Goal: Task Accomplishment & Management: Contribute content

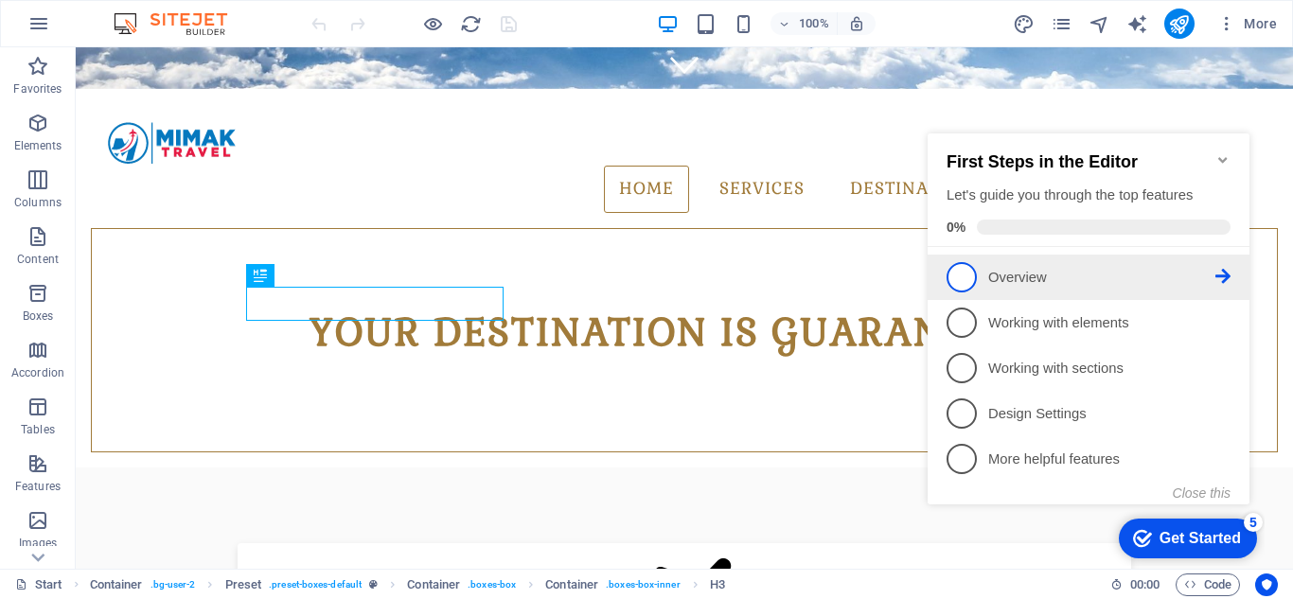
scroll to position [480, 0]
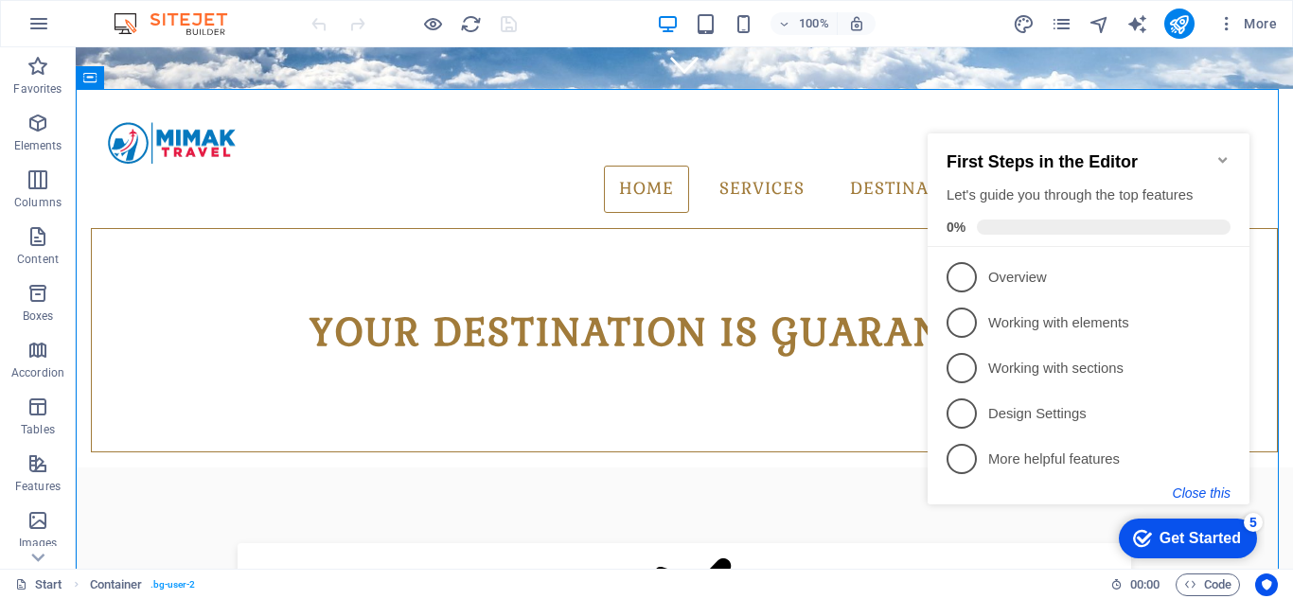
click at [1224, 485] on button "Close this" at bounding box center [1201, 492] width 58 height 15
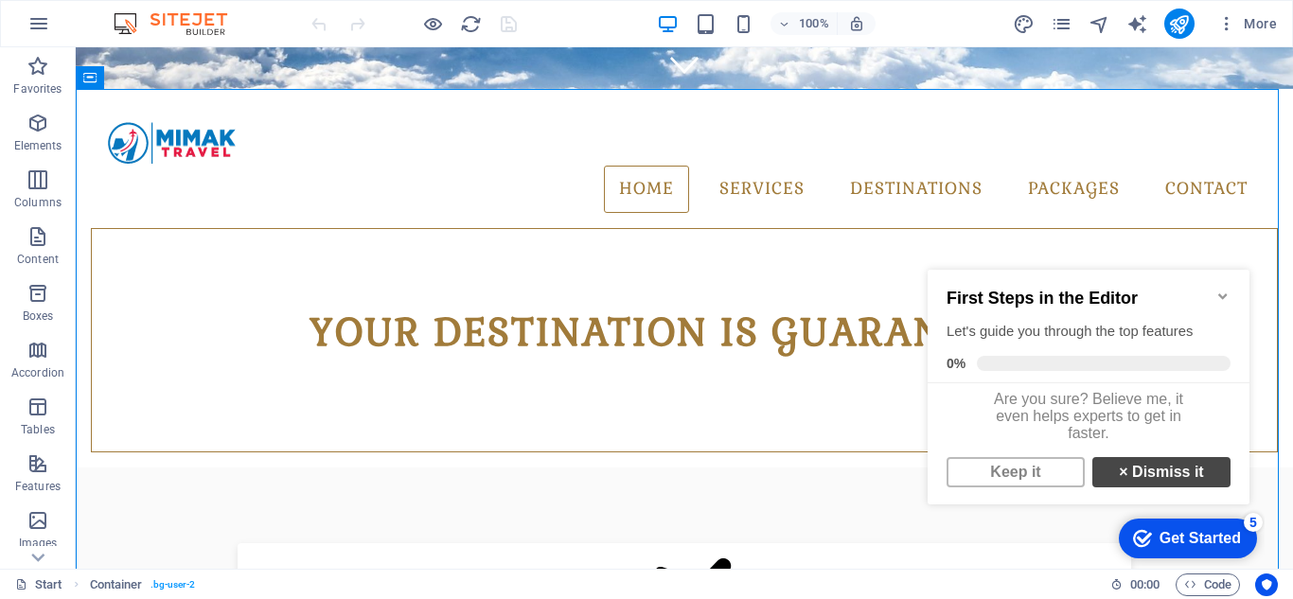
click at [1133, 478] on link "× Dismiss it" at bounding box center [1161, 472] width 138 height 30
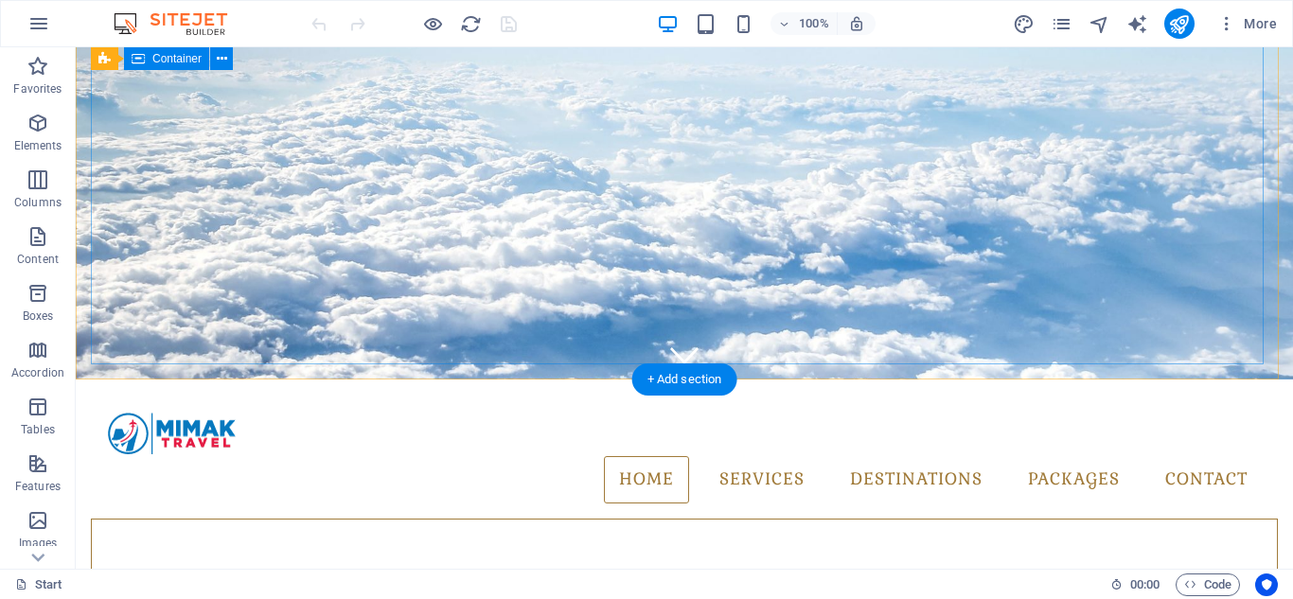
scroll to position [0, 0]
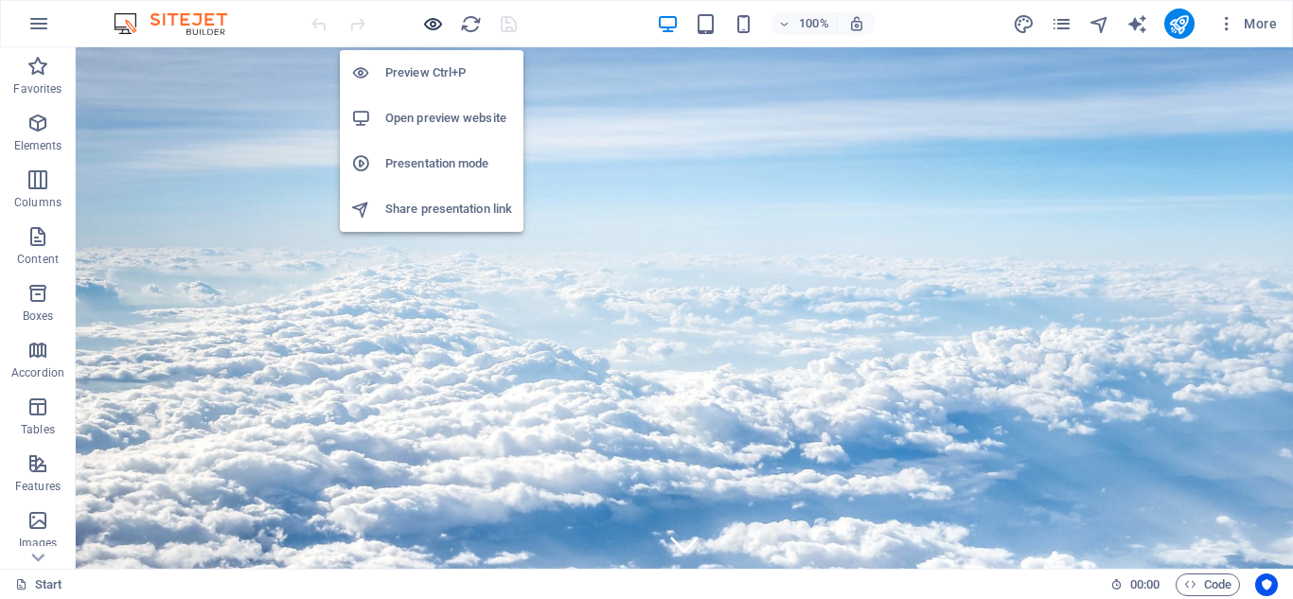
click at [432, 29] on icon "button" at bounding box center [433, 24] width 22 height 22
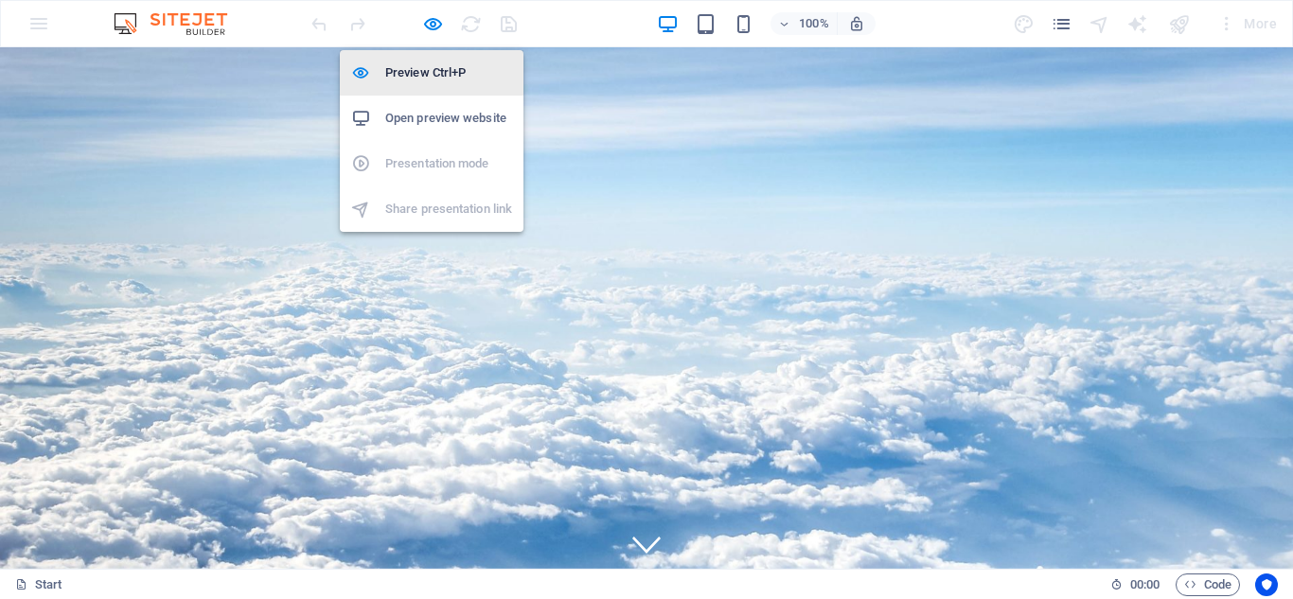
drag, startPoint x: 429, startPoint y: 32, endPoint x: 521, endPoint y: 95, distance: 111.8
click at [429, 32] on icon "button" at bounding box center [433, 24] width 22 height 22
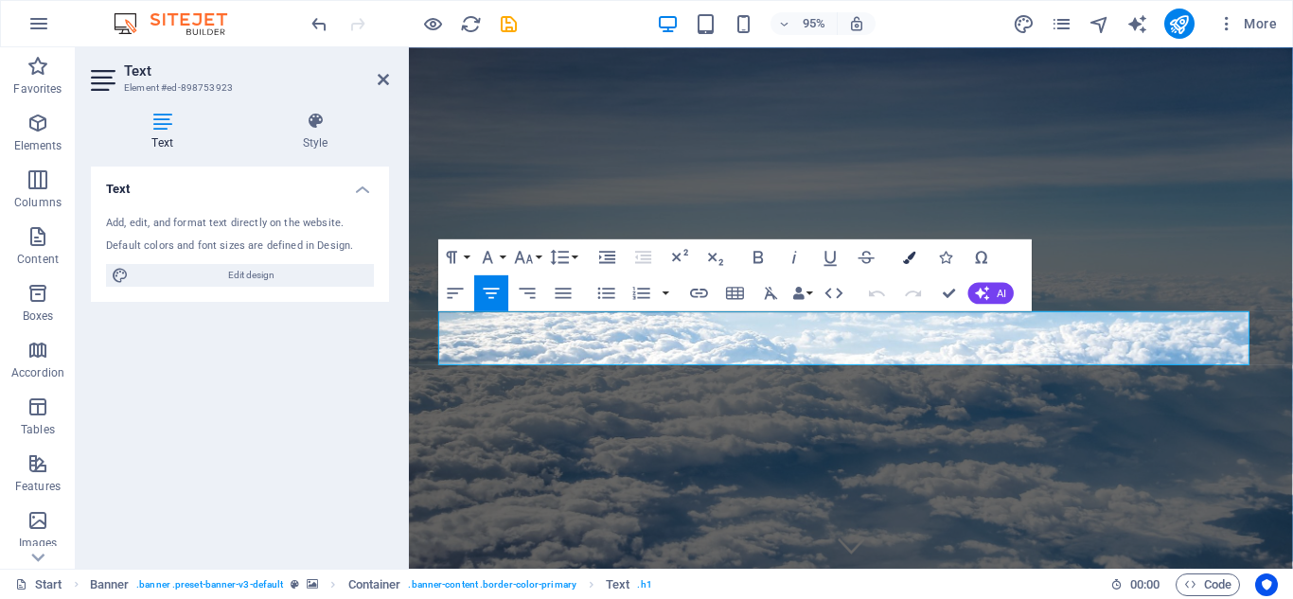
click at [910, 257] on icon "button" at bounding box center [910, 257] width 12 height 12
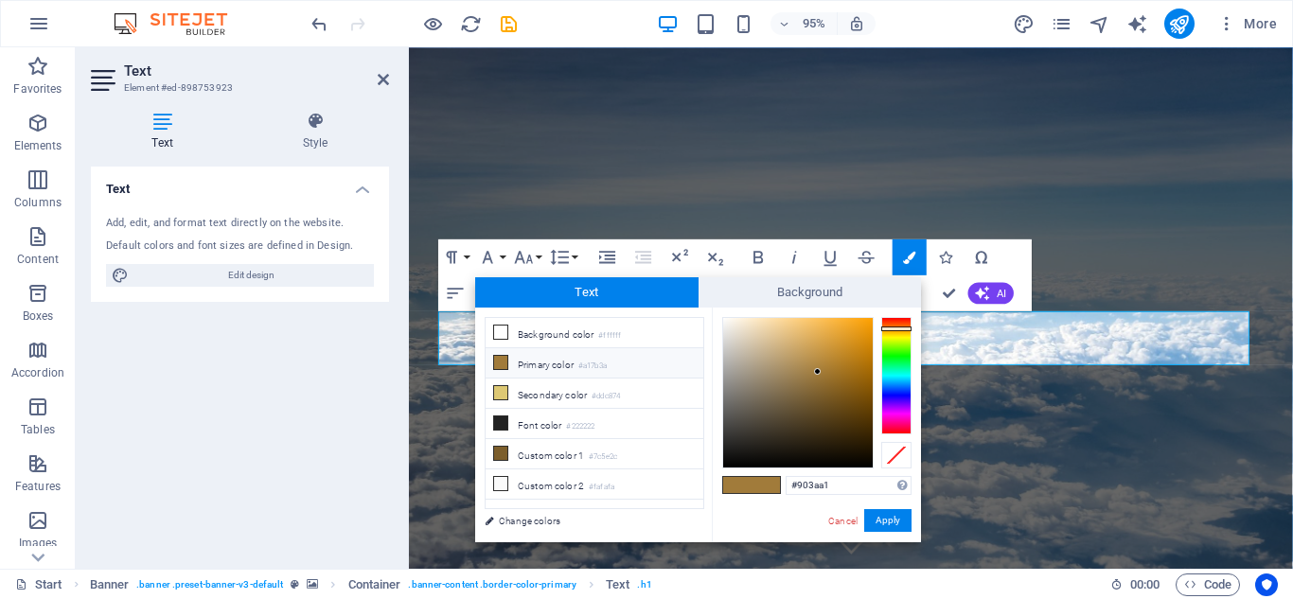
click at [899, 410] on div at bounding box center [896, 375] width 30 height 117
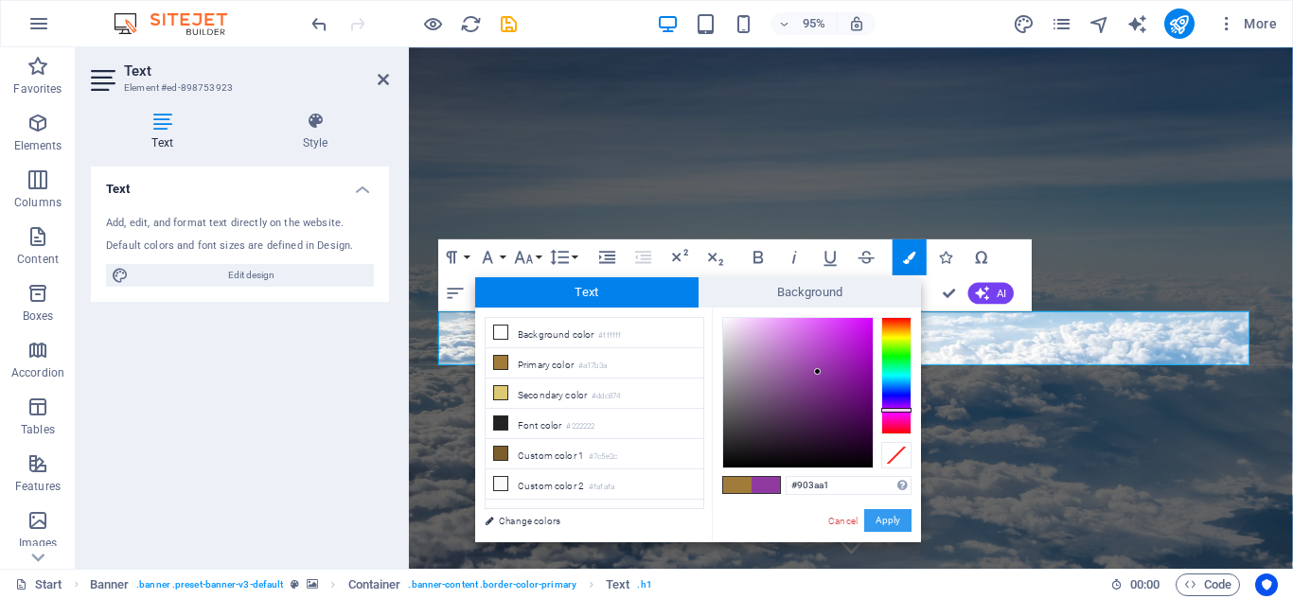
click at [889, 521] on button "Apply" at bounding box center [887, 520] width 47 height 23
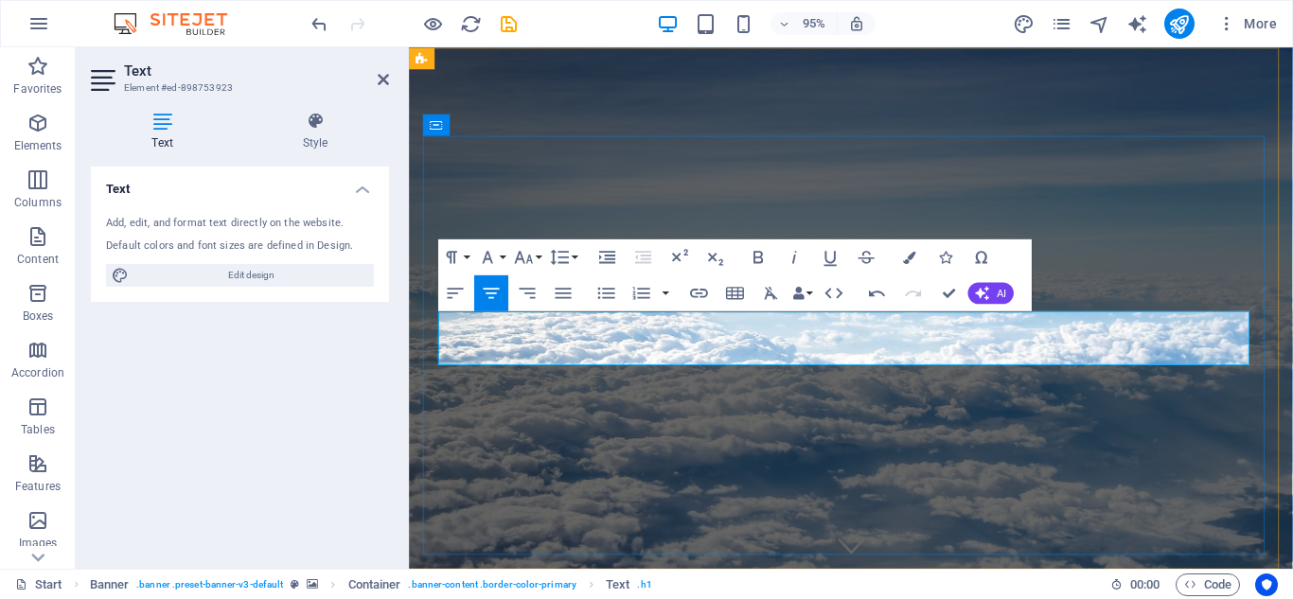
drag, startPoint x: 519, startPoint y: 352, endPoint x: 1186, endPoint y: 339, distance: 666.3
click at [902, 255] on button "Colors" at bounding box center [909, 257] width 34 height 36
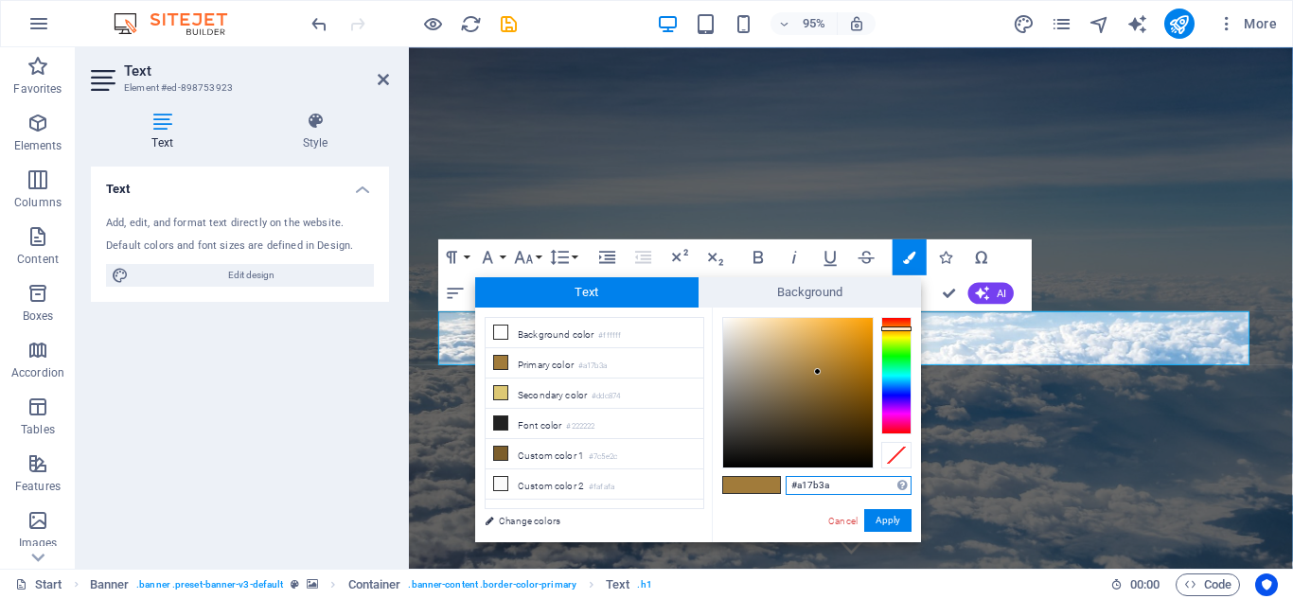
type input "#9f3aa1"
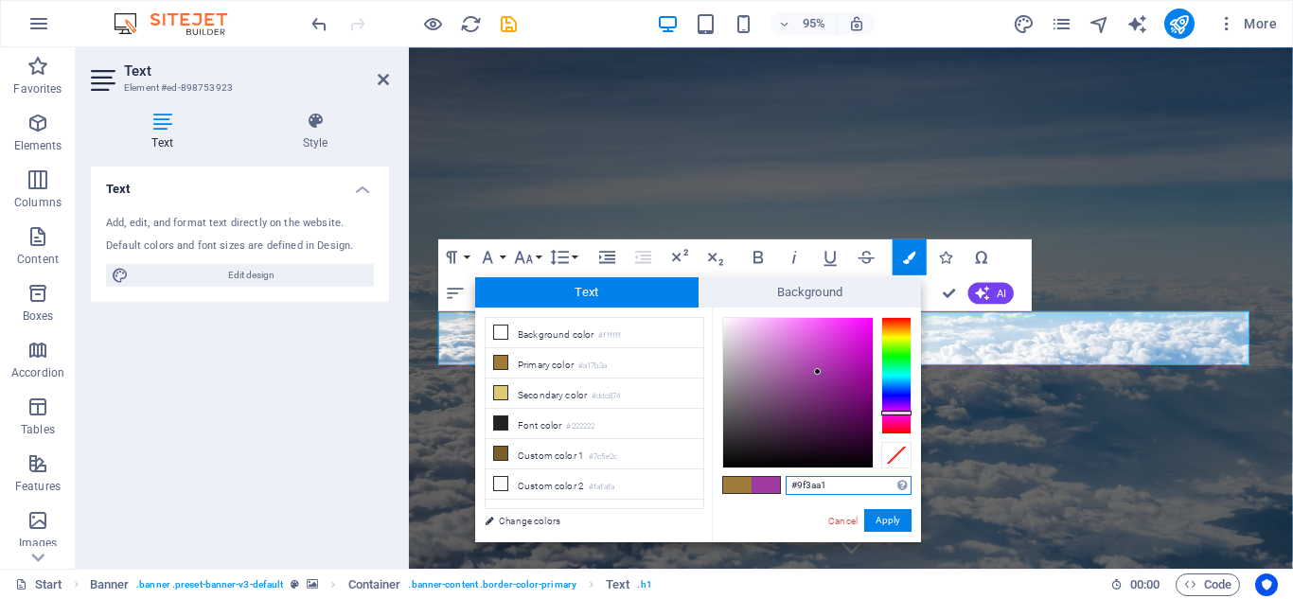
click at [898, 413] on div at bounding box center [896, 375] width 30 height 117
click at [885, 521] on button "Apply" at bounding box center [887, 520] width 47 height 23
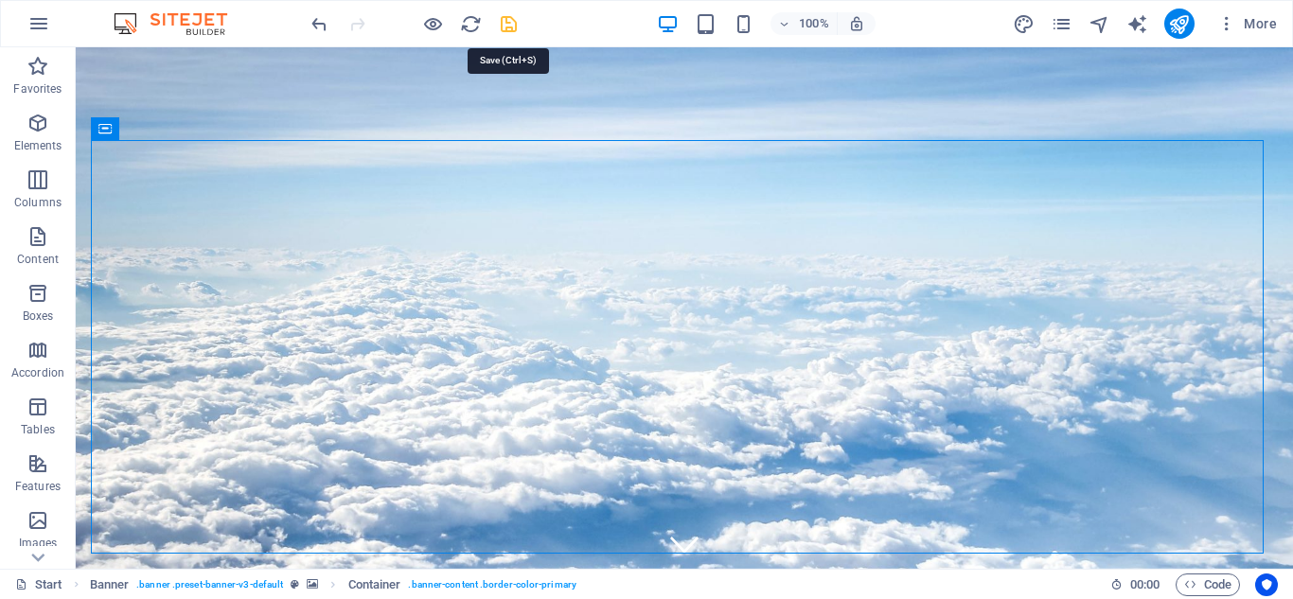
click at [502, 27] on icon "save" at bounding box center [509, 24] width 22 height 22
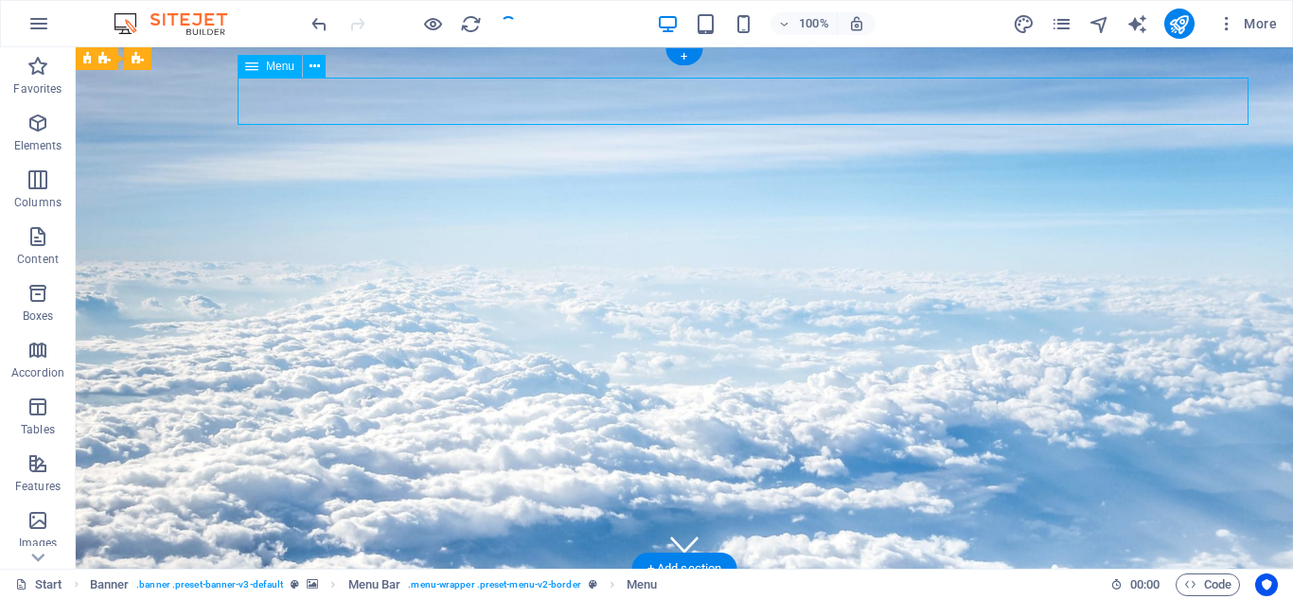
select select
select select "1"
select select
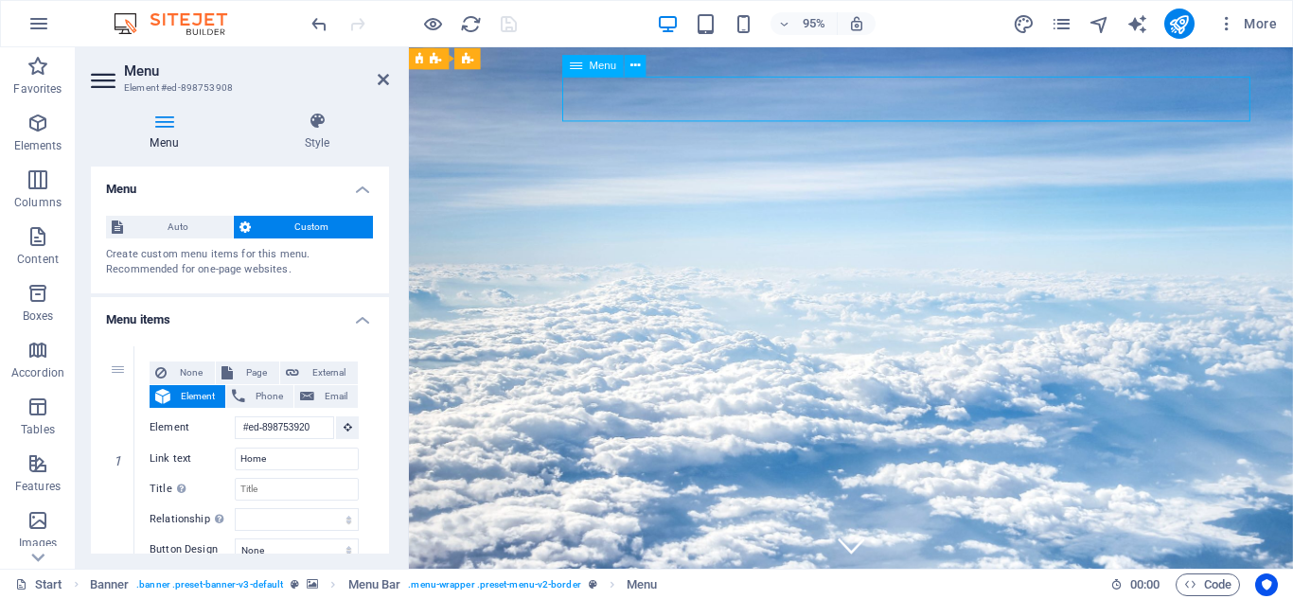
drag, startPoint x: 595, startPoint y: 101, endPoint x: 740, endPoint y: 99, distance: 144.8
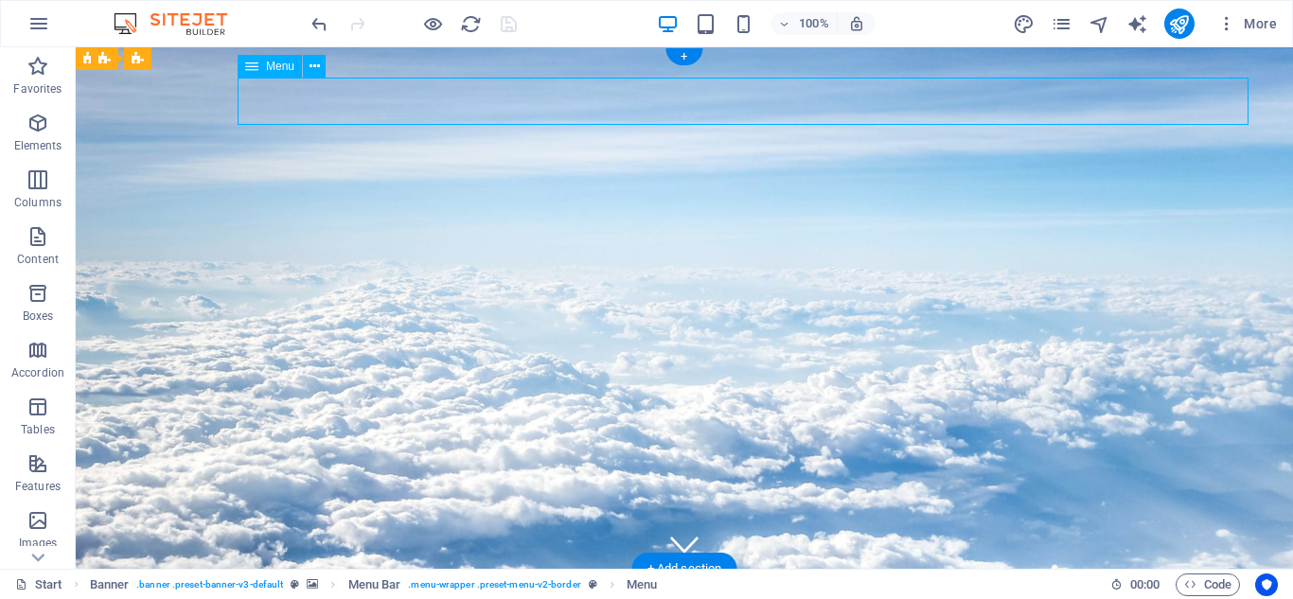
select select
select select "1"
select select
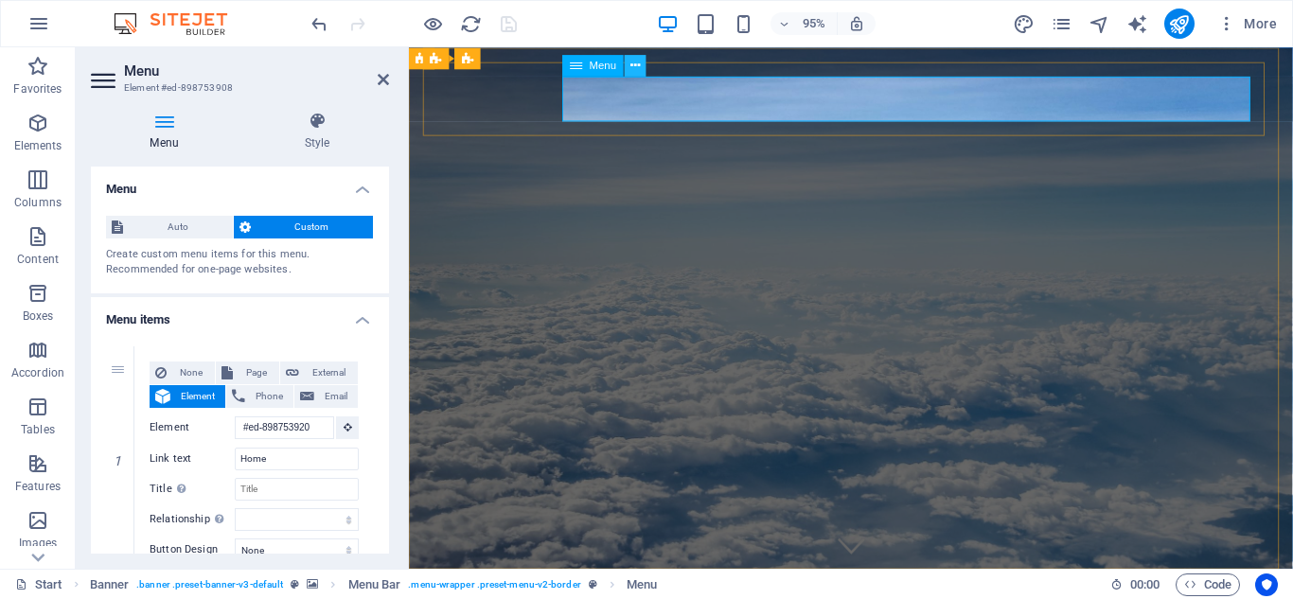
click at [638, 72] on icon at bounding box center [634, 65] width 9 height 19
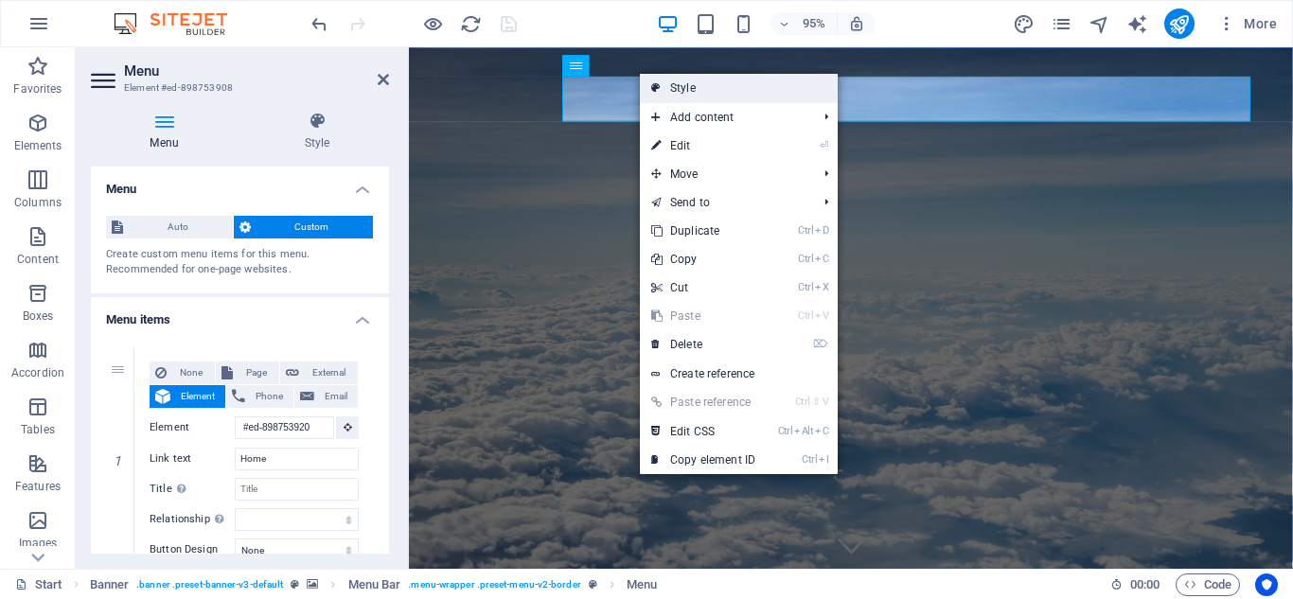
click at [683, 93] on link "Style" at bounding box center [739, 88] width 198 height 28
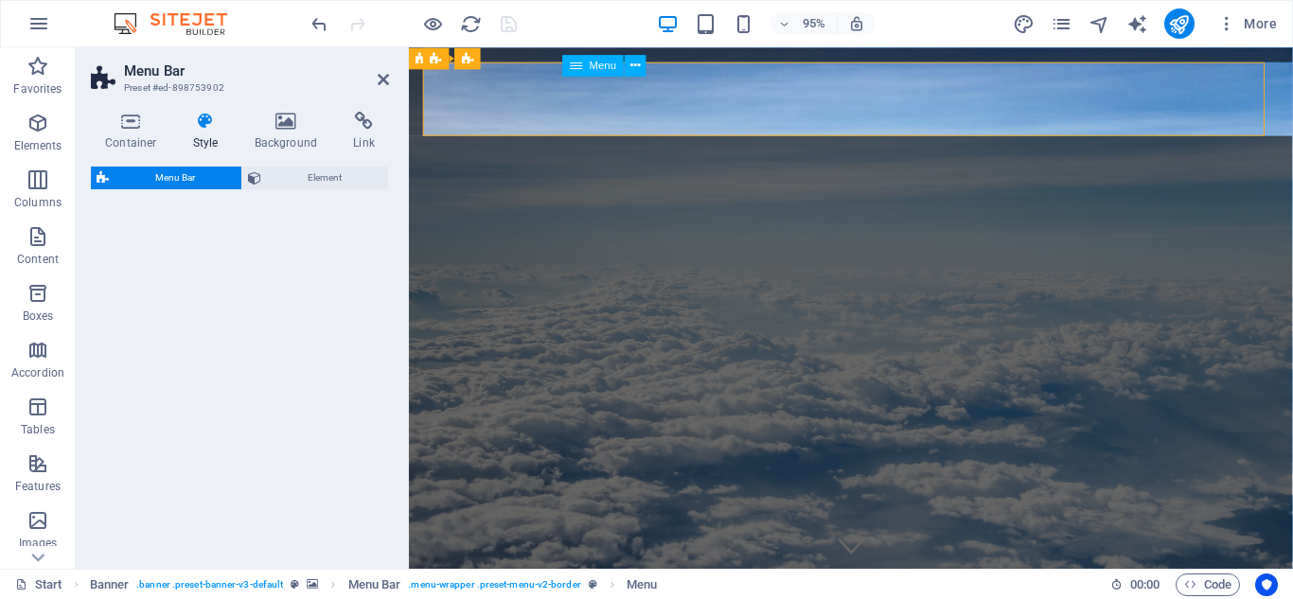
select select "rem"
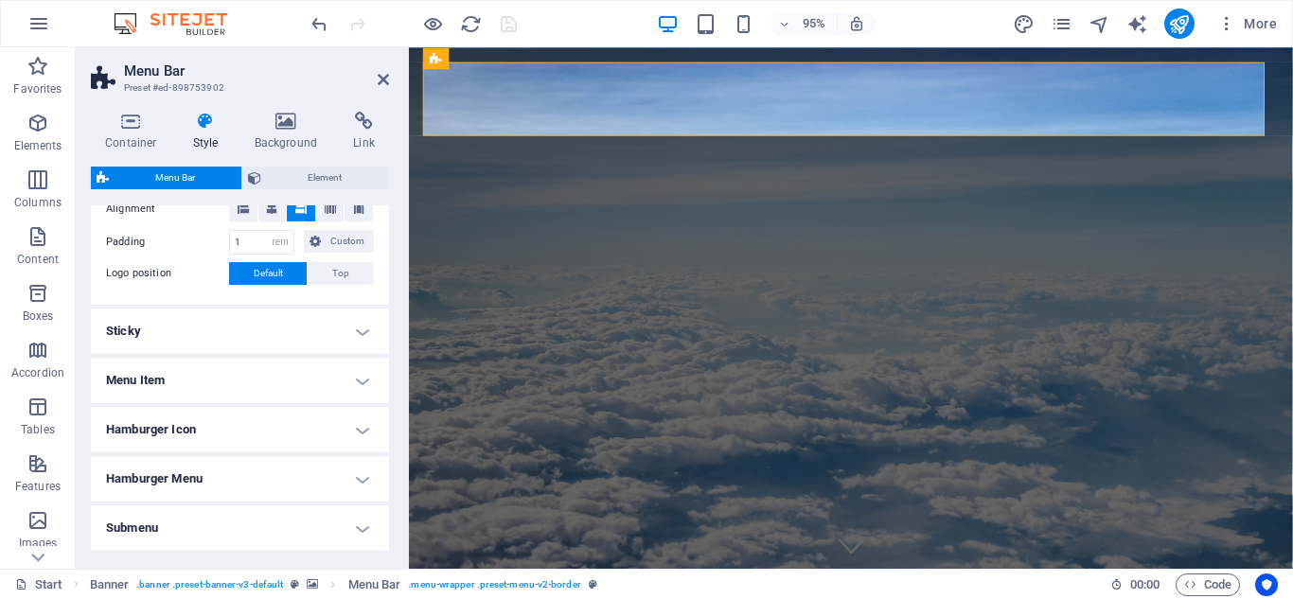
scroll to position [297, 0]
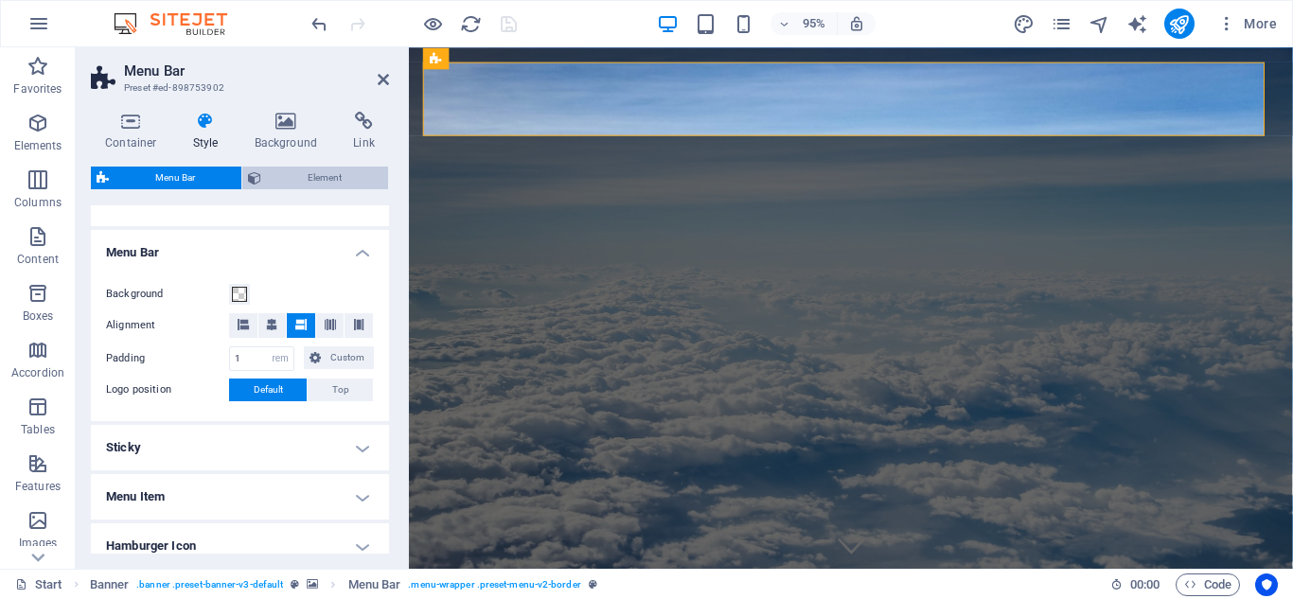
click at [290, 175] on span "Element" at bounding box center [324, 178] width 115 height 23
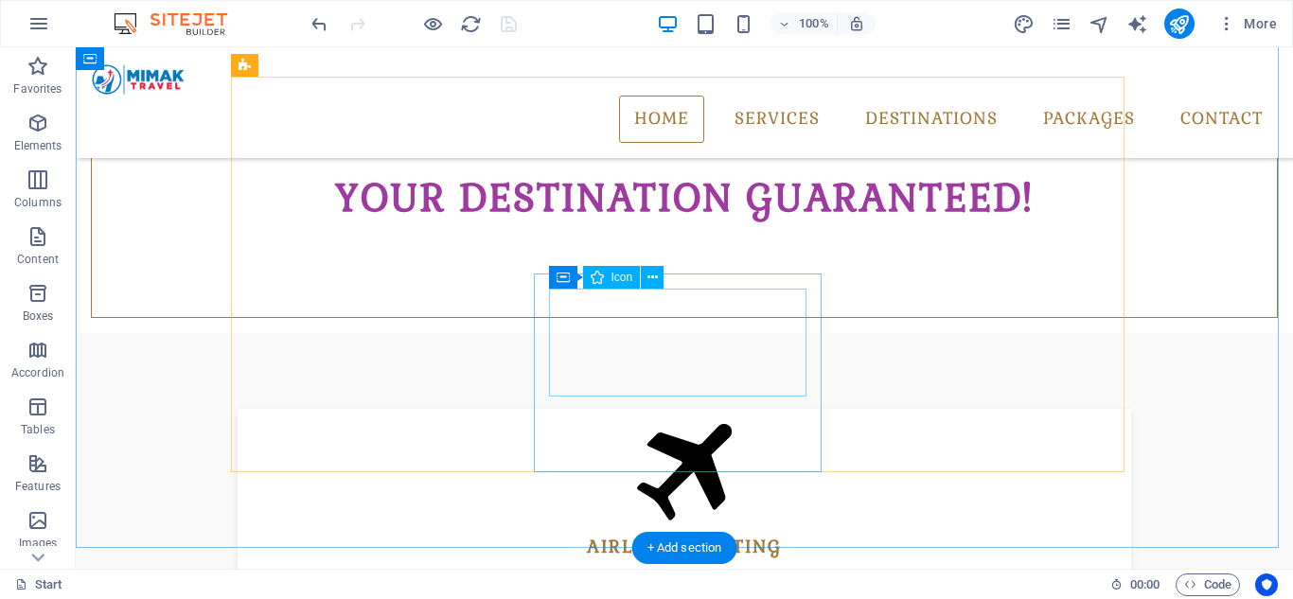
scroll to position [284, 0]
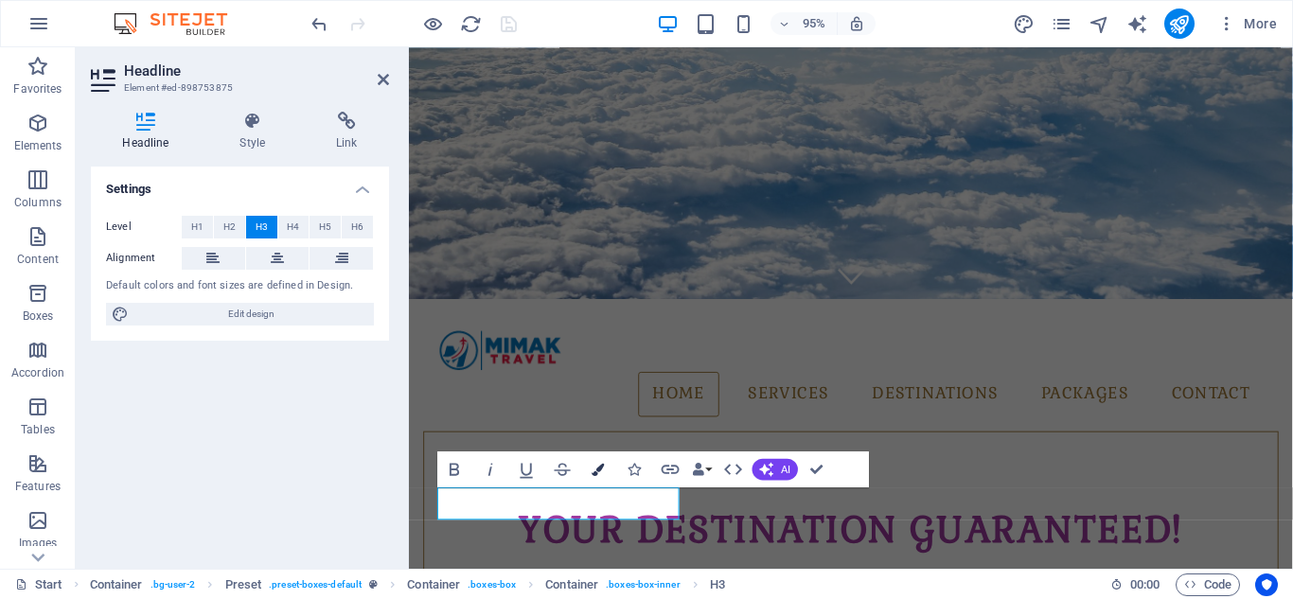
click at [598, 471] on icon "button" at bounding box center [598, 469] width 12 height 12
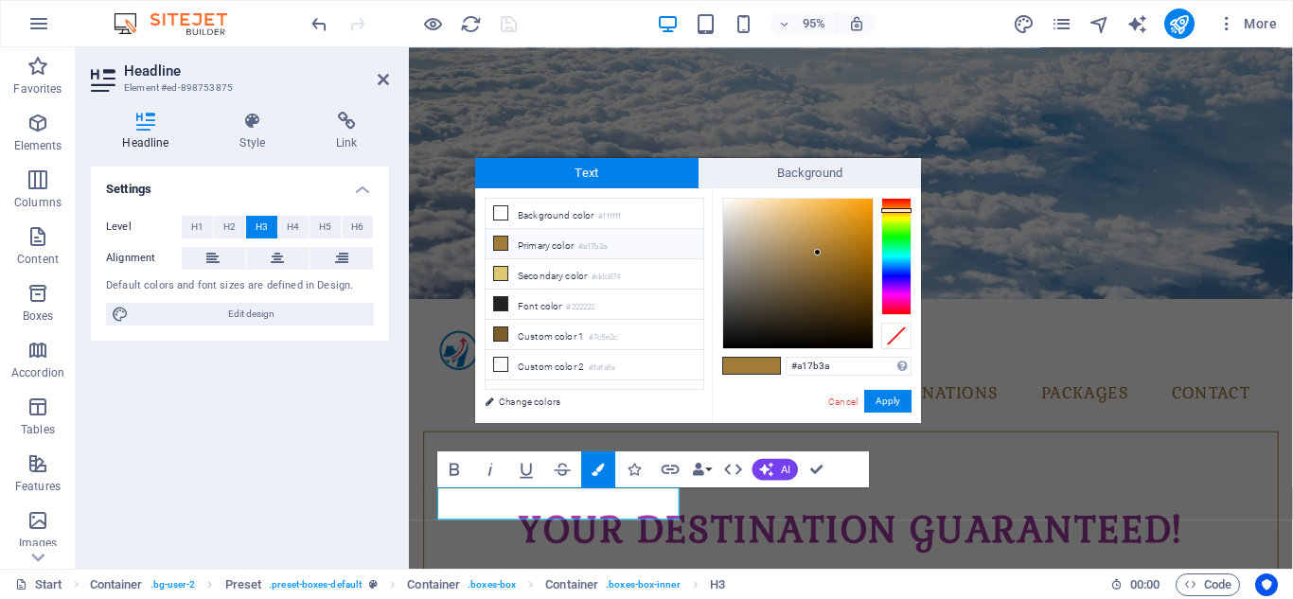
type input "#623aa1"
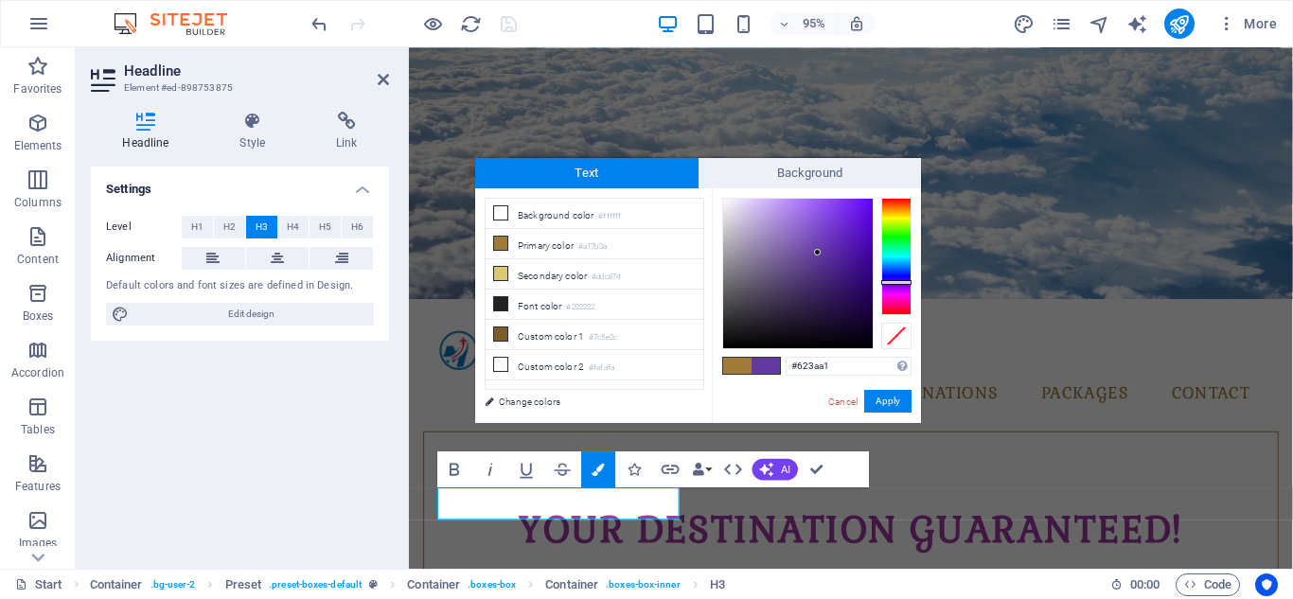
click at [893, 282] on div at bounding box center [896, 256] width 30 height 117
drag, startPoint x: 834, startPoint y: 363, endPoint x: 783, endPoint y: 363, distance: 50.2
click at [783, 363] on div "#623aa1 Supported formats #0852ed rgb(8, 82, 237) rgba(8, 82, 237, 90%) hsv(221…" at bounding box center [816, 442] width 209 height 509
click at [895, 399] on button "Apply" at bounding box center [887, 401] width 47 height 23
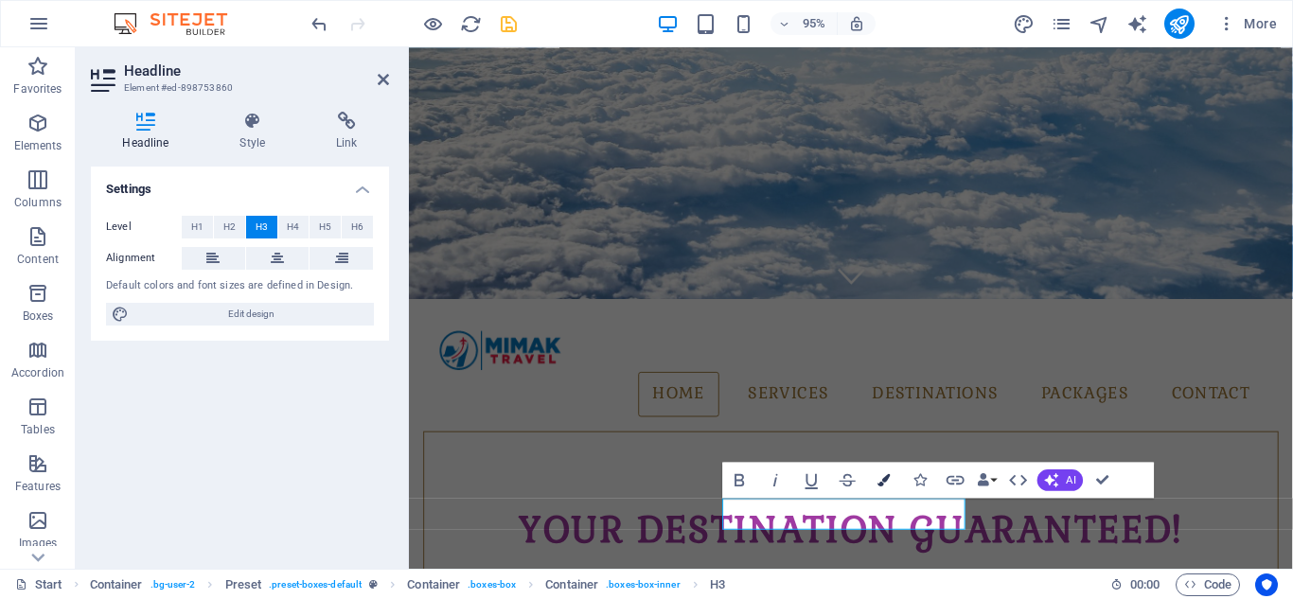
click at [887, 480] on icon "button" at bounding box center [883, 479] width 12 height 12
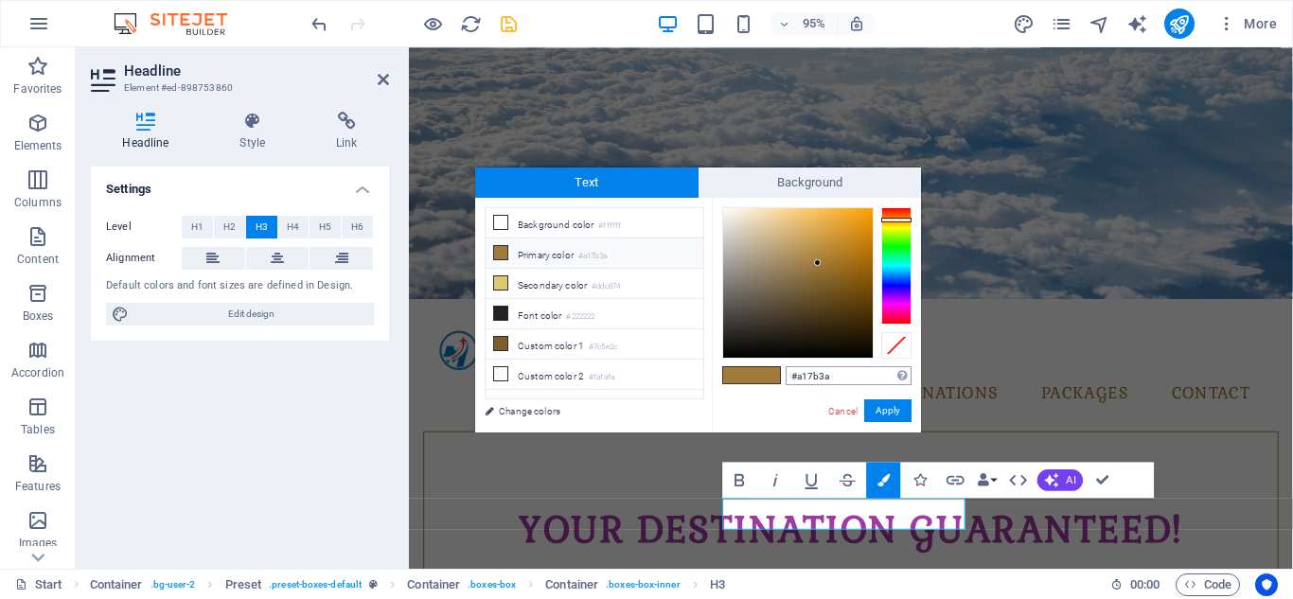
click at [836, 372] on input "#a17b3a" at bounding box center [848, 375] width 126 height 19
type input "#"
type input "#623aa1"
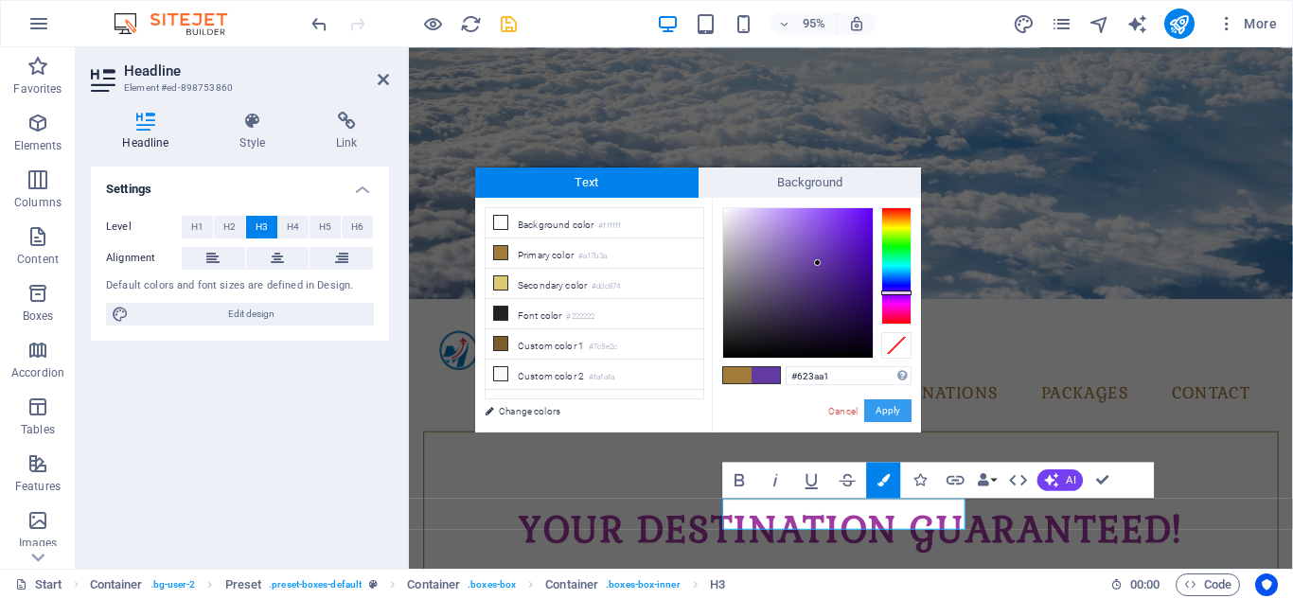
click at [890, 411] on button "Apply" at bounding box center [887, 410] width 47 height 23
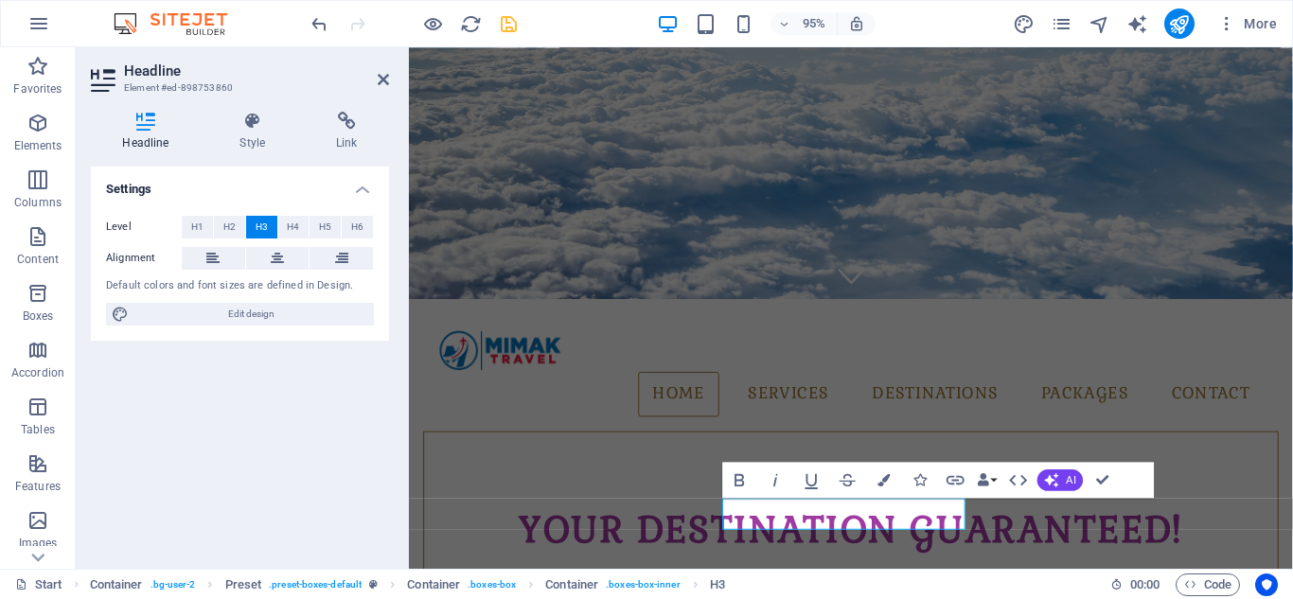
click at [242, 420] on div "Settings Level H1 H2 H3 H4 H5 H6 Alignment Default colors and font sizes are de…" at bounding box center [240, 360] width 298 height 387
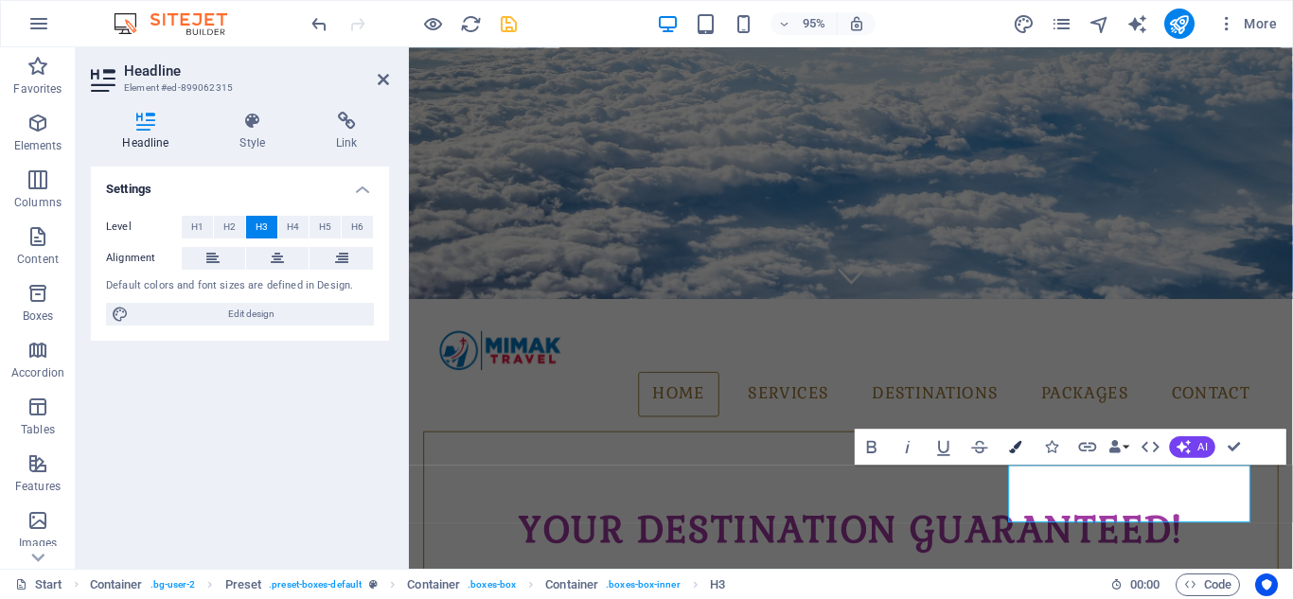
click at [1016, 450] on icon "button" at bounding box center [1015, 447] width 12 height 12
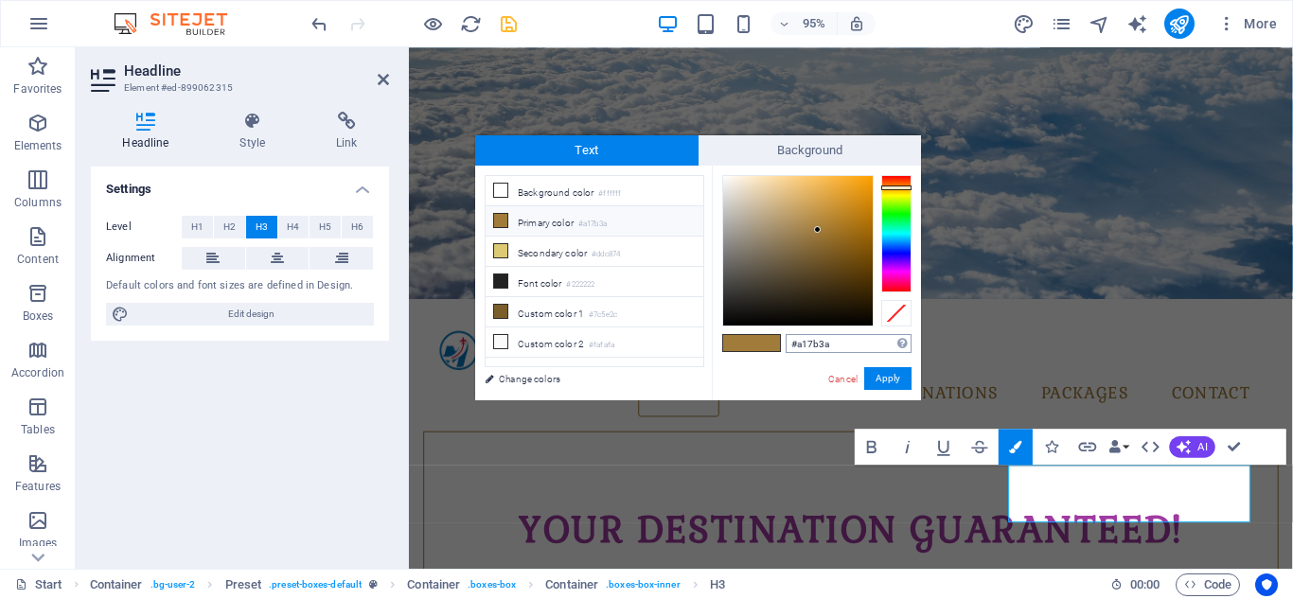
click at [836, 343] on input "#a17b3a" at bounding box center [848, 343] width 126 height 19
type input "#"
type input "#623aa1"
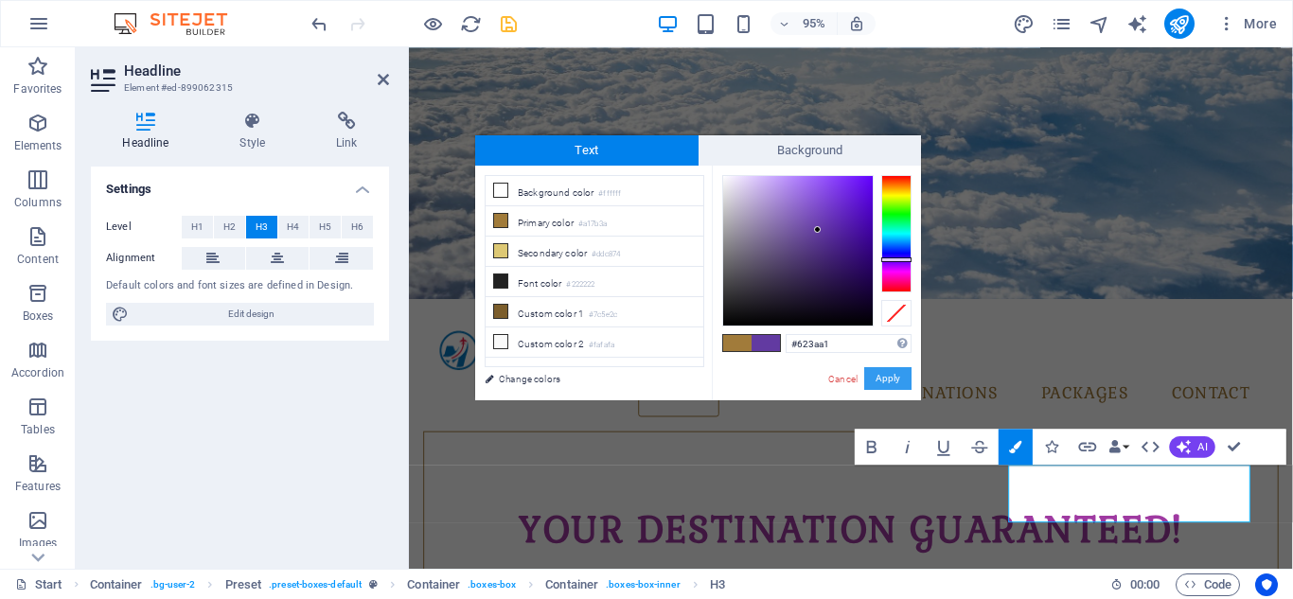
click at [904, 373] on button "Apply" at bounding box center [887, 378] width 47 height 23
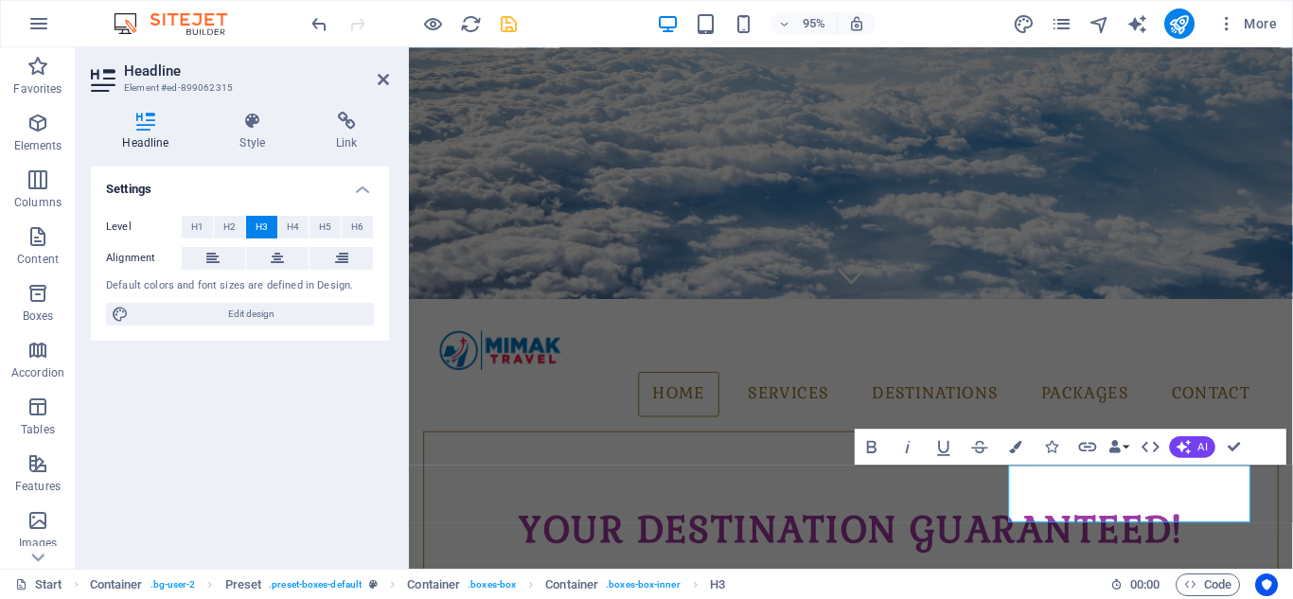
click at [304, 434] on div "Settings Level H1 H2 H3 H4 H5 H6 Alignment Default colors and font sizes are de…" at bounding box center [240, 360] width 298 height 387
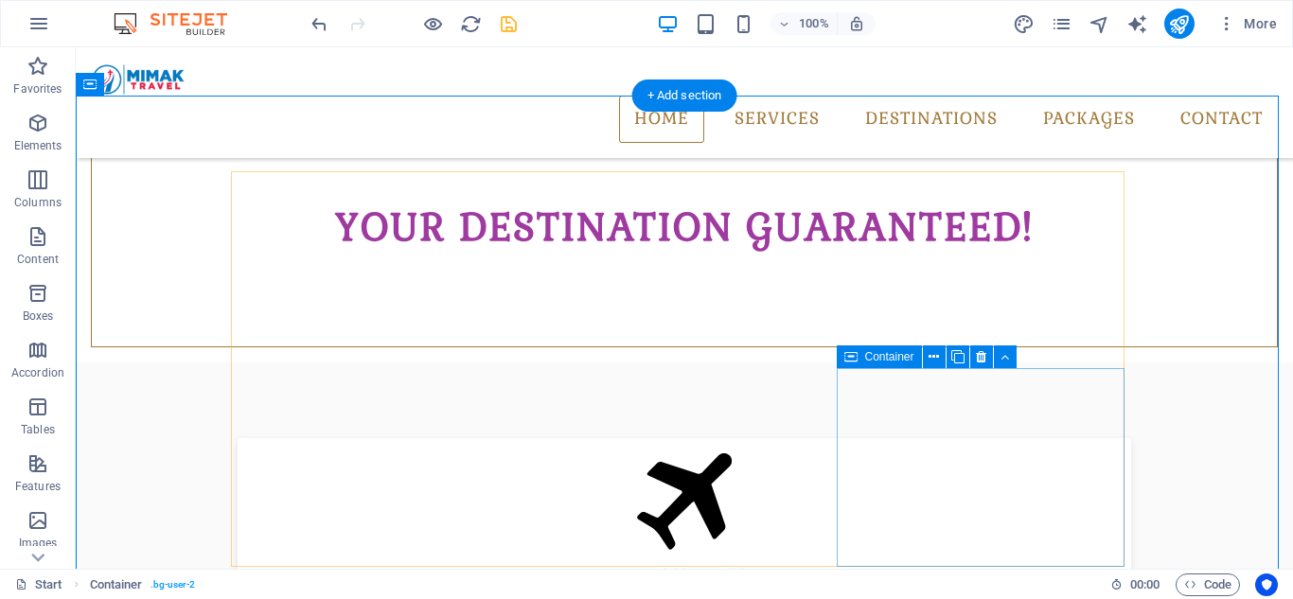
scroll to position [568, 0]
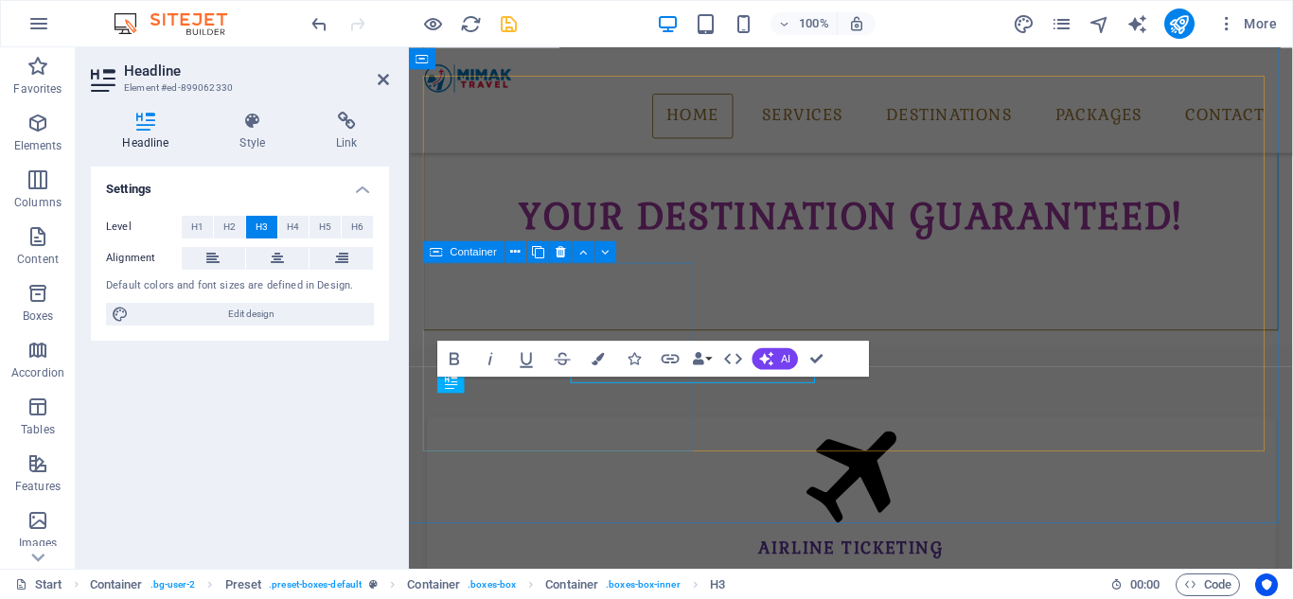
scroll to position [595, 0]
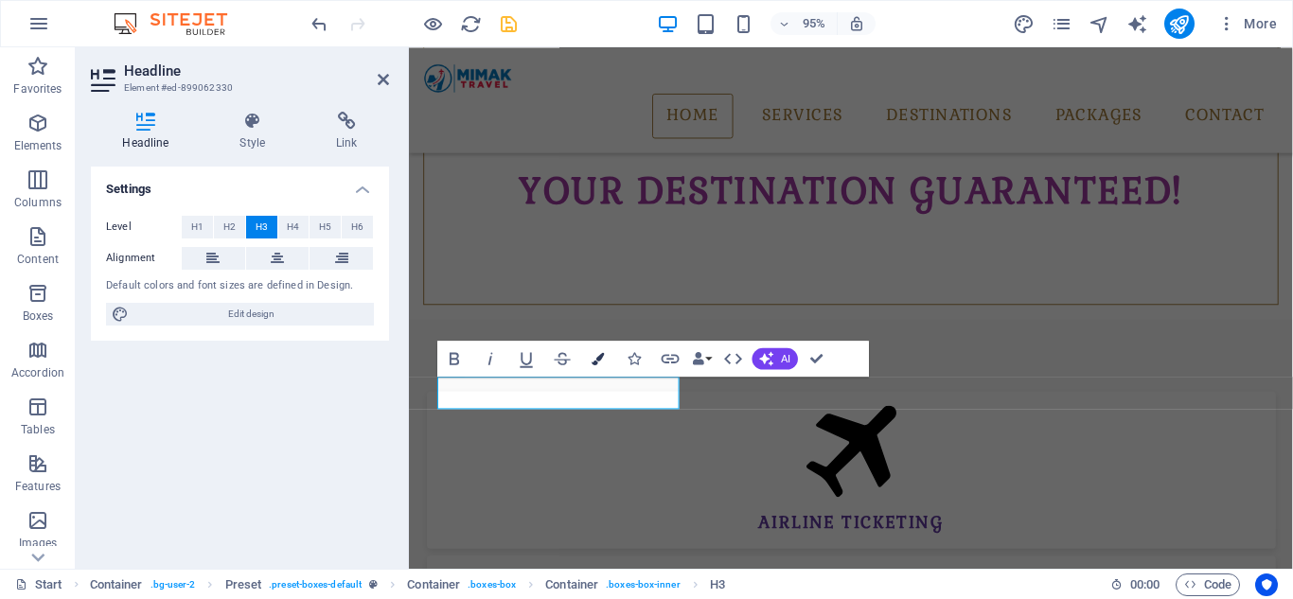
click at [601, 359] on icon "button" at bounding box center [598, 358] width 12 height 12
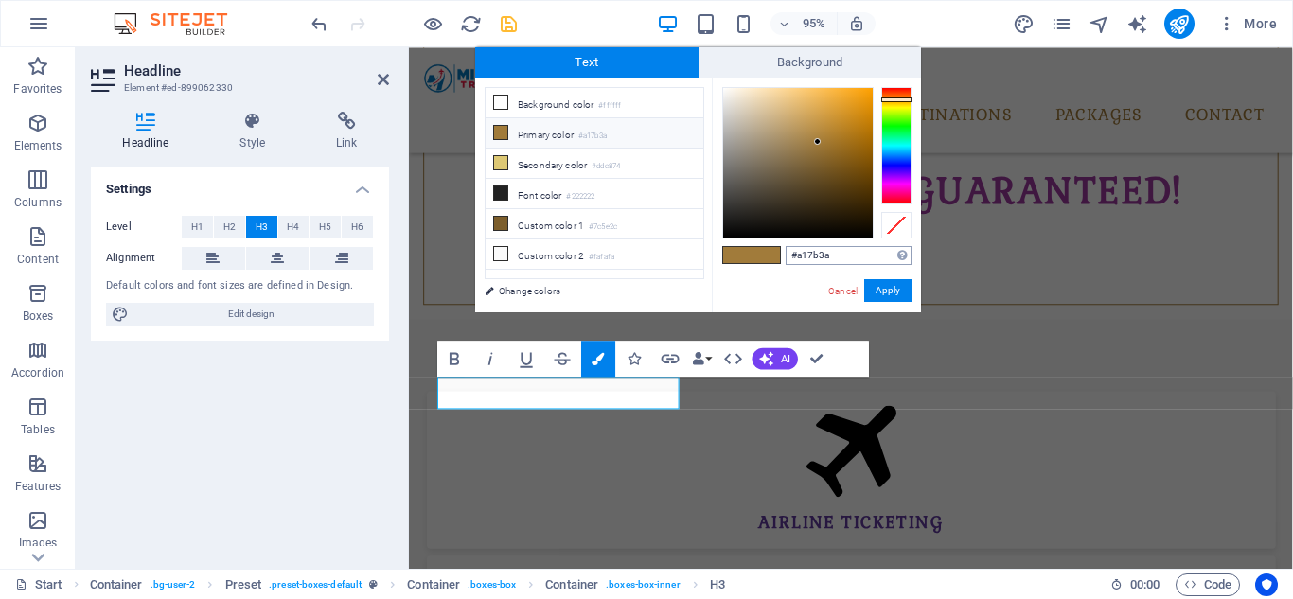
click at [836, 256] on input "#a17b3a" at bounding box center [848, 255] width 126 height 19
type input "#"
type input "#623aa1"
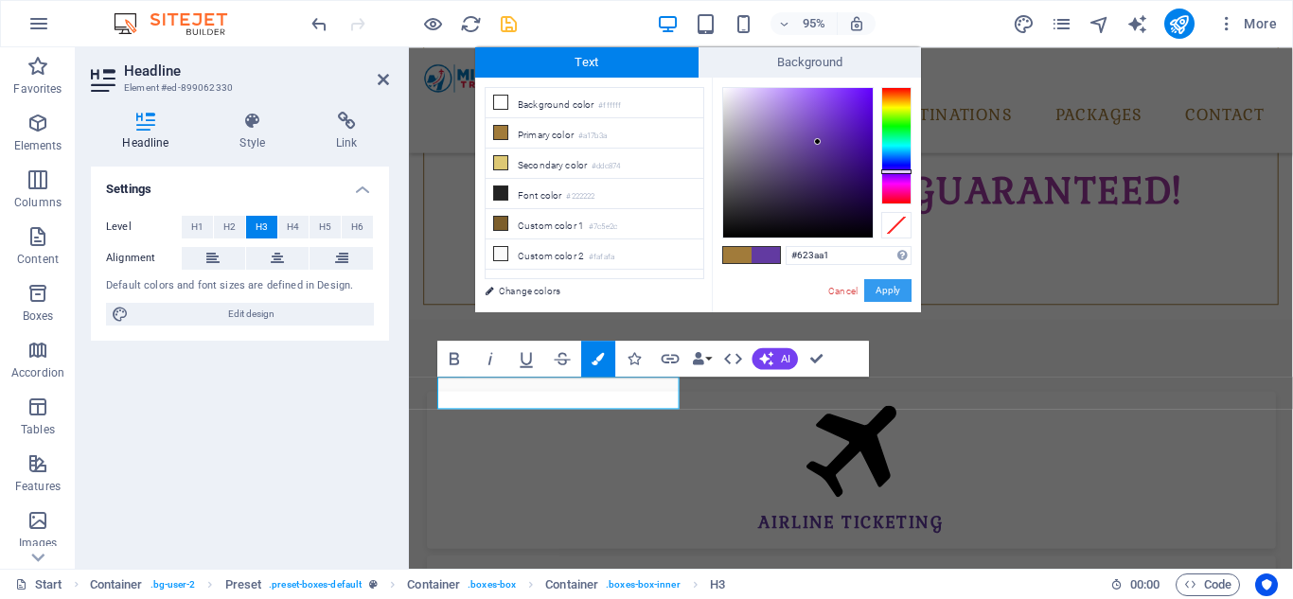
click at [878, 292] on button "Apply" at bounding box center [887, 290] width 47 height 23
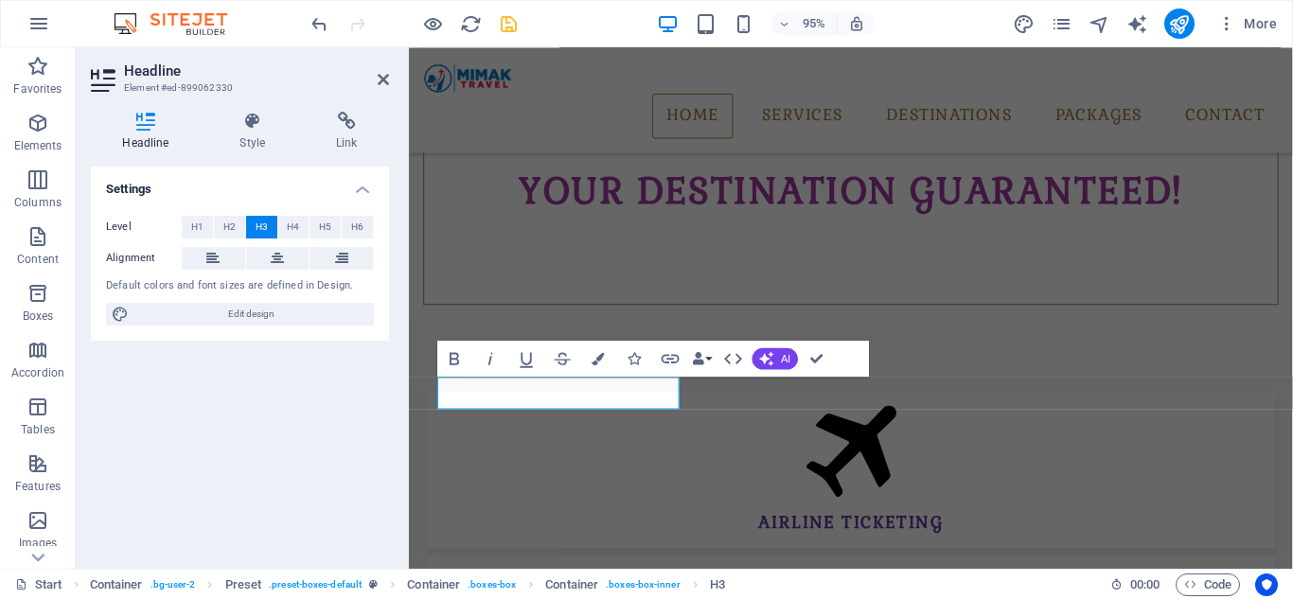
click at [324, 473] on div "Settings Level H1 H2 H3 H4 H5 H6 Alignment Default colors and font sizes are de…" at bounding box center [240, 360] width 298 height 387
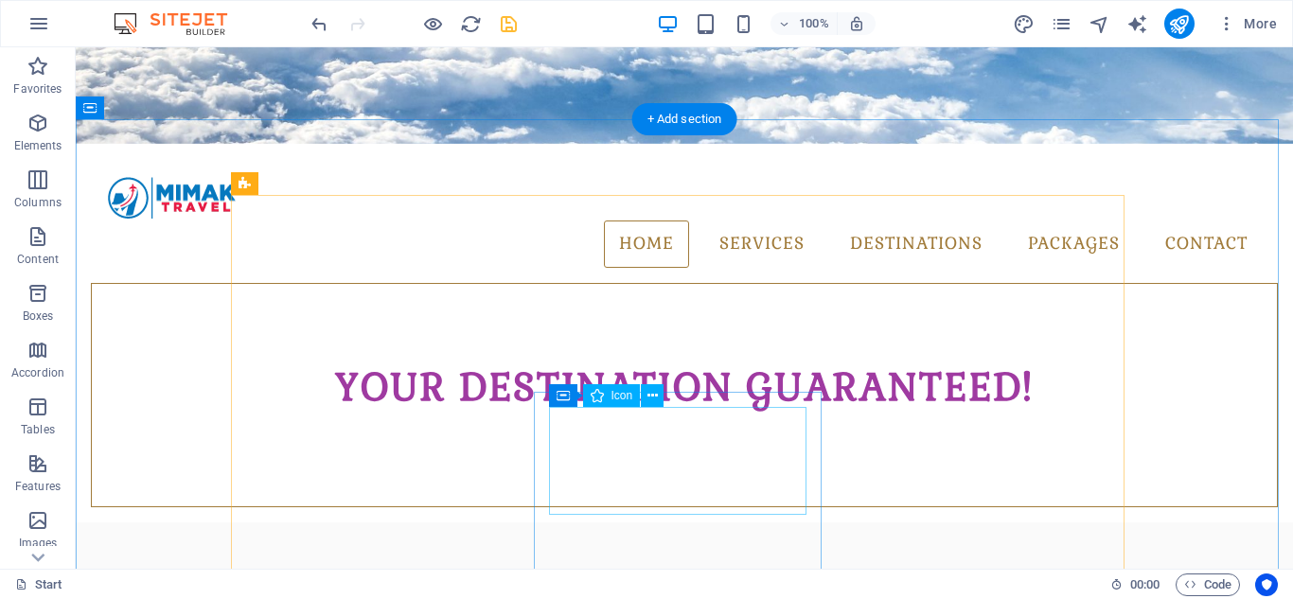
scroll to position [568, 0]
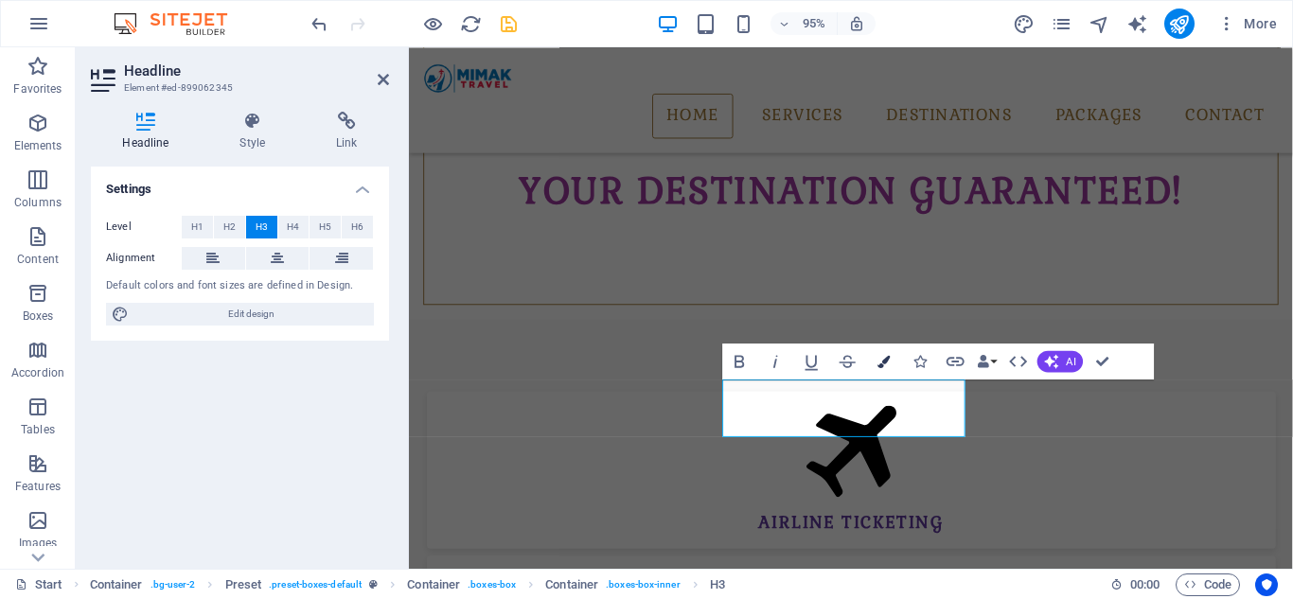
click at [888, 365] on icon "button" at bounding box center [883, 361] width 12 height 12
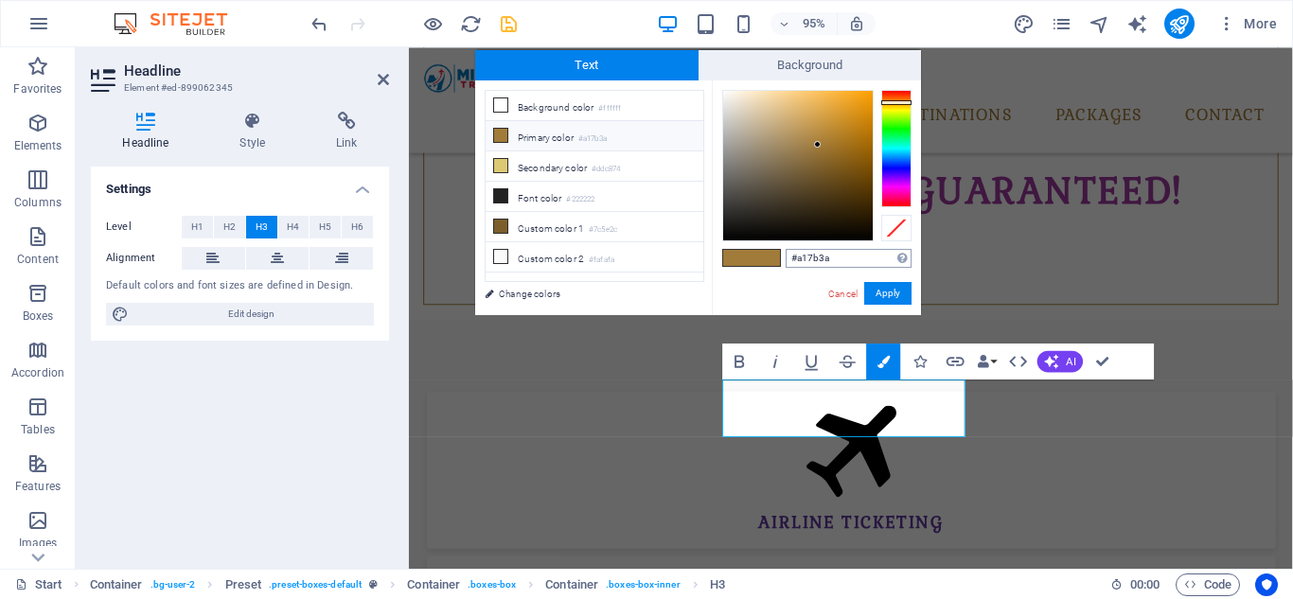
drag, startPoint x: 834, startPoint y: 257, endPoint x: 786, endPoint y: 259, distance: 47.3
click at [786, 259] on input "#a17b3a" at bounding box center [848, 258] width 126 height 19
type input "#623aa1"
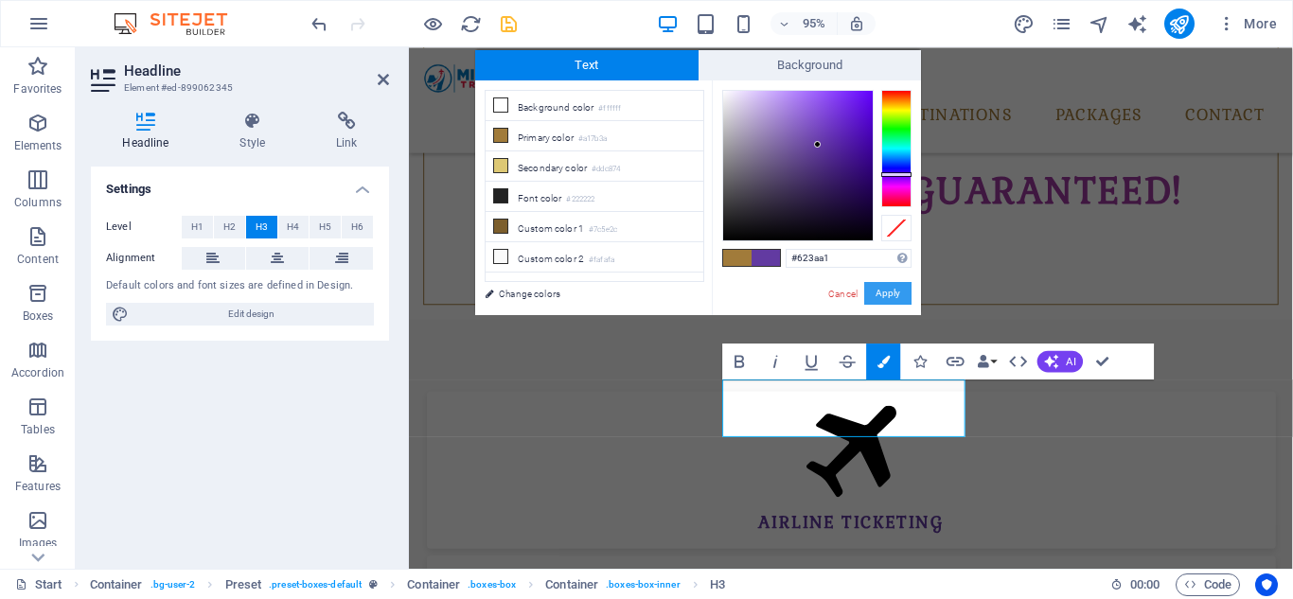
click at [874, 289] on button "Apply" at bounding box center [887, 293] width 47 height 23
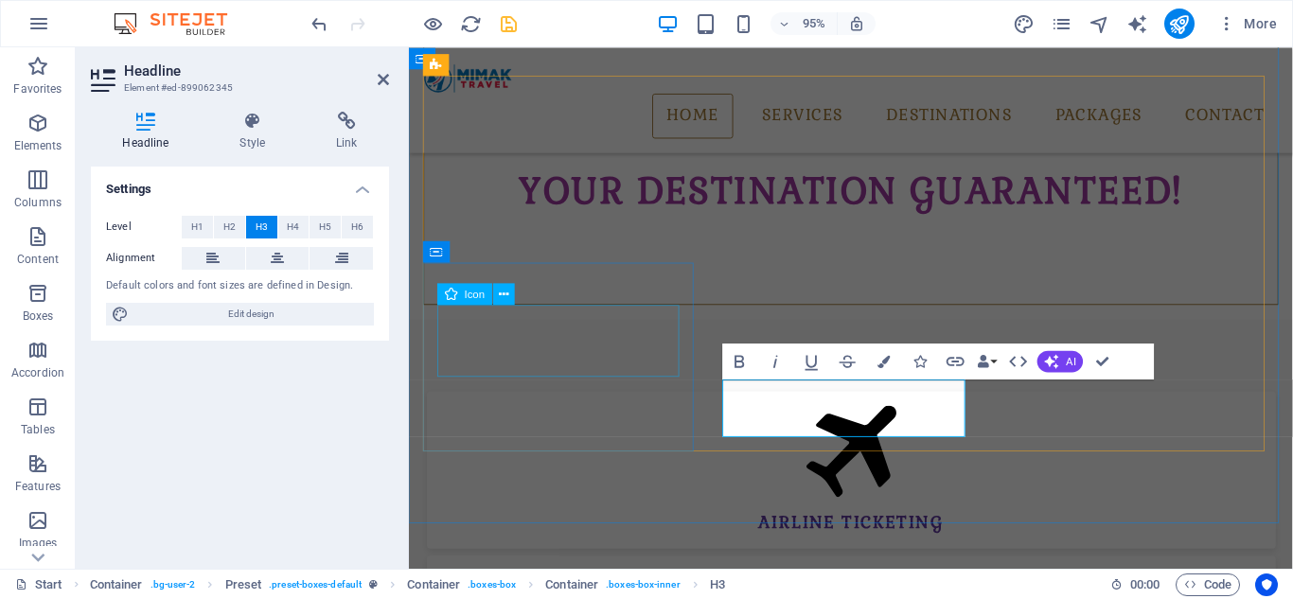
scroll to position [568, 0]
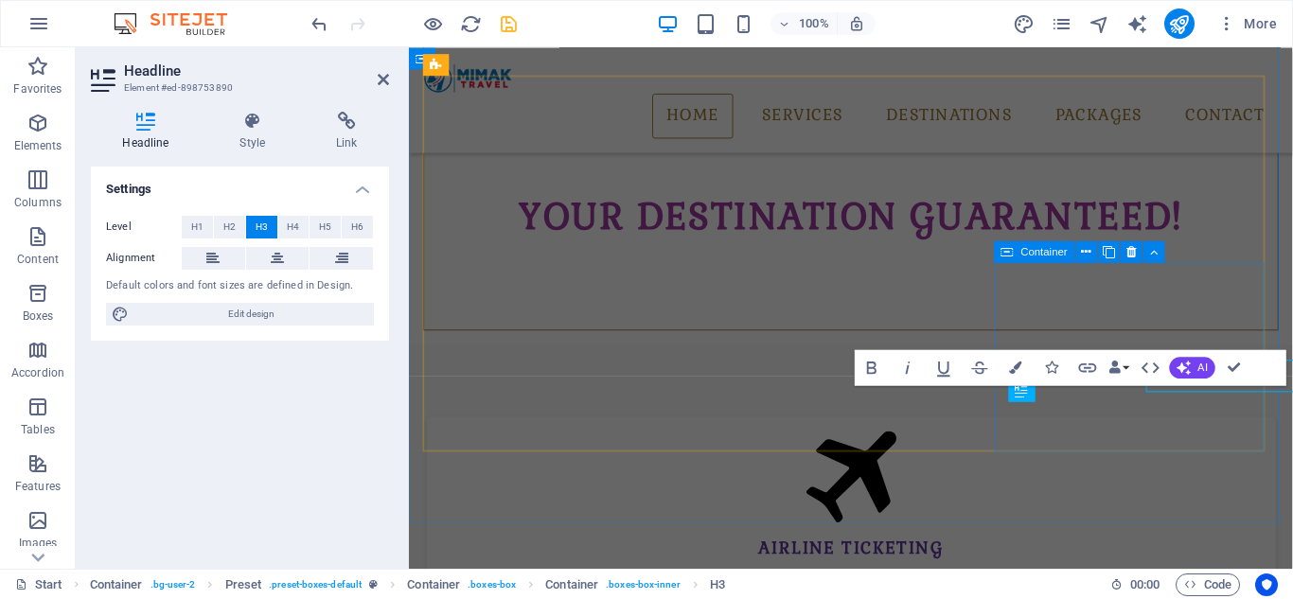
scroll to position [595, 0]
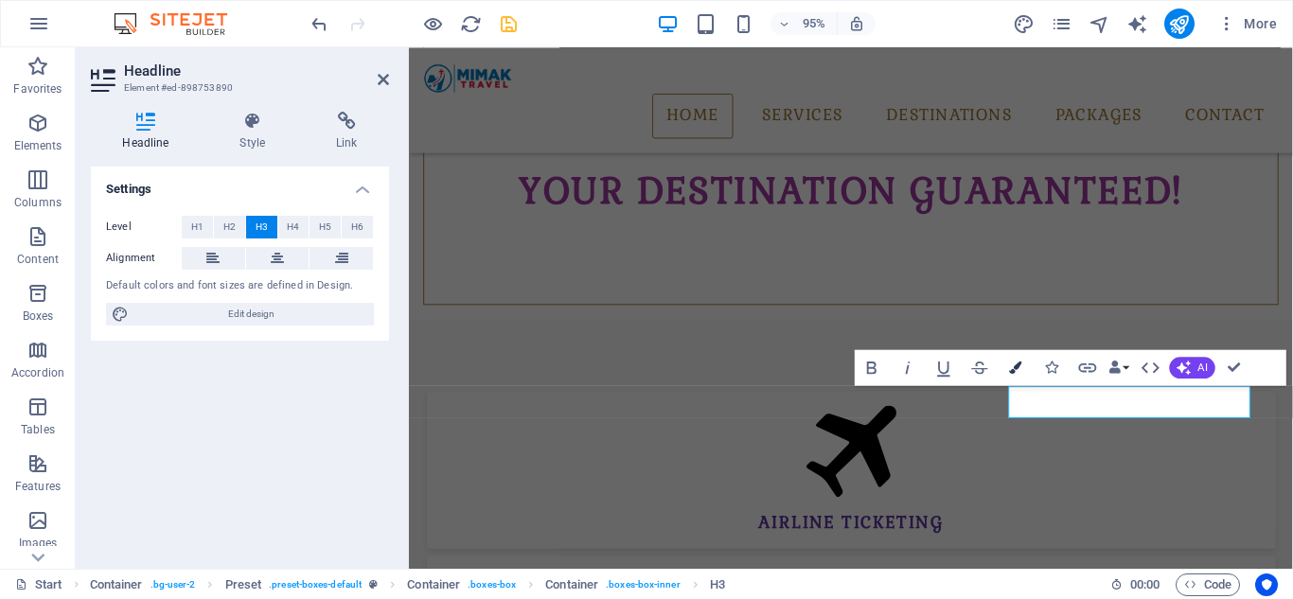
click at [1018, 366] on icon "button" at bounding box center [1015, 367] width 12 height 12
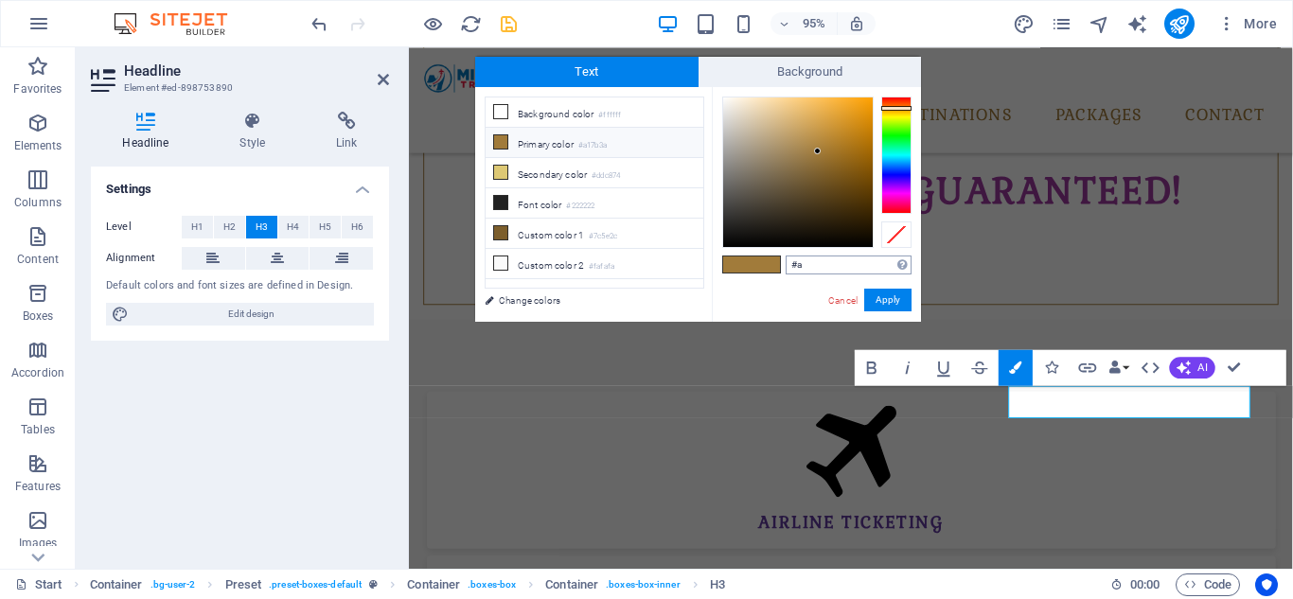
type input "#"
type input "#623aa1"
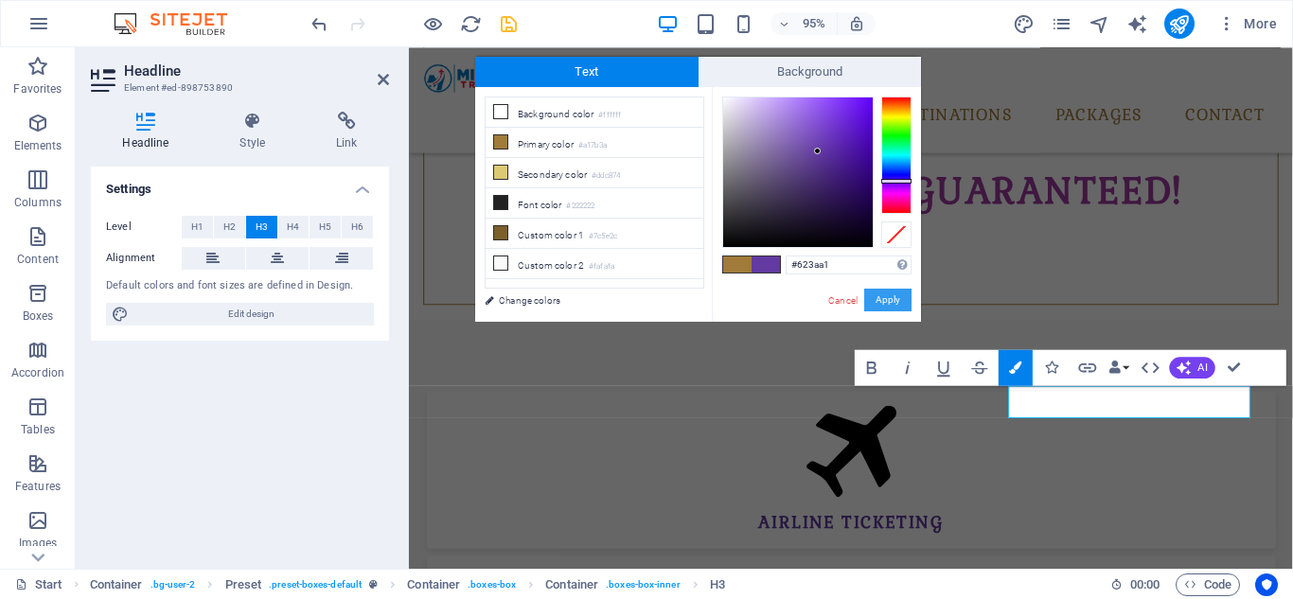
drag, startPoint x: 886, startPoint y: 300, endPoint x: 450, endPoint y: 273, distance: 436.1
click at [886, 300] on button "Apply" at bounding box center [887, 300] width 47 height 23
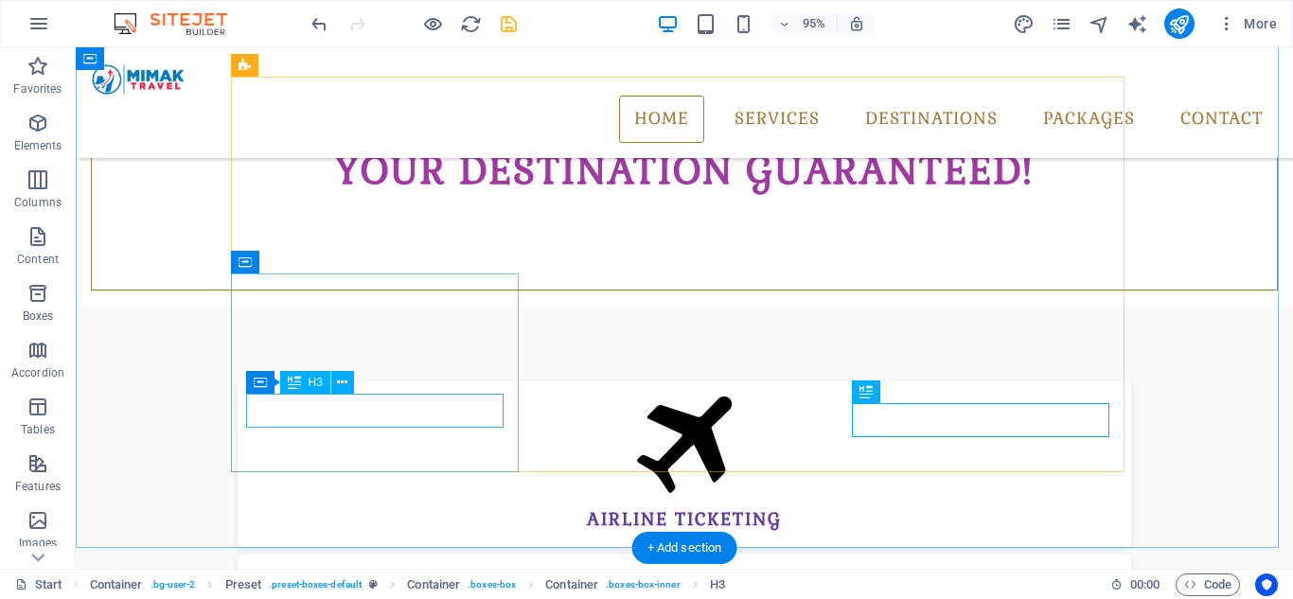
scroll to position [568, 0]
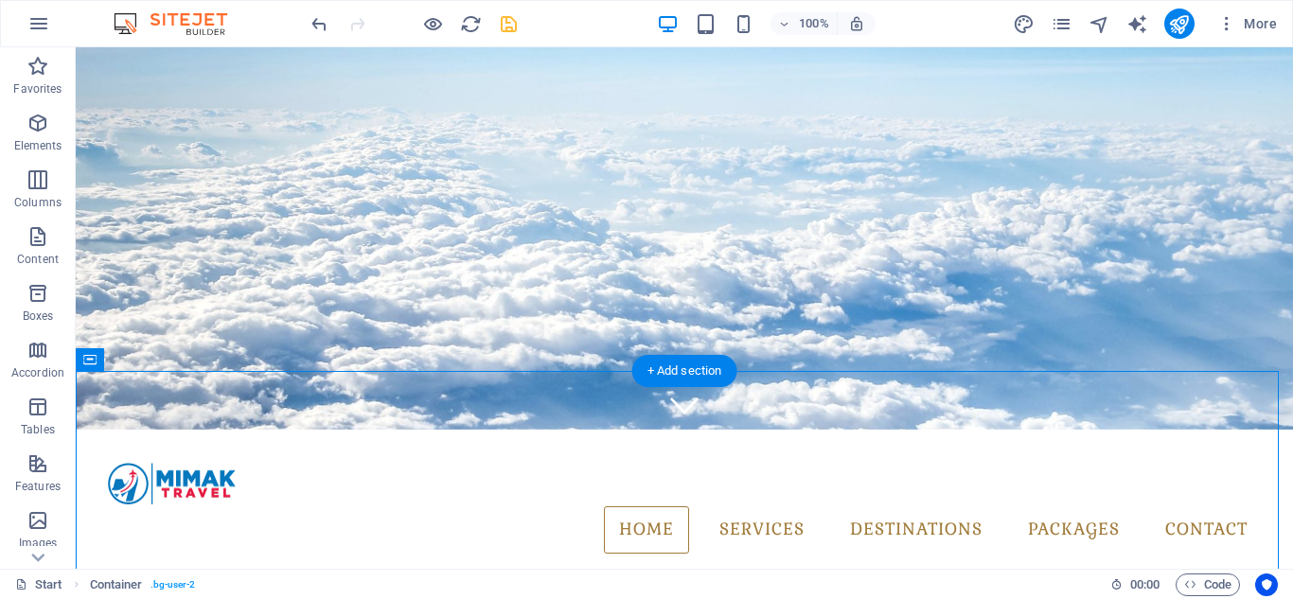
scroll to position [95, 0]
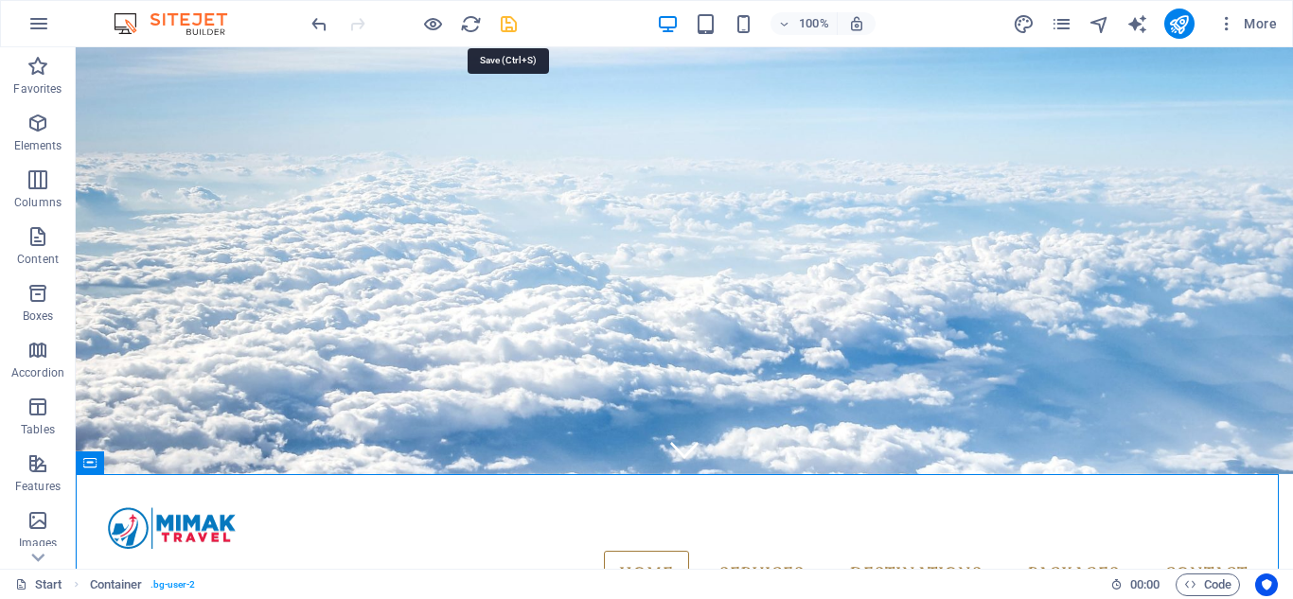
drag, startPoint x: 508, startPoint y: 23, endPoint x: 797, endPoint y: 107, distance: 300.6
click at [508, 23] on icon "save" at bounding box center [509, 24] width 22 height 22
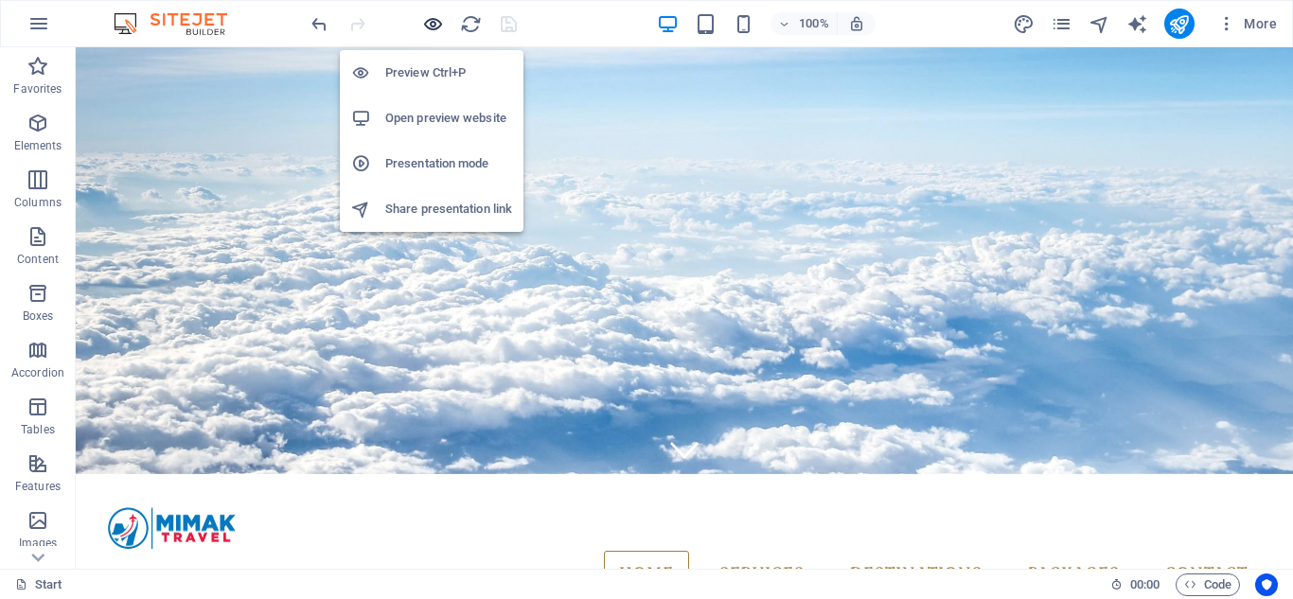
drag, startPoint x: 434, startPoint y: 14, endPoint x: 585, endPoint y: 56, distance: 156.1
click at [434, 14] on icon "button" at bounding box center [433, 24] width 22 height 22
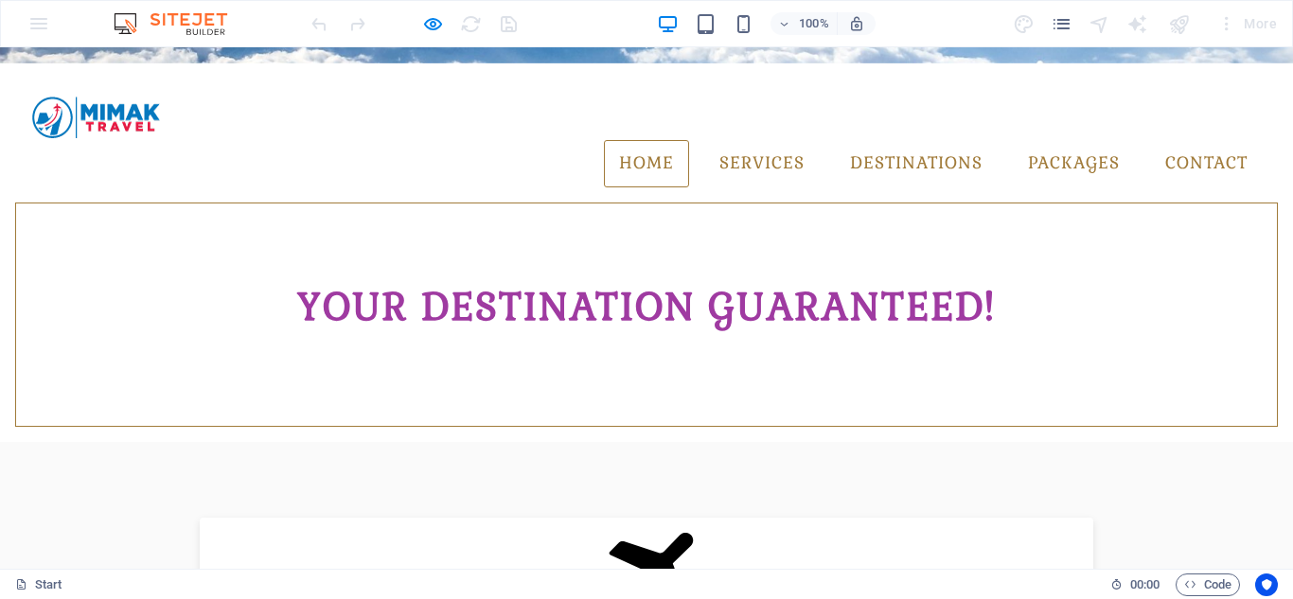
scroll to position [473, 0]
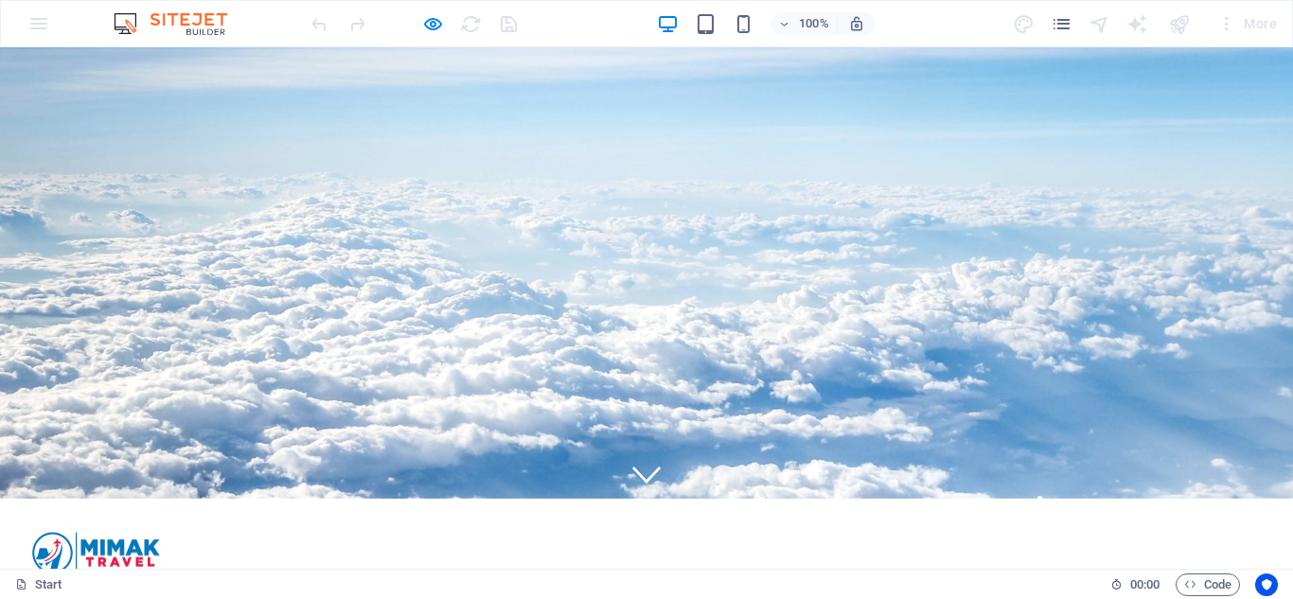
scroll to position [0, 0]
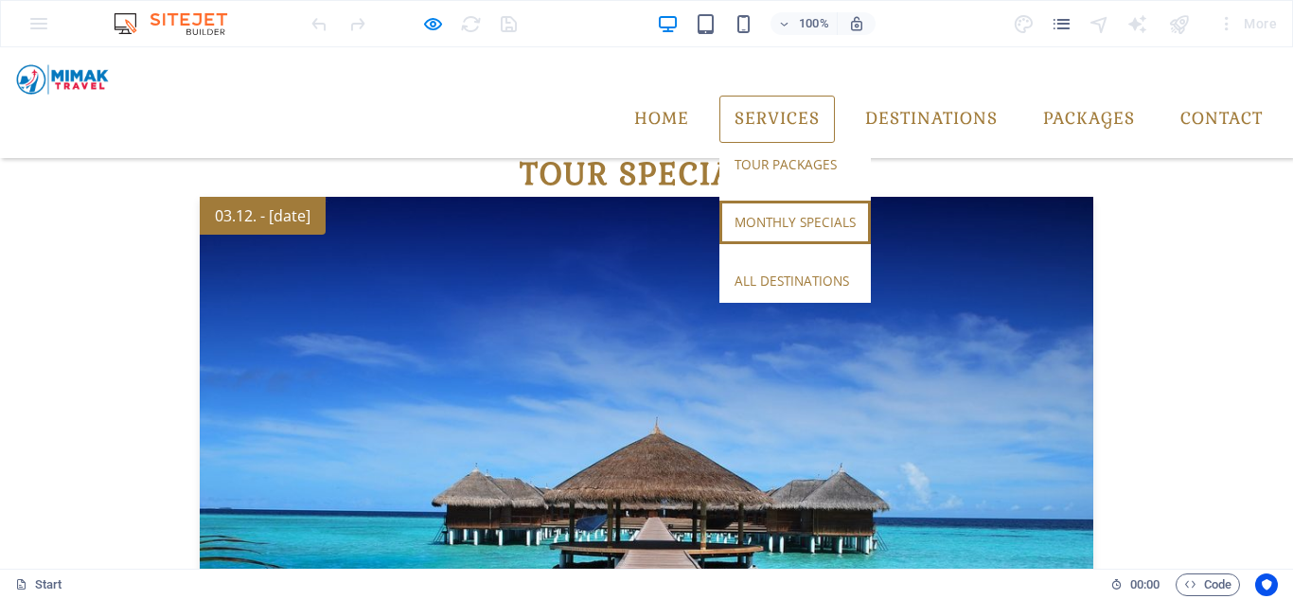
scroll to position [1958, 0]
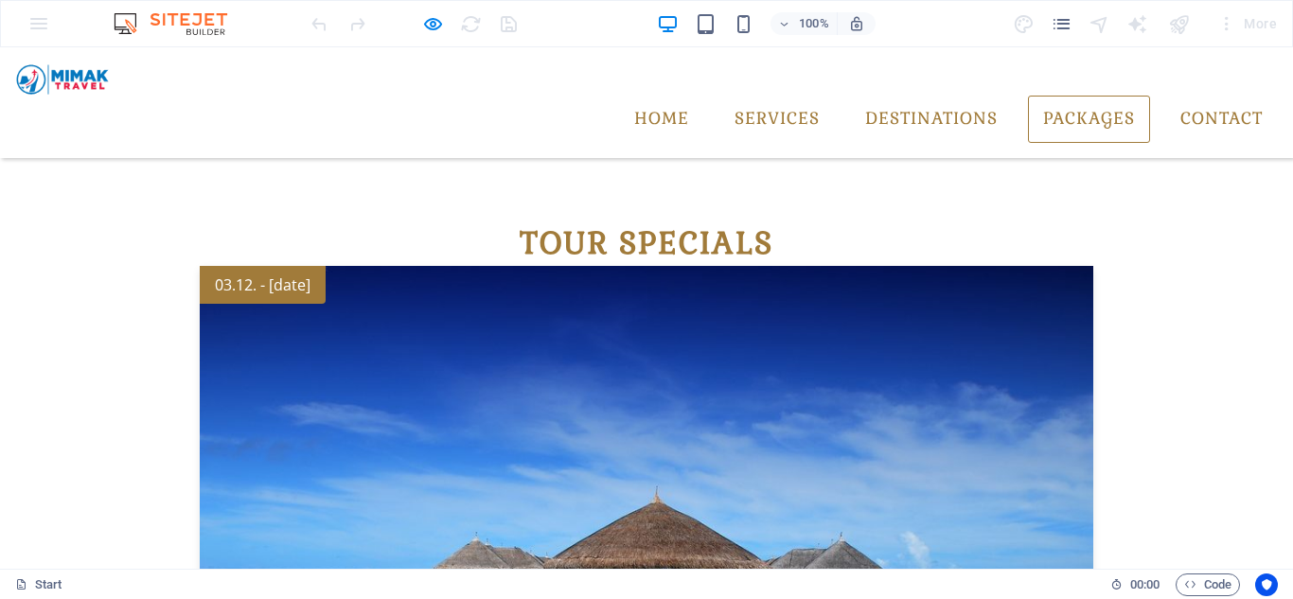
click at [1056, 96] on link "Packages" at bounding box center [1089, 119] width 122 height 47
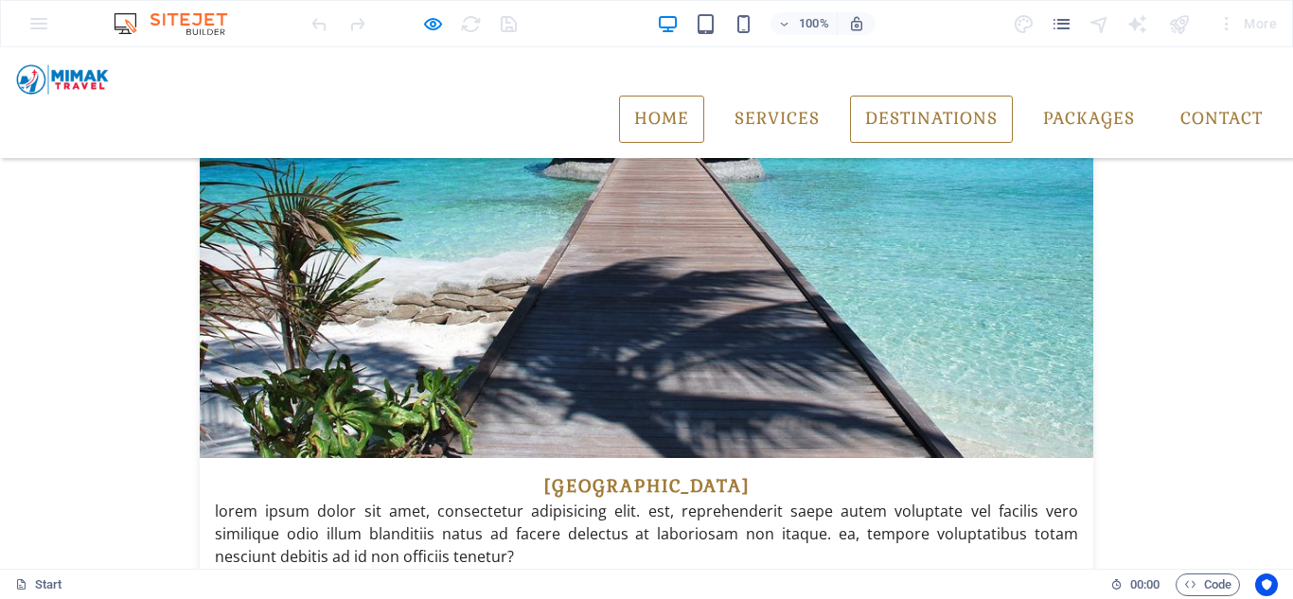
click at [642, 96] on link "Home" at bounding box center [661, 119] width 85 height 47
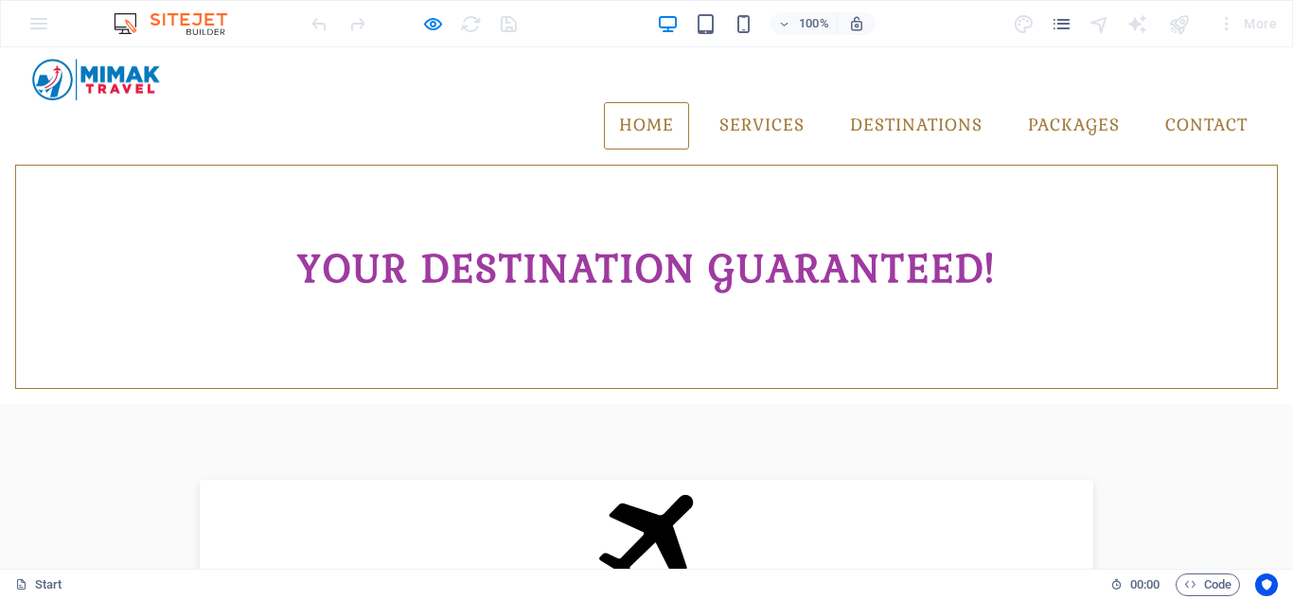
scroll to position [471, 0]
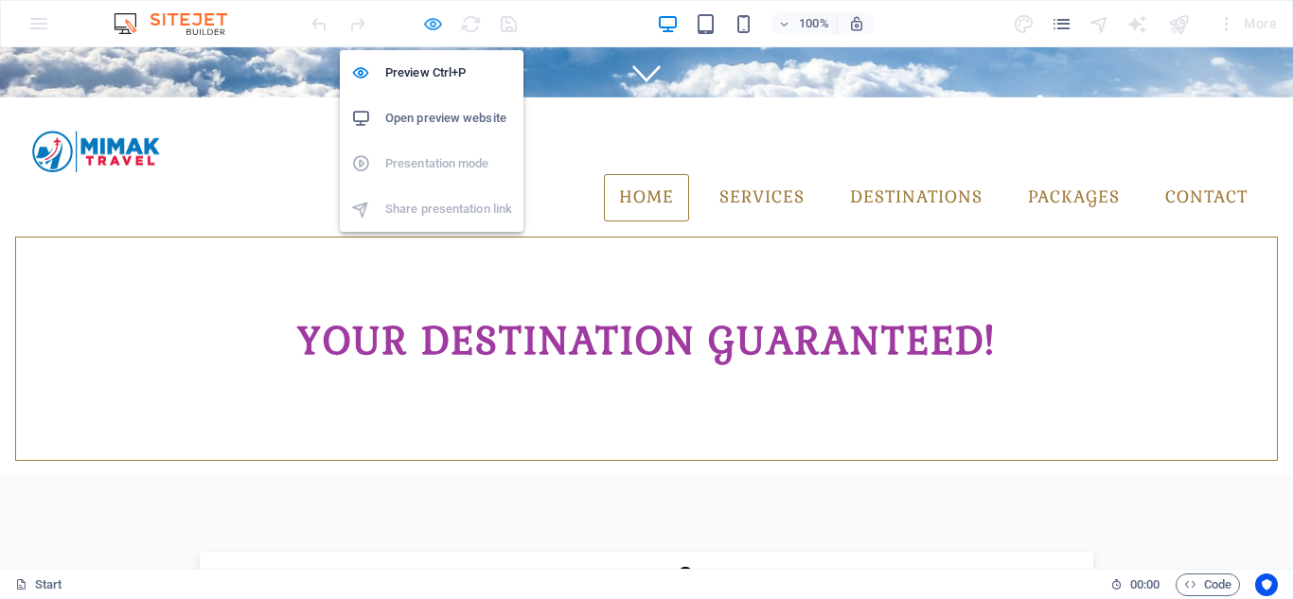
click at [425, 30] on icon "button" at bounding box center [433, 24] width 22 height 22
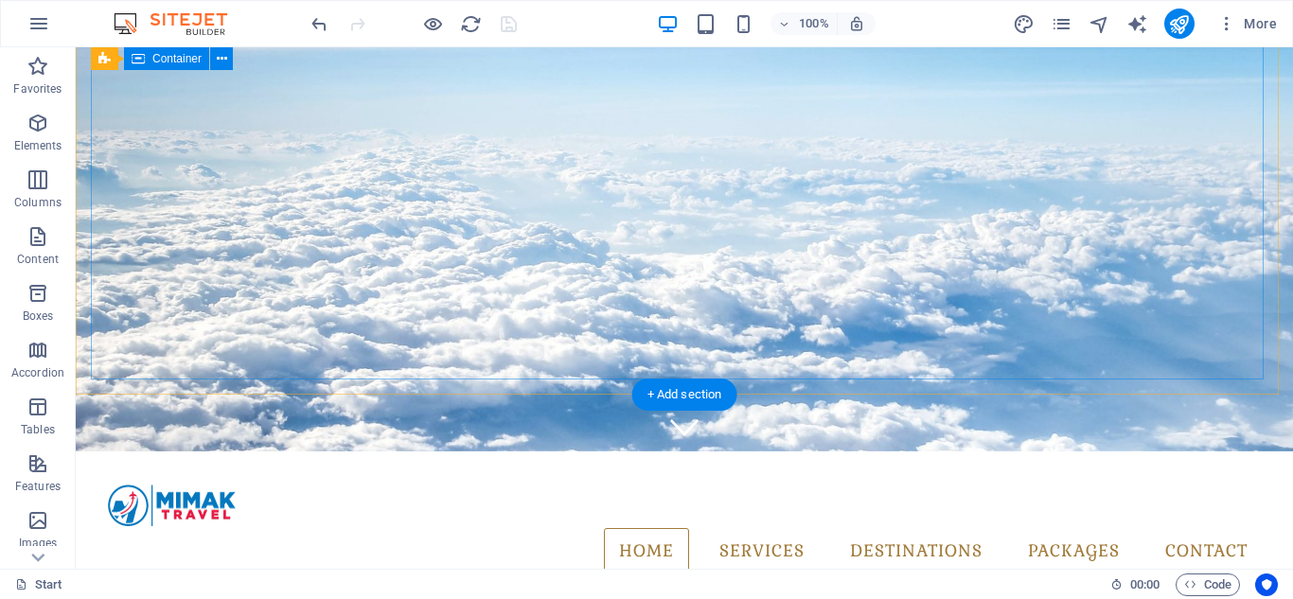
scroll to position [0, 0]
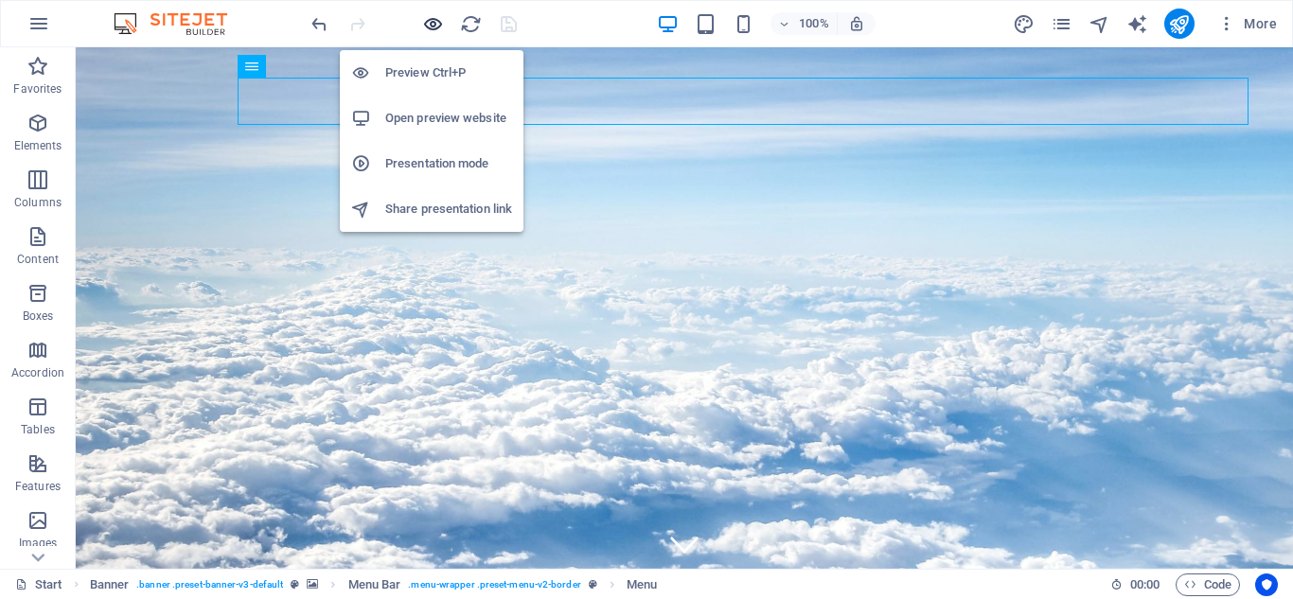
click at [424, 23] on icon "button" at bounding box center [433, 24] width 22 height 22
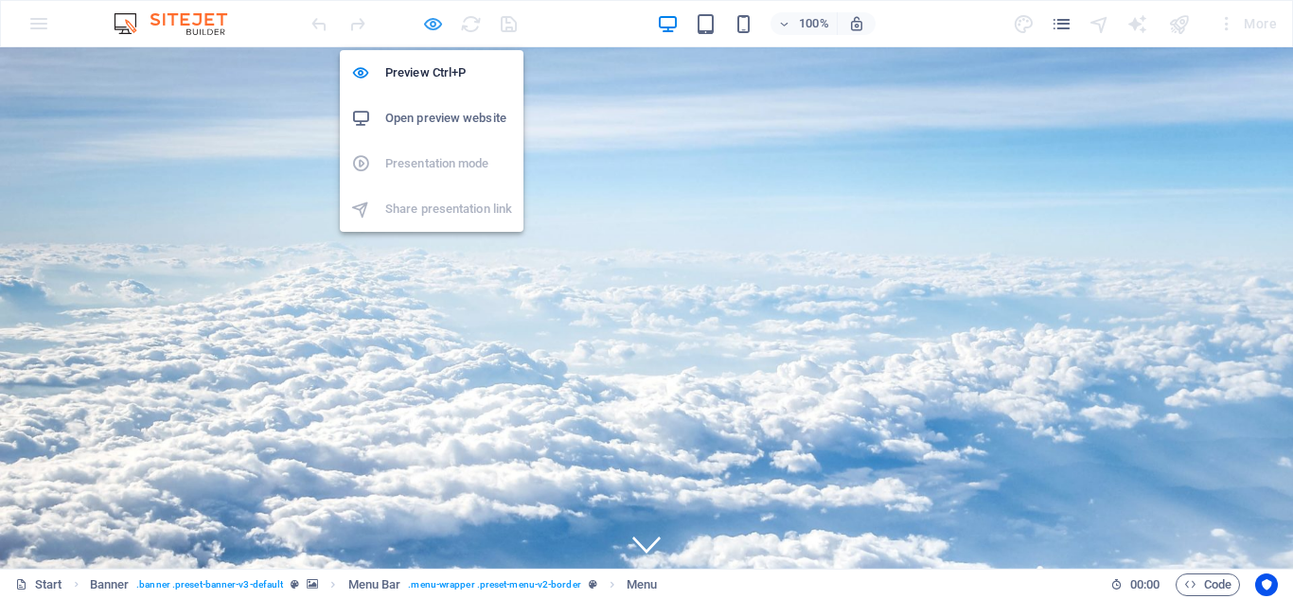
click at [435, 29] on icon "button" at bounding box center [433, 24] width 22 height 22
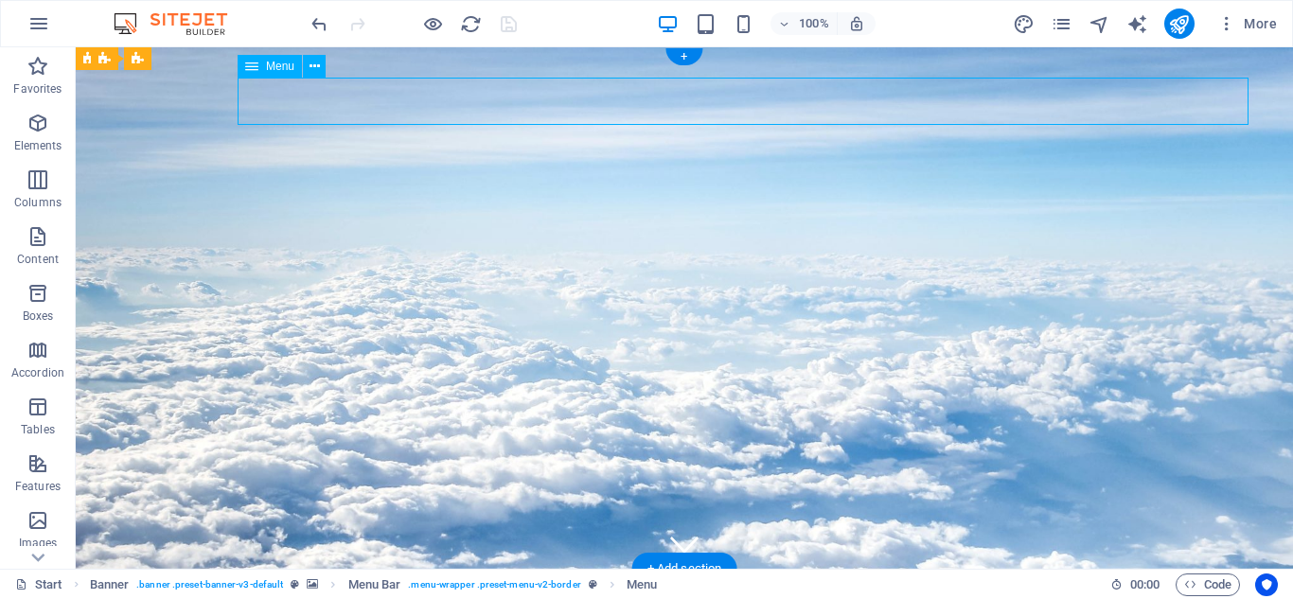
select select
select select "1"
select select
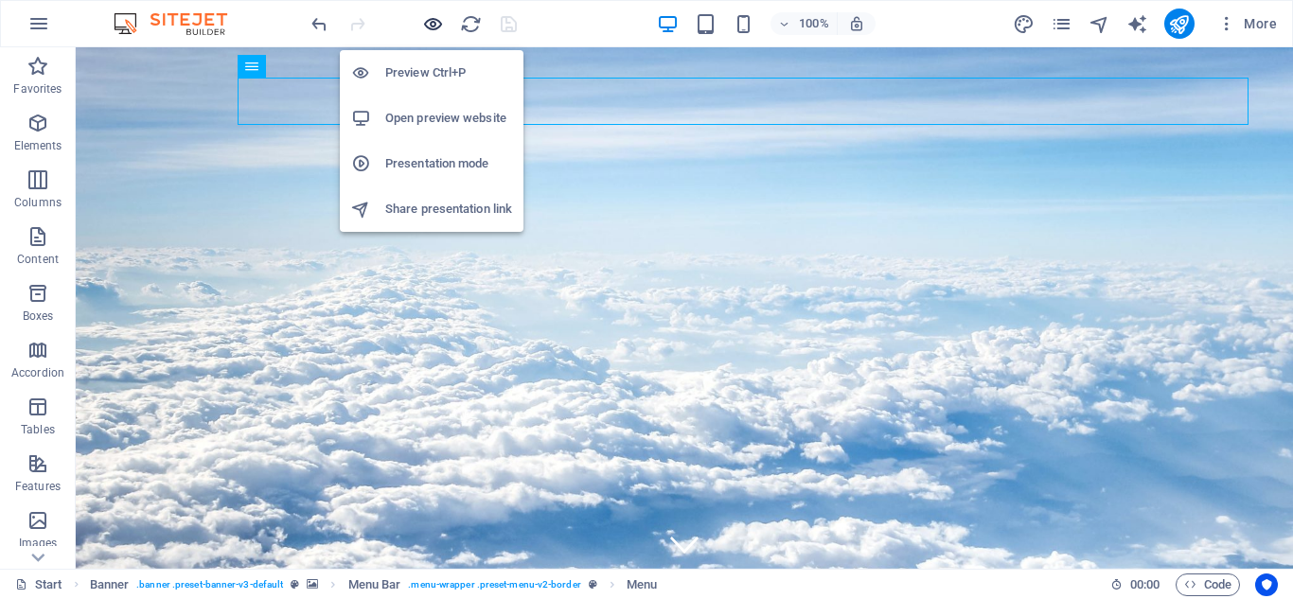
click at [433, 28] on icon "button" at bounding box center [433, 24] width 22 height 22
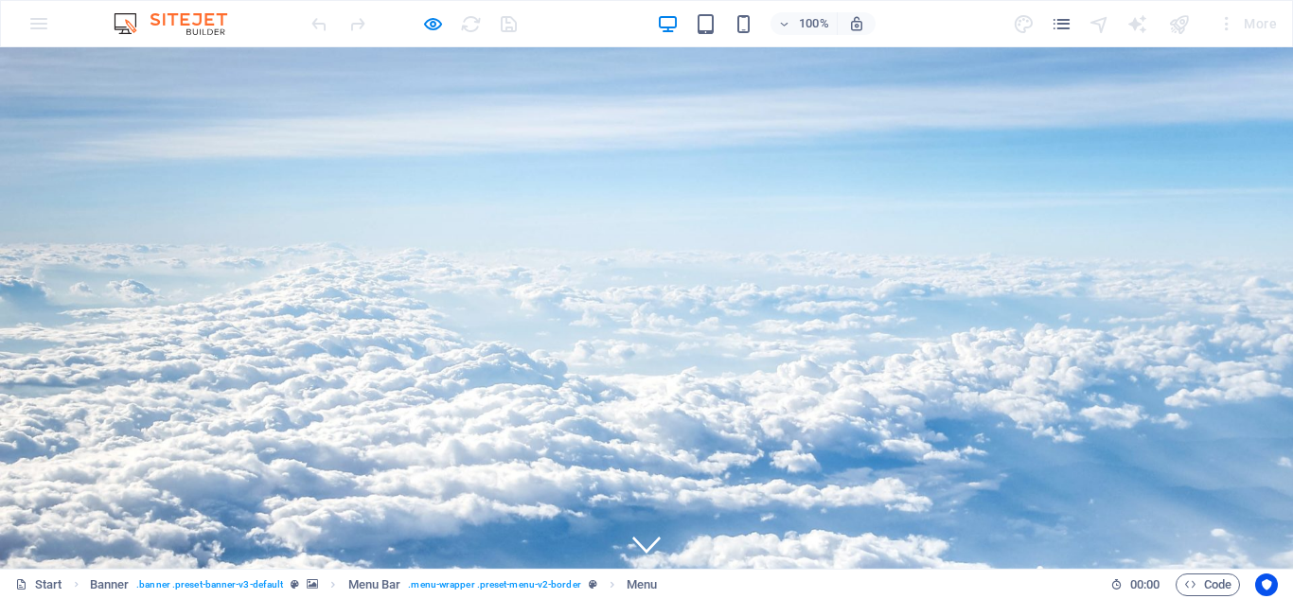
drag, startPoint x: 433, startPoint y: 80, endPoint x: 942, endPoint y: 273, distance: 544.1
drag, startPoint x: 742, startPoint y: 147, endPoint x: 694, endPoint y: 354, distance: 212.8
drag, startPoint x: 694, startPoint y: 354, endPoint x: 638, endPoint y: 199, distance: 164.9
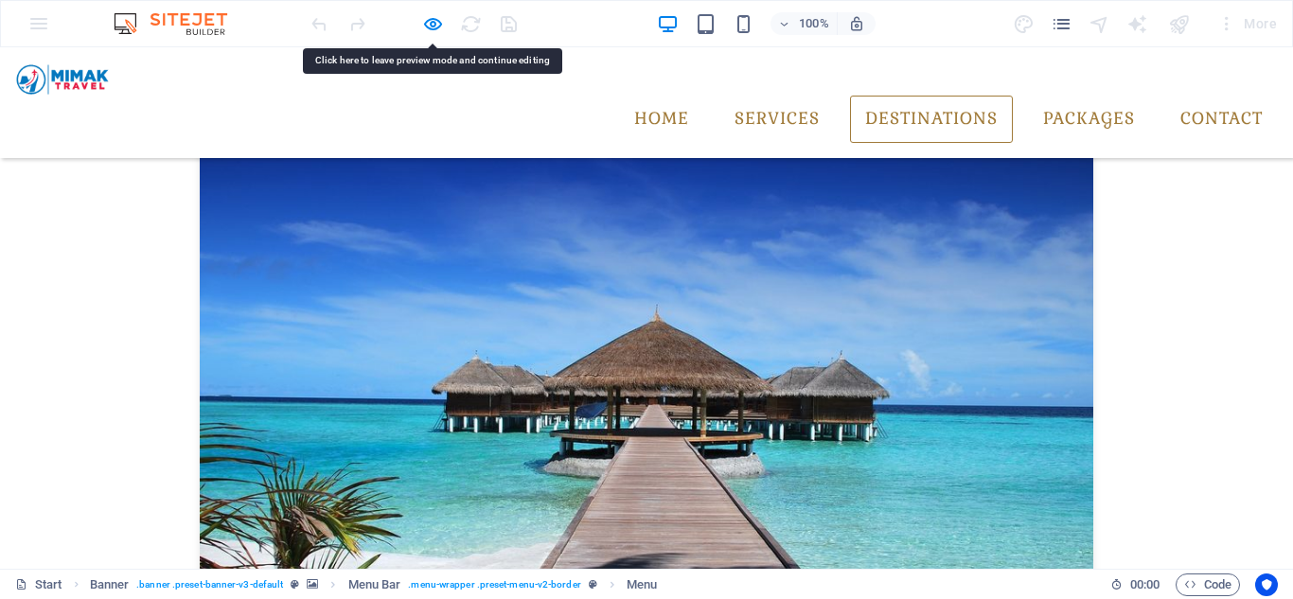
scroll to position [2147, 0]
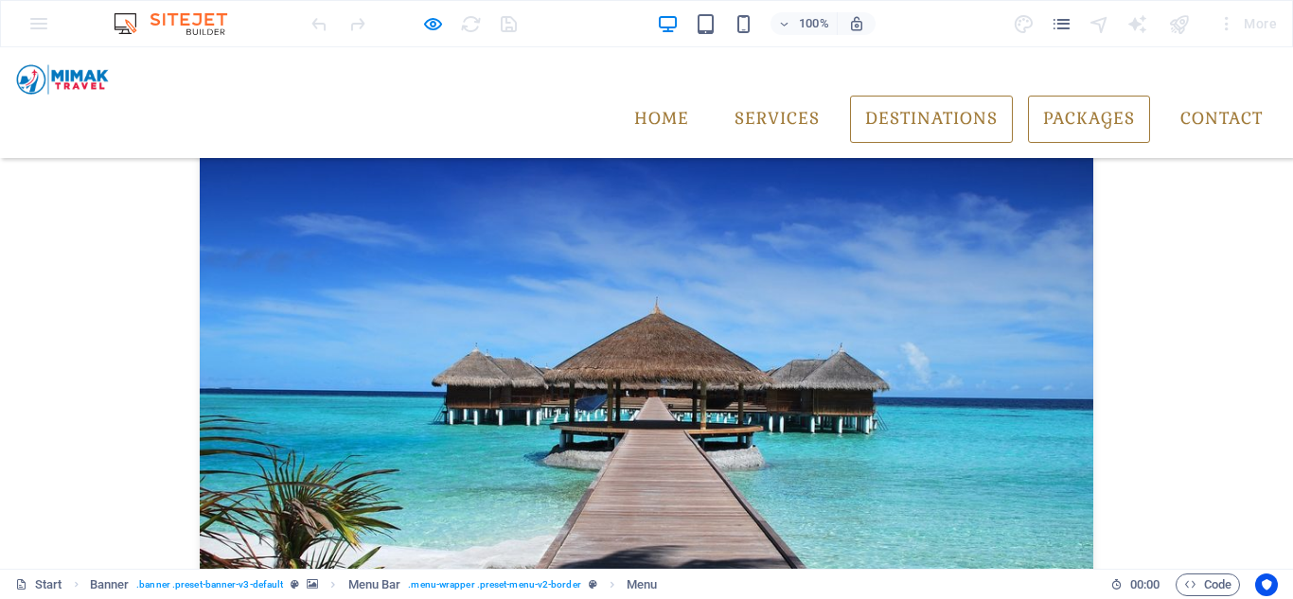
click at [1064, 96] on link "Packages" at bounding box center [1089, 119] width 122 height 47
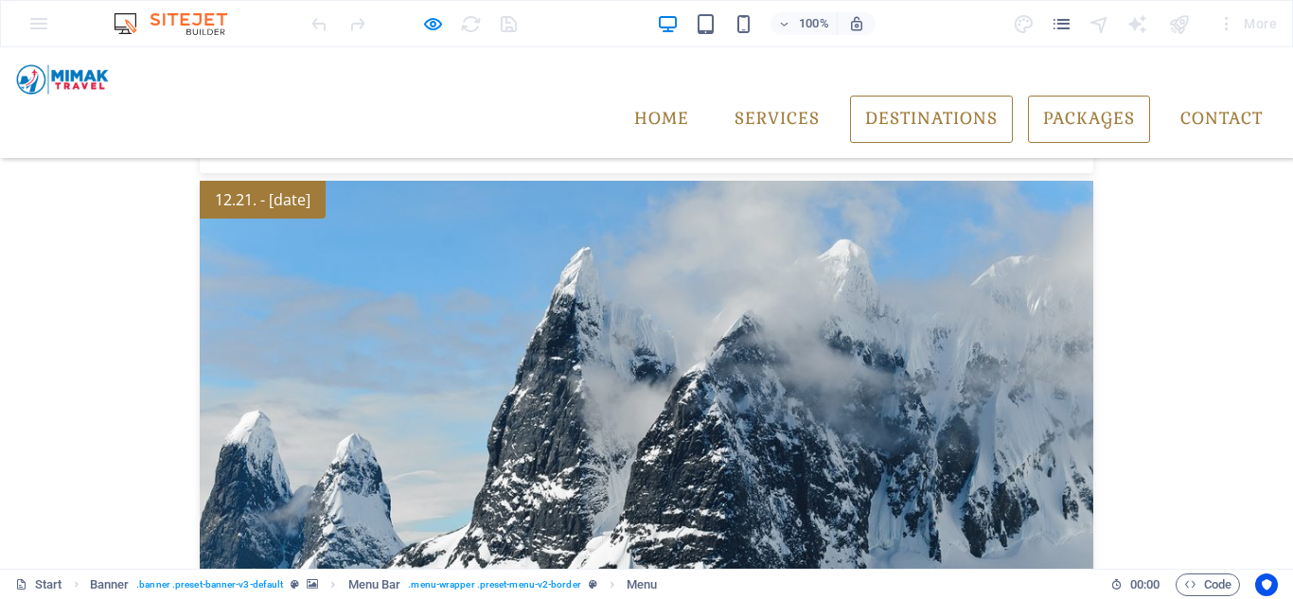
scroll to position [3098, 0]
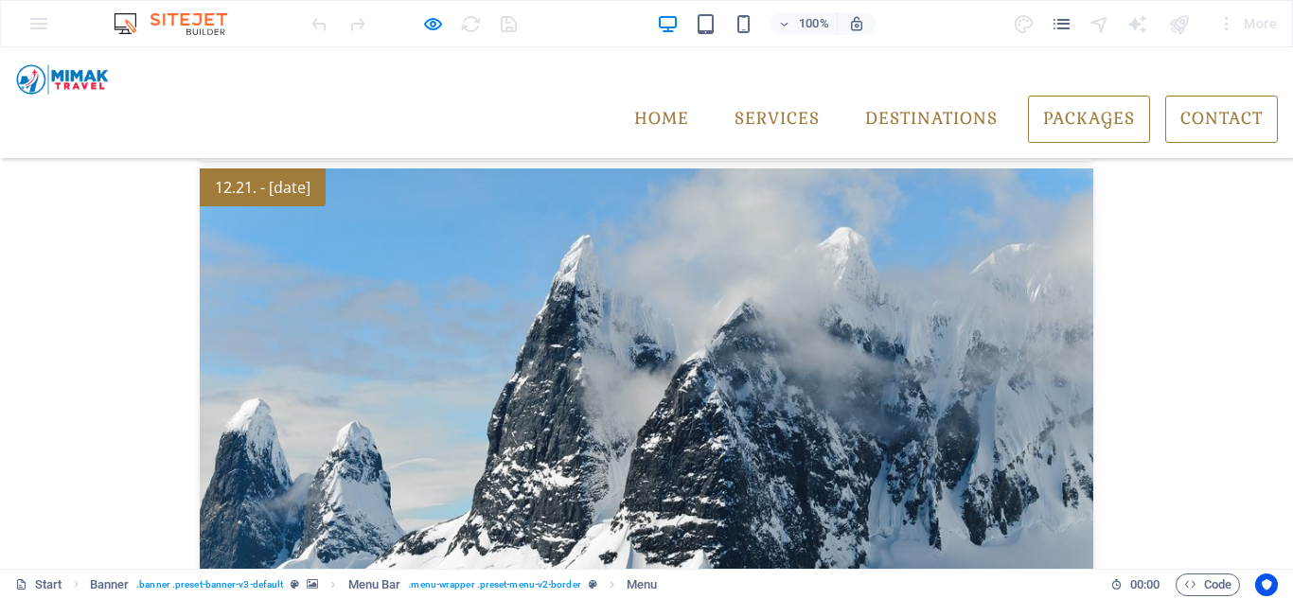
click at [1204, 96] on link "Contact" at bounding box center [1221, 119] width 113 height 47
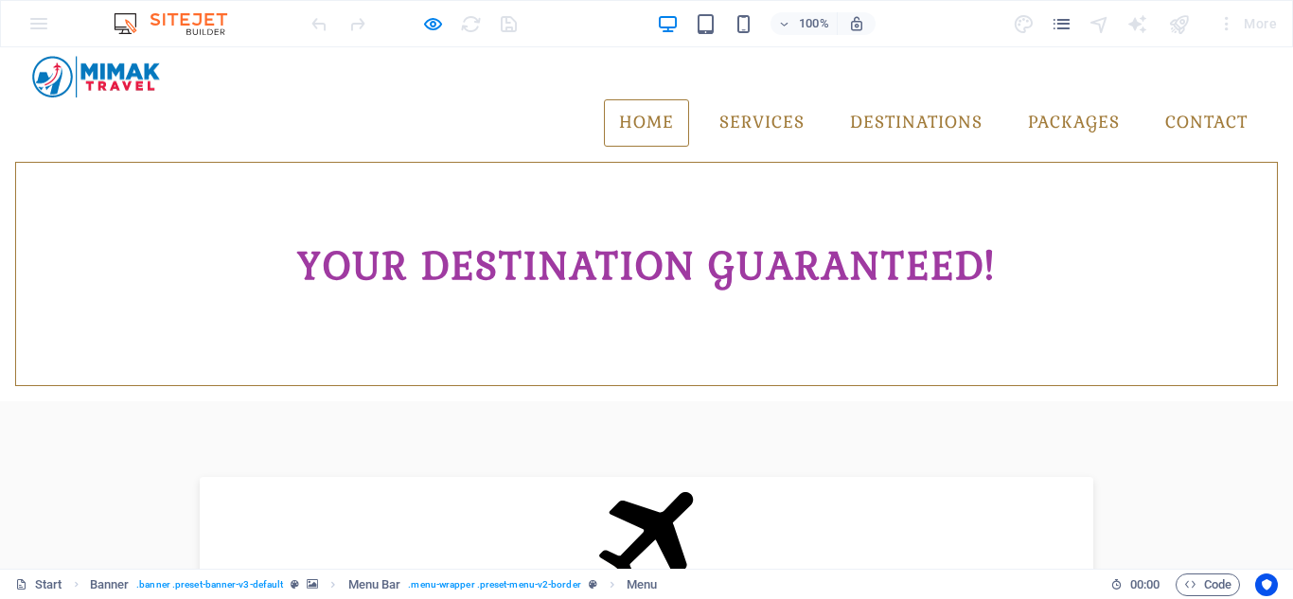
scroll to position [576, 0]
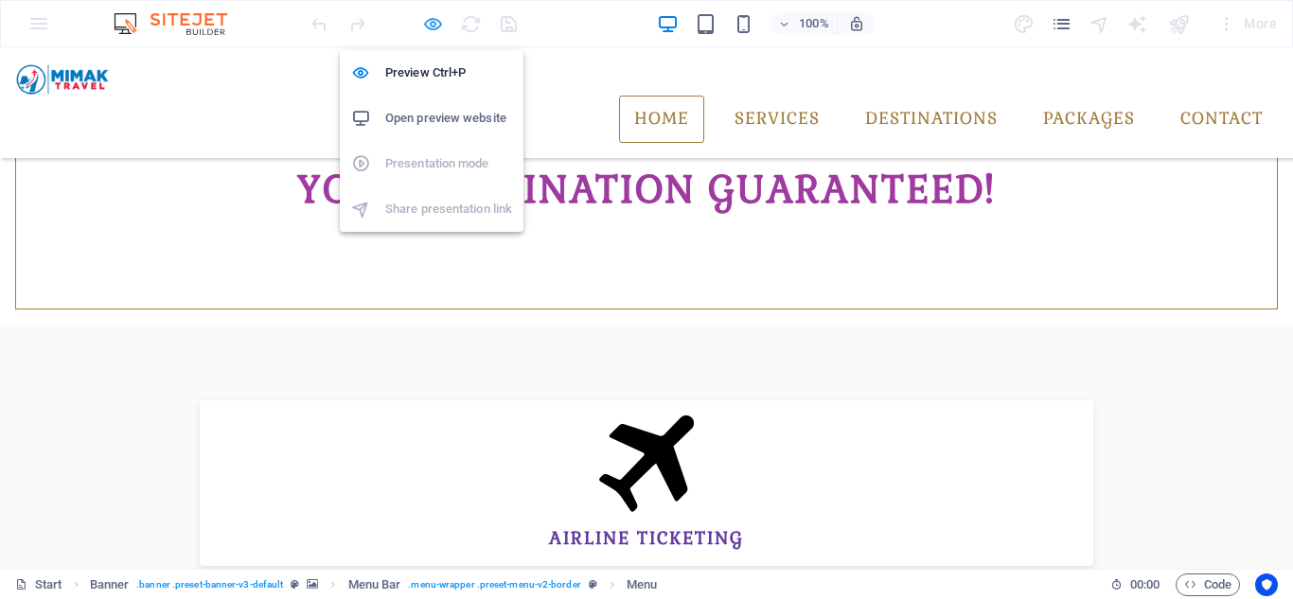
click at [431, 23] on icon "button" at bounding box center [433, 24] width 22 height 22
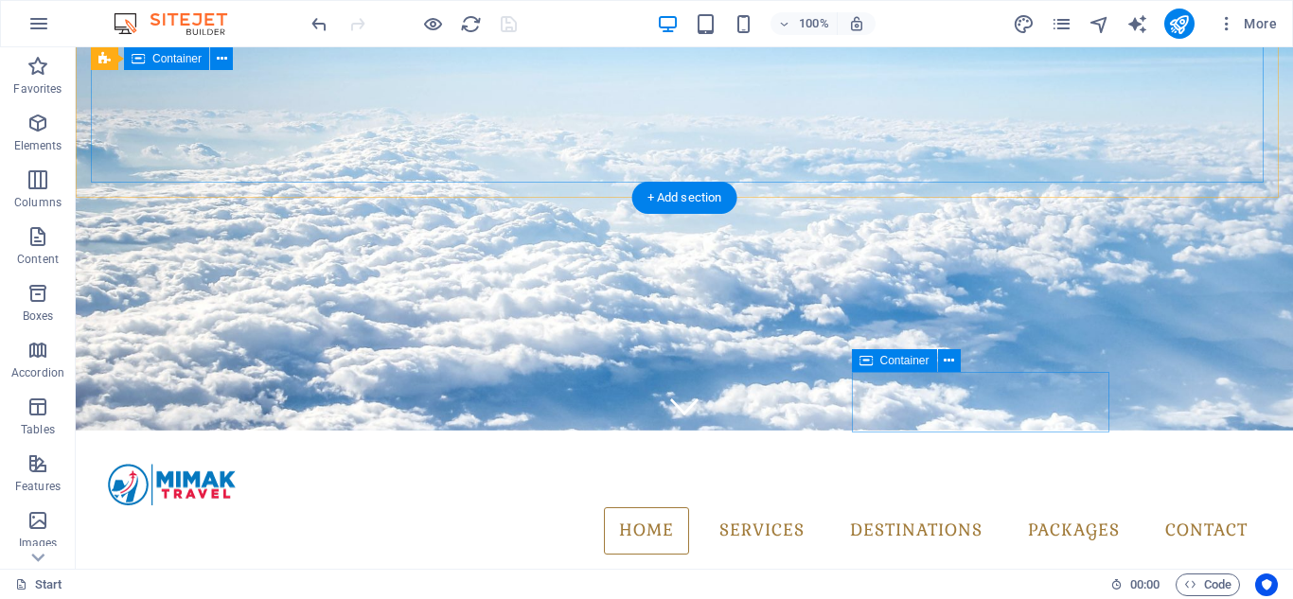
scroll to position [0, 0]
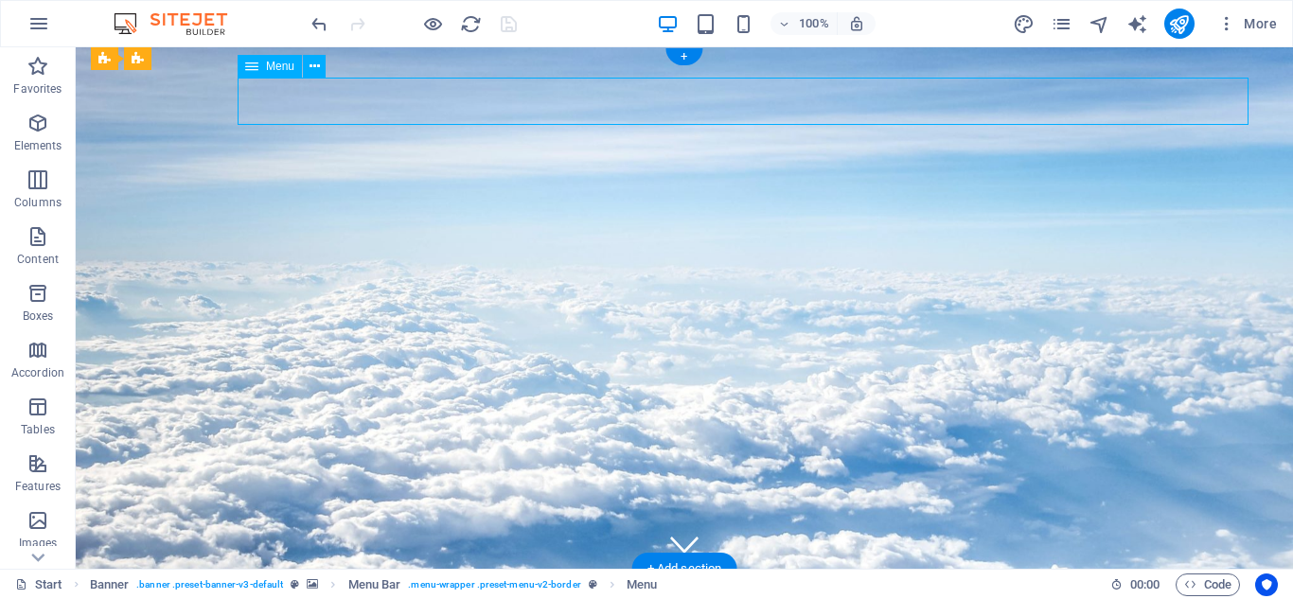
select select
select select "1"
select select
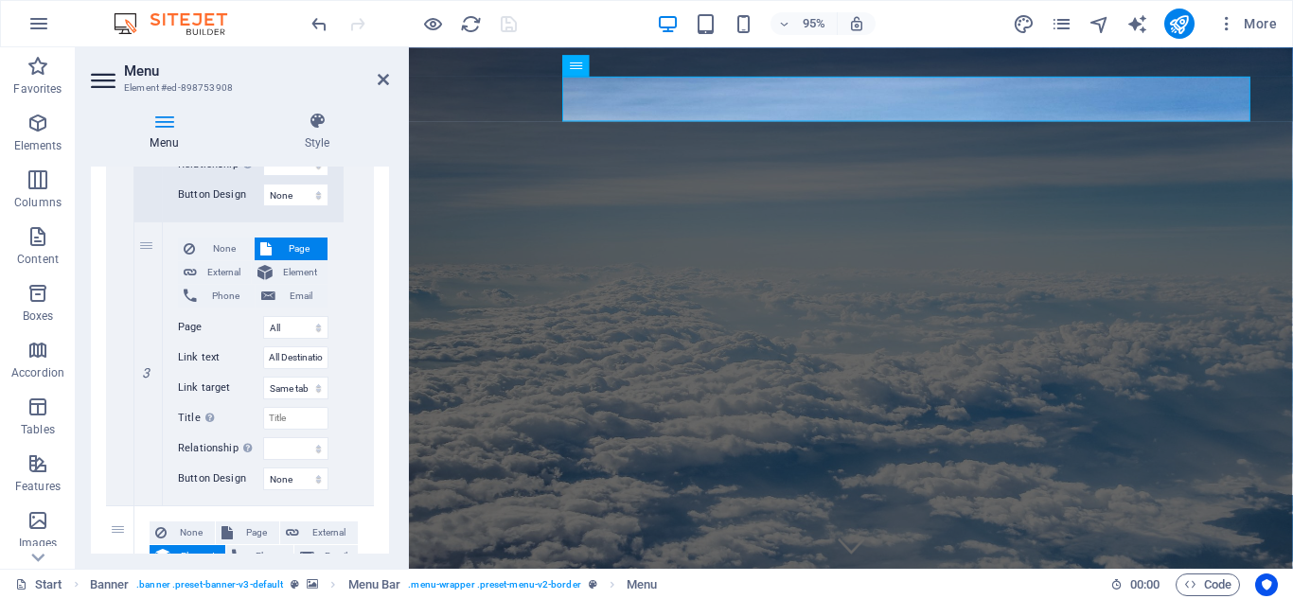
scroll to position [1130, 0]
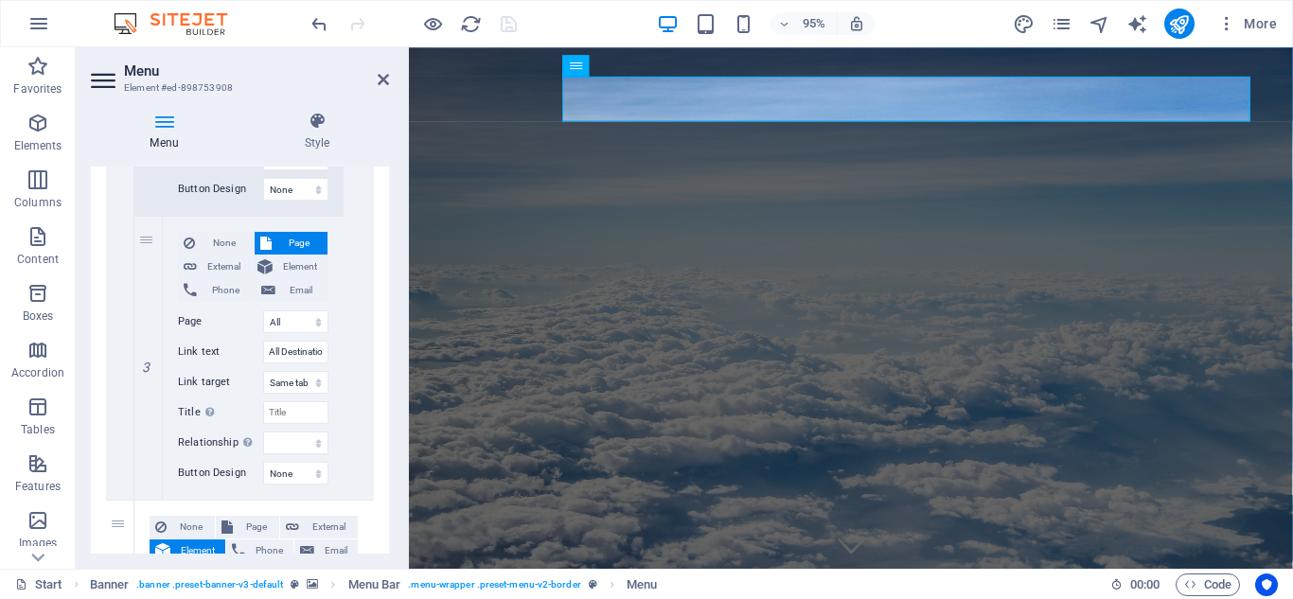
drag, startPoint x: 384, startPoint y: 394, endPoint x: 380, endPoint y: 419, distance: 25.8
click at [380, 419] on div "1 None Page External Element Phone Email Page Start All Destinations Legal Noti…" at bounding box center [240, 204] width 298 height 2006
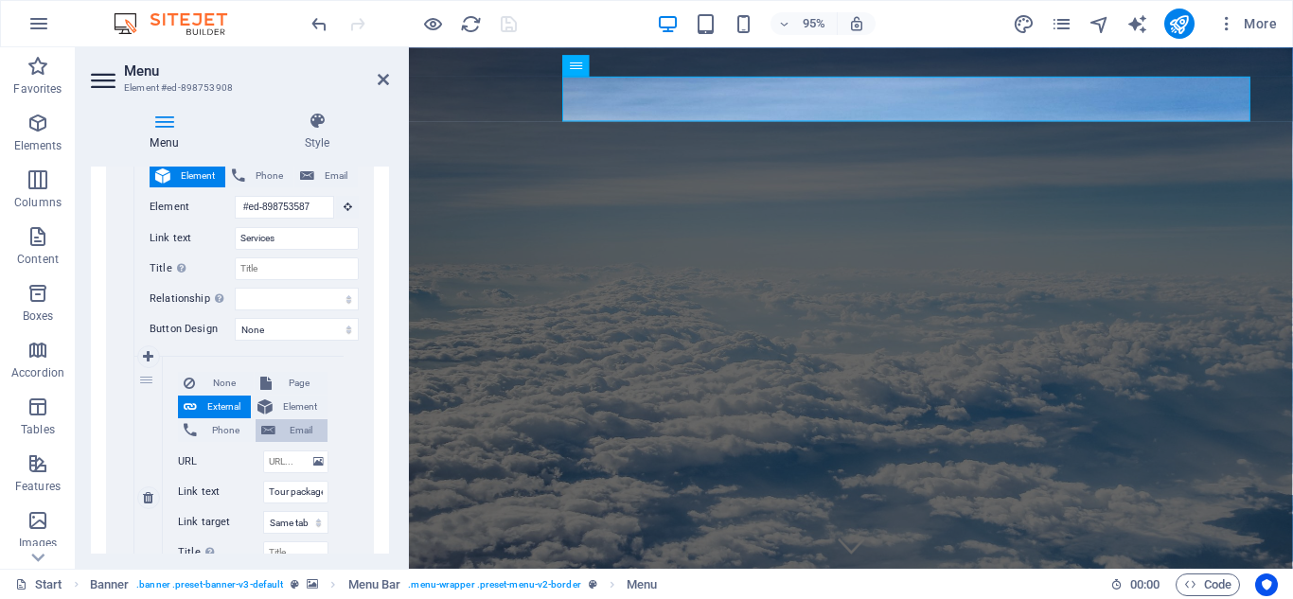
scroll to position [546, 0]
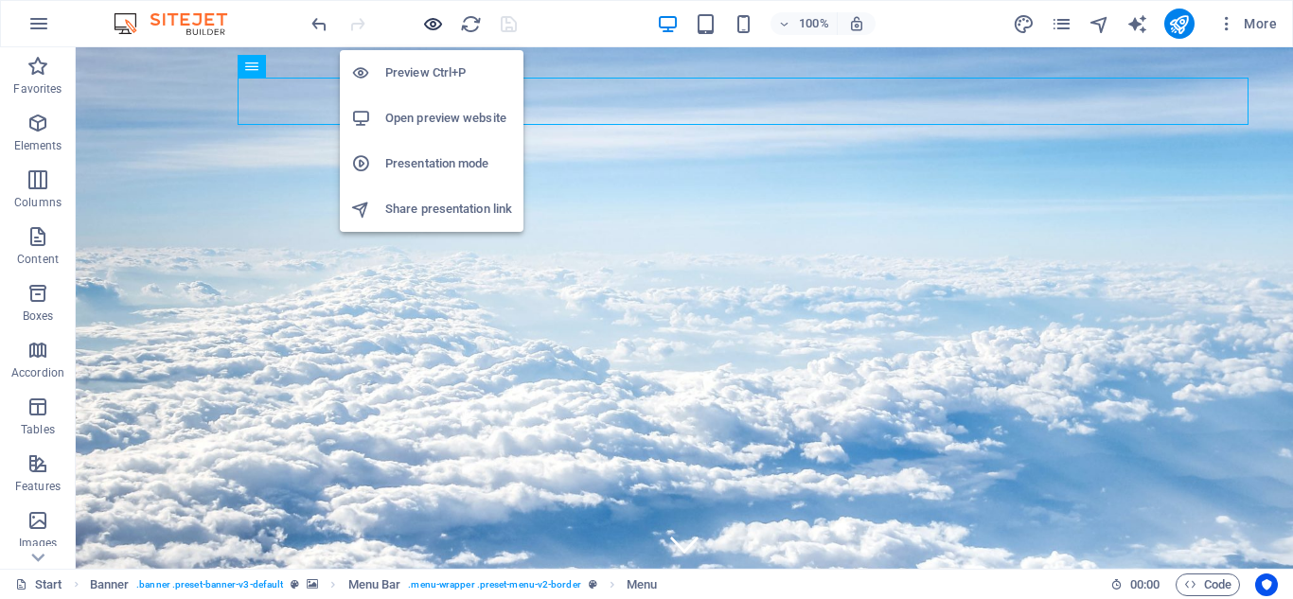
click at [436, 29] on icon "button" at bounding box center [433, 24] width 22 height 22
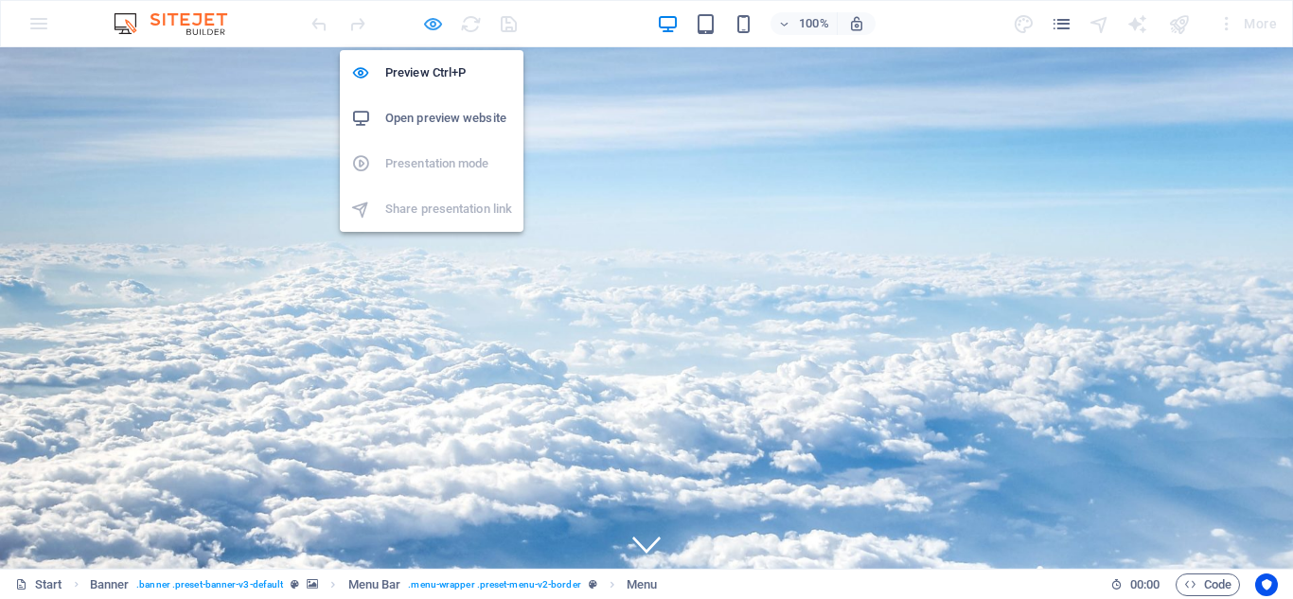
click at [431, 24] on icon "button" at bounding box center [433, 24] width 22 height 22
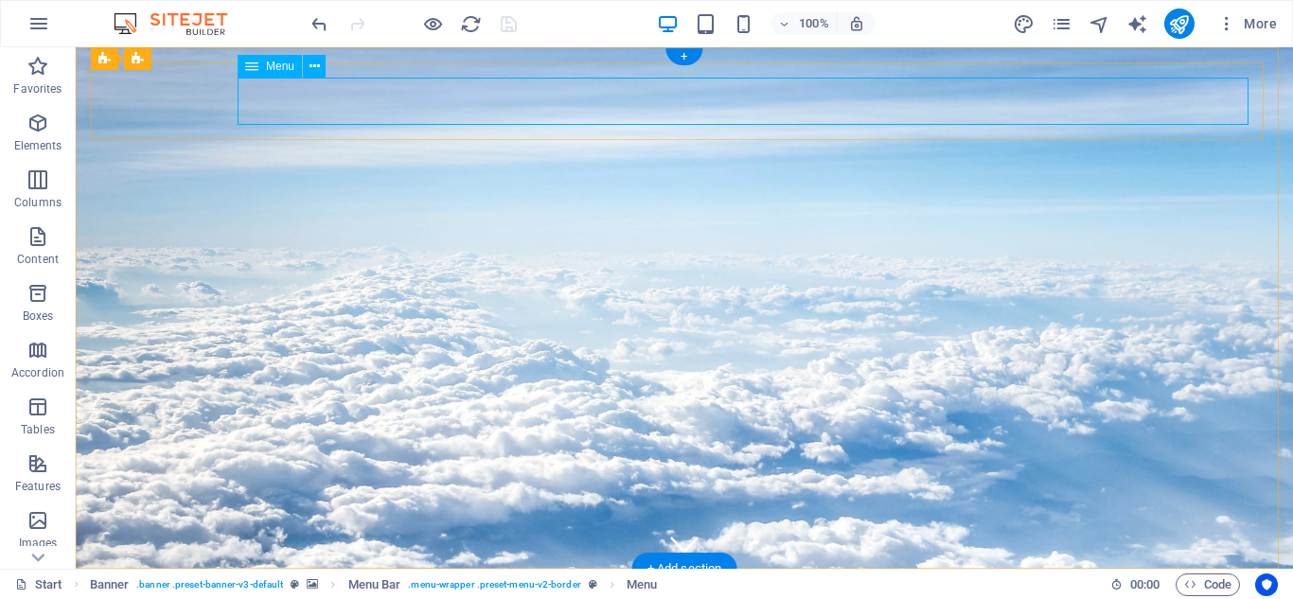
select select
select select "1"
select select
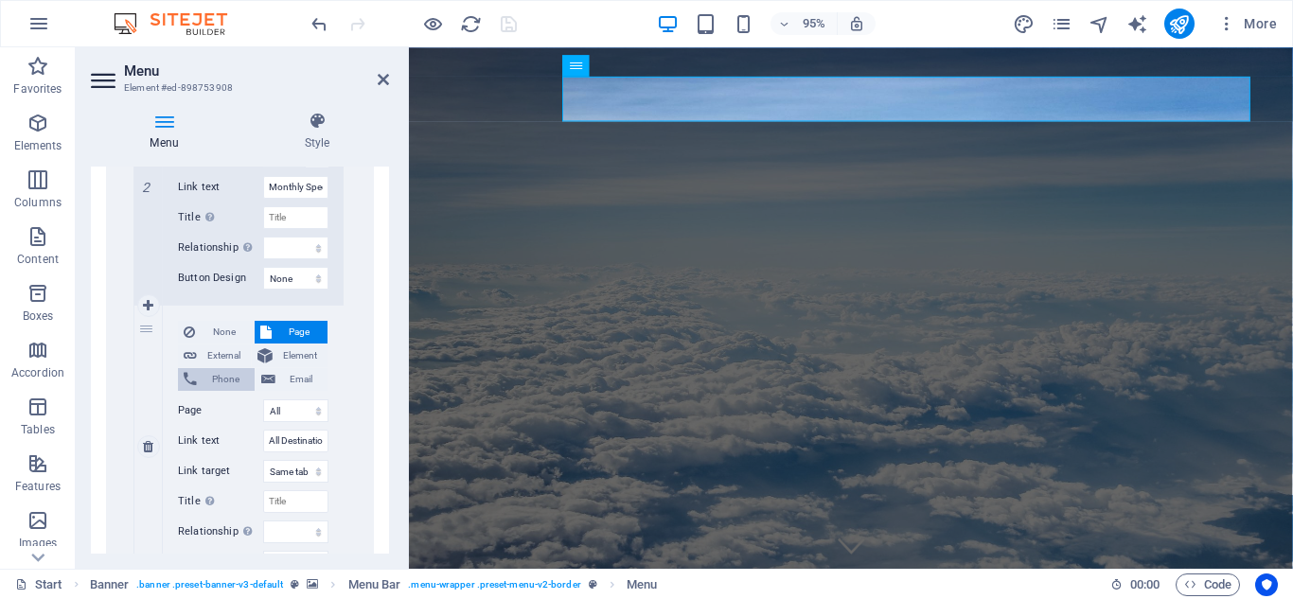
scroll to position [1135, 0]
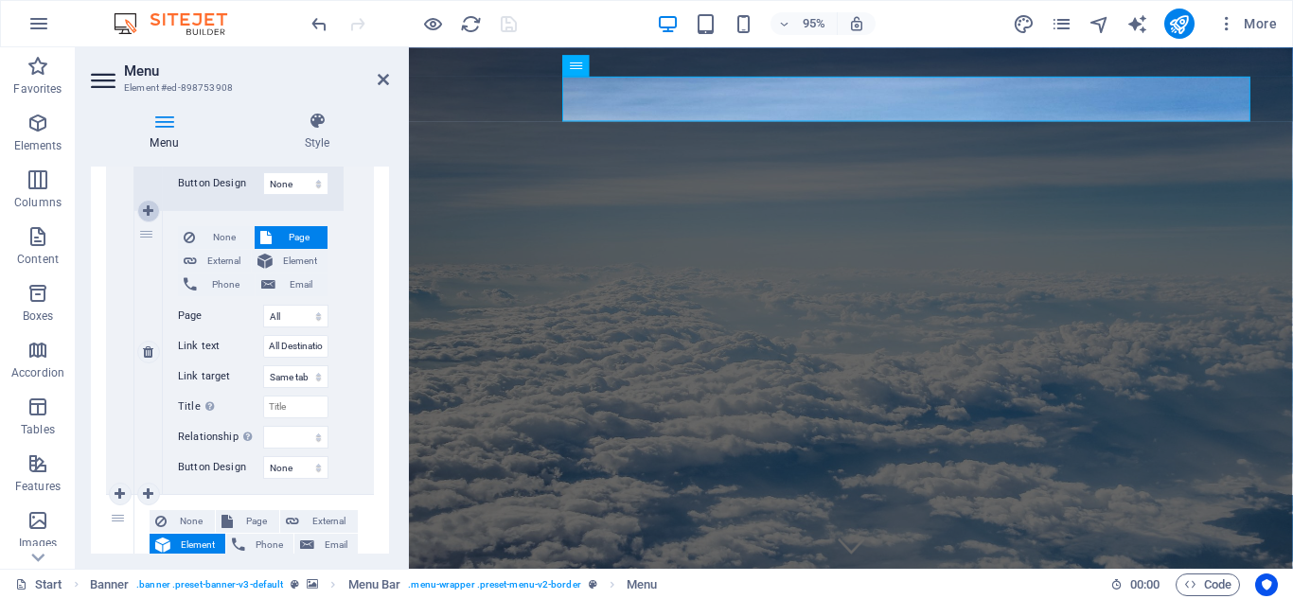
click at [152, 213] on icon at bounding box center [148, 210] width 10 height 13
select select
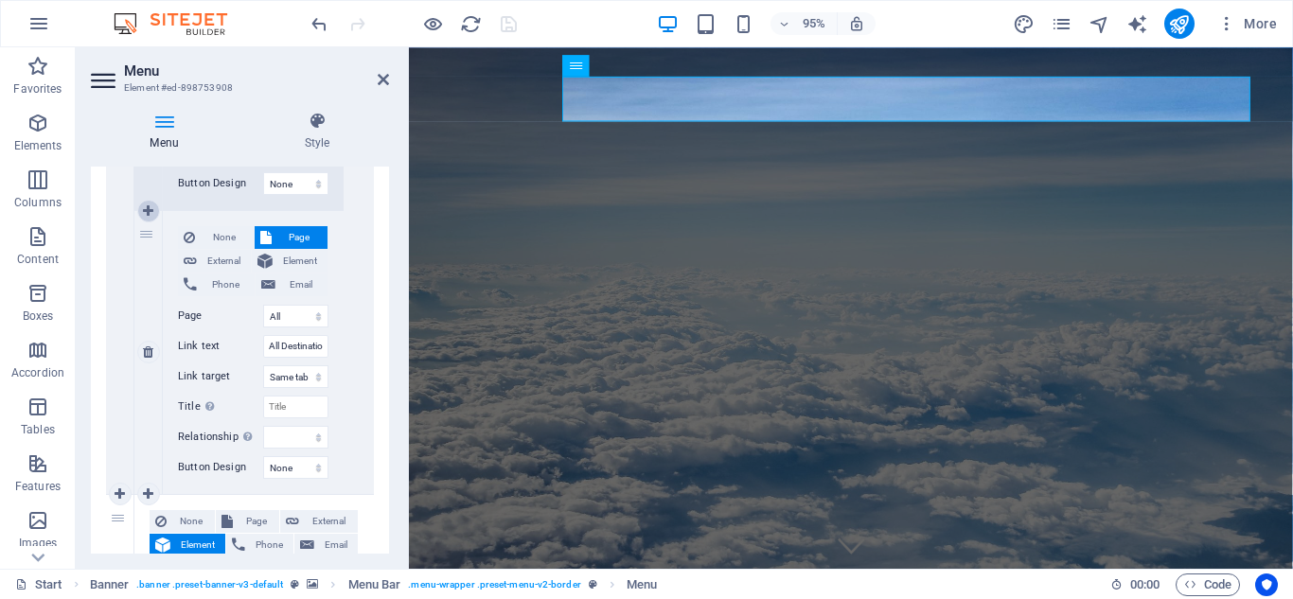
select select
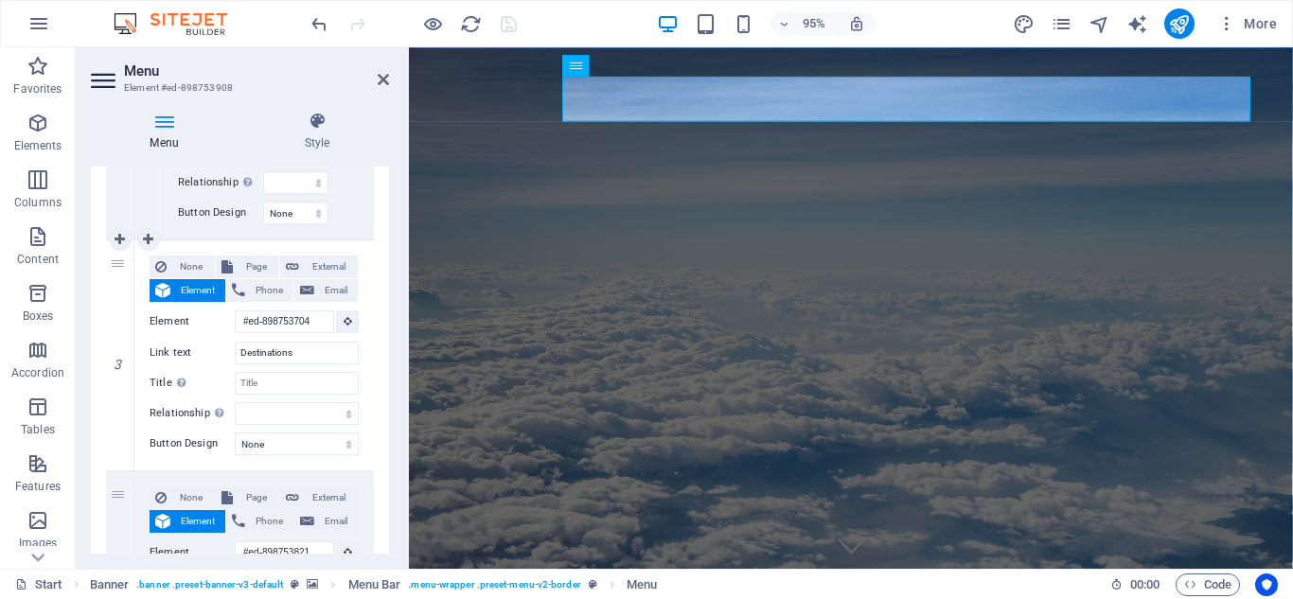
select select "1"
select select
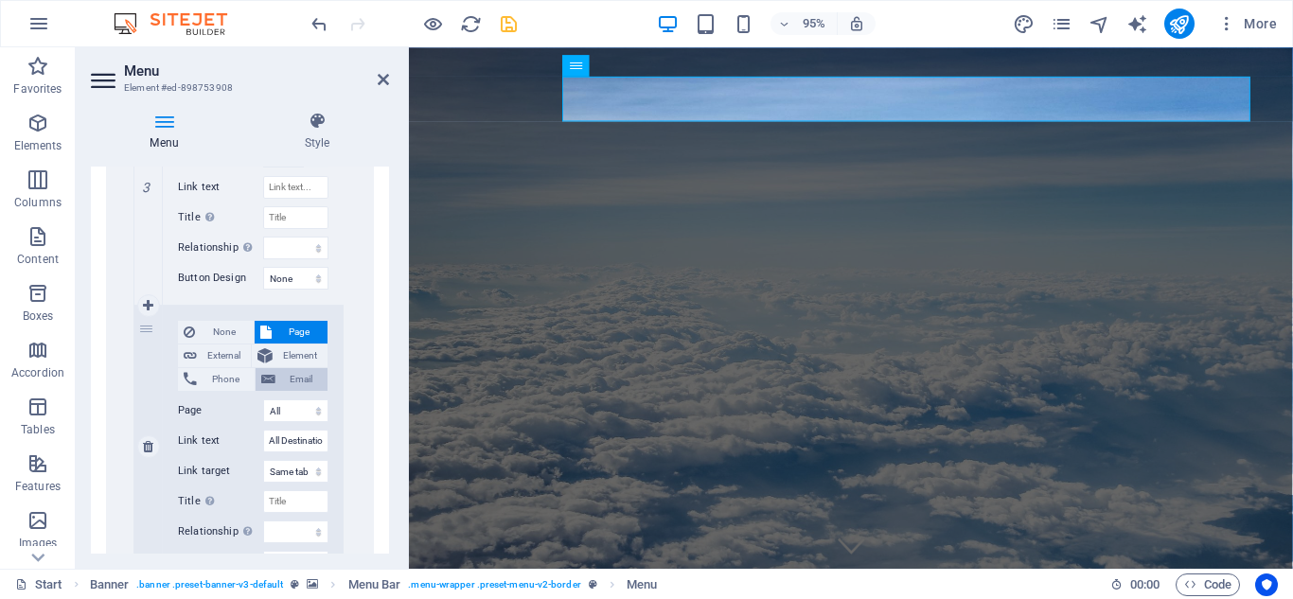
scroll to position [1201, 0]
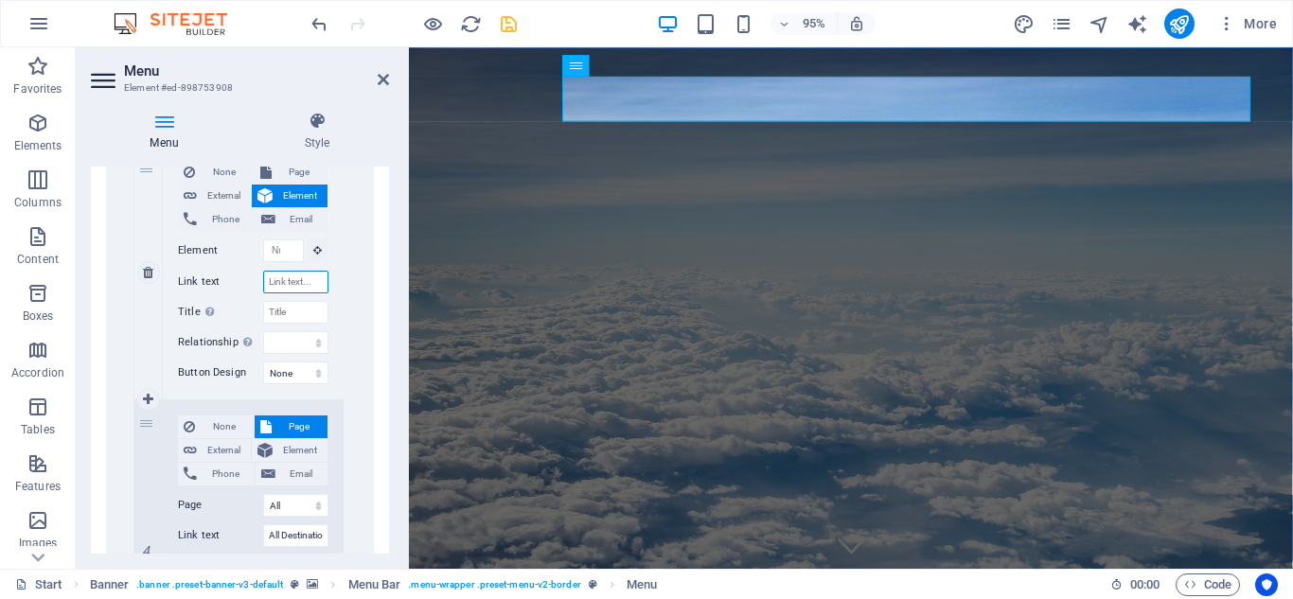
drag, startPoint x: 279, startPoint y: 290, endPoint x: 292, endPoint y: 293, distance: 13.8
click at [279, 290] on input "Link text" at bounding box center [295, 282] width 65 height 23
type input "trial"
select select
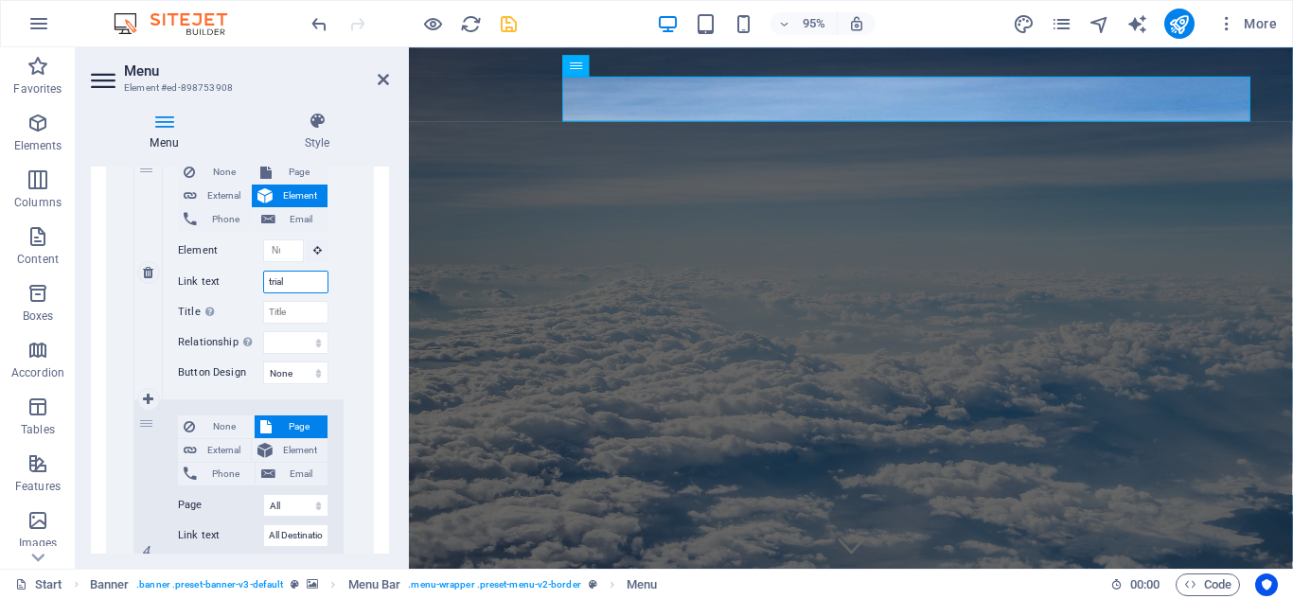
select select
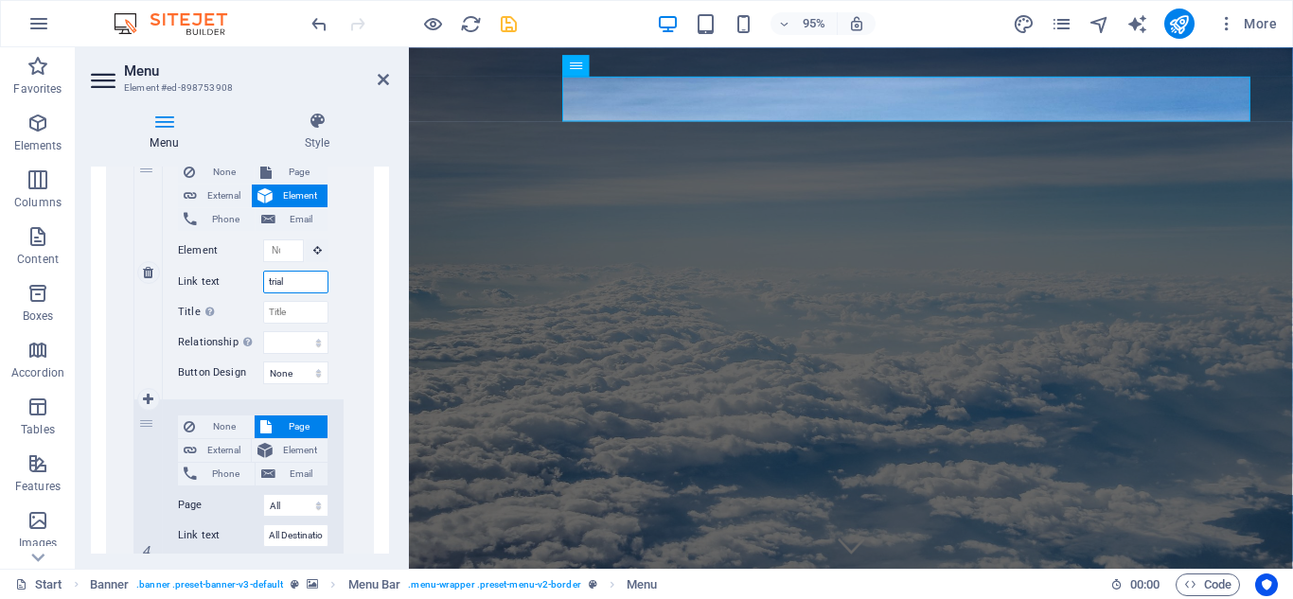
select select
type input "t"
type input "testing"
select select
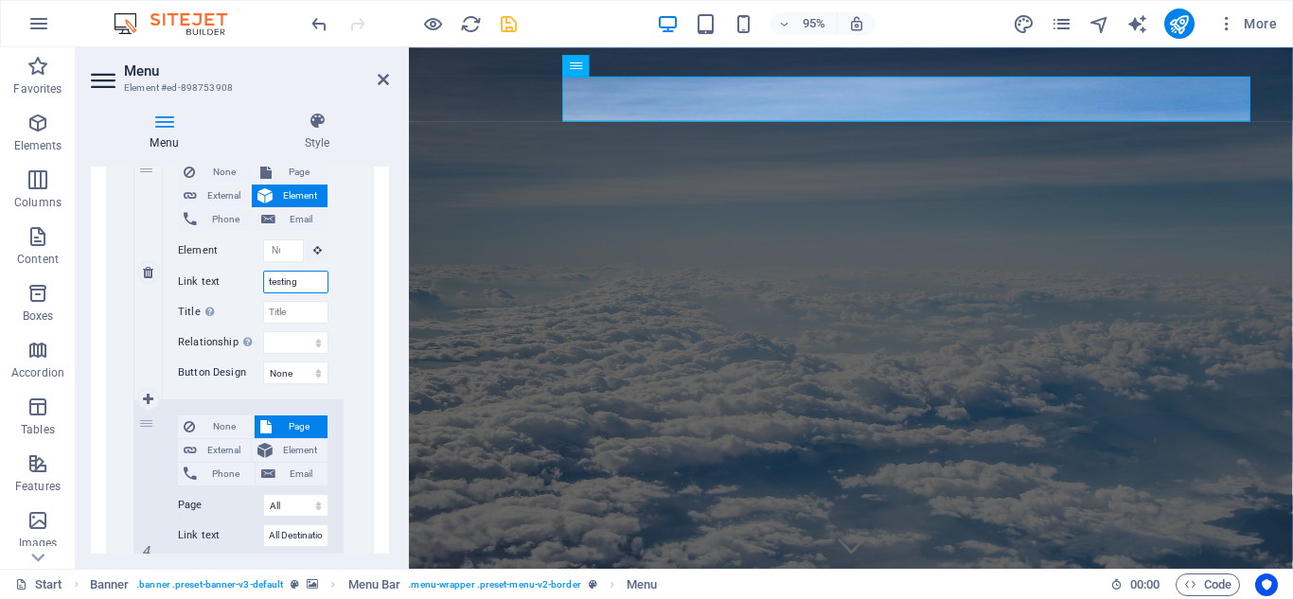
select select
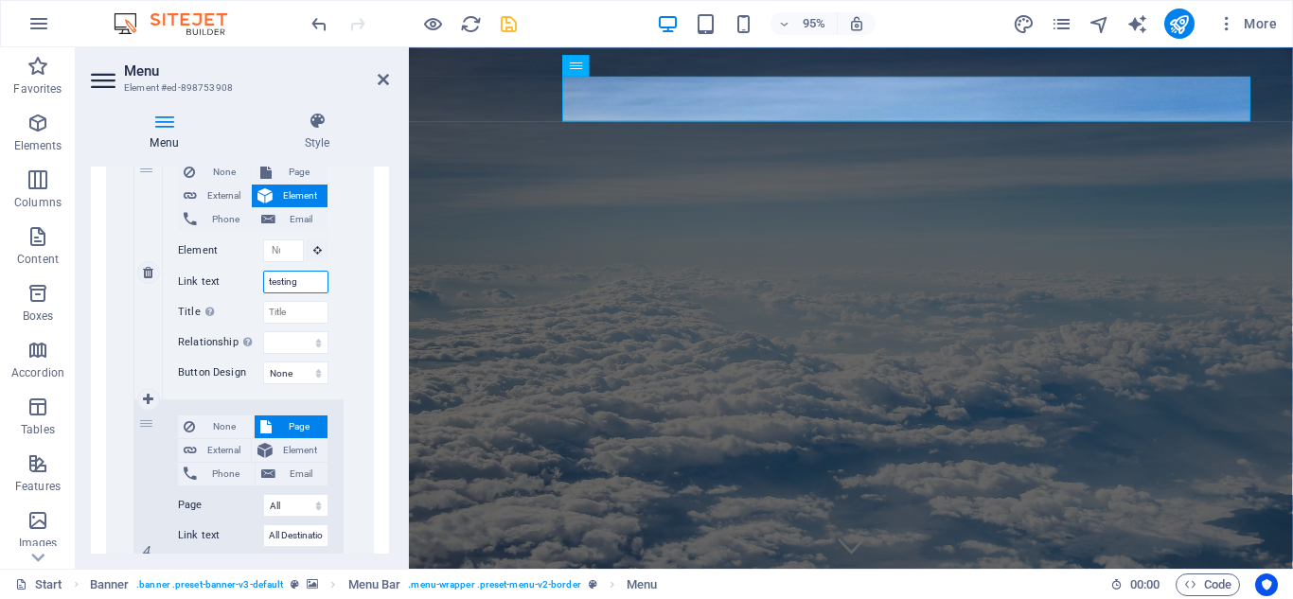
select select
type input "testing"
select select
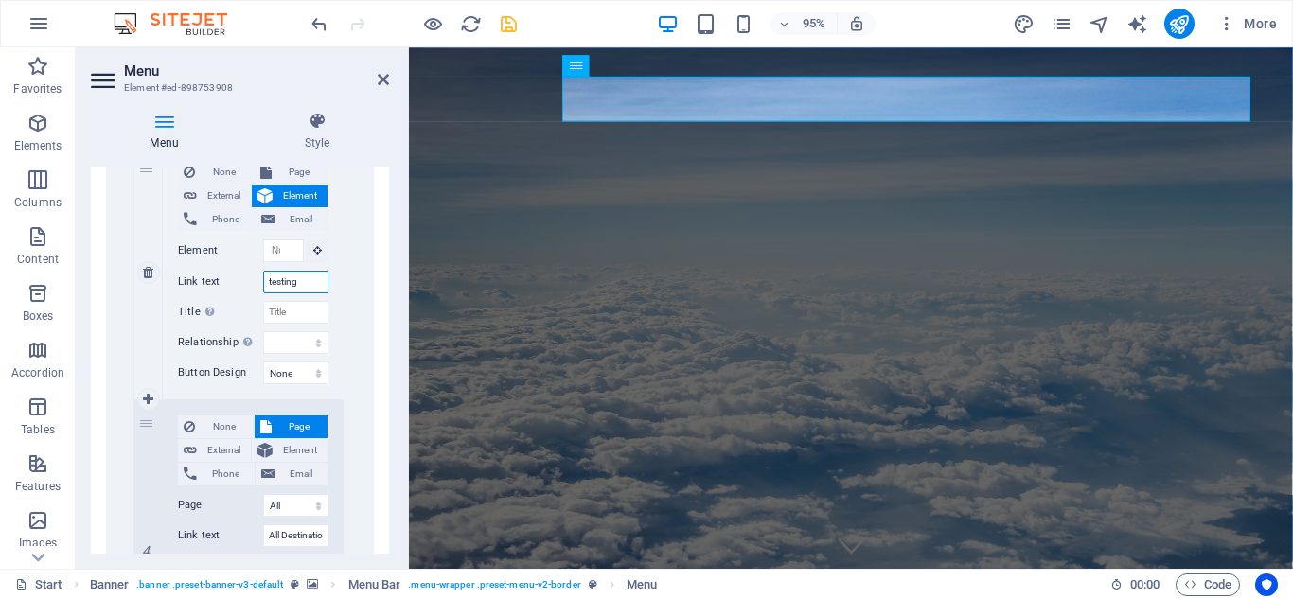
select select
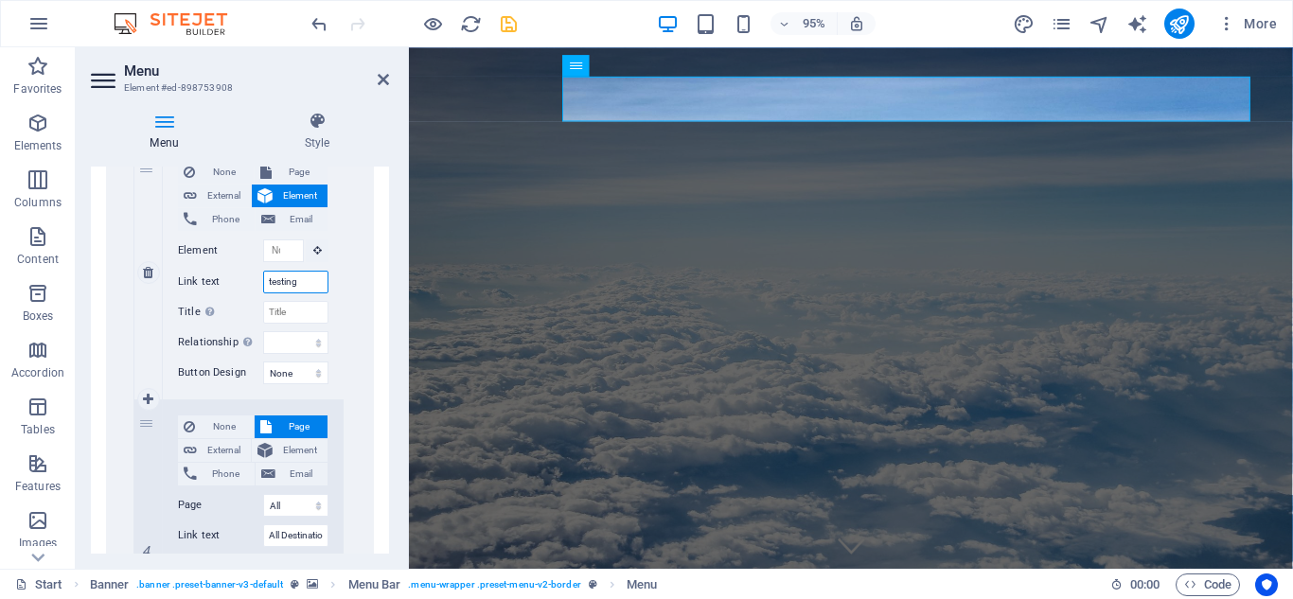
select select
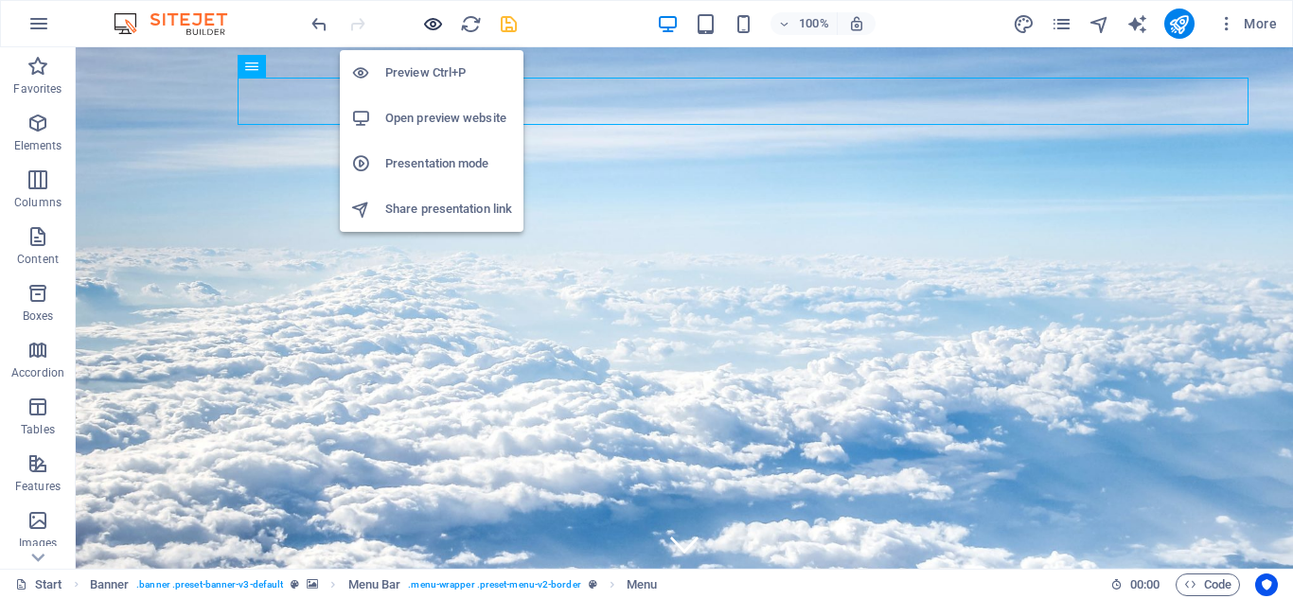
click at [433, 23] on icon "button" at bounding box center [433, 24] width 22 height 22
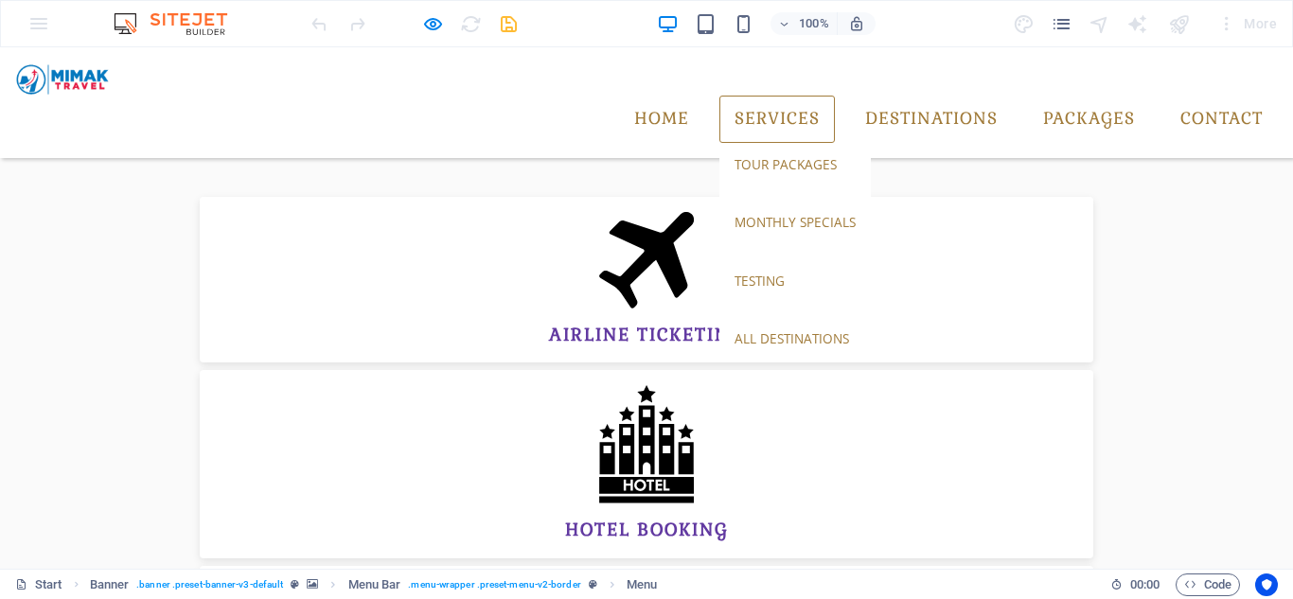
scroll to position [991, 0]
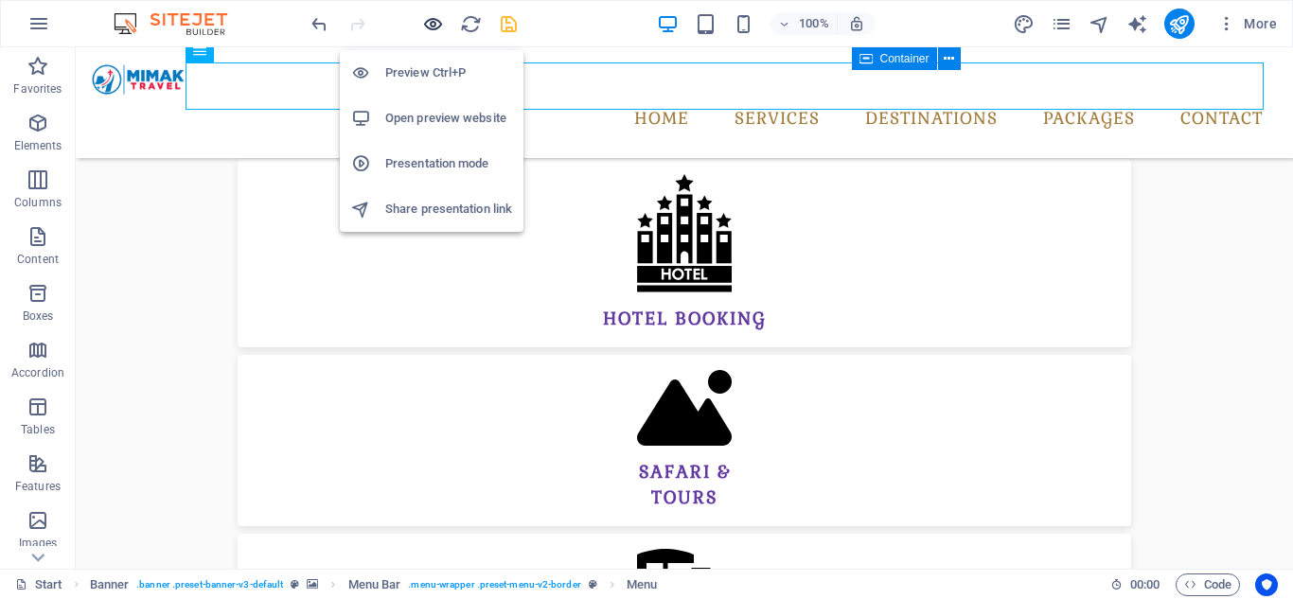
click at [434, 20] on icon "button" at bounding box center [433, 24] width 22 height 22
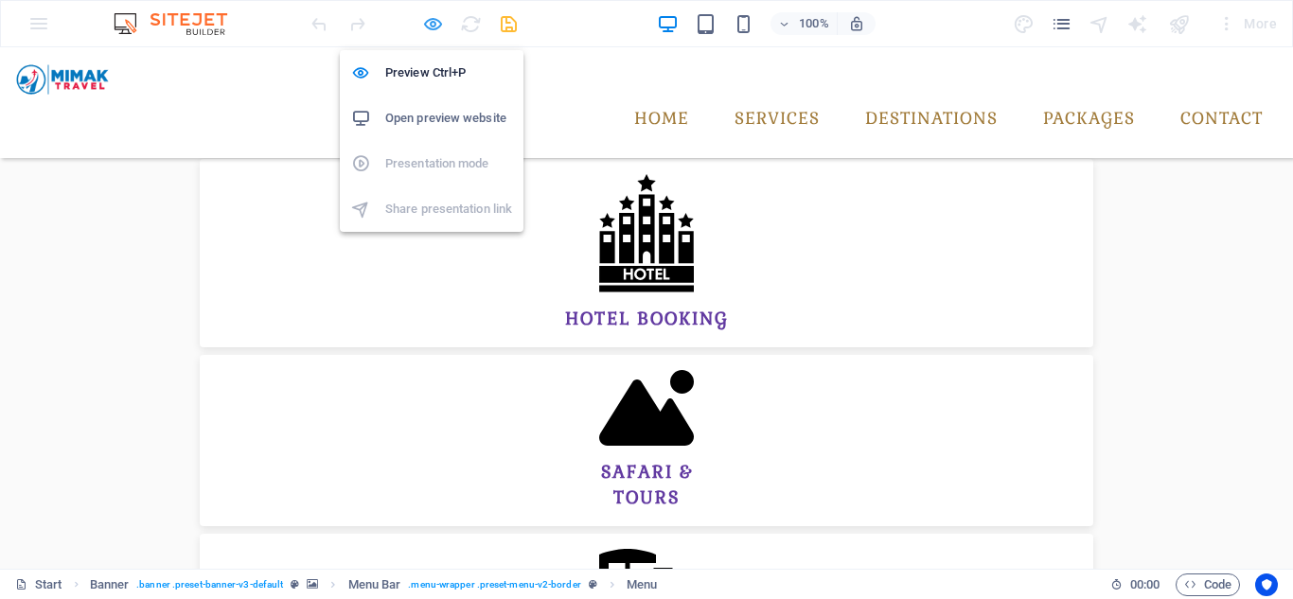
click at [433, 26] on icon "button" at bounding box center [433, 24] width 22 height 22
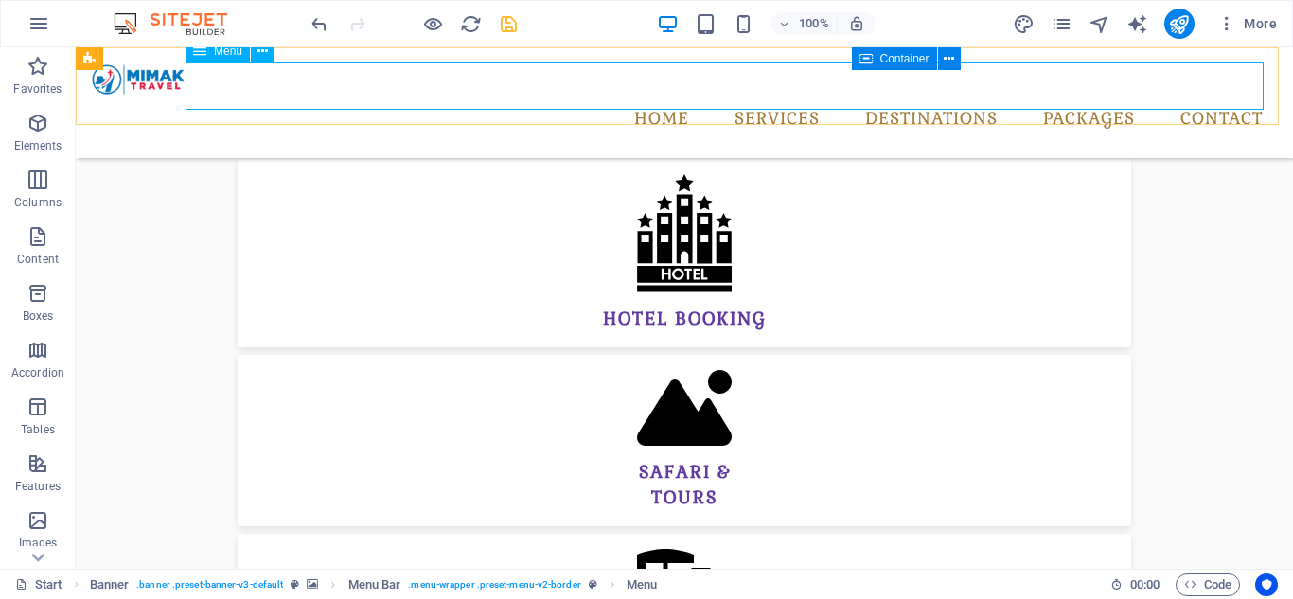
click at [754, 96] on nav "Home Services Tour packages Monthly Specials testing All Destinations Destinati…" at bounding box center [684, 119] width 1187 height 47
click at [741, 96] on nav "Home Services Tour packages Monthly Specials testing All Destinations Destinati…" at bounding box center [684, 119] width 1187 height 47
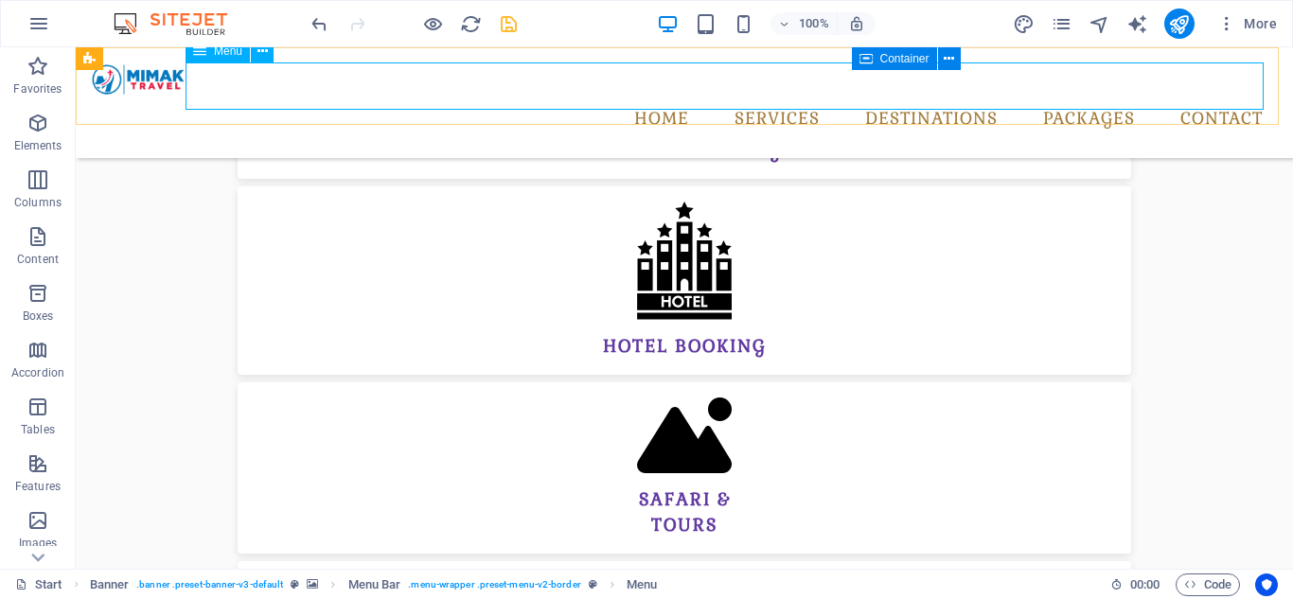
select select
select select "1"
select select
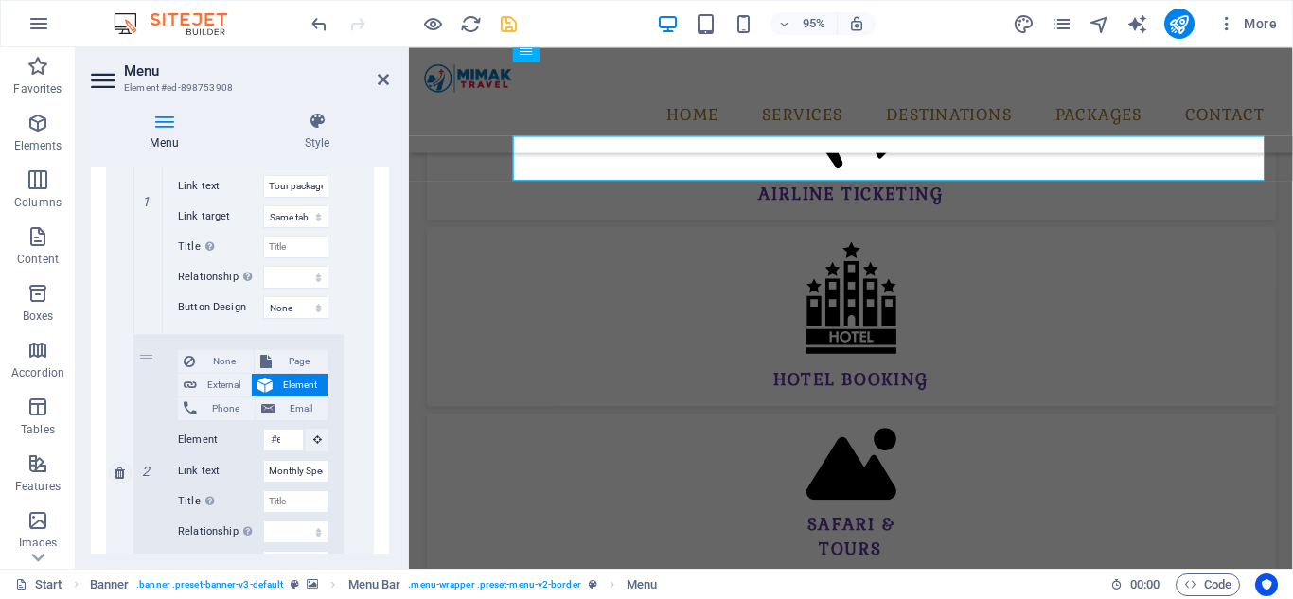
scroll to position [568, 0]
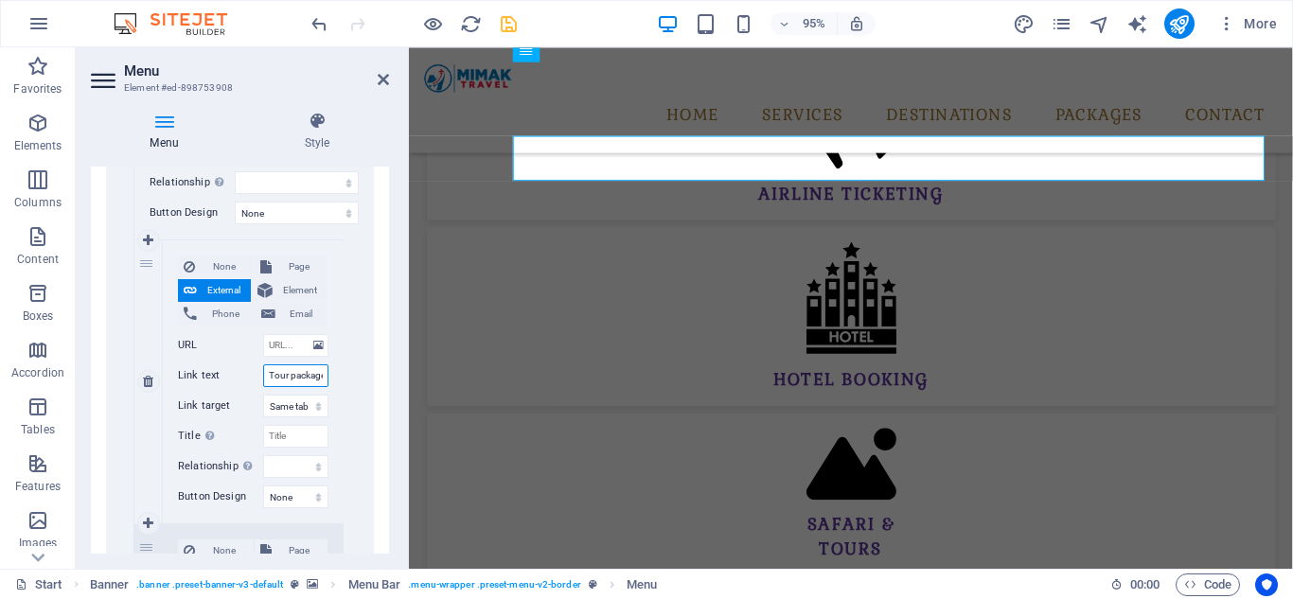
click at [267, 376] on input "Tour packages" at bounding box center [295, 375] width 65 height 23
type input "s"
select select
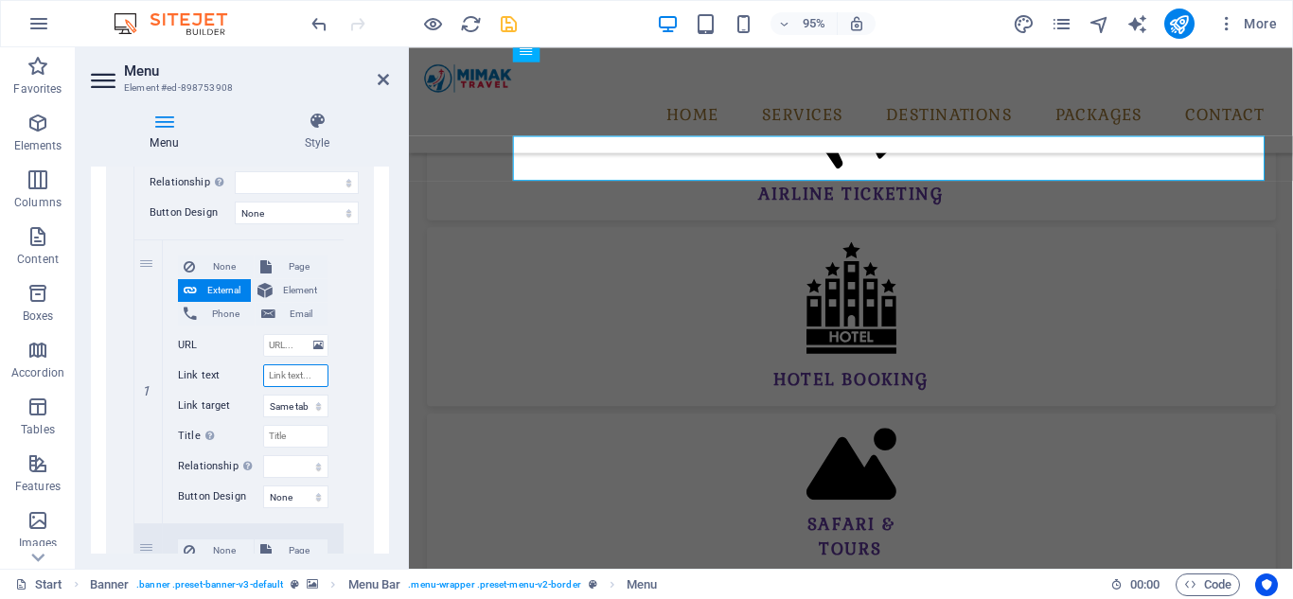
select select
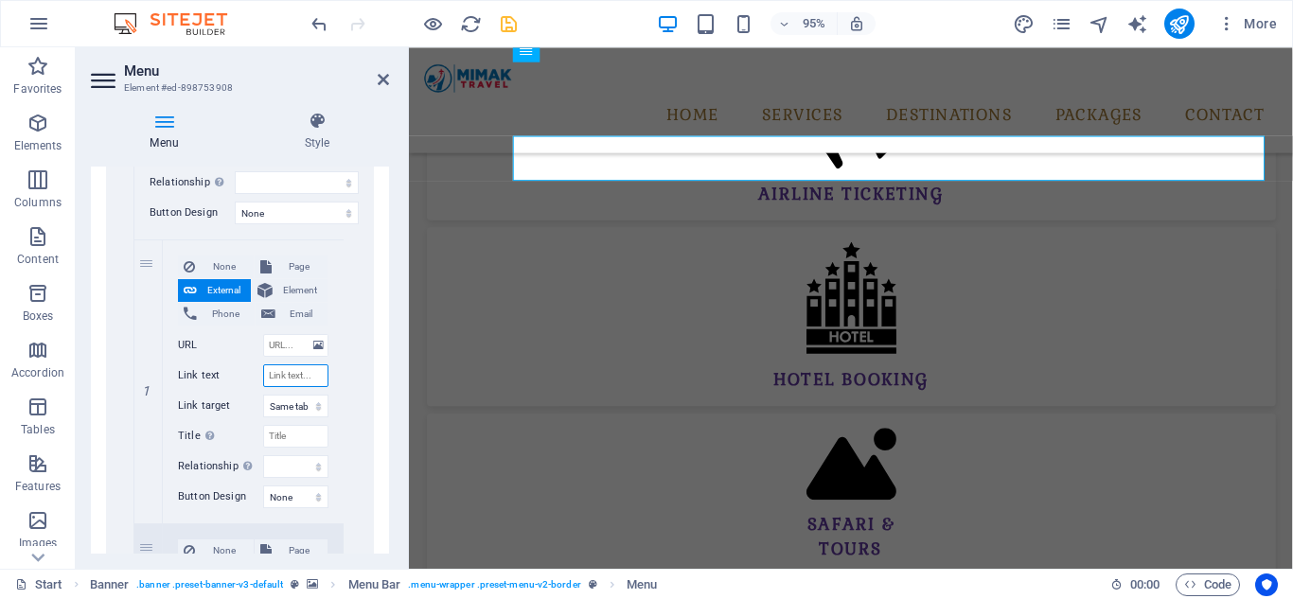
select select
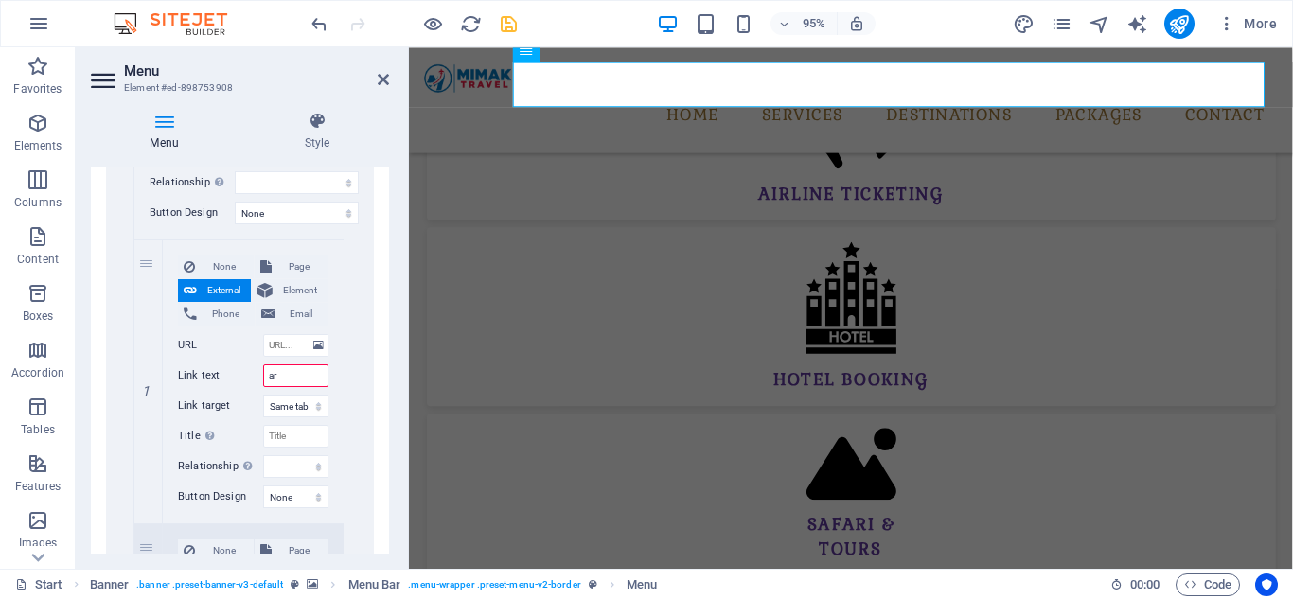
type input "ari"
select select
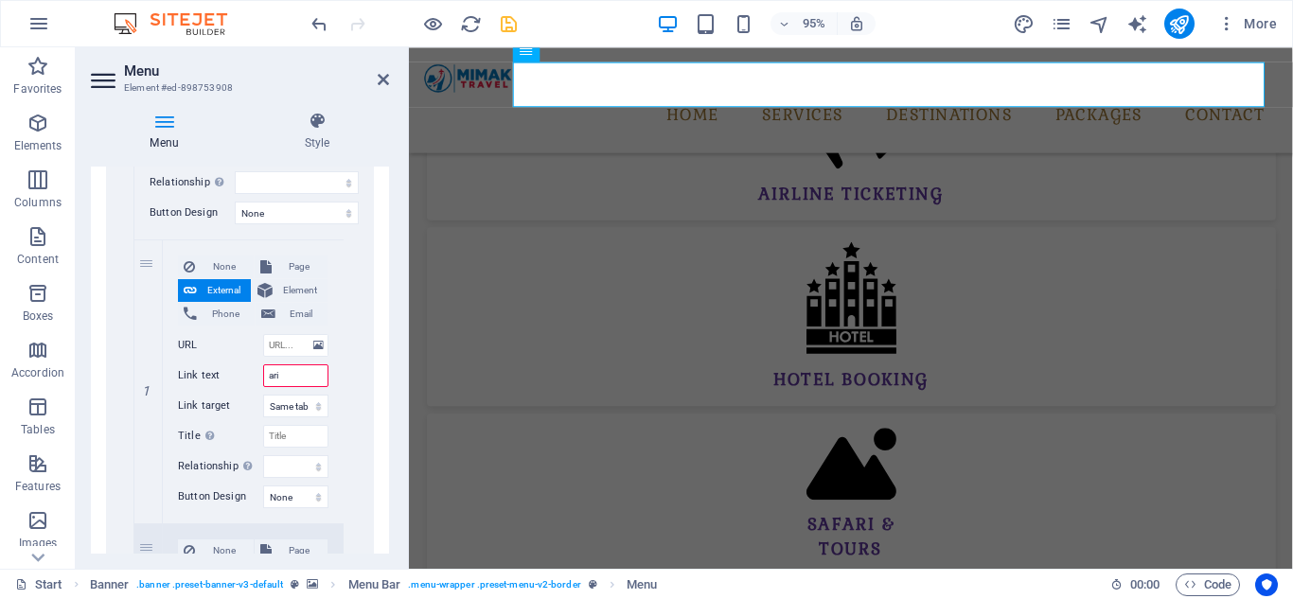
select select
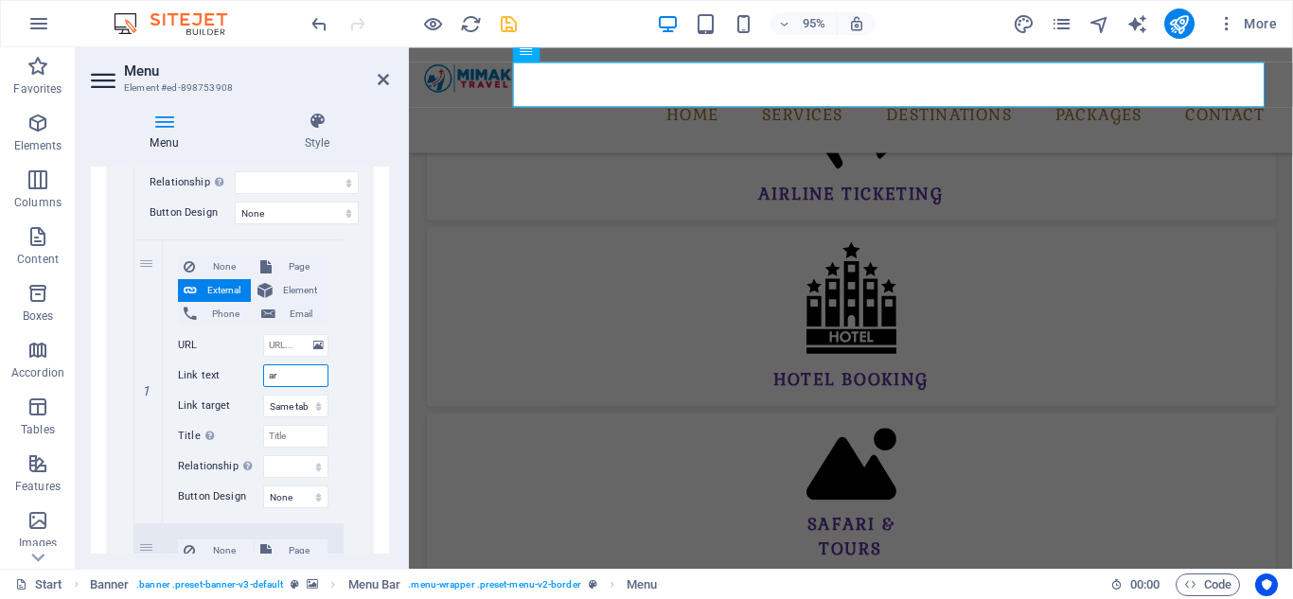
type input "a"
select select
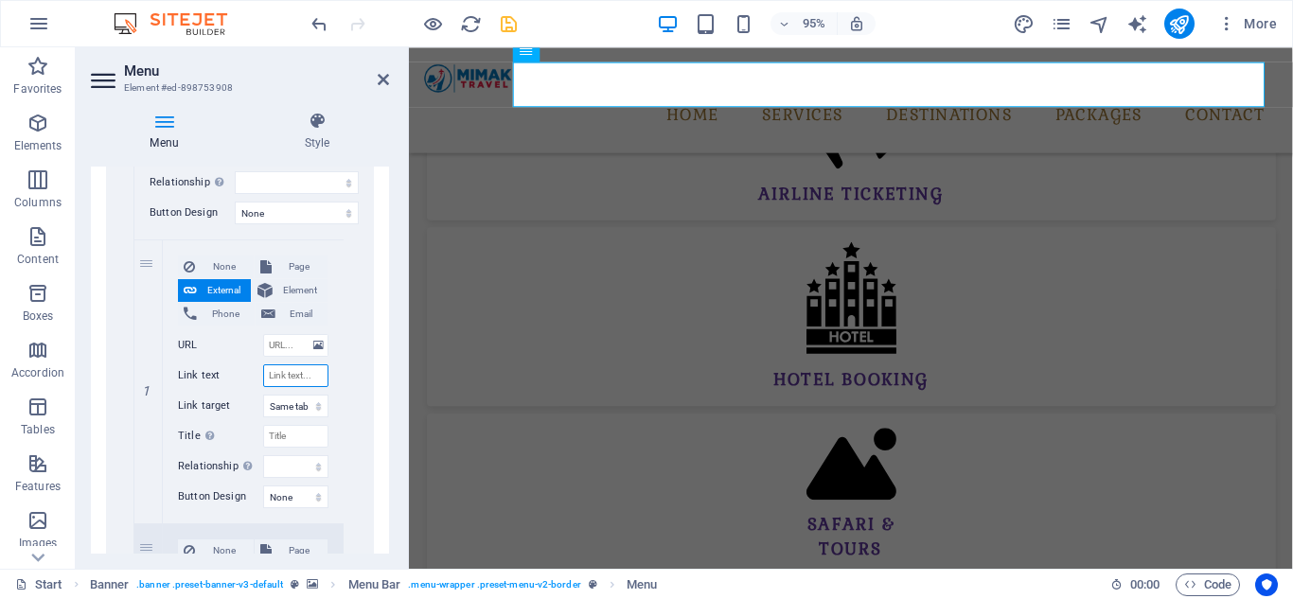
select select
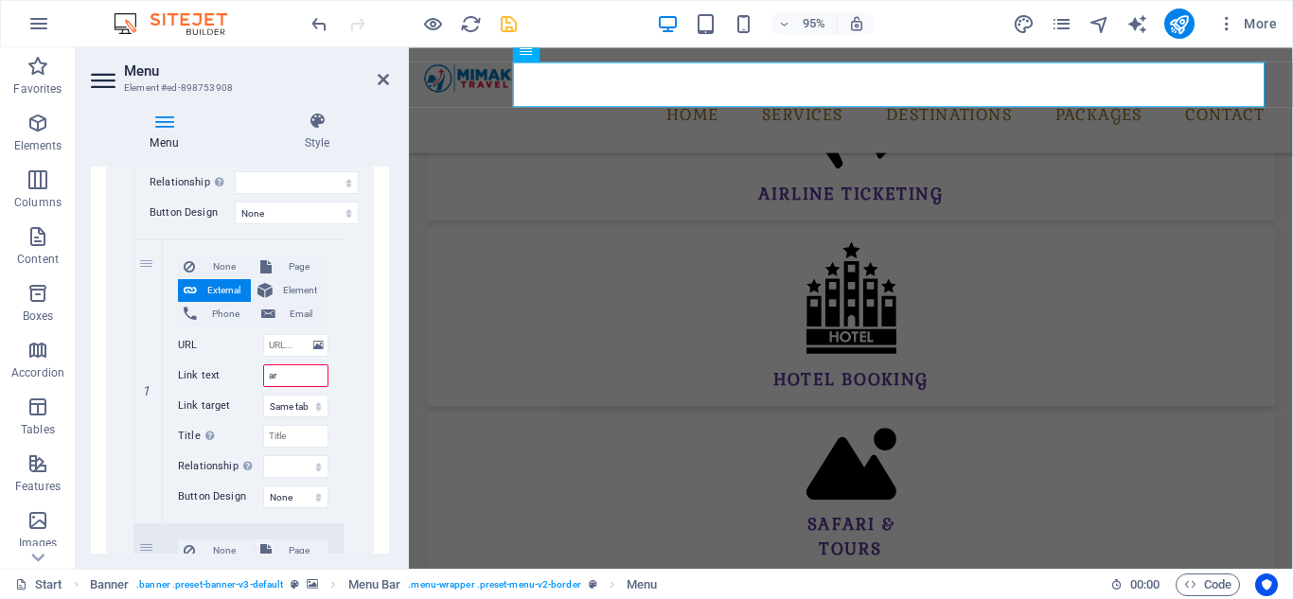
type input "a"
select select
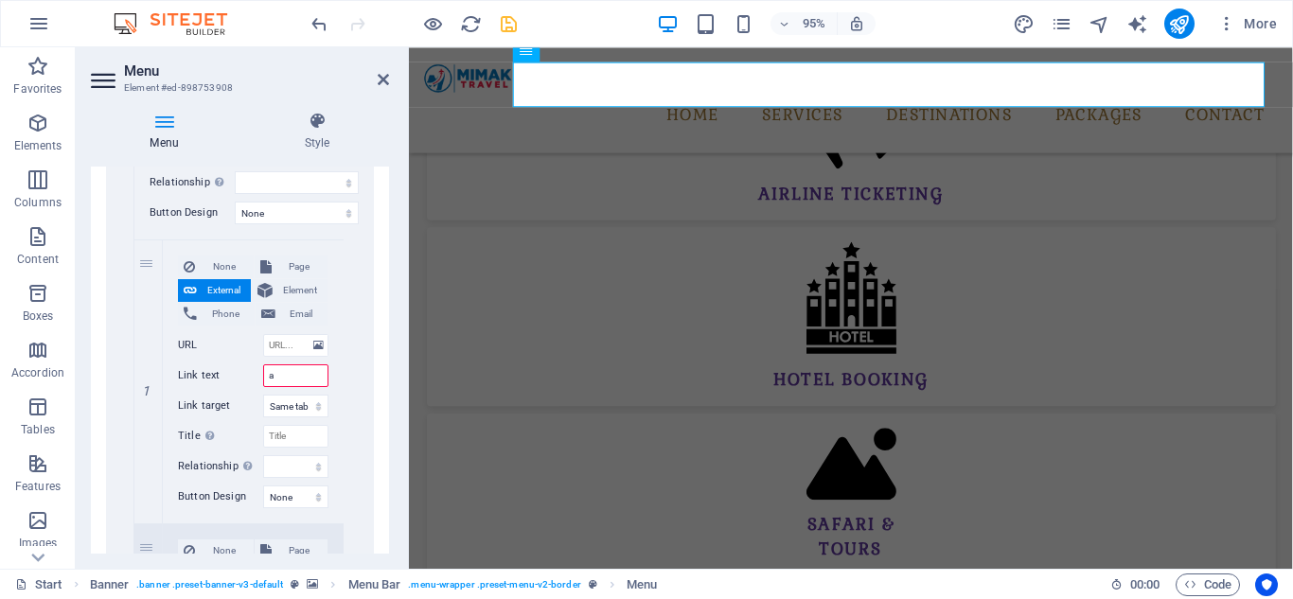
select select
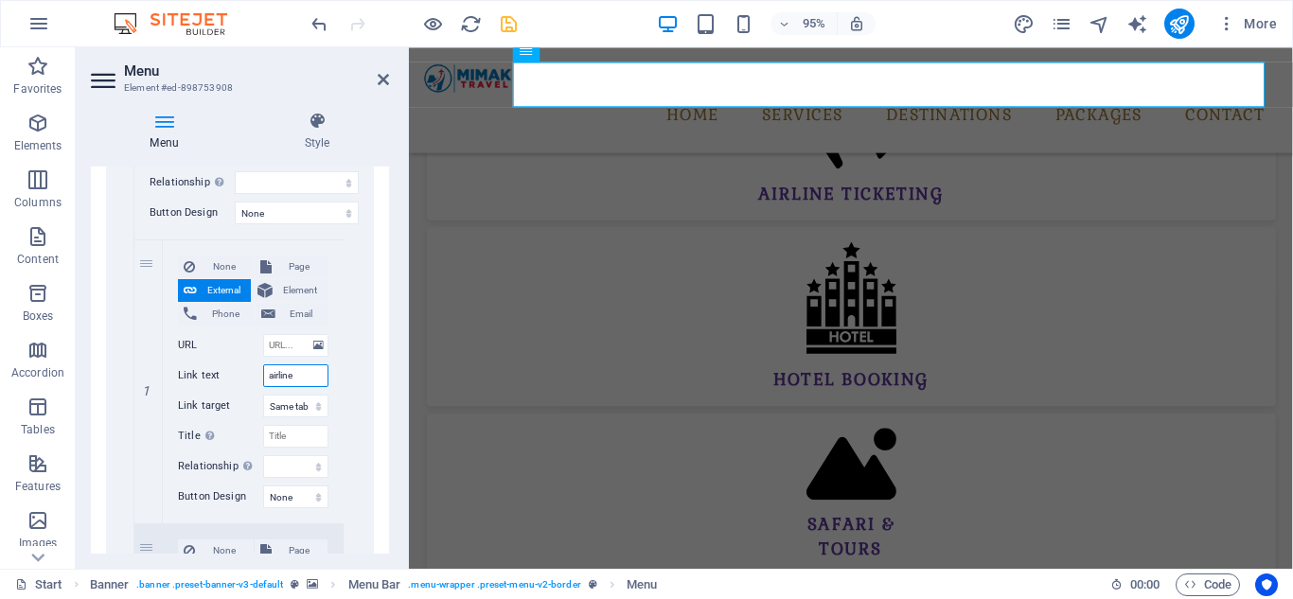
type input "airline"
select select
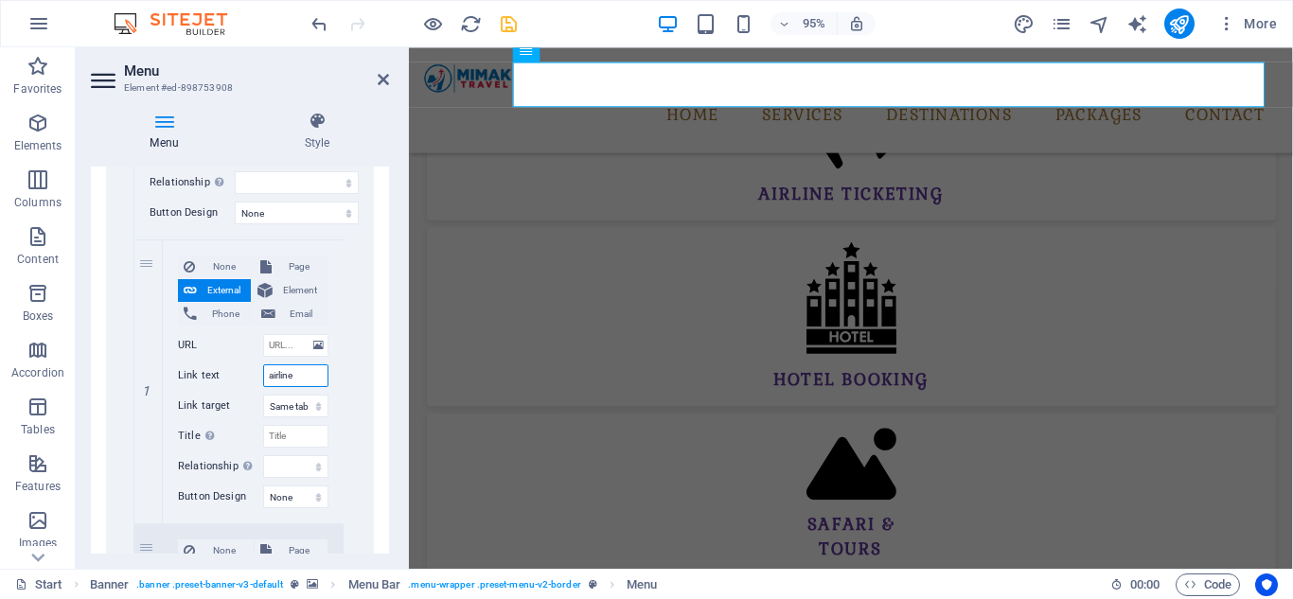
select select
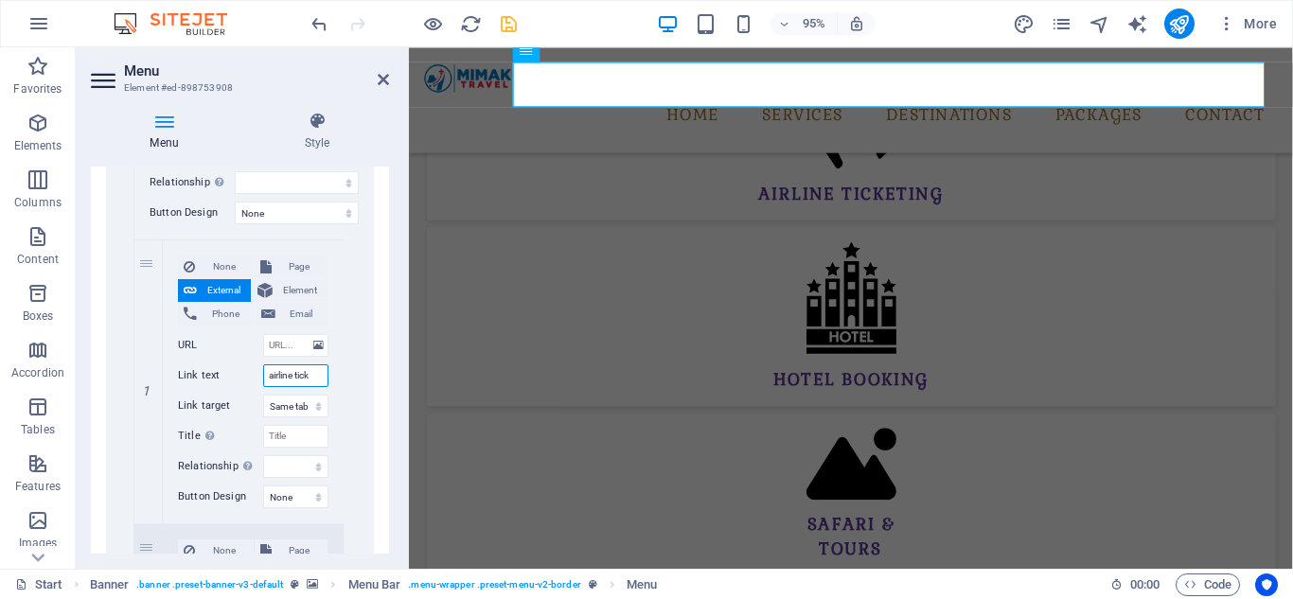
type input "airline ticke"
select select
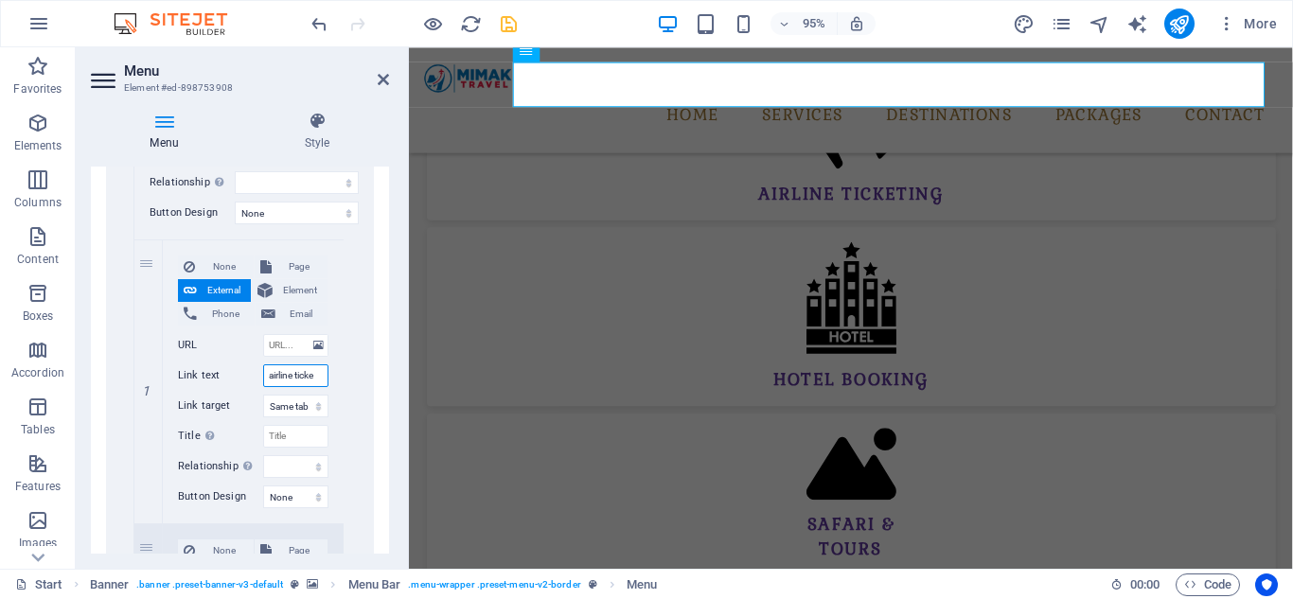
select select
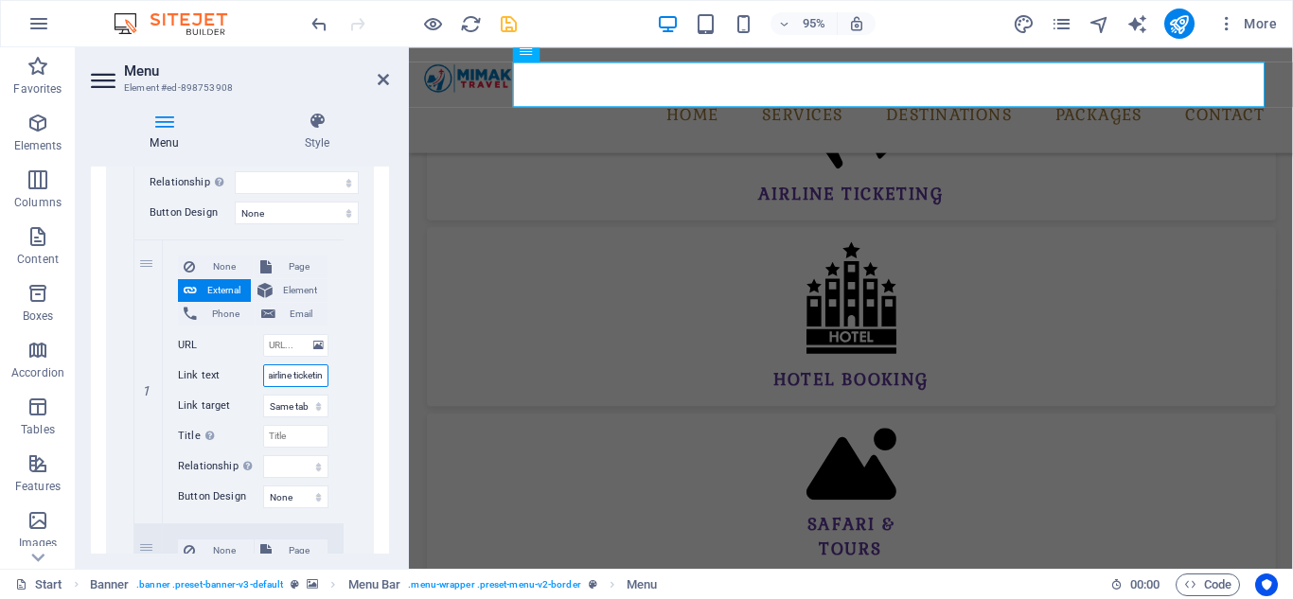
type input "airline ticketing"
select select
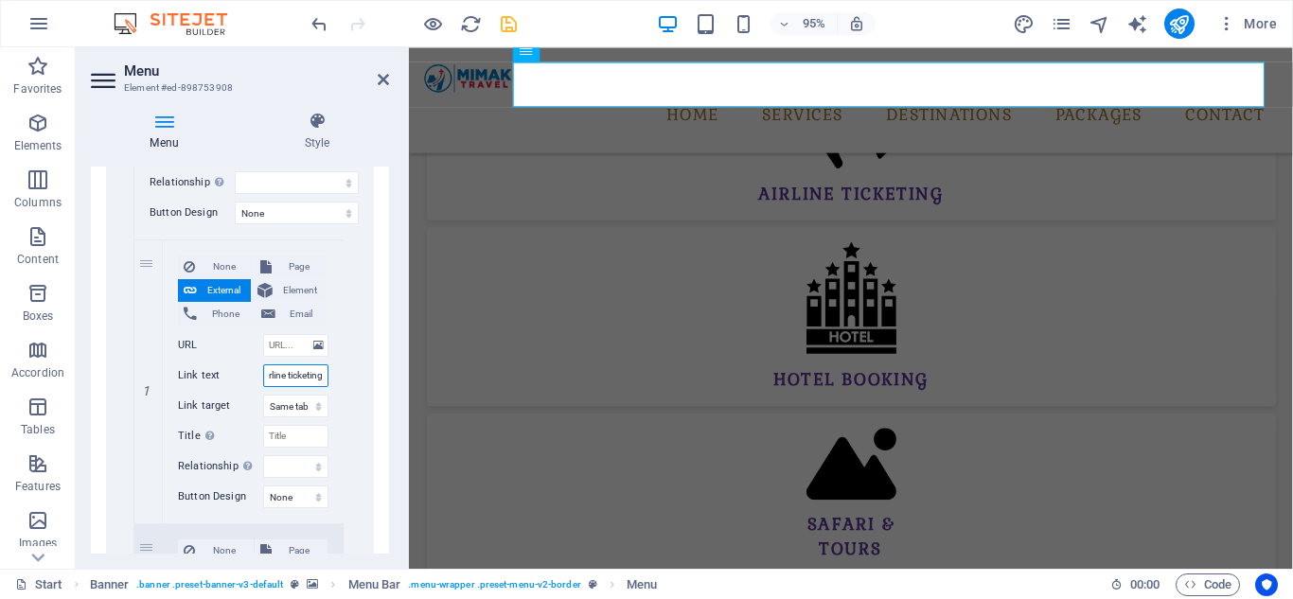
select select
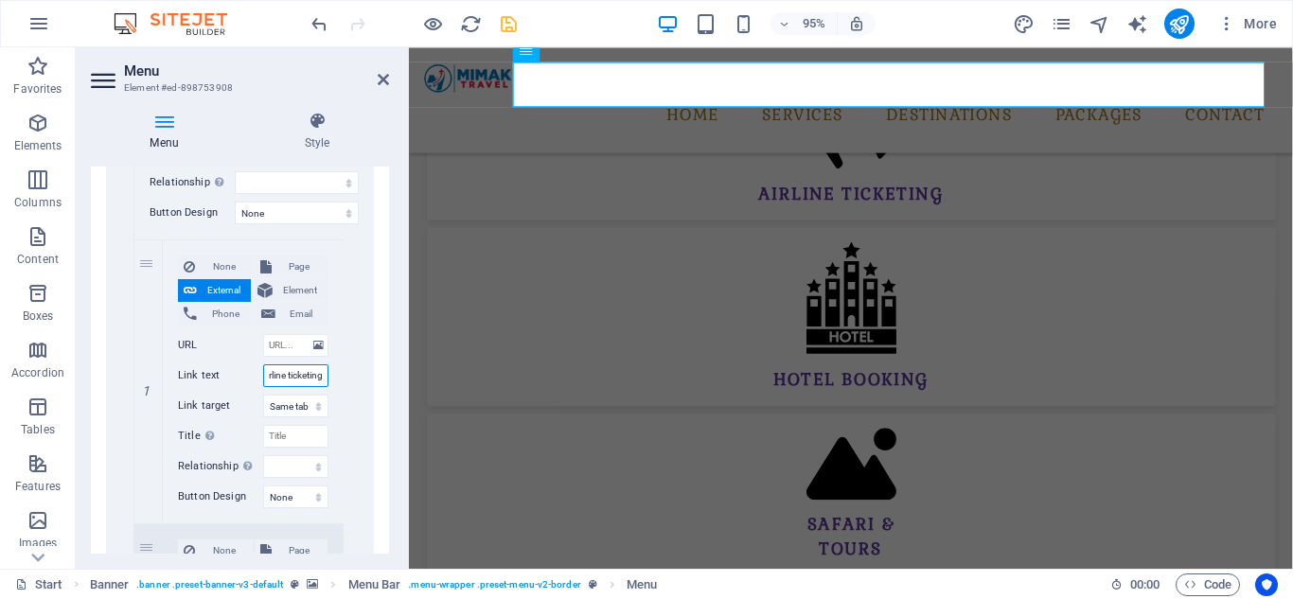
select select
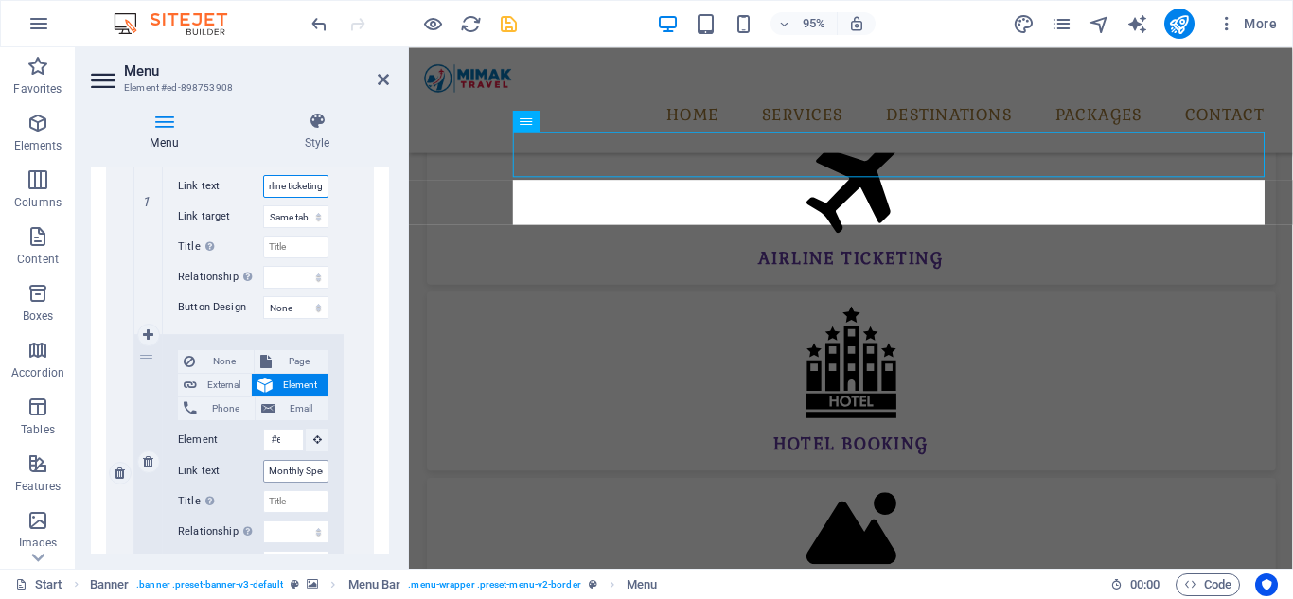
scroll to position [863, 0]
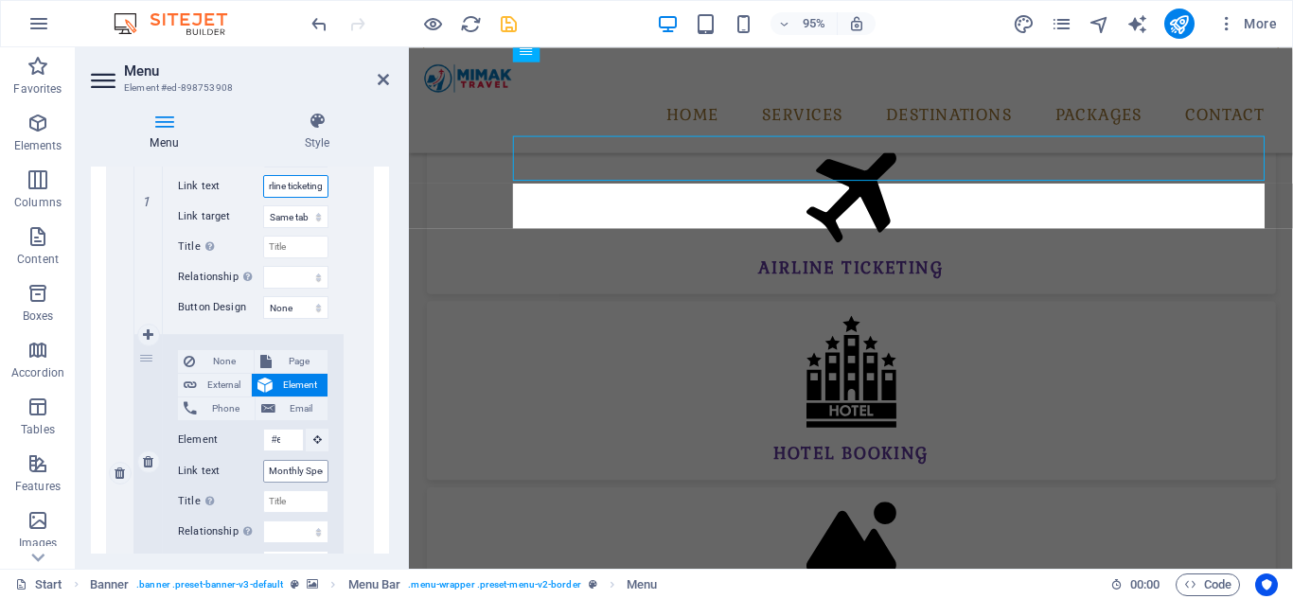
type input "airline ticketing"
click at [265, 468] on input "Monthly Specials" at bounding box center [295, 471] width 65 height 23
type input "s"
select select
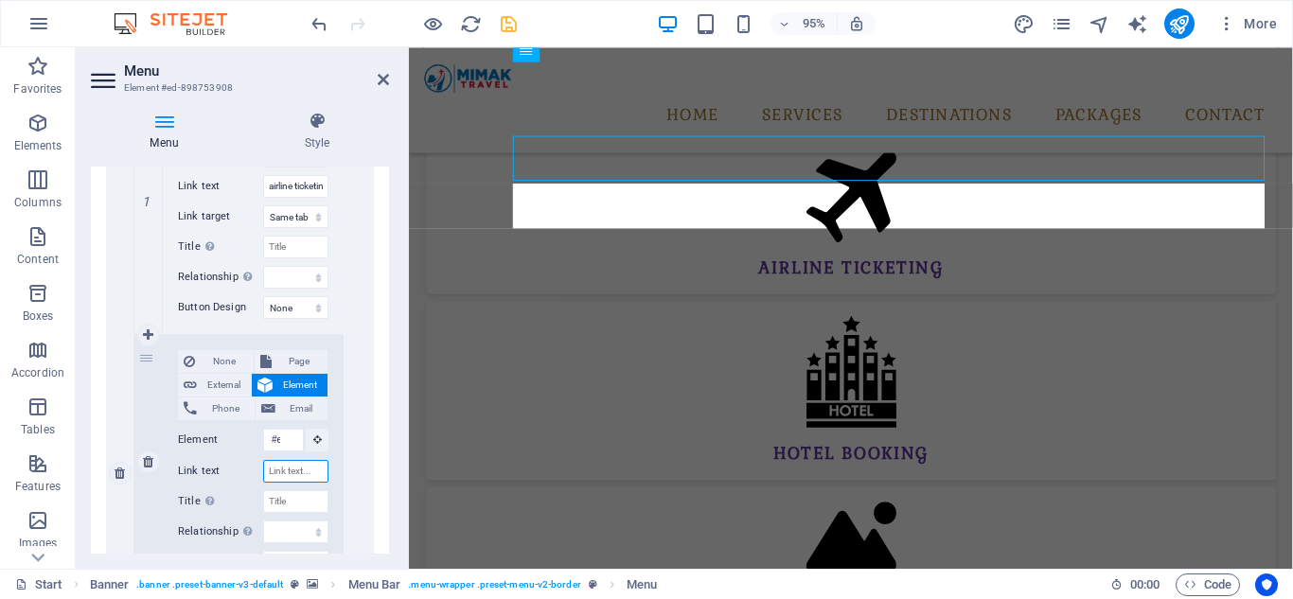
select select
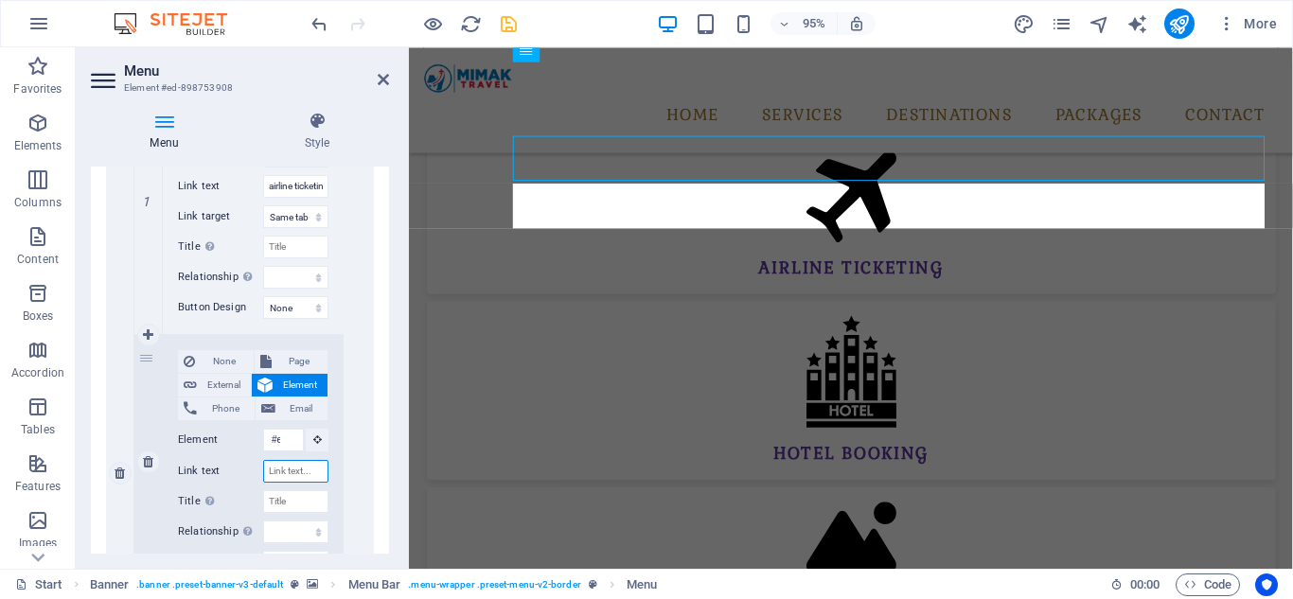
select select
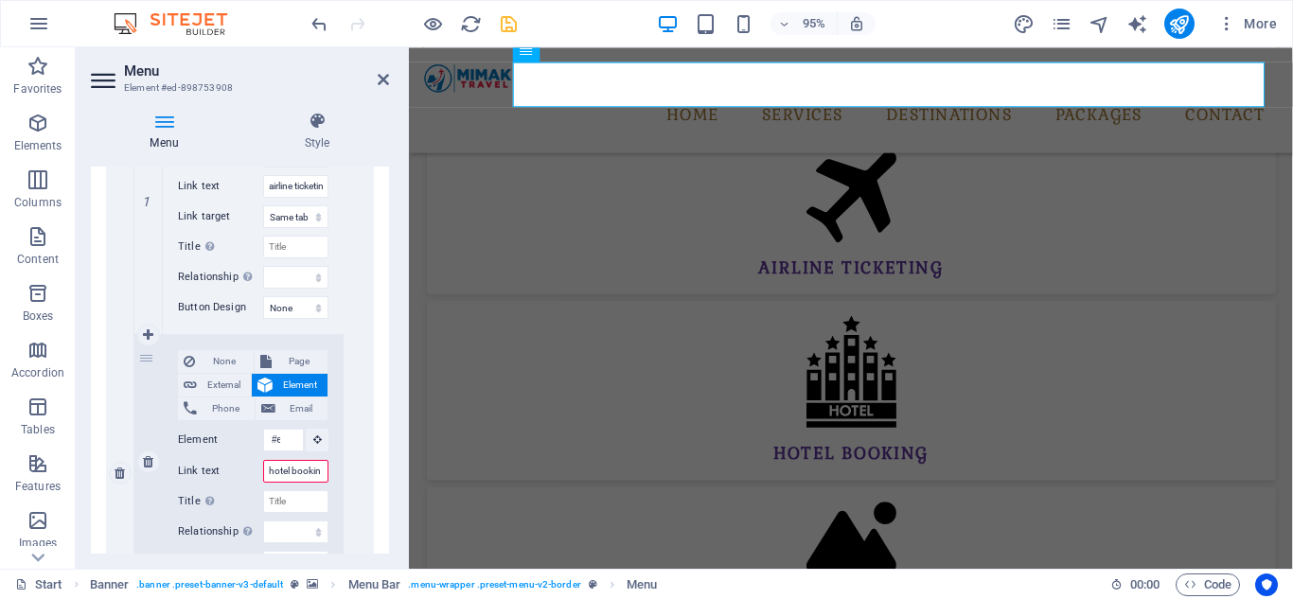
type input "hotel booking"
select select
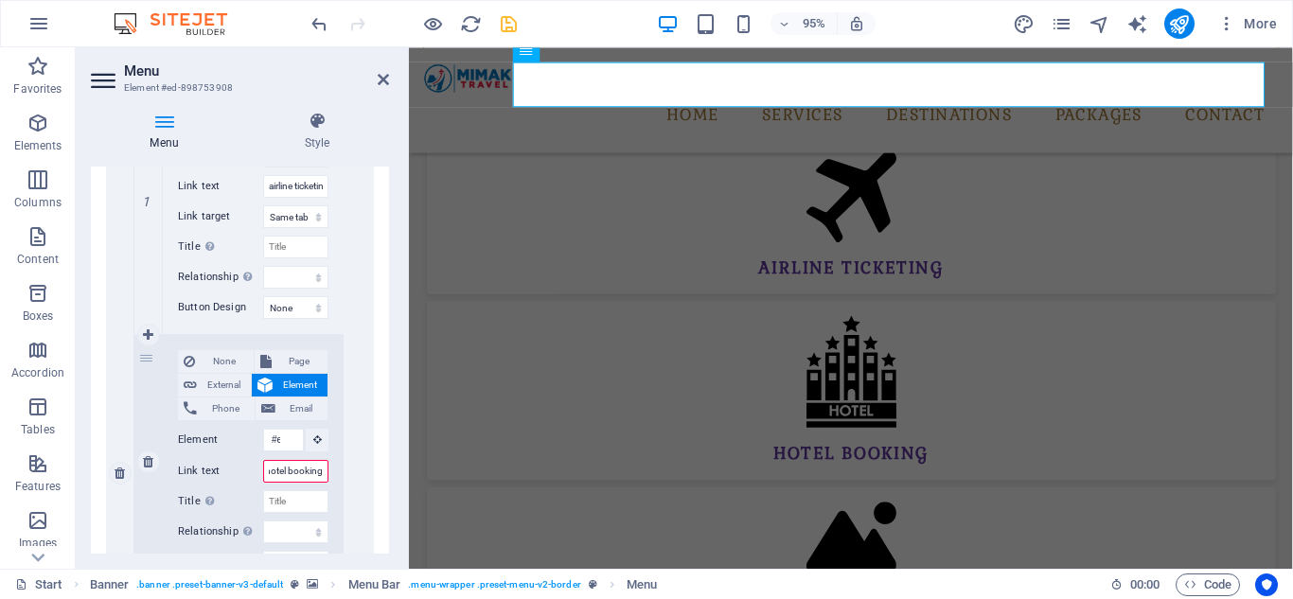
select select
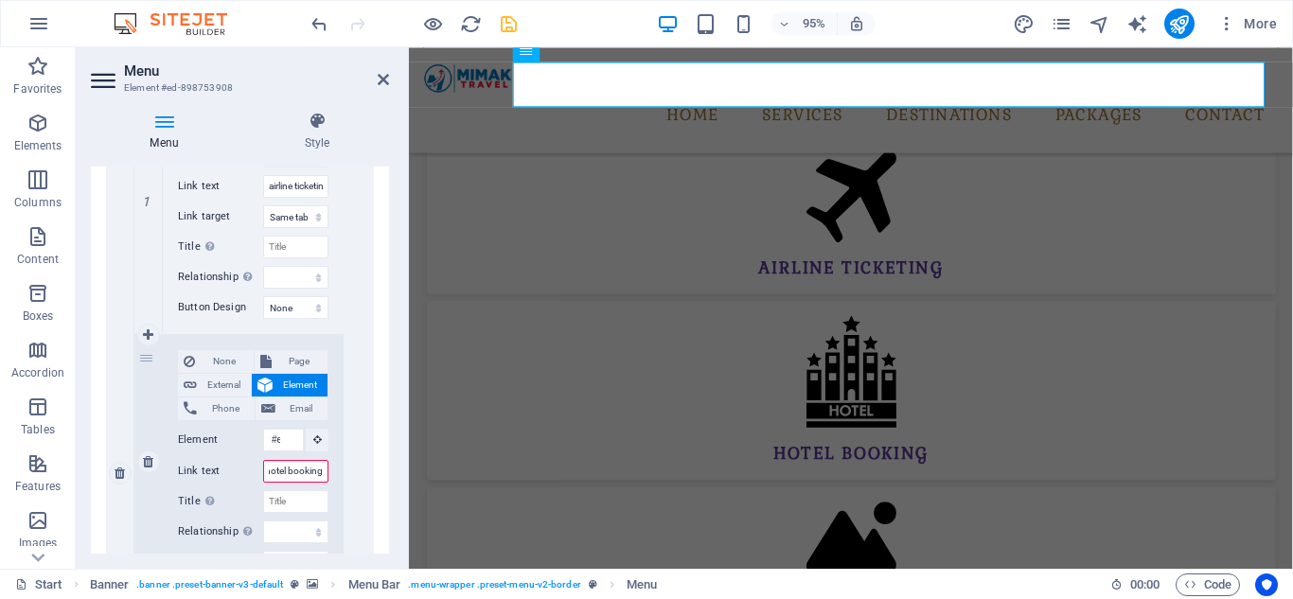
select select
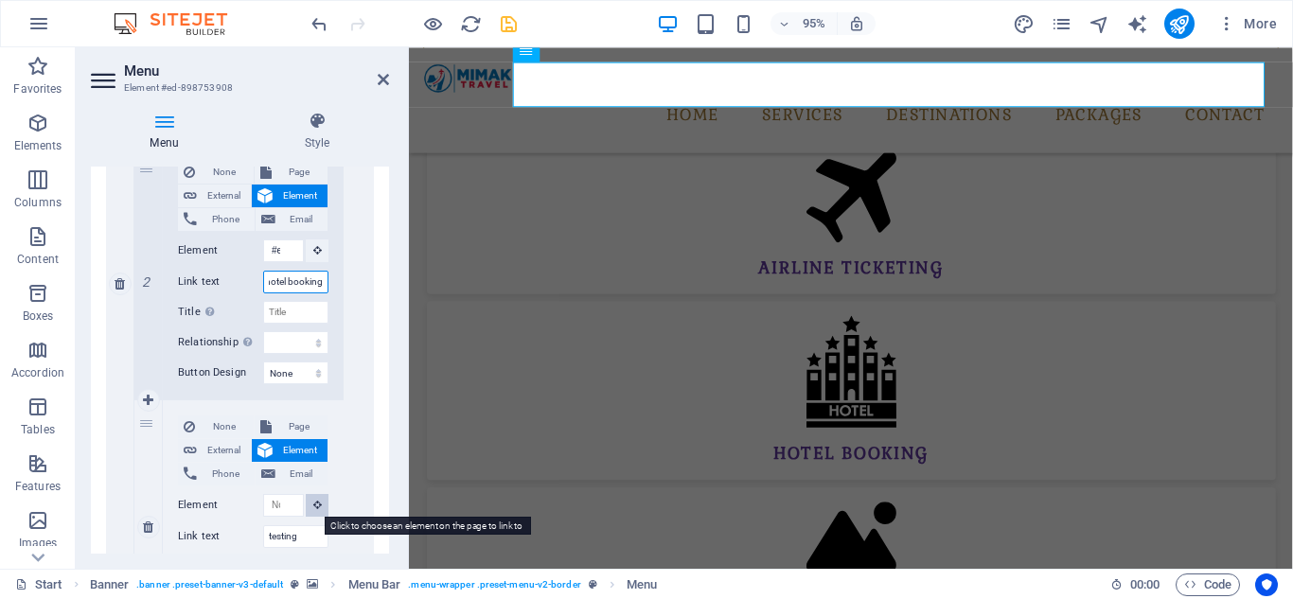
scroll to position [1041, 0]
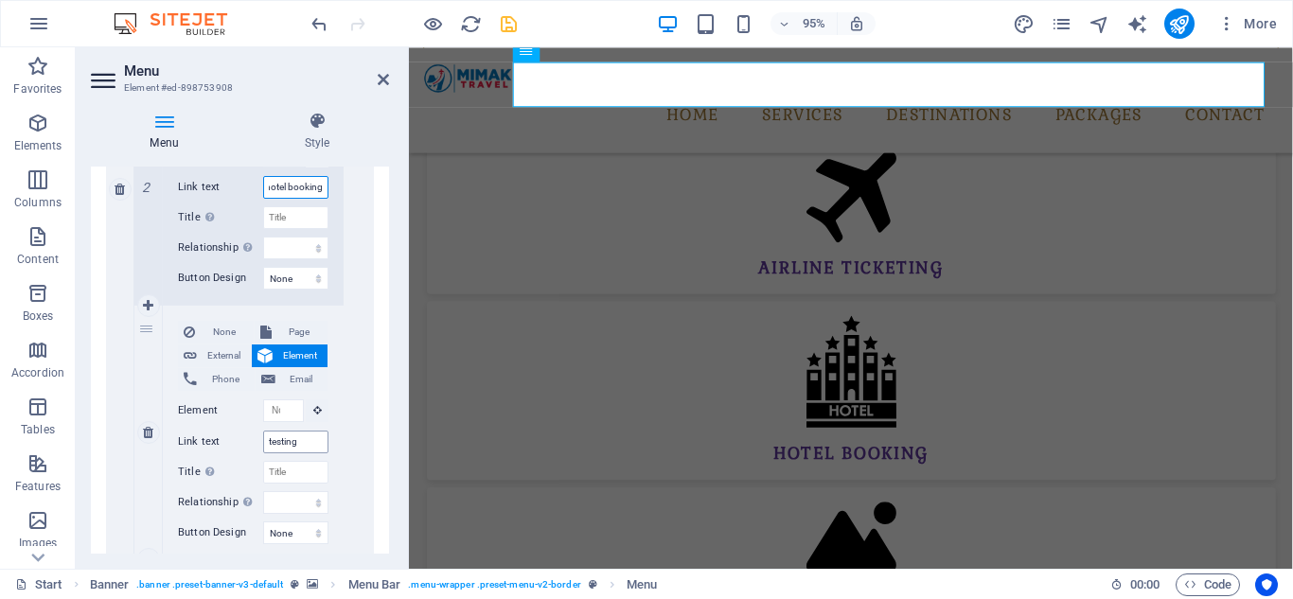
type input "hotel booking"
drag, startPoint x: 300, startPoint y: 441, endPoint x: 251, endPoint y: 445, distance: 49.3
click at [251, 445] on div "Link text testing" at bounding box center [253, 442] width 150 height 23
type input "safari"
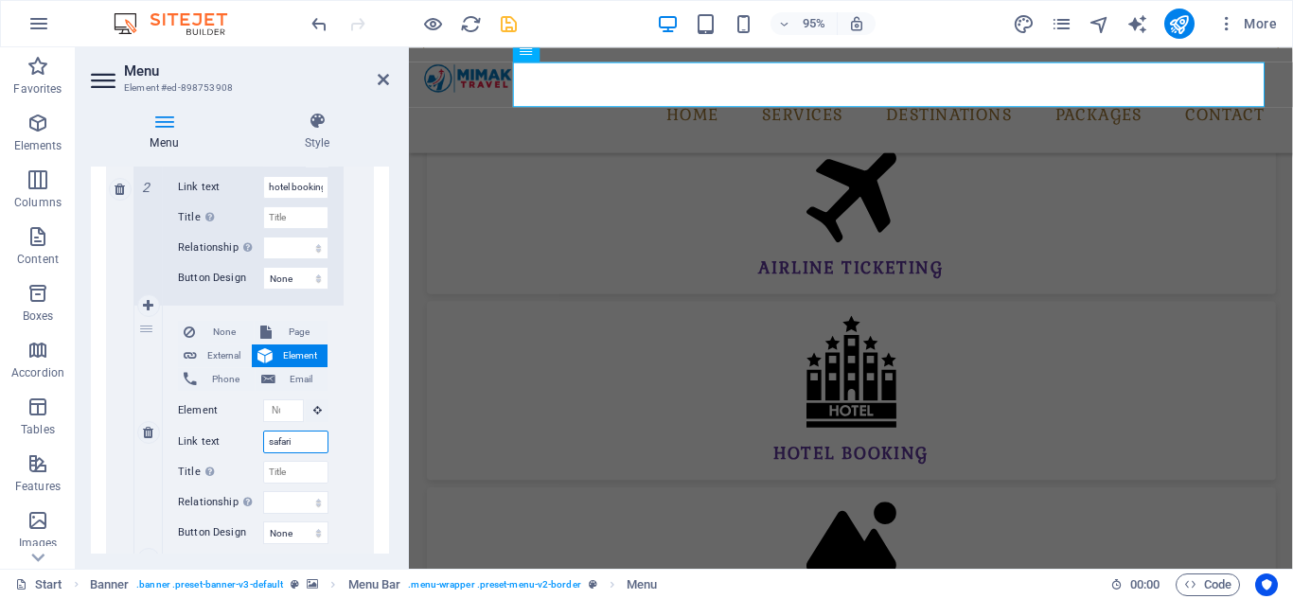
select select
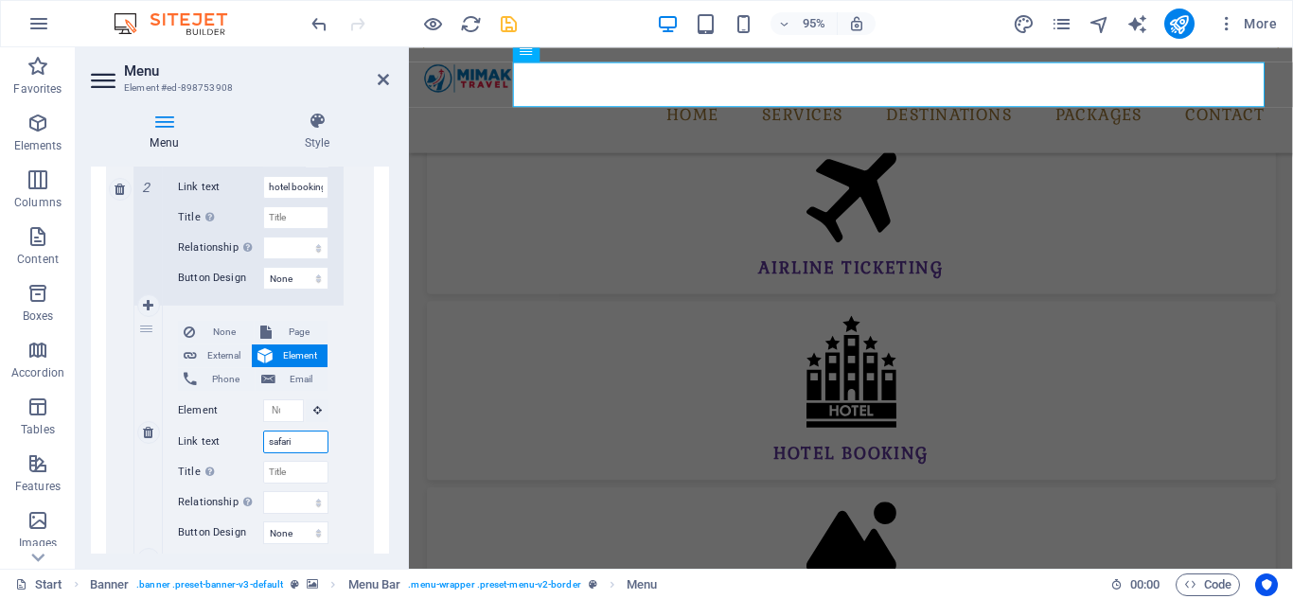
select select
type input "safari & tours"
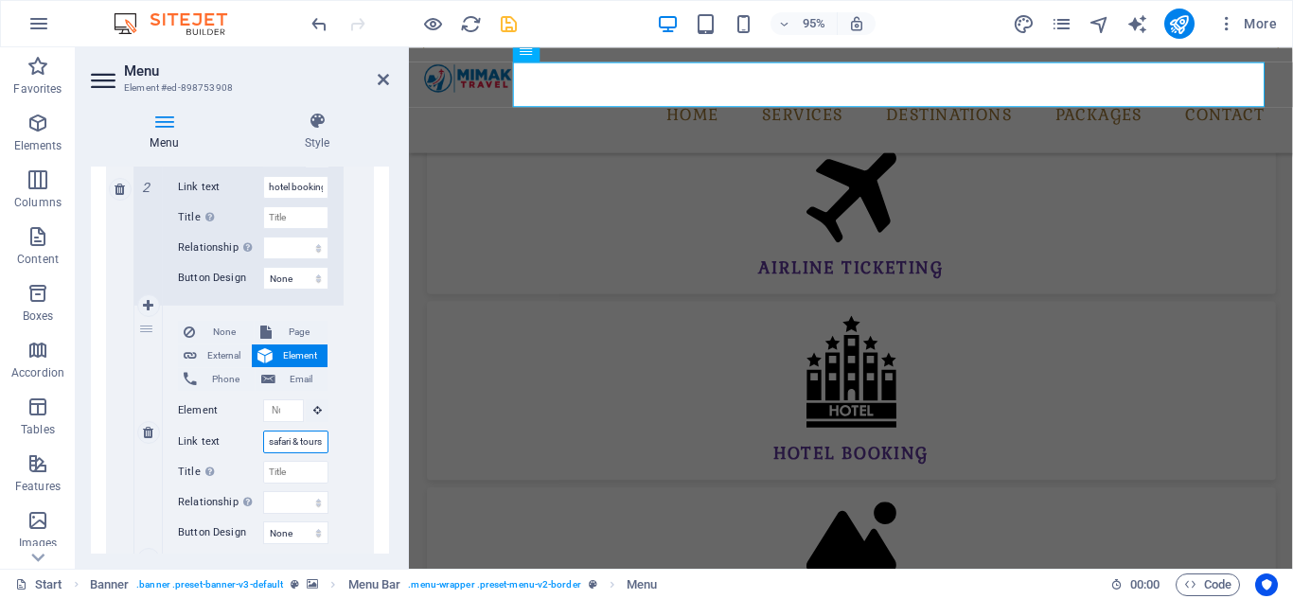
scroll to position [0, 6]
select select
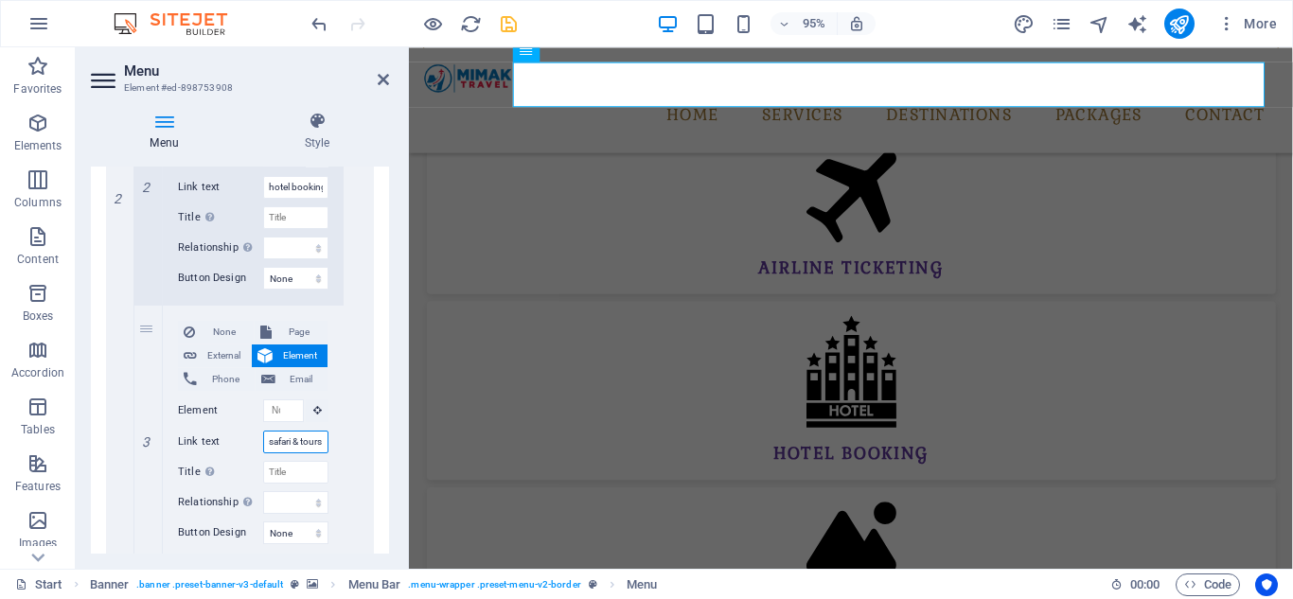
select select
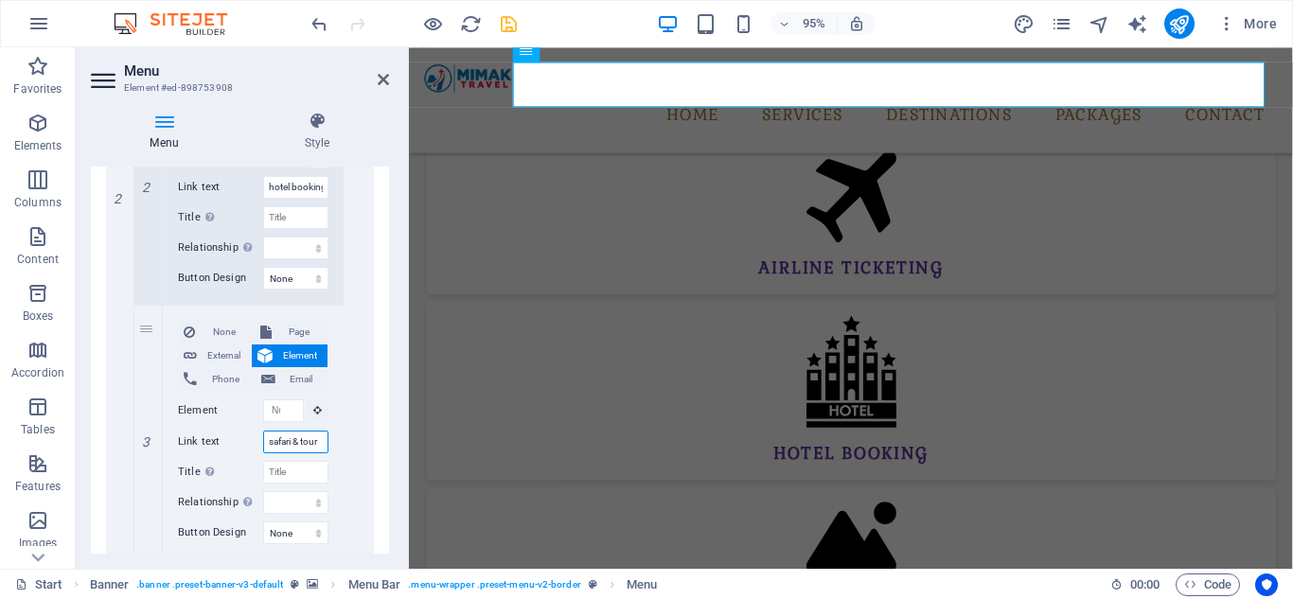
scroll to position [0, 1]
type input "safari & tou"
select select
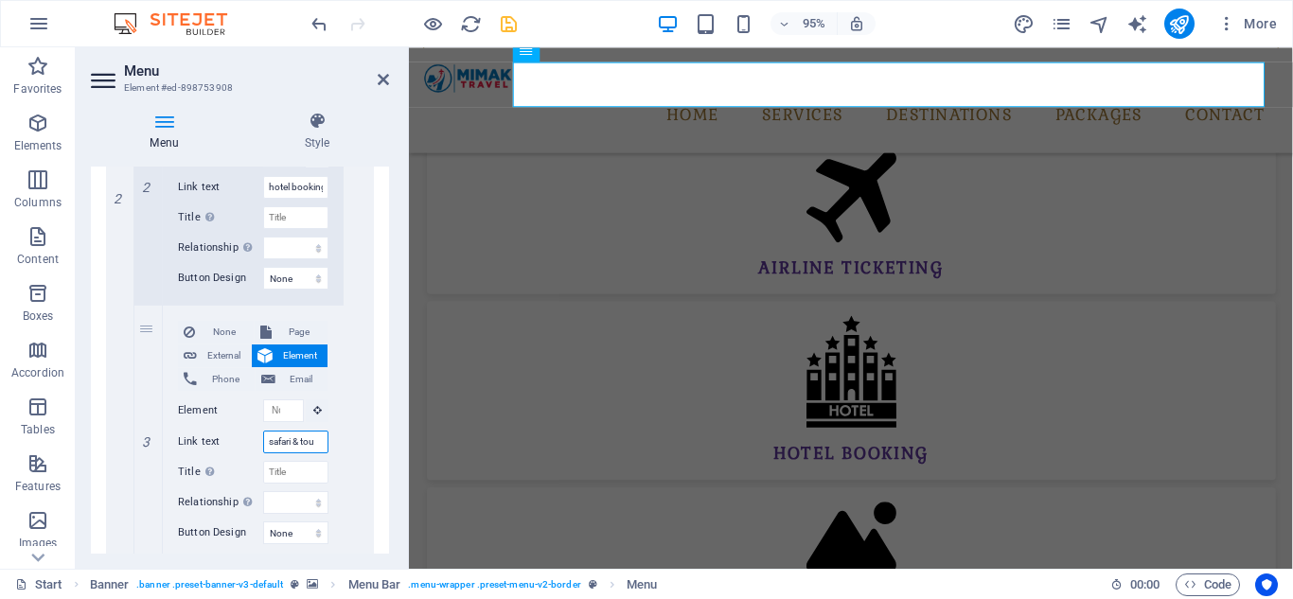
select select
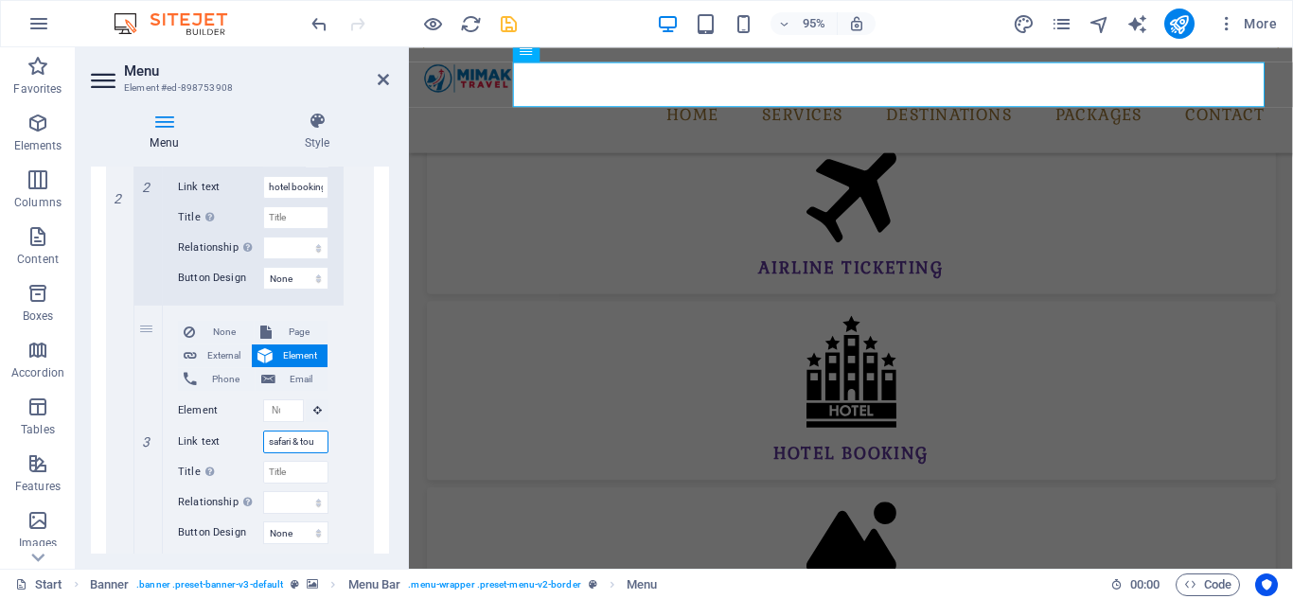
select select
type input "safari & tours"
select select
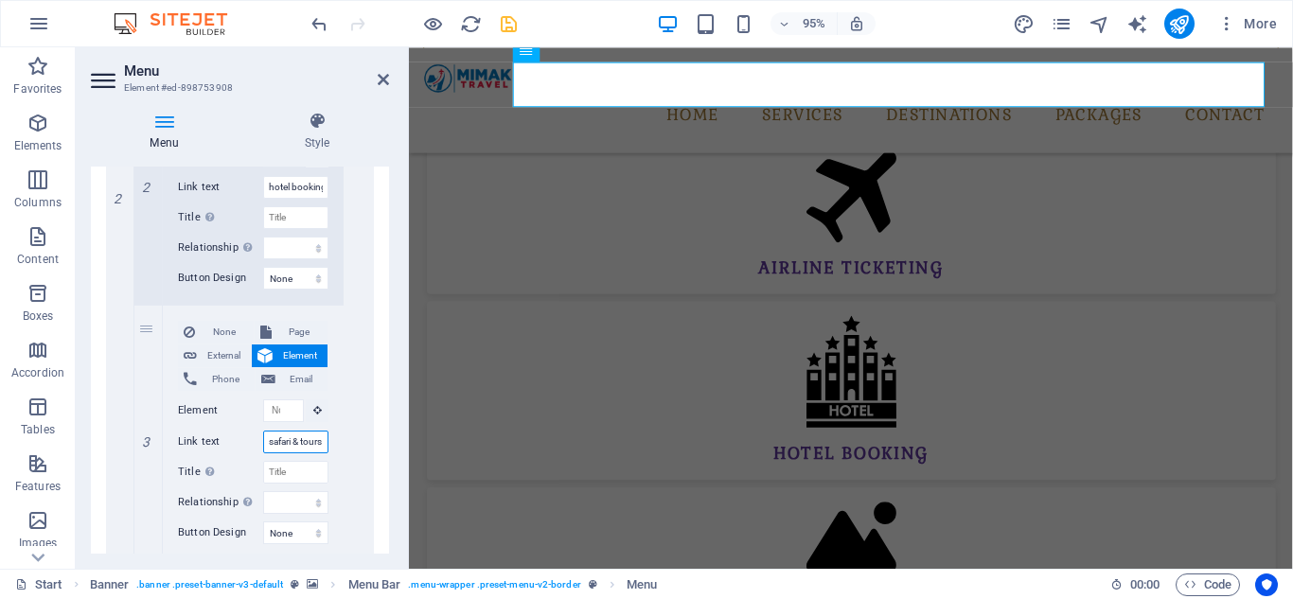
select select
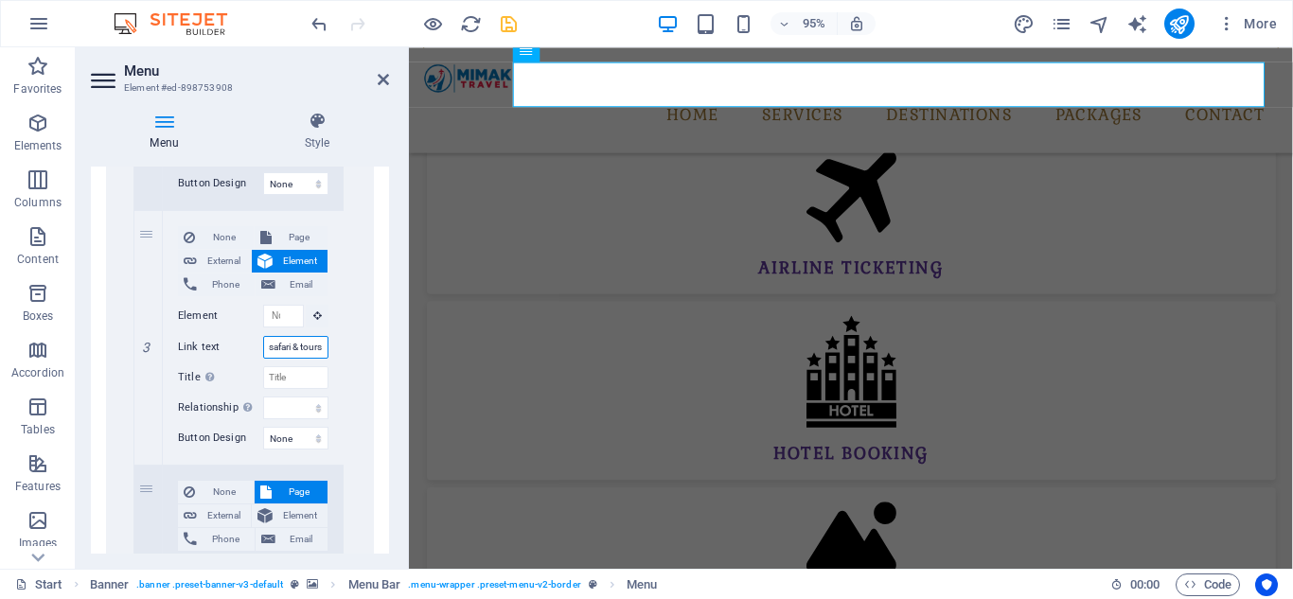
scroll to position [1230, 0]
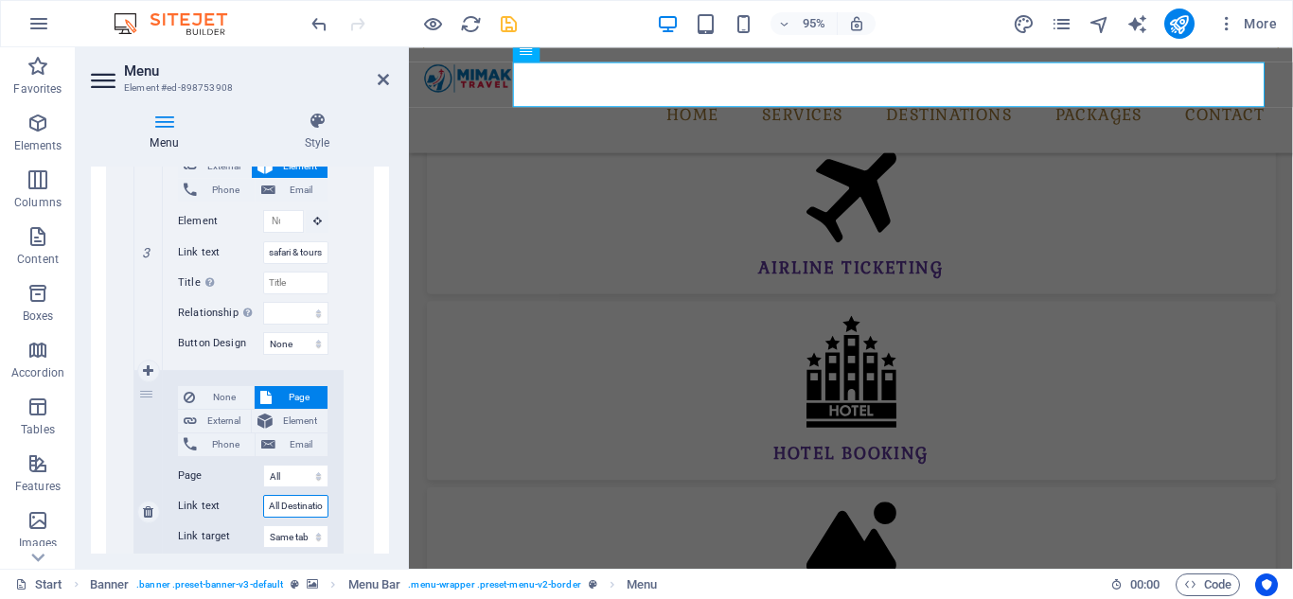
click at [264, 508] on input "All Destinations" at bounding box center [295, 506] width 65 height 23
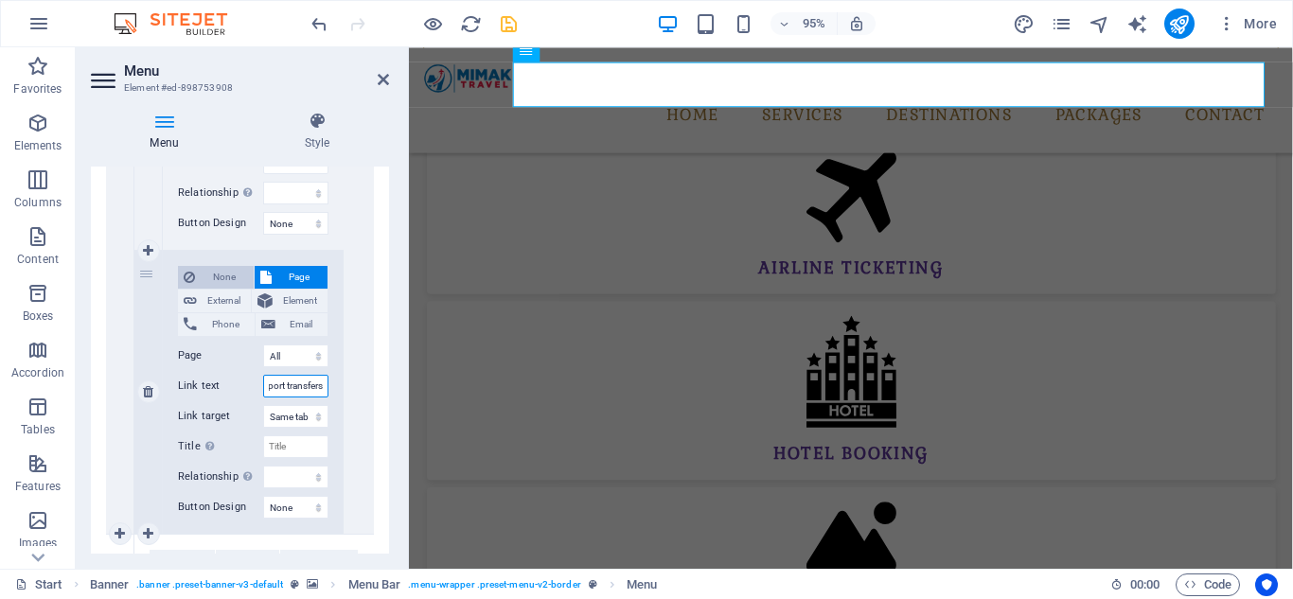
scroll to position [1325, 0]
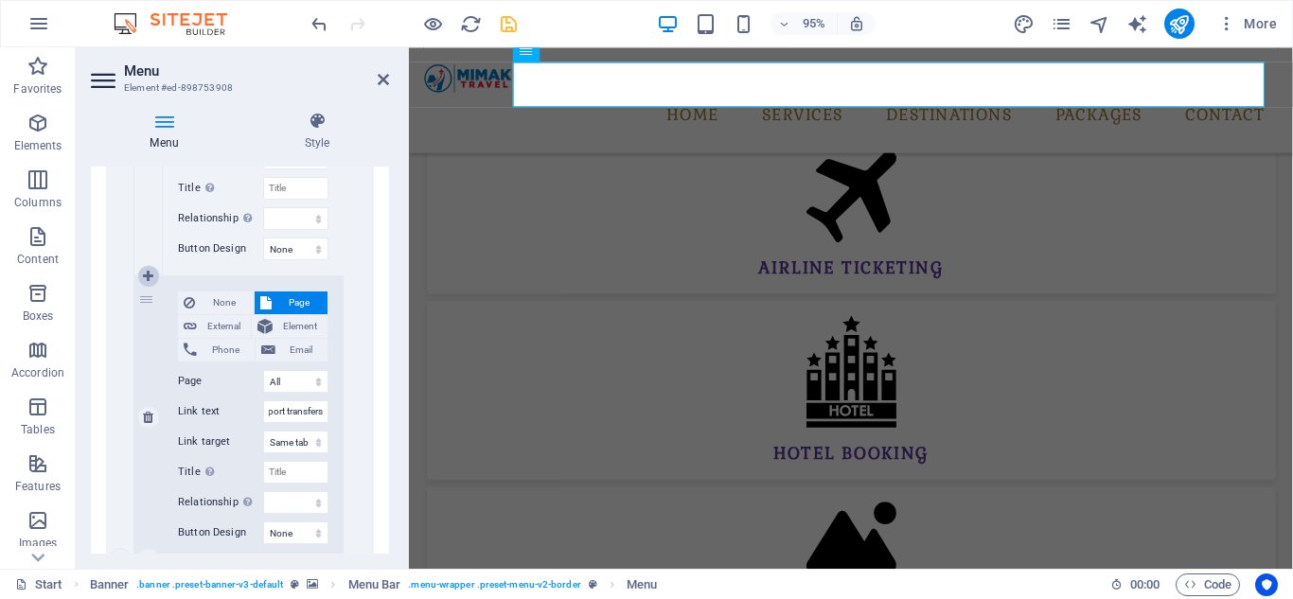
click at [143, 279] on icon at bounding box center [148, 276] width 10 height 13
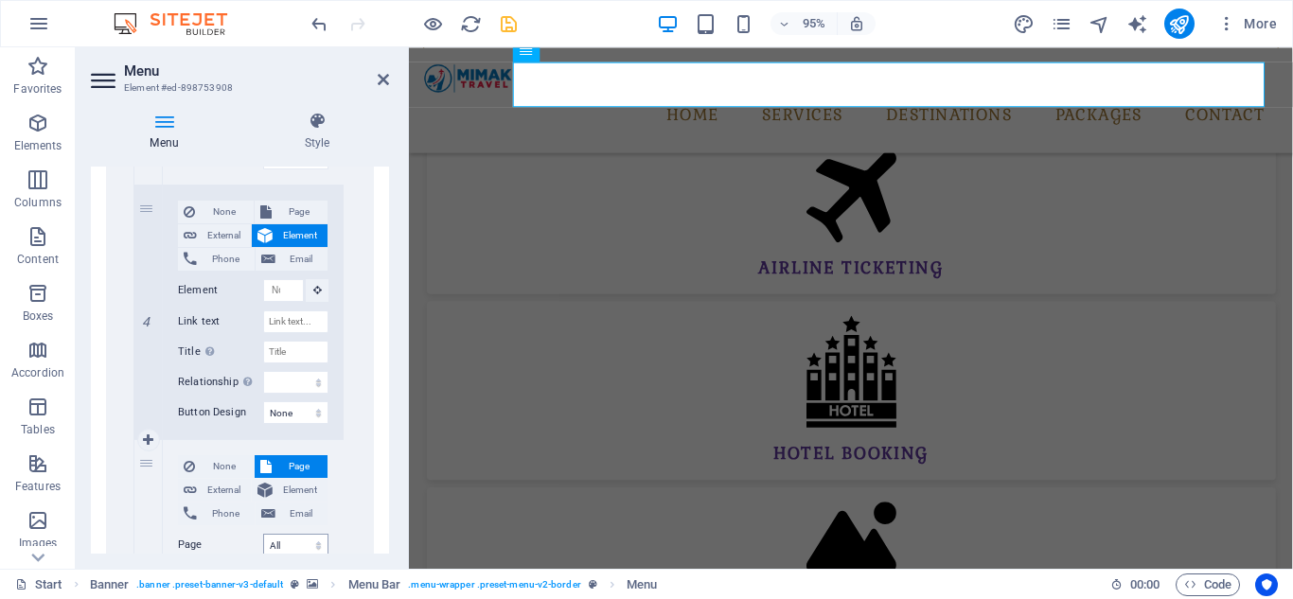
scroll to position [1390, 0]
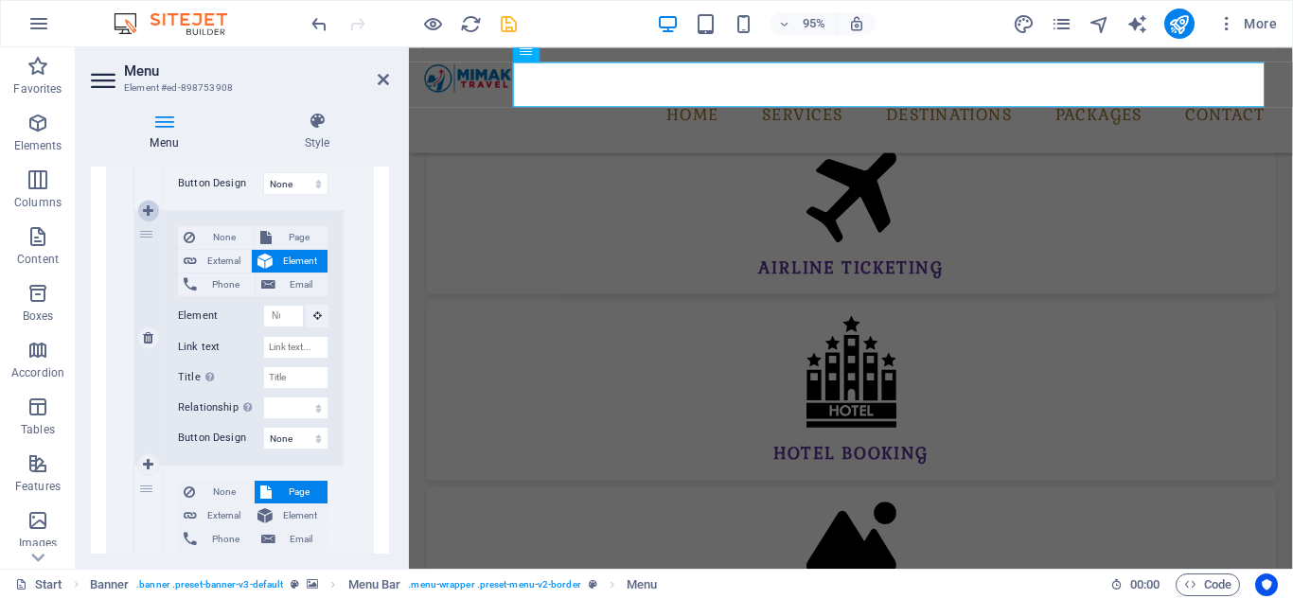
click at [146, 215] on icon at bounding box center [148, 210] width 10 height 13
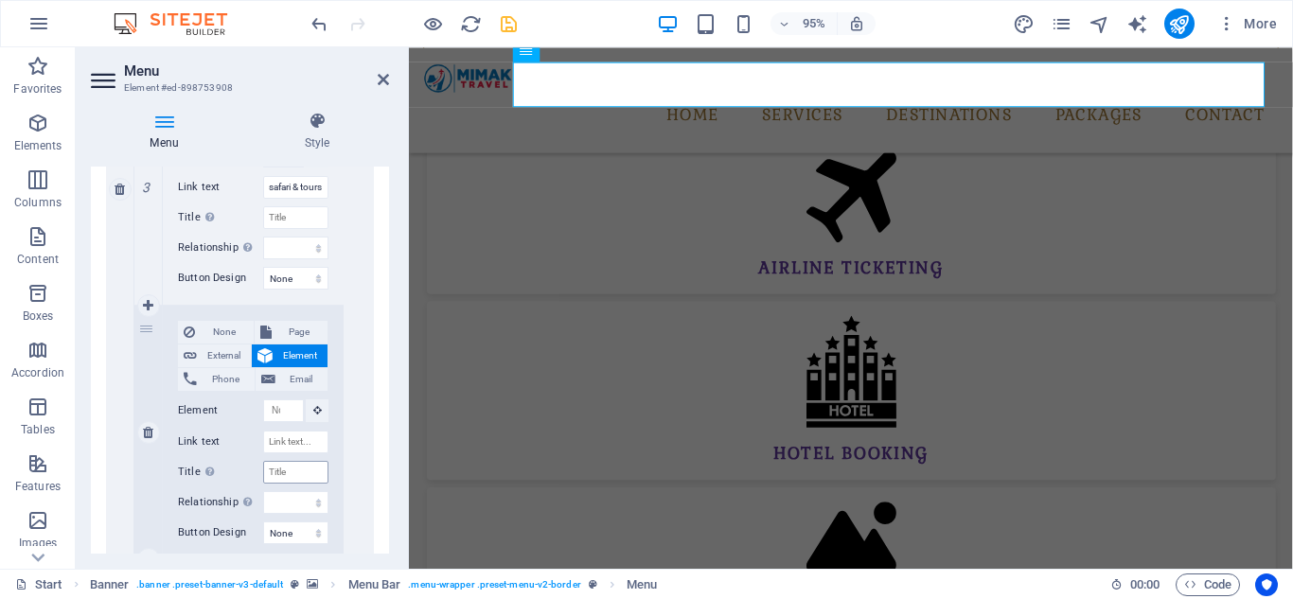
scroll to position [785, 0]
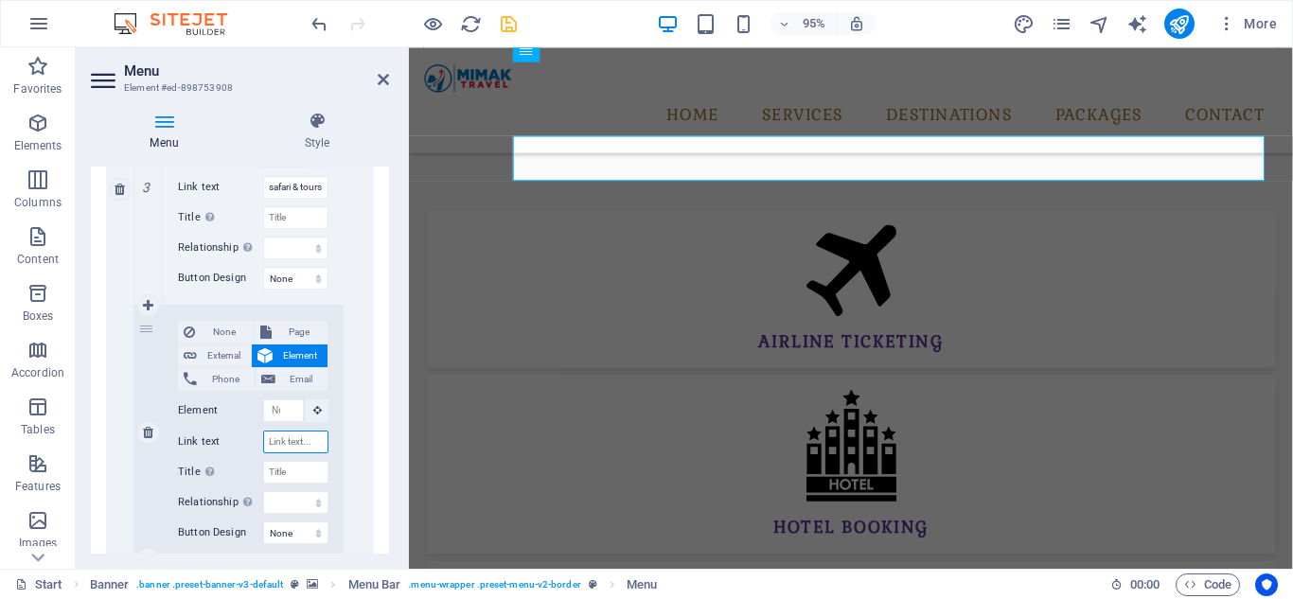
click at [272, 443] on input "Link text" at bounding box center [295, 442] width 65 height 23
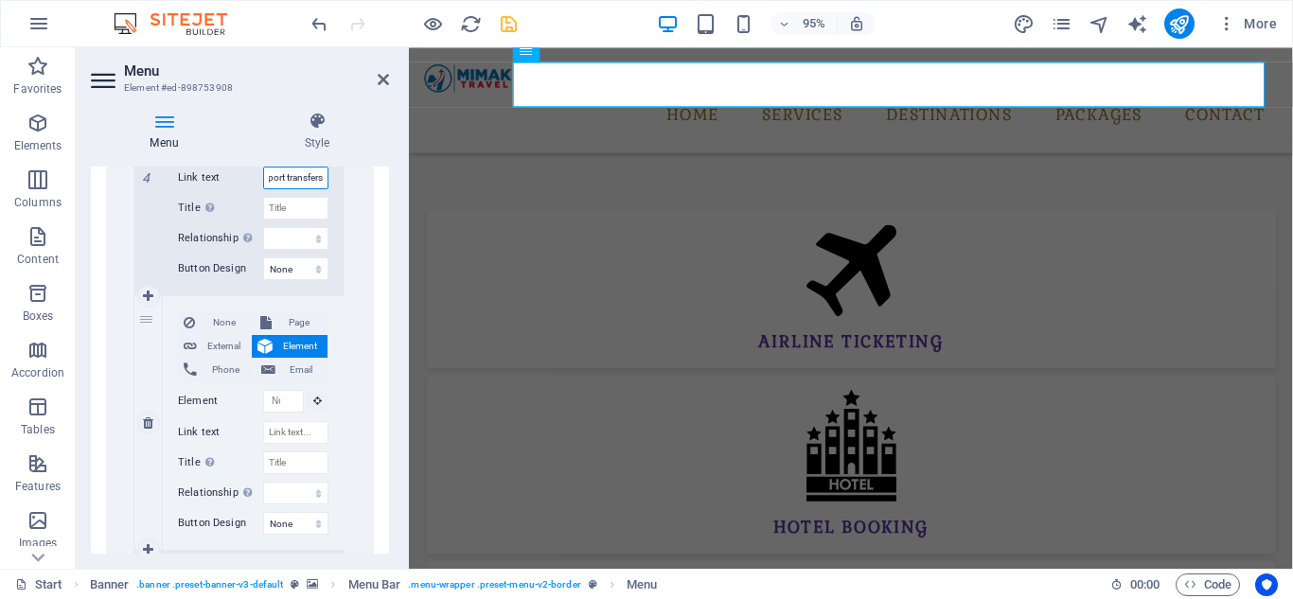
scroll to position [1579, 0]
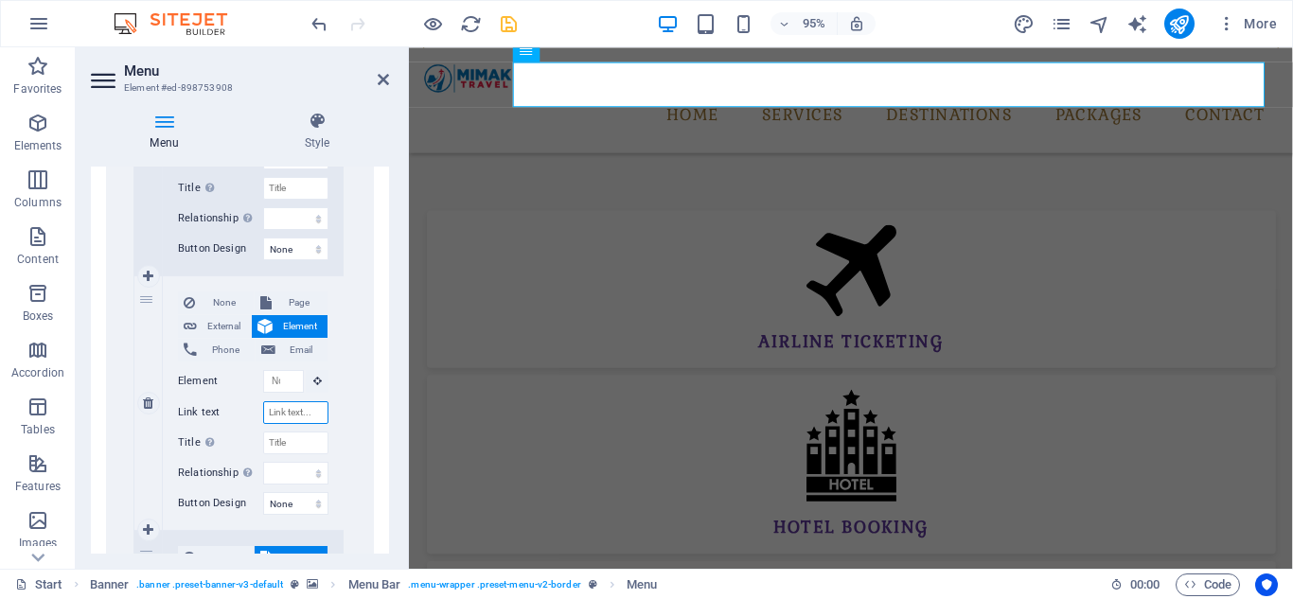
click at [268, 414] on input "Link text" at bounding box center [295, 412] width 65 height 23
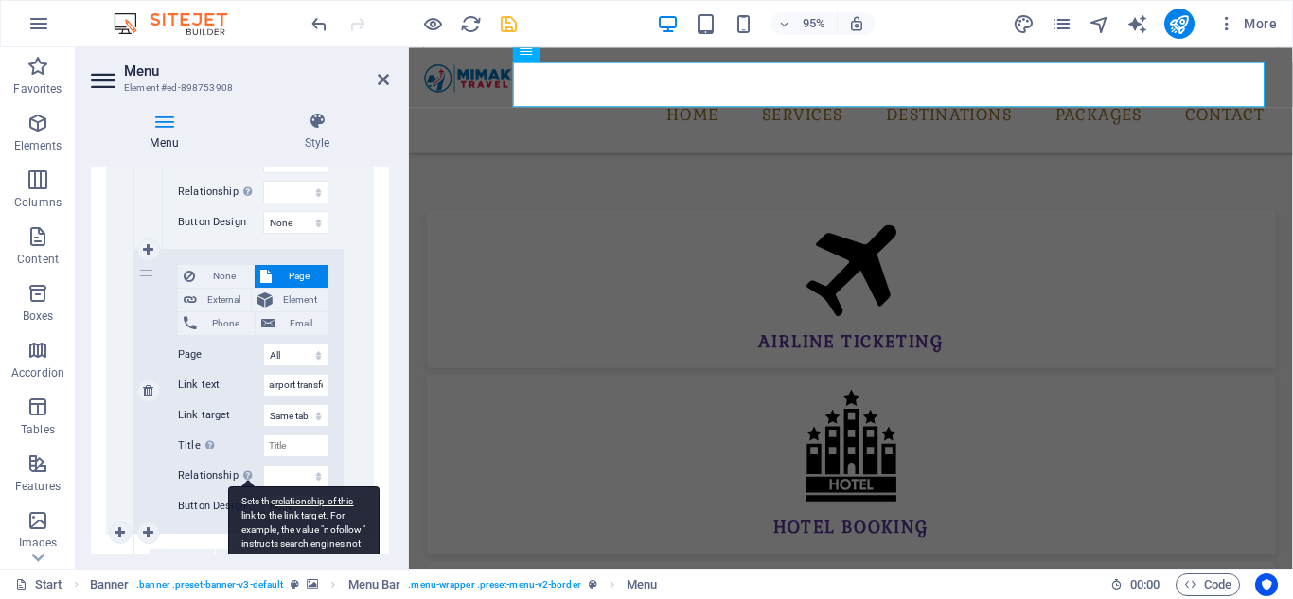
scroll to position [1958, 0]
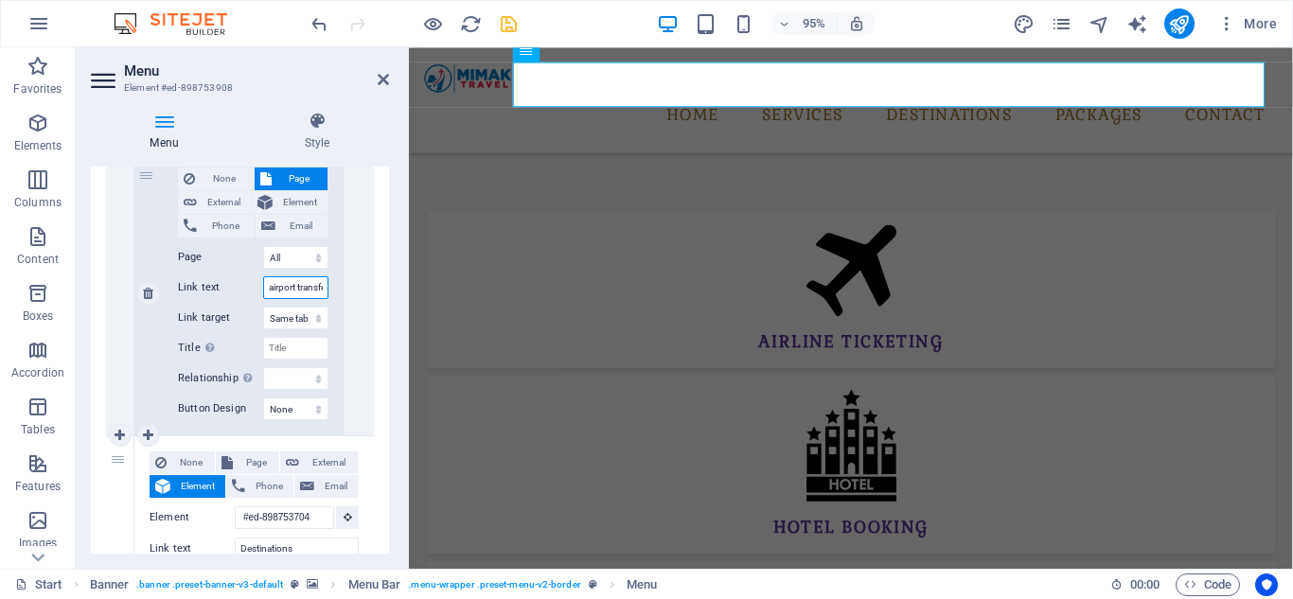
click at [267, 285] on input "airport transfers" at bounding box center [295, 287] width 65 height 23
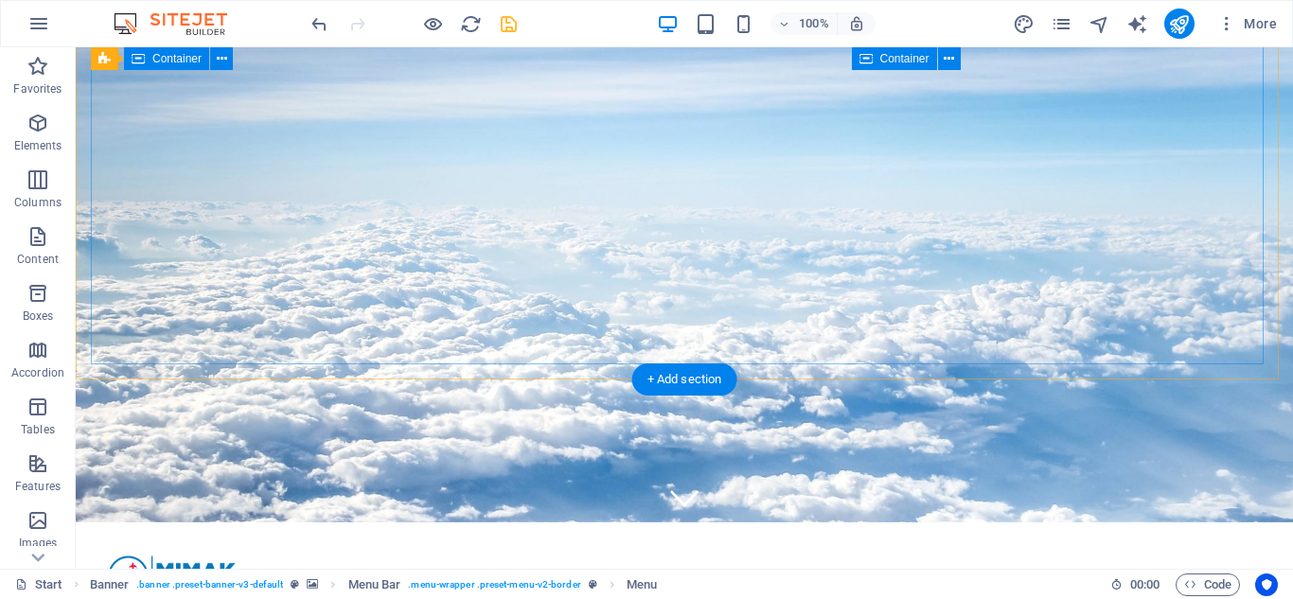
scroll to position [0, 0]
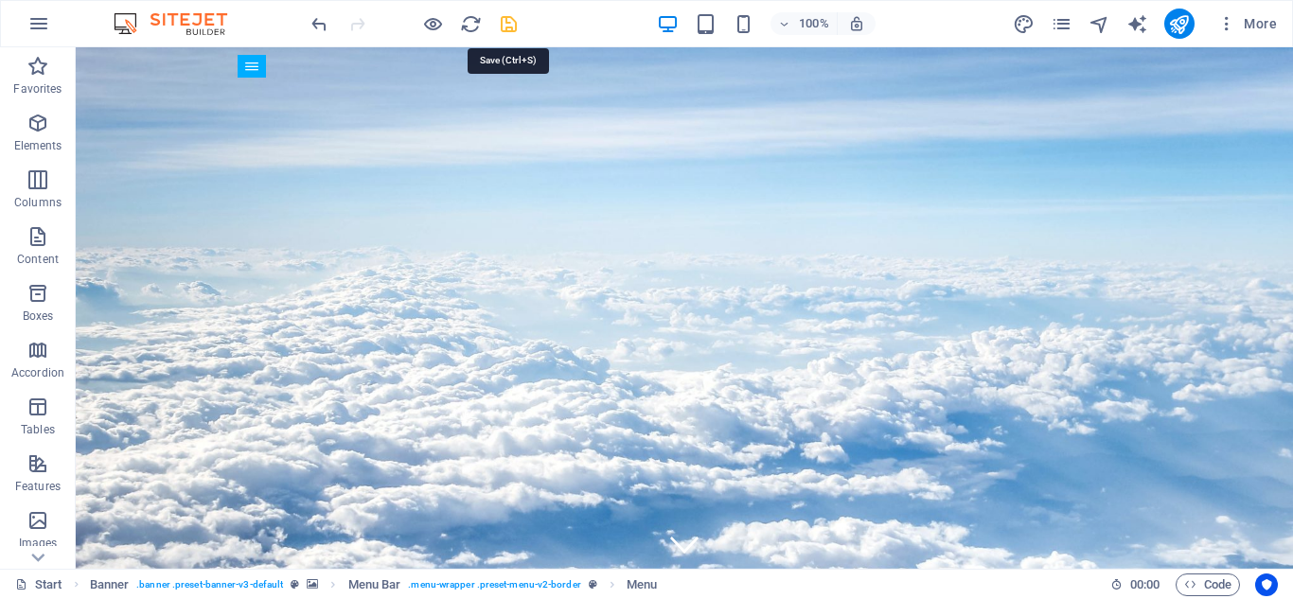
click at [503, 24] on icon "save" at bounding box center [509, 24] width 22 height 22
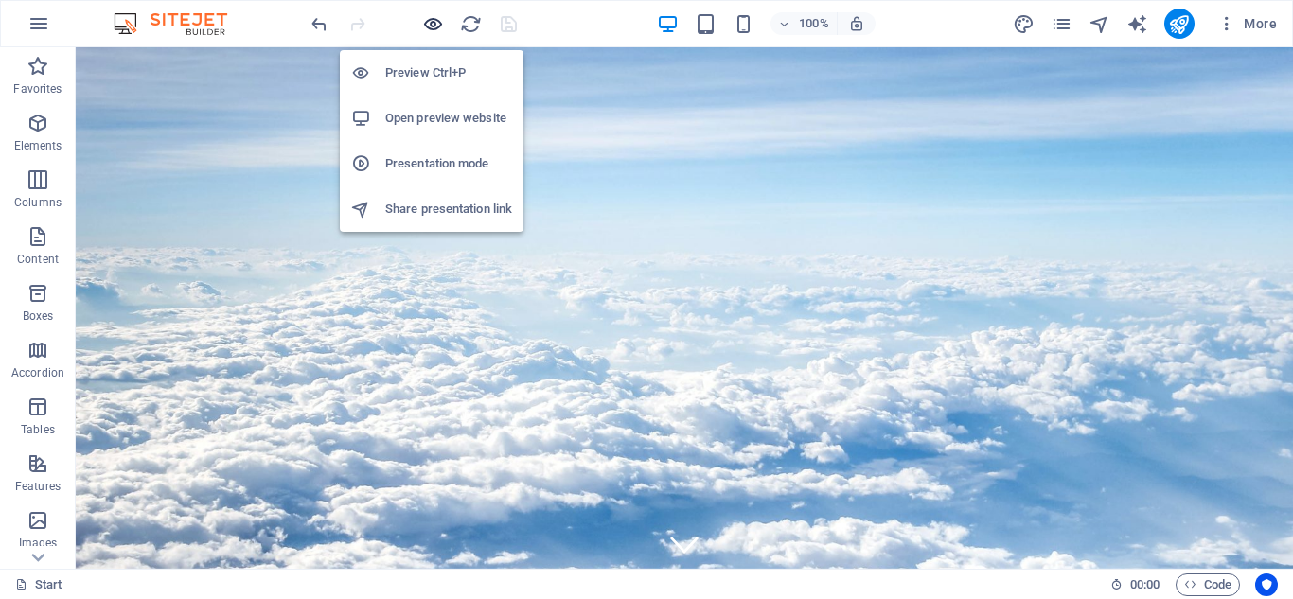
click at [430, 30] on icon "button" at bounding box center [433, 24] width 22 height 22
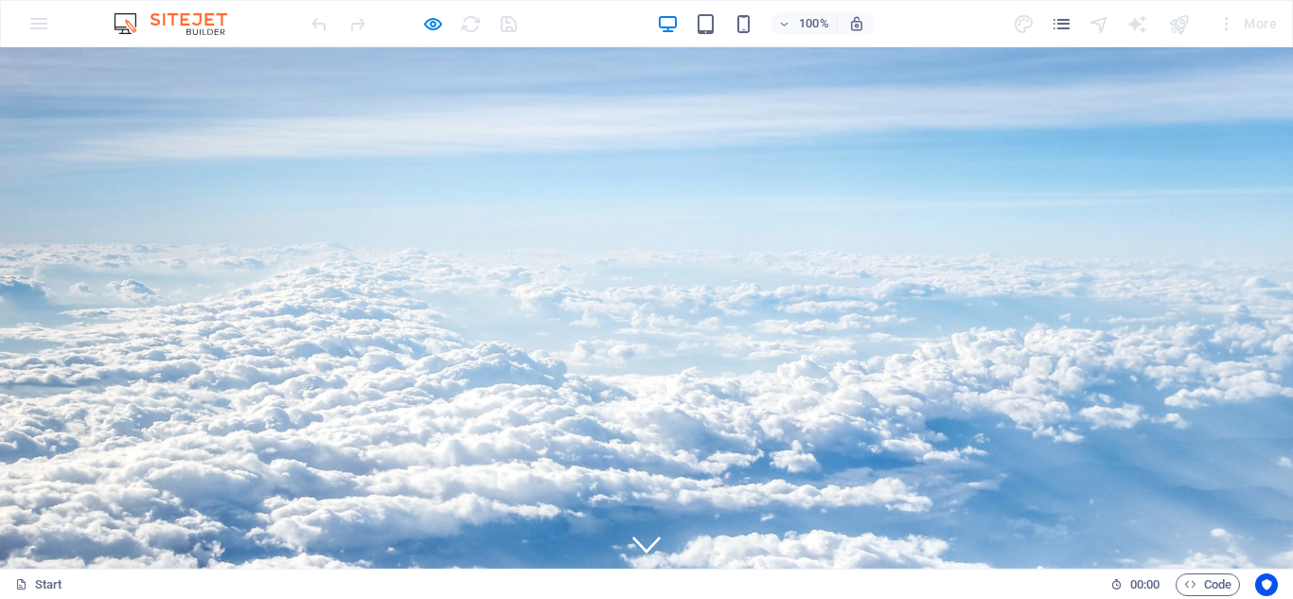
drag, startPoint x: 750, startPoint y: 110, endPoint x: 757, endPoint y: 119, distance: 11.6
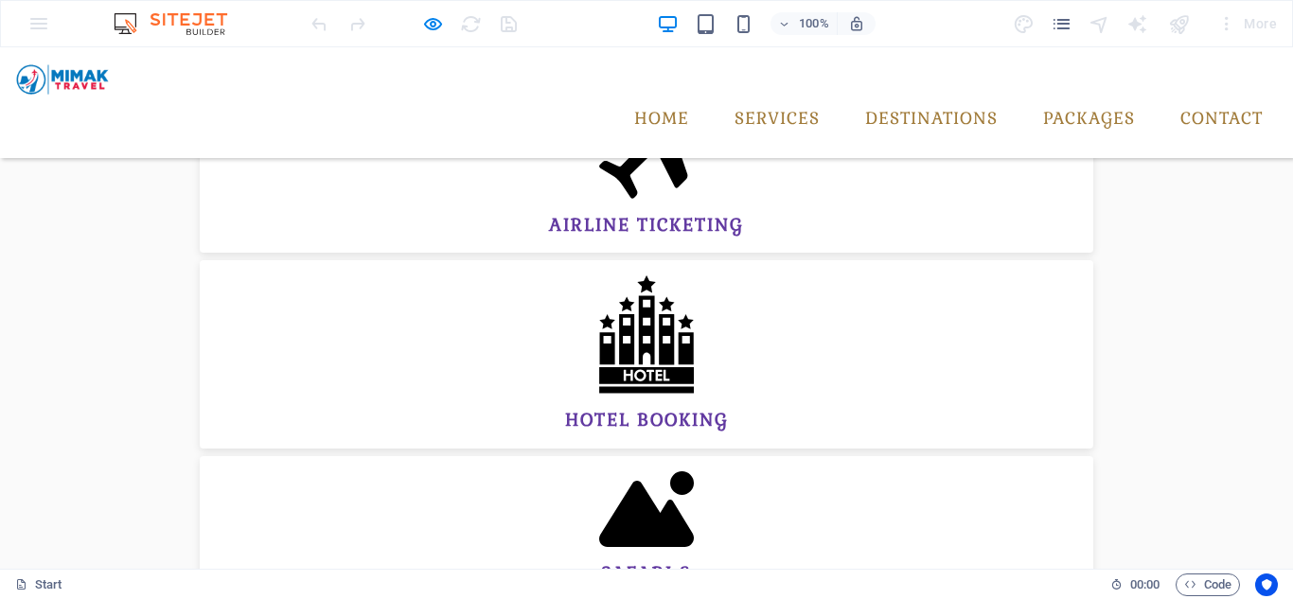
scroll to position [991, 0]
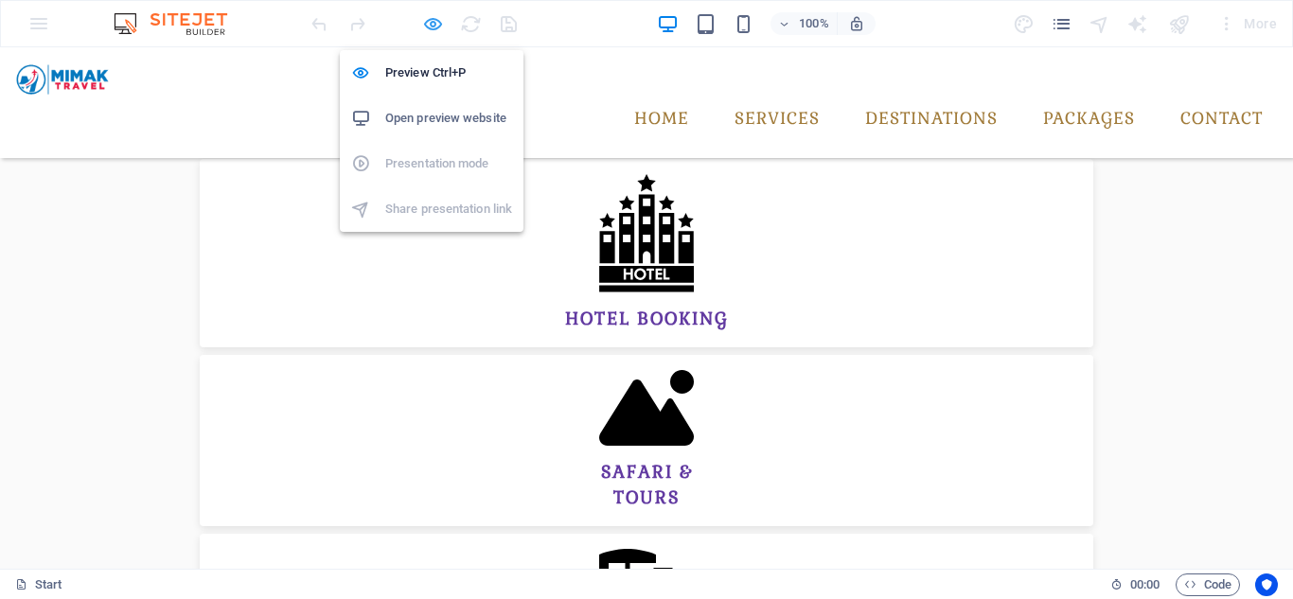
click at [432, 26] on icon "button" at bounding box center [433, 24] width 22 height 22
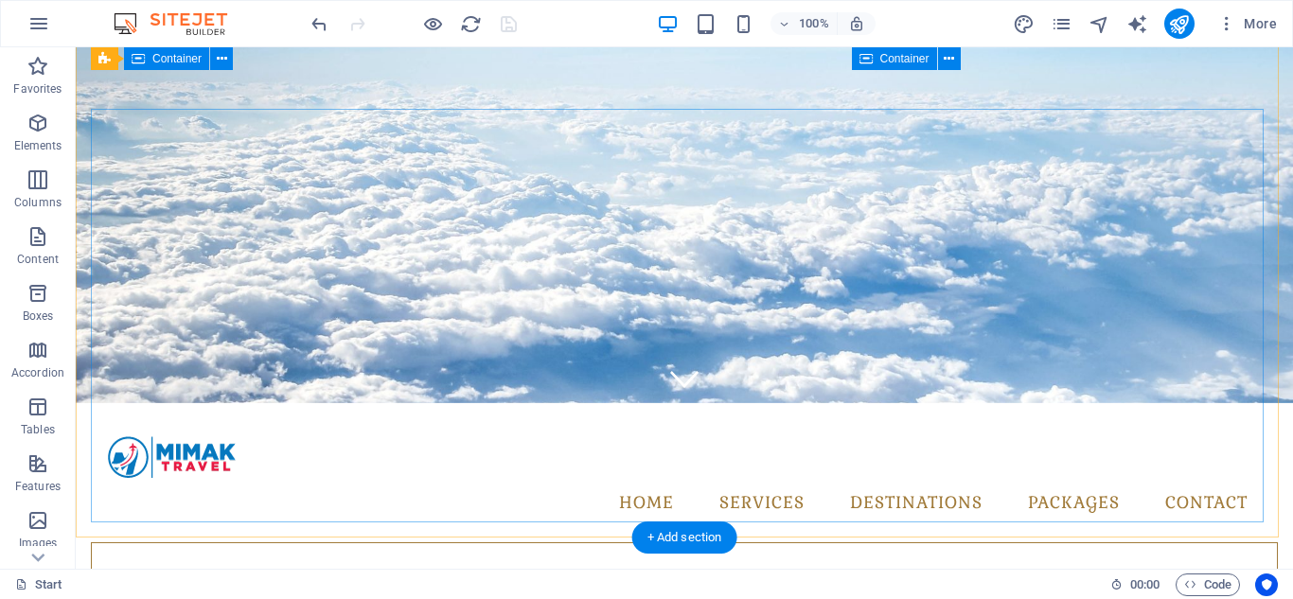
scroll to position [0, 0]
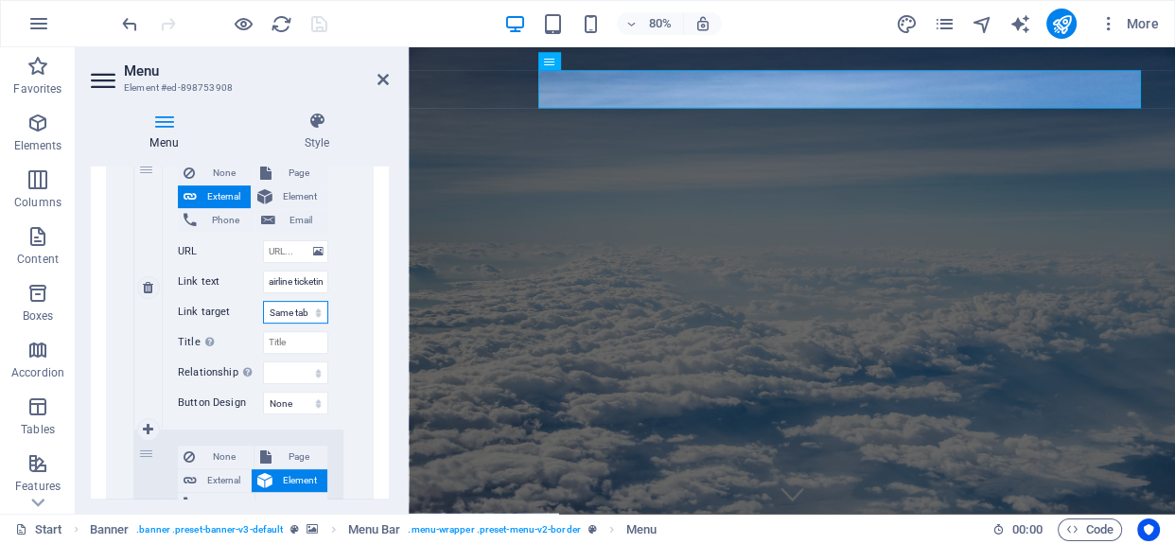
click at [283, 310] on select "New tab Same tab Overlay" at bounding box center [295, 312] width 65 height 23
click at [263, 301] on select "New tab Same tab Overlay" at bounding box center [295, 312] width 65 height 23
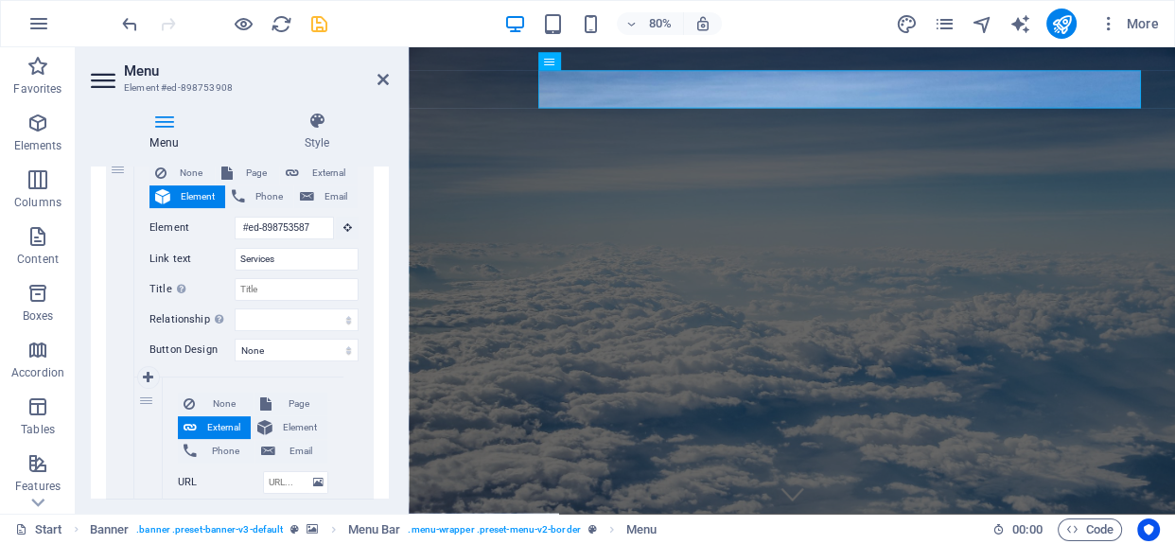
scroll to position [317, 0]
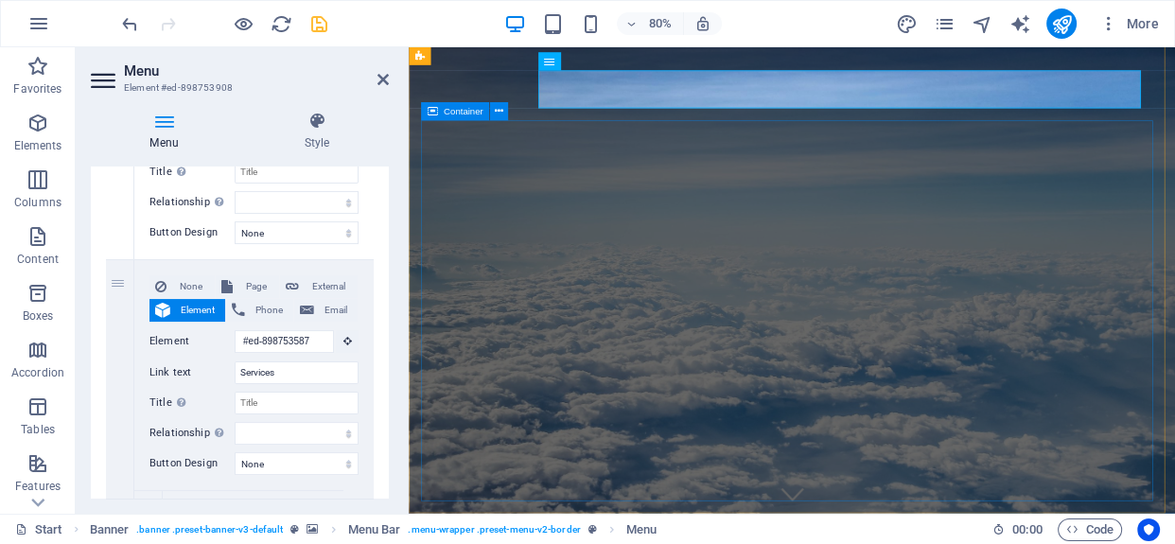
drag, startPoint x: 527, startPoint y: 262, endPoint x: 837, endPoint y: 219, distance: 313.4
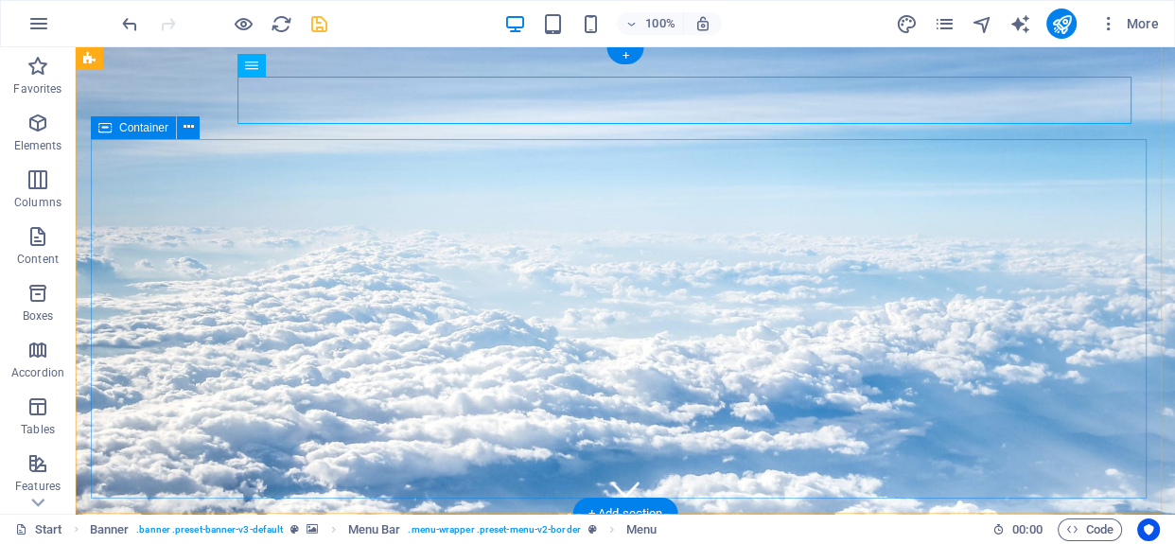
scroll to position [0, 0]
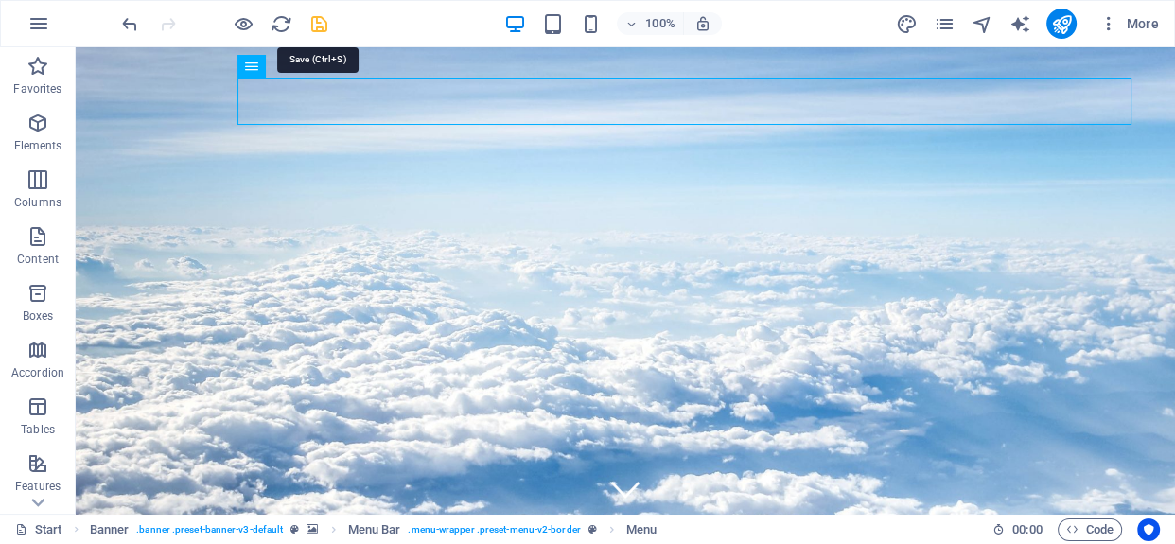
click at [319, 16] on icon "save" at bounding box center [319, 24] width 22 height 22
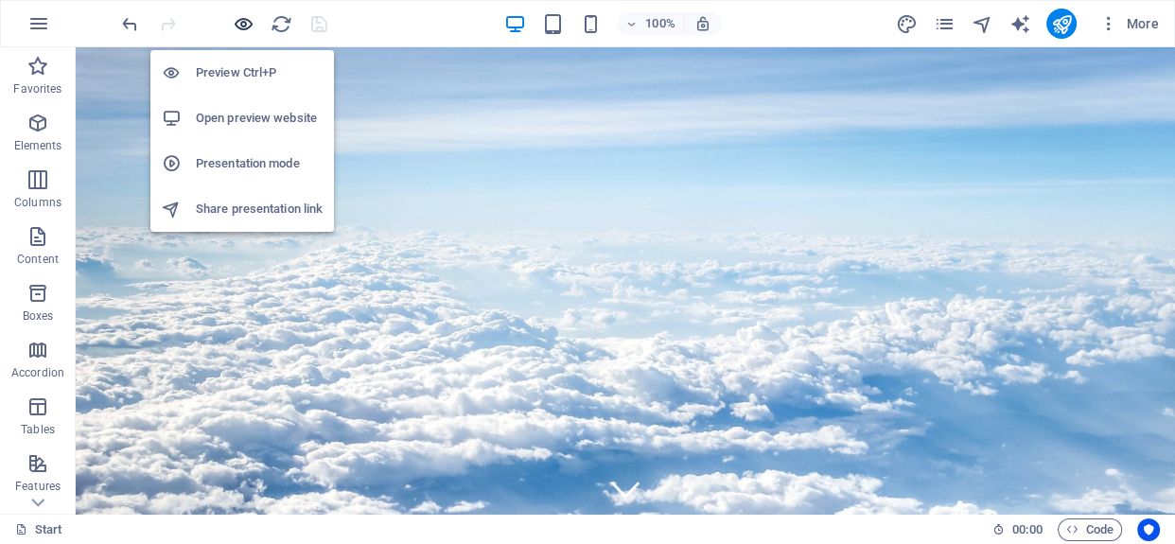
click at [238, 13] on icon "button" at bounding box center [244, 24] width 22 height 22
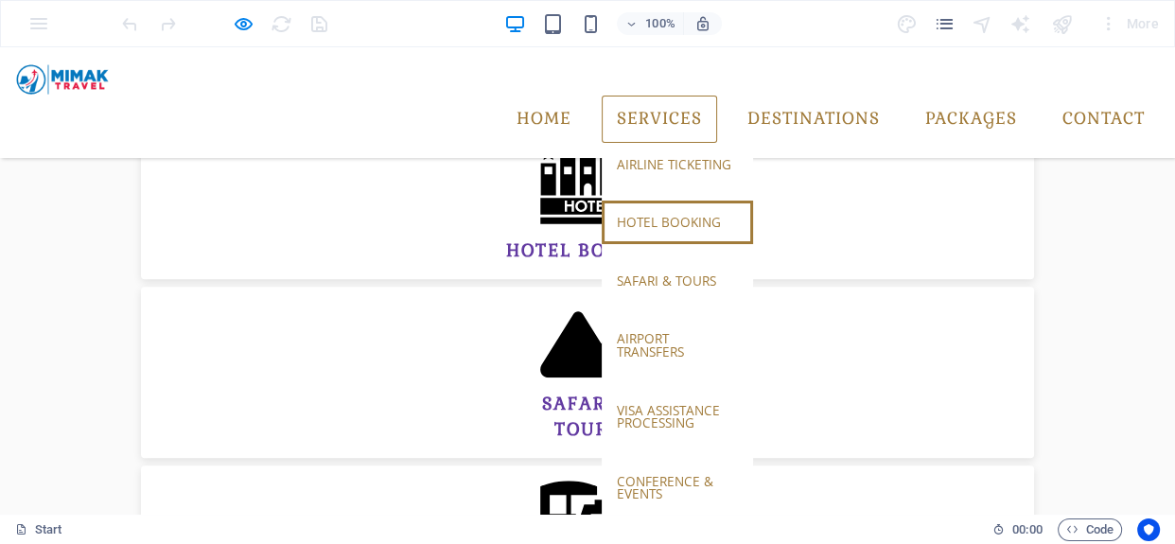
scroll to position [936, 0]
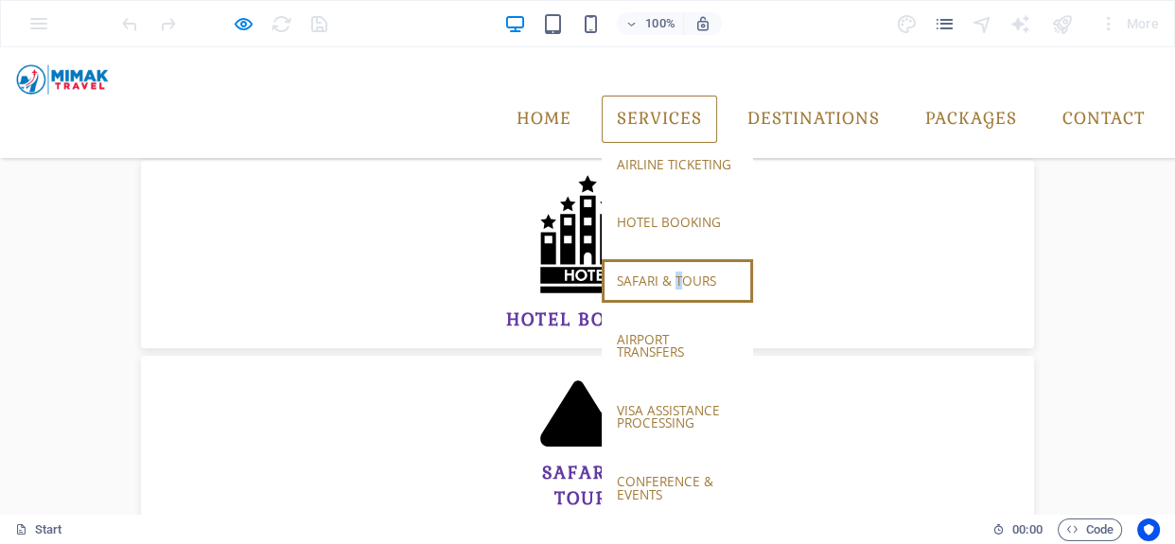
click at [665, 259] on link "safari & tours" at bounding box center [677, 281] width 151 height 44
click at [656, 97] on link "Services" at bounding box center [659, 119] width 115 height 47
click at [649, 259] on link "safari & tours" at bounding box center [677, 281] width 151 height 44
click at [638, 259] on link "safari & tours" at bounding box center [677, 281] width 151 height 44
click at [634, 96] on link "Services" at bounding box center [659, 119] width 115 height 47
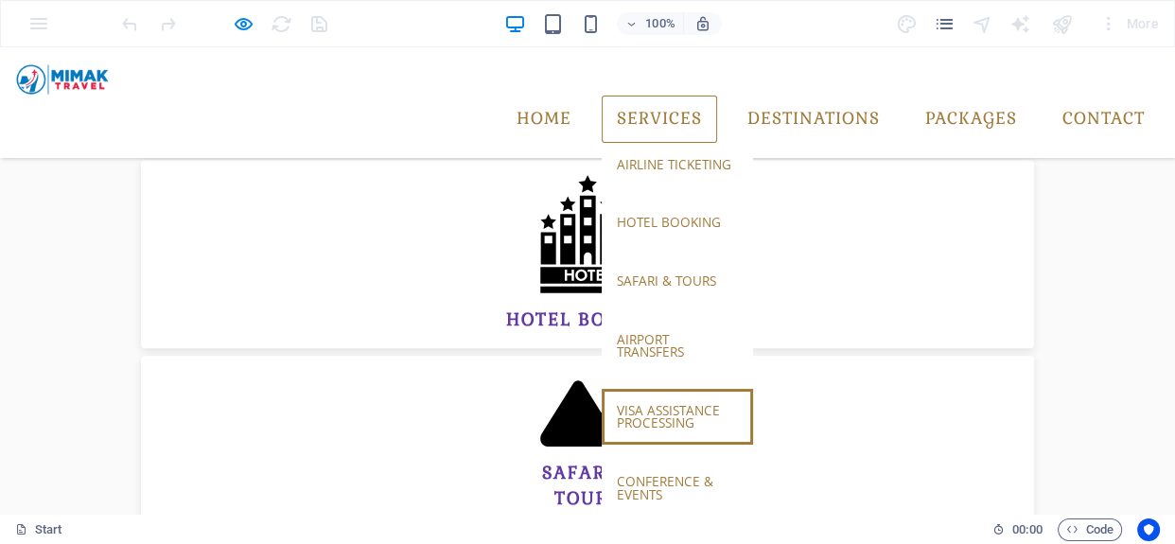
click at [639, 389] on link "visa assistance processing" at bounding box center [677, 417] width 151 height 56
click at [672, 96] on link "Services" at bounding box center [659, 119] width 115 height 47
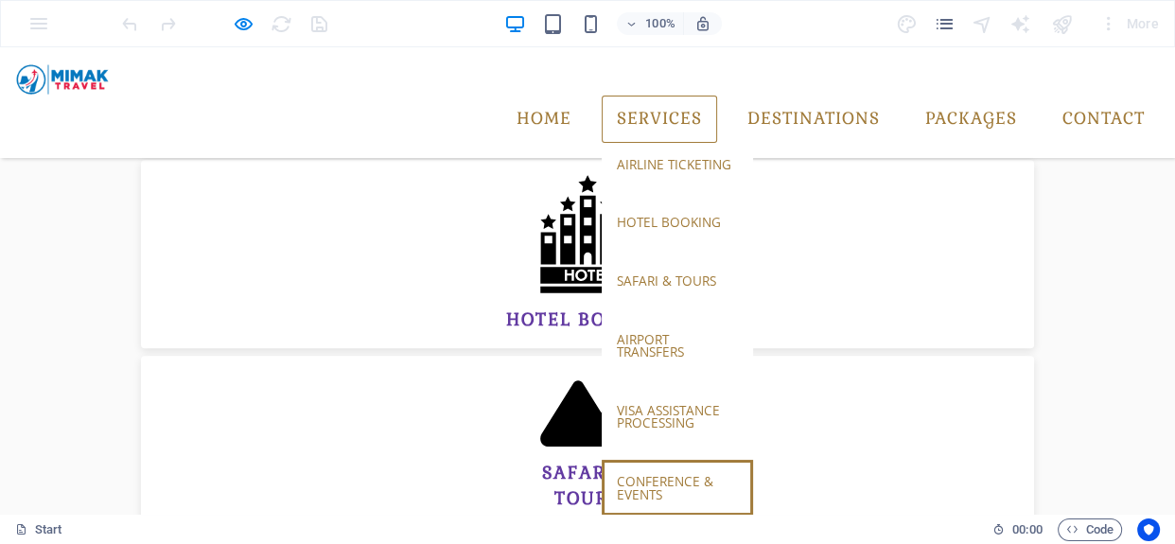
click at [634, 460] on link "conference & events" at bounding box center [677, 488] width 151 height 56
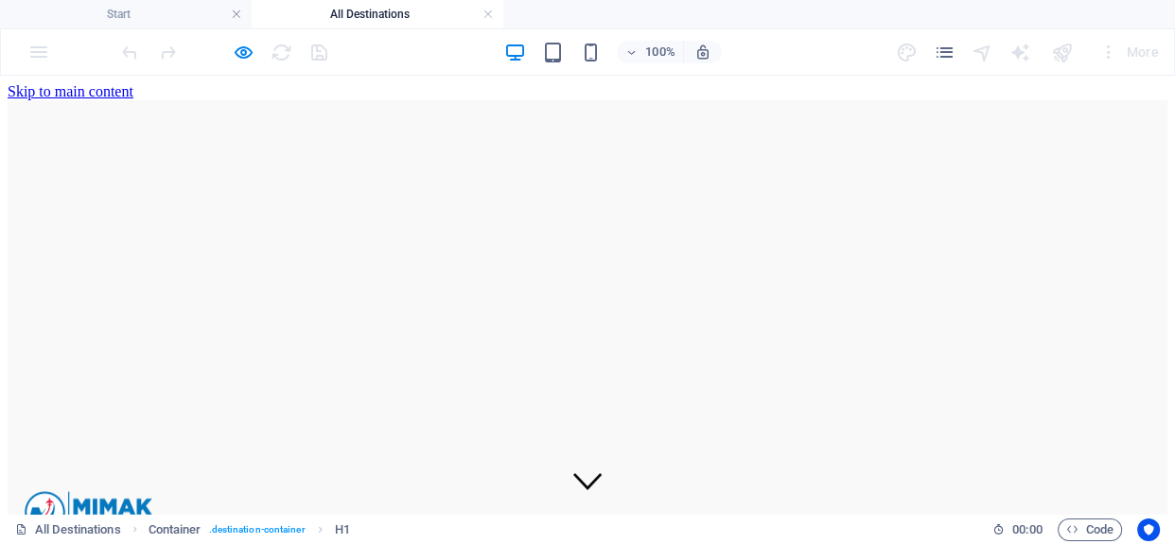
scroll to position [0, 0]
click at [486, 12] on link at bounding box center [488, 15] width 11 height 18
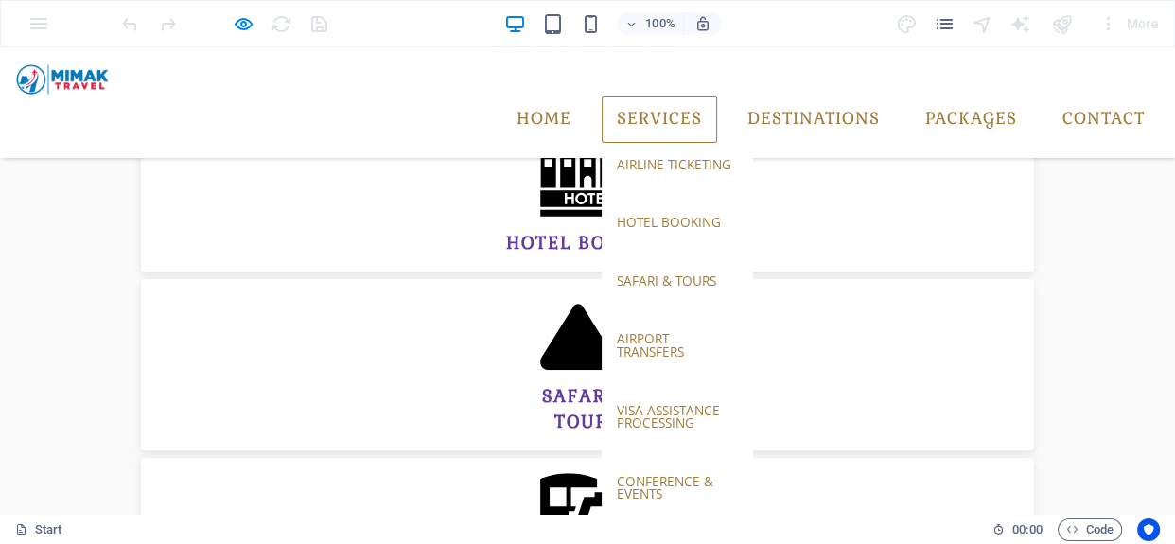
scroll to position [936, 0]
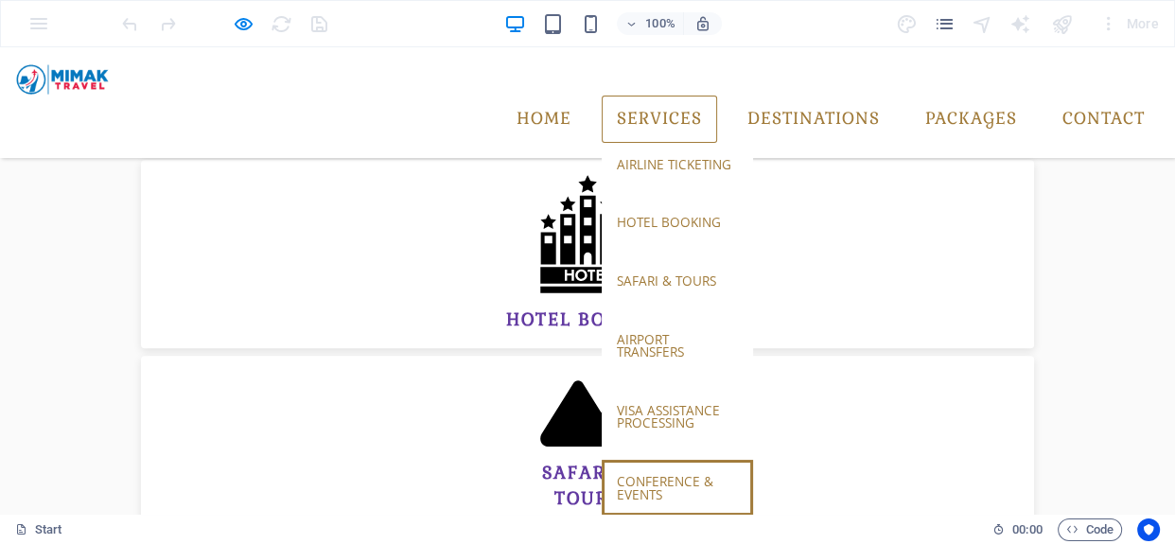
click at [643, 460] on link "conference & events" at bounding box center [677, 488] width 151 height 56
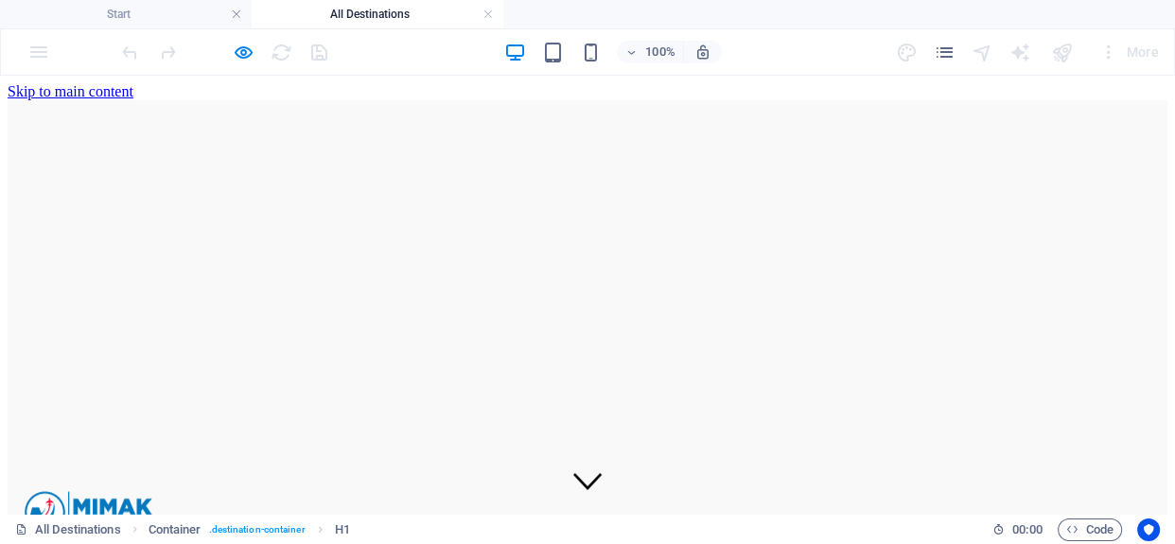
scroll to position [0, 0]
click at [487, 9] on link at bounding box center [488, 15] width 11 height 18
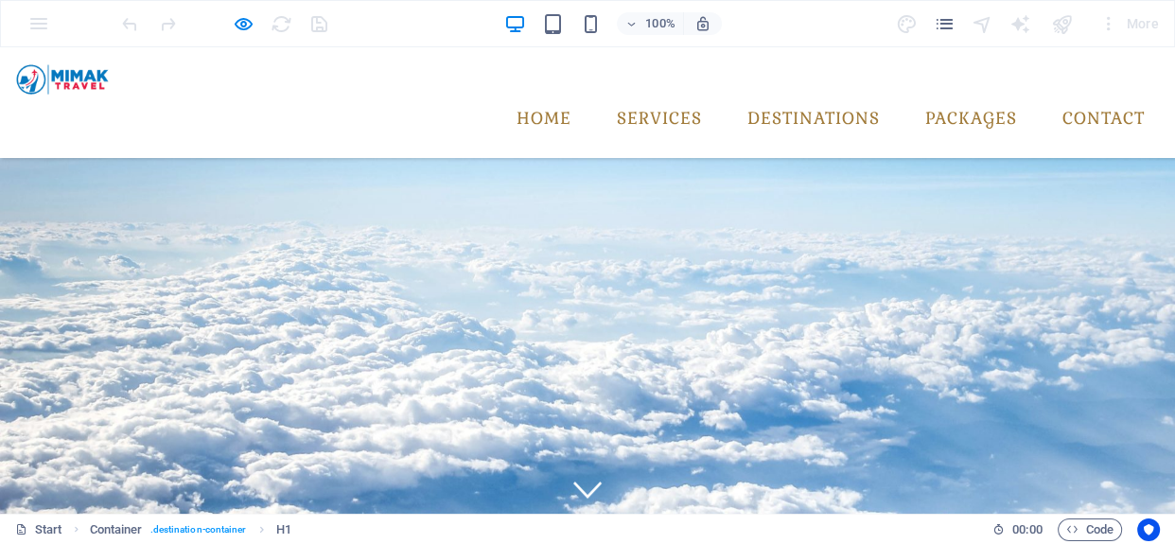
scroll to position [984, 0]
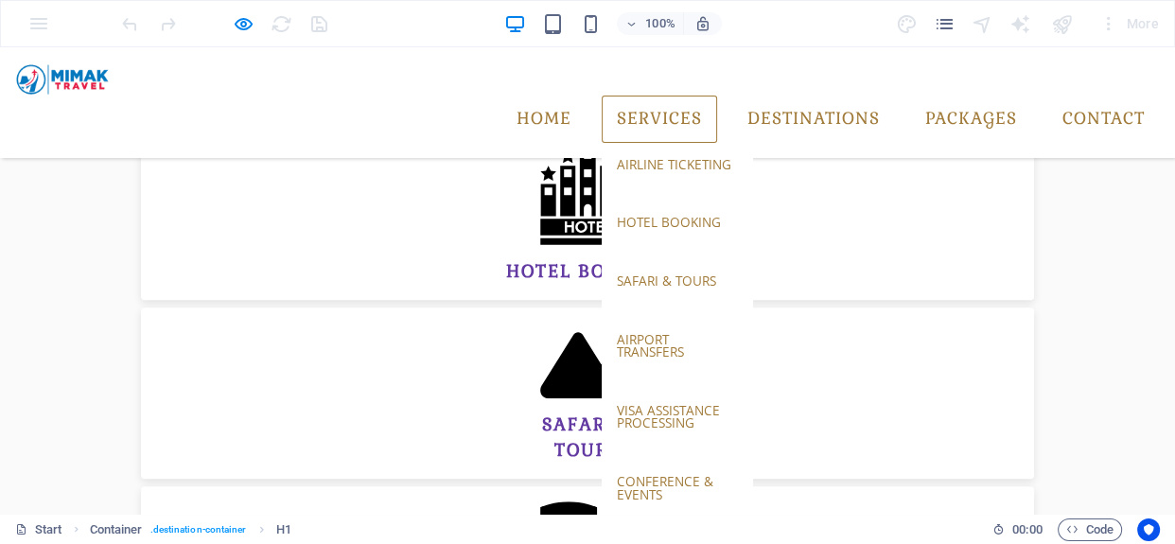
click at [610, 96] on link "Services" at bounding box center [659, 119] width 115 height 47
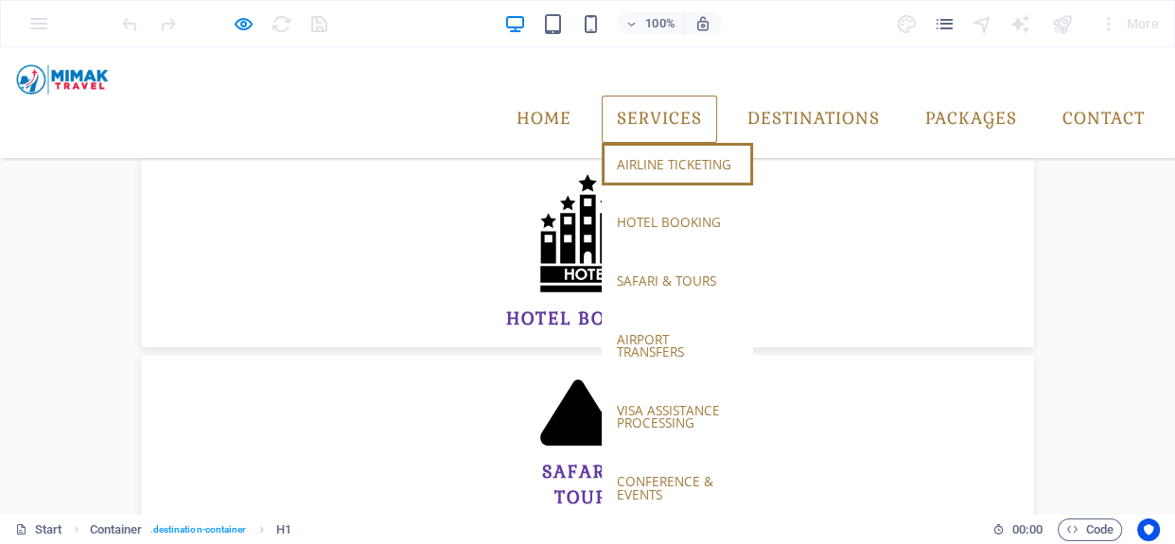
scroll to position [936, 0]
click at [634, 143] on link "airline ticketing" at bounding box center [677, 165] width 151 height 44
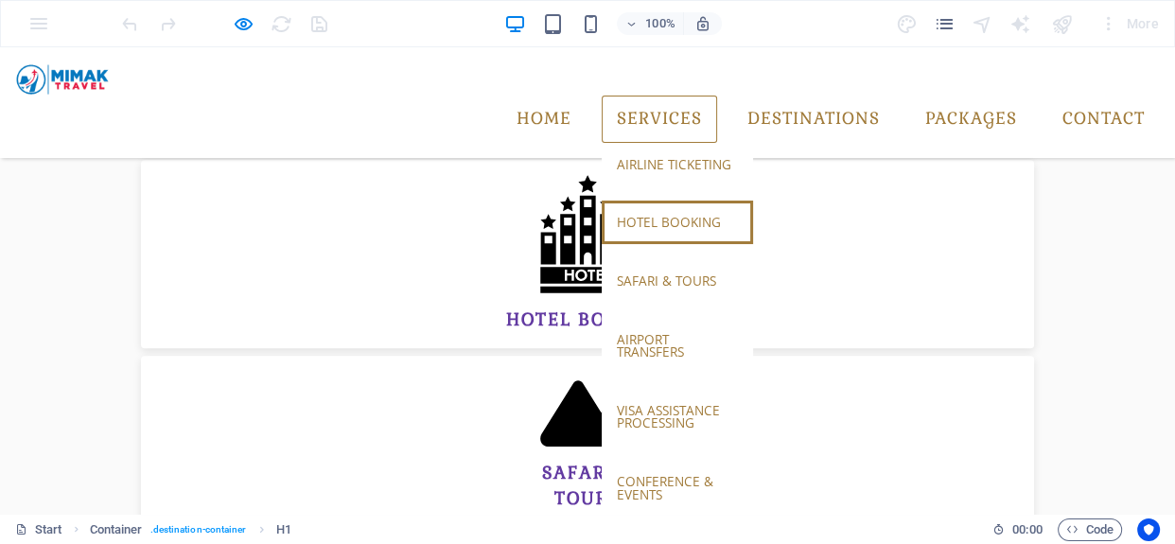
click at [643, 201] on link "hotel booking" at bounding box center [677, 223] width 151 height 44
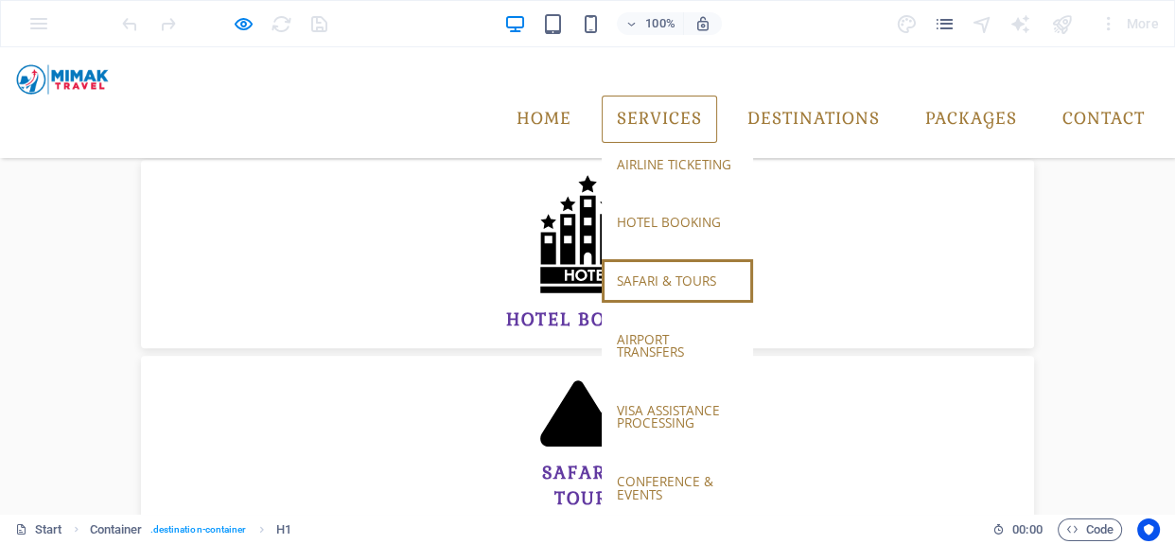
click at [660, 259] on link "safari & tours" at bounding box center [677, 281] width 151 height 44
click at [669, 96] on link "Services" at bounding box center [659, 119] width 115 height 47
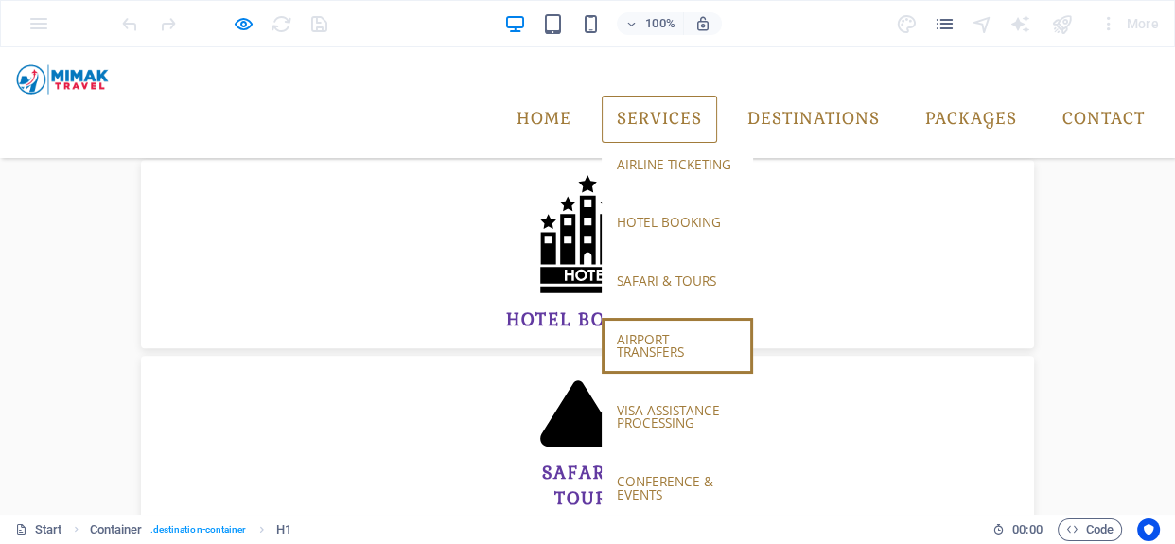
click at [640, 318] on link "airport transfers" at bounding box center [677, 346] width 151 height 56
click at [642, 96] on link "Services" at bounding box center [659, 119] width 115 height 47
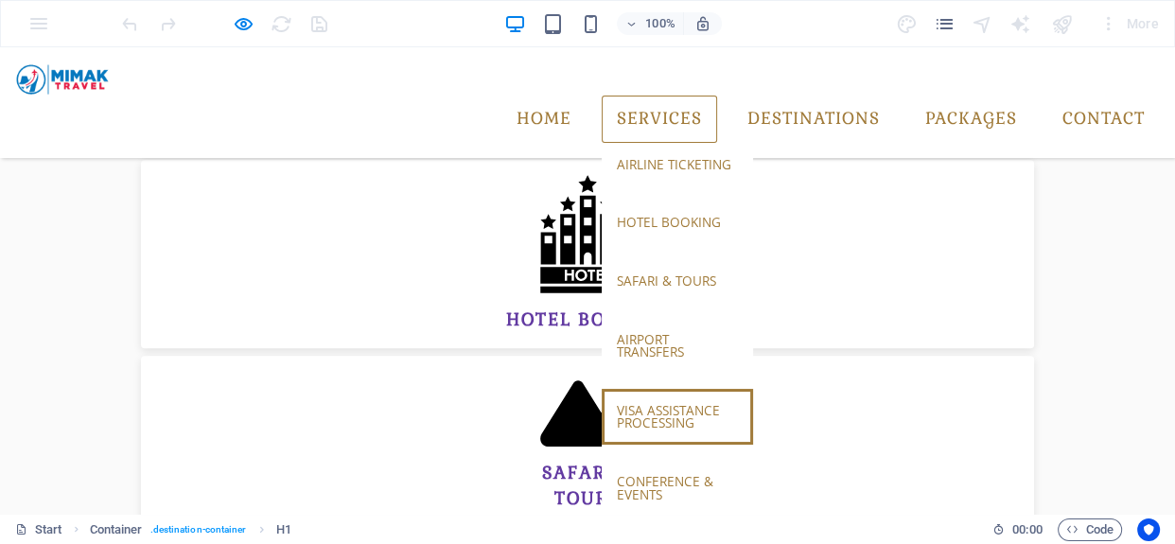
click at [612, 389] on link "visa assistance processing" at bounding box center [677, 417] width 151 height 56
click at [681, 96] on link "Services" at bounding box center [659, 119] width 115 height 47
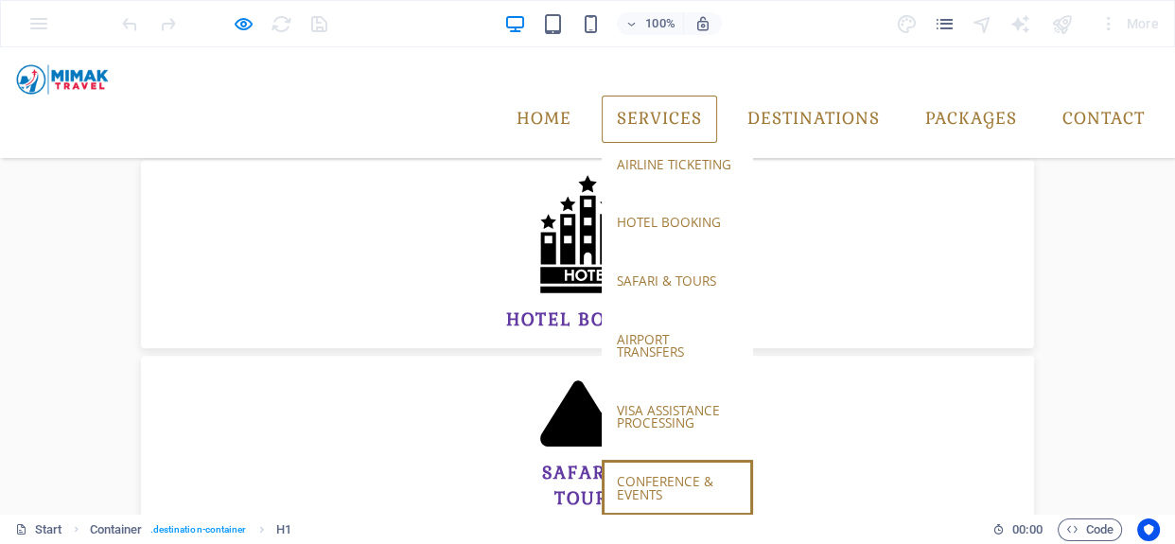
click at [631, 460] on link "conference & events" at bounding box center [677, 488] width 151 height 56
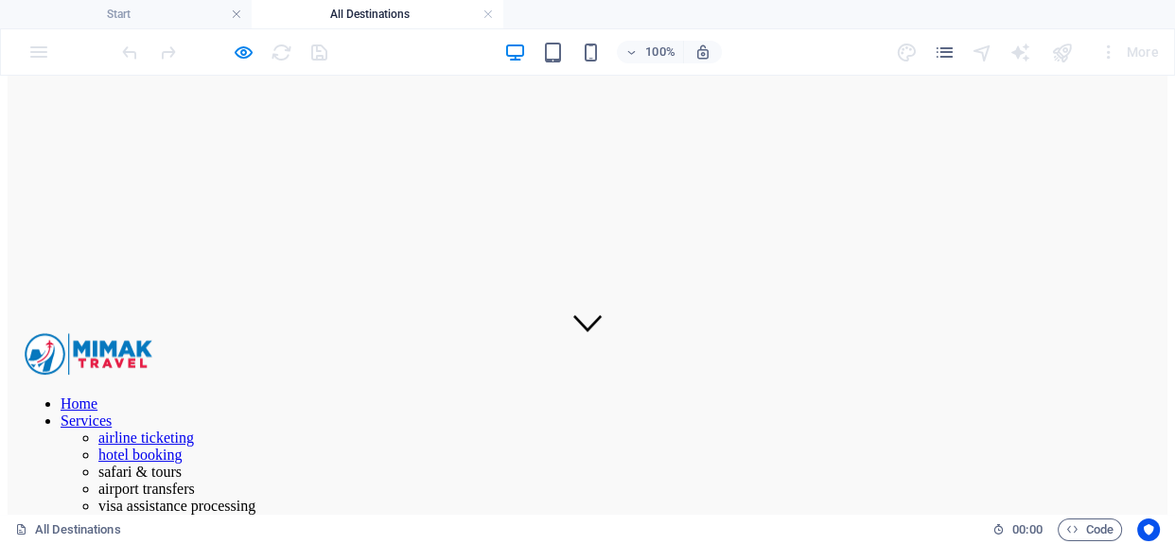
scroll to position [0, 0]
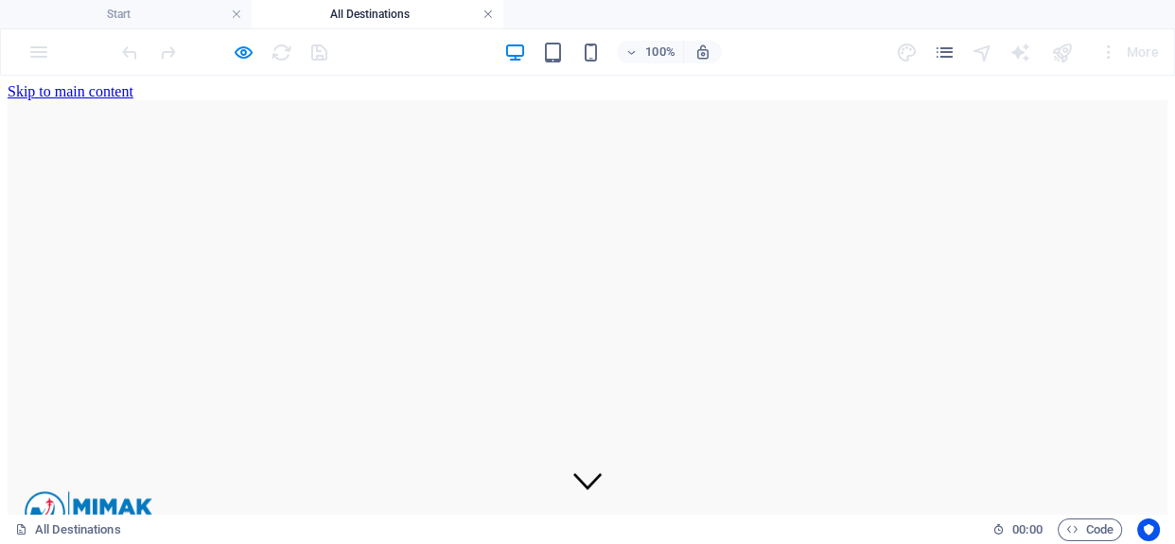
click at [491, 11] on link at bounding box center [488, 15] width 11 height 18
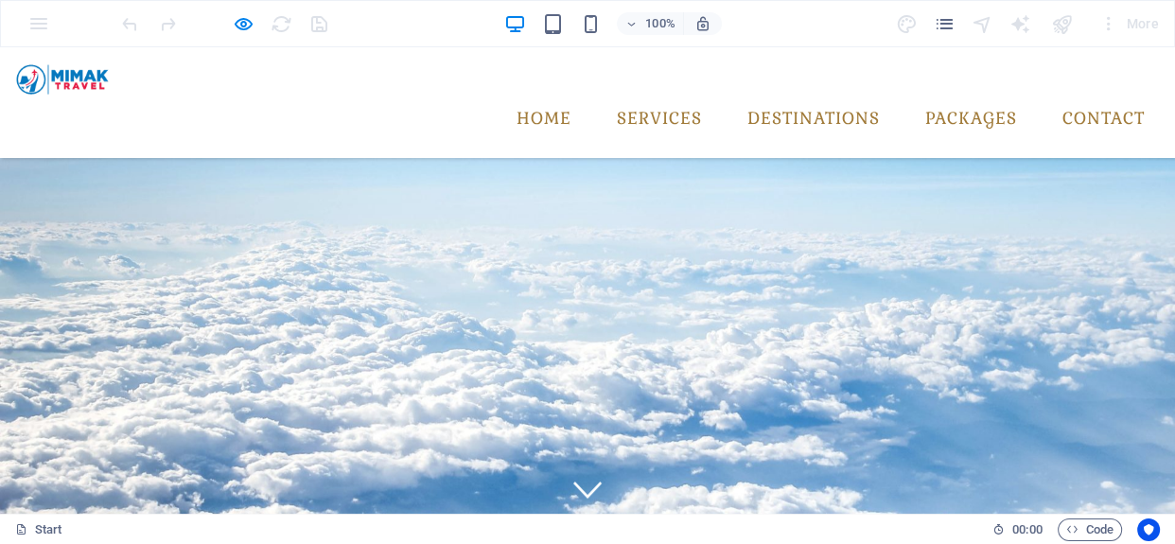
scroll to position [984, 0]
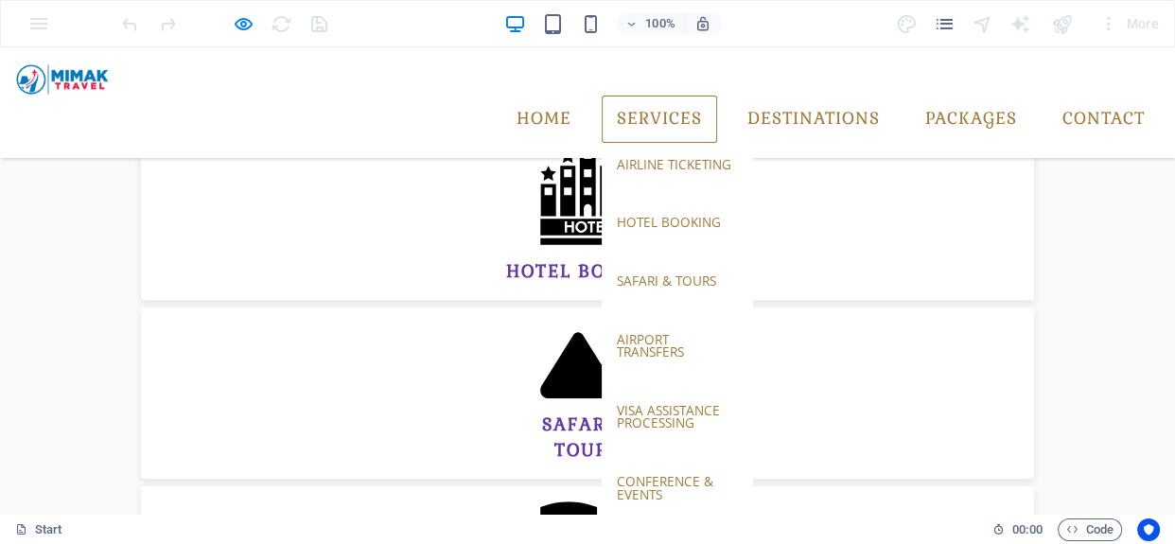
click at [671, 96] on link "Services" at bounding box center [659, 119] width 115 height 47
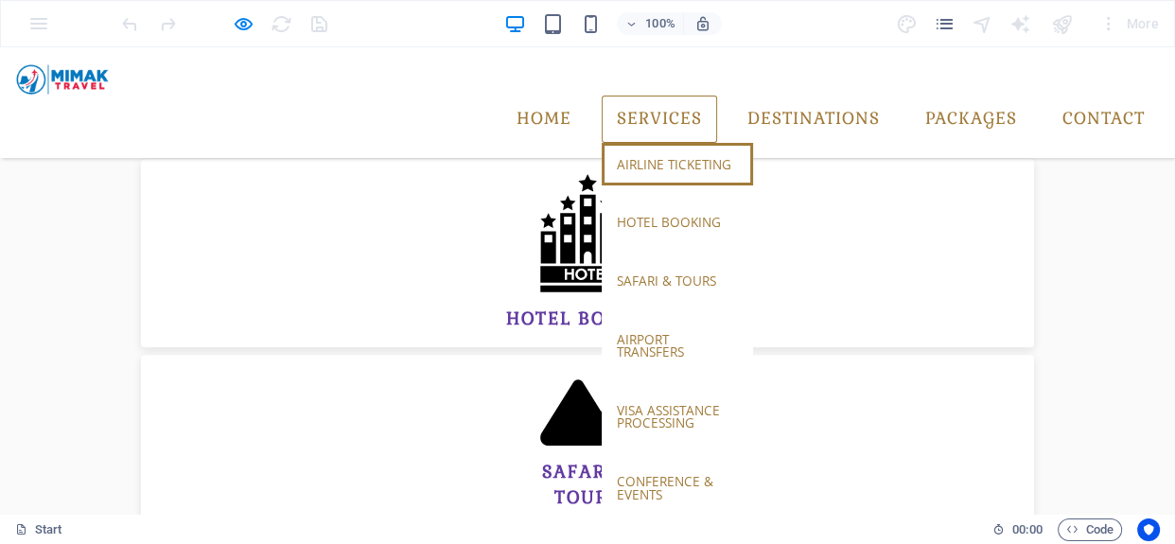
scroll to position [936, 0]
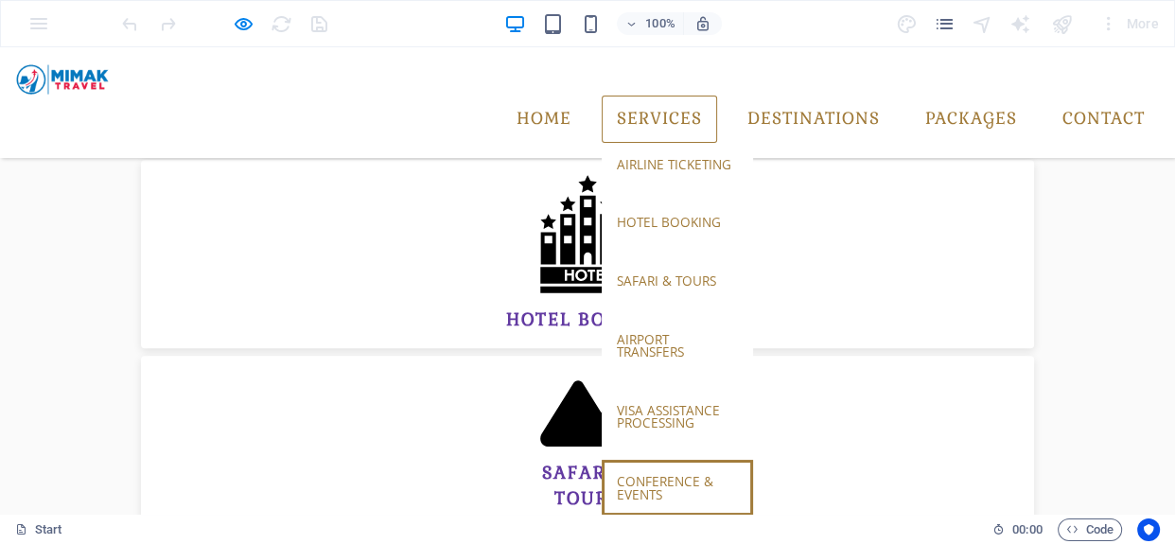
click at [648, 460] on link "conference & events" at bounding box center [677, 488] width 151 height 56
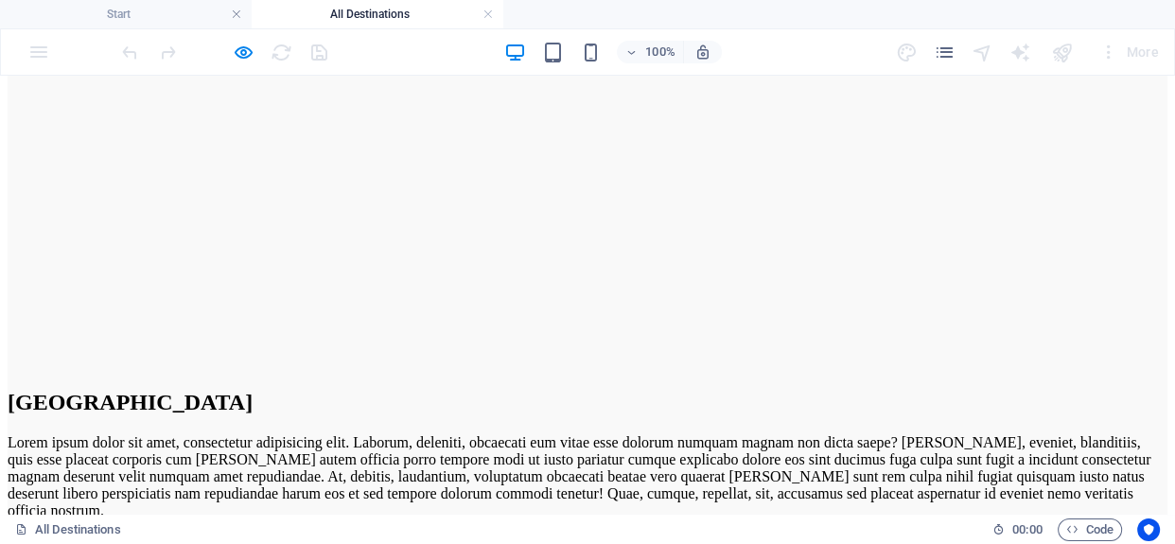
scroll to position [2462, 0]
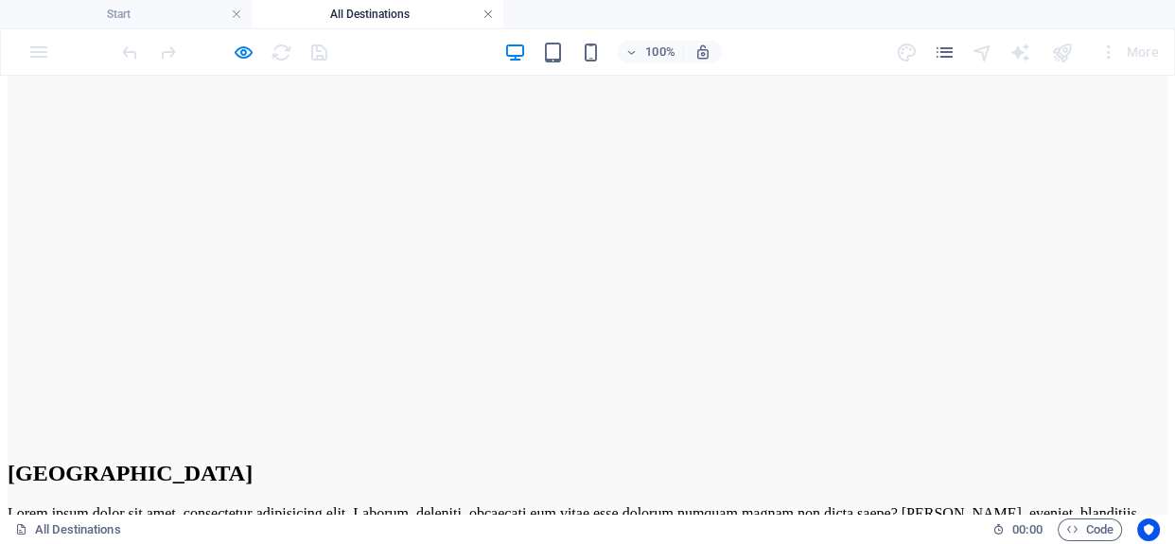
click at [487, 7] on link at bounding box center [488, 15] width 11 height 18
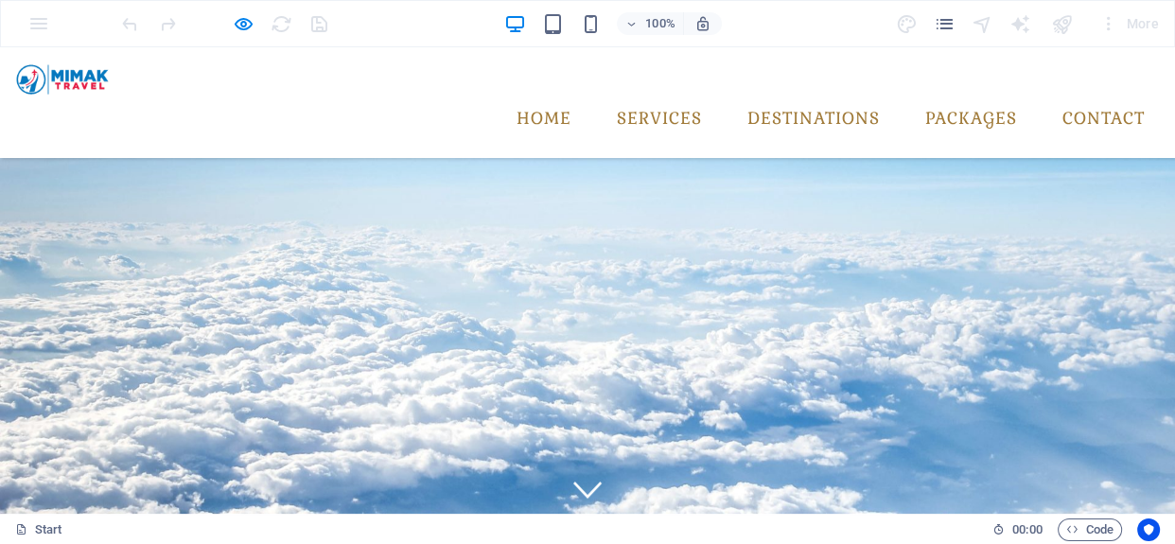
scroll to position [984, 0]
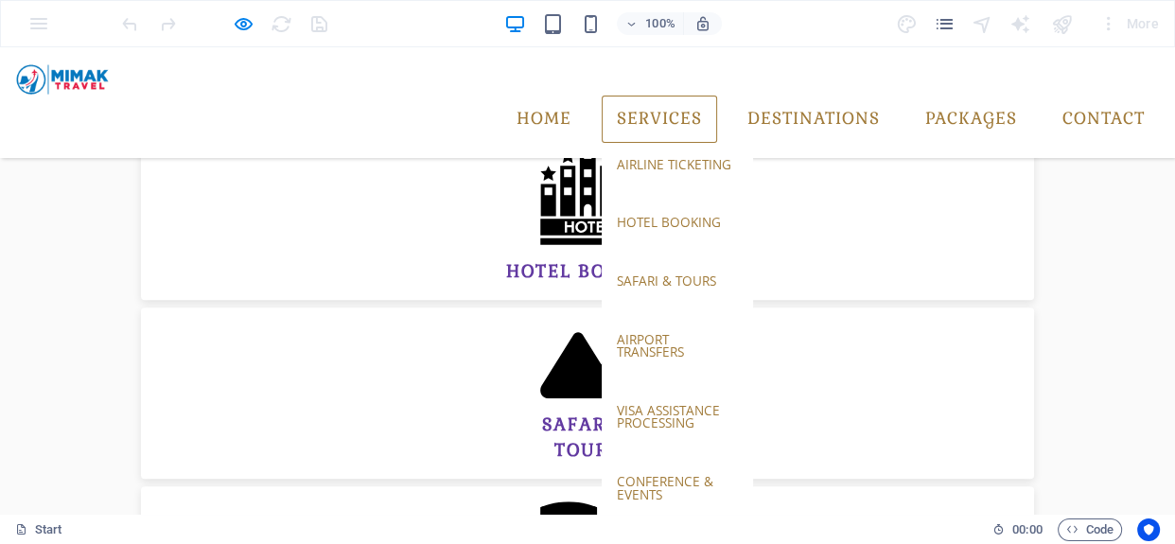
click at [625, 97] on link "Services" at bounding box center [659, 119] width 115 height 47
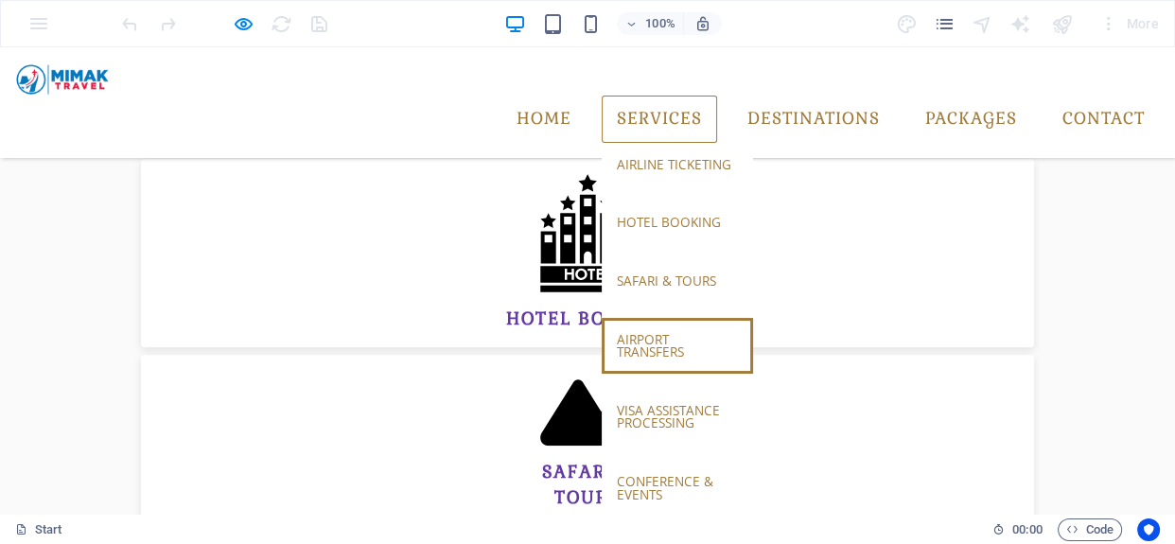
scroll to position [936, 0]
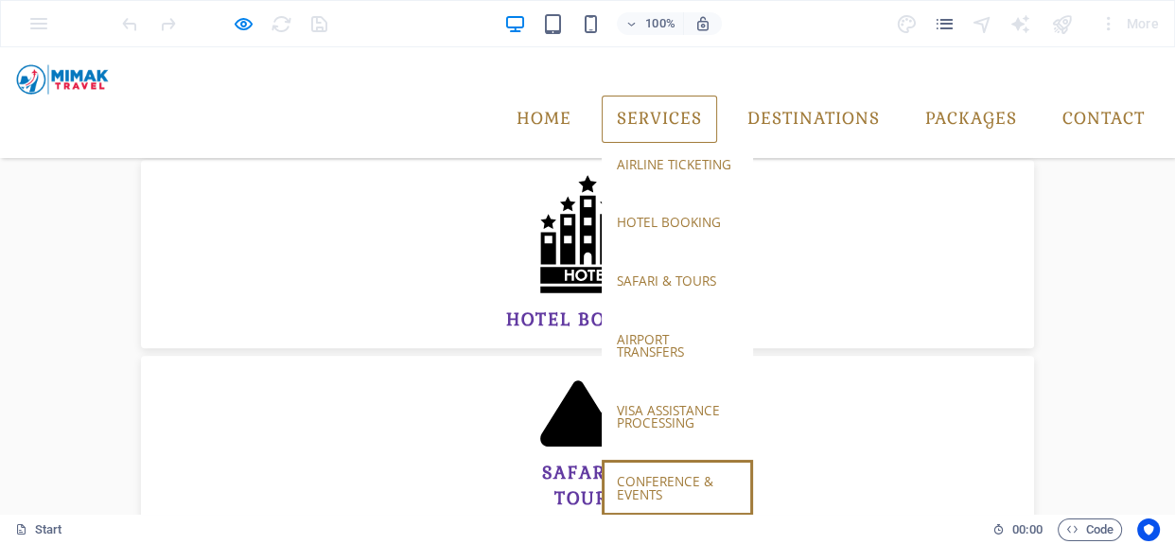
click at [635, 460] on link "conference & events" at bounding box center [677, 488] width 151 height 56
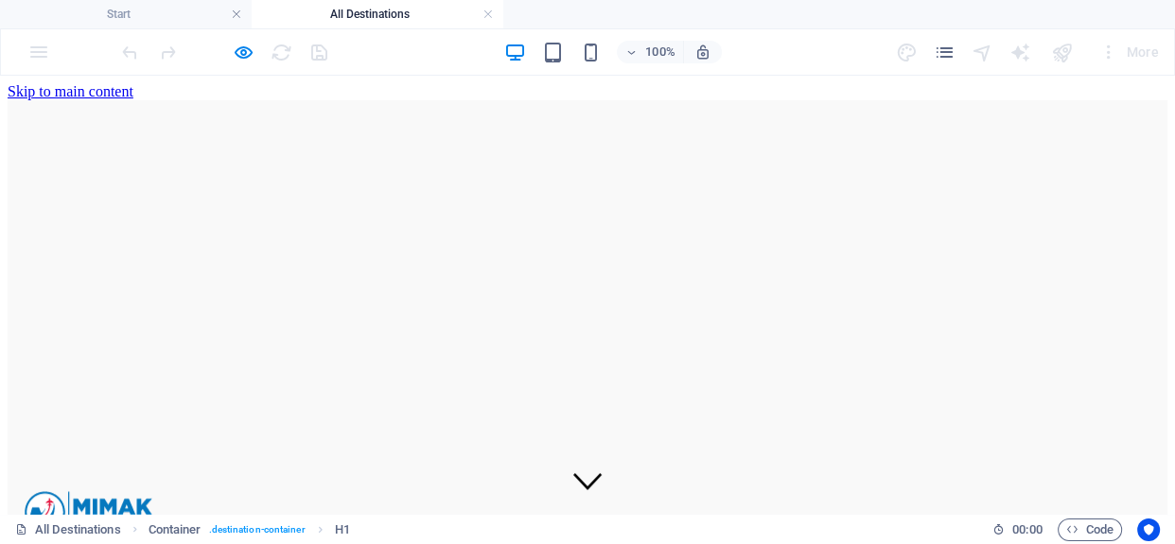
scroll to position [0, 0]
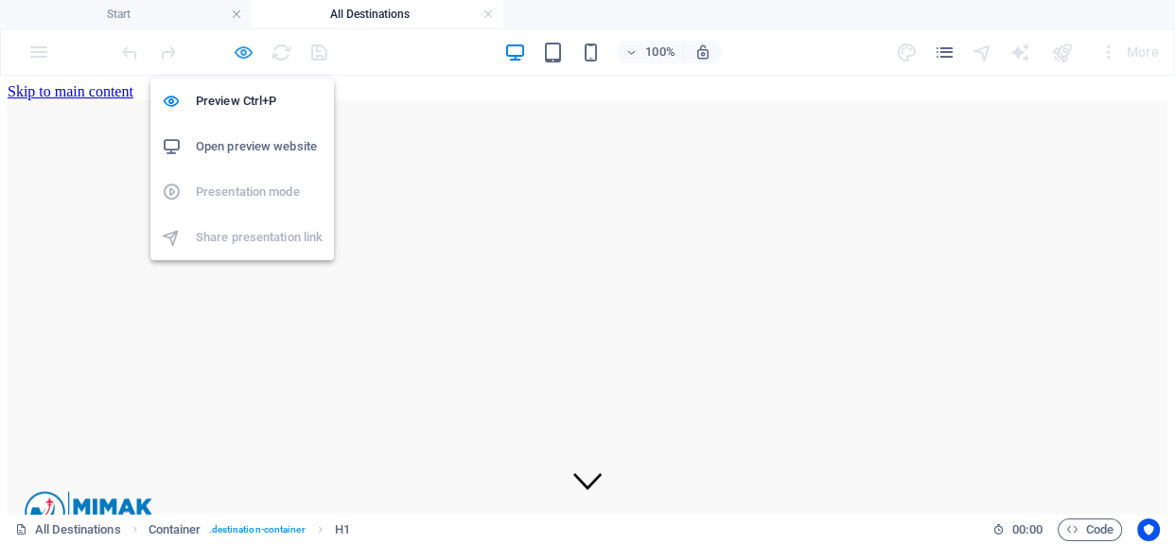
click at [234, 47] on icon "button" at bounding box center [244, 53] width 22 height 22
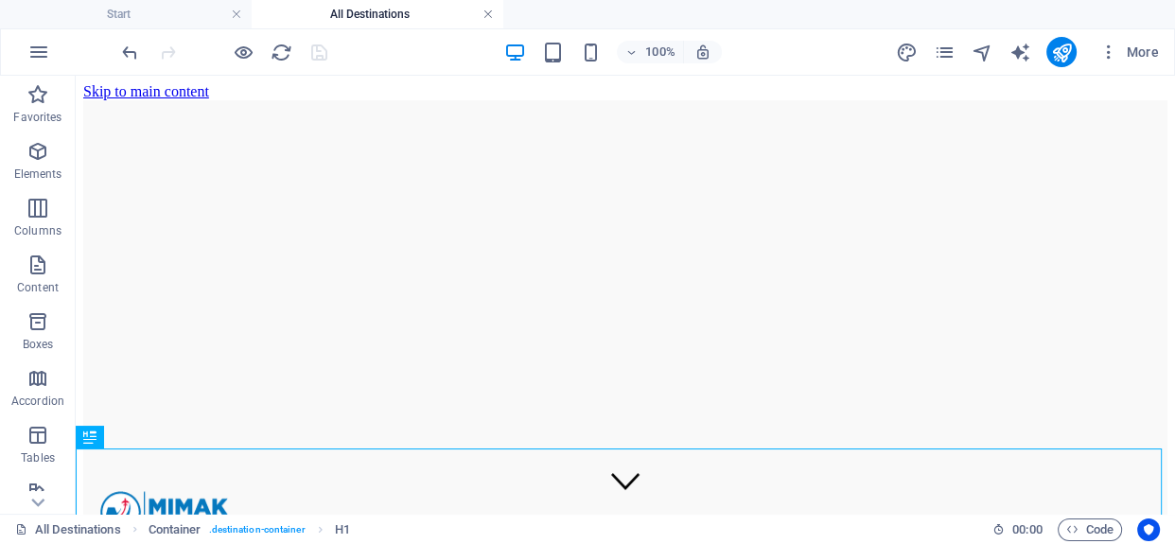
click at [485, 13] on link at bounding box center [488, 15] width 11 height 18
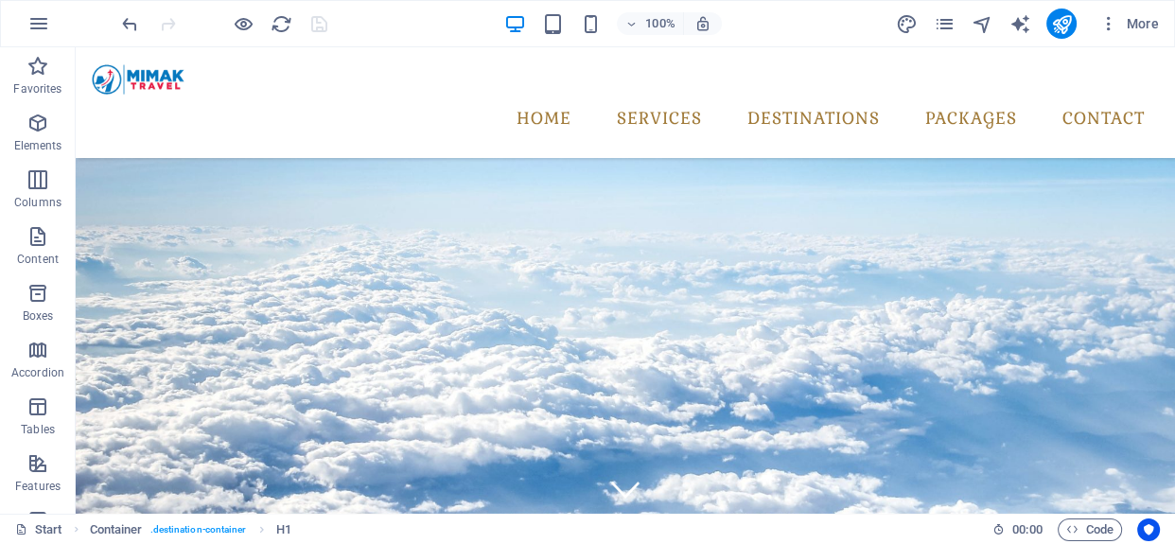
scroll to position [984, 0]
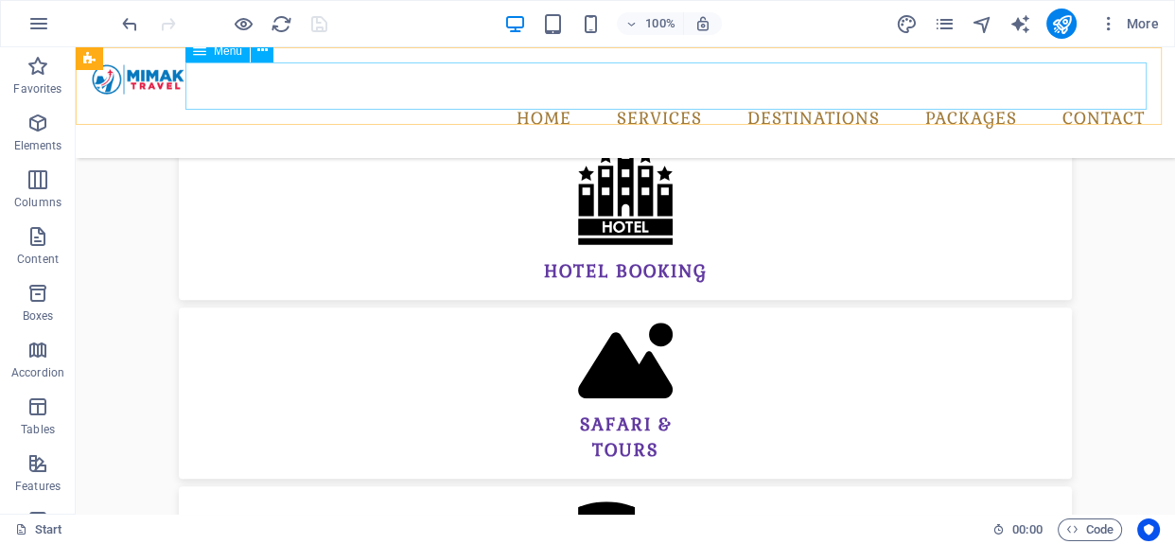
click at [650, 96] on nav "Home Services airline ticketing hotel booking safari & tours airport transfers …" at bounding box center [625, 119] width 1069 height 47
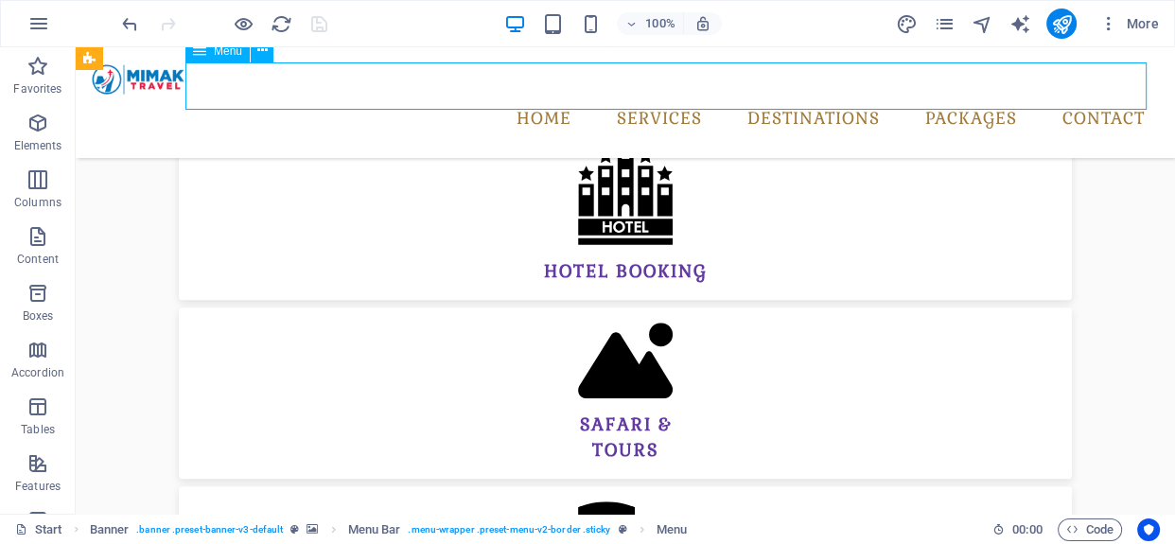
click at [649, 96] on nav "Home Services airline ticketing hotel booking safari & tours airport transfers …" at bounding box center [625, 119] width 1069 height 47
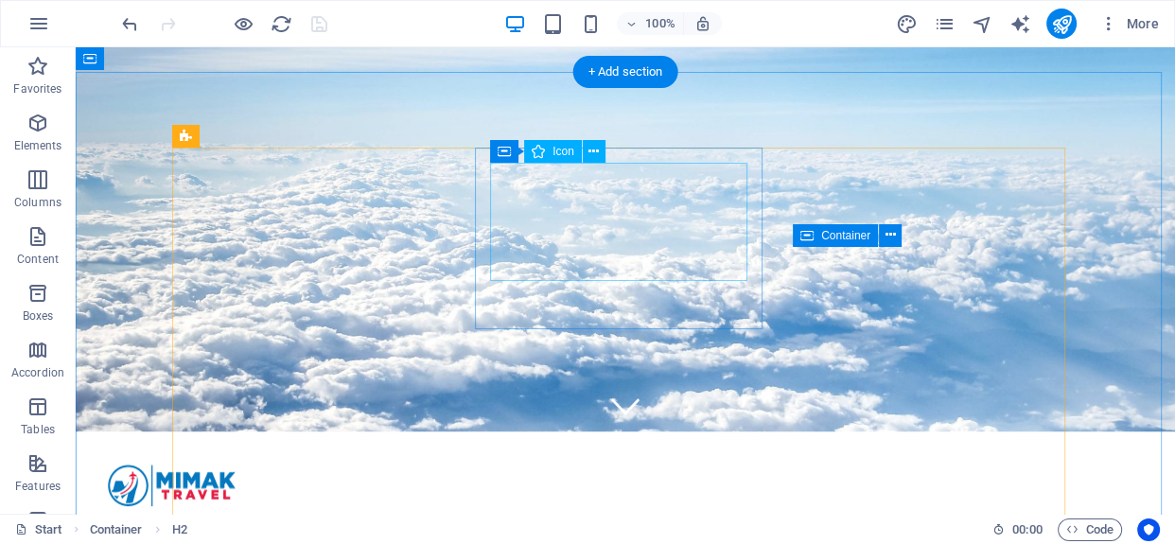
scroll to position [0, 0]
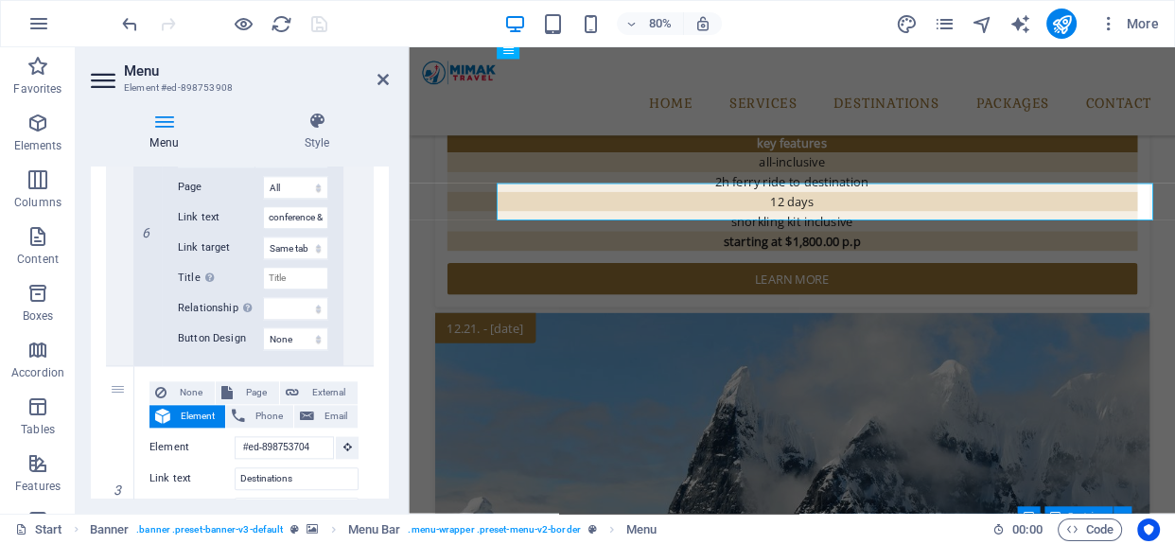
scroll to position [1864, 0]
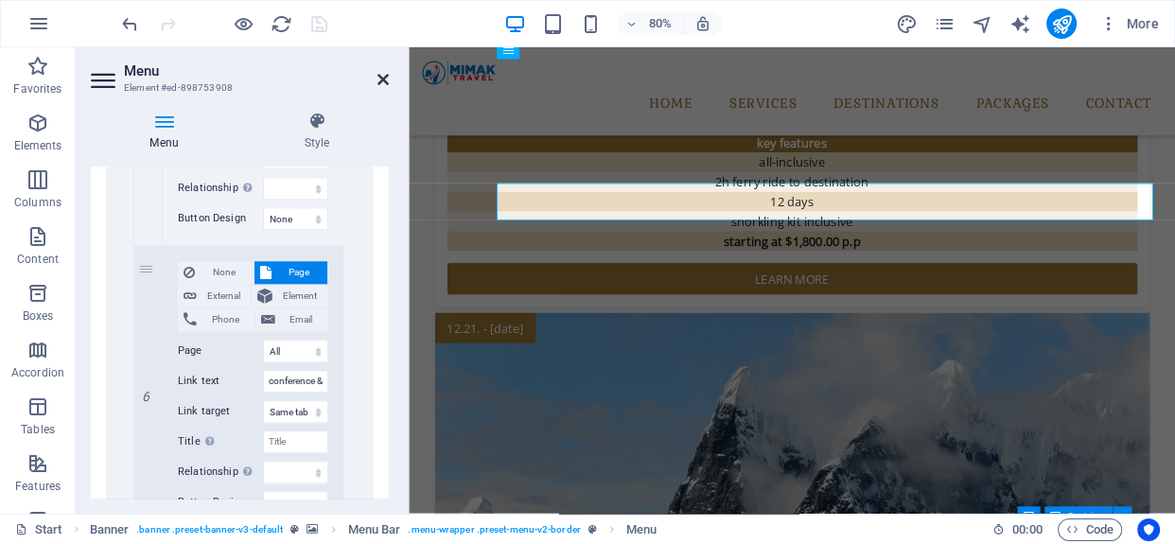
drag, startPoint x: 385, startPoint y: 79, endPoint x: 308, endPoint y: 31, distance: 90.9
click at [383, 79] on icon at bounding box center [383, 79] width 11 height 15
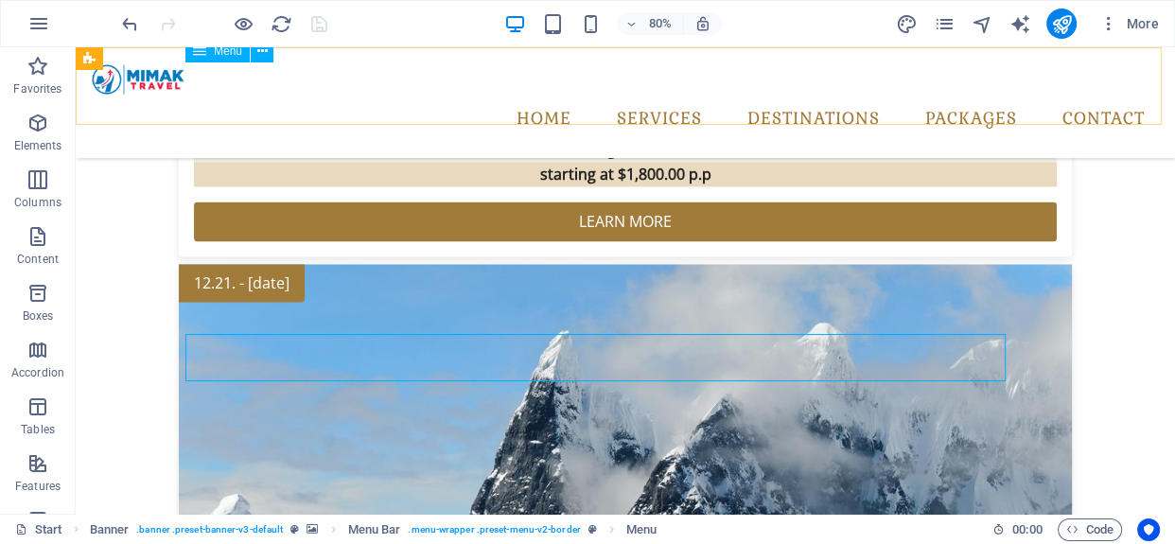
scroll to position [2831, 0]
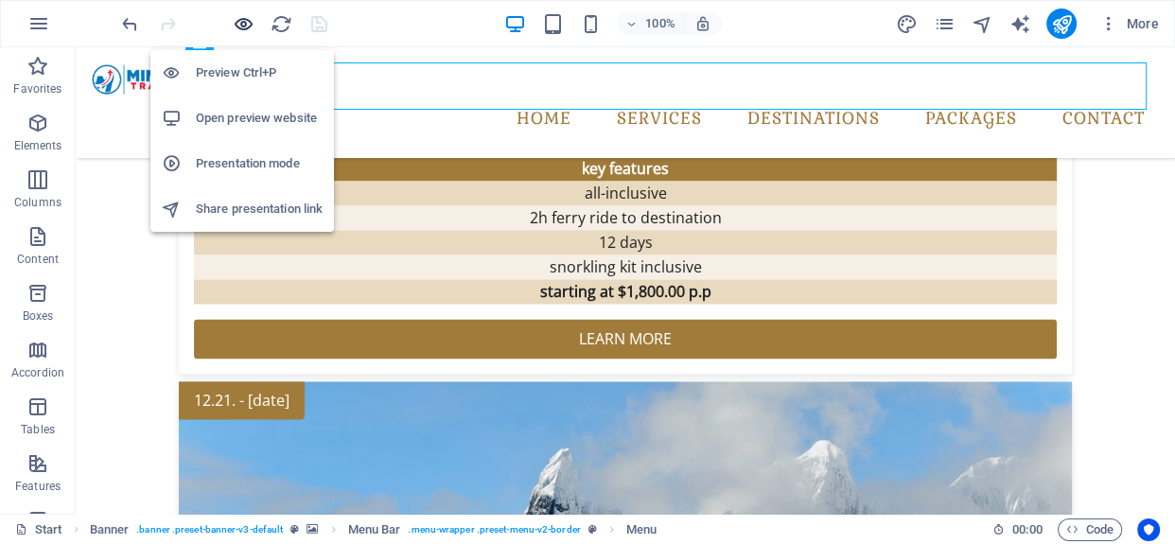
click at [239, 33] on icon "button" at bounding box center [244, 24] width 22 height 22
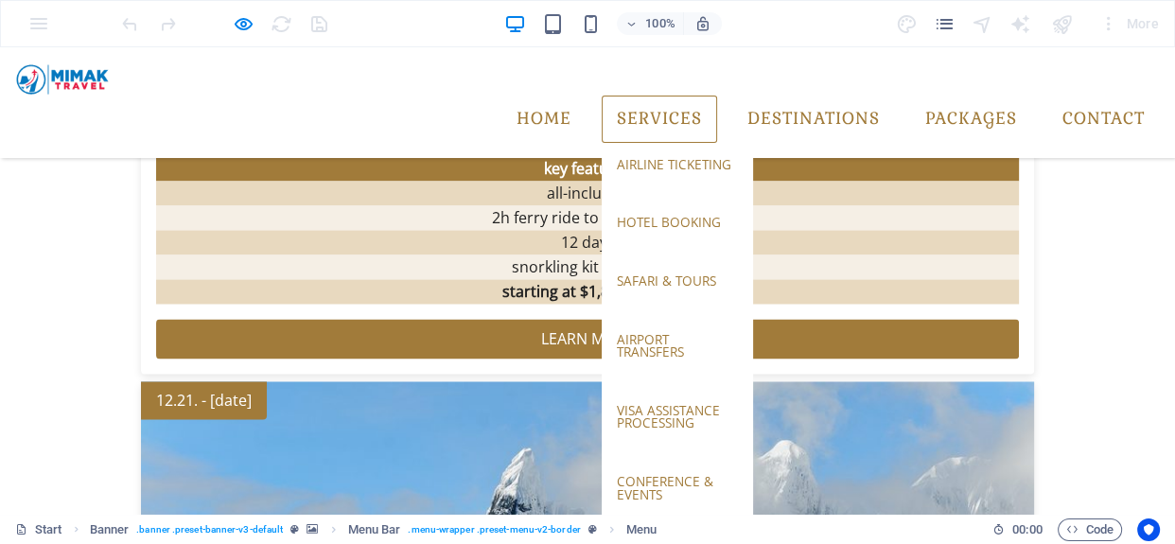
click at [642, 96] on link "Services" at bounding box center [659, 119] width 115 height 47
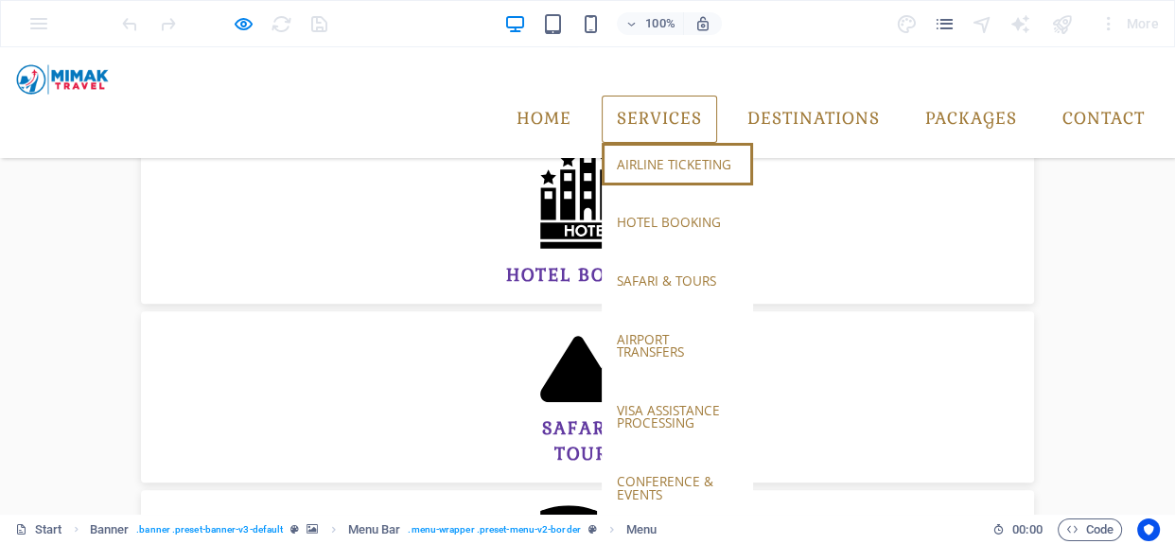
scroll to position [936, 0]
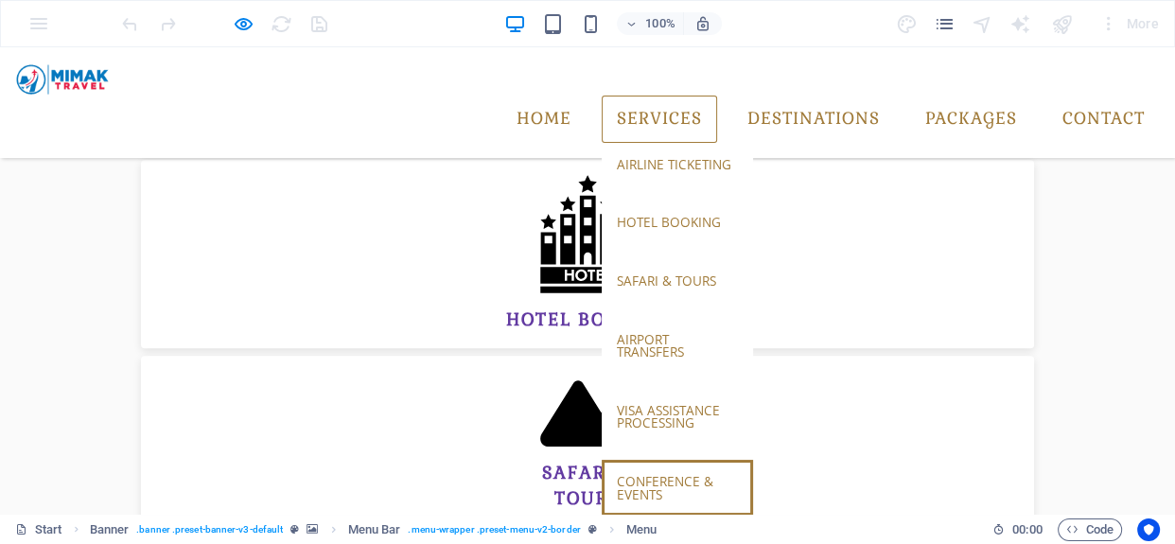
click at [647, 460] on link "conference & events" at bounding box center [677, 488] width 151 height 56
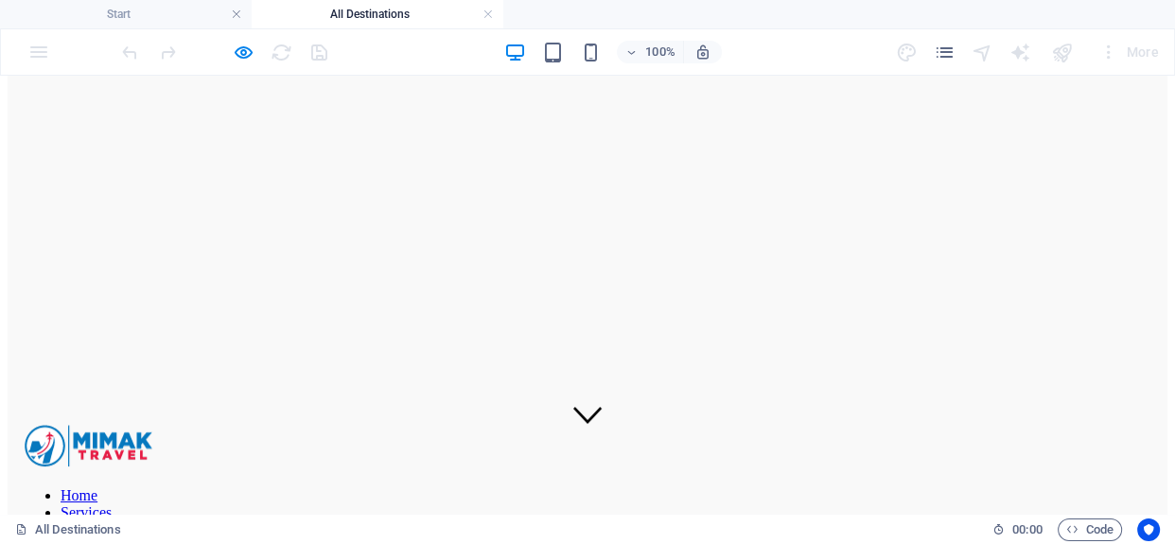
scroll to position [0, 0]
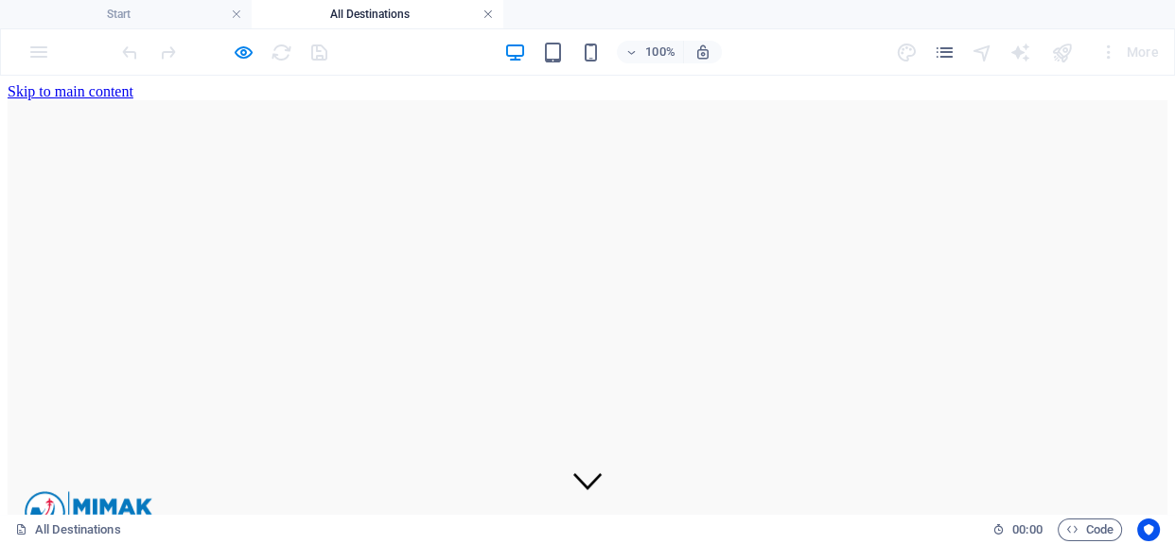
click at [485, 9] on link at bounding box center [488, 15] width 11 height 18
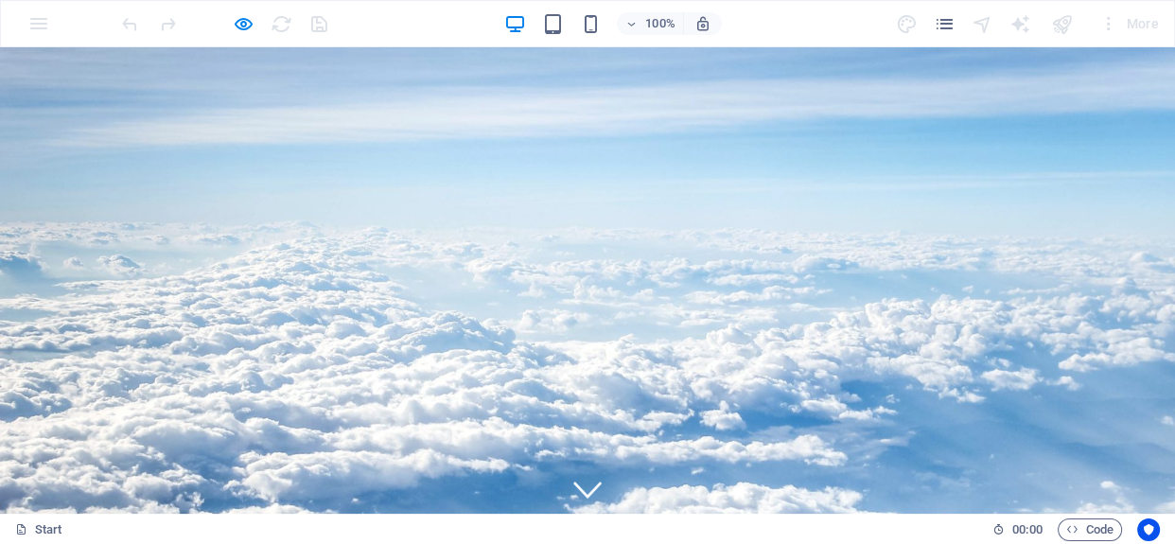
scroll to position [984, 0]
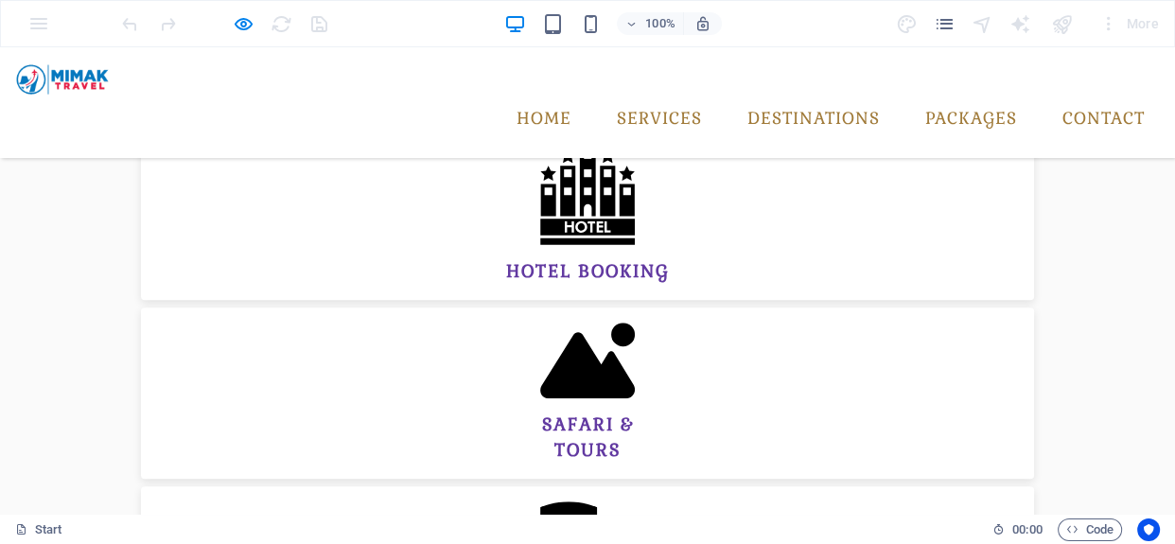
click at [255, 27] on div at bounding box center [224, 24] width 212 height 30
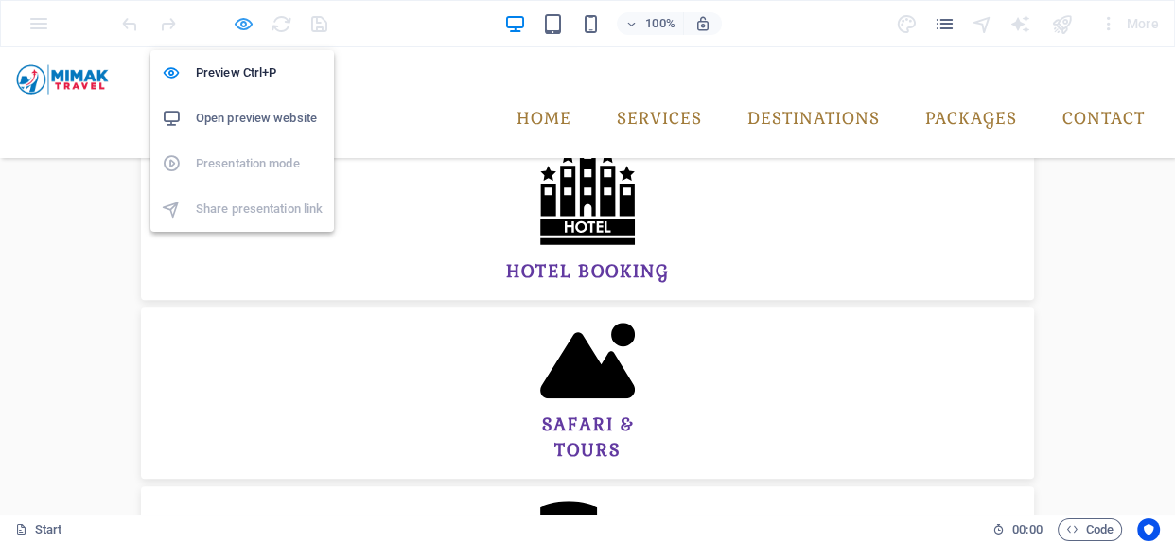
click at [246, 23] on icon "button" at bounding box center [244, 24] width 22 height 22
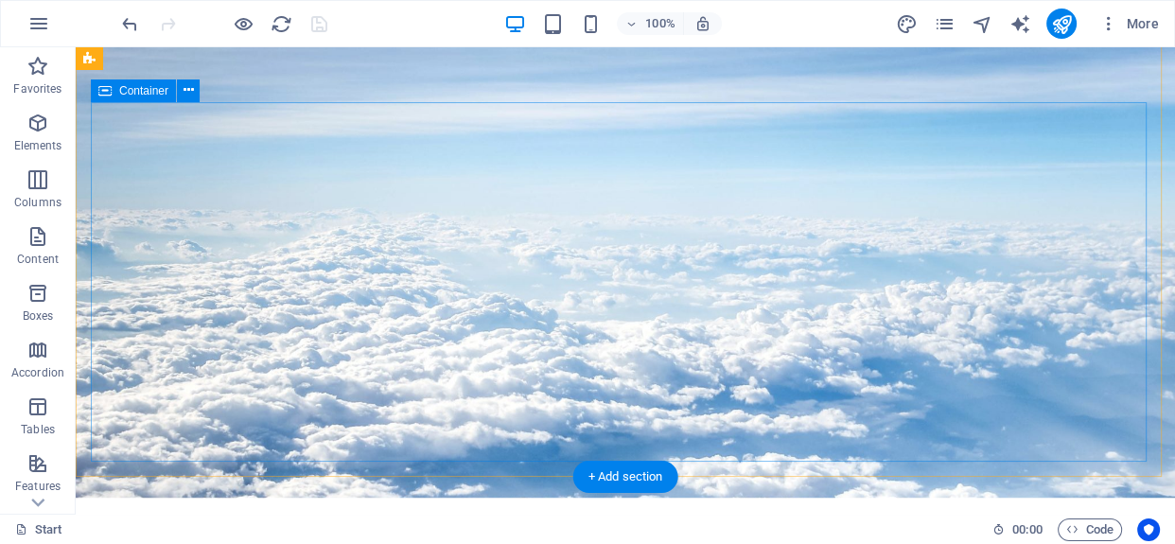
scroll to position [0, 0]
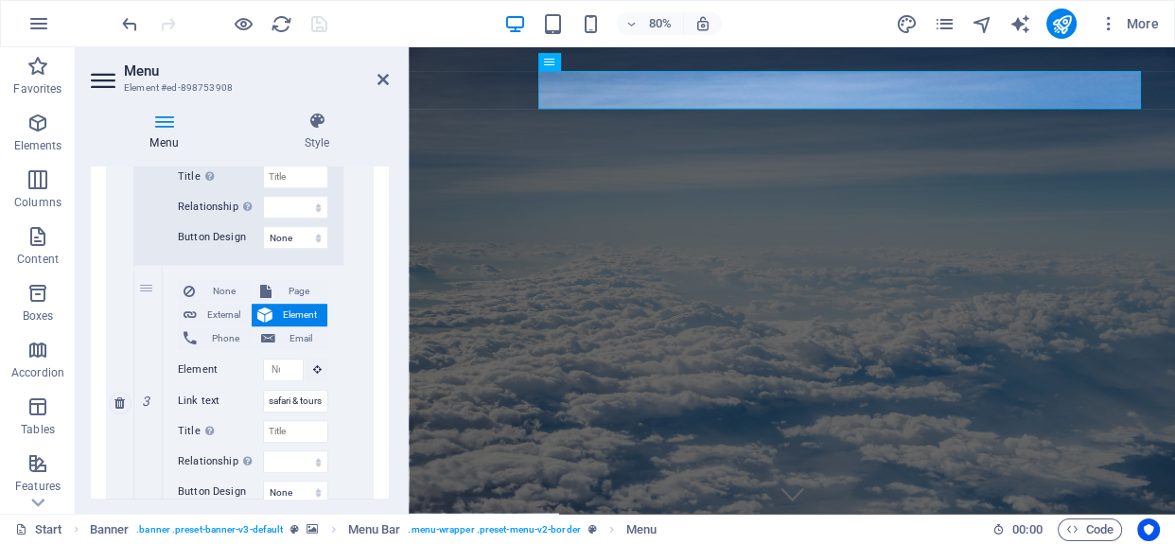
scroll to position [1117, 0]
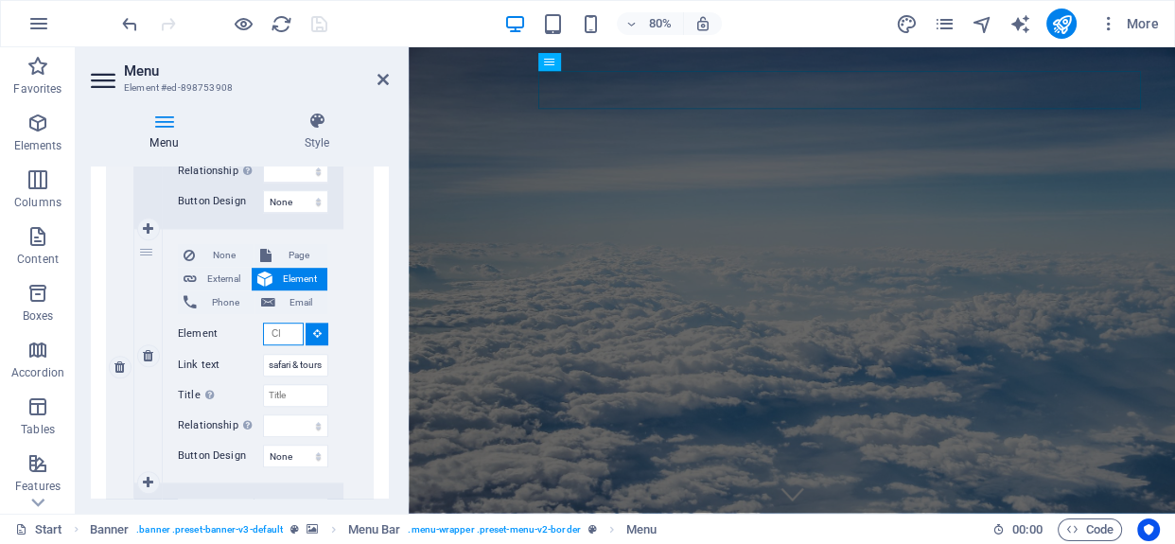
click at [275, 326] on input "Element" at bounding box center [283, 334] width 41 height 23
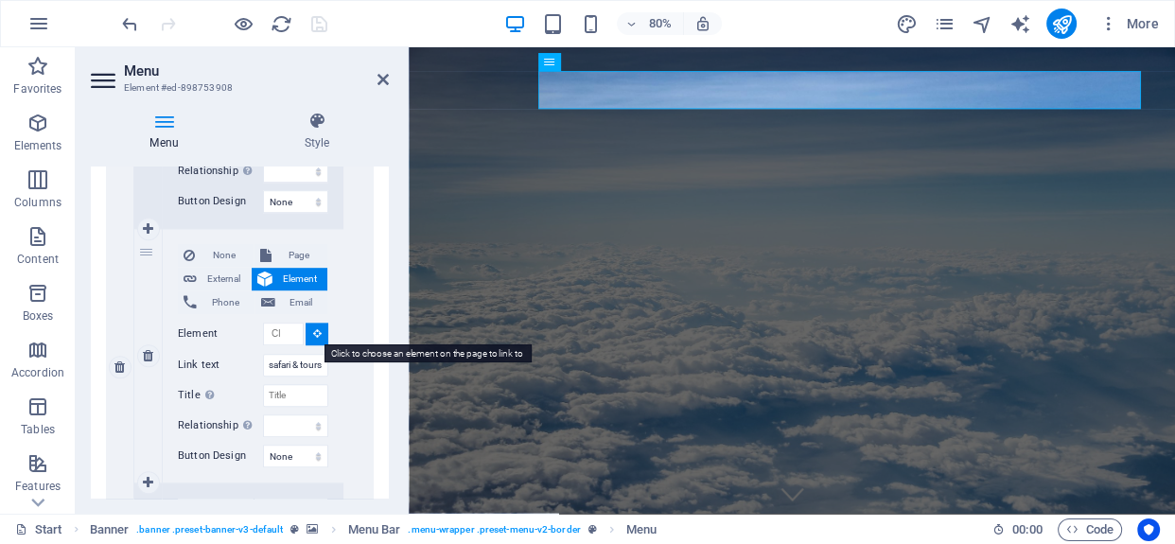
click at [306, 335] on button at bounding box center [317, 334] width 23 height 23
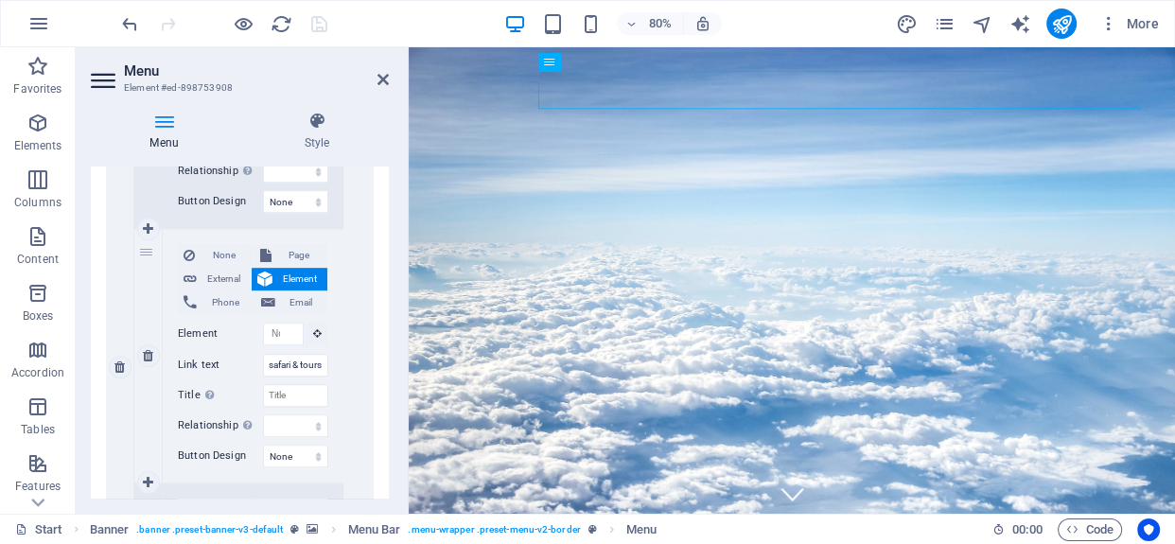
click at [332, 312] on div "None Page External Element Phone Email Page Start All Destinations Legal Notice…" at bounding box center [253, 356] width 181 height 254
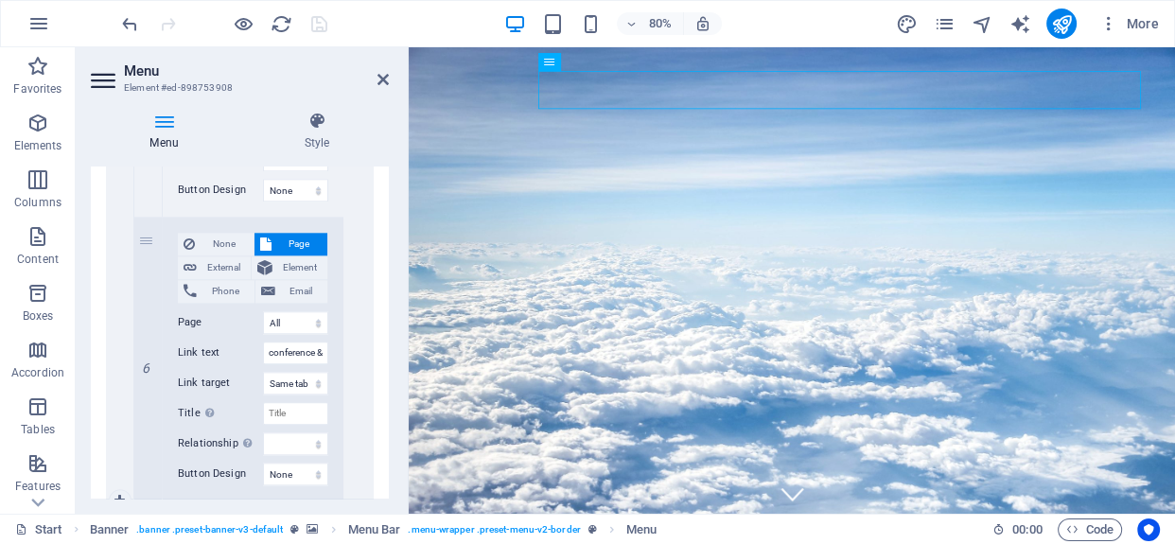
scroll to position [1978, 0]
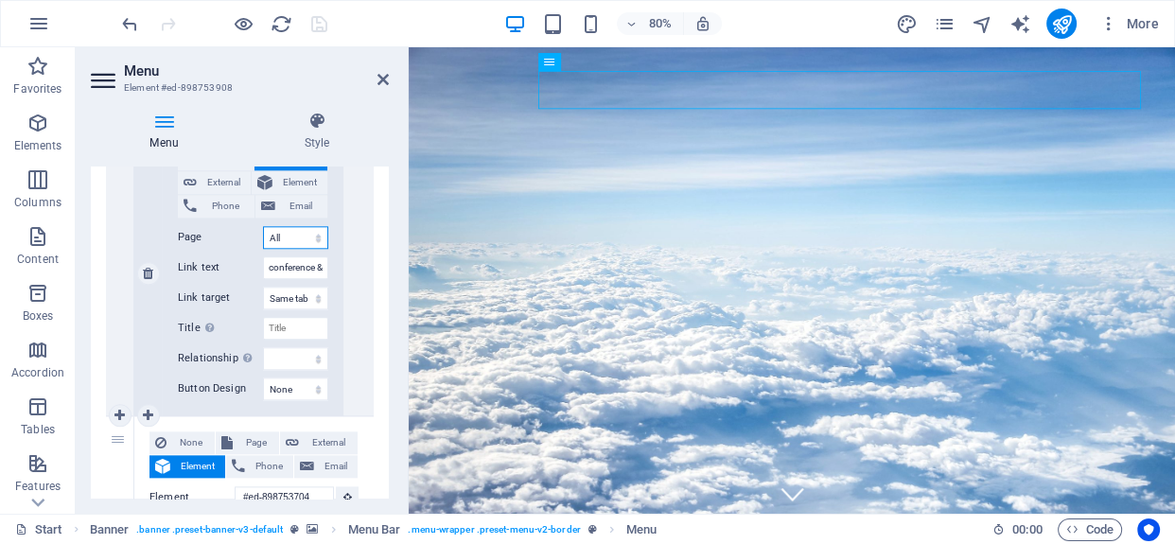
click at [312, 229] on select "Start All Destinations Legal Notice Privacy" at bounding box center [295, 237] width 65 height 23
click at [263, 226] on select "Start All Destinations Legal Notice Privacy" at bounding box center [295, 237] width 65 height 23
click at [302, 235] on select "Start All Destinations Legal Notice Privacy" at bounding box center [295, 237] width 65 height 23
click at [263, 226] on select "Start All Destinations Legal Notice Privacy" at bounding box center [295, 237] width 65 height 23
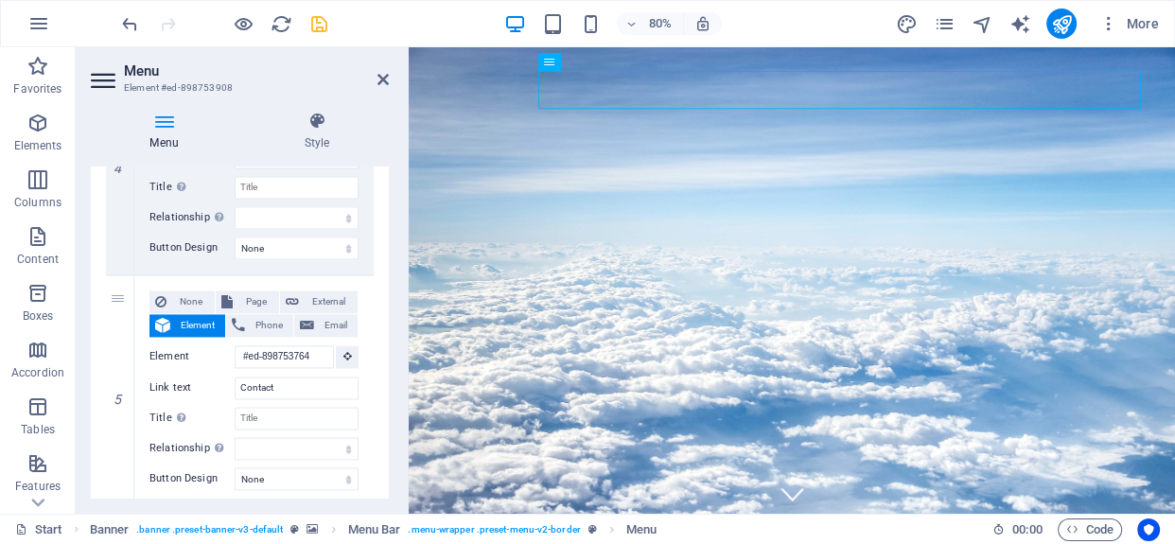
scroll to position [2638, 0]
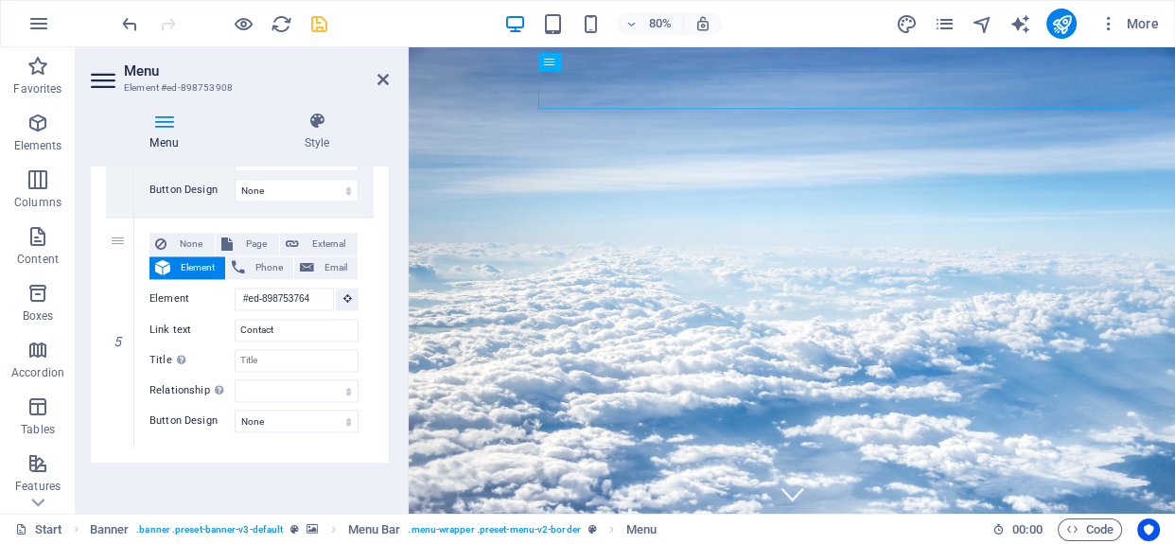
click at [413, 327] on figure at bounding box center [888, 339] width 959 height 584
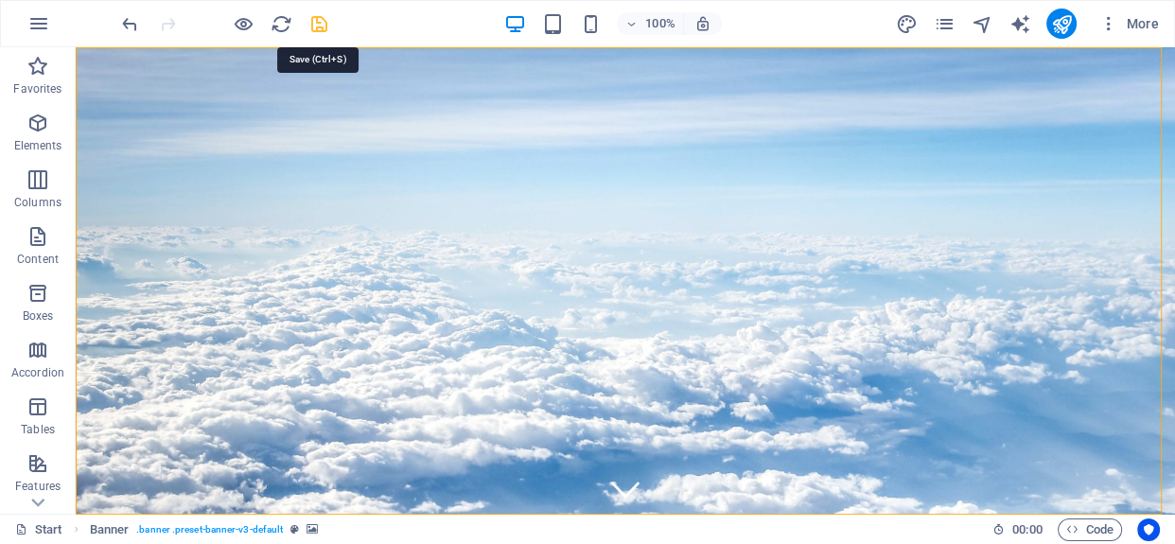
click at [323, 26] on icon "save" at bounding box center [319, 24] width 22 height 22
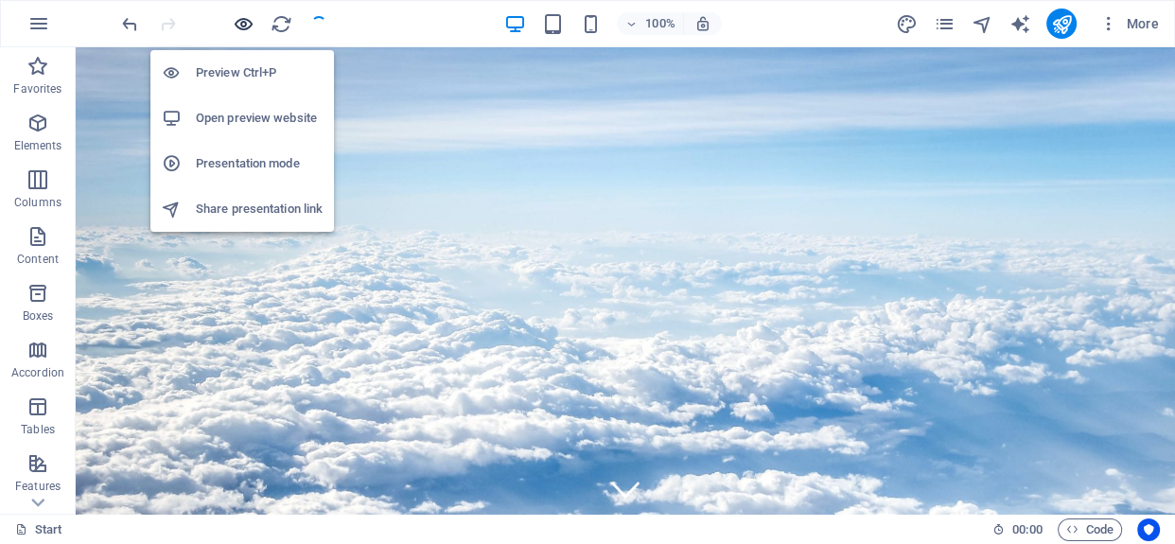
click at [245, 22] on icon "button" at bounding box center [244, 24] width 22 height 22
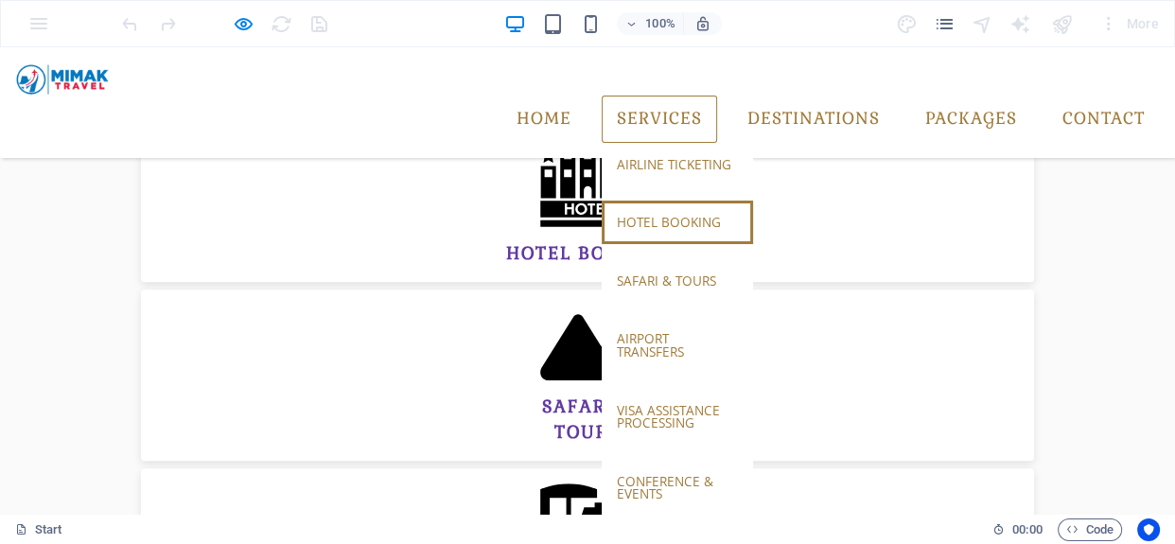
scroll to position [936, 0]
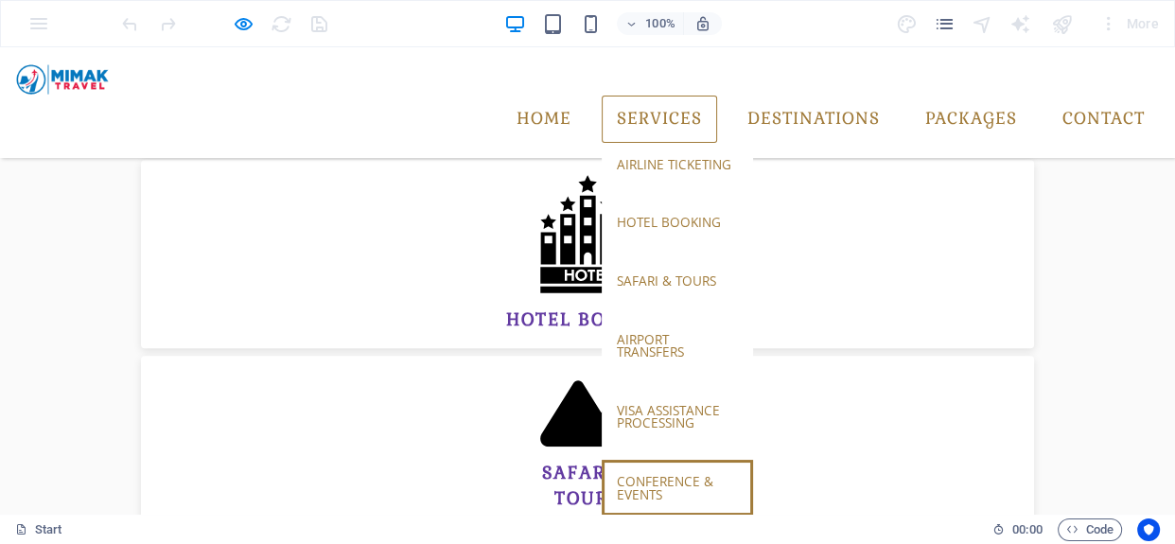
click at [663, 460] on link "conference & events" at bounding box center [677, 488] width 151 height 56
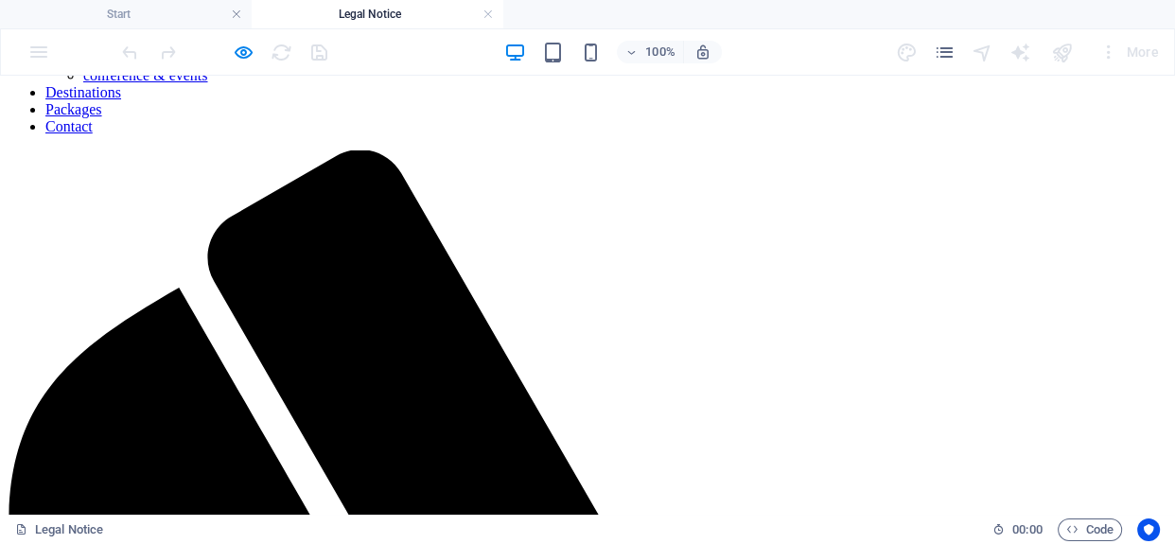
scroll to position [0, 0]
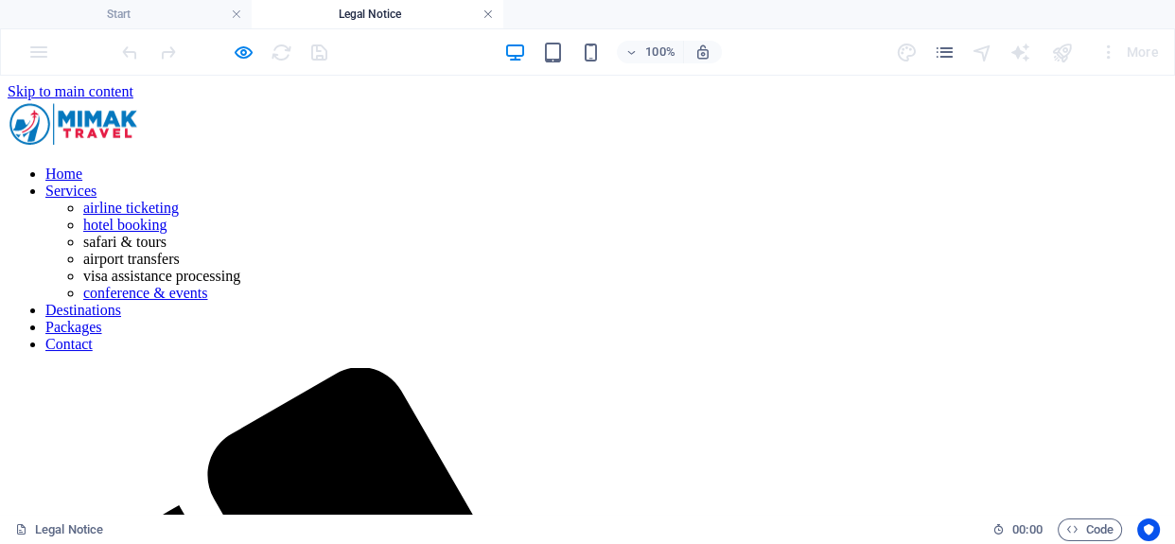
click at [486, 15] on link at bounding box center [488, 15] width 11 height 18
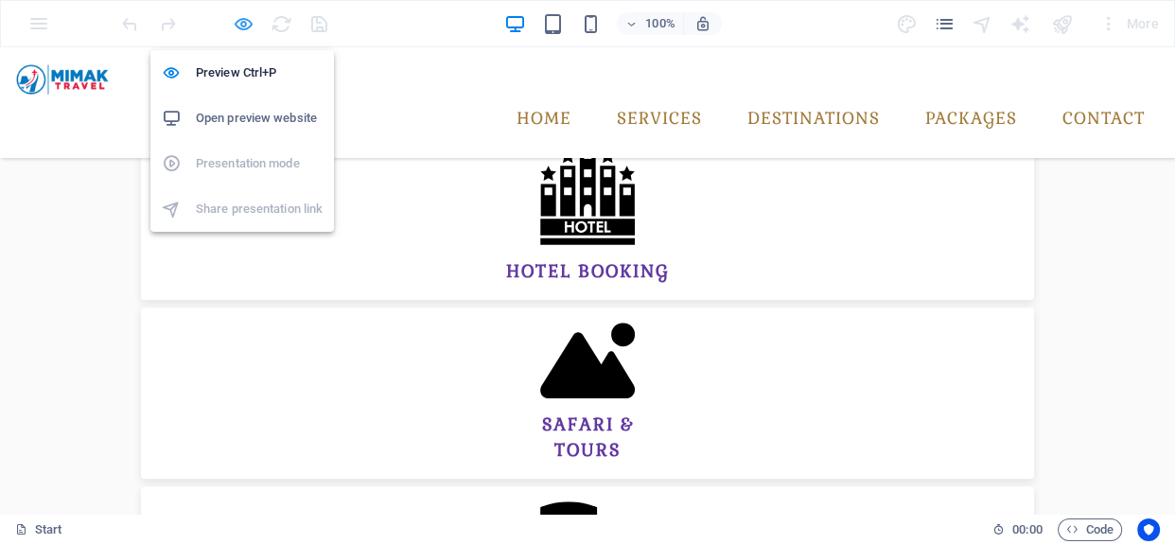
click at [253, 27] on icon "button" at bounding box center [244, 24] width 22 height 22
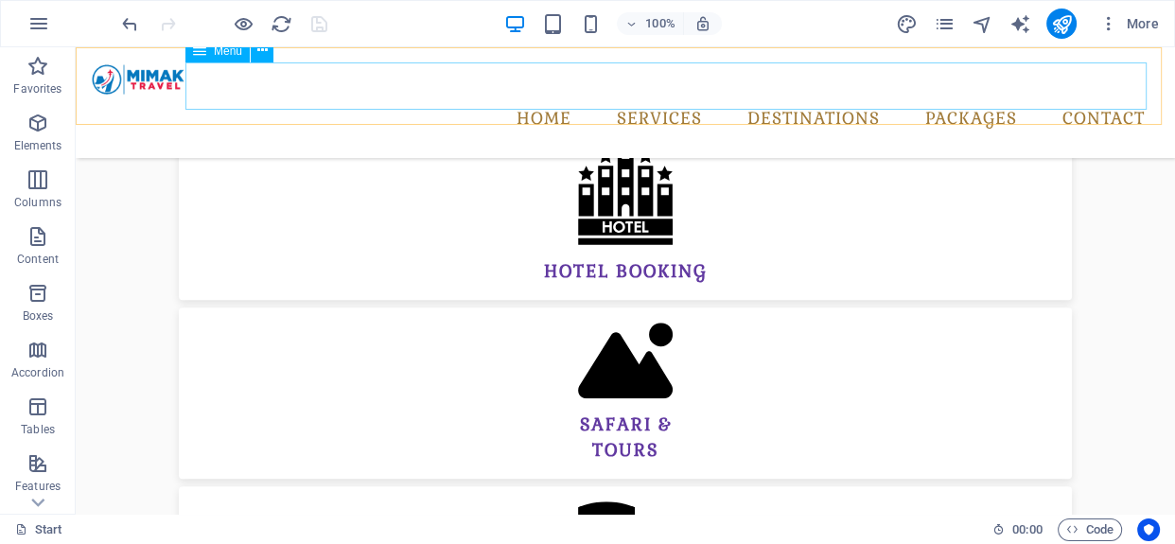
click at [580, 96] on nav "Home Services airline ticketing hotel booking safari & tours airport transfers …" at bounding box center [625, 119] width 1069 height 47
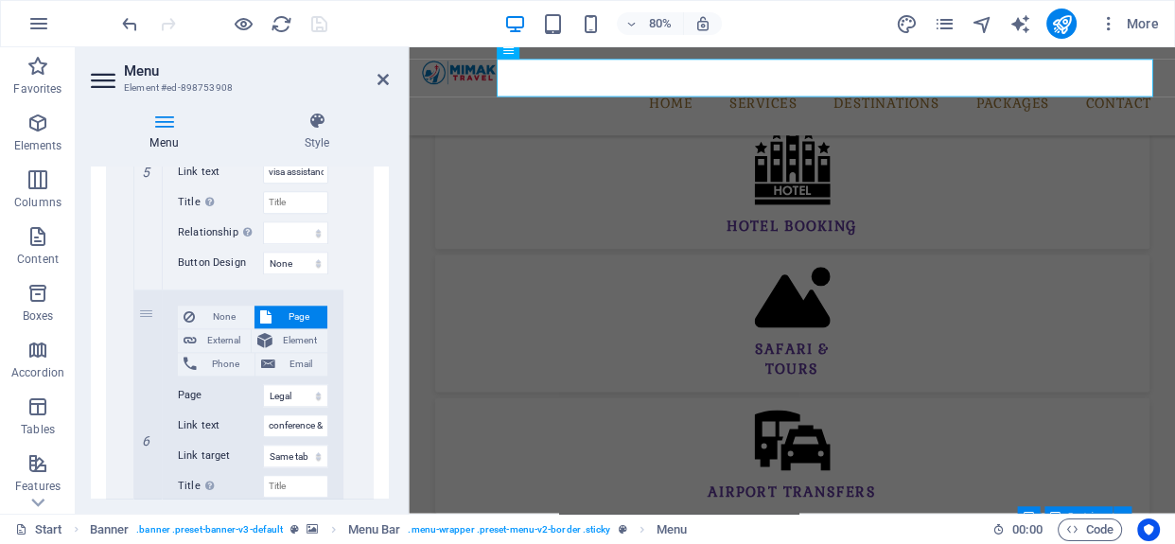
scroll to position [1892, 0]
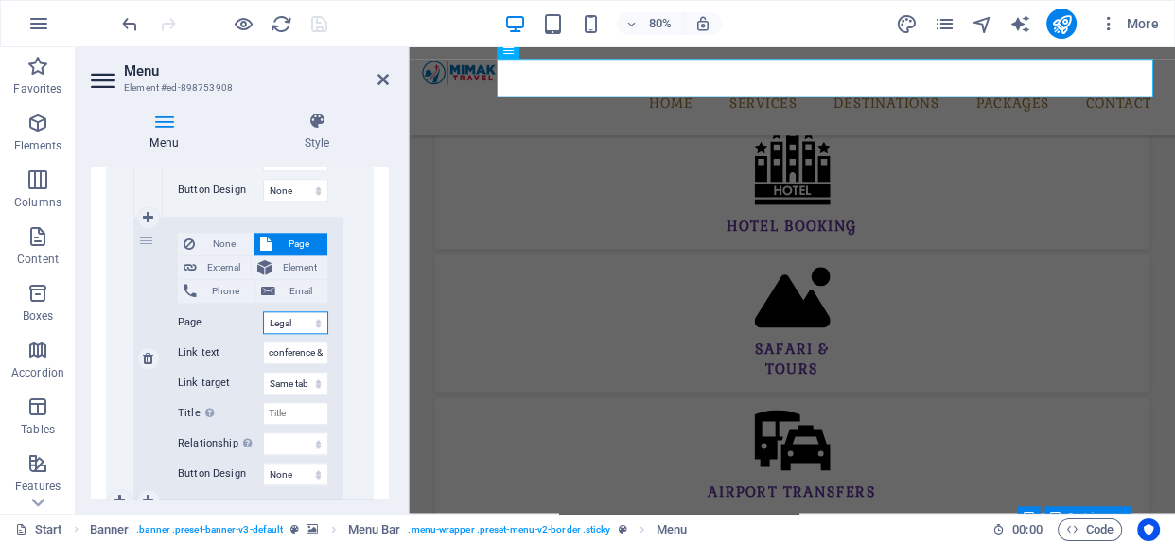
click at [297, 314] on select "Start All Destinations Legal Notice Privacy" at bounding box center [295, 322] width 65 height 23
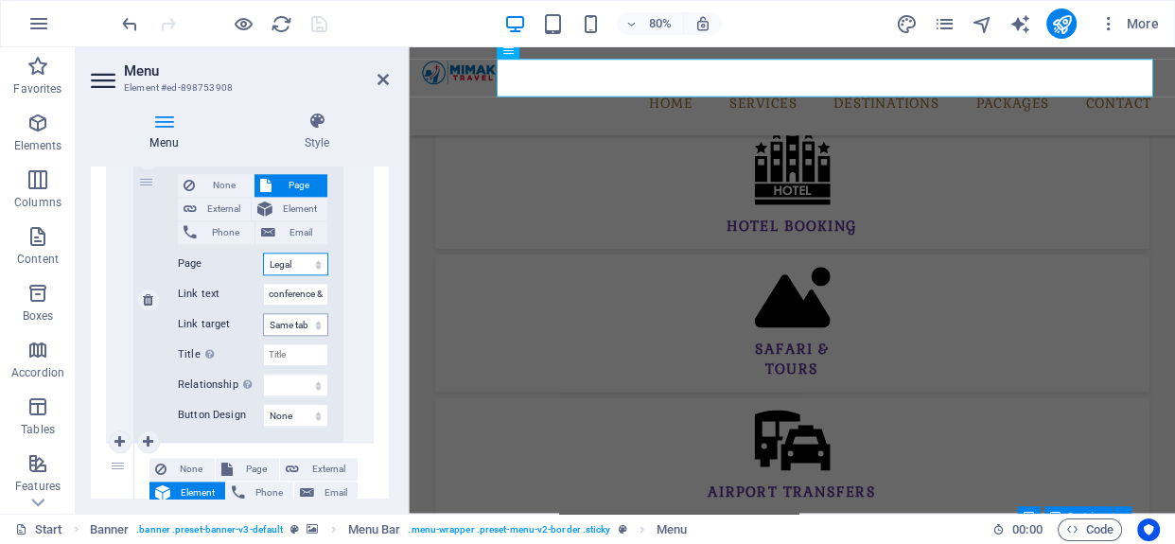
scroll to position [1978, 0]
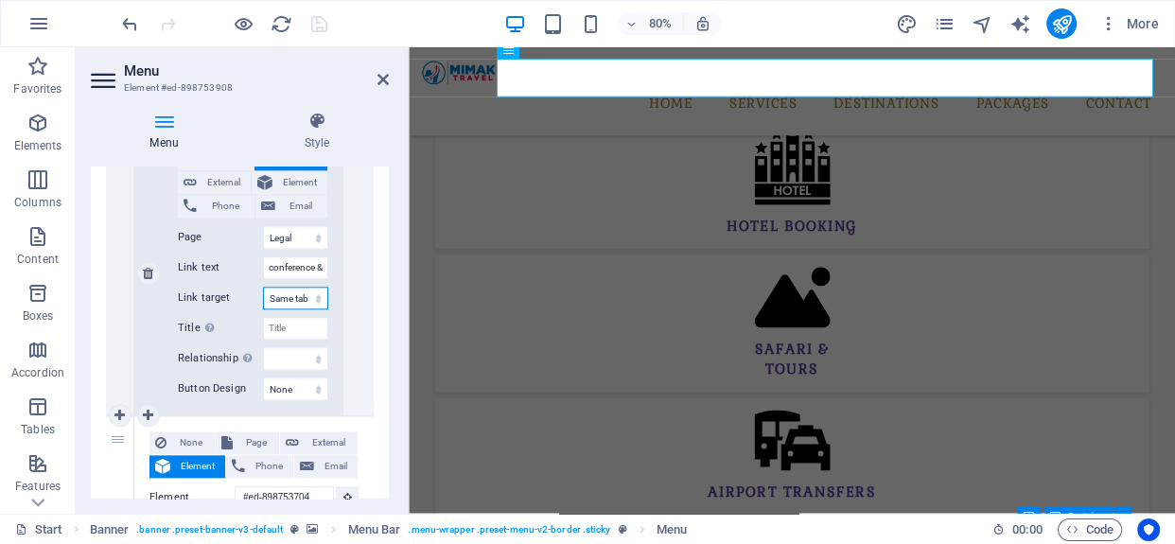
click at [307, 291] on select "New tab Same tab Overlay" at bounding box center [295, 298] width 65 height 23
click at [263, 287] on select "New tab Same tab Overlay" at bounding box center [295, 298] width 65 height 23
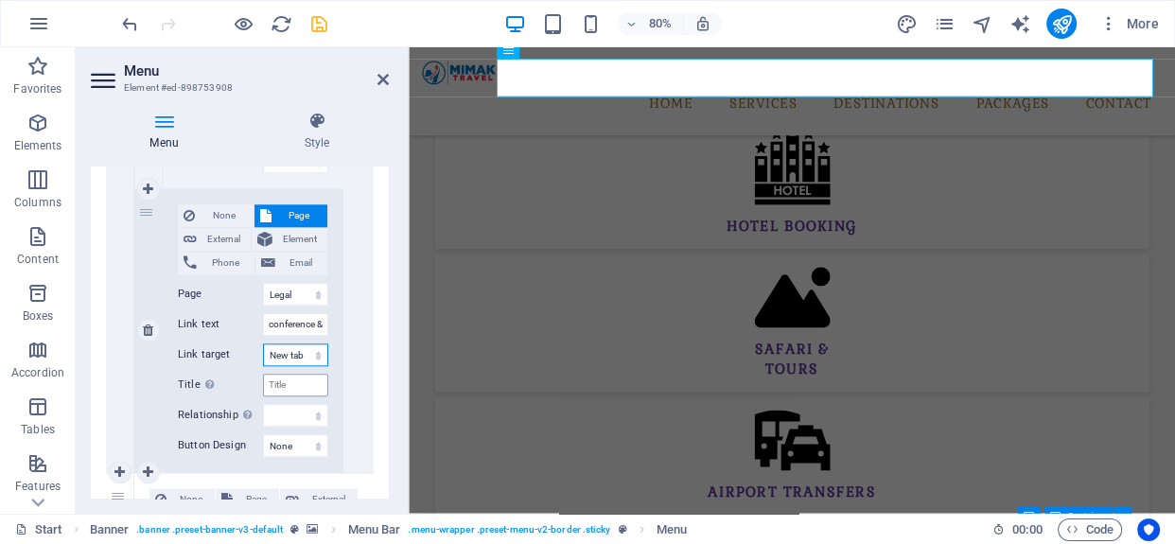
scroll to position [1892, 0]
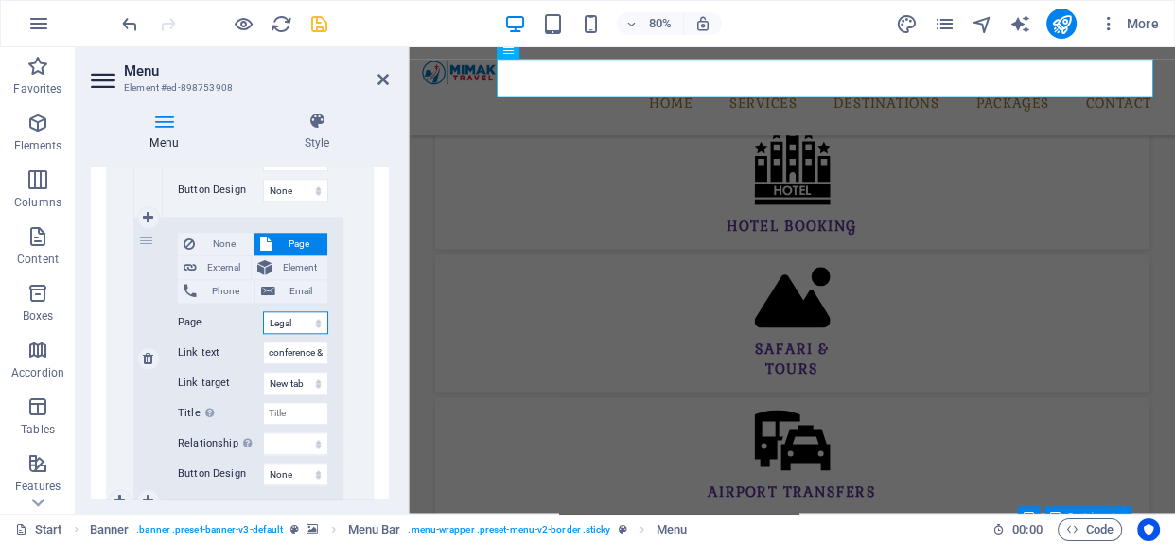
click at [310, 316] on select "Start All Destinations Legal Notice Privacy" at bounding box center [295, 322] width 65 height 23
click at [308, 372] on select "New tab Same tab Overlay" at bounding box center [295, 383] width 65 height 23
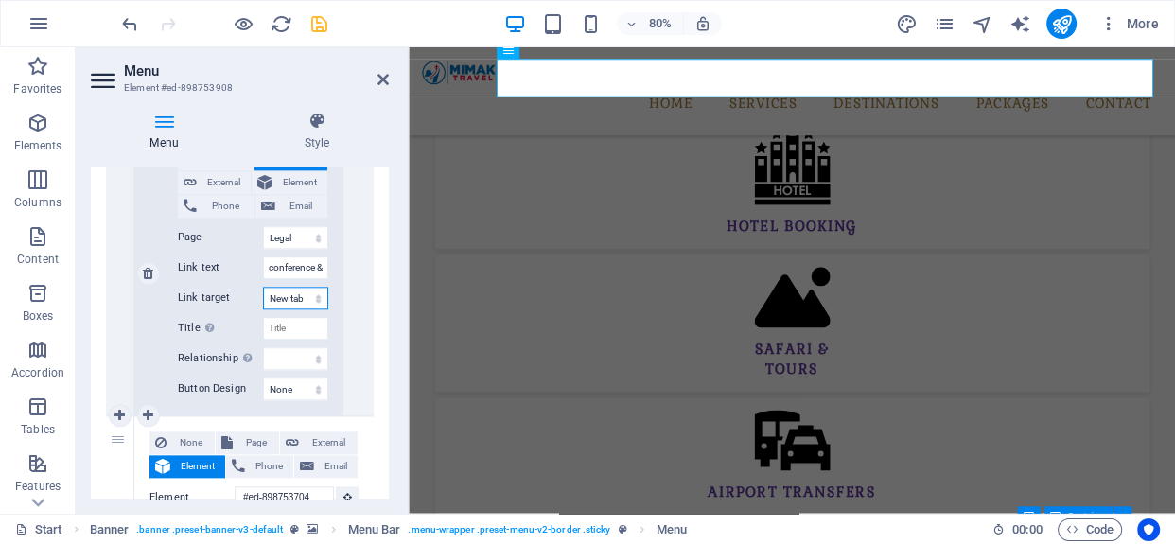
click at [304, 291] on select "New tab Same tab Overlay" at bounding box center [295, 298] width 65 height 23
click at [263, 287] on select "New tab Same tab Overlay" at bounding box center [295, 298] width 65 height 23
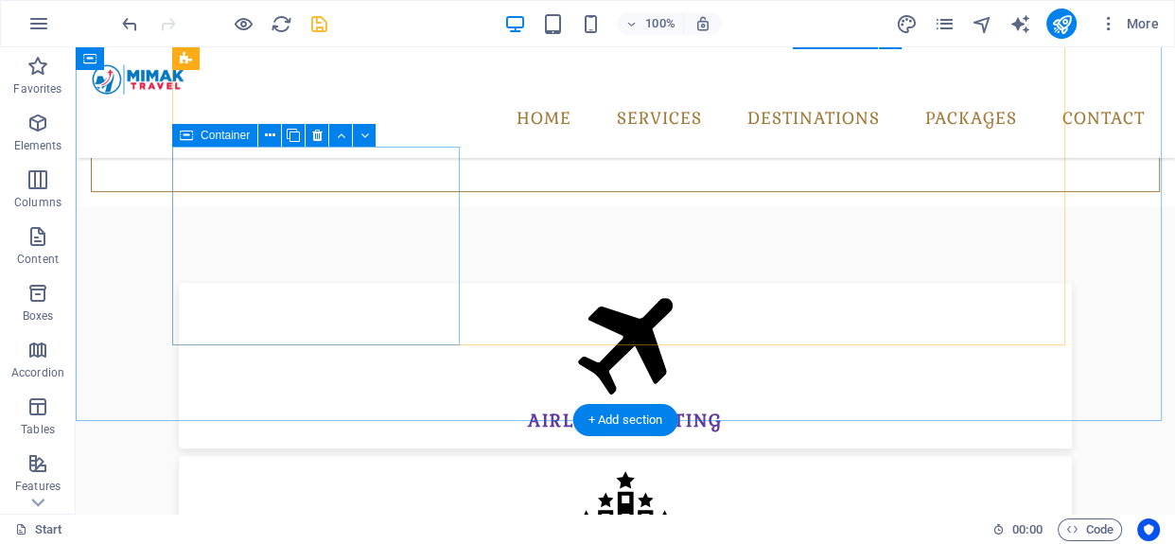
scroll to position [381, 0]
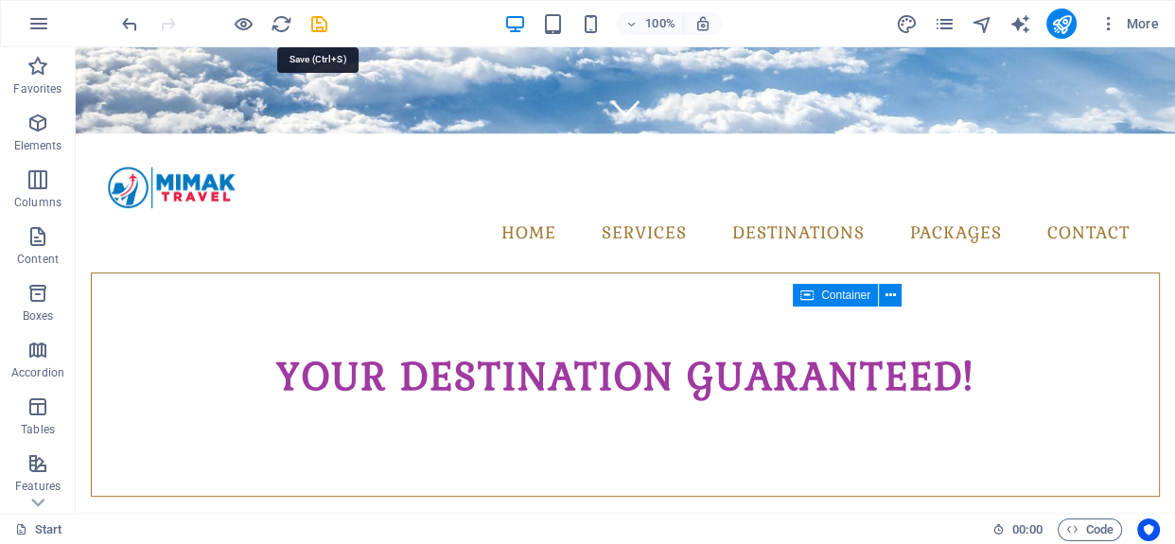
drag, startPoint x: 325, startPoint y: 25, endPoint x: 296, endPoint y: 27, distance: 28.5
click at [324, 25] on icon "save" at bounding box center [319, 24] width 22 height 22
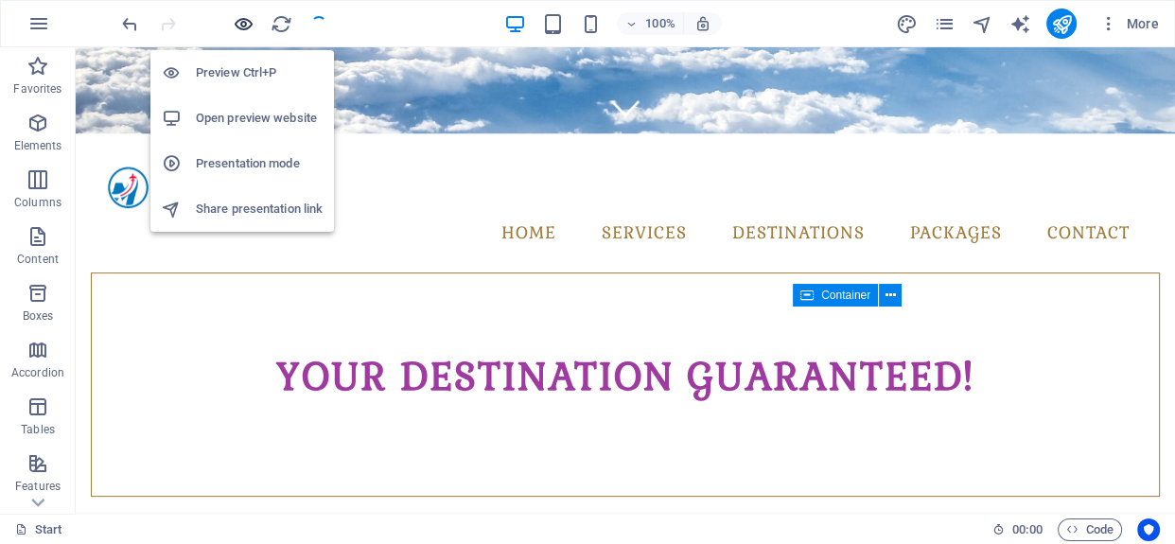
click at [251, 19] on icon "button" at bounding box center [244, 24] width 22 height 22
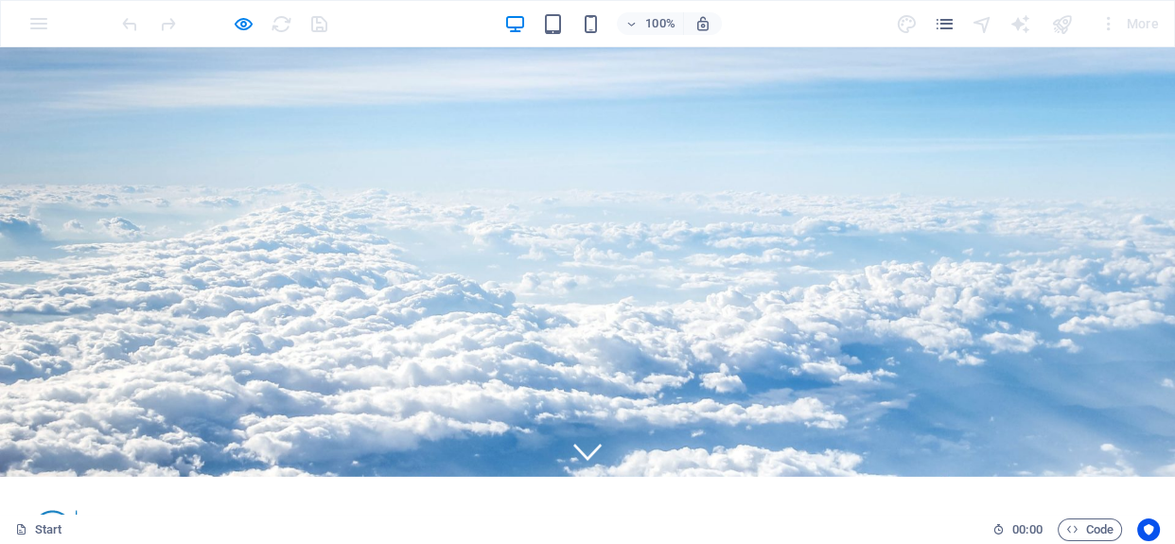
scroll to position [0, 0]
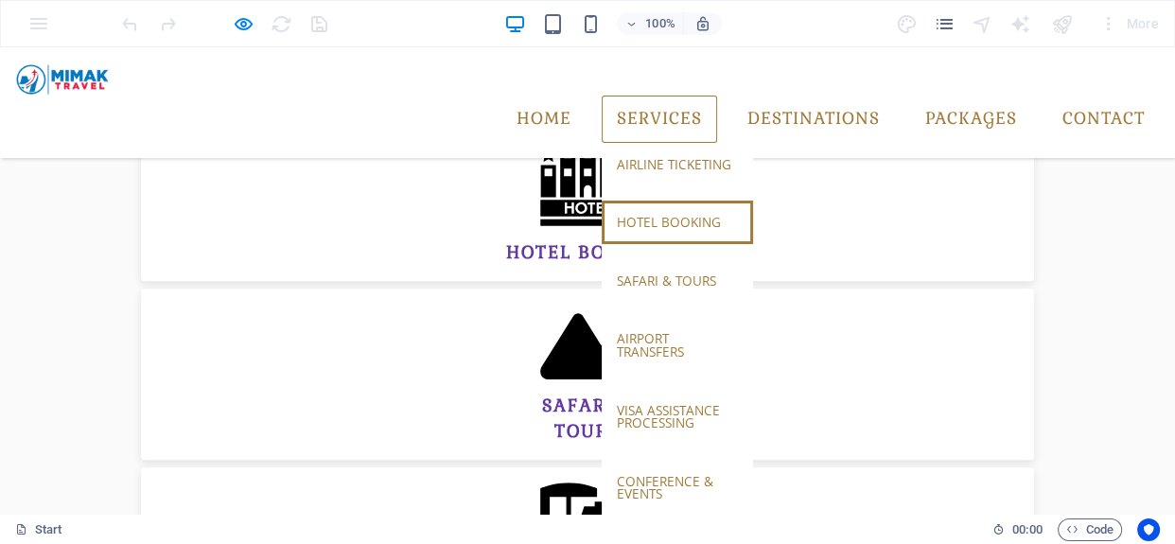
scroll to position [936, 0]
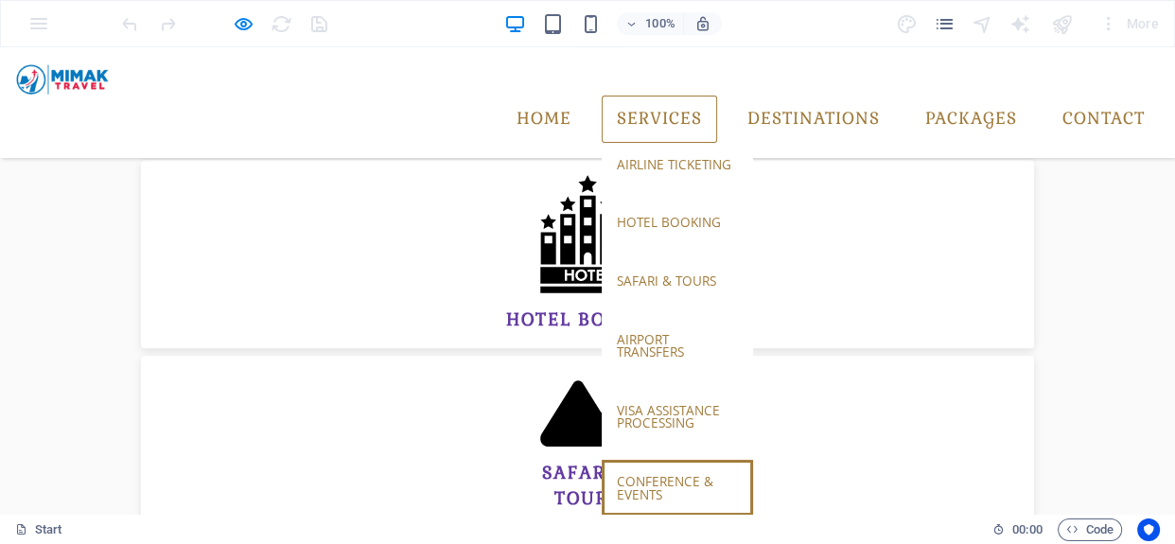
click at [619, 460] on link "conference & events" at bounding box center [677, 488] width 151 height 56
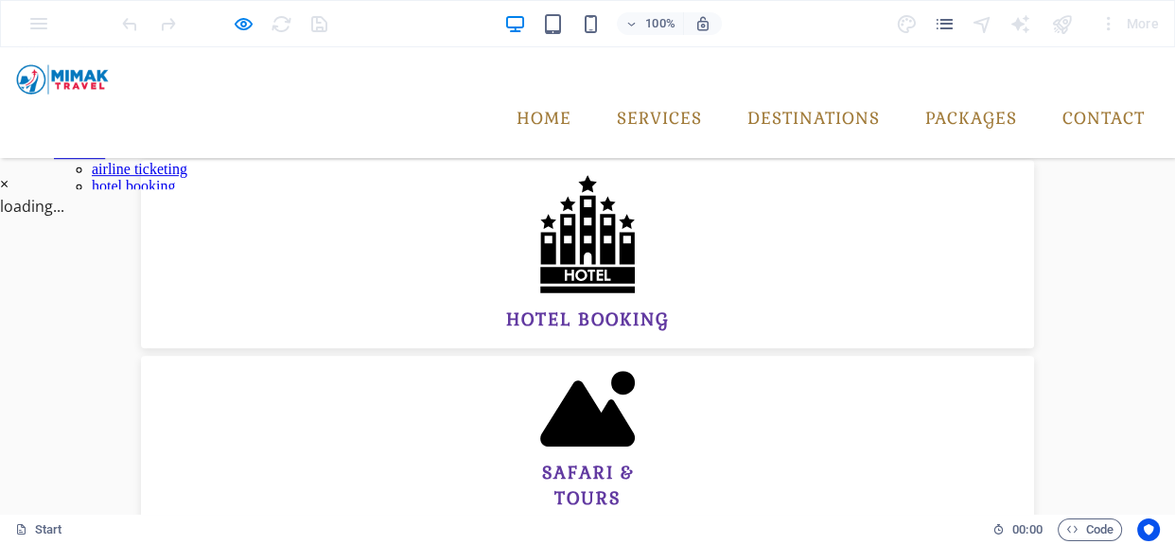
scroll to position [0, 0]
click at [9, 172] on button "×" at bounding box center [4, 183] width 9 height 23
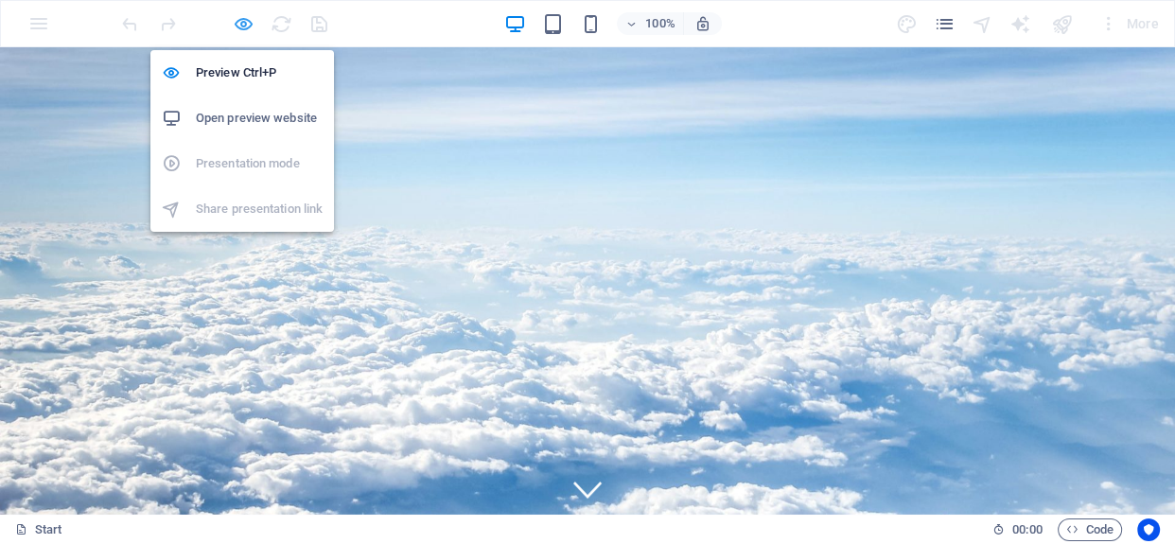
click at [238, 19] on icon "button" at bounding box center [244, 24] width 22 height 22
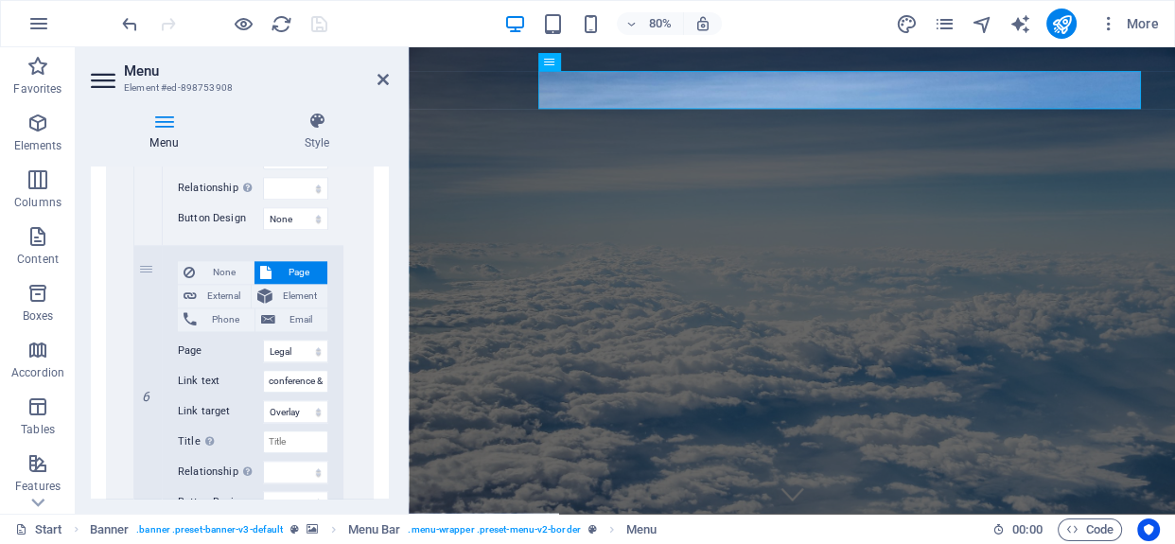
scroll to position [1892, 0]
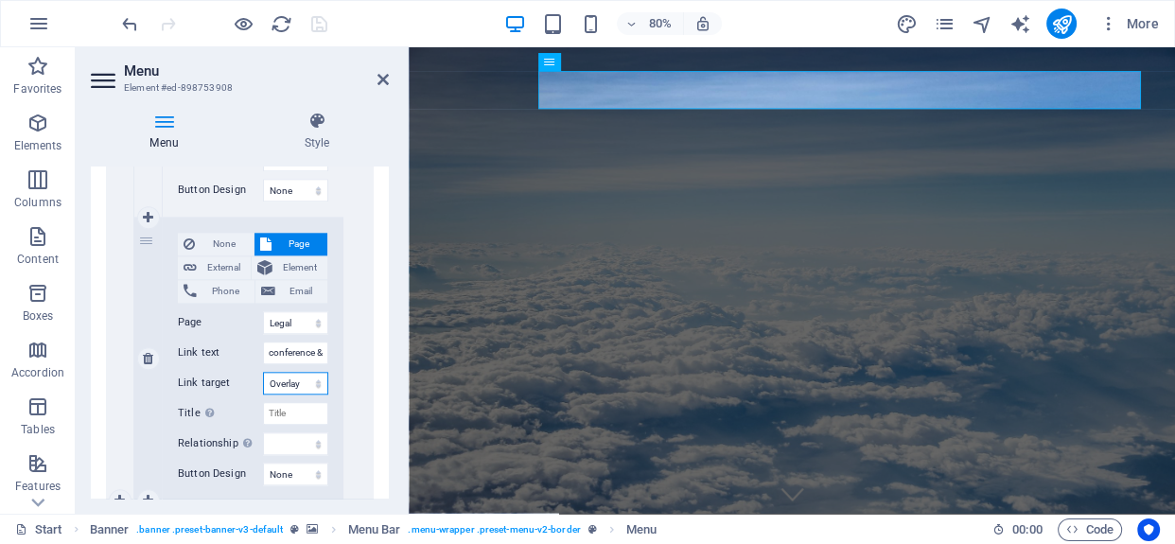
click at [298, 378] on select "New tab Same tab Overlay" at bounding box center [295, 383] width 65 height 23
click at [263, 372] on select "New tab Same tab Overlay" at bounding box center [295, 383] width 65 height 23
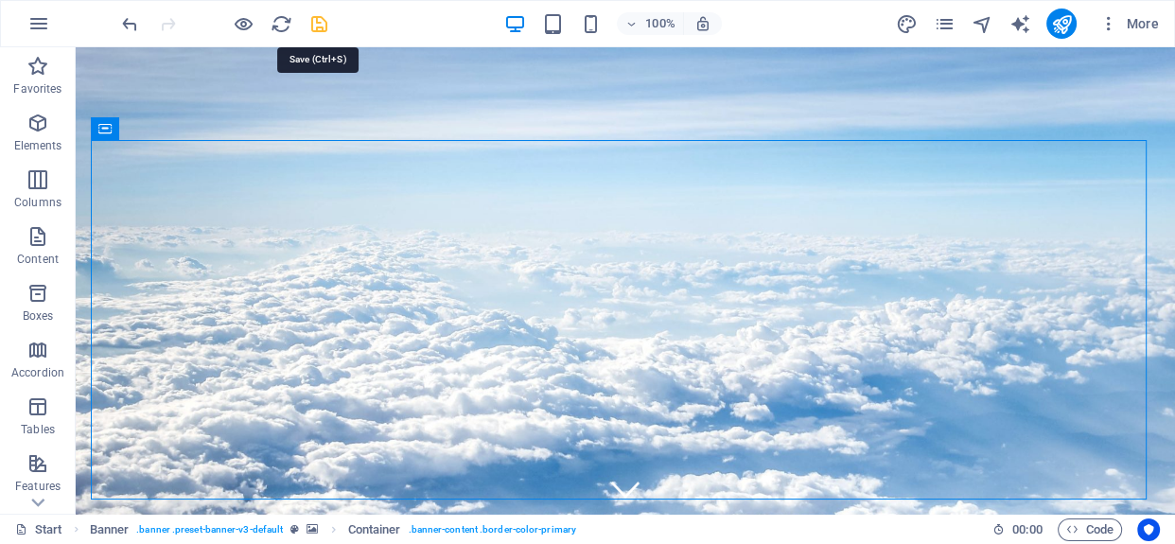
click at [319, 29] on icon "save" at bounding box center [319, 24] width 22 height 22
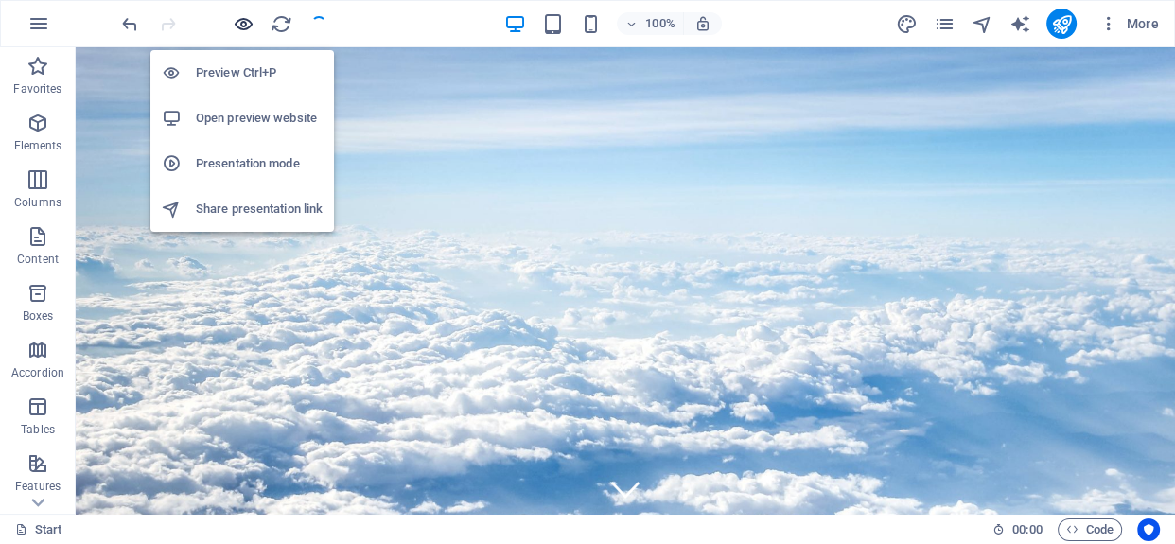
click at [248, 21] on icon "button" at bounding box center [244, 24] width 22 height 22
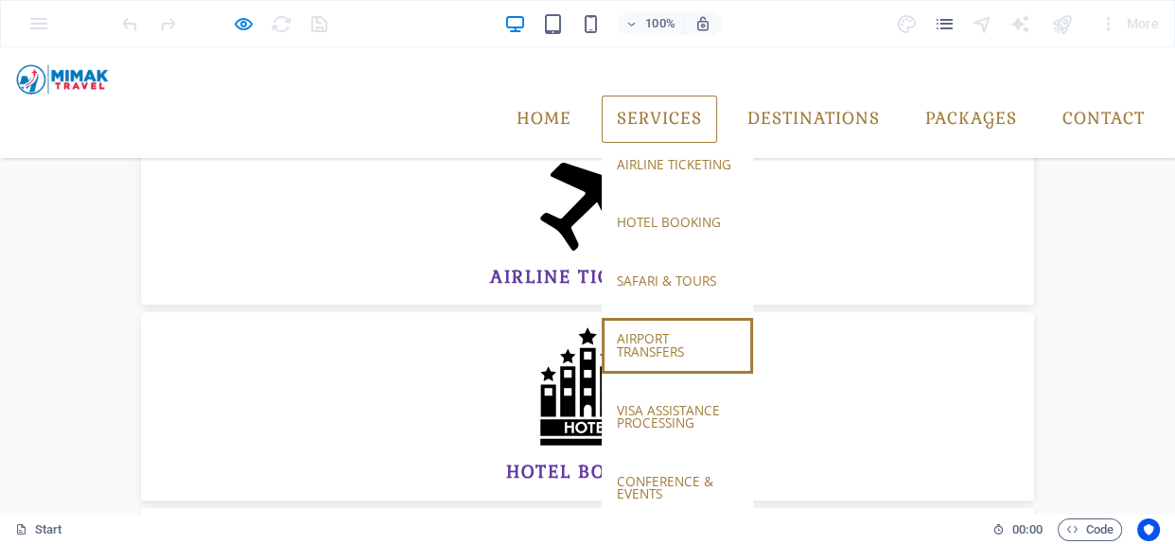
scroll to position [936, 0]
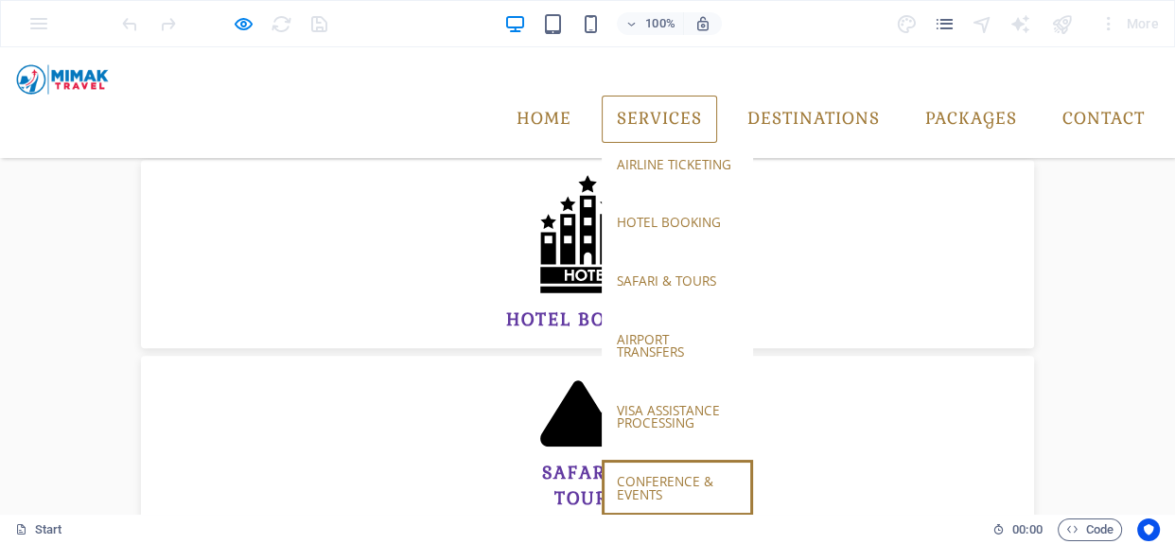
click at [625, 460] on link "conference & events" at bounding box center [677, 488] width 151 height 56
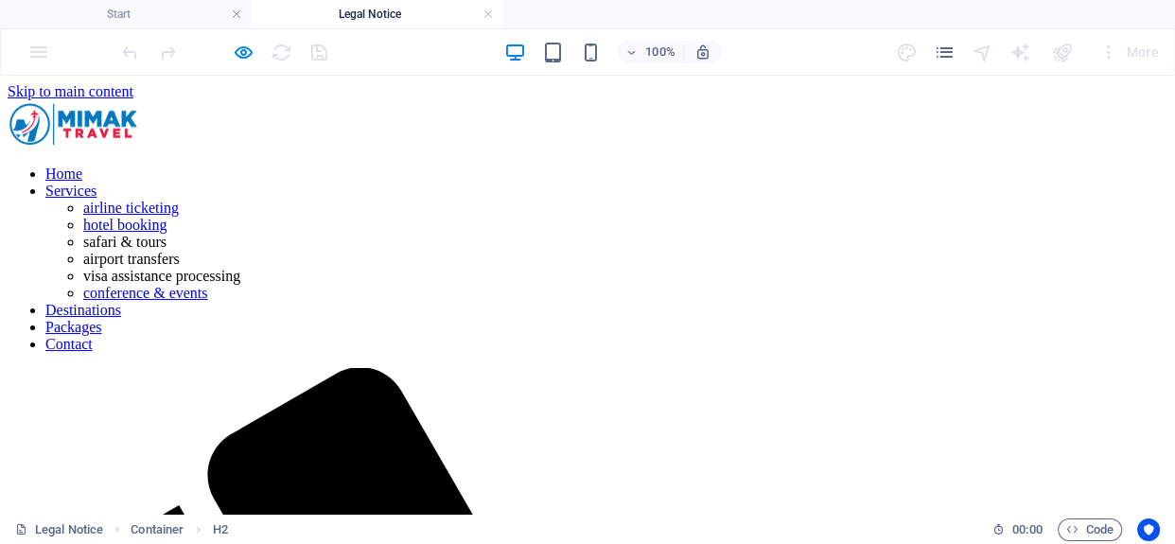
scroll to position [0, 0]
click at [484, 8] on link at bounding box center [488, 15] width 11 height 18
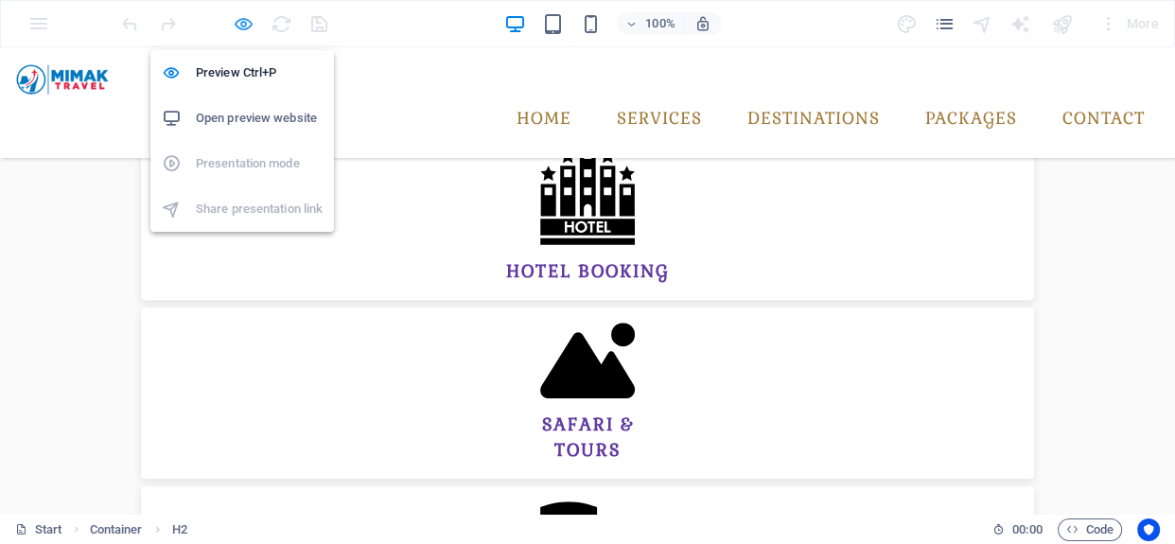
click at [241, 26] on icon "button" at bounding box center [244, 24] width 22 height 22
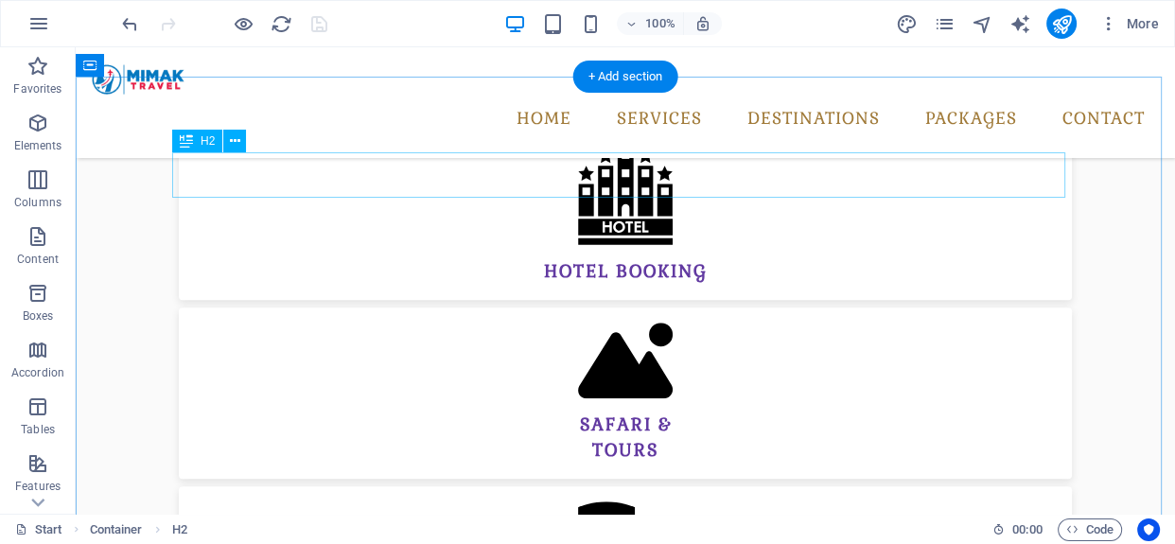
scroll to position [726, 0]
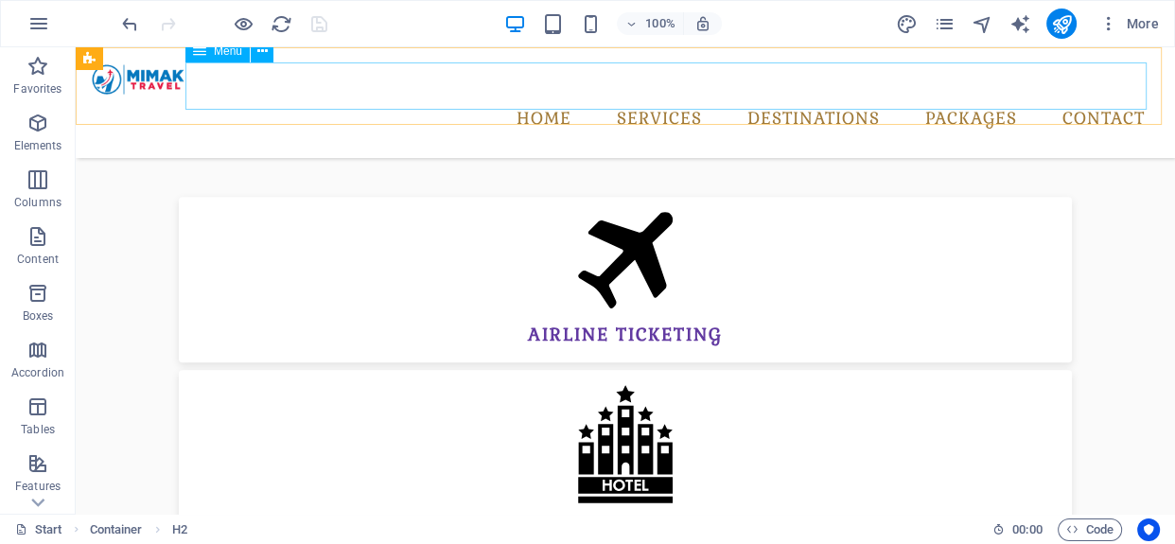
click at [638, 96] on nav "Home Services airline ticketing hotel booking safari & tours airport transfers …" at bounding box center [625, 119] width 1069 height 47
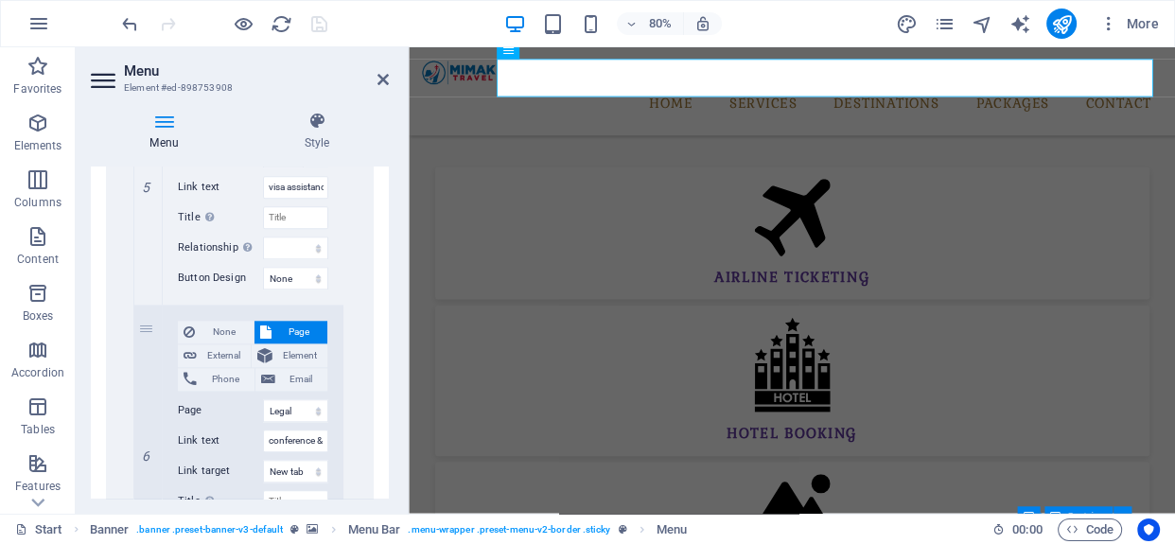
scroll to position [1806, 0]
click at [273, 354] on button "Element" at bounding box center [290, 354] width 76 height 23
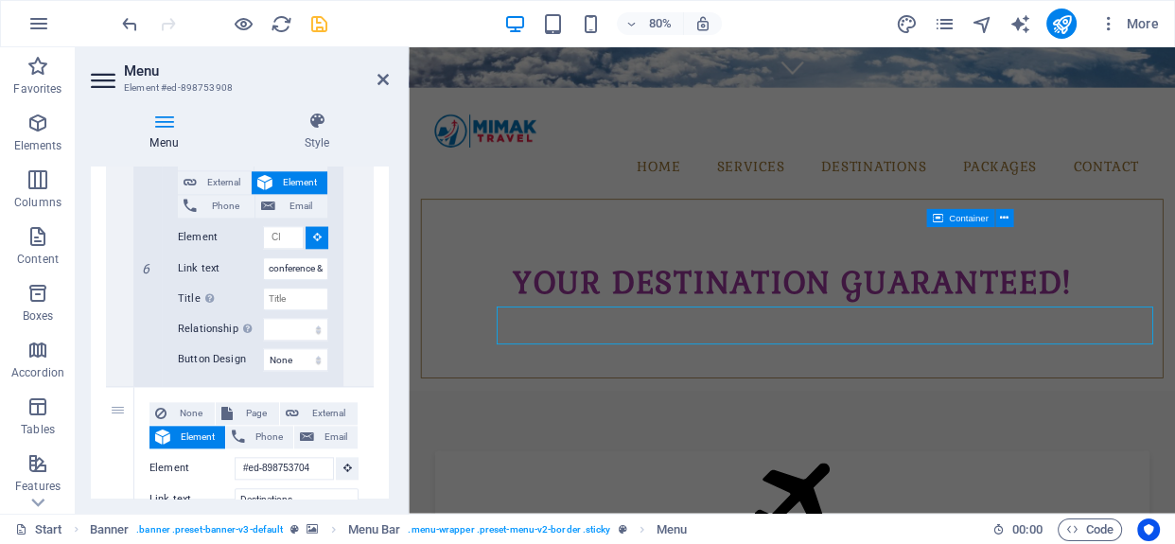
scroll to position [0, 0]
click at [382, 68] on h2 "Menu" at bounding box center [256, 70] width 265 height 17
click at [380, 81] on icon at bounding box center [383, 79] width 11 height 15
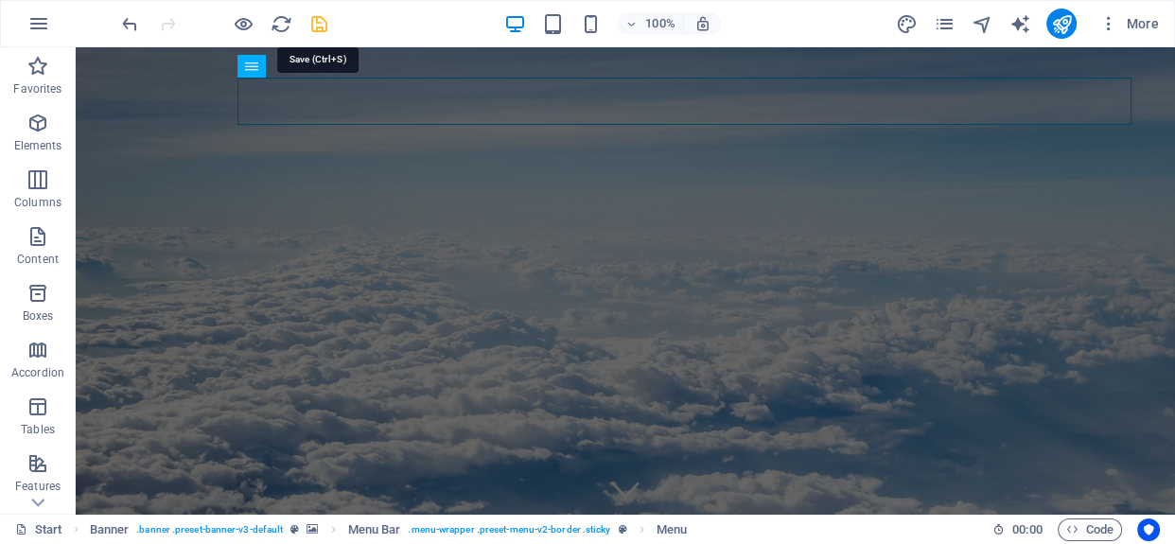
click at [322, 29] on icon "save" at bounding box center [319, 24] width 22 height 22
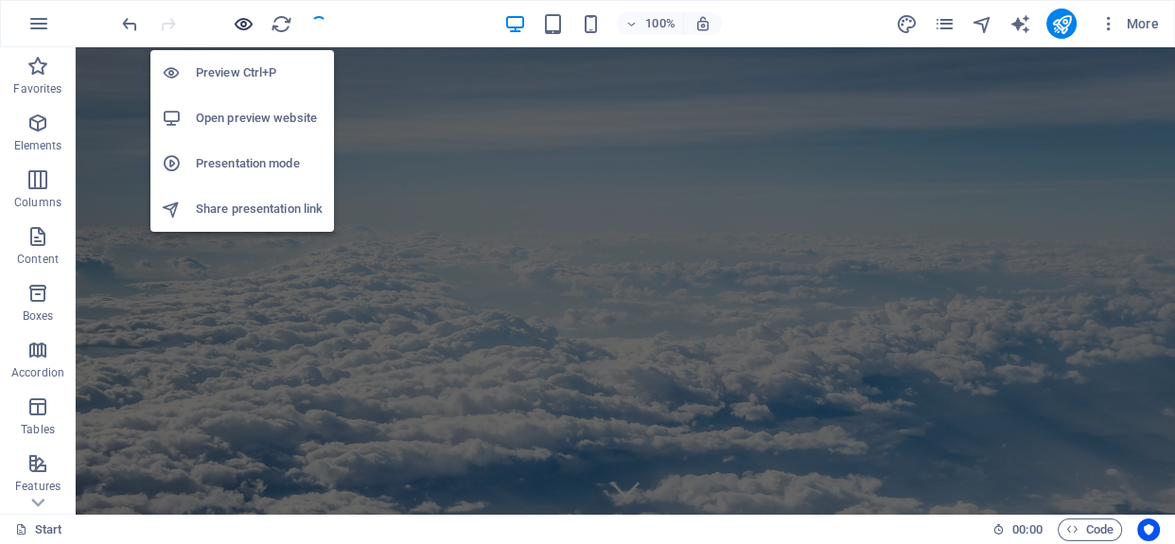
click at [247, 26] on icon "button" at bounding box center [244, 24] width 22 height 22
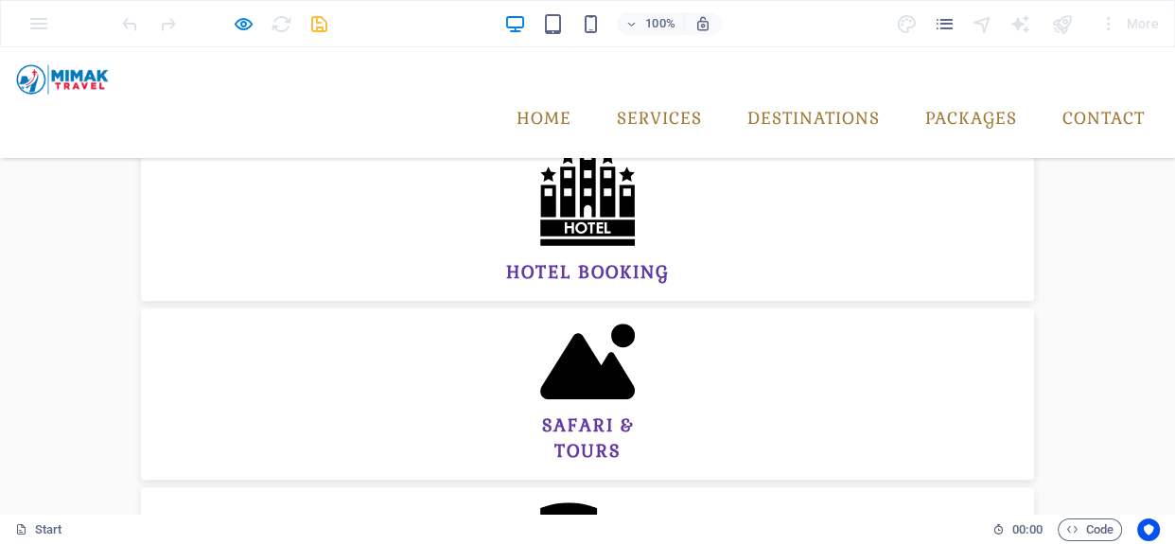
scroll to position [936, 0]
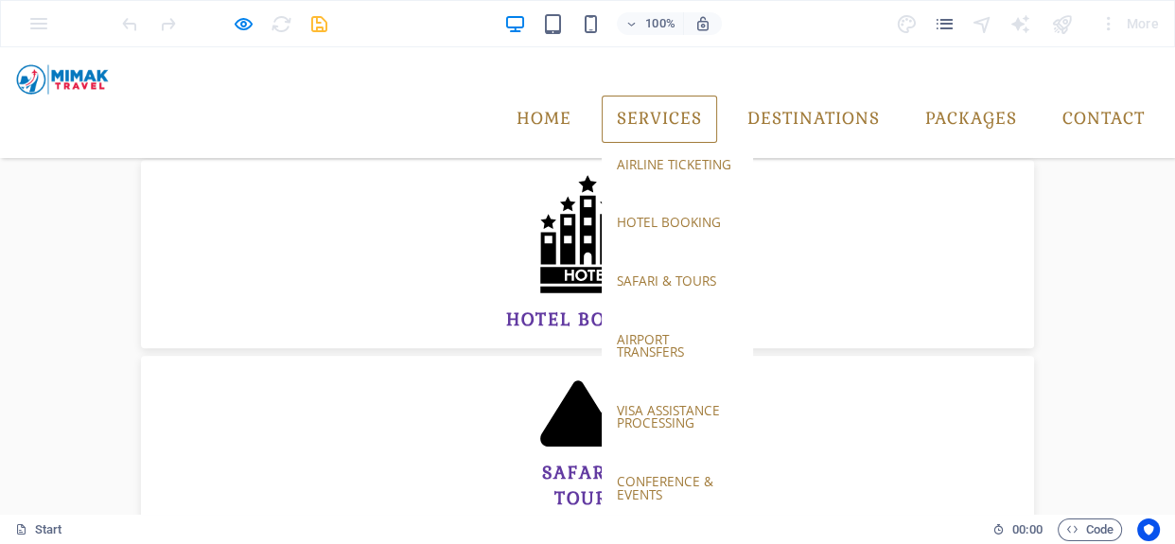
click at [625, 96] on link "Services" at bounding box center [659, 119] width 115 height 47
click at [648, 96] on link "Services" at bounding box center [659, 119] width 115 height 47
click at [635, 460] on link "conference & events" at bounding box center [677, 488] width 151 height 56
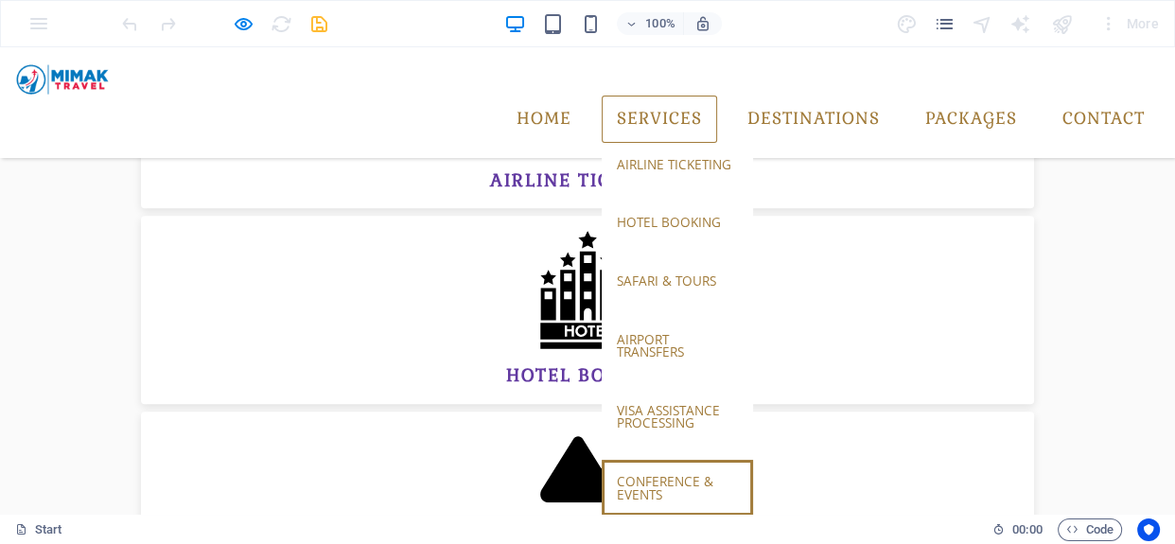
scroll to position [810, 0]
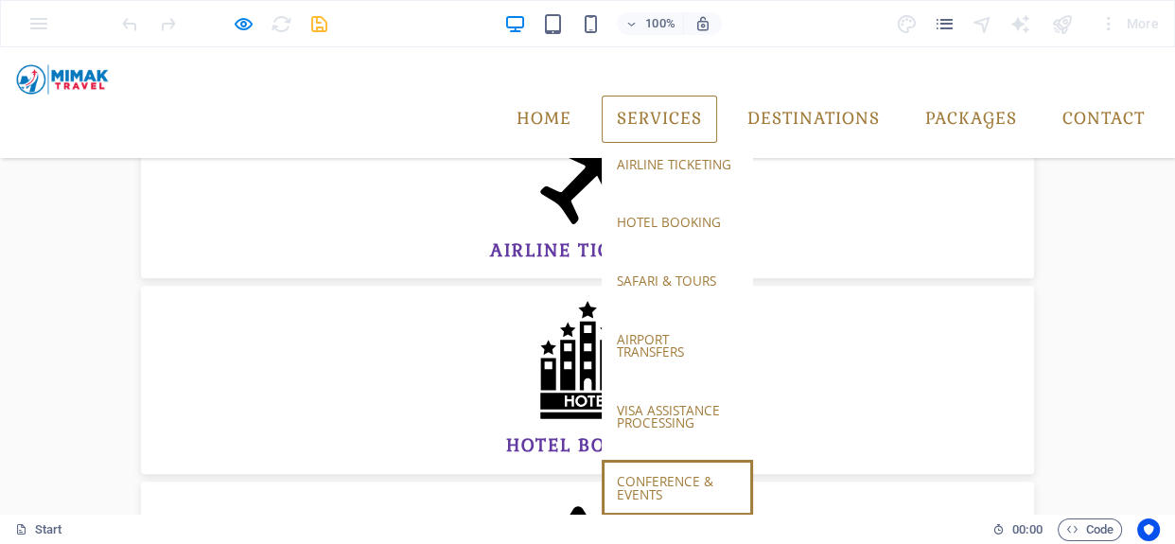
click at [633, 460] on link "conference & events" at bounding box center [677, 488] width 151 height 56
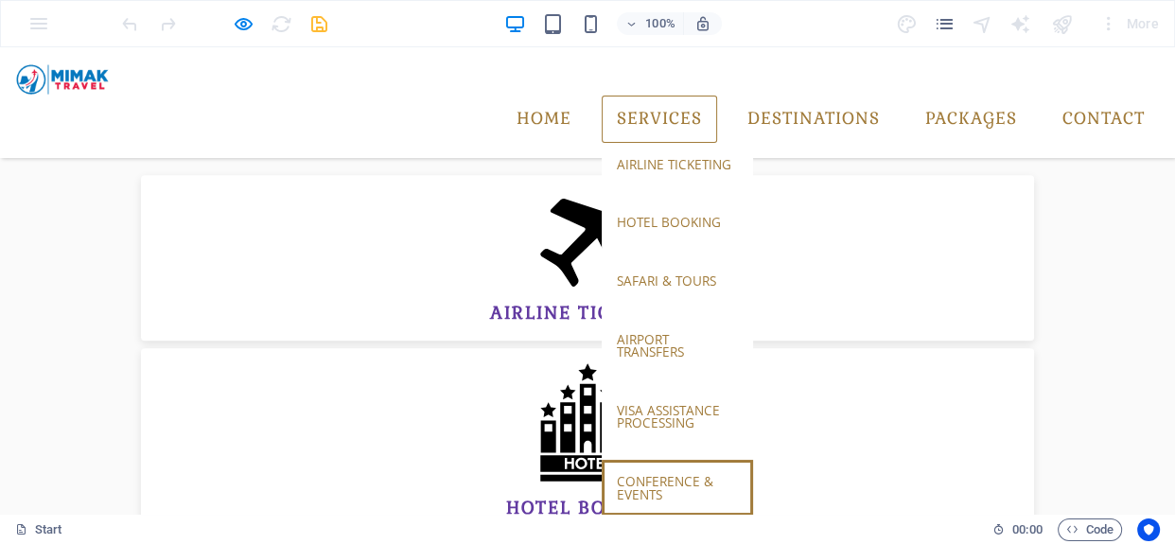
scroll to position [684, 0]
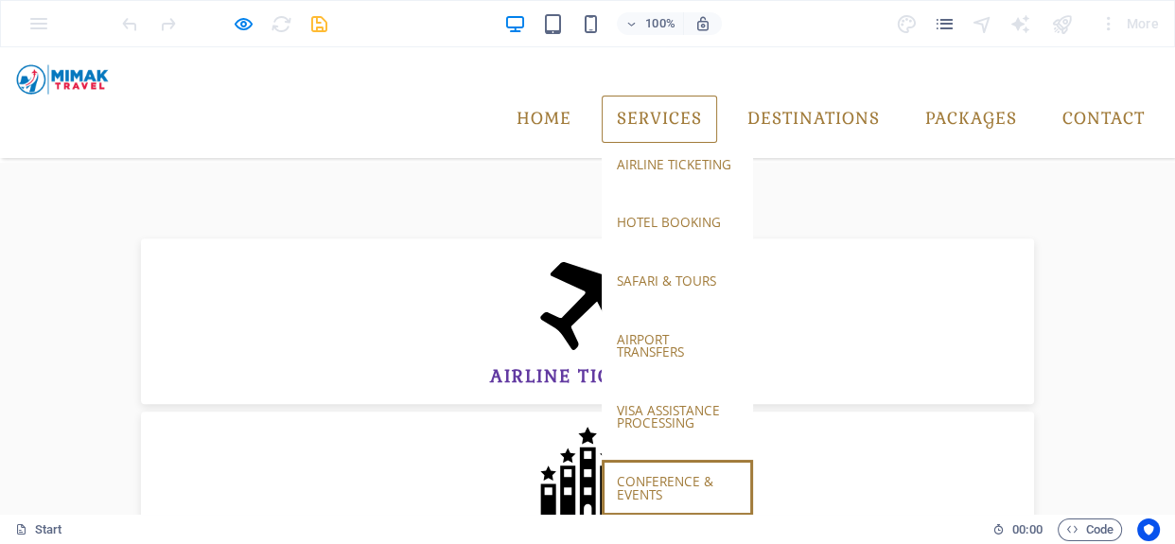
click at [628, 460] on link "conference & events" at bounding box center [677, 488] width 151 height 56
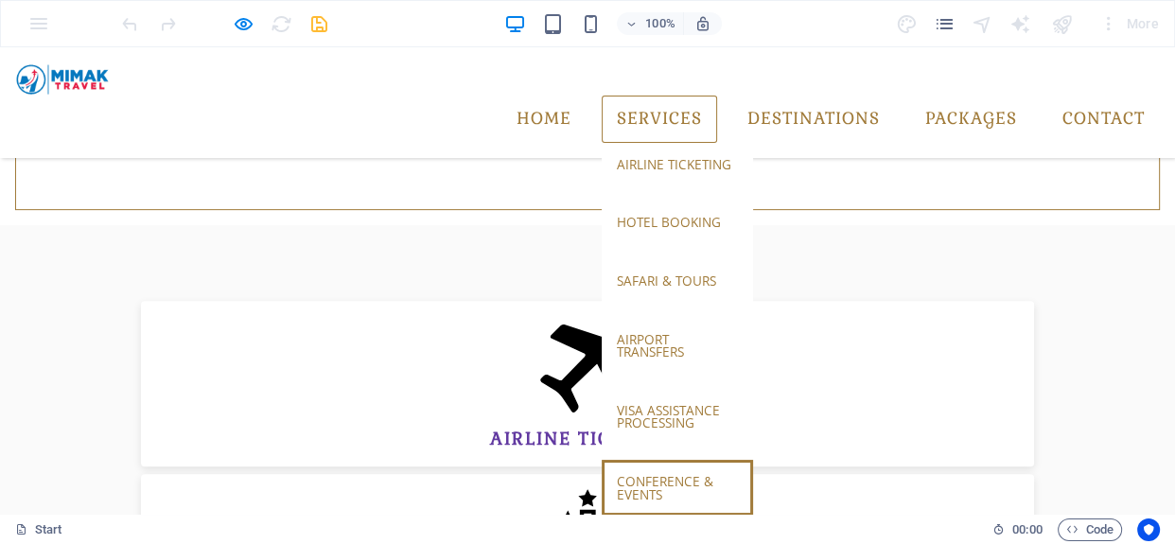
scroll to position [558, 0]
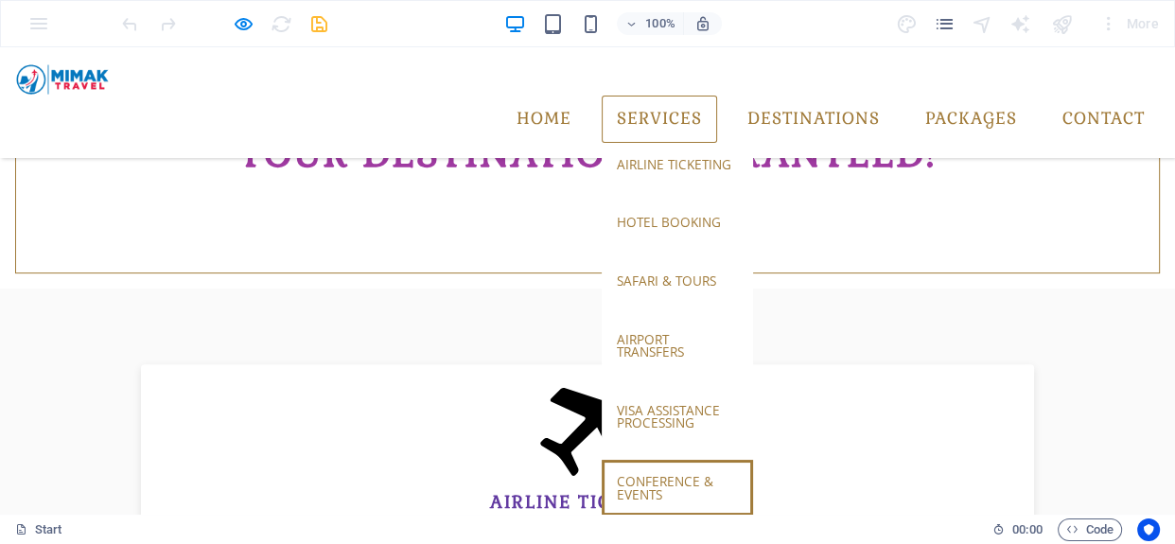
click at [628, 460] on link "conference & events" at bounding box center [677, 488] width 151 height 56
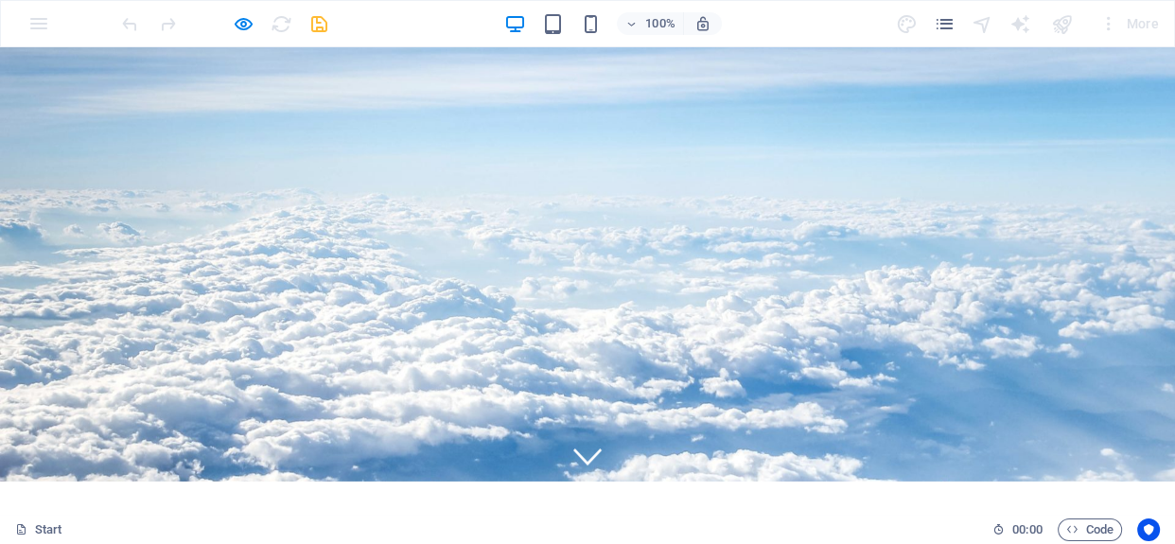
scroll to position [0, 0]
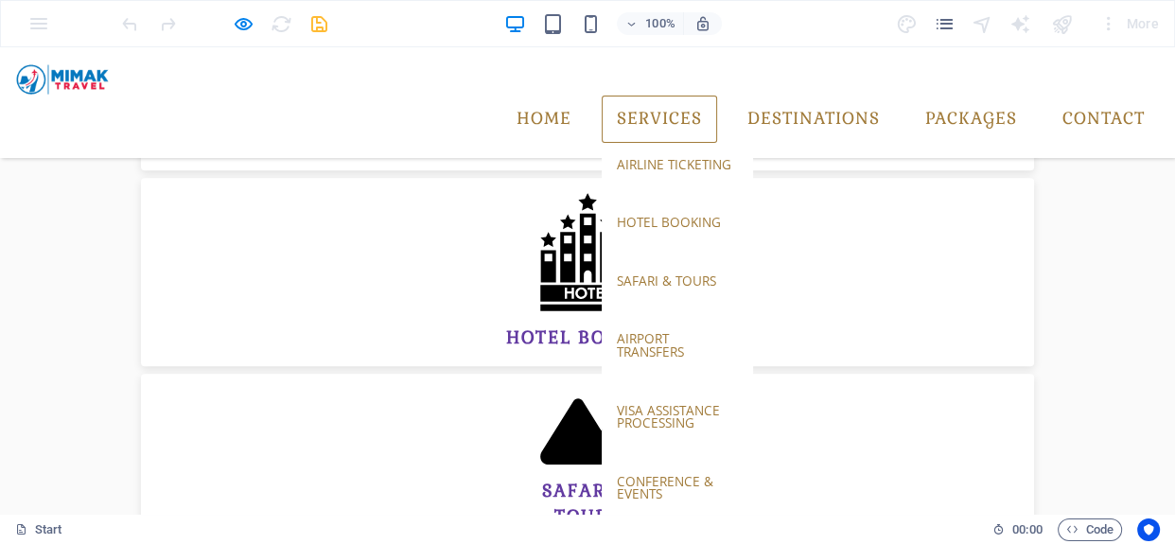
scroll to position [936, 0]
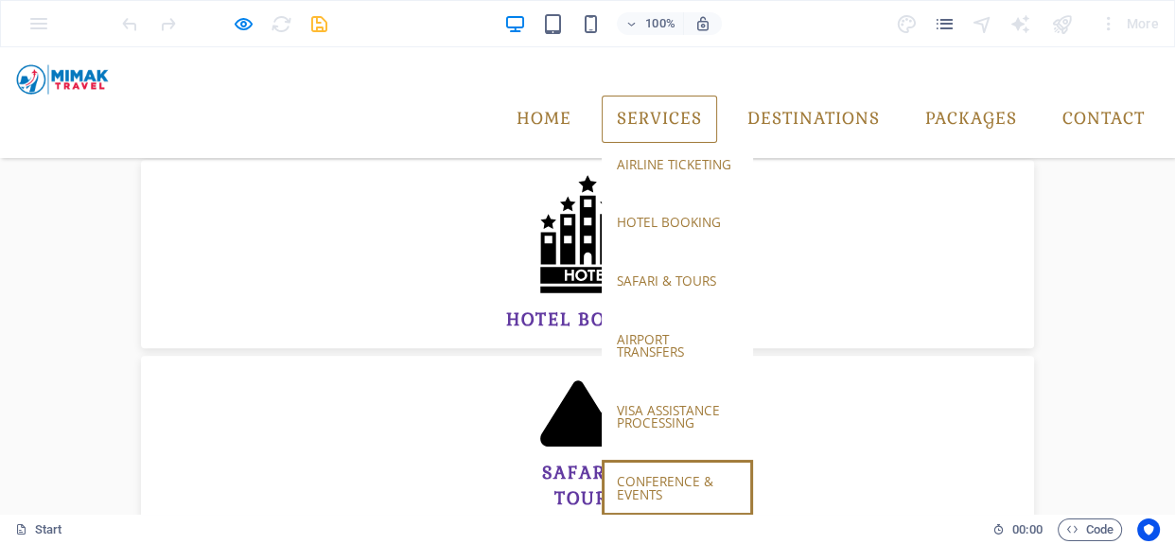
click at [642, 460] on link "conference & events" at bounding box center [677, 488] width 151 height 56
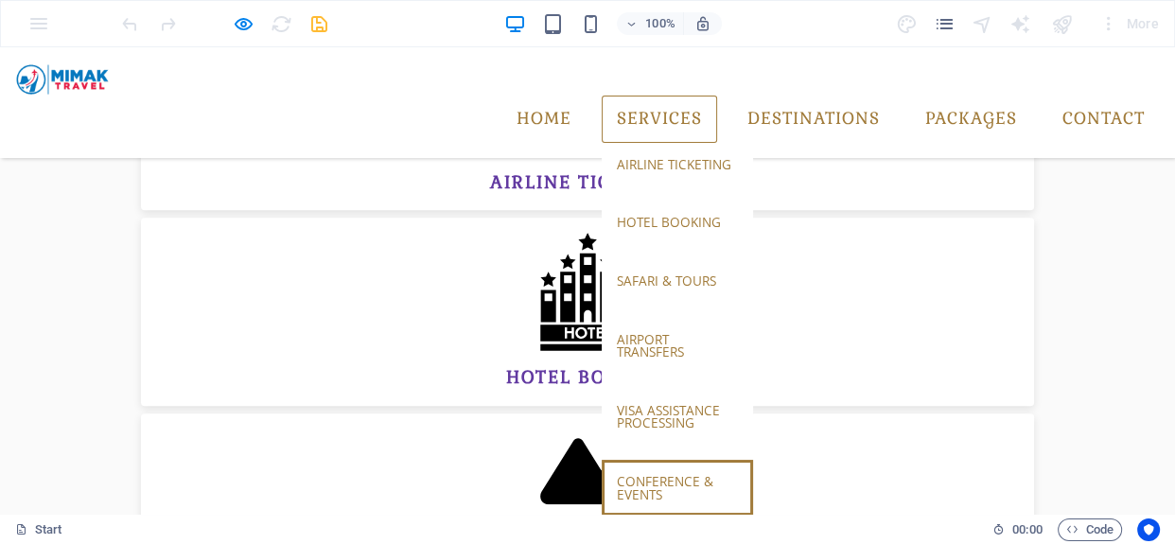
scroll to position [810, 0]
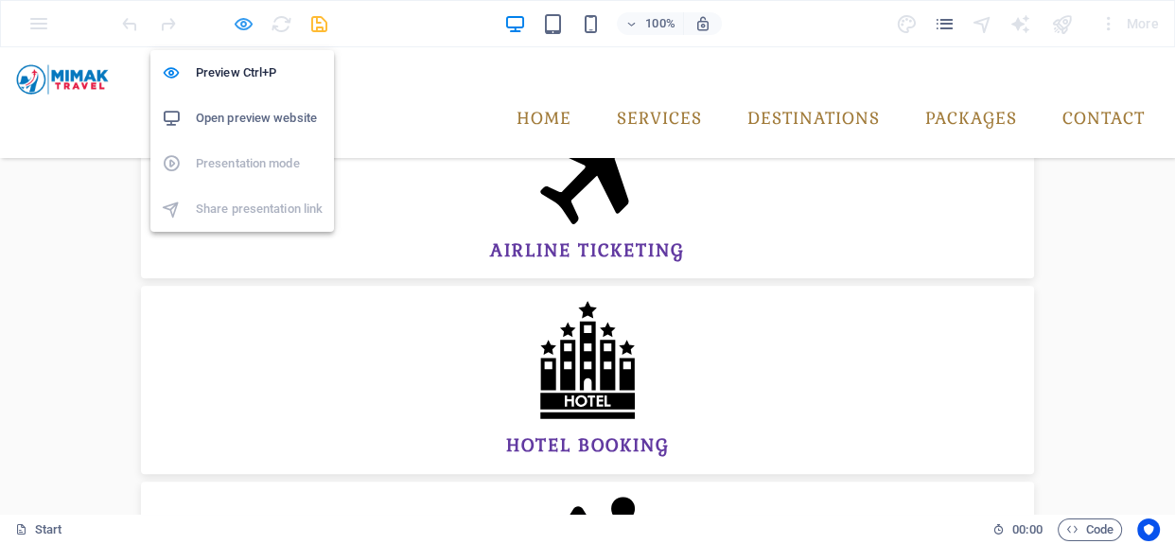
click at [235, 24] on icon "button" at bounding box center [244, 24] width 22 height 22
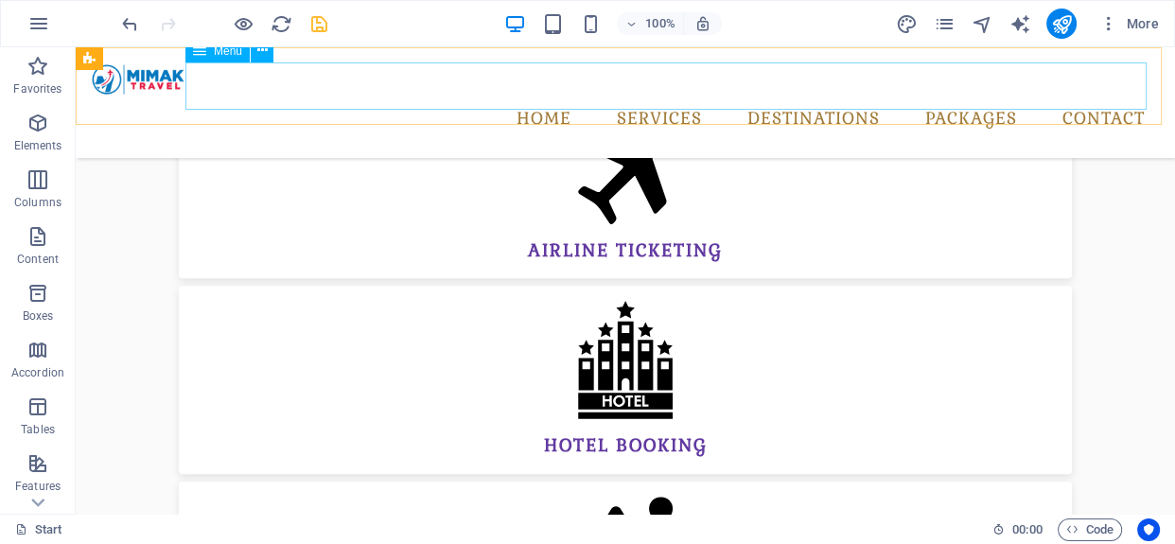
click at [586, 96] on nav "Home Services airline ticketing hotel booking safari & tours airport transfers …" at bounding box center [625, 119] width 1069 height 47
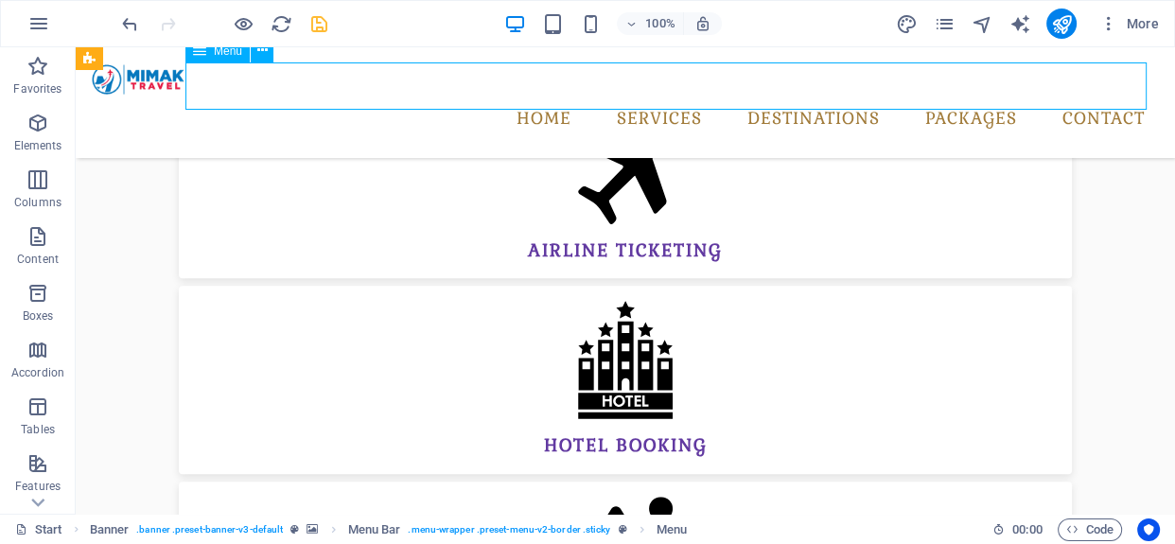
click at [586, 96] on nav "Home Services airline ticketing hotel booking safari & tours airport transfers …" at bounding box center [625, 119] width 1069 height 47
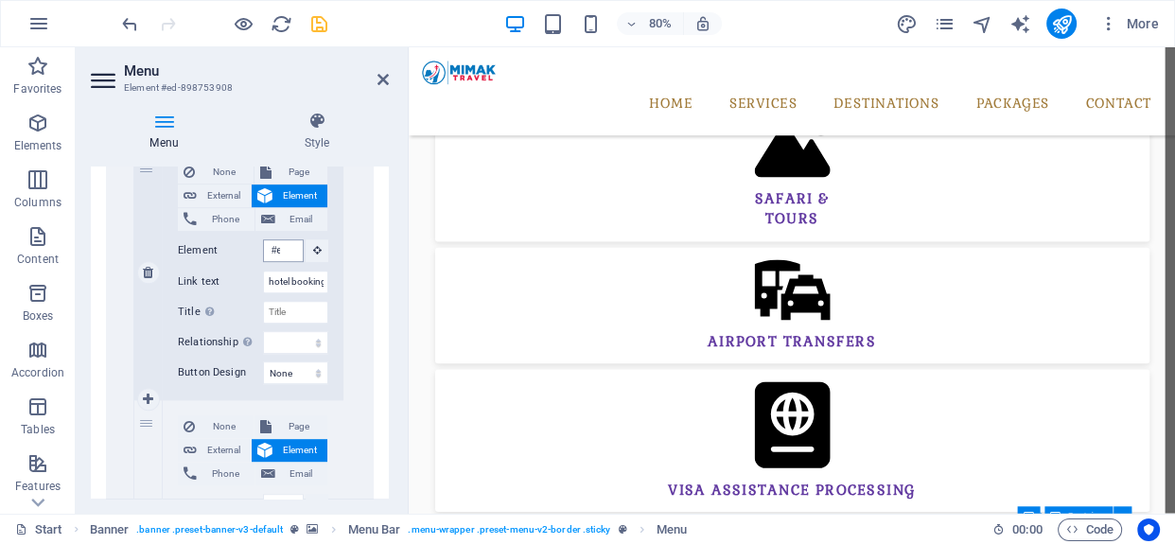
scroll to position [1295, 0]
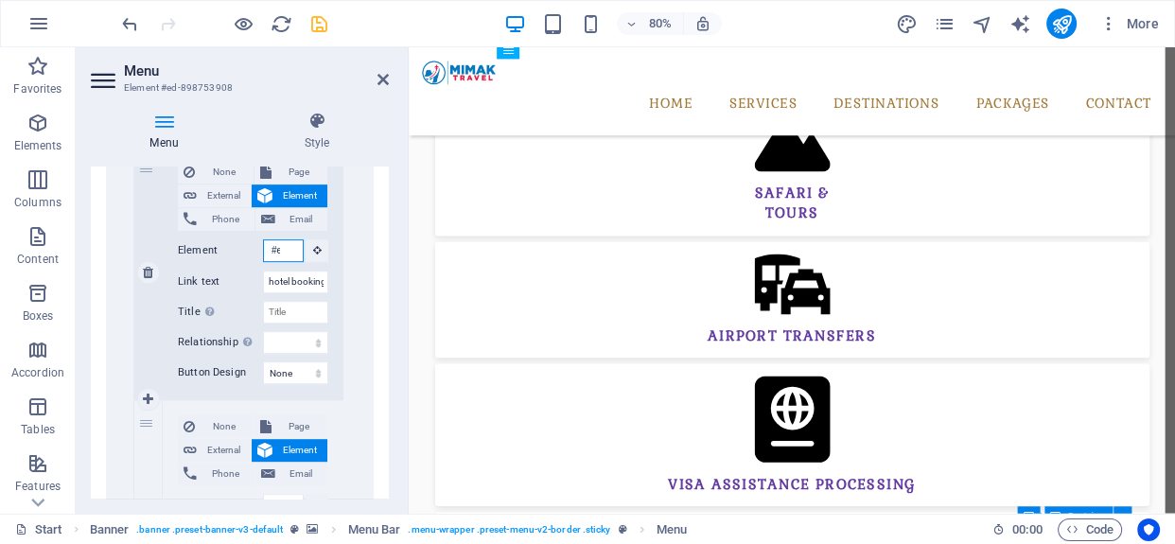
click at [273, 250] on input "#ed-898753587" at bounding box center [283, 250] width 41 height 23
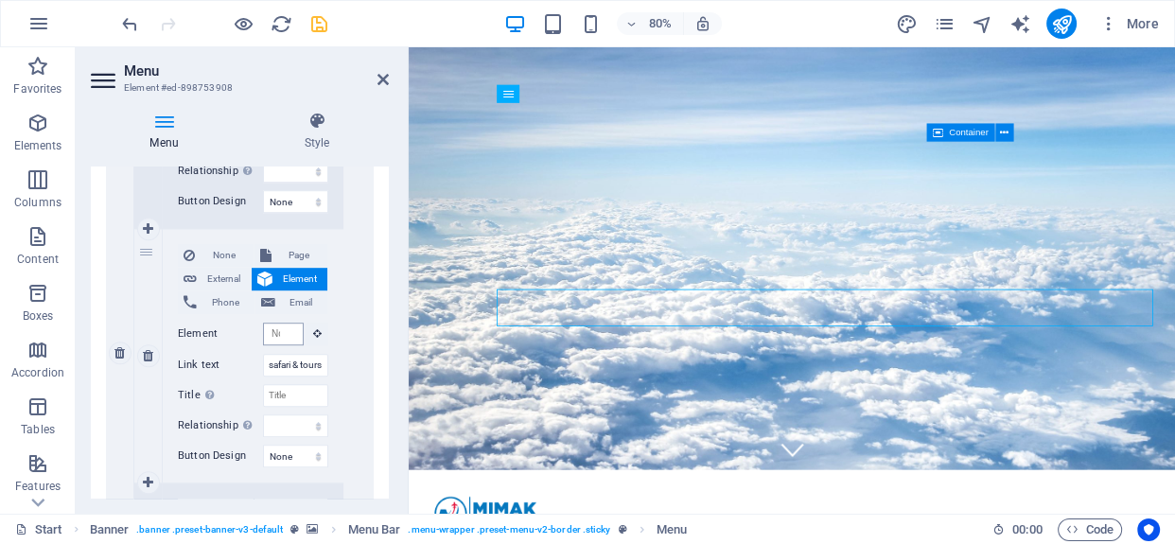
scroll to position [0, 0]
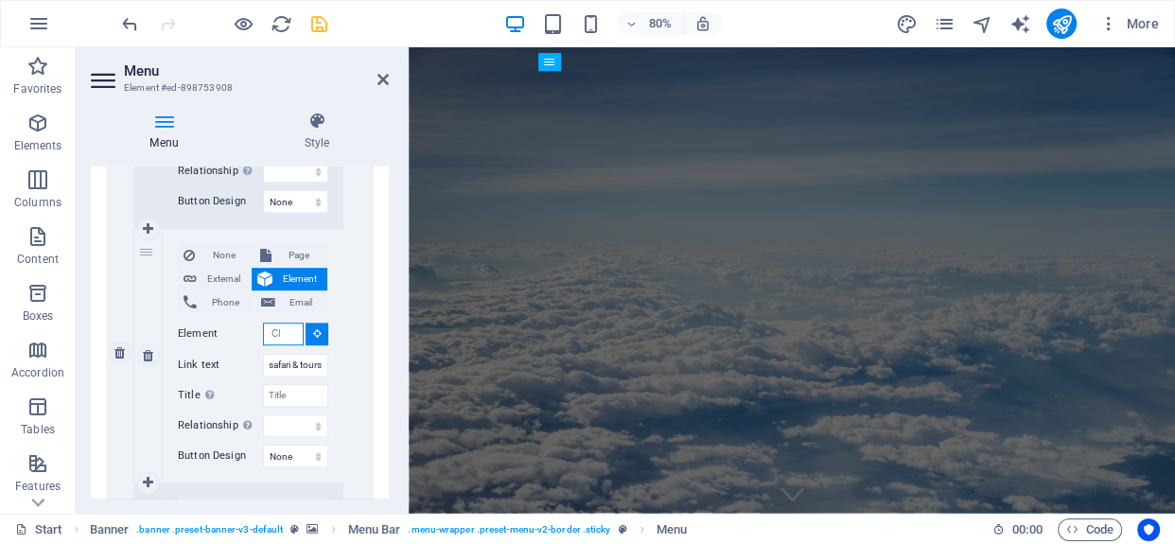
click at [284, 326] on input "Element" at bounding box center [283, 334] width 41 height 23
paste input "#"
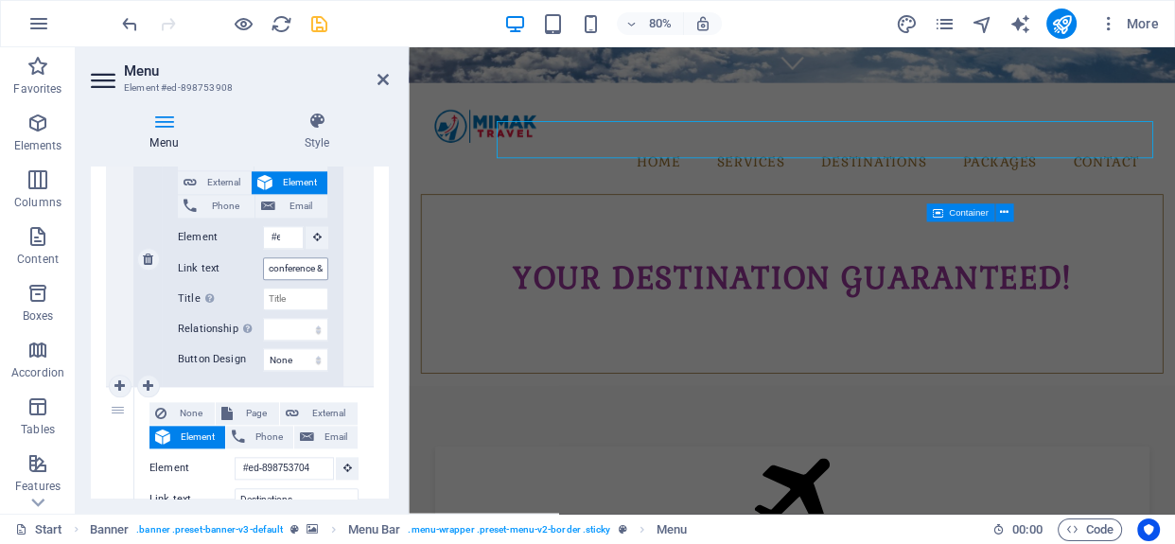
scroll to position [1892, 0]
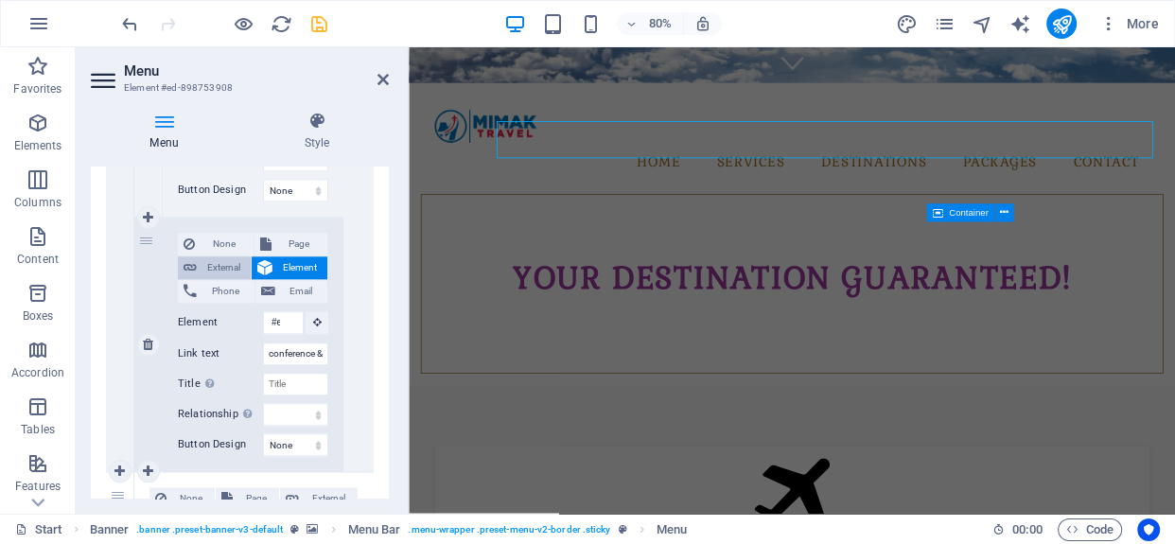
click at [223, 257] on span "External" at bounding box center [223, 267] width 43 height 23
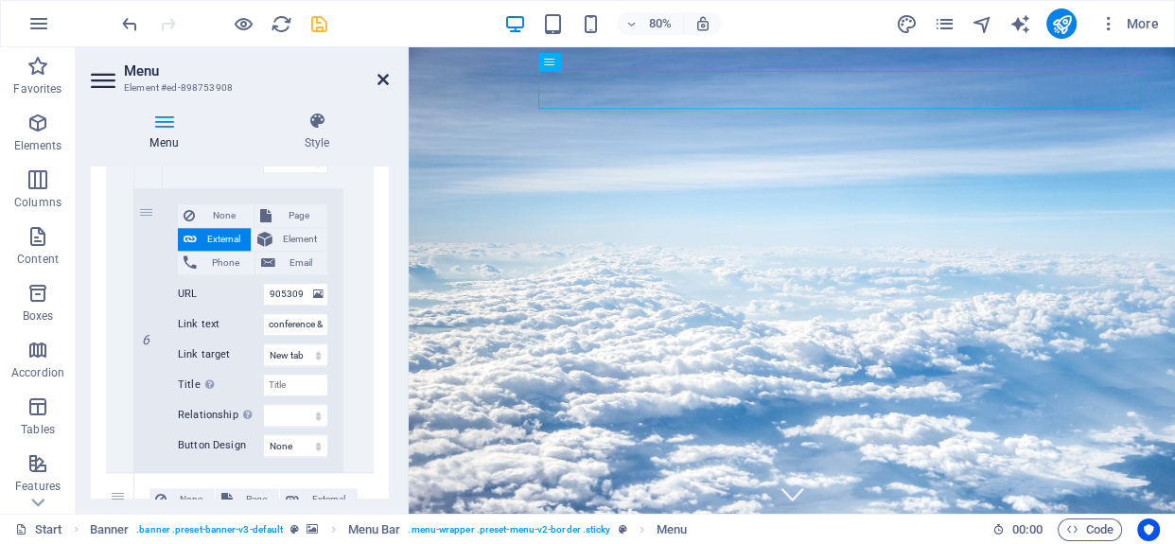
scroll to position [0, 0]
click at [385, 85] on icon at bounding box center [383, 79] width 11 height 15
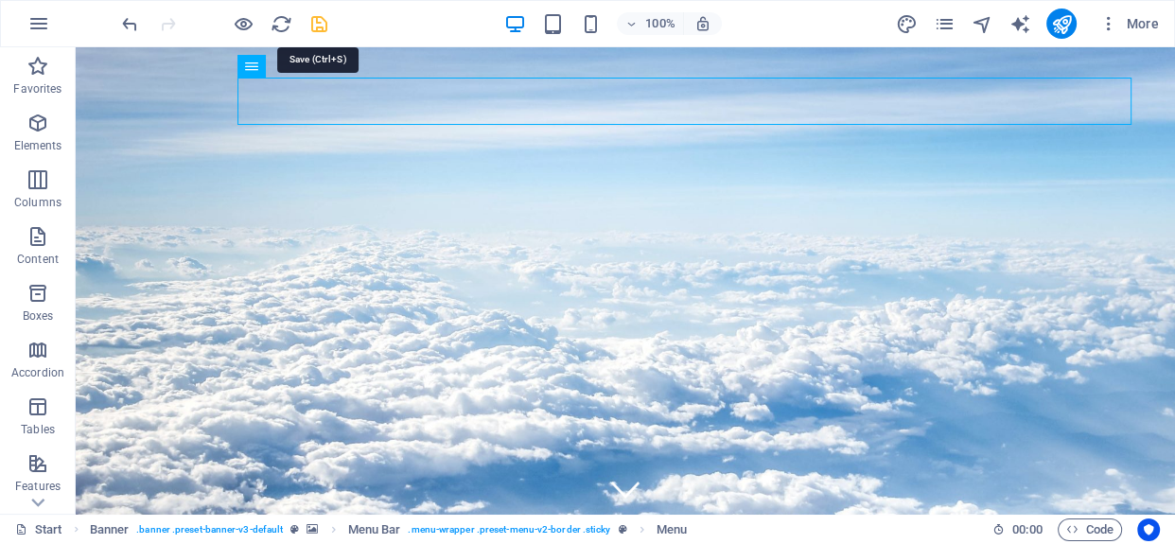
click at [317, 26] on icon "save" at bounding box center [319, 24] width 22 height 22
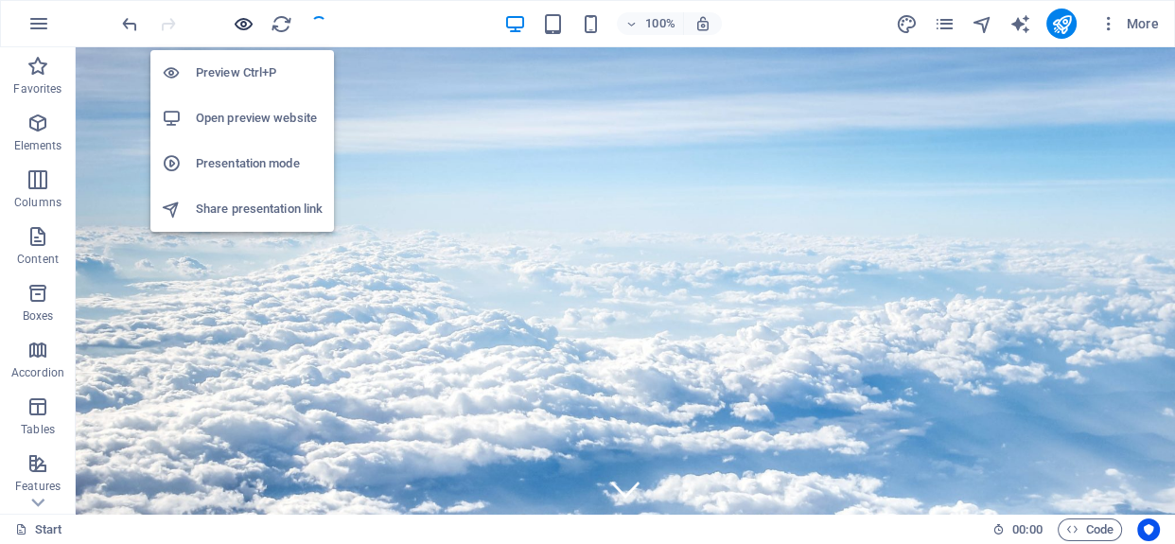
click at [239, 24] on icon "button" at bounding box center [244, 24] width 22 height 22
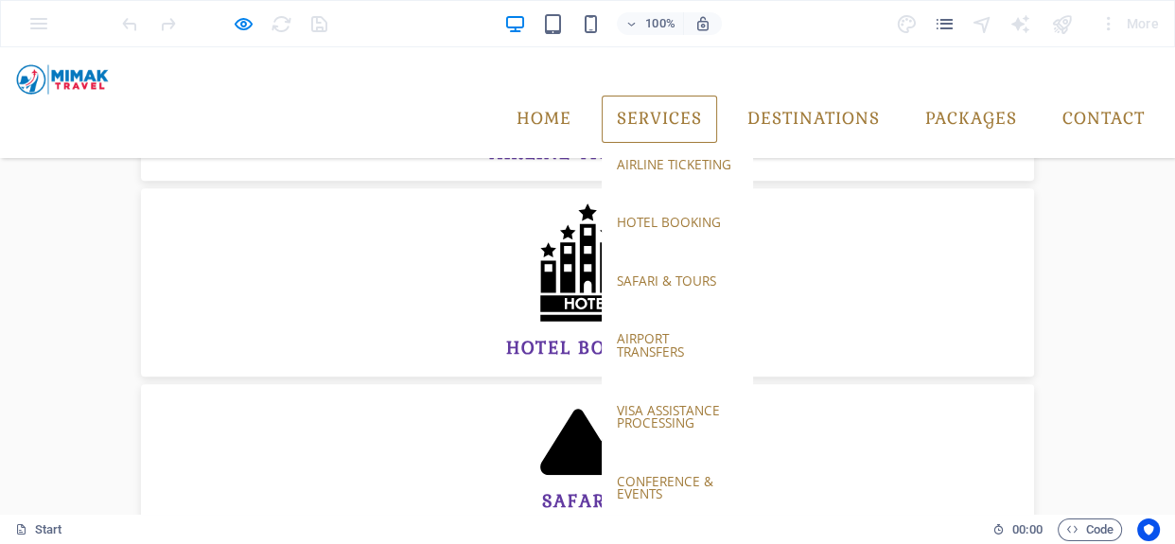
scroll to position [936, 0]
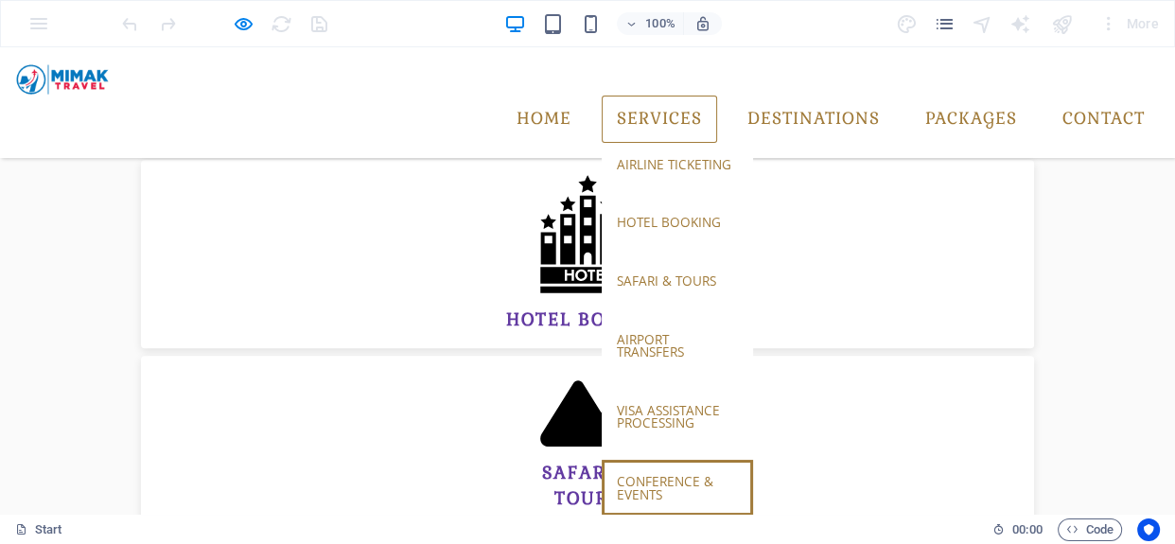
click at [655, 460] on link "conference & events" at bounding box center [677, 488] width 151 height 56
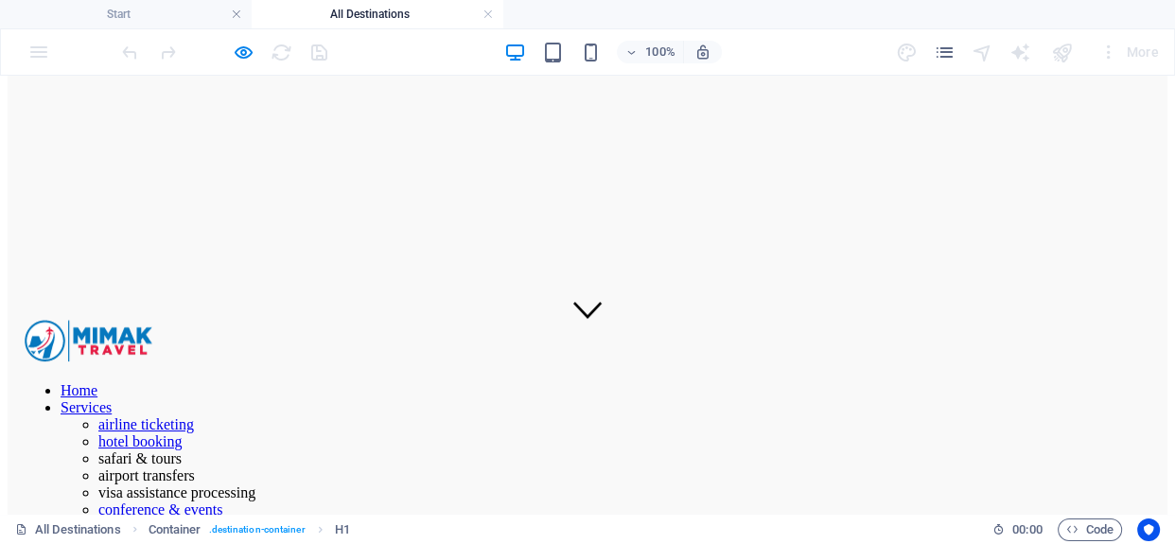
scroll to position [60, 0]
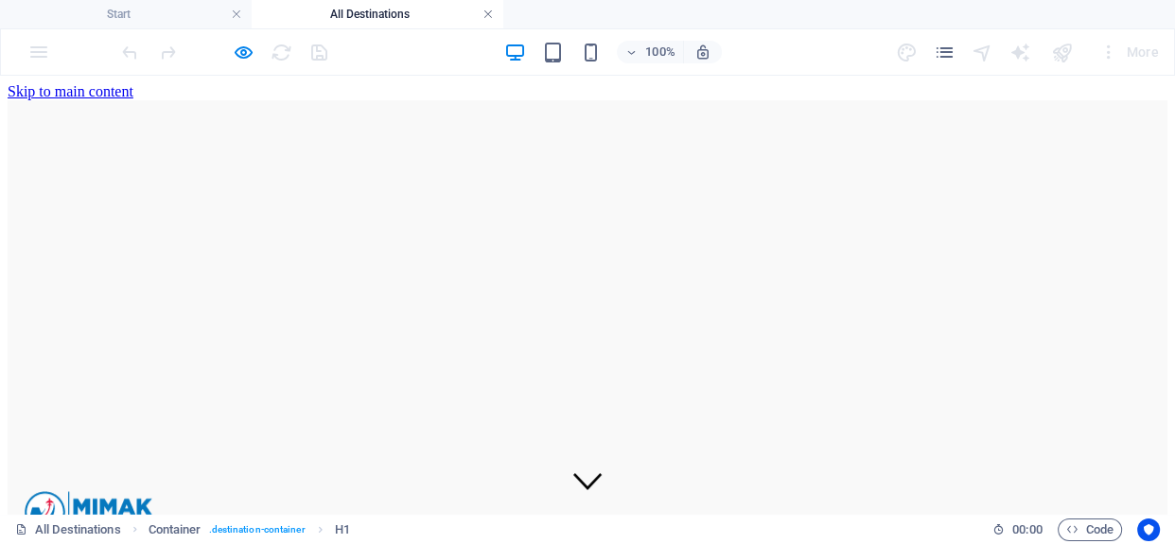
click at [489, 14] on link at bounding box center [488, 15] width 11 height 18
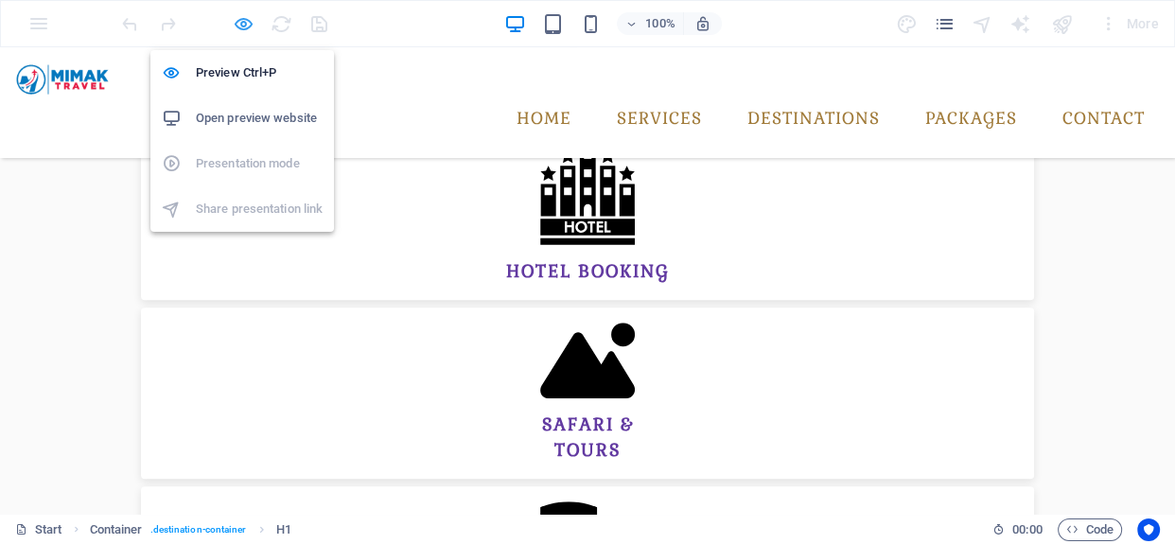
click at [251, 16] on icon "button" at bounding box center [244, 24] width 22 height 22
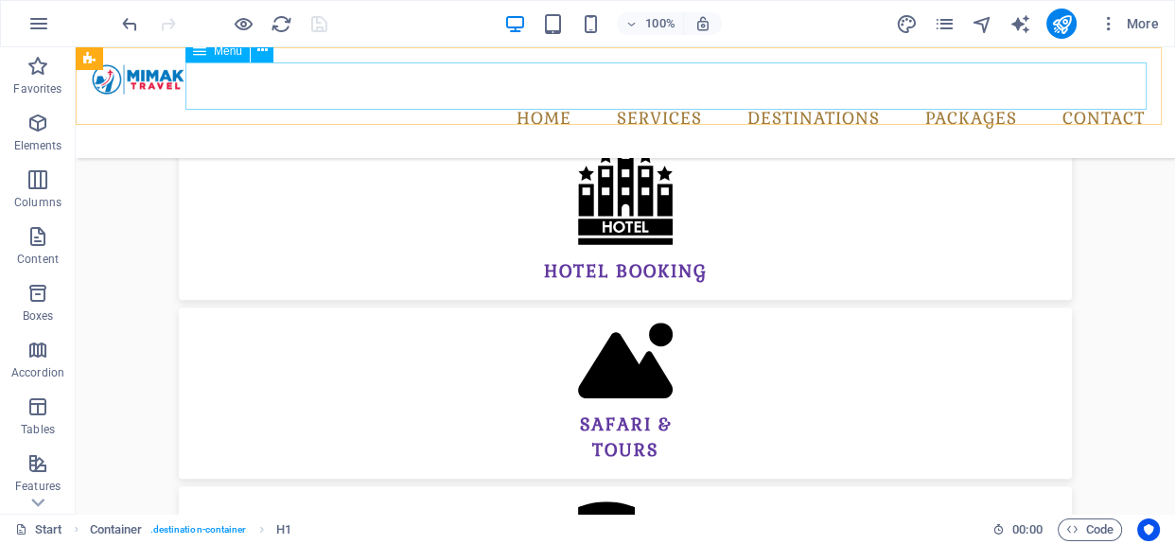
click at [597, 96] on nav "Home Services airline ticketing hotel booking safari & tours airport transfers …" at bounding box center [625, 119] width 1069 height 47
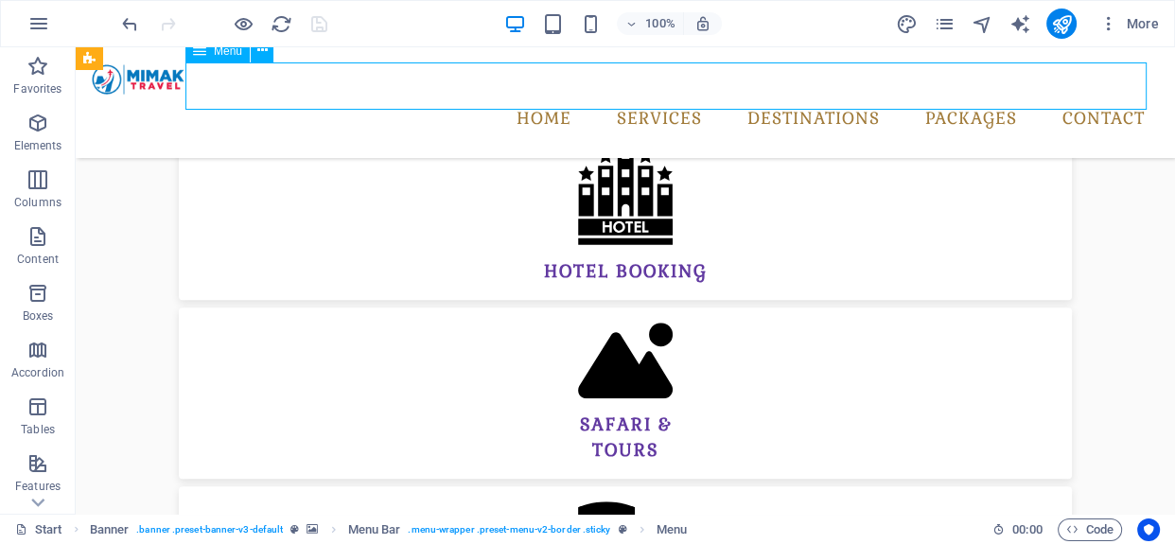
click at [597, 96] on nav "Home Services airline ticketing hotel booking safari & tours airport transfers …" at bounding box center [625, 119] width 1069 height 47
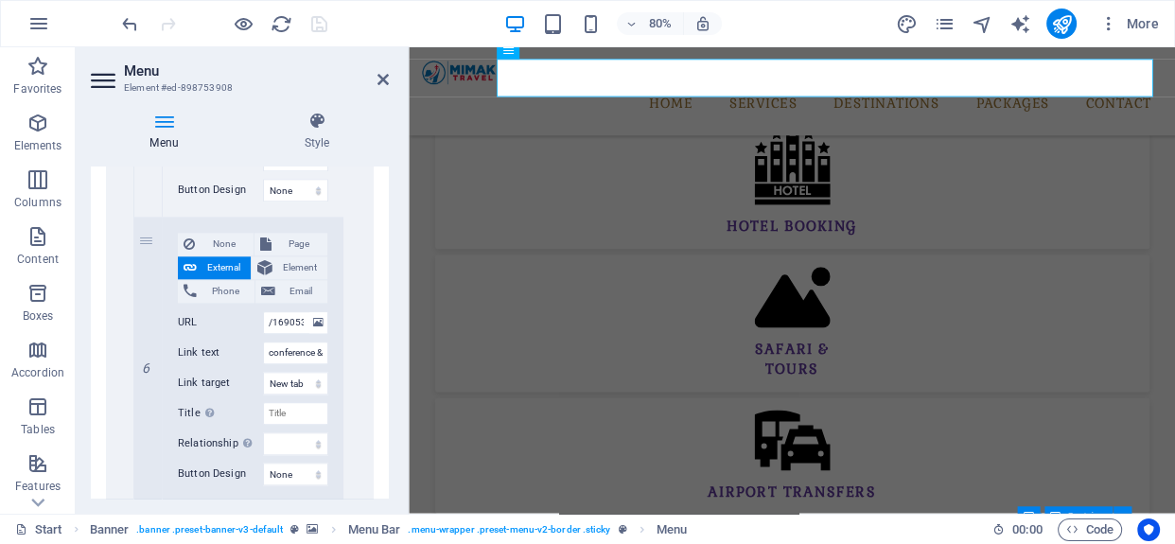
scroll to position [1978, 0]
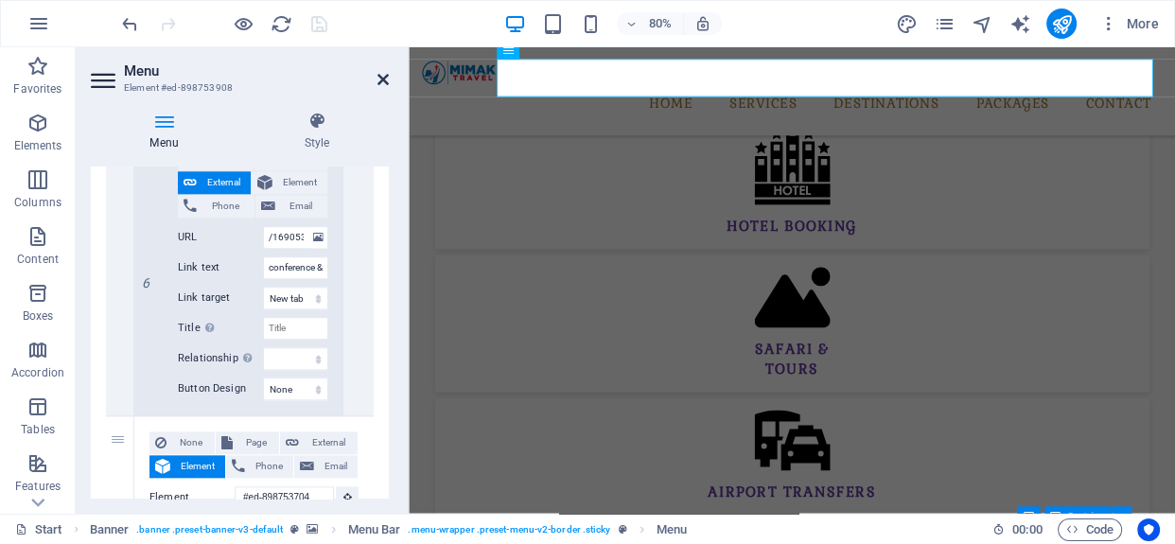
click at [380, 81] on icon at bounding box center [383, 79] width 11 height 15
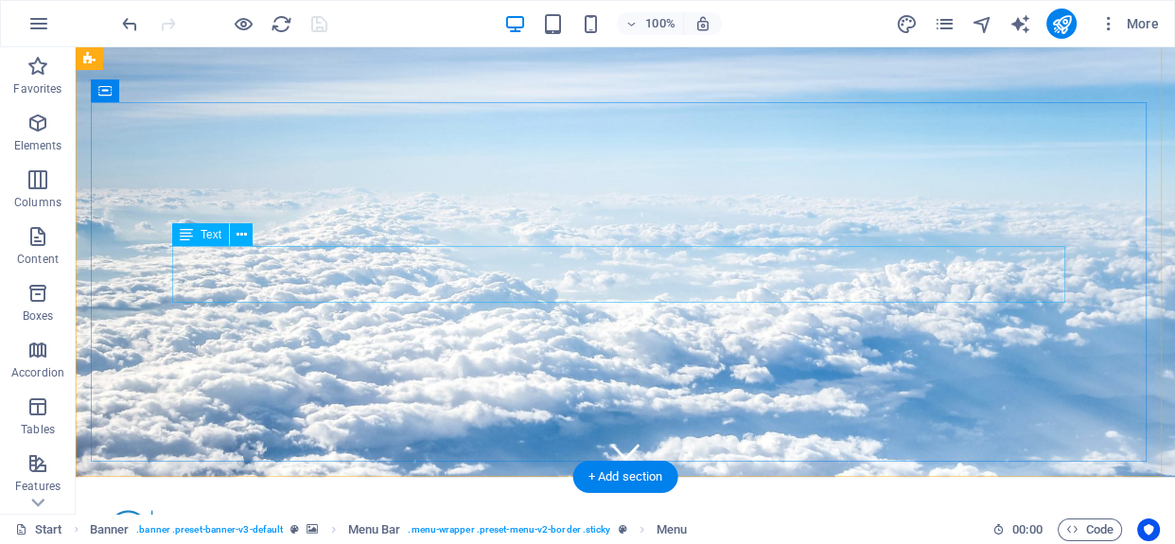
scroll to position [0, 0]
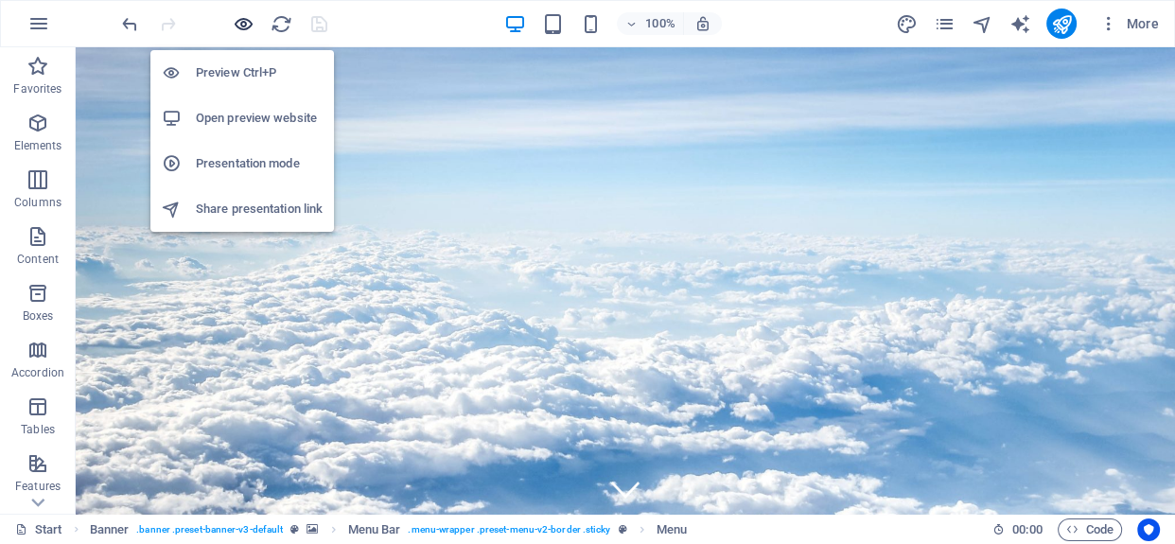
click at [239, 25] on icon "button" at bounding box center [244, 24] width 22 height 22
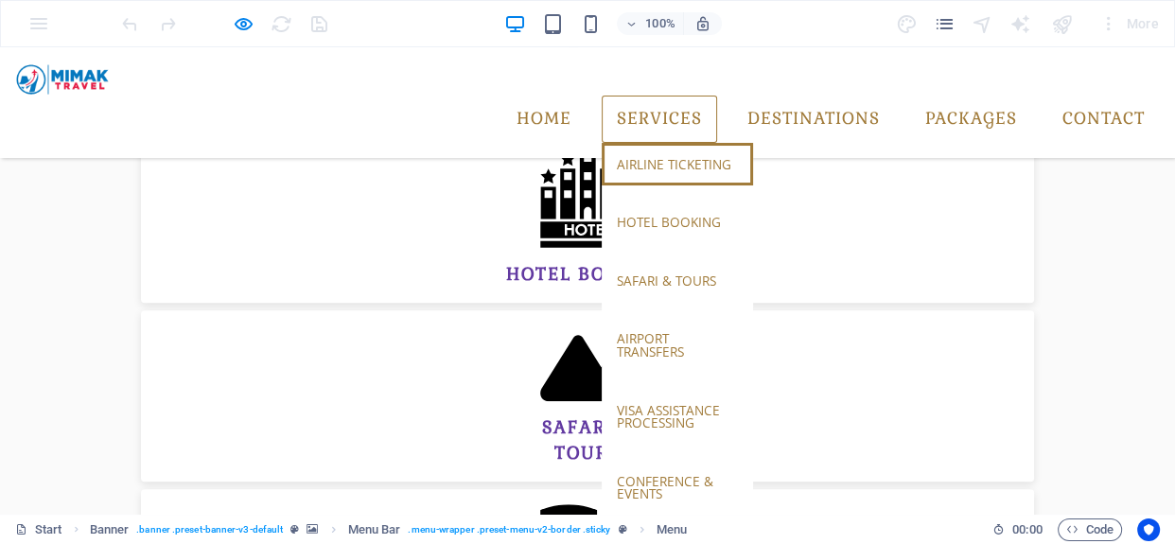
scroll to position [936, 0]
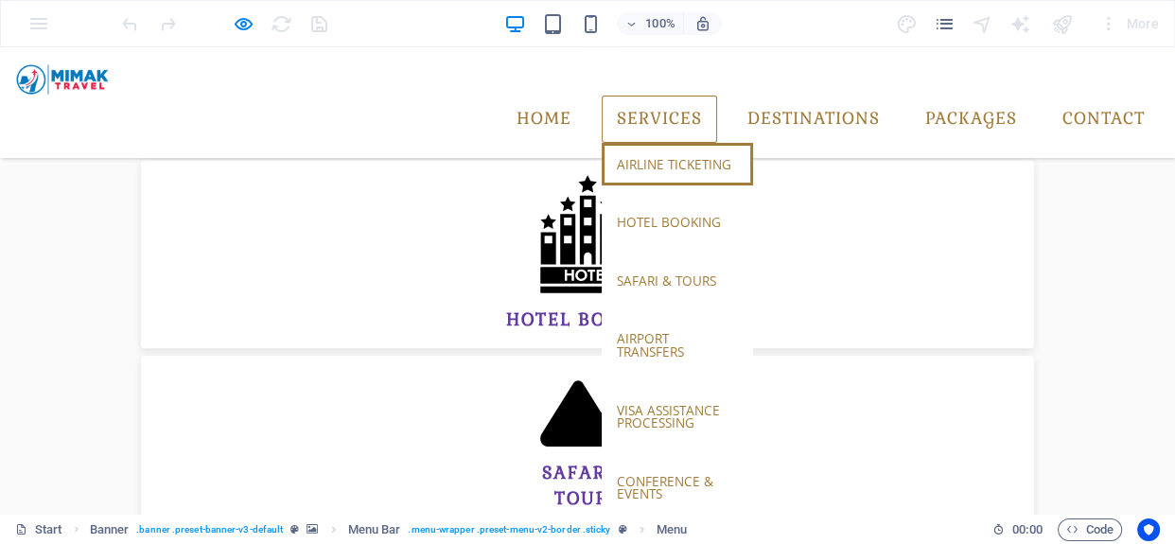
click at [617, 143] on link "airline ticketing" at bounding box center [677, 165] width 151 height 44
click at [623, 143] on link "airline ticketing" at bounding box center [677, 165] width 151 height 44
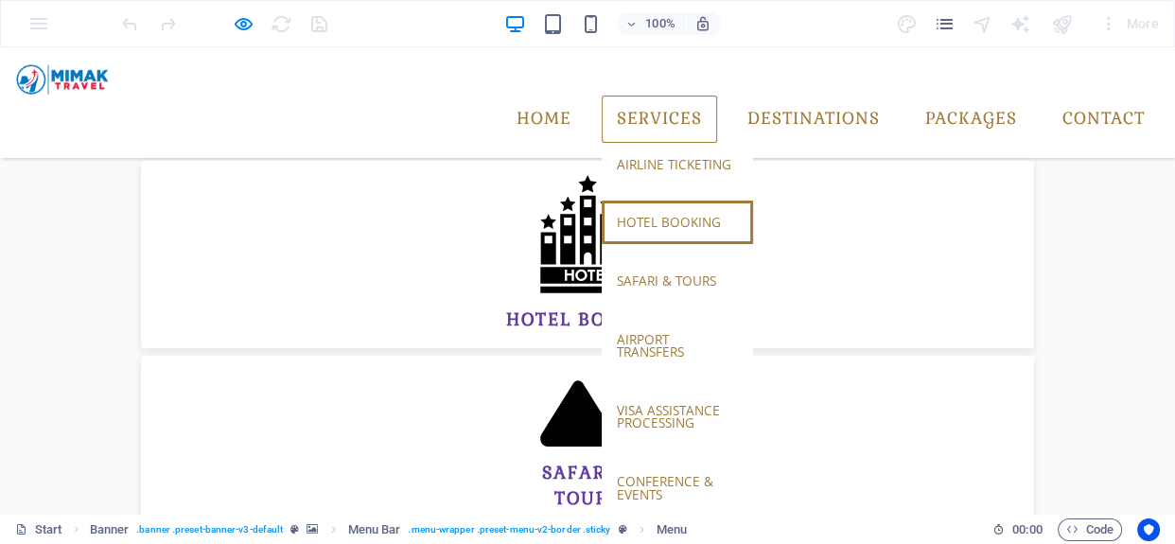
click at [633, 201] on link "hotel booking" at bounding box center [677, 223] width 151 height 44
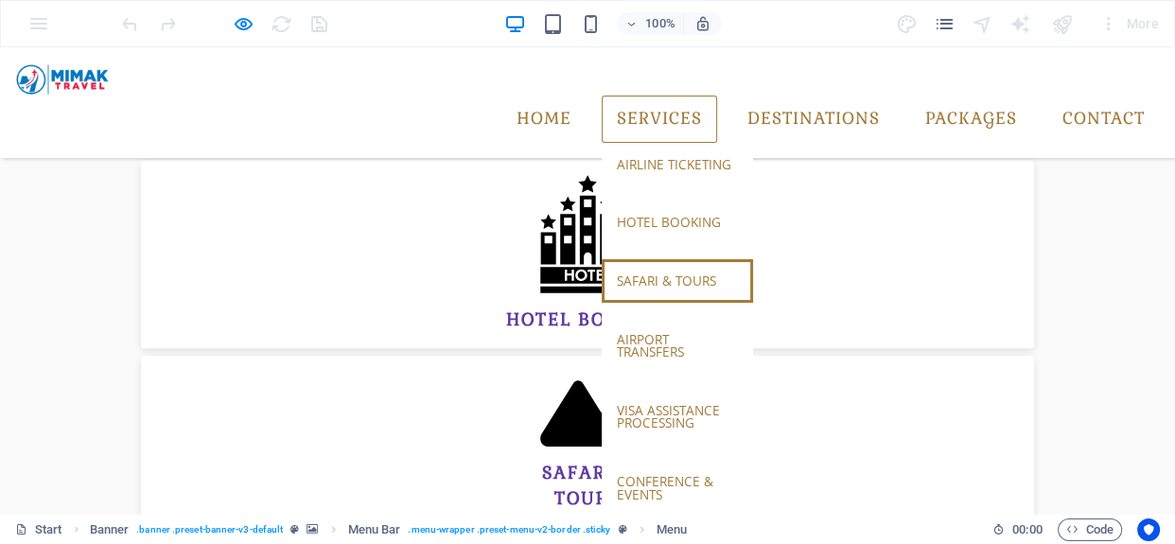
click at [622, 259] on link "safari & tours" at bounding box center [677, 281] width 151 height 44
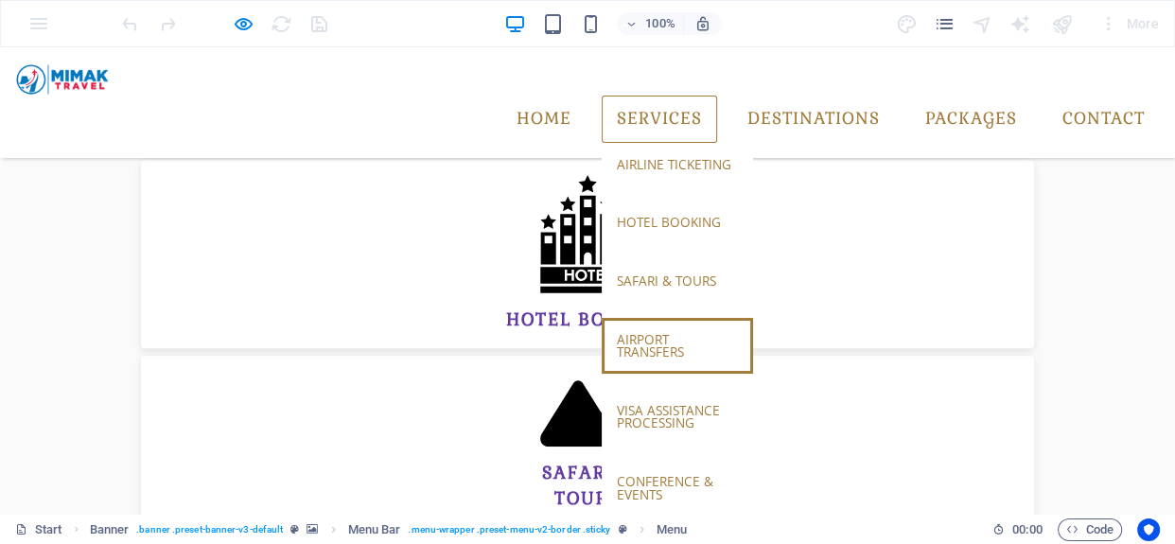
click at [634, 318] on link "airport transfers" at bounding box center [677, 346] width 151 height 56
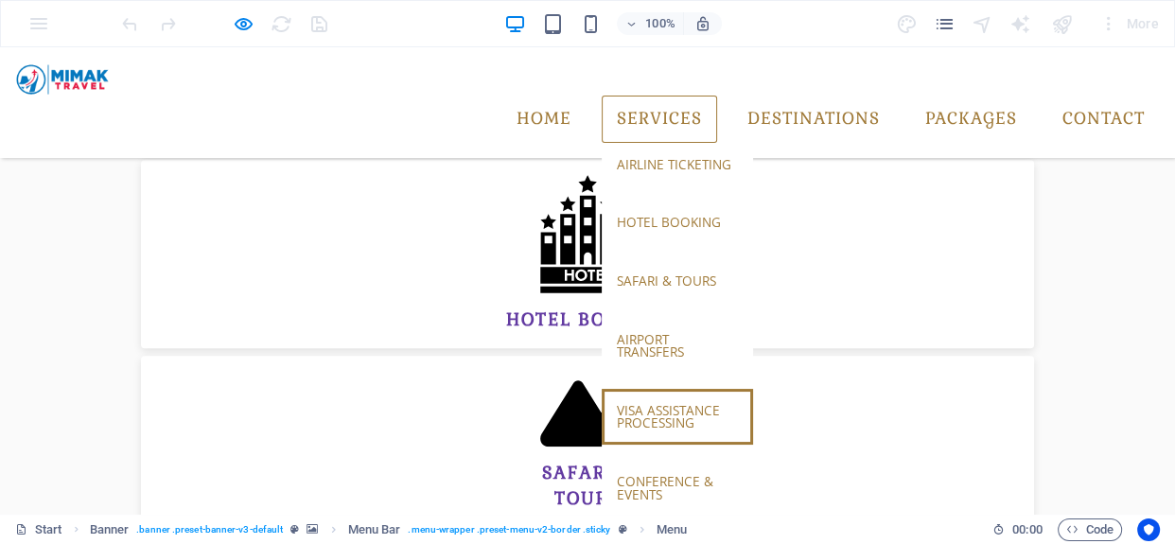
click at [615, 389] on link "visa assistance processing" at bounding box center [677, 417] width 151 height 56
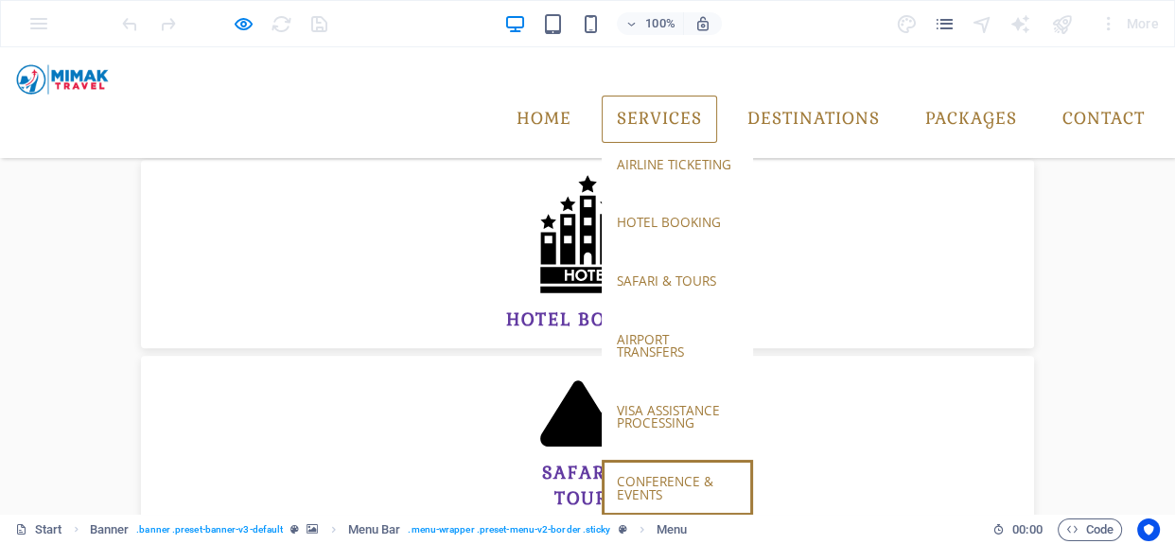
click at [625, 460] on link "conference & events" at bounding box center [677, 488] width 151 height 56
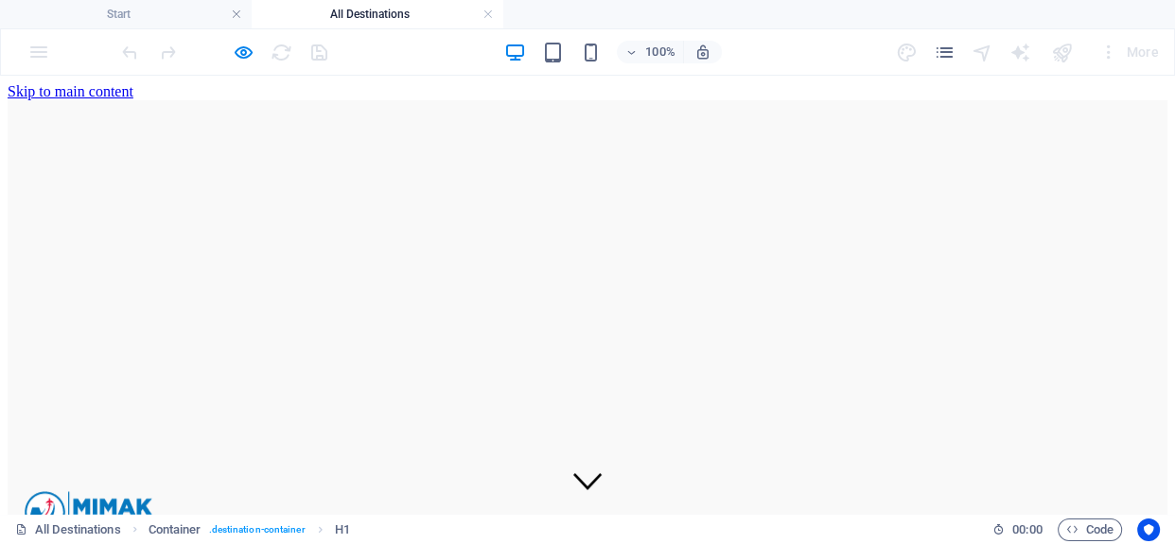
scroll to position [0, 0]
click at [487, 9] on link at bounding box center [488, 15] width 11 height 18
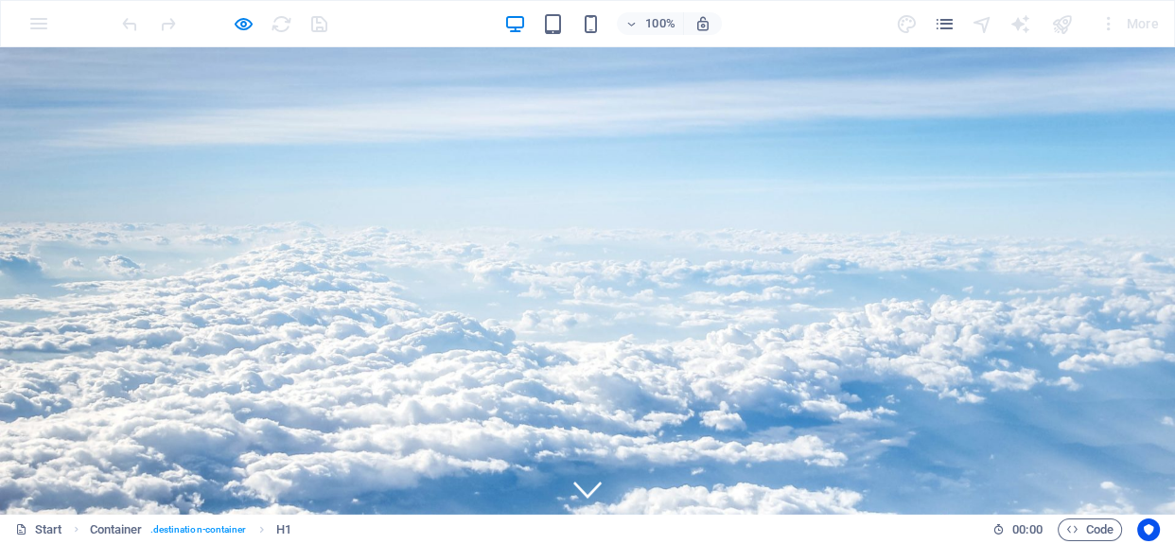
scroll to position [984, 0]
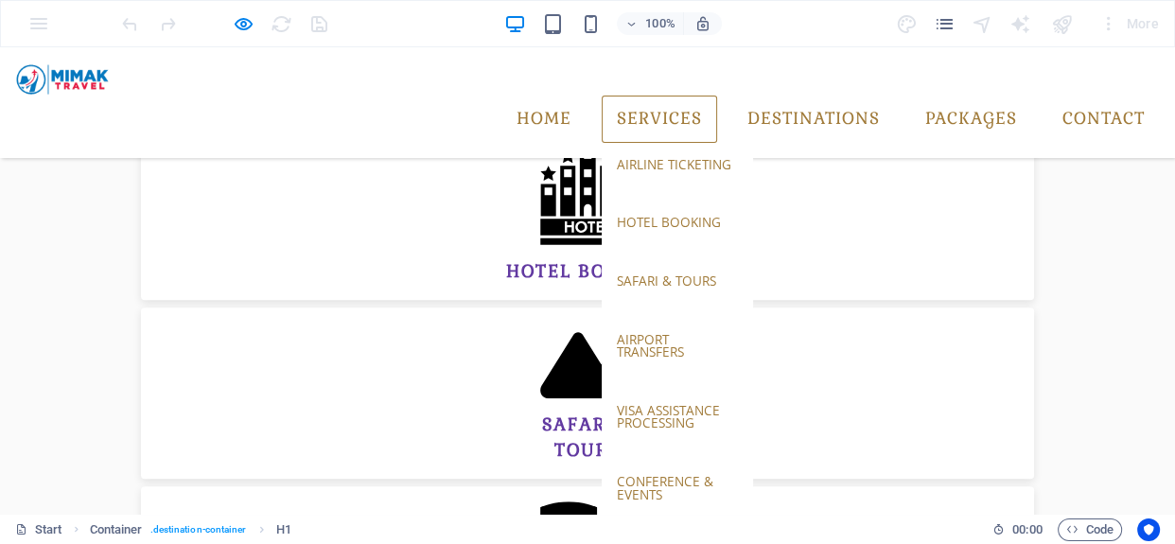
click at [607, 96] on link "Services" at bounding box center [659, 119] width 115 height 47
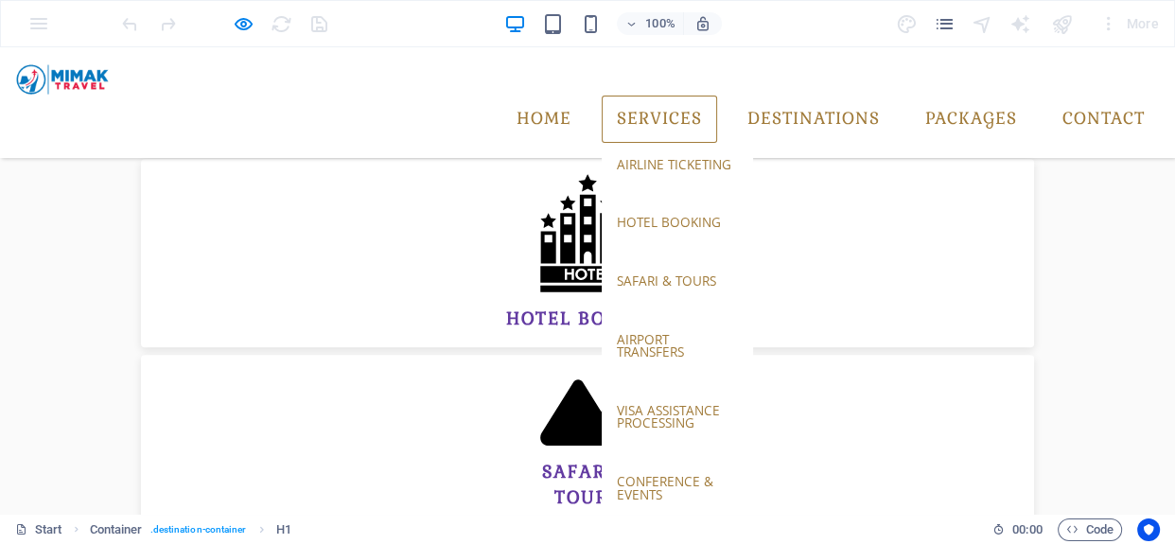
scroll to position [936, 0]
click at [612, 389] on link "visa assistance processing" at bounding box center [677, 417] width 151 height 56
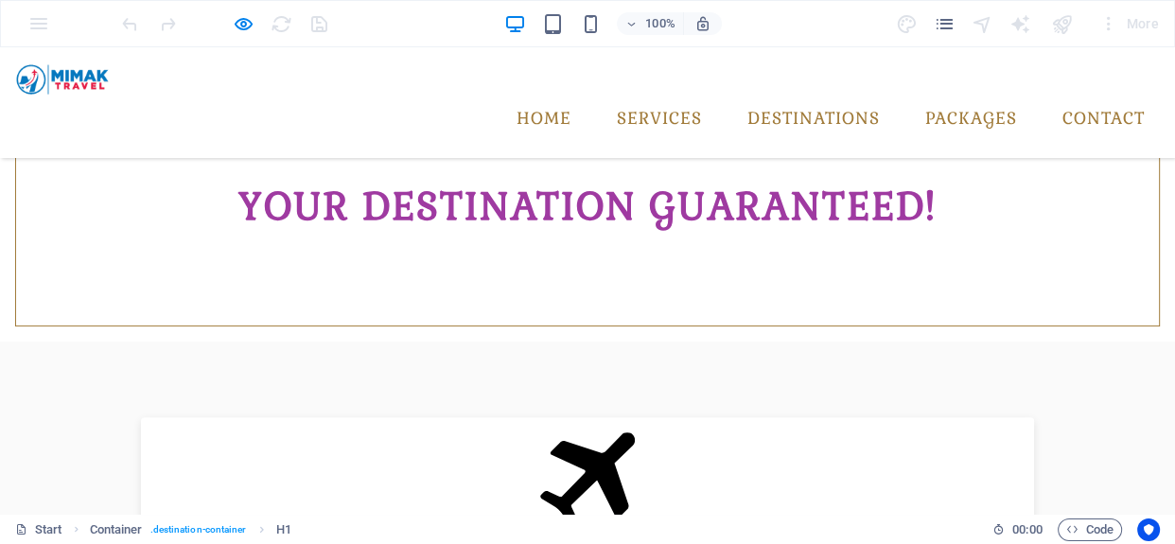
scroll to position [0, 0]
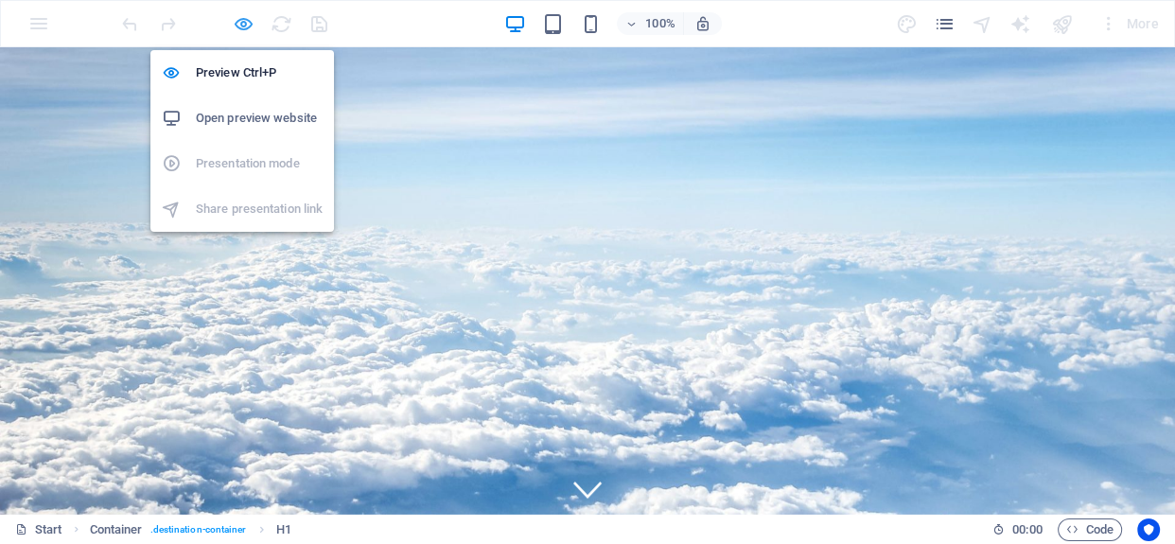
click at [242, 25] on icon "button" at bounding box center [244, 24] width 22 height 22
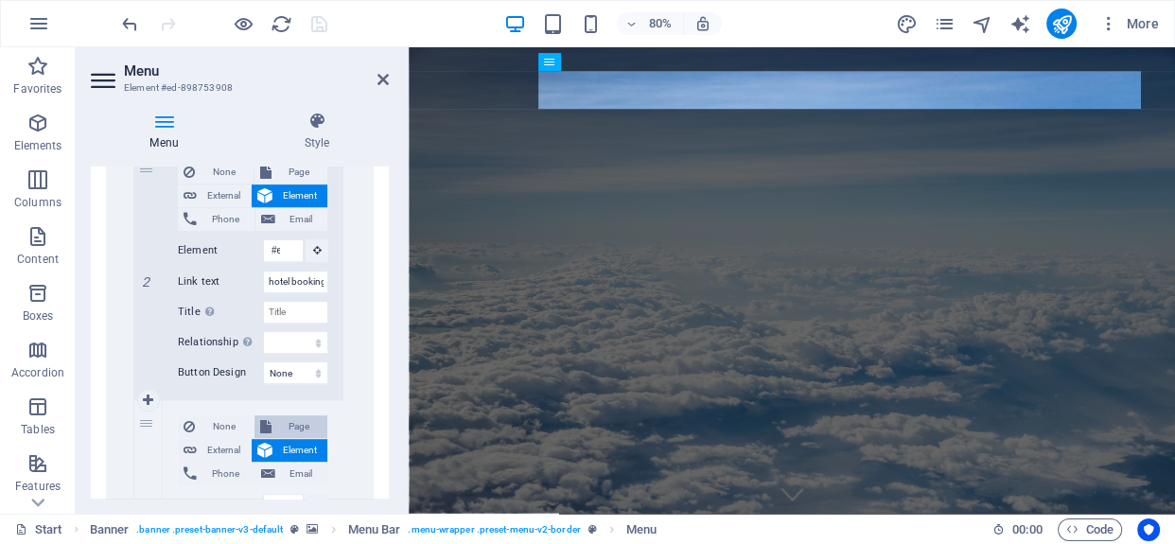
scroll to position [1031, 0]
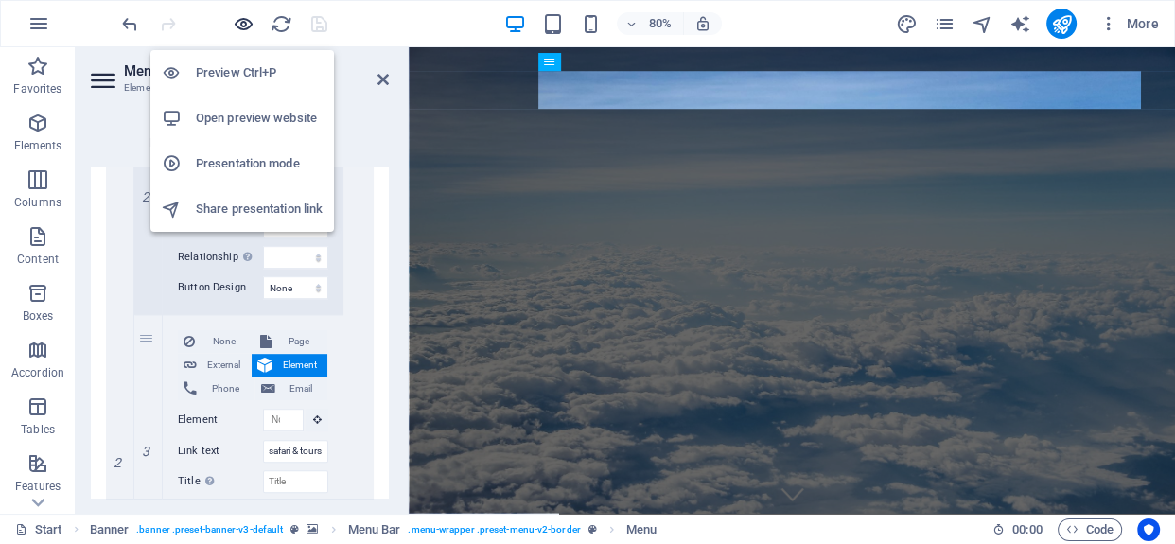
click at [236, 25] on icon "button" at bounding box center [244, 24] width 22 height 22
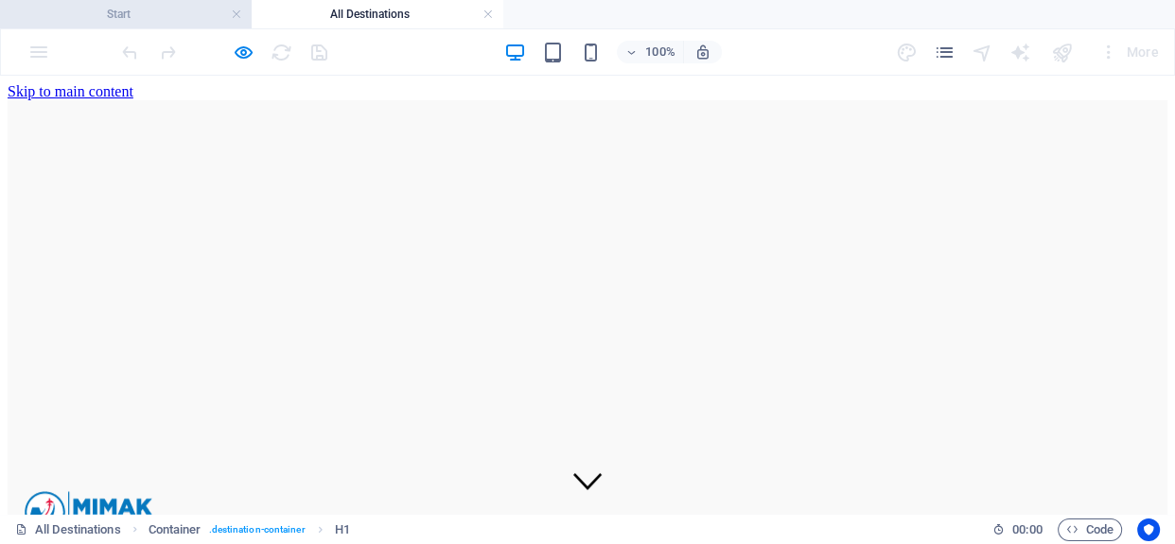
scroll to position [0, 0]
click at [488, 15] on link at bounding box center [488, 15] width 11 height 18
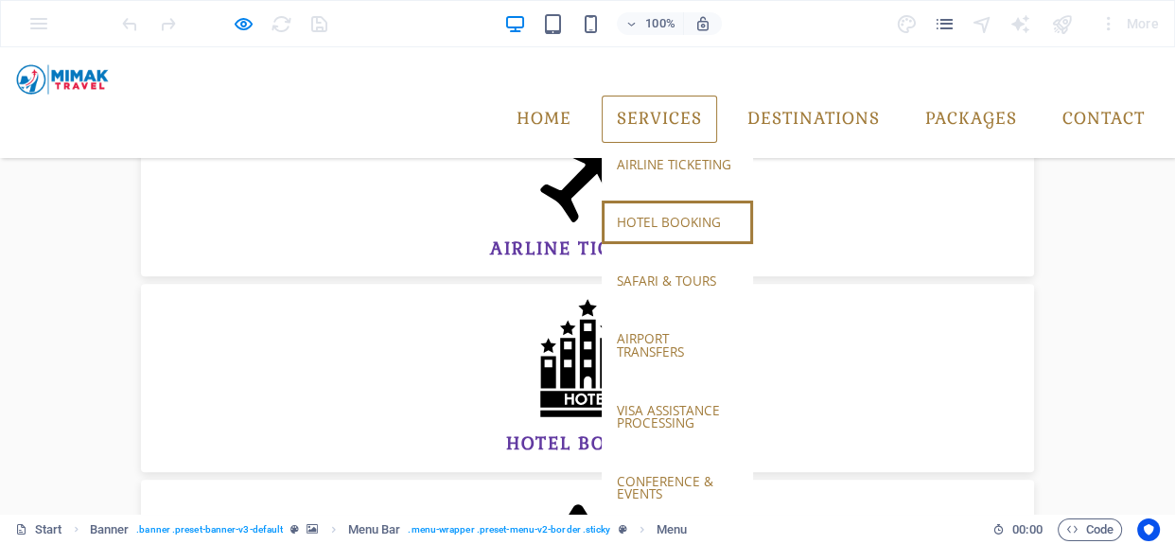
scroll to position [936, 0]
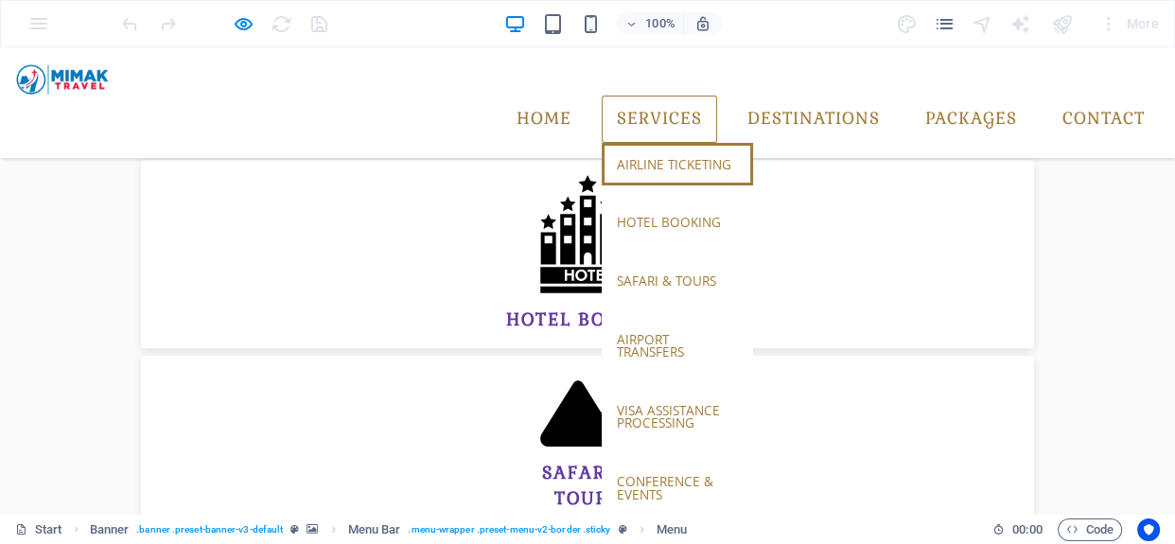
click at [625, 143] on link "airline ticketing" at bounding box center [677, 165] width 151 height 44
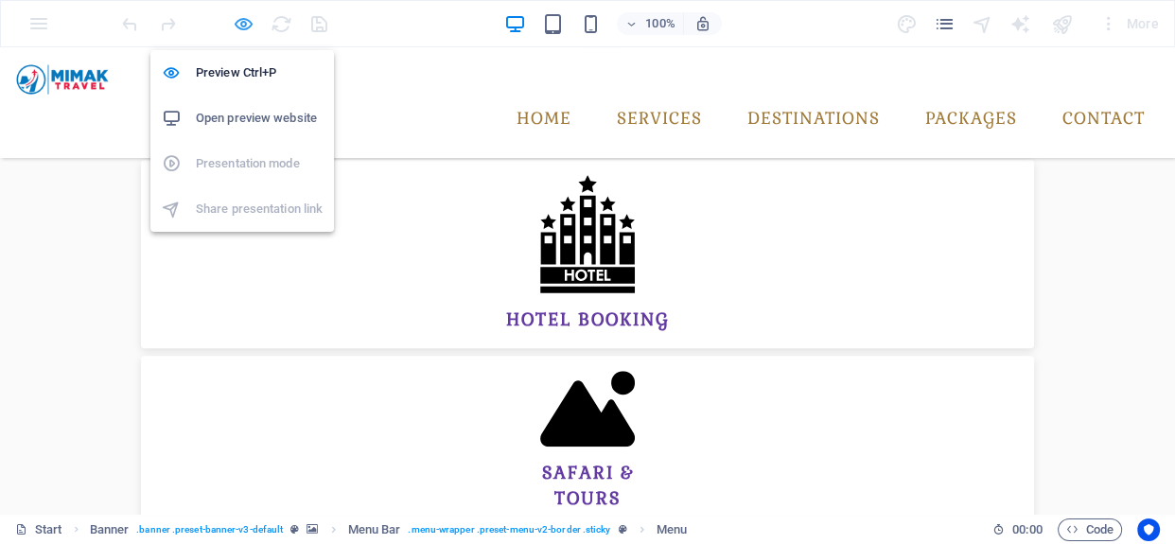
click at [248, 23] on icon "button" at bounding box center [244, 24] width 22 height 22
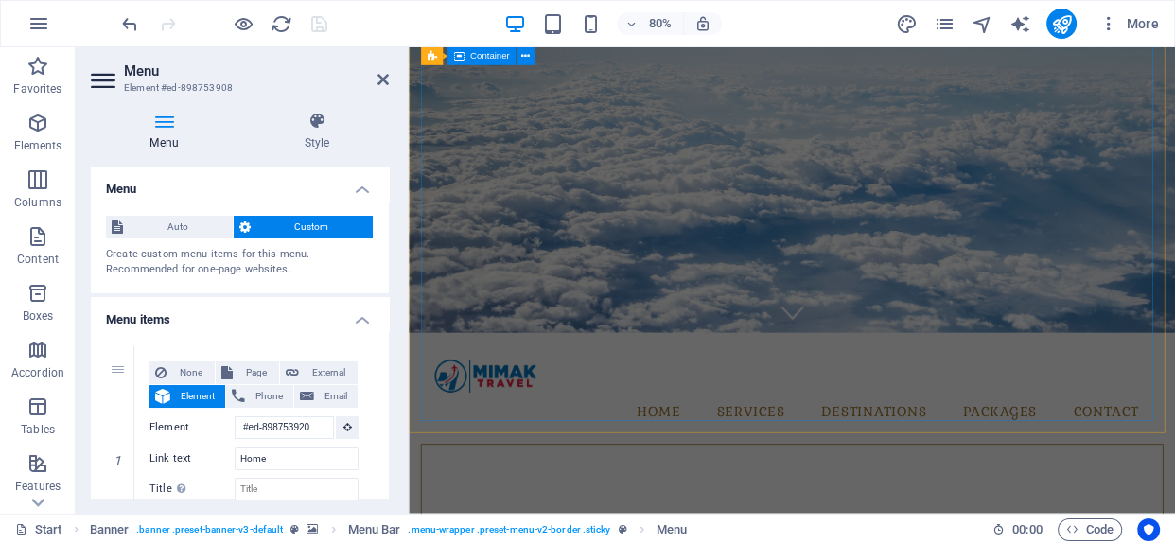
scroll to position [0, 0]
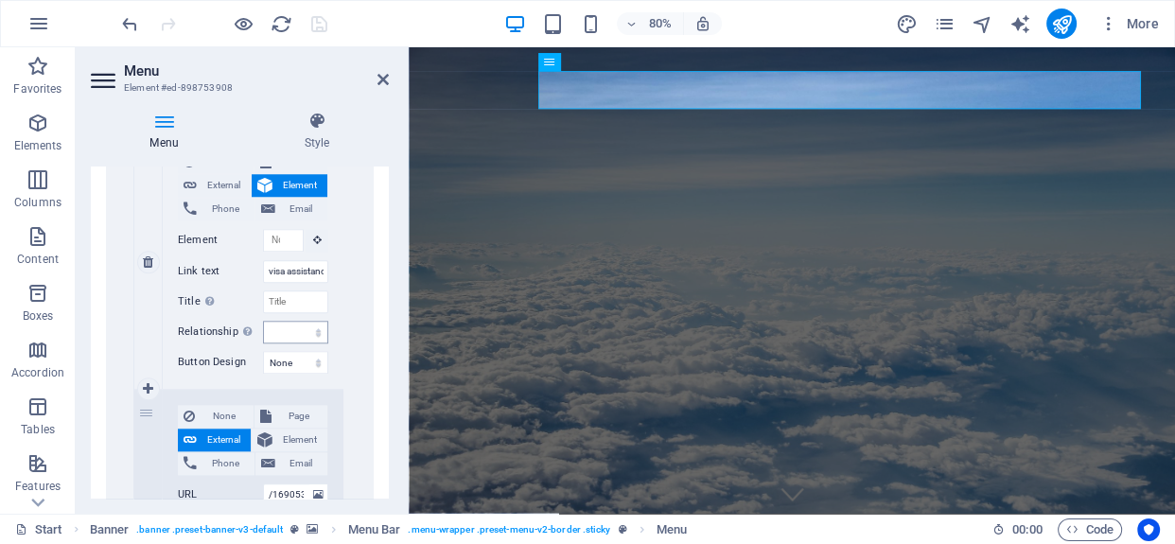
scroll to position [1634, 0]
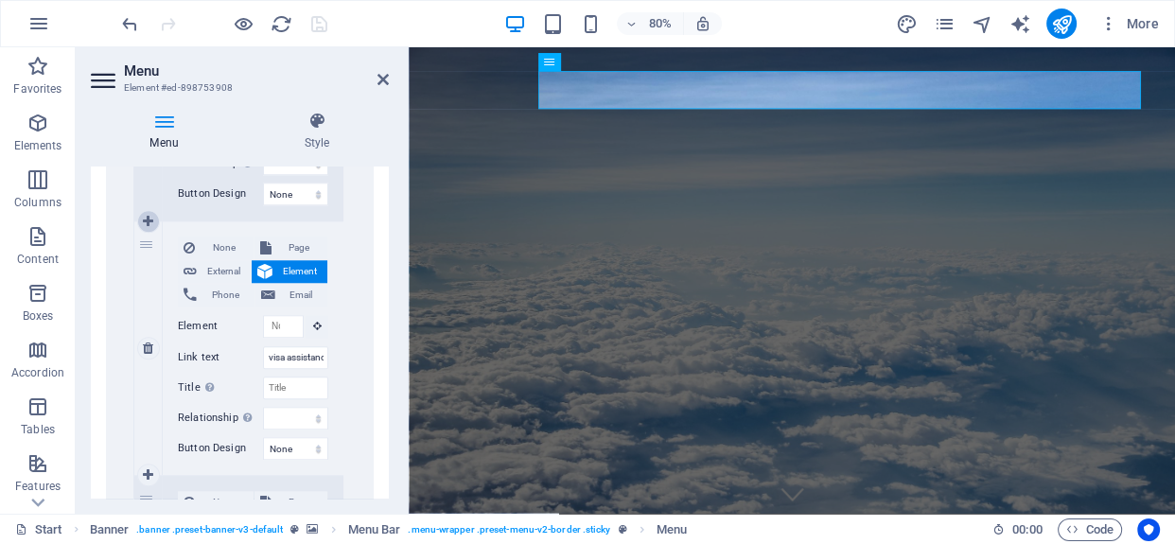
click at [147, 223] on icon at bounding box center [148, 221] width 10 height 13
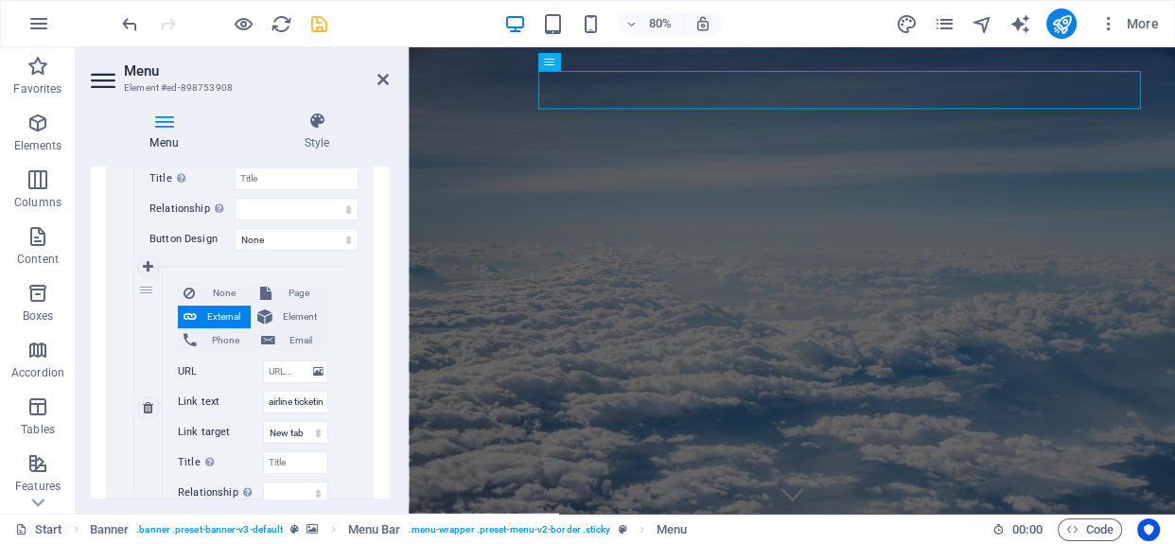
scroll to position [516, 0]
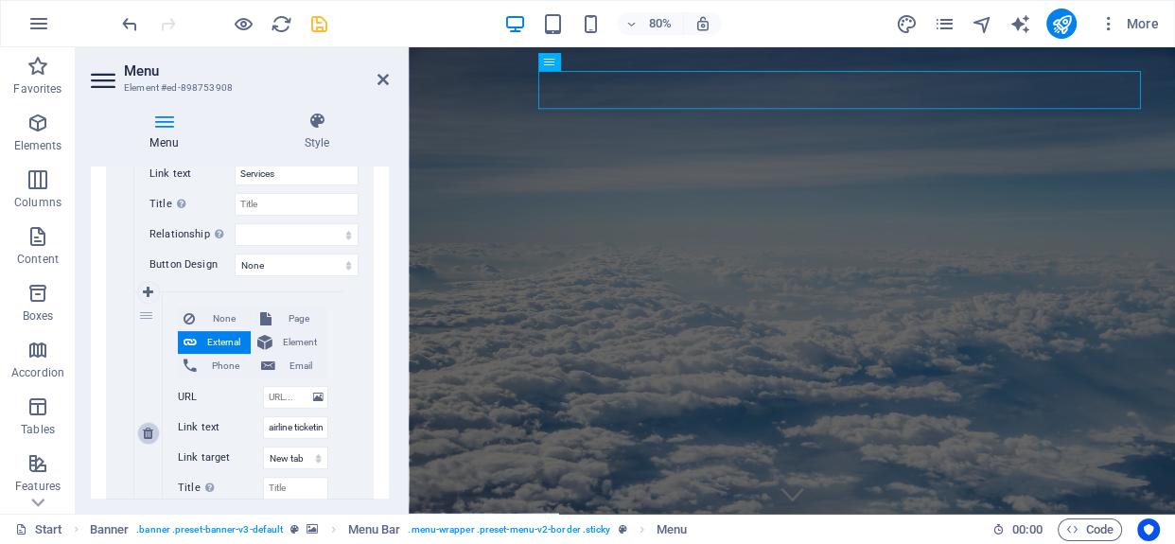
click at [143, 433] on icon at bounding box center [148, 433] width 10 height 13
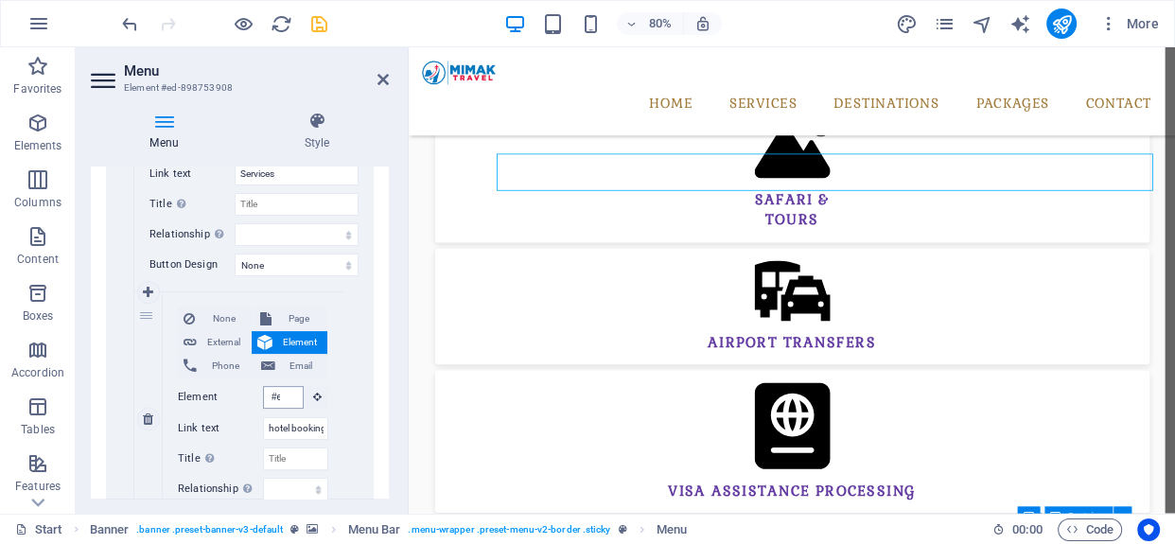
scroll to position [1295, 0]
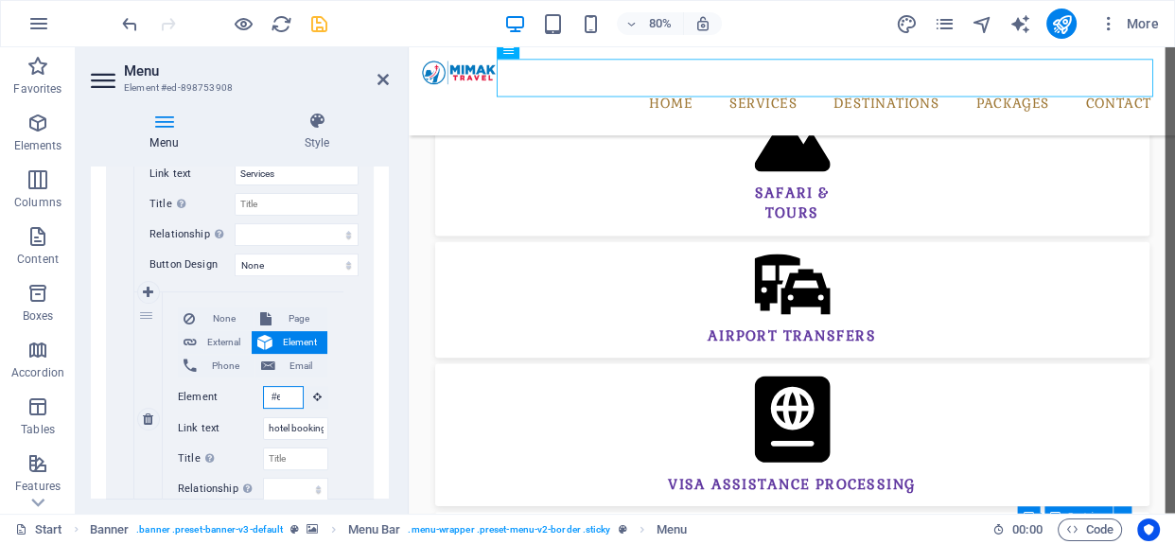
click at [266, 397] on input "#ed-898753587" at bounding box center [283, 397] width 41 height 23
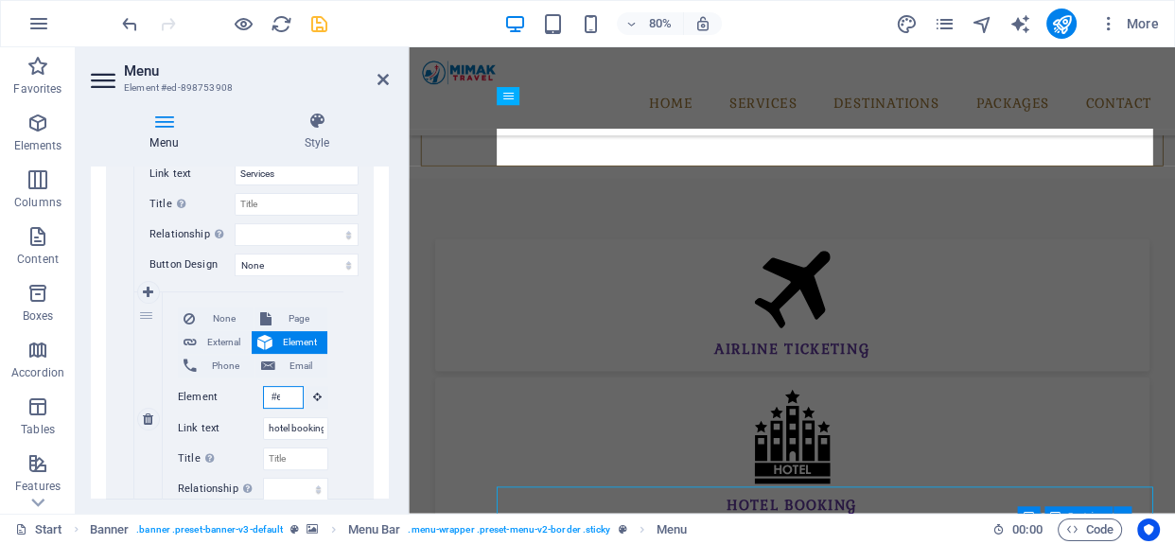
scroll to position [740, 0]
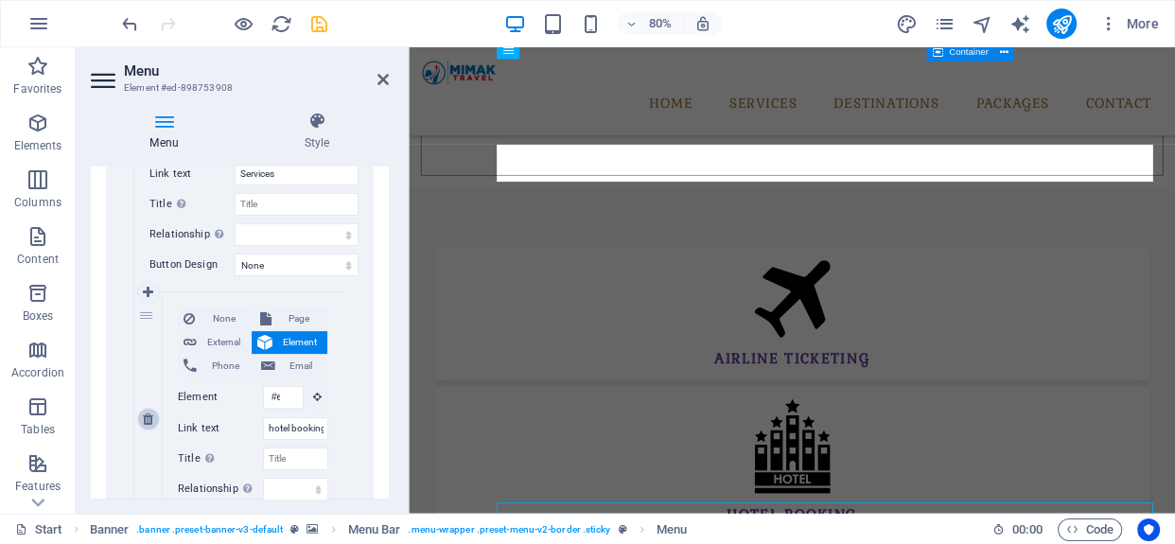
click at [143, 420] on icon at bounding box center [148, 419] width 10 height 13
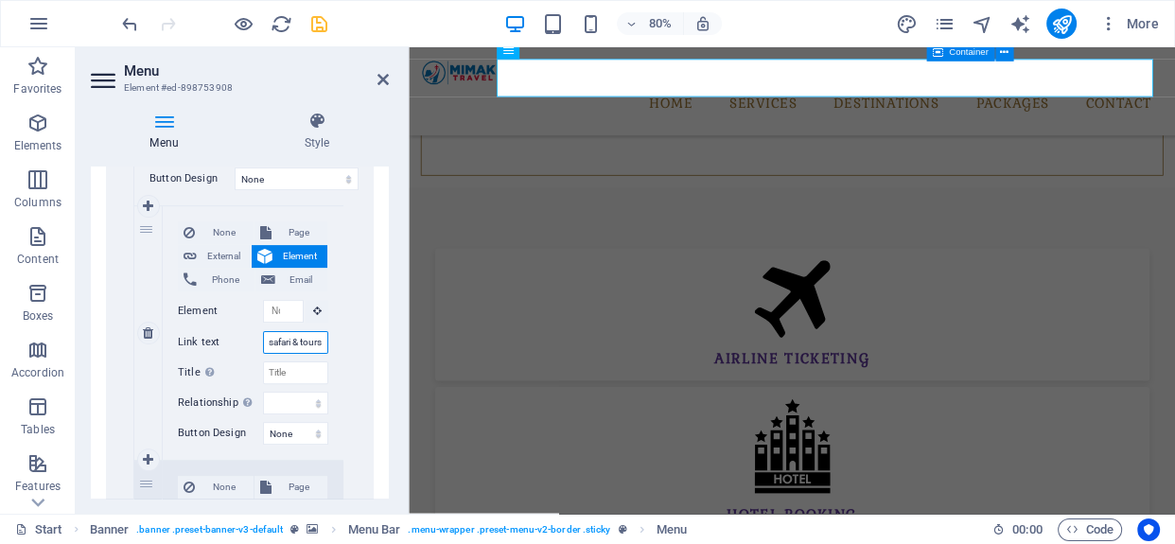
scroll to position [0, 5]
drag, startPoint x: 266, startPoint y: 340, endPoint x: 339, endPoint y: 336, distance: 73.0
click at [338, 336] on div "None Page External Element Phone Email Page Start All Destinations Legal Notice…" at bounding box center [253, 333] width 181 height 254
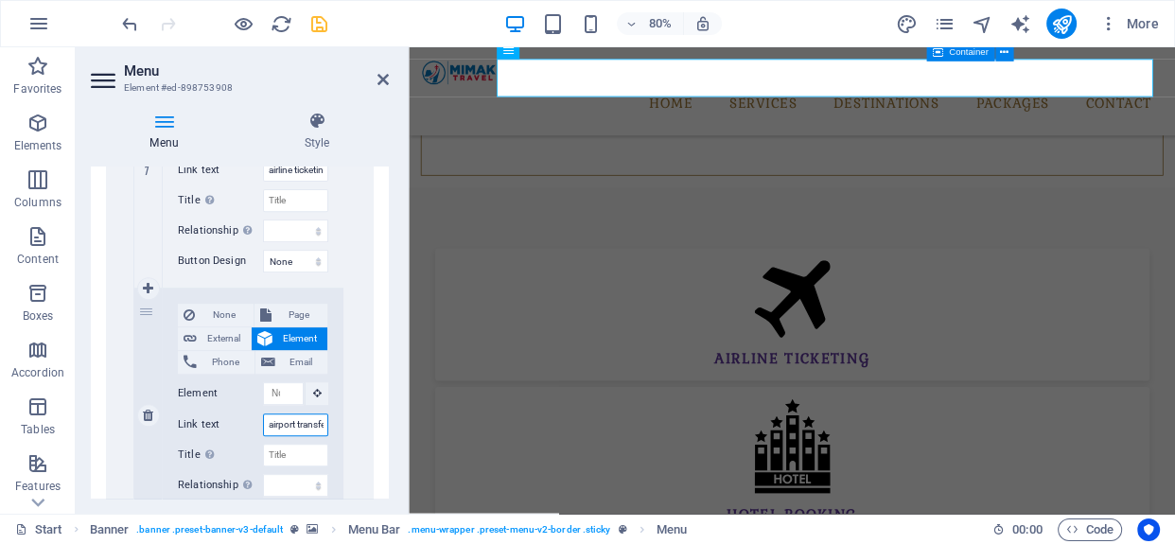
scroll to position [0, 17]
drag, startPoint x: 265, startPoint y: 426, endPoint x: 325, endPoint y: 422, distance: 59.7
click at [325, 422] on div "None Page External Element Phone Email Page Start All Destinations Legal Notice…" at bounding box center [253, 416] width 181 height 254
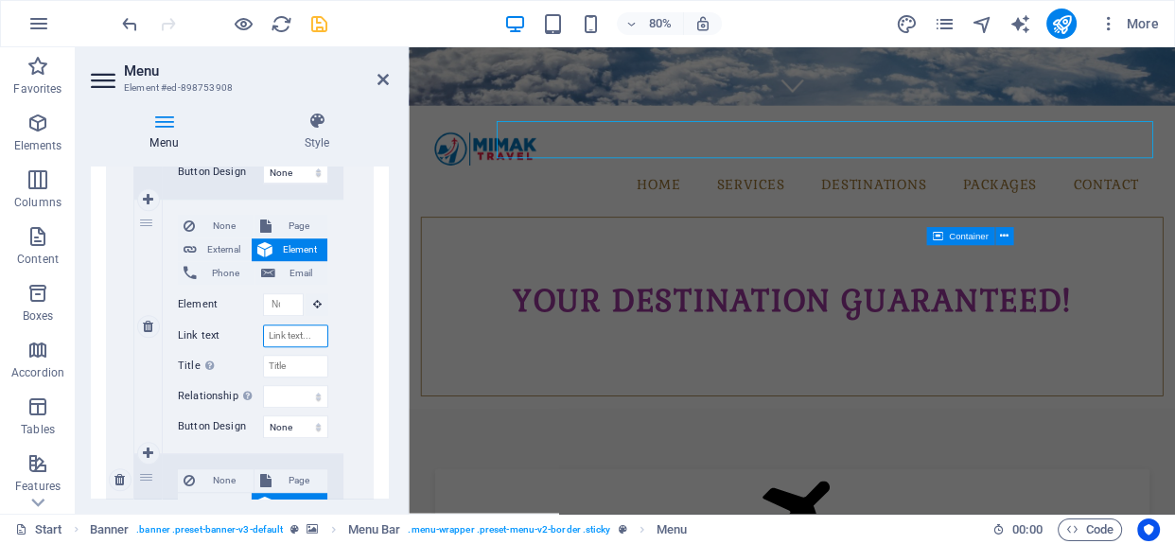
scroll to position [0, 0]
click at [281, 334] on input "Link text" at bounding box center [295, 336] width 65 height 23
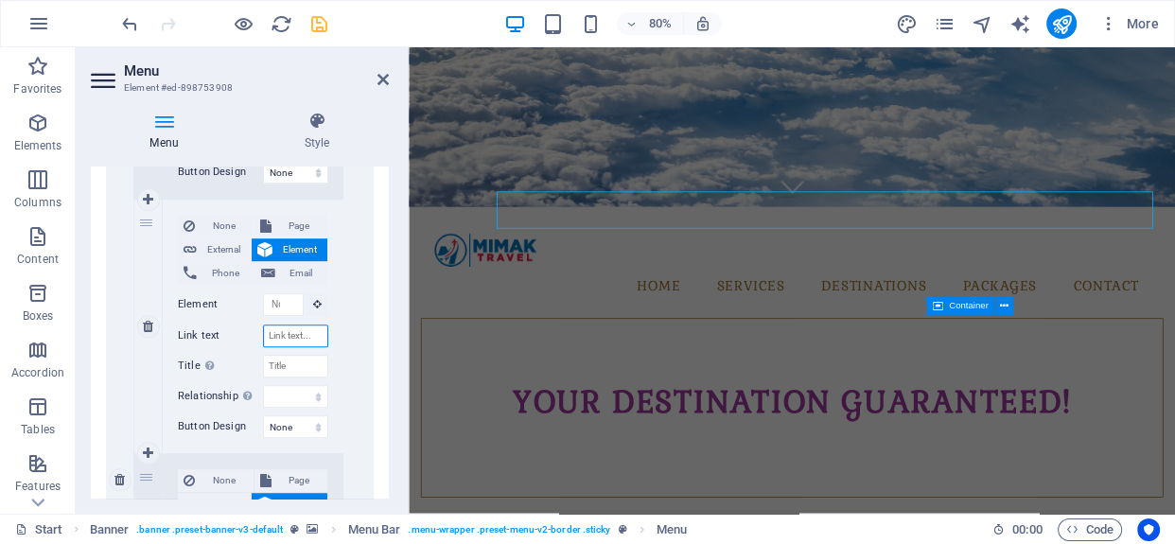
scroll to position [511, 0]
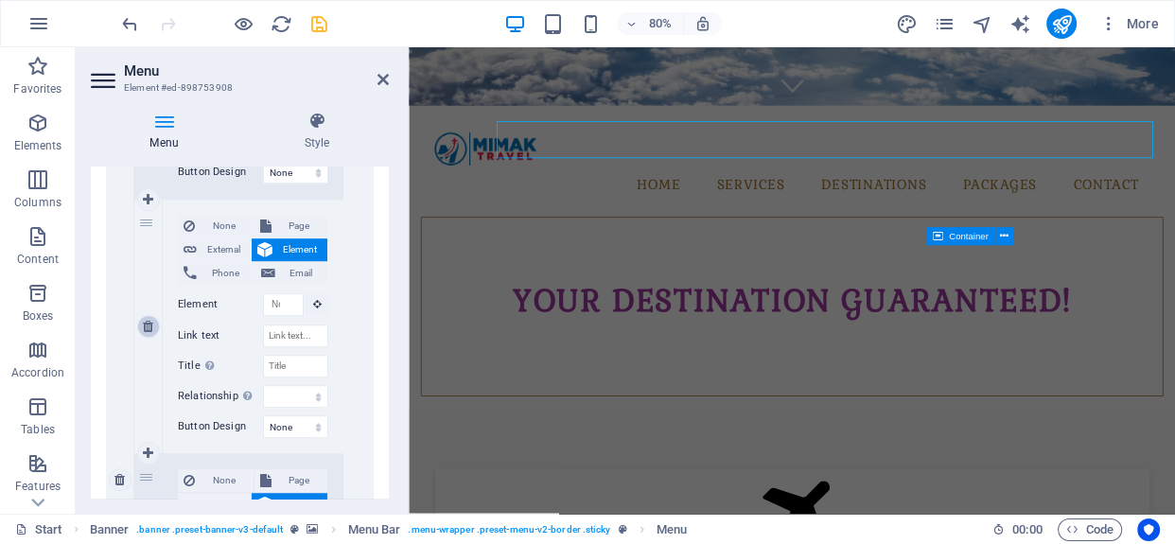
click at [147, 327] on icon at bounding box center [148, 326] width 10 height 13
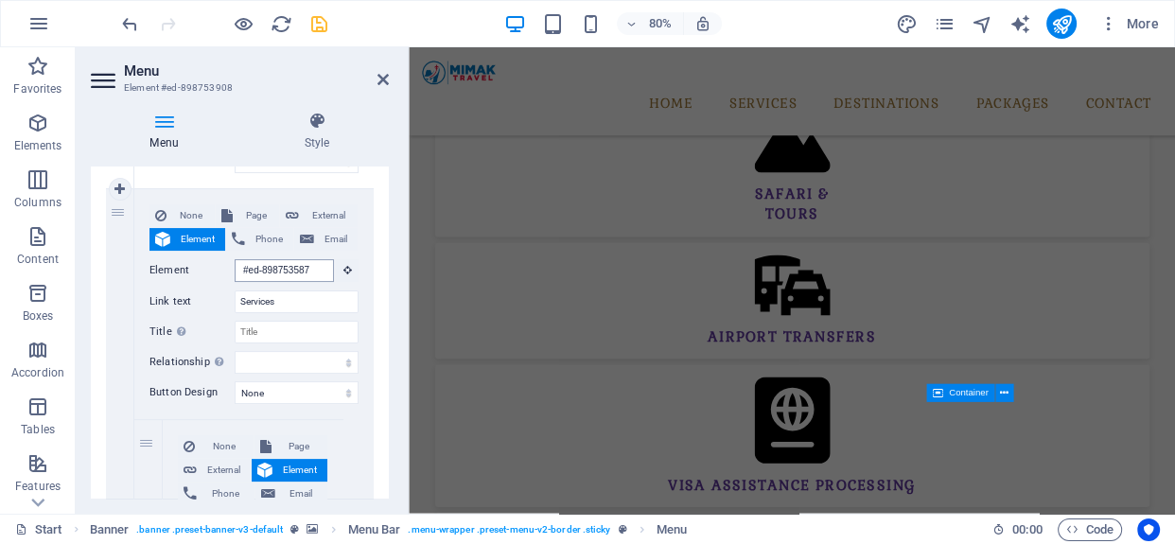
scroll to position [1295, 0]
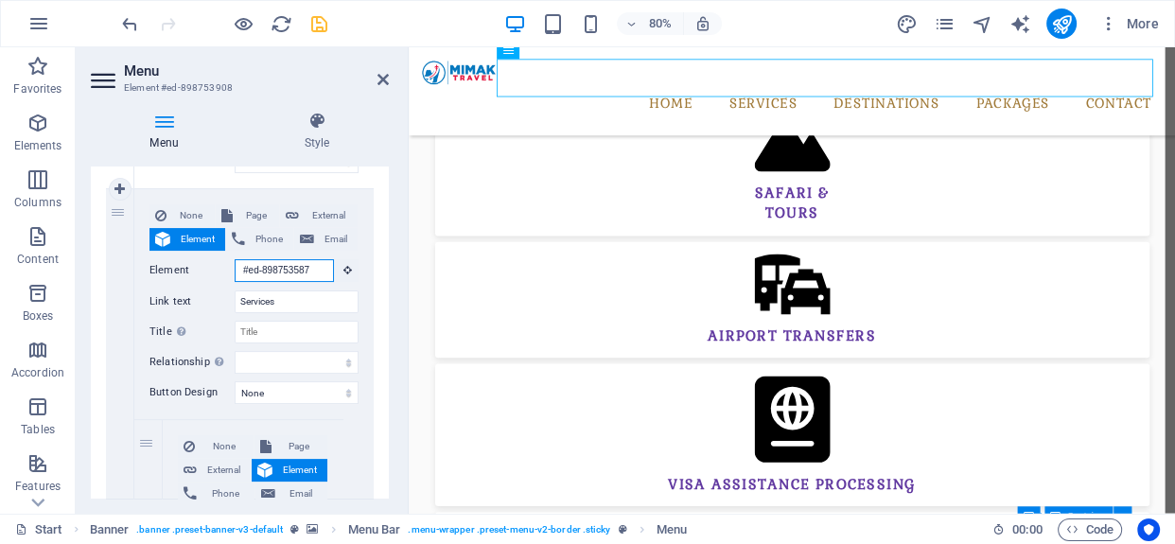
click at [305, 268] on input "#ed-898753587" at bounding box center [284, 270] width 99 height 23
click at [278, 266] on input "Element" at bounding box center [284, 270] width 99 height 23
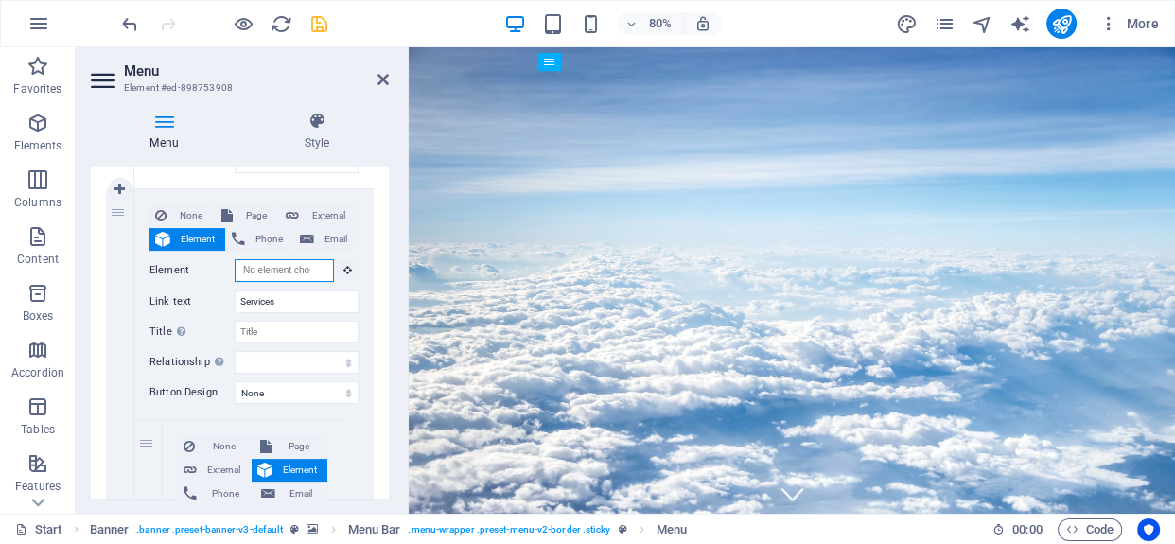
click at [244, 263] on input "Element" at bounding box center [284, 270] width 99 height 23
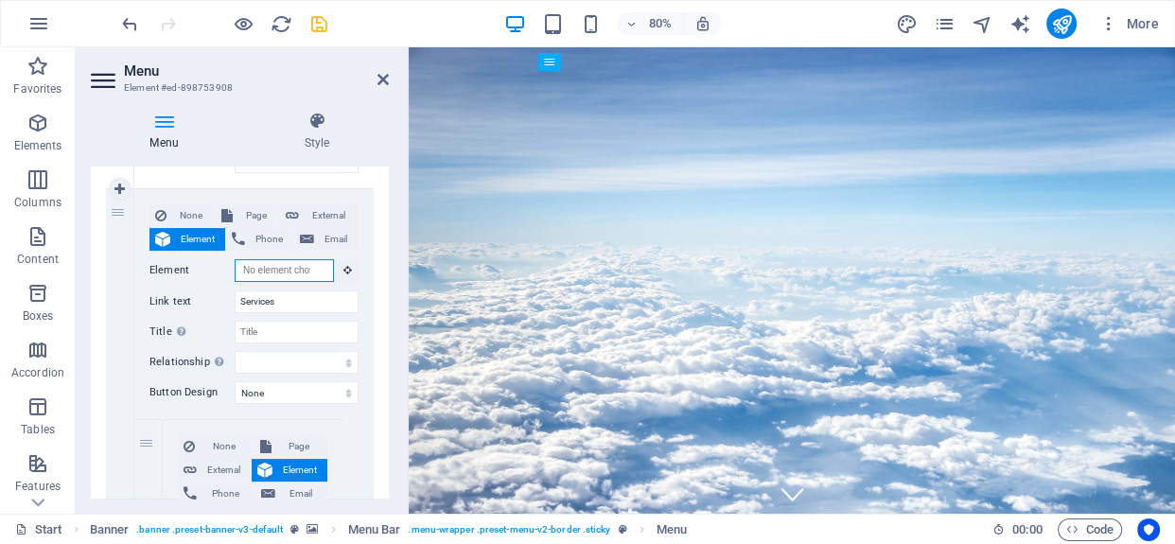
click at [258, 265] on input "Element" at bounding box center [284, 270] width 99 height 23
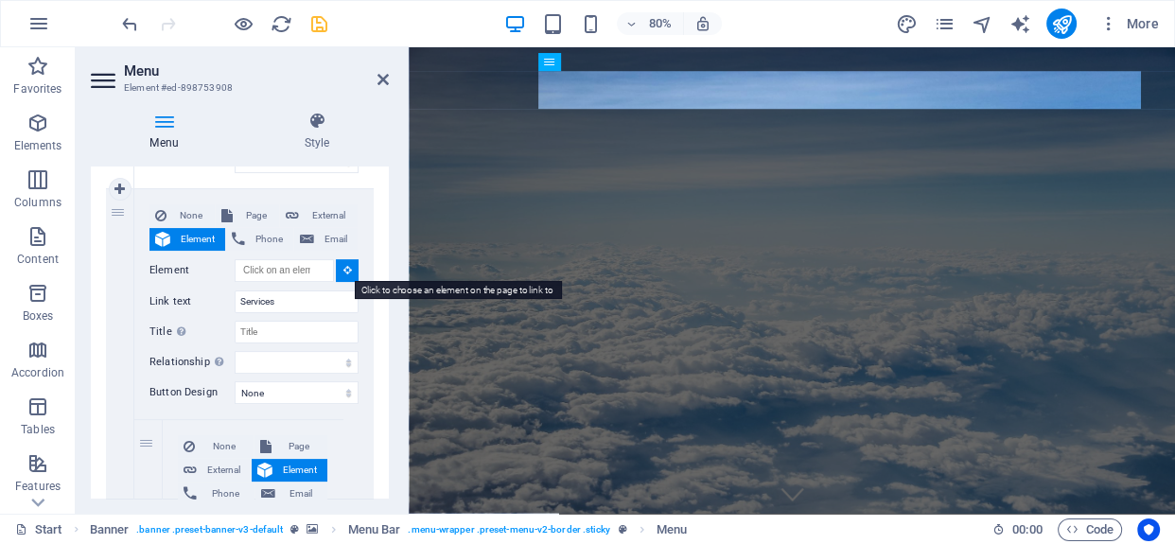
click at [348, 267] on button at bounding box center [347, 270] width 23 height 23
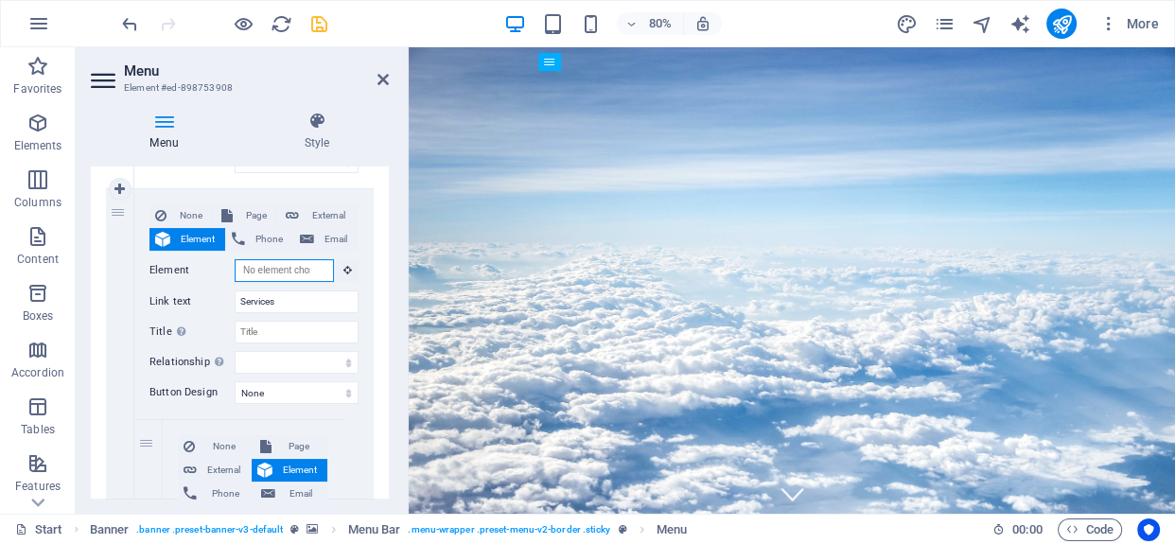
click at [285, 267] on input "Element" at bounding box center [284, 270] width 99 height 23
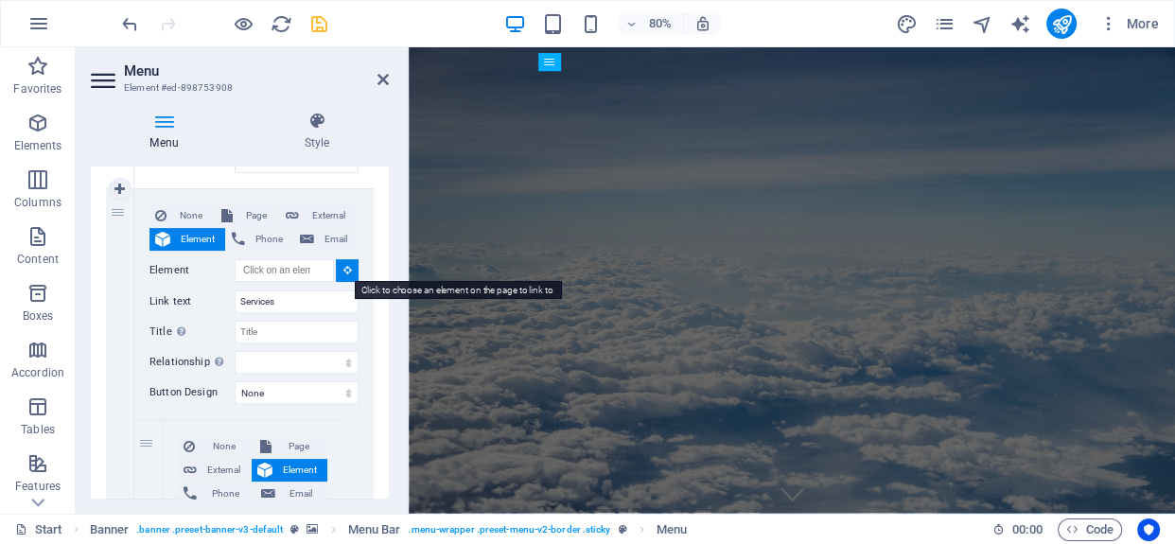
click at [344, 265] on icon at bounding box center [347, 269] width 9 height 9
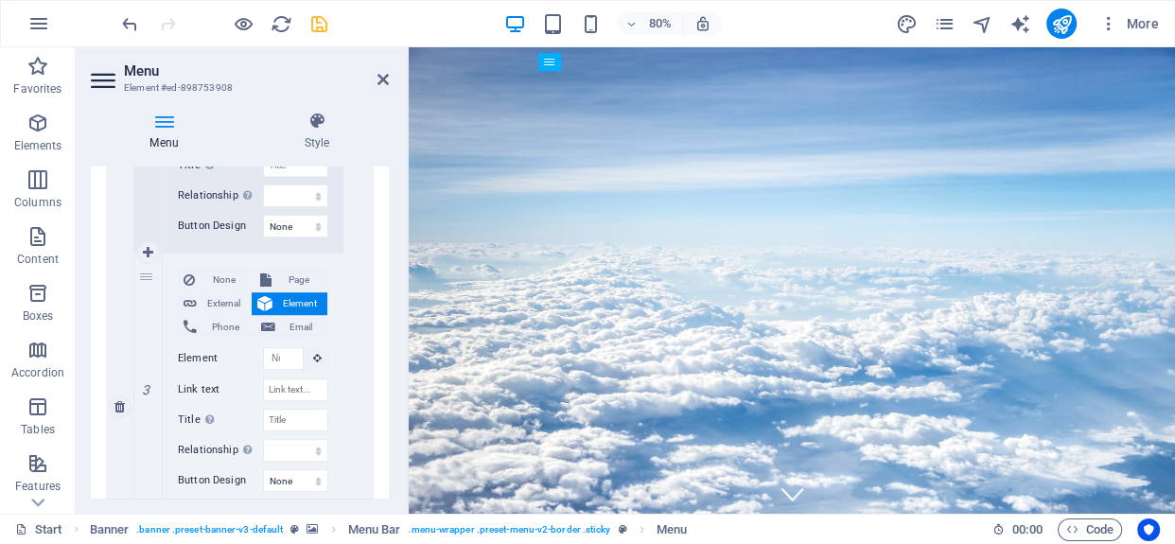
scroll to position [1163, 0]
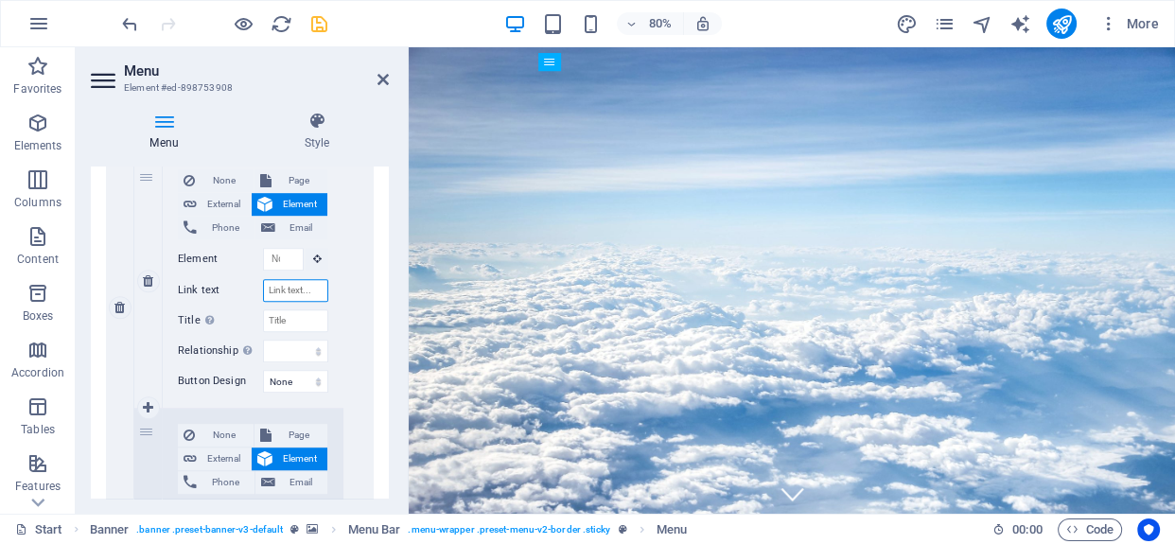
click at [271, 296] on input "Link text" at bounding box center [295, 290] width 65 height 23
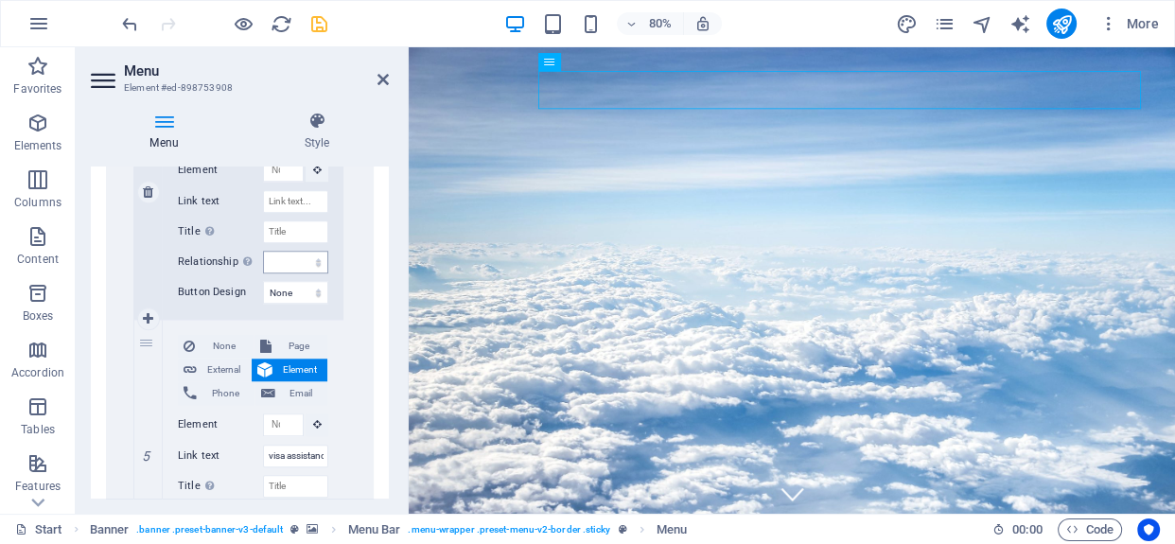
scroll to position [1420, 0]
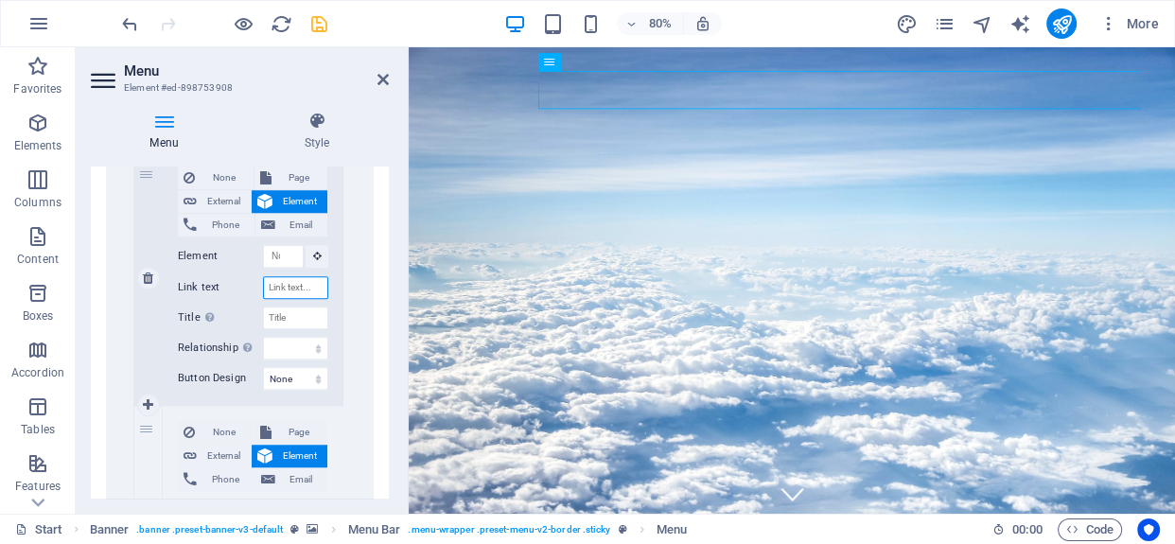
click at [276, 281] on input "Link text" at bounding box center [295, 287] width 65 height 23
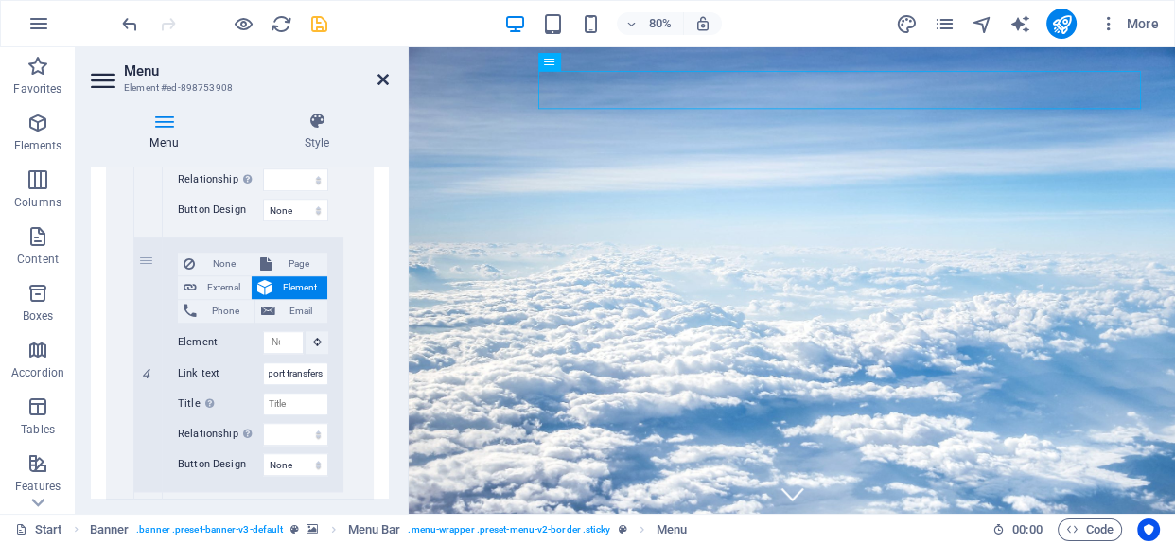
click at [381, 84] on icon at bounding box center [383, 79] width 11 height 15
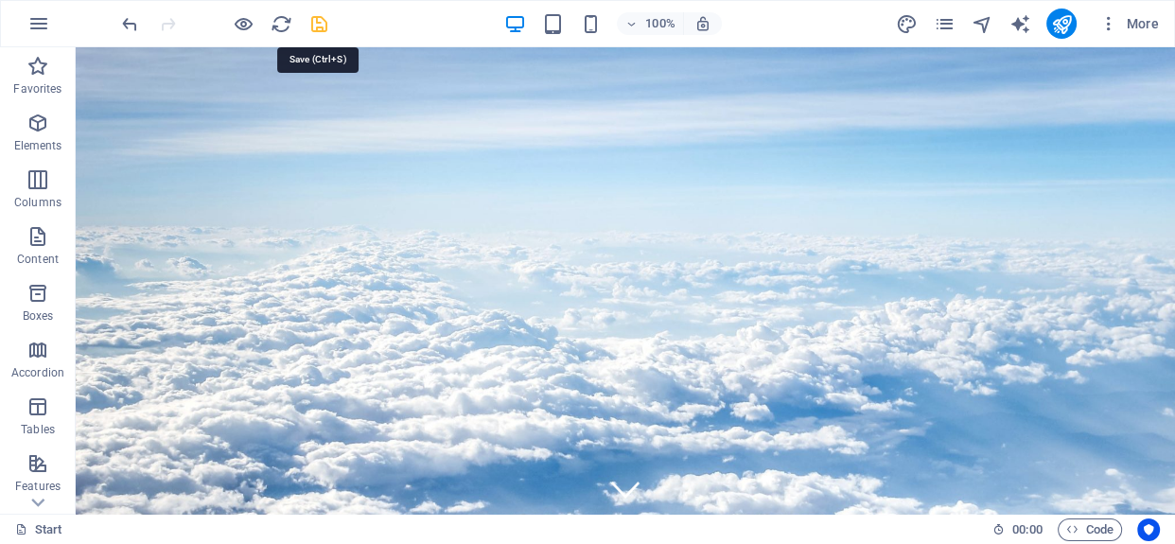
click at [318, 28] on icon "save" at bounding box center [319, 24] width 22 height 22
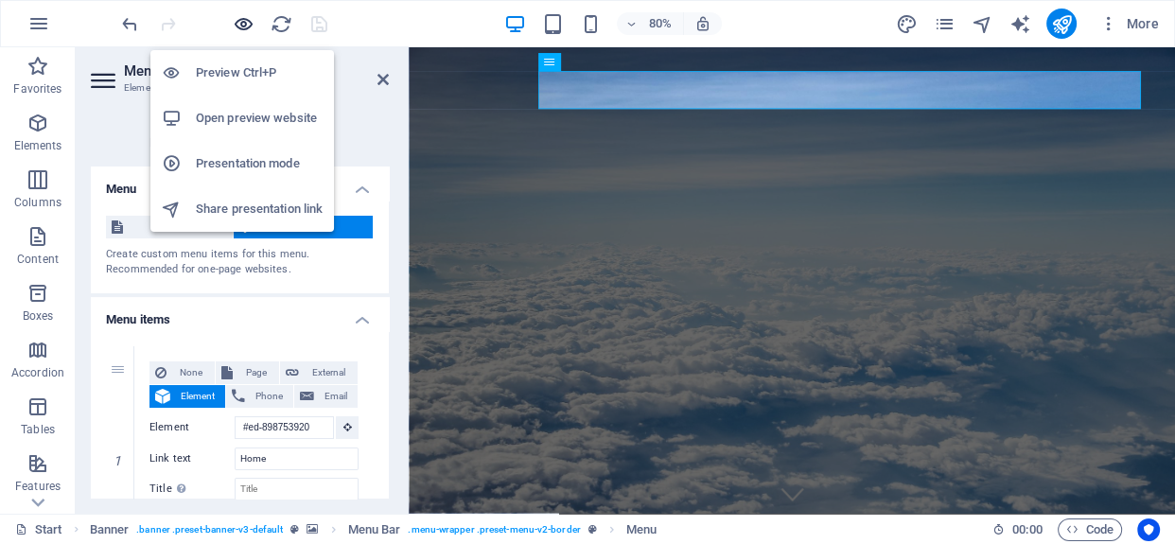
click at [239, 26] on icon "button" at bounding box center [244, 24] width 22 height 22
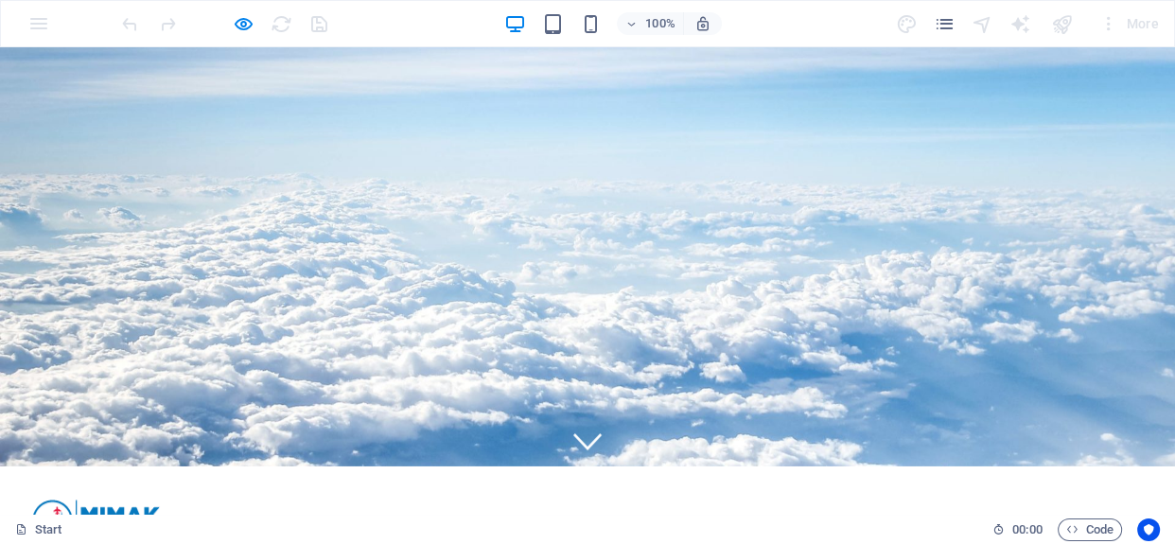
scroll to position [0, 0]
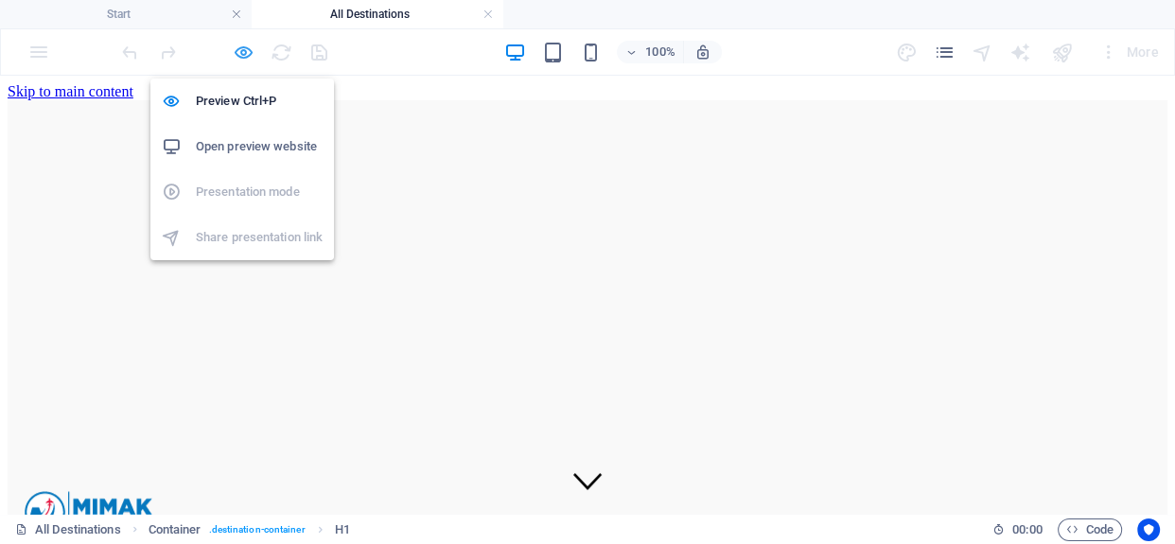
click at [248, 53] on icon "button" at bounding box center [244, 53] width 22 height 22
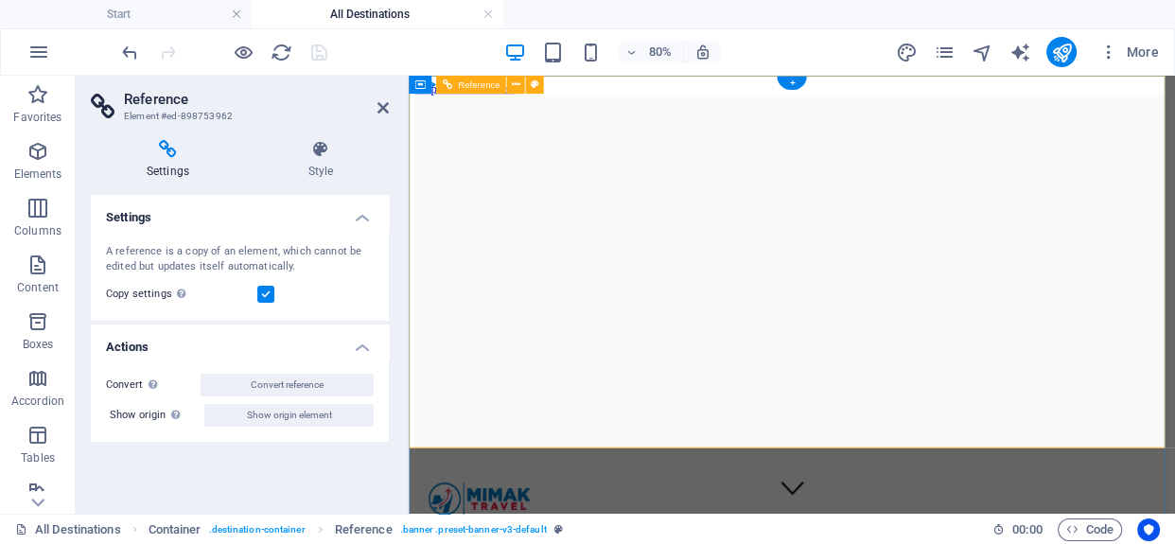
click at [483, 18] on link at bounding box center [488, 15] width 11 height 18
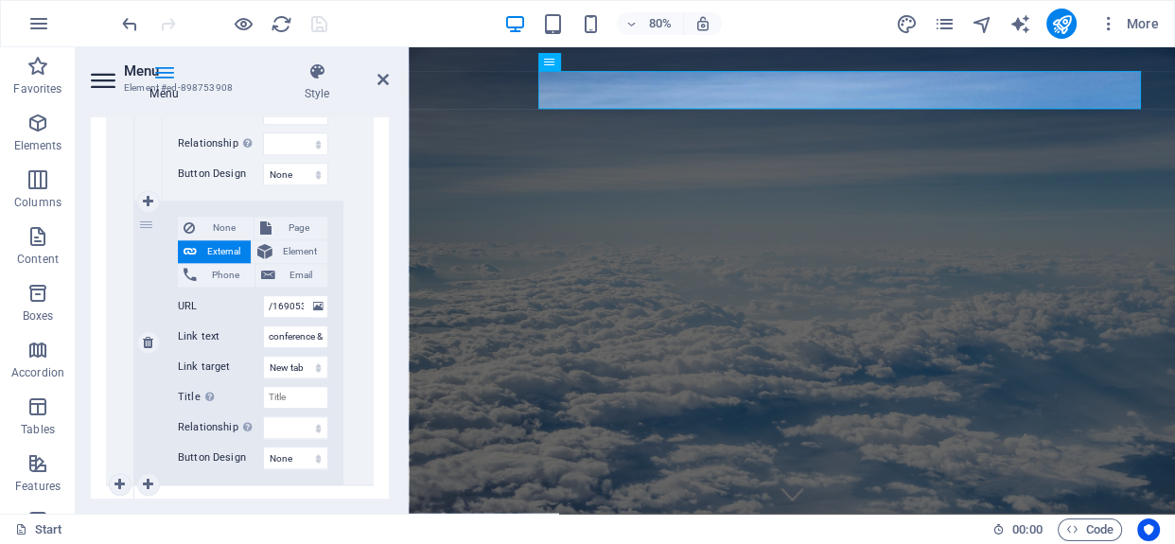
scroll to position [1823, 0]
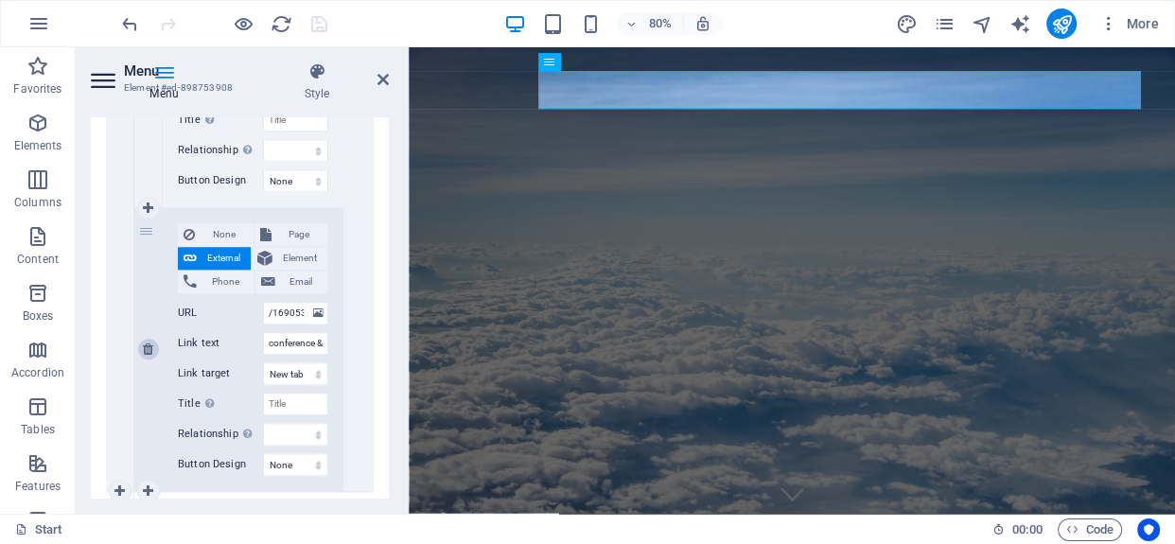
click at [151, 354] on icon at bounding box center [148, 349] width 10 height 13
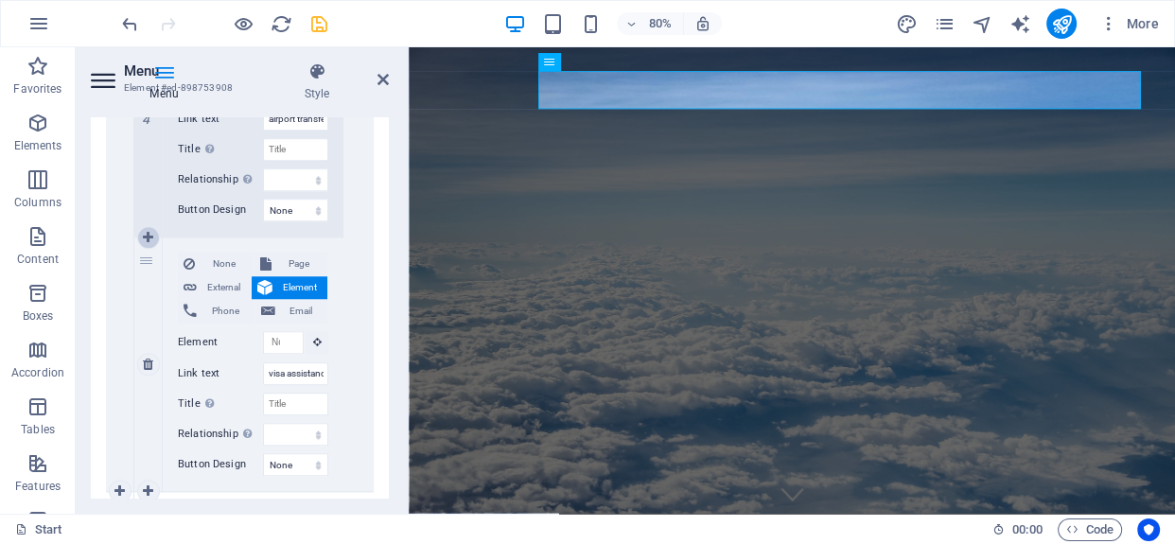
click at [149, 238] on icon at bounding box center [148, 237] width 10 height 13
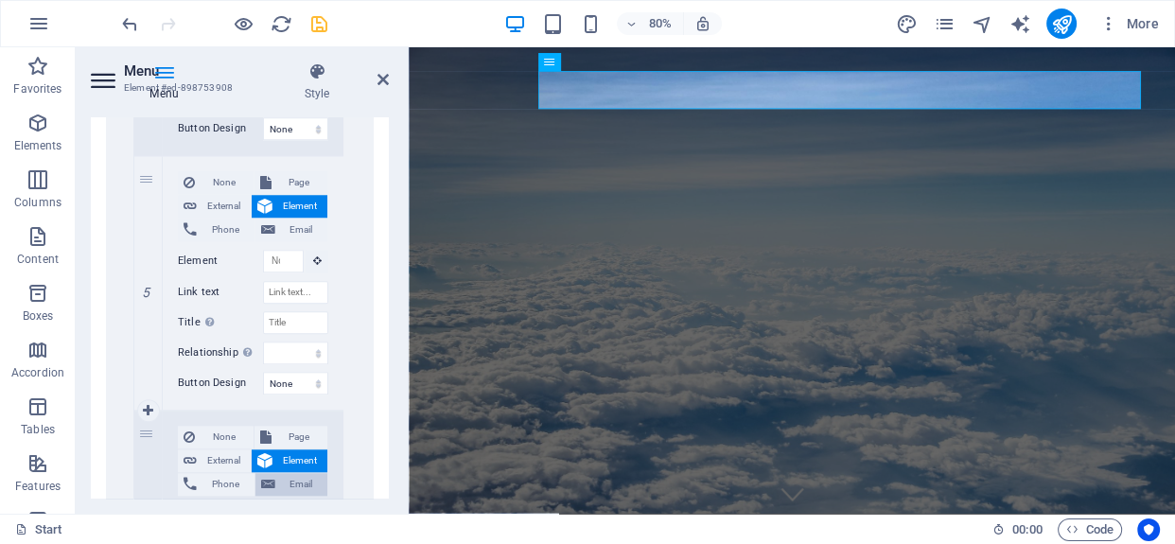
scroll to position [1707, 0]
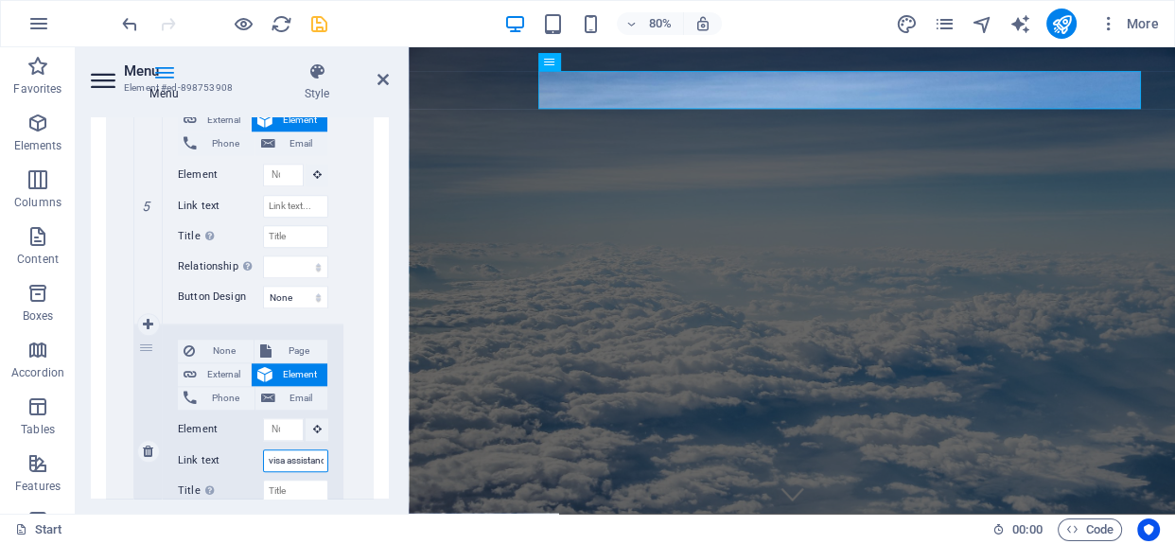
click at [269, 457] on input "visa assistance processing" at bounding box center [295, 460] width 65 height 23
click at [285, 207] on input "Link text" at bounding box center [295, 206] width 65 height 23
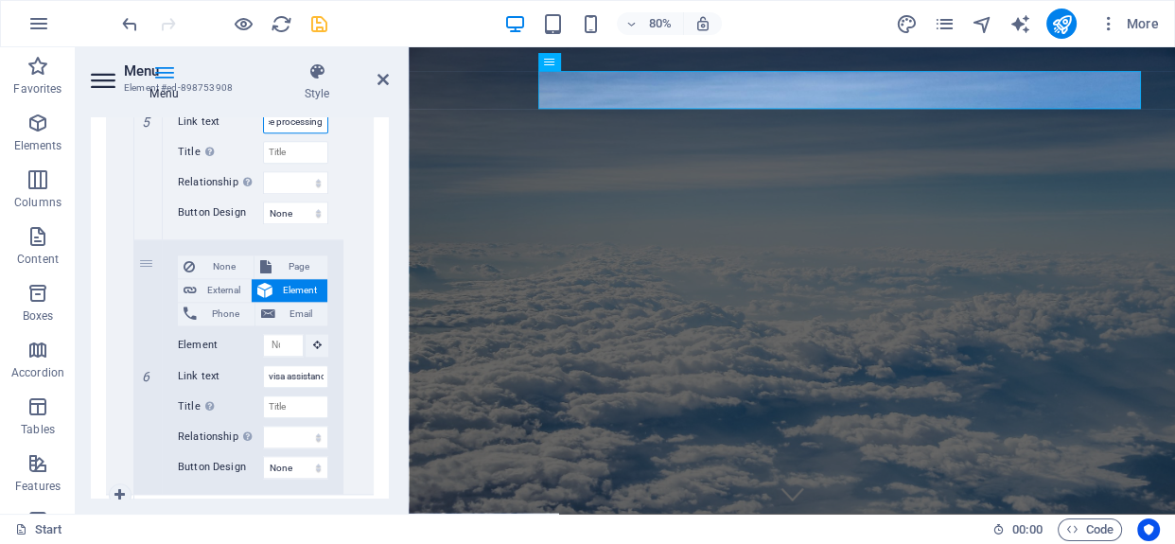
scroll to position [1879, 0]
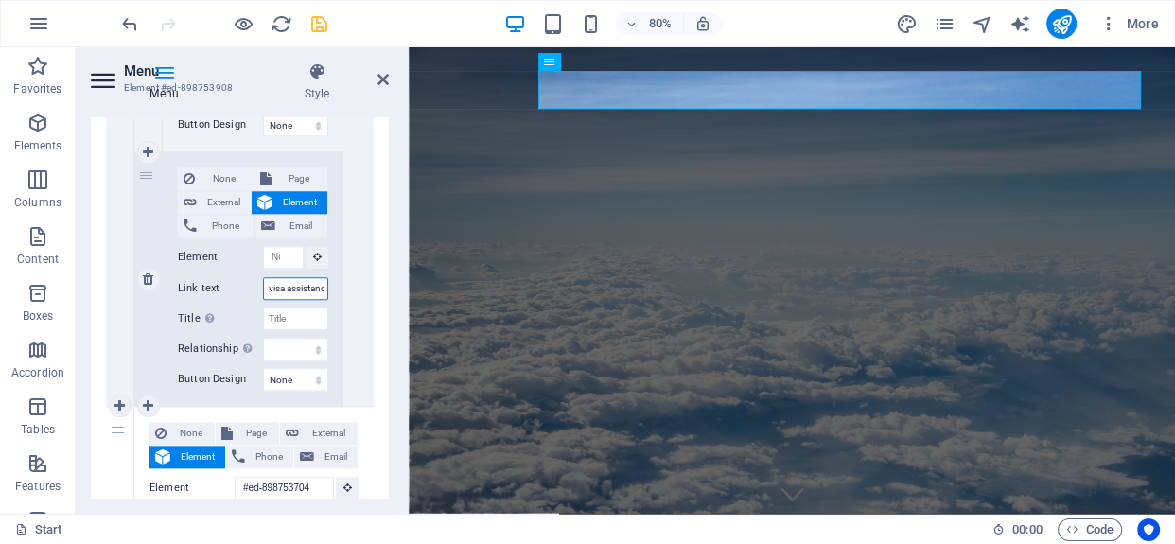
click at [270, 286] on input "visa assistance processing" at bounding box center [295, 288] width 65 height 23
click at [378, 79] on icon at bounding box center [383, 79] width 11 height 15
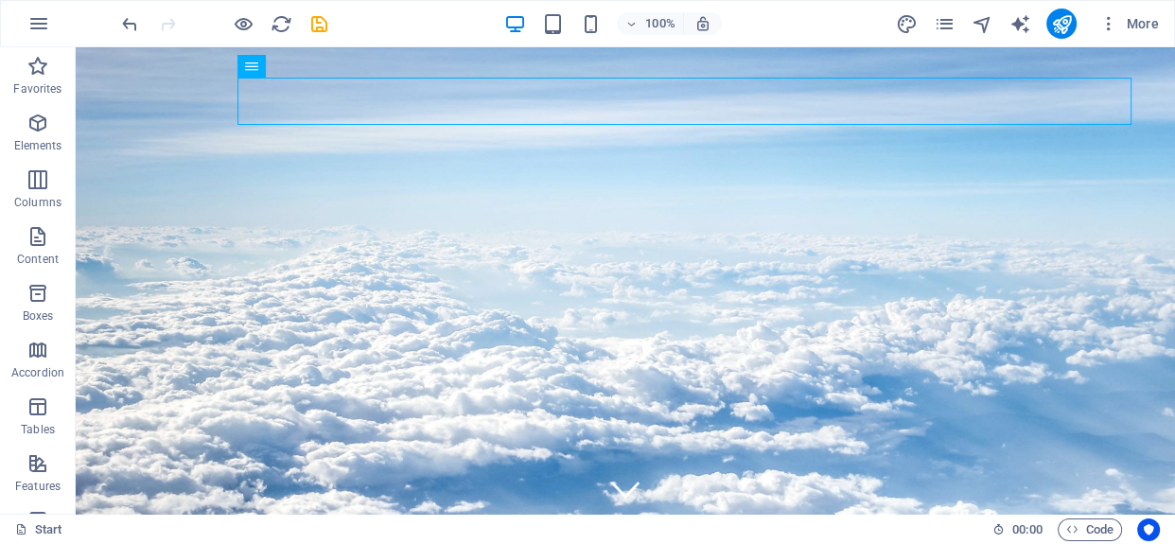
drag, startPoint x: 326, startPoint y: 27, endPoint x: 312, endPoint y: 27, distance: 14.2
click at [326, 27] on icon "save" at bounding box center [319, 24] width 22 height 22
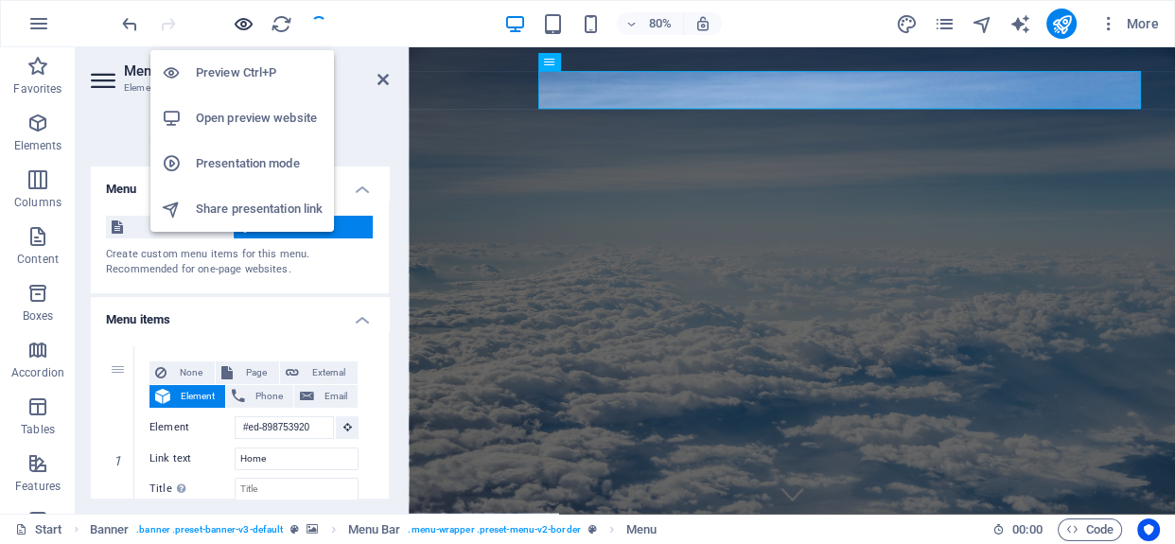
click at [238, 22] on icon "button" at bounding box center [244, 24] width 22 height 22
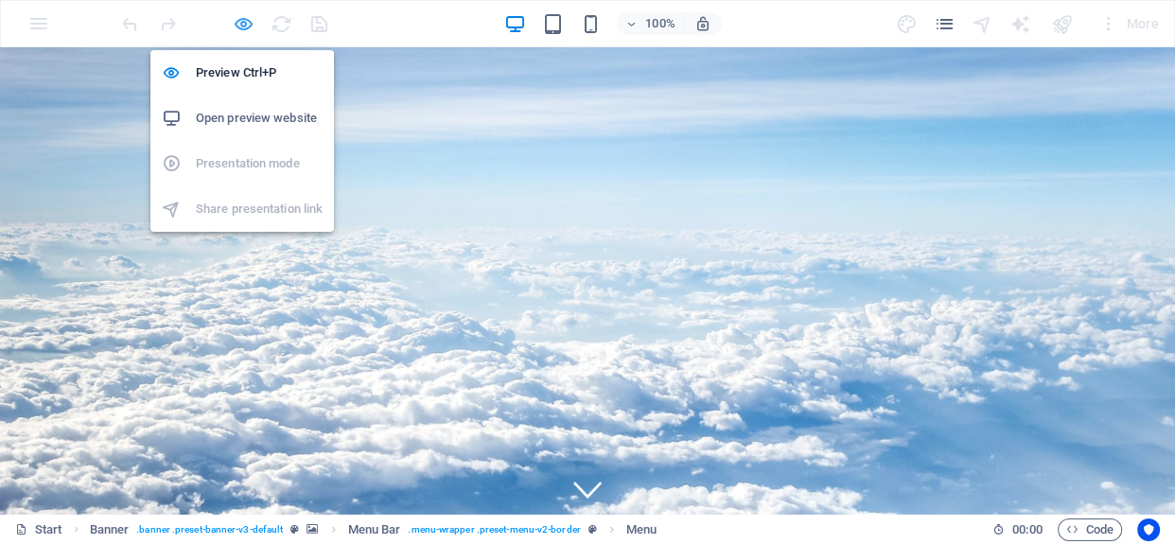
click at [238, 14] on icon "button" at bounding box center [244, 24] width 22 height 22
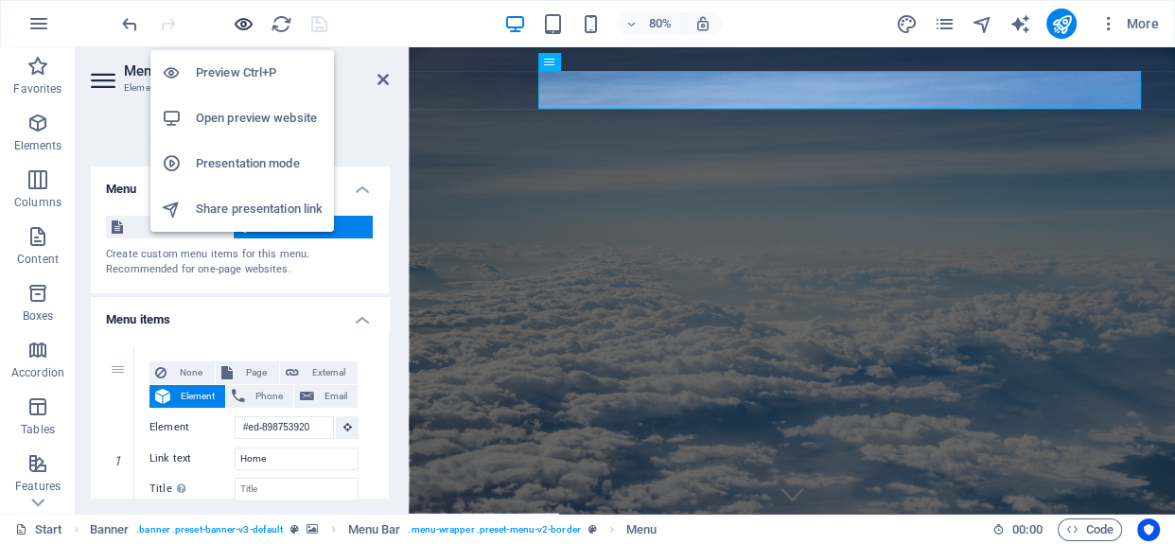
click at [234, 19] on icon "button" at bounding box center [244, 24] width 22 height 22
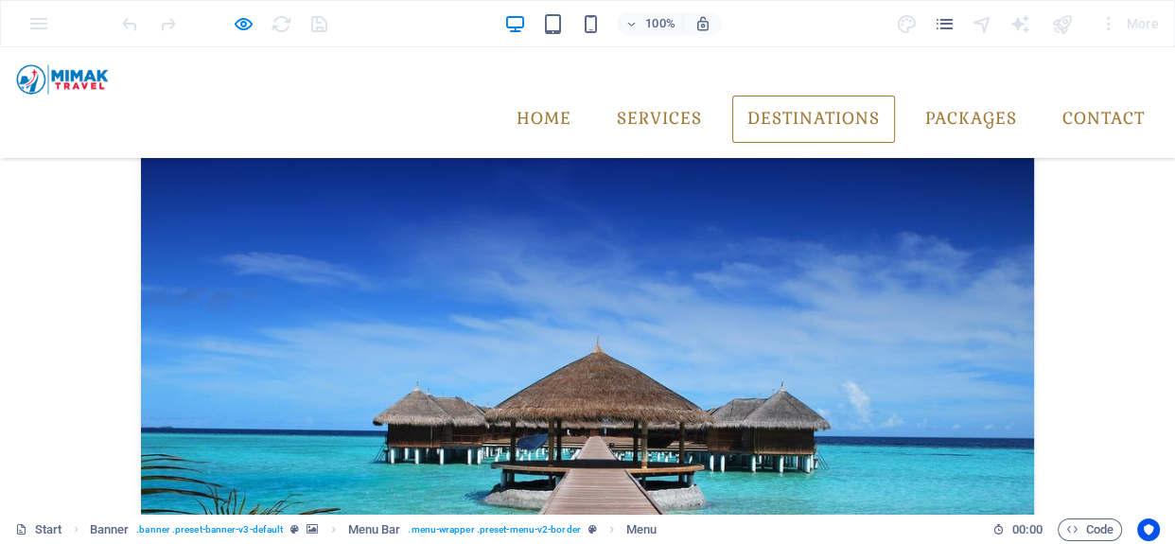
scroll to position [2091, 0]
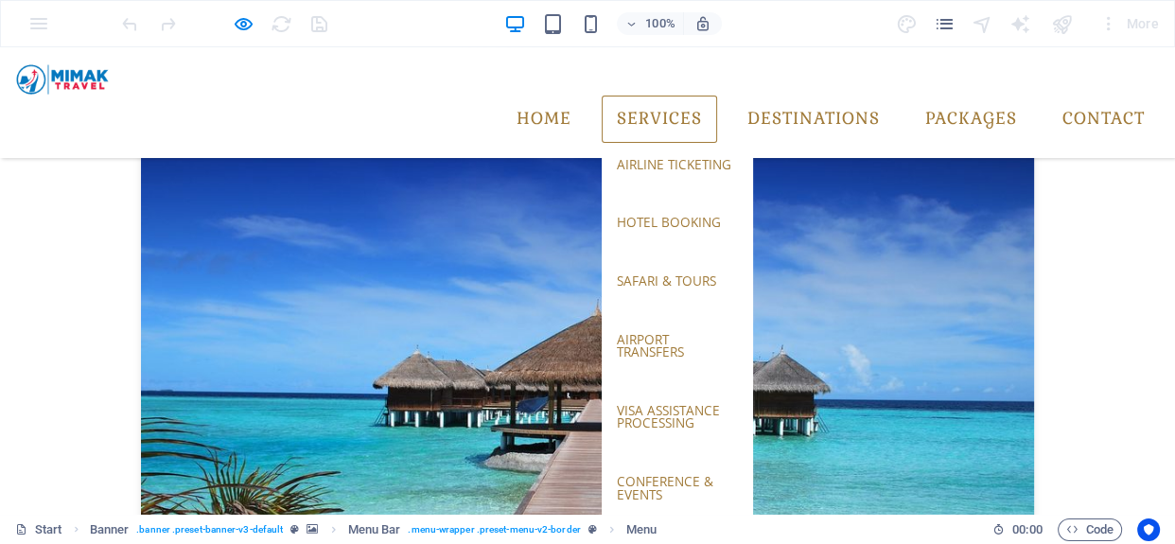
click at [660, 96] on link "Services" at bounding box center [659, 119] width 115 height 47
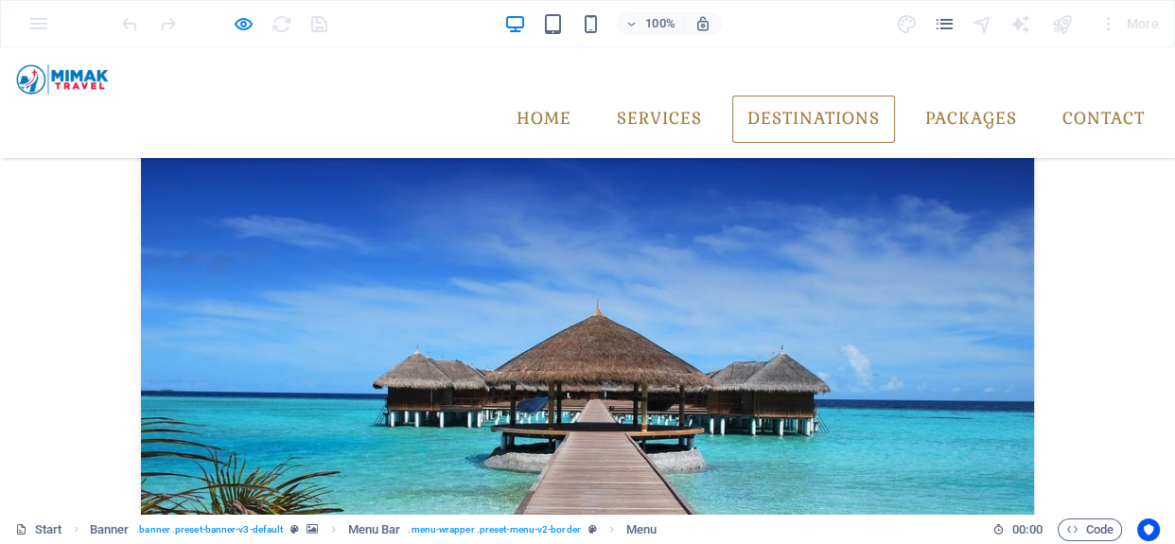
click at [795, 96] on link "Destinations" at bounding box center [813, 119] width 163 height 47
click at [540, 96] on link "Home" at bounding box center [544, 119] width 85 height 47
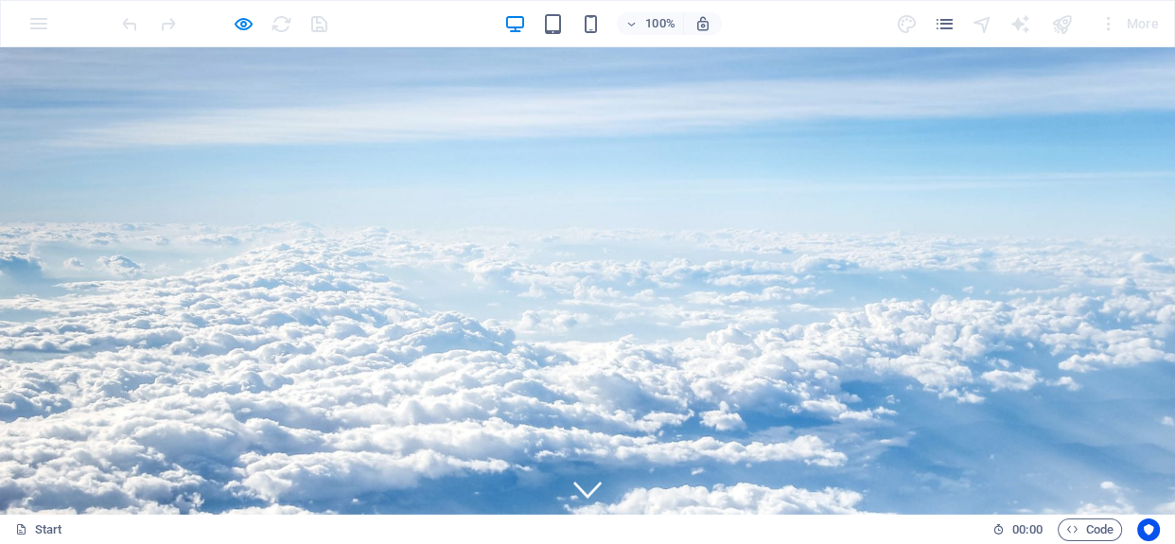
scroll to position [0, 0]
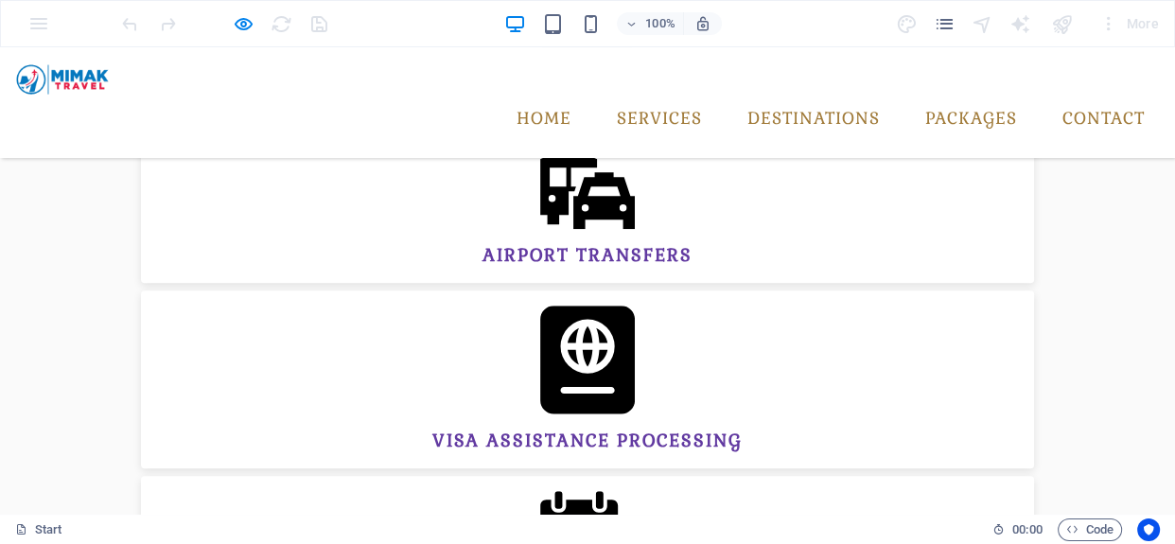
scroll to position [1290, 0]
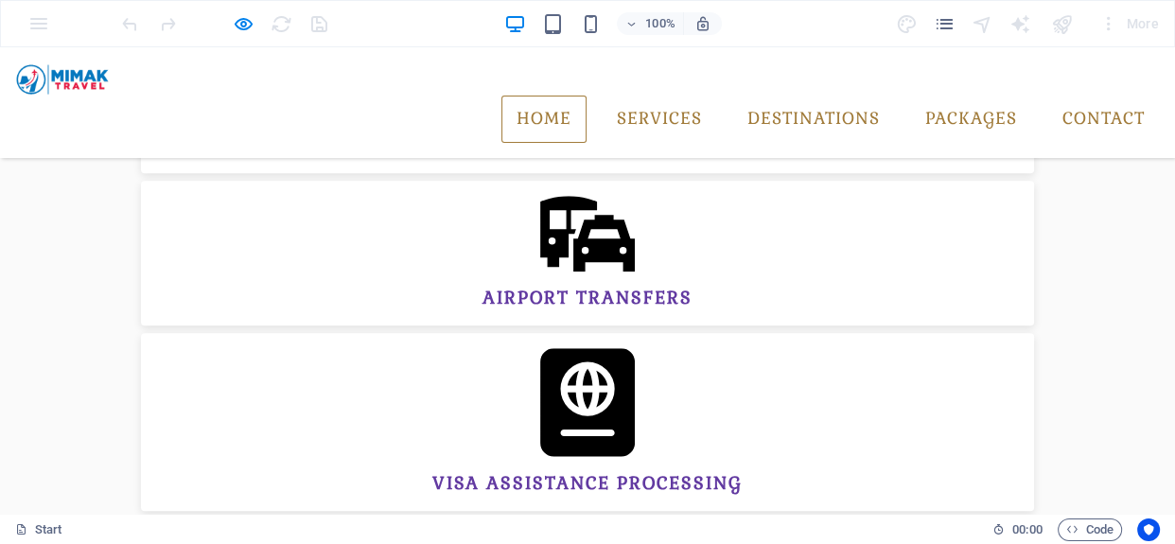
click at [510, 96] on link "Home" at bounding box center [544, 119] width 85 height 47
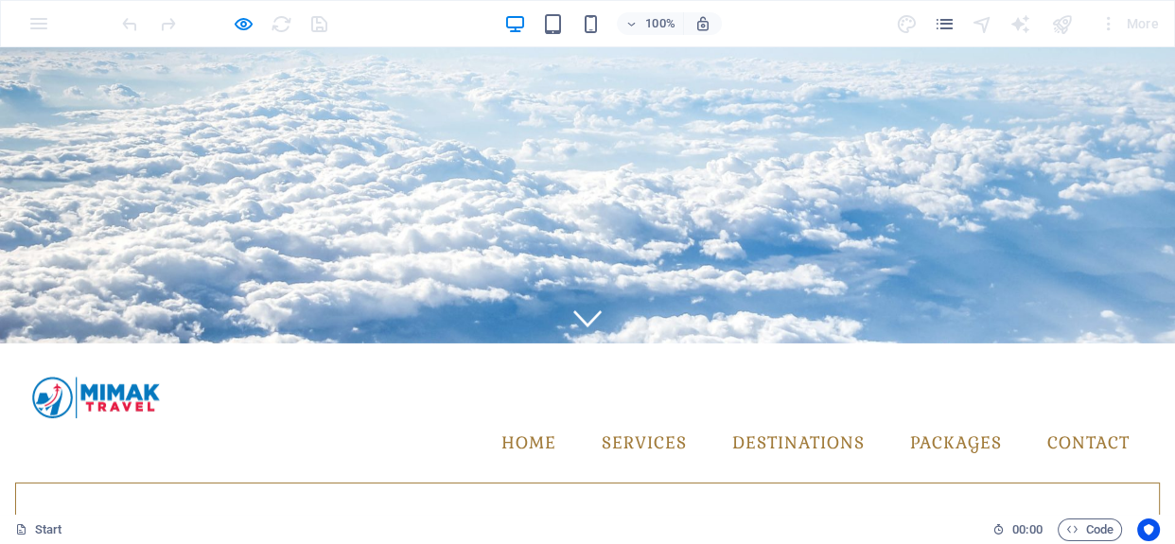
scroll to position [0, 0]
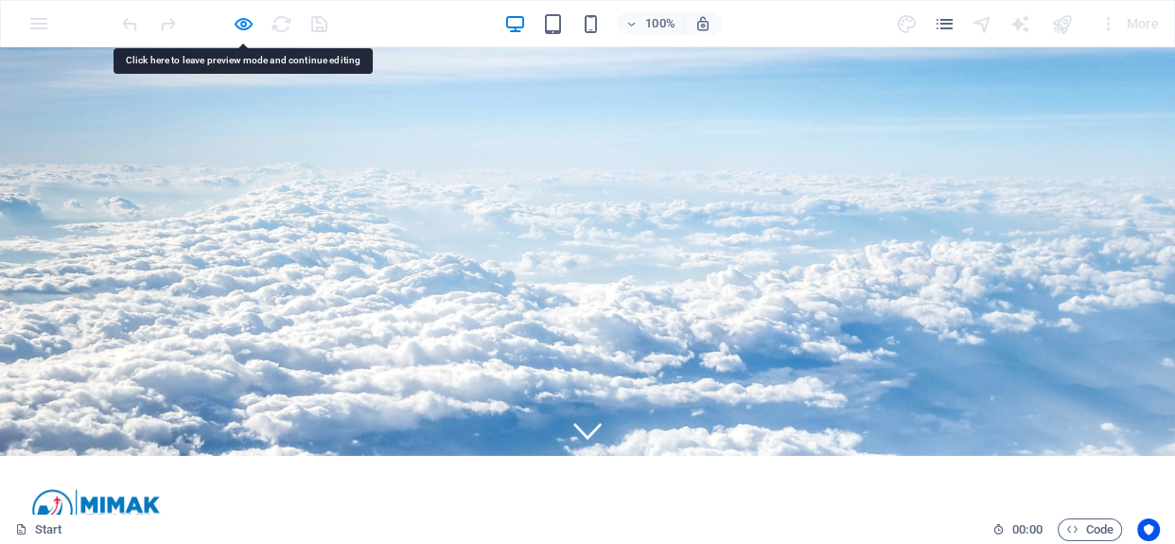
scroll to position [85, 0]
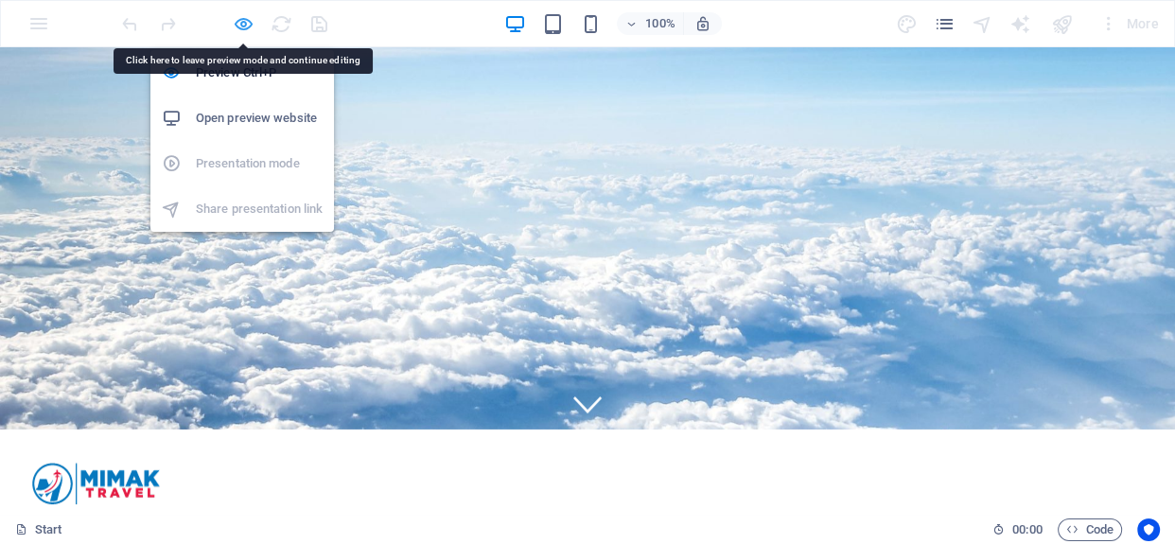
click at [235, 19] on icon "button" at bounding box center [244, 24] width 22 height 22
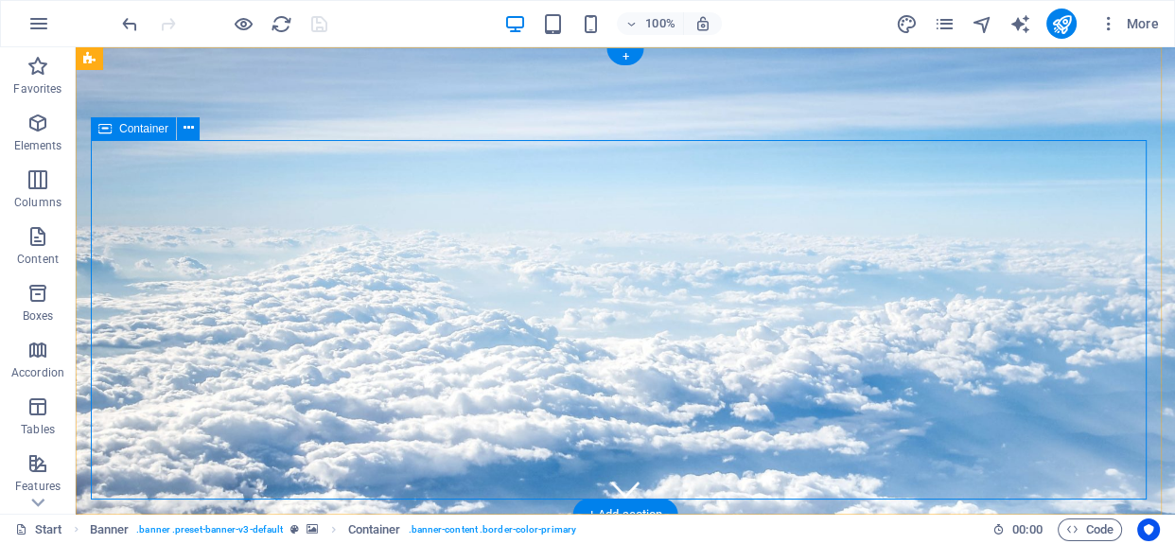
click at [620, 475] on figure at bounding box center [625, 489] width 28 height 28
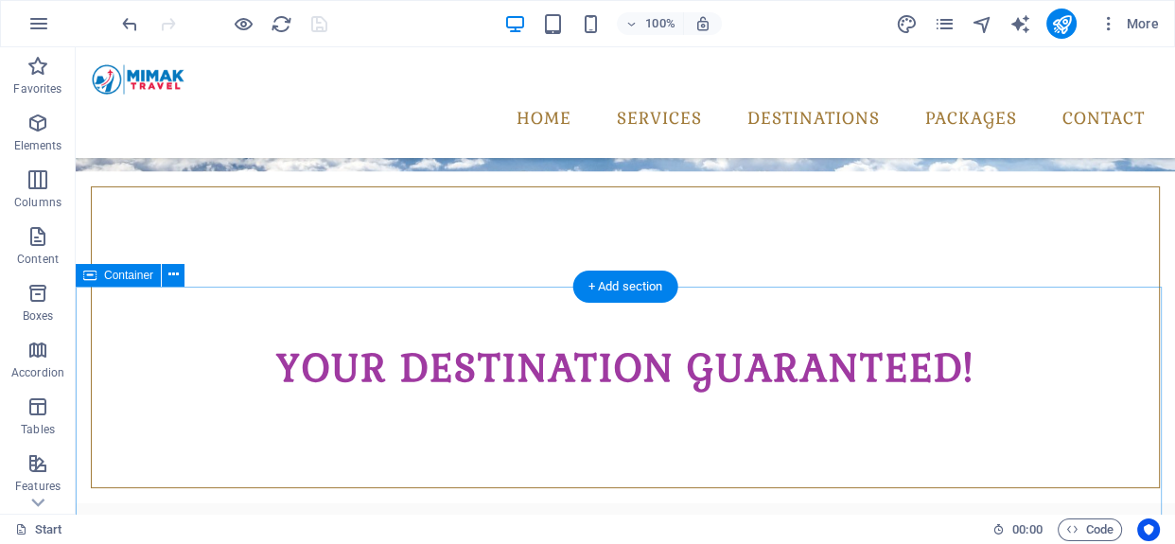
scroll to position [774, 0]
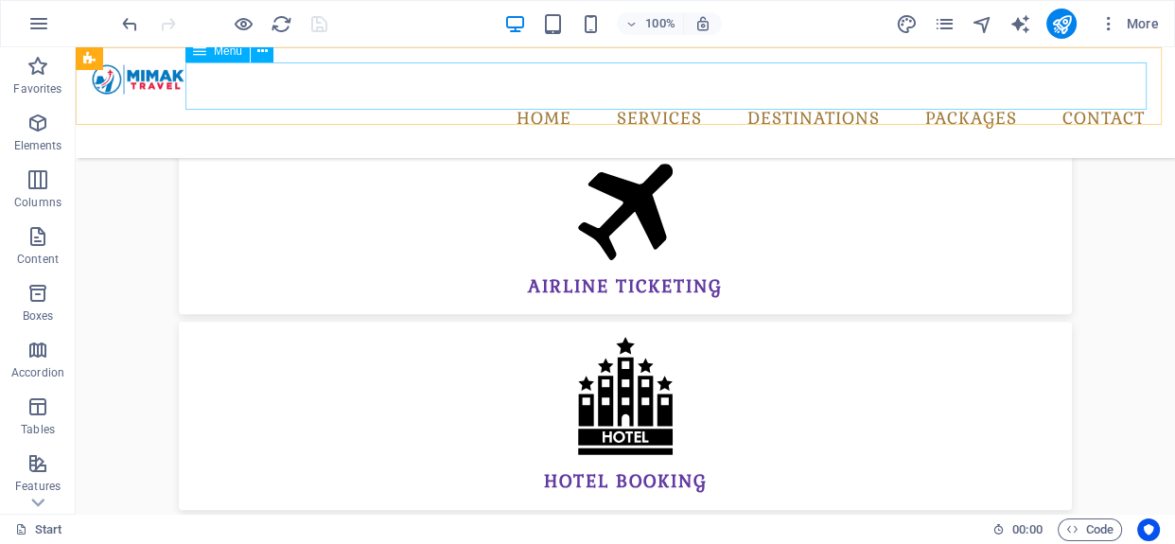
click at [625, 96] on nav "Home Services airline ticketing hotel booking safari & tours airport transfers …" at bounding box center [625, 119] width 1069 height 47
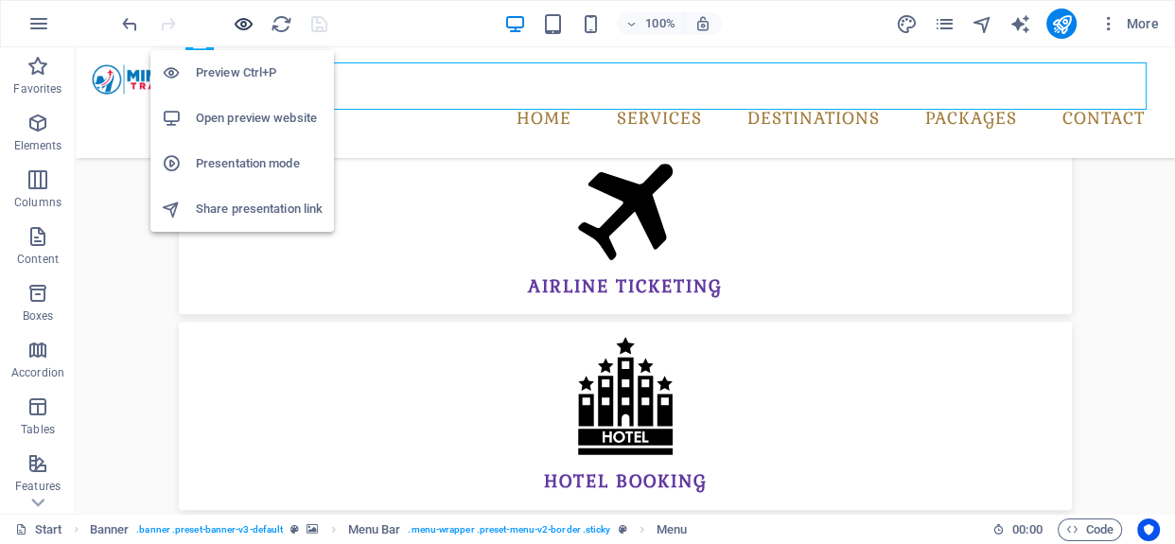
click at [247, 27] on icon "button" at bounding box center [244, 24] width 22 height 22
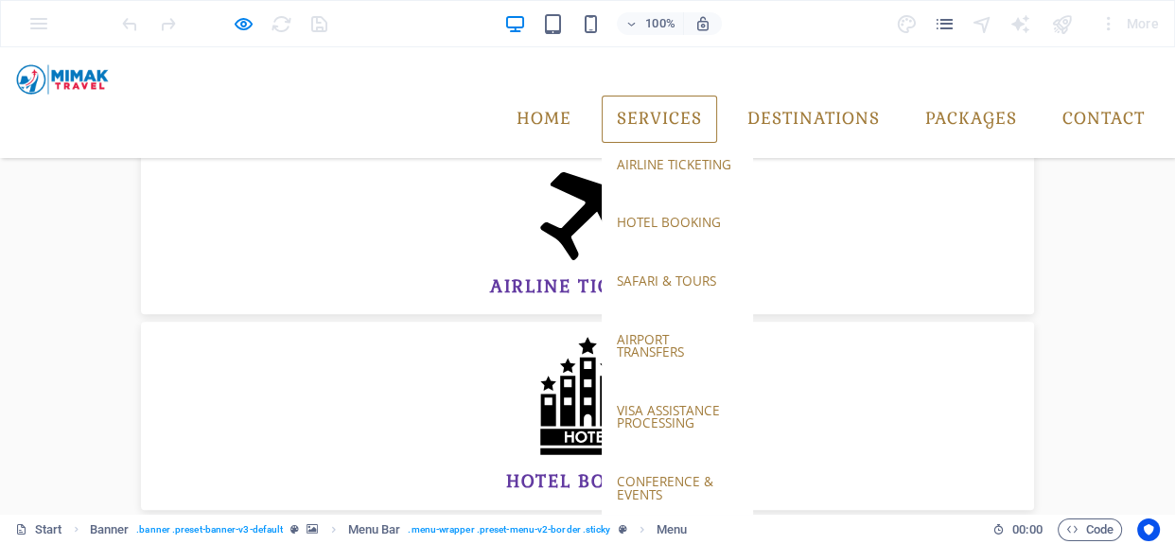
click at [635, 96] on link "Services" at bounding box center [659, 119] width 115 height 47
click at [673, 143] on link "airline ticketing" at bounding box center [677, 165] width 151 height 44
click at [633, 201] on link "hotel booking" at bounding box center [677, 223] width 151 height 44
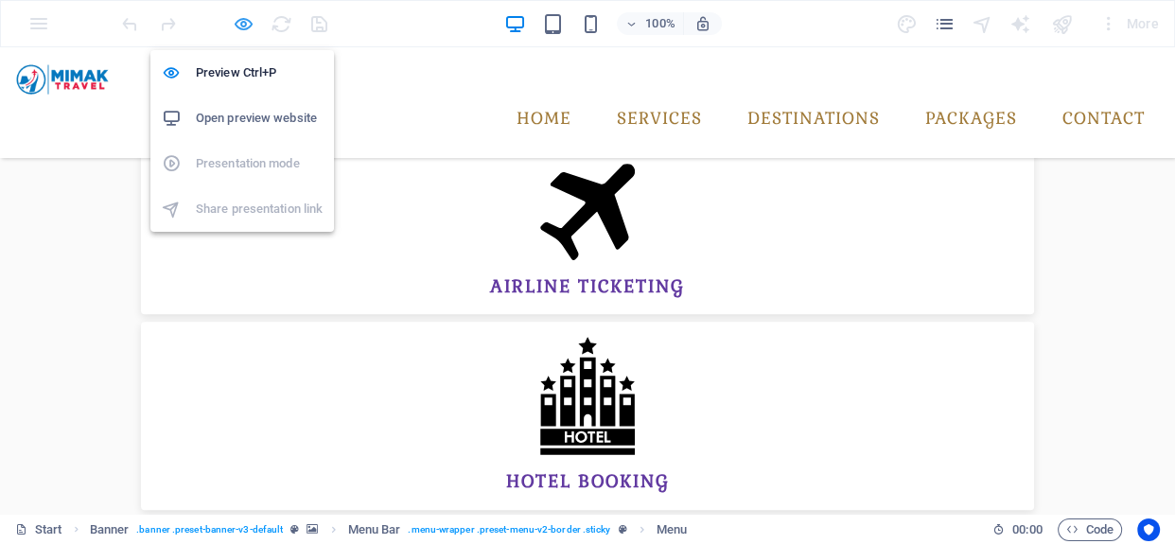
click at [234, 21] on icon "button" at bounding box center [244, 24] width 22 height 22
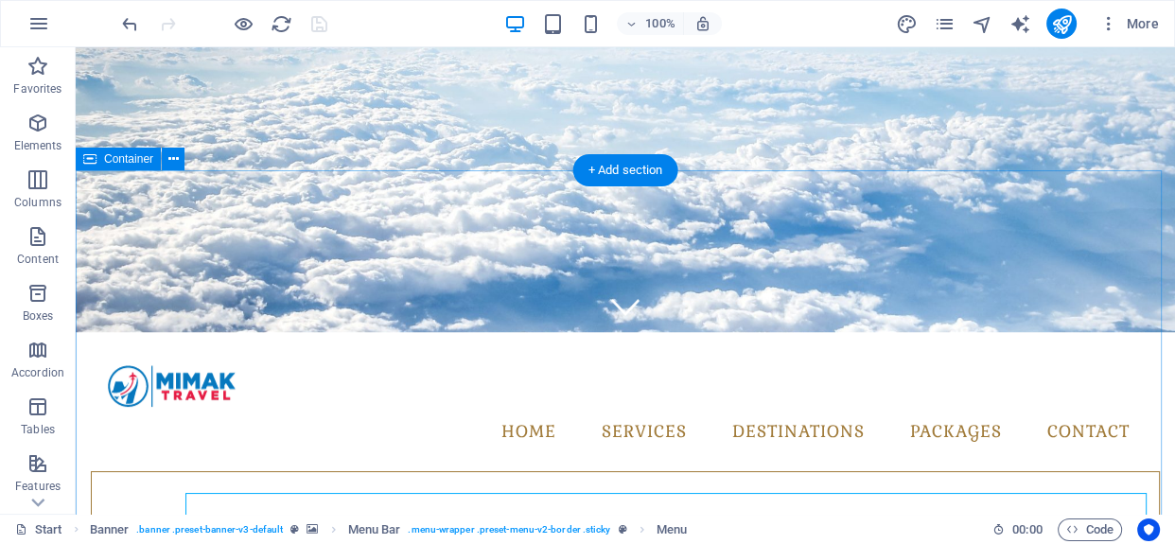
scroll to position [0, 0]
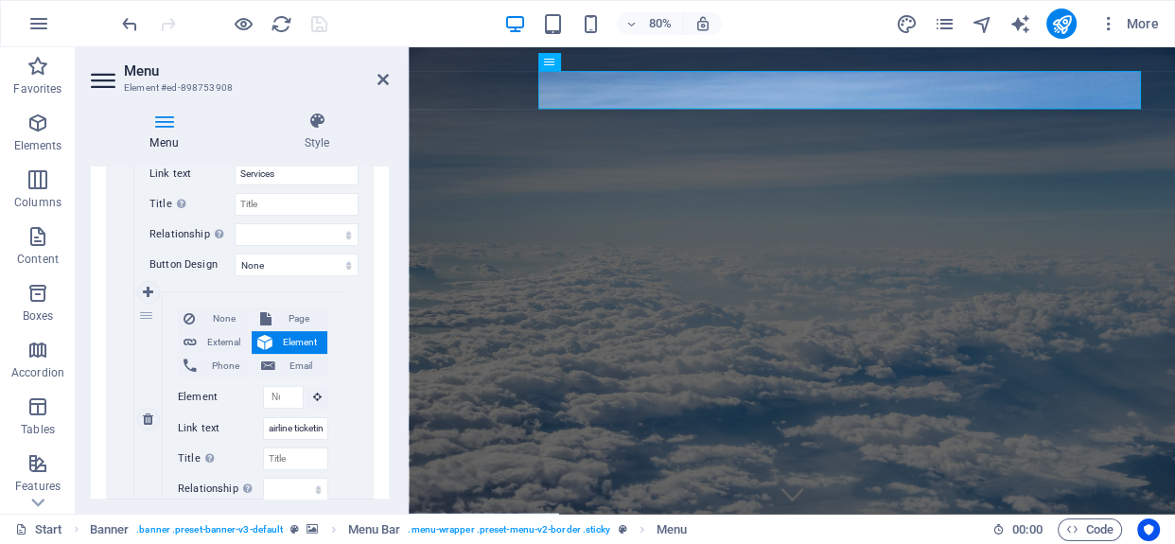
scroll to position [602, 0]
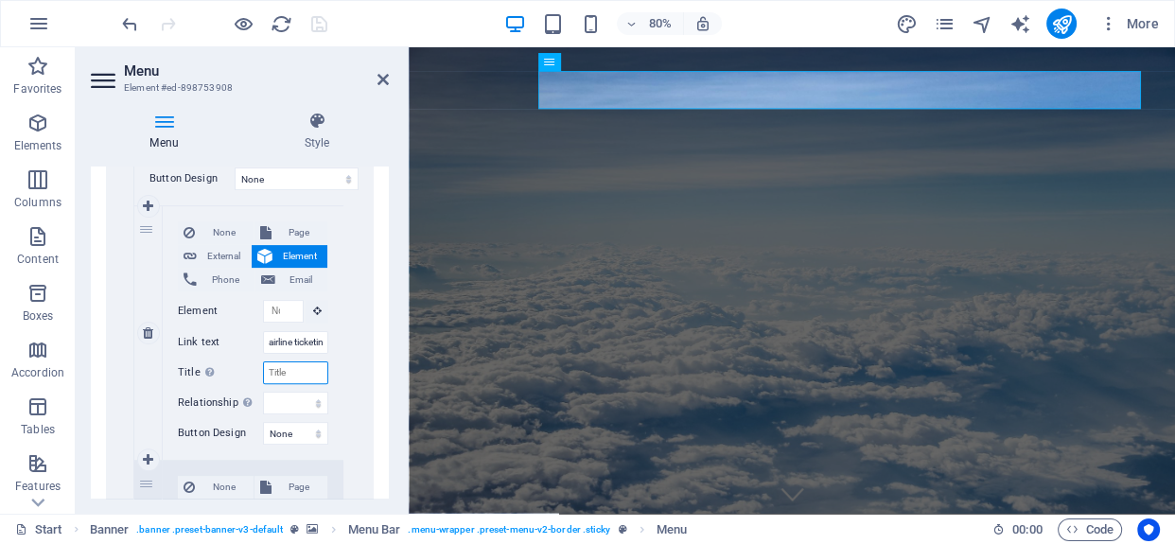
click at [303, 365] on input "Title Additional link description, should not be the same as the link text. The…" at bounding box center [295, 372] width 65 height 23
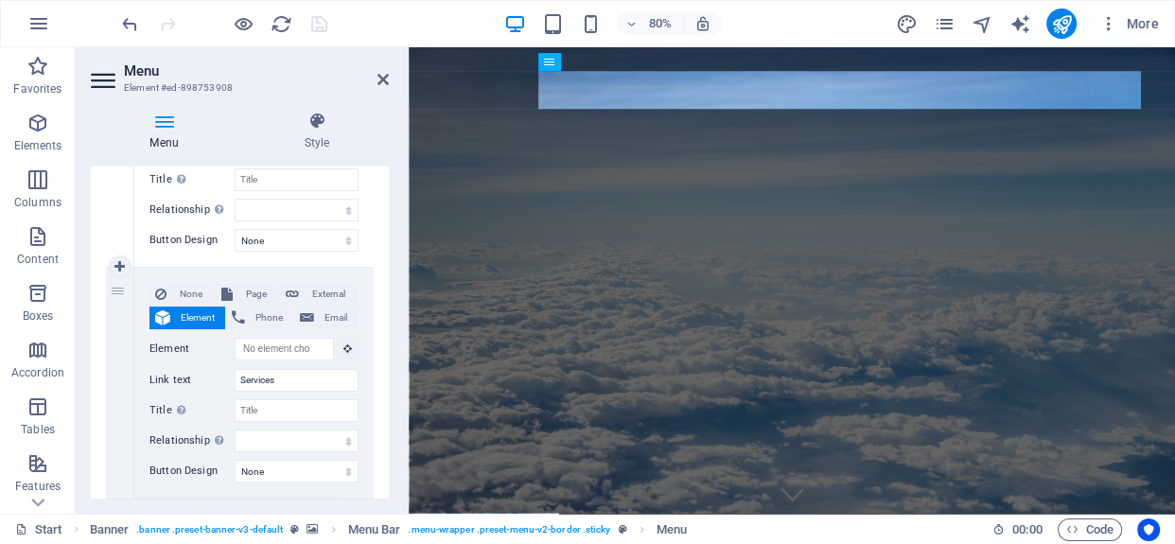
scroll to position [343, 0]
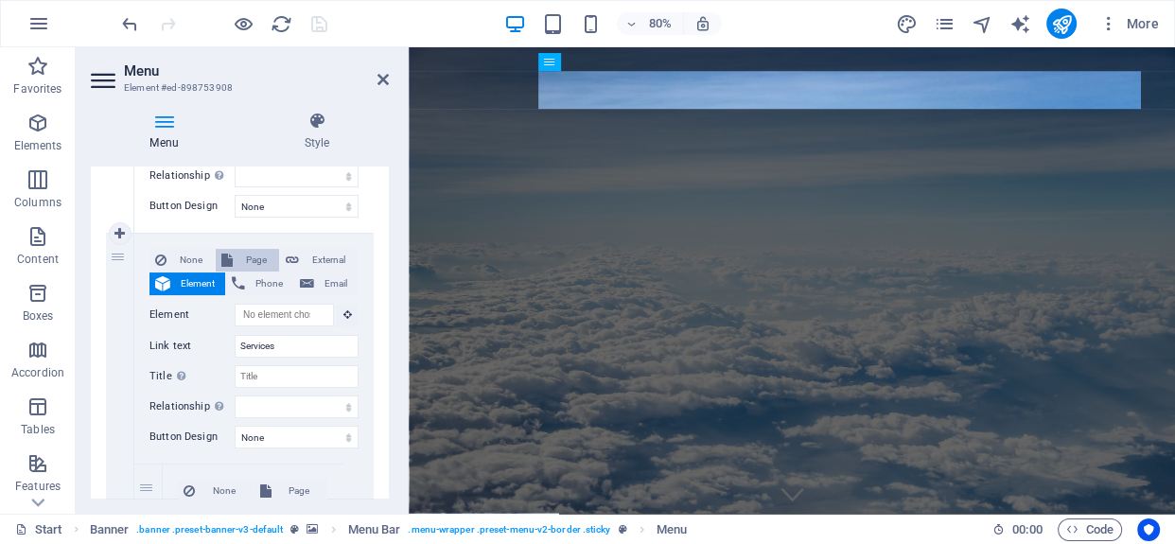
click at [265, 249] on span "Page" at bounding box center [255, 260] width 35 height 23
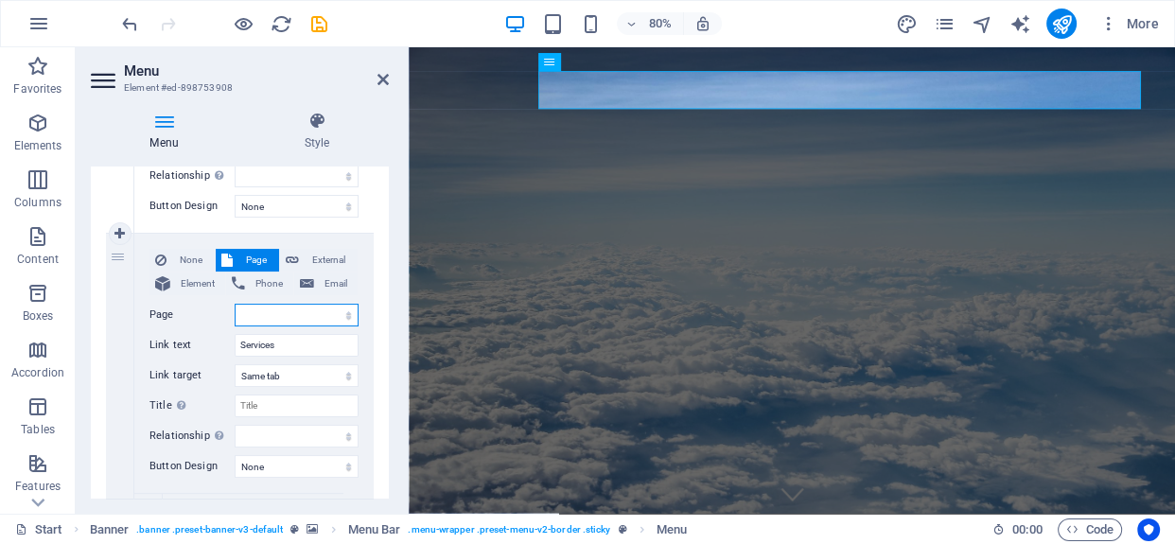
click at [256, 309] on select "Start All Destinations Legal Notice Privacy" at bounding box center [297, 315] width 124 height 23
click at [235, 304] on select "Start All Destinations Legal Notice Privacy" at bounding box center [297, 315] width 124 height 23
click at [374, 76] on h2 "Menu" at bounding box center [256, 70] width 265 height 17
click at [380, 77] on icon at bounding box center [383, 79] width 11 height 15
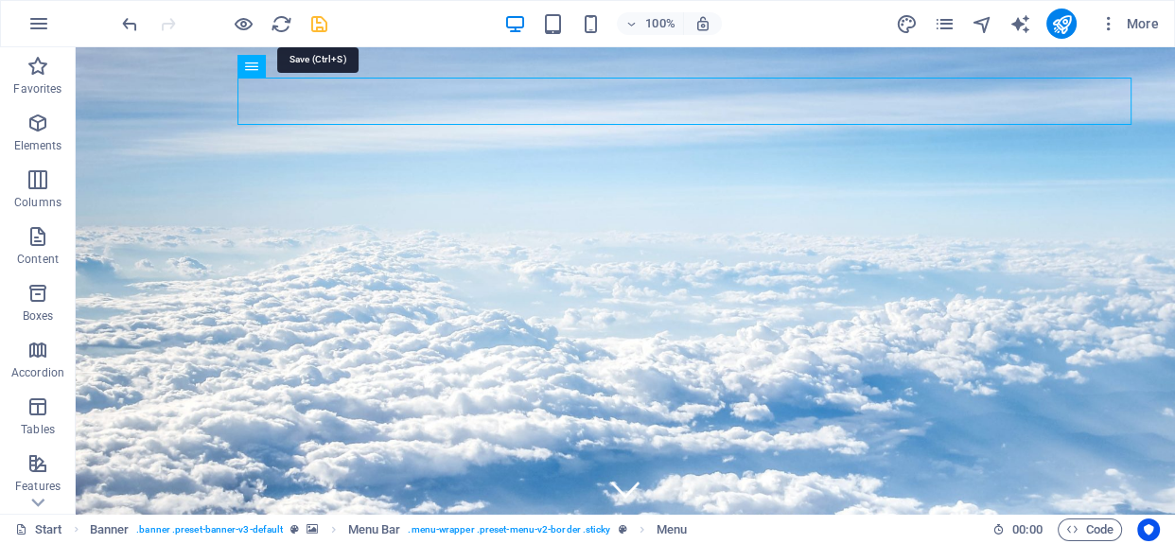
click at [328, 17] on icon "save" at bounding box center [319, 24] width 22 height 22
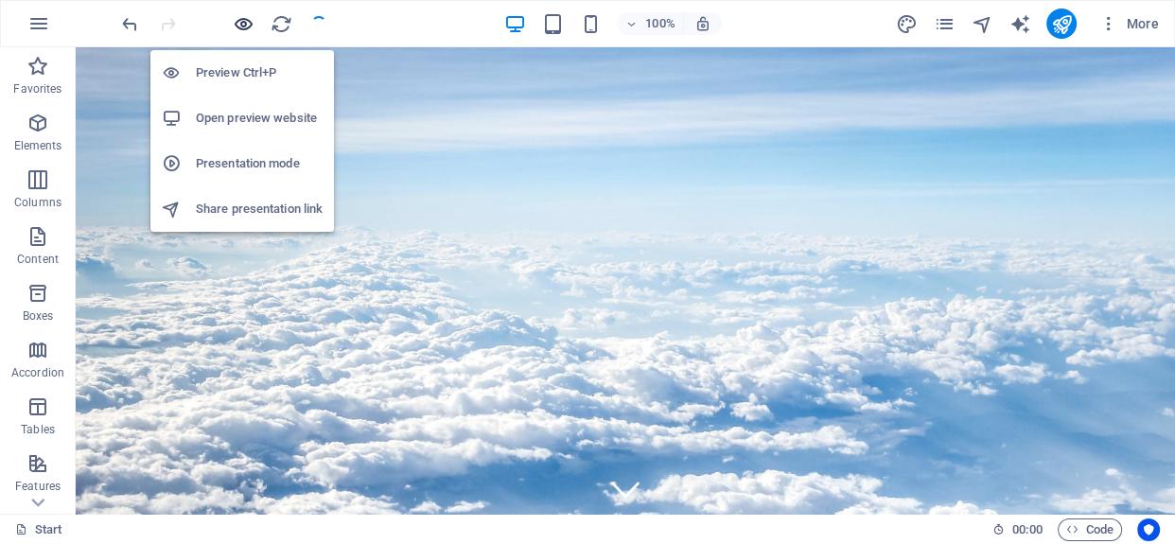
click at [246, 23] on icon "button" at bounding box center [244, 24] width 22 height 22
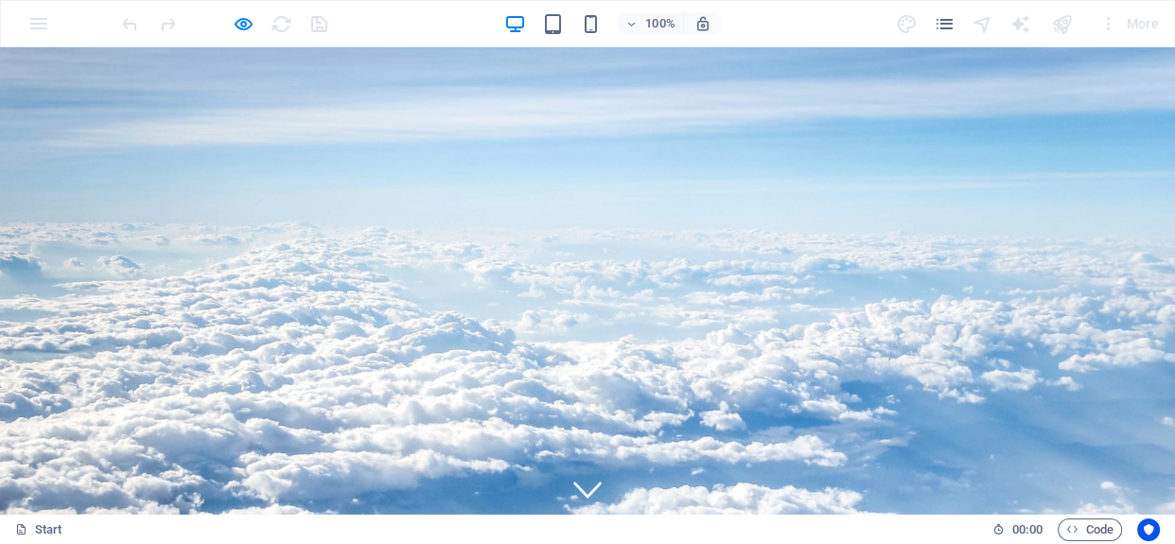
click at [257, 27] on div at bounding box center [224, 24] width 212 height 30
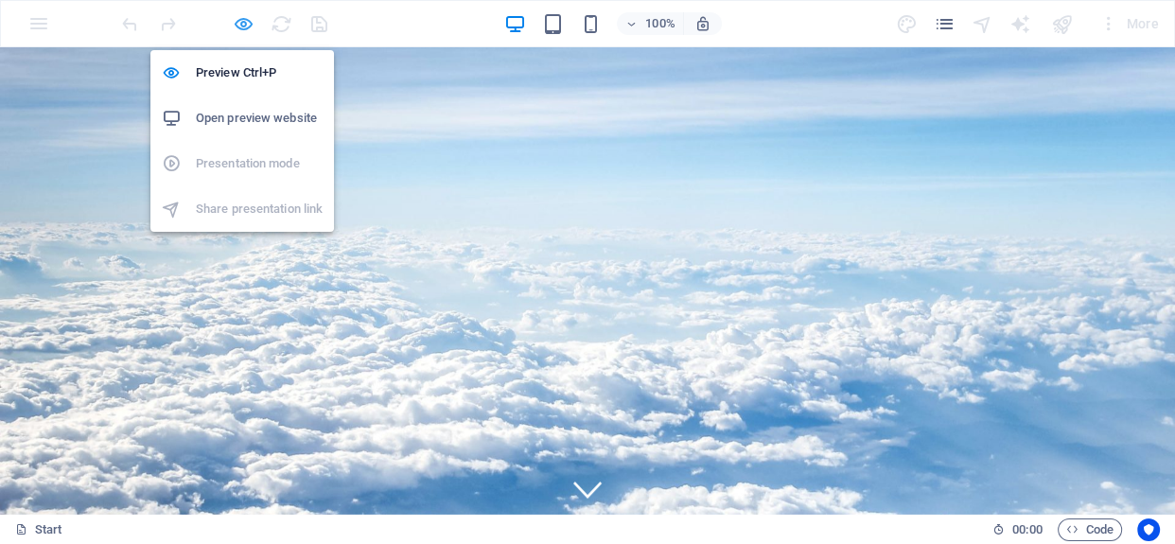
click at [238, 25] on icon "button" at bounding box center [244, 24] width 22 height 22
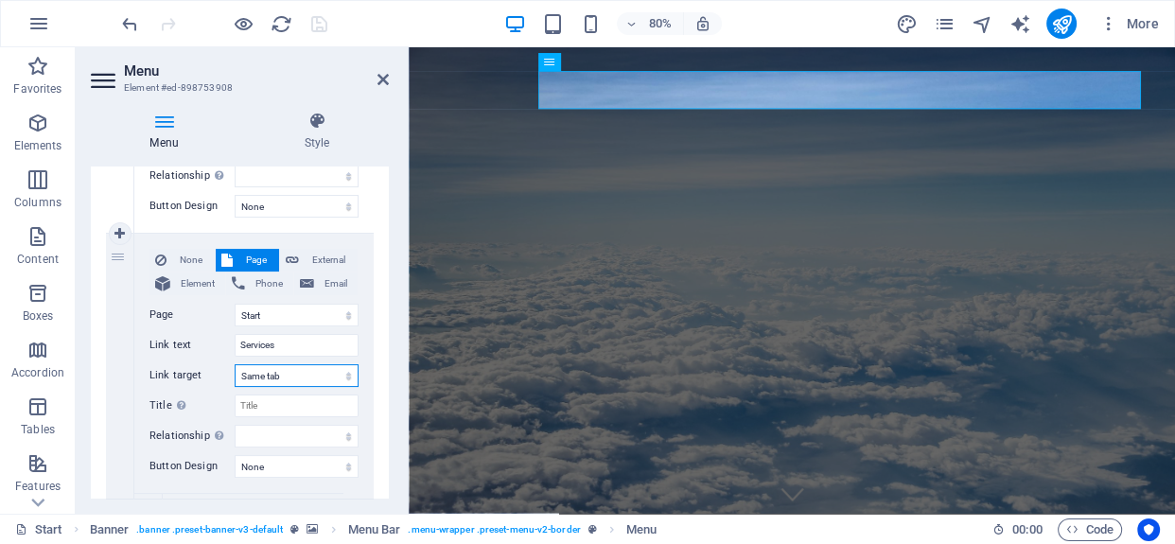
click at [337, 373] on select "New tab Same tab Overlay" at bounding box center [297, 375] width 124 height 23
click at [332, 370] on select "New tab Same tab Overlay" at bounding box center [297, 375] width 124 height 23
click at [336, 309] on select "Start All Destinations Legal Notice Privacy" at bounding box center [297, 315] width 124 height 23
click at [323, 369] on select "New tab Same tab Overlay" at bounding box center [297, 375] width 124 height 23
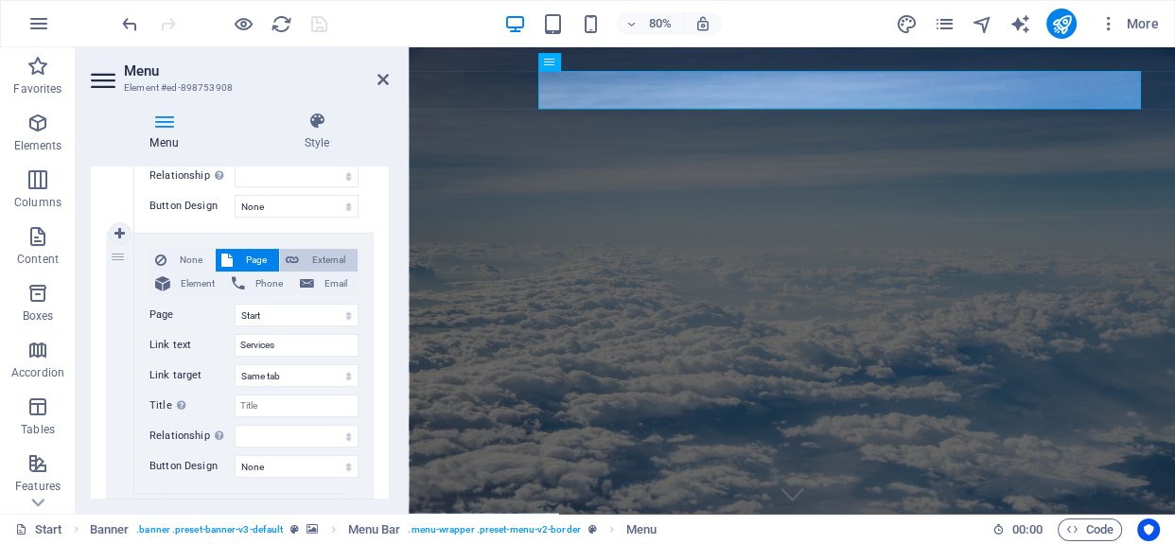
click at [337, 267] on span "External" at bounding box center [328, 260] width 47 height 23
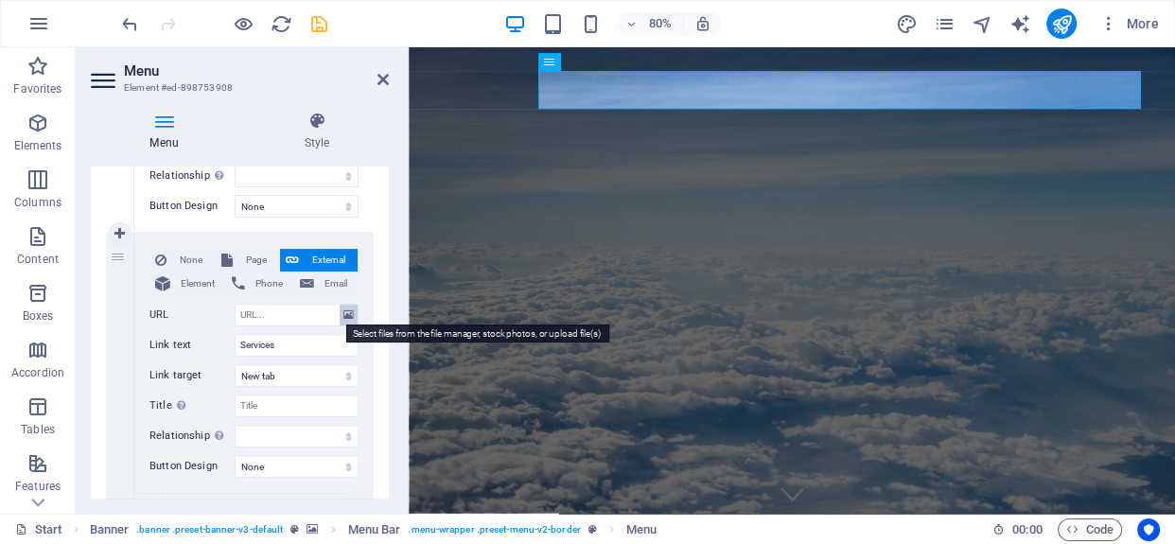
click at [345, 320] on icon at bounding box center [348, 315] width 10 height 21
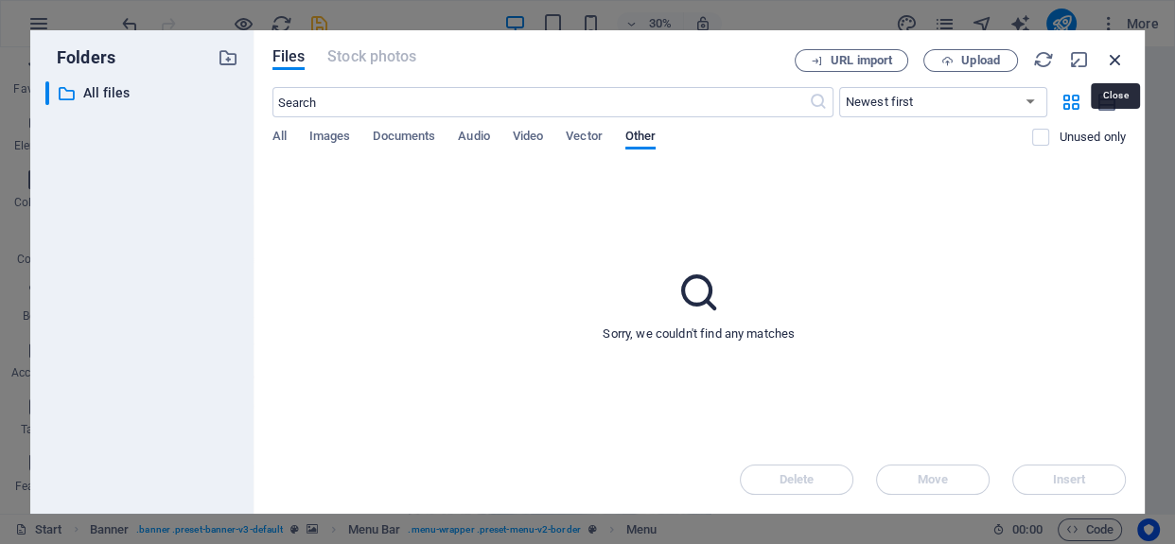
click at [1120, 58] on icon "button" at bounding box center [1115, 59] width 21 height 21
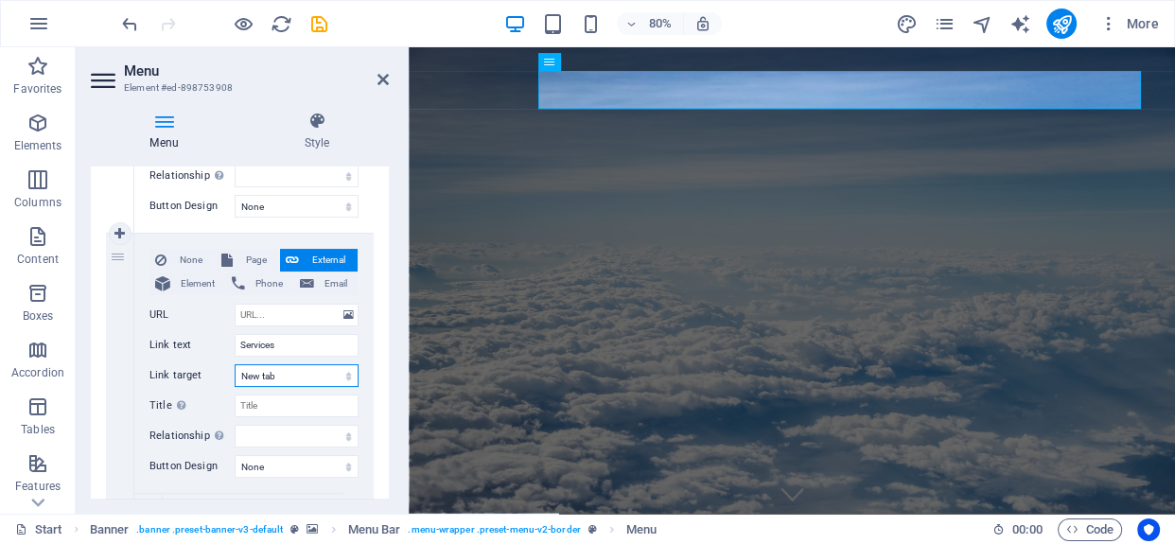
click at [314, 369] on select "New tab Same tab Overlay" at bounding box center [297, 375] width 124 height 23
click at [351, 367] on select "New tab Same tab Overlay" at bounding box center [297, 375] width 124 height 23
click at [378, 79] on icon at bounding box center [383, 79] width 11 height 15
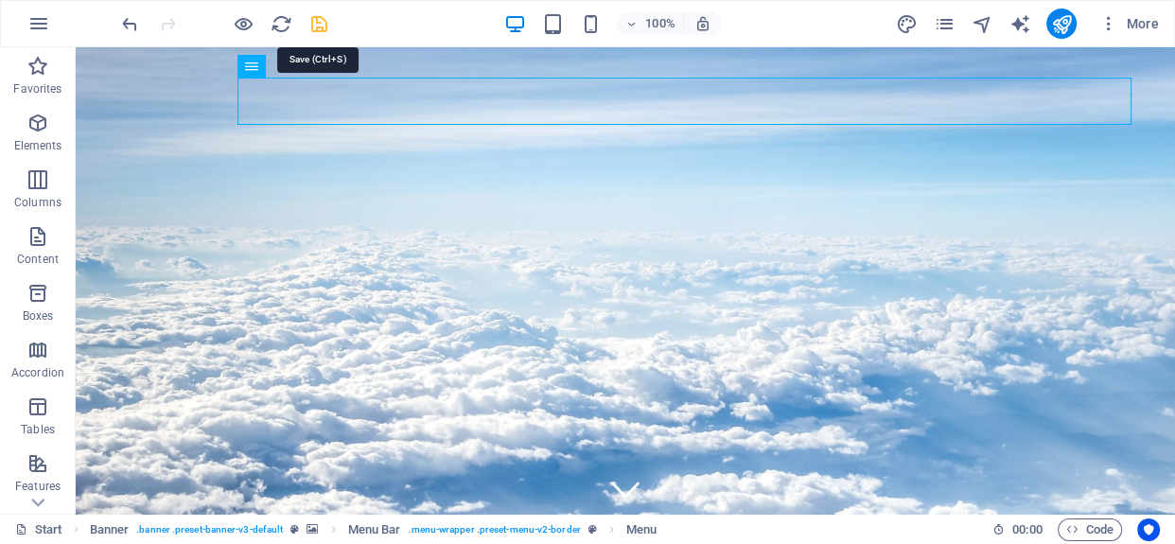
click at [319, 26] on icon "save" at bounding box center [319, 24] width 22 height 22
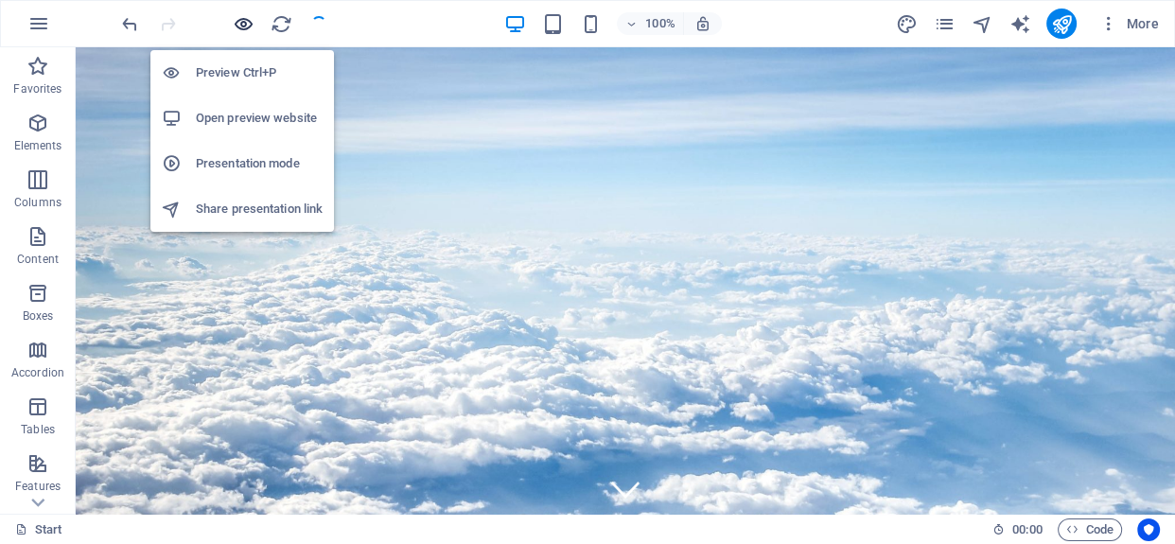
click at [242, 24] on icon "button" at bounding box center [244, 24] width 22 height 22
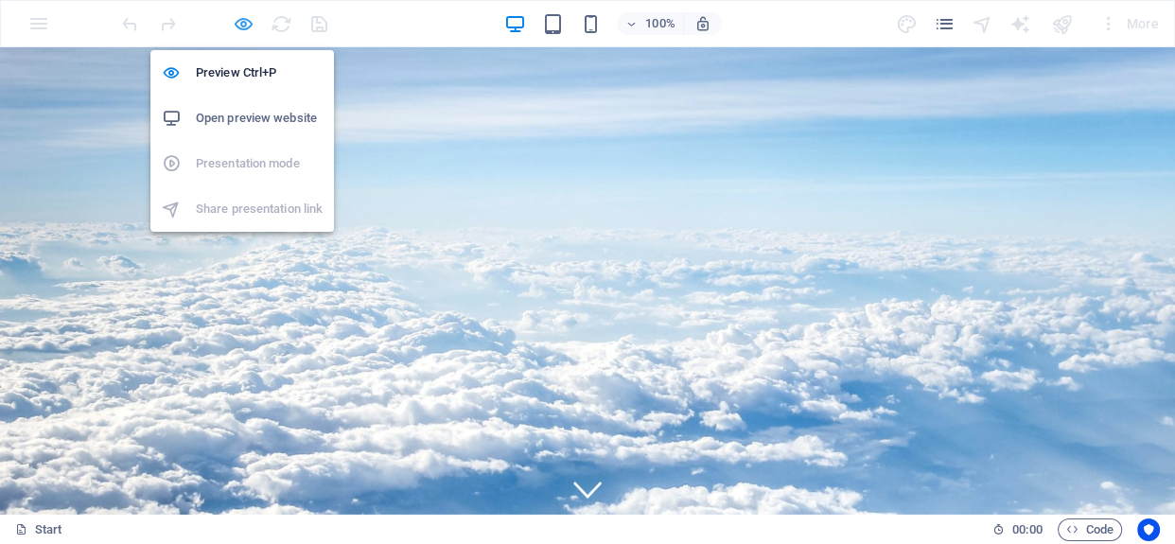
click at [239, 26] on icon "button" at bounding box center [244, 24] width 22 height 22
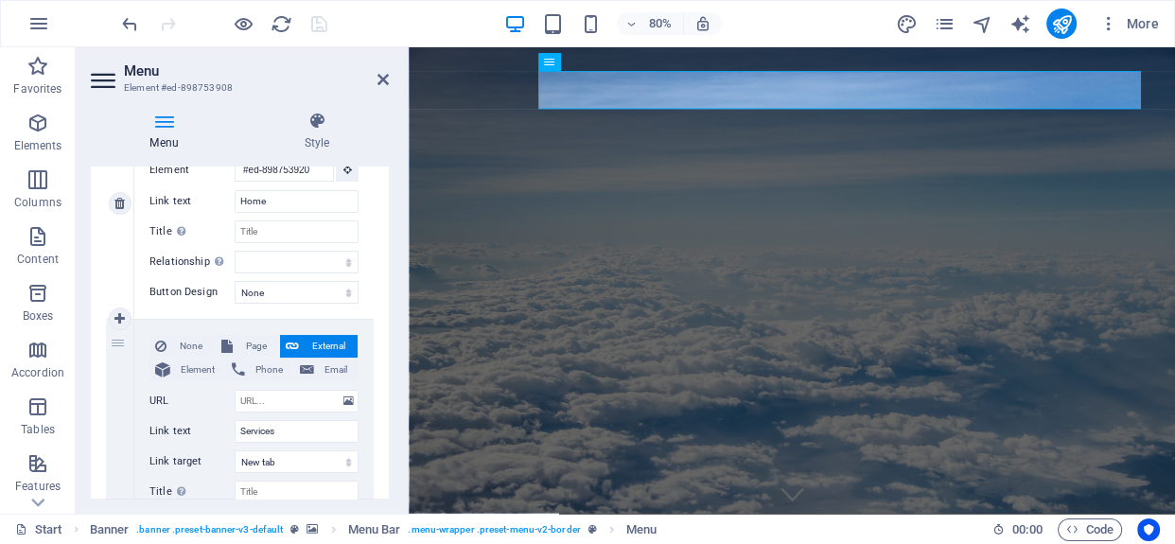
scroll to position [343, 0]
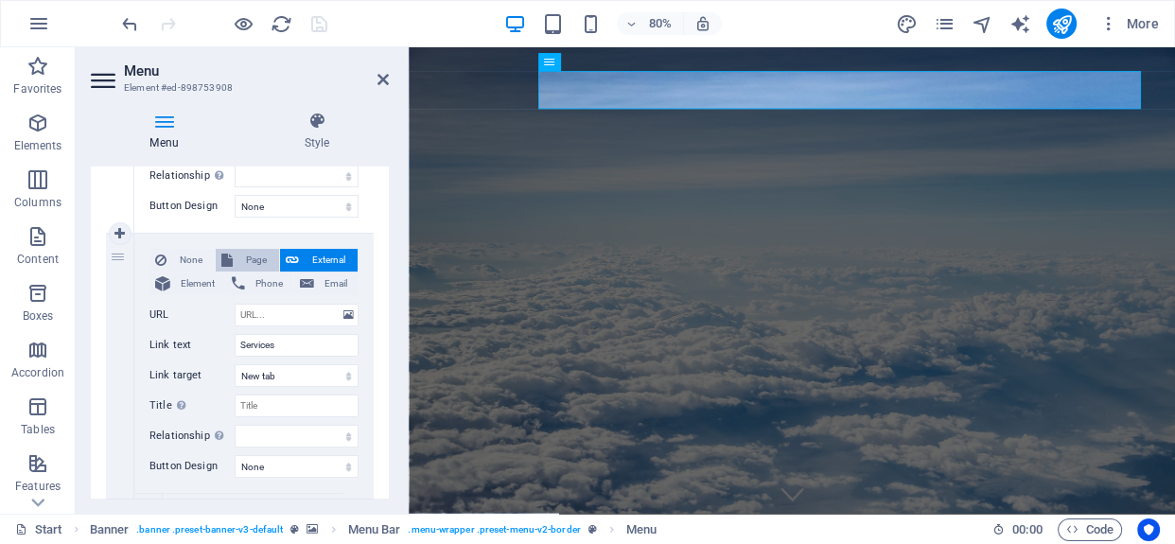
click at [253, 265] on span "Page" at bounding box center [255, 260] width 35 height 23
select select
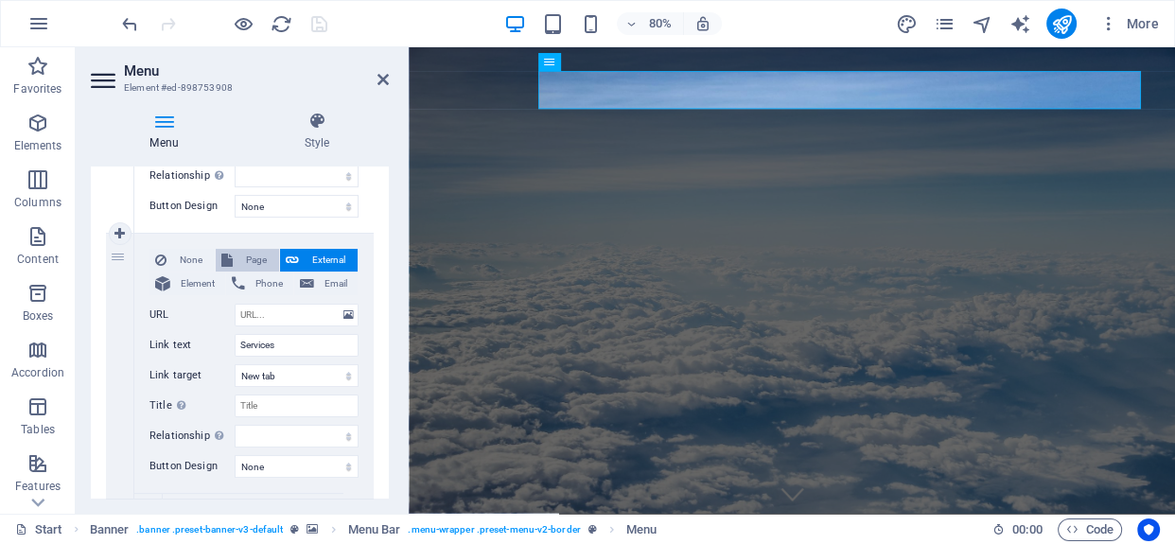
select select
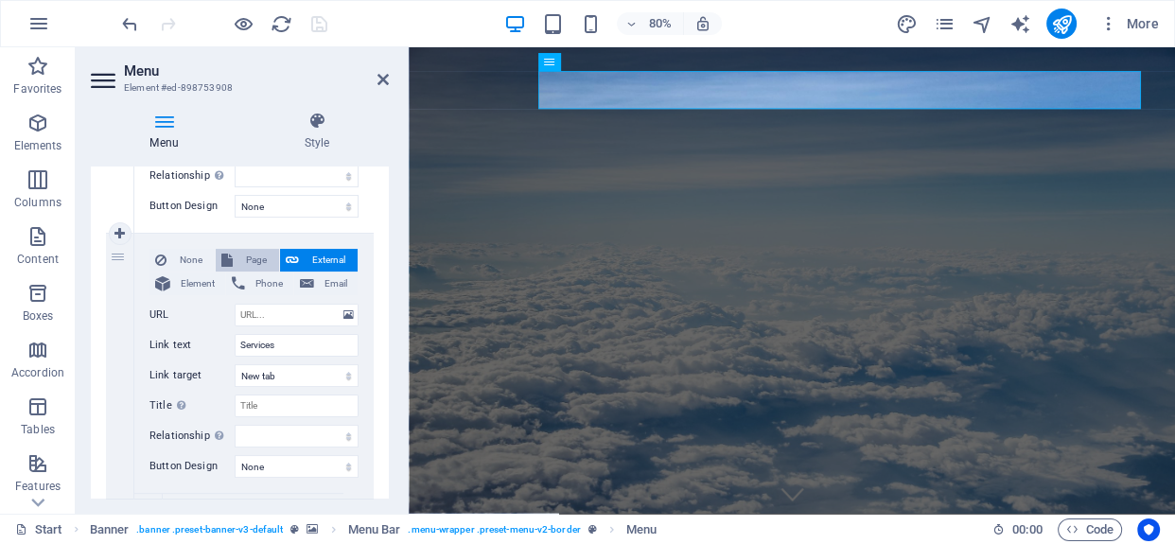
select select
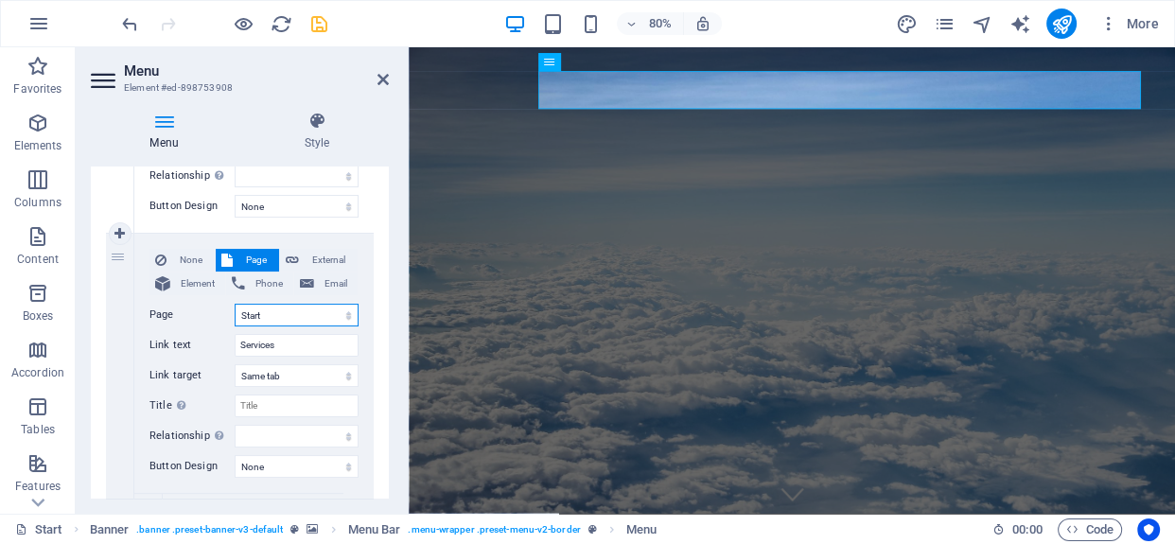
click at [318, 320] on select "Start All Destinations Legal Notice Privacy" at bounding box center [297, 315] width 124 height 23
click at [318, 371] on select "New tab Same tab Overlay" at bounding box center [297, 375] width 124 height 23
select select "blank"
click at [235, 364] on select "New tab Same tab Overlay" at bounding box center [297, 375] width 124 height 23
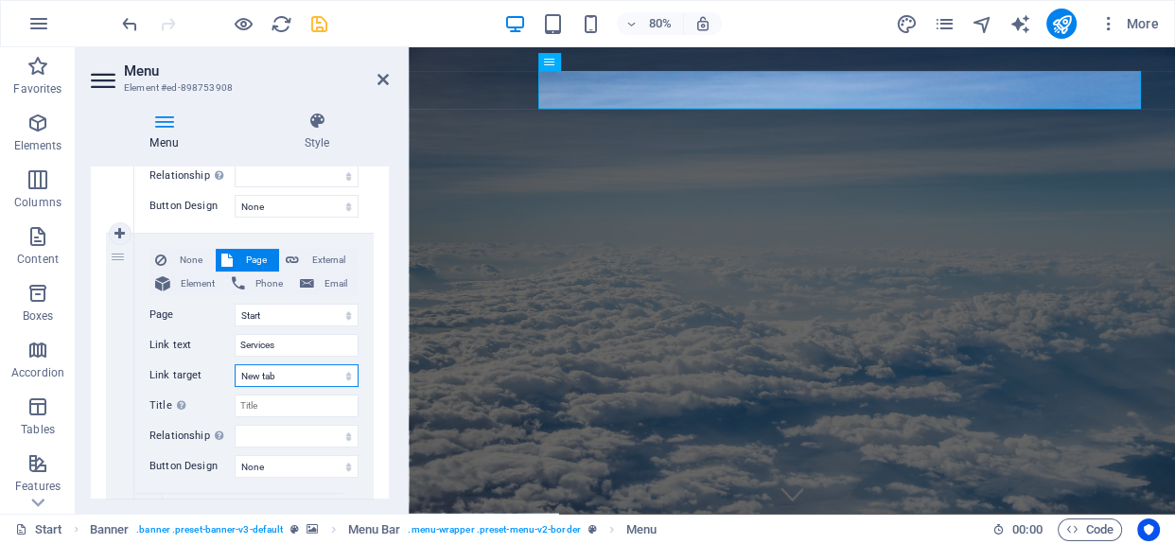
select select
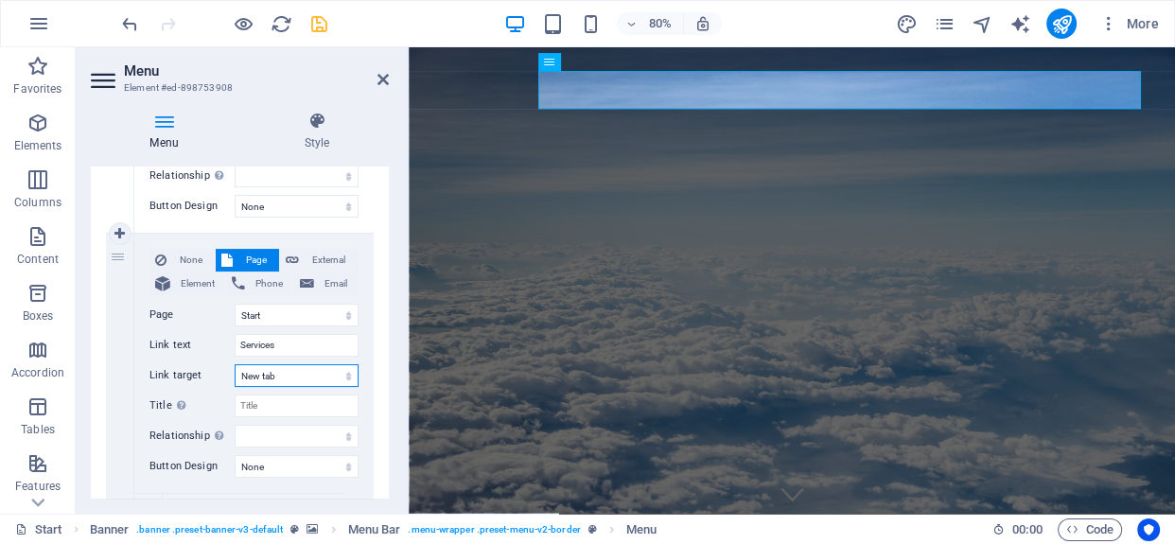
select select
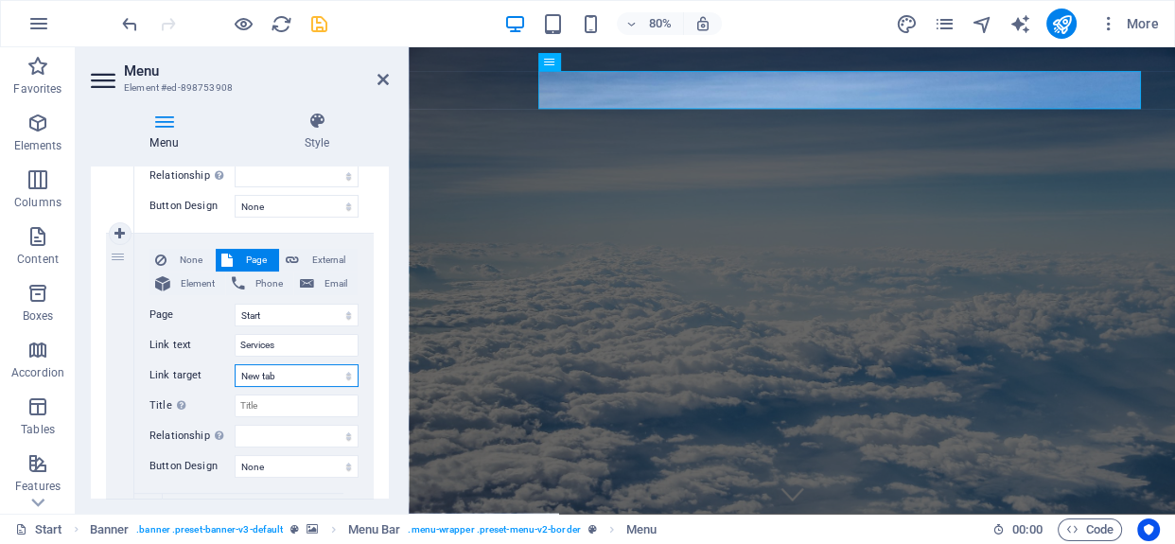
select select
click at [386, 83] on icon at bounding box center [383, 79] width 11 height 15
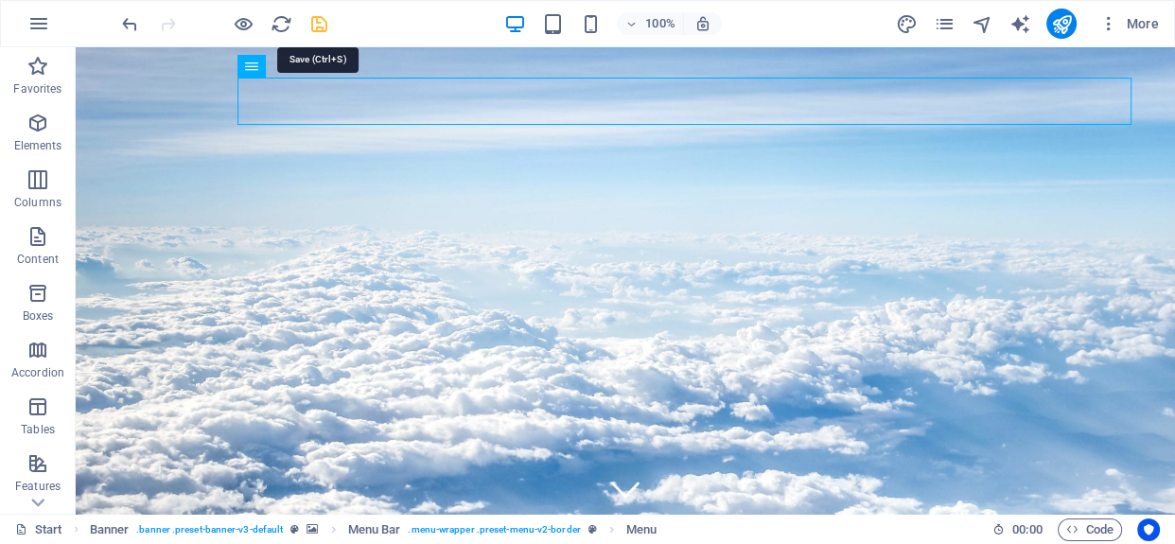
click at [324, 29] on icon "save" at bounding box center [319, 24] width 22 height 22
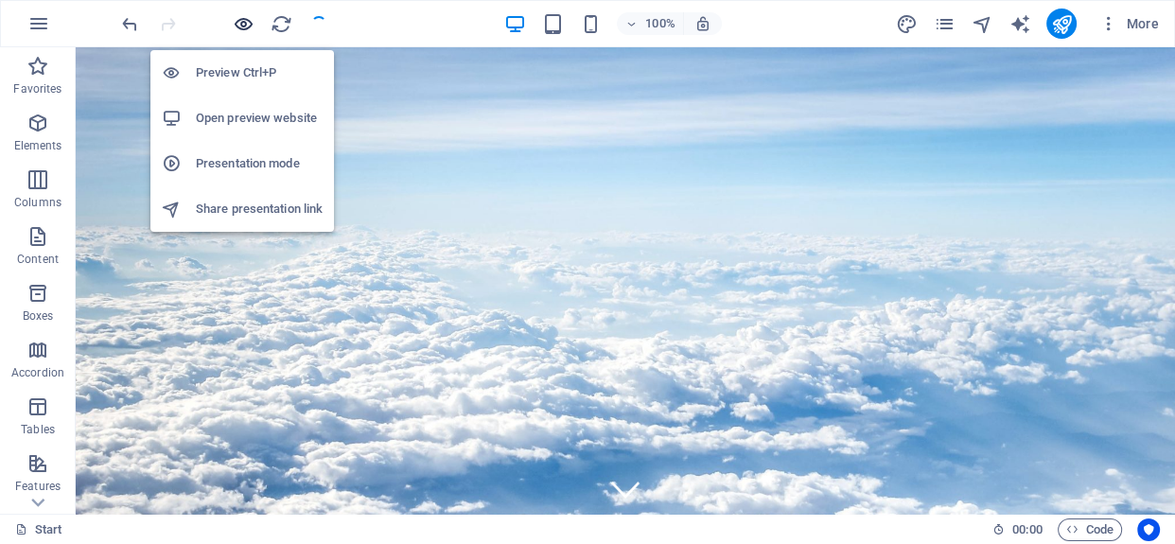
click at [238, 15] on icon "button" at bounding box center [244, 24] width 22 height 22
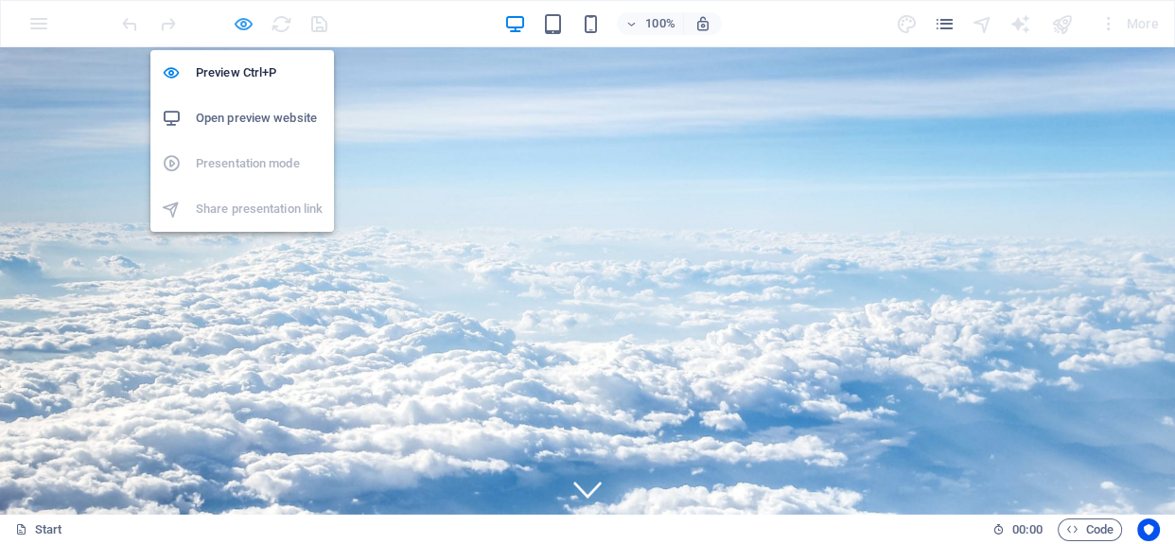
click at [238, 22] on icon "button" at bounding box center [244, 24] width 22 height 22
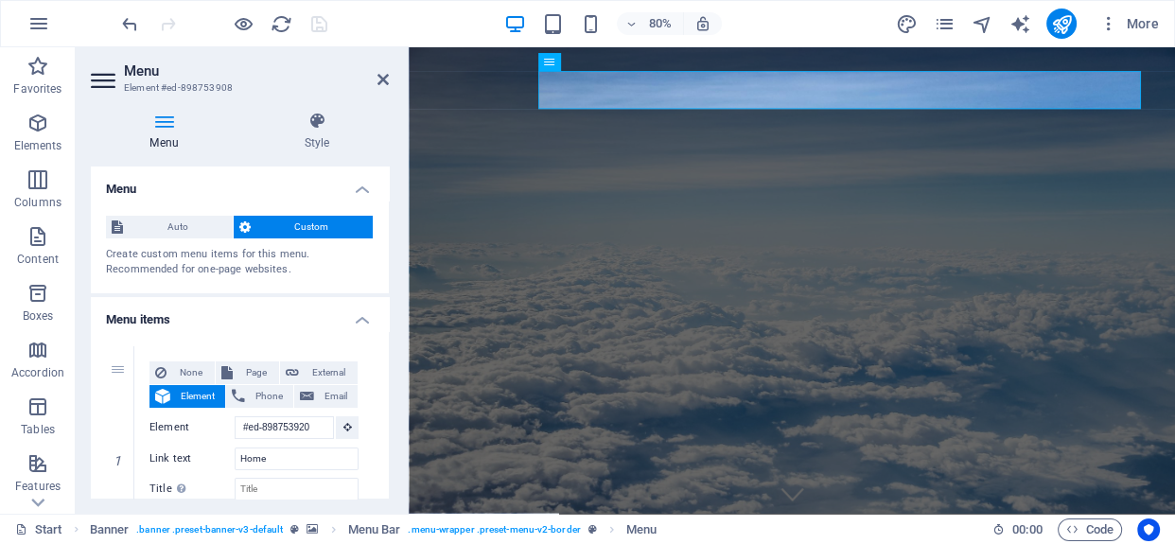
click at [370, 72] on h2 "Menu" at bounding box center [256, 70] width 265 height 17
click at [381, 81] on icon at bounding box center [383, 79] width 11 height 15
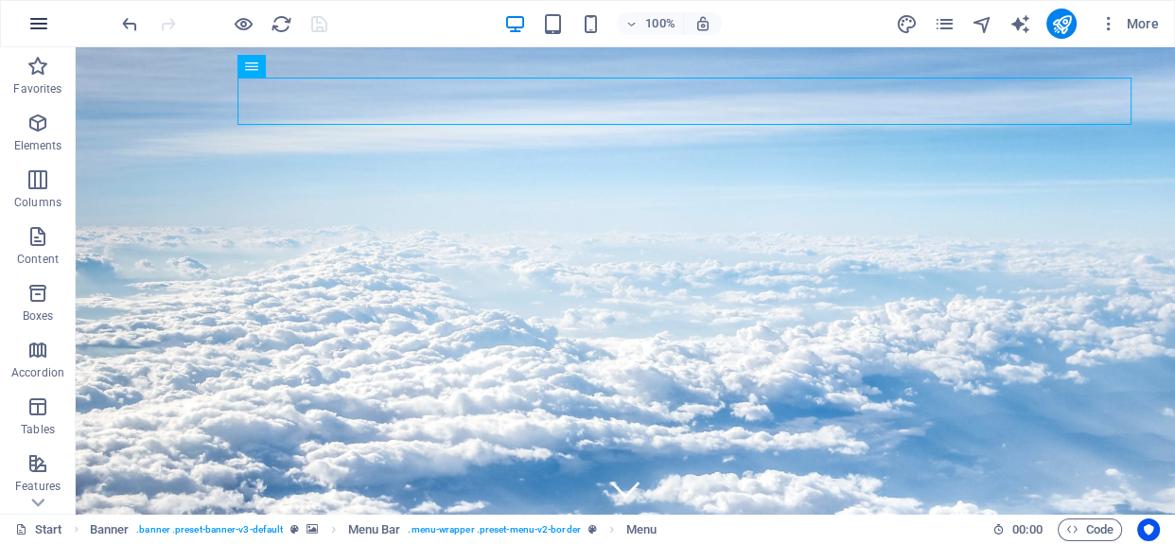
click at [43, 20] on icon "button" at bounding box center [38, 23] width 23 height 23
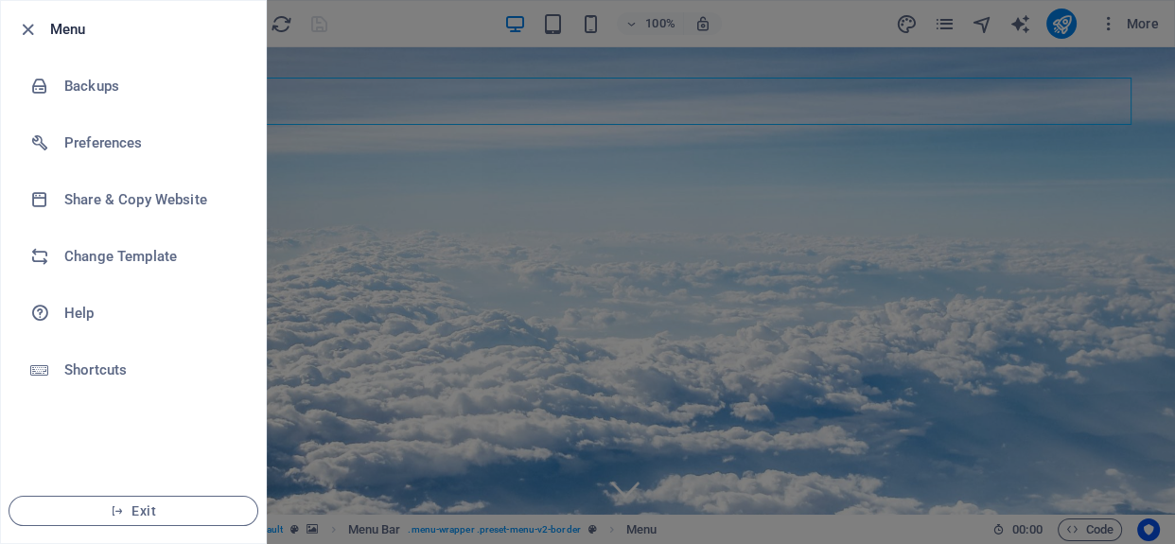
click at [332, 215] on div at bounding box center [587, 272] width 1175 height 544
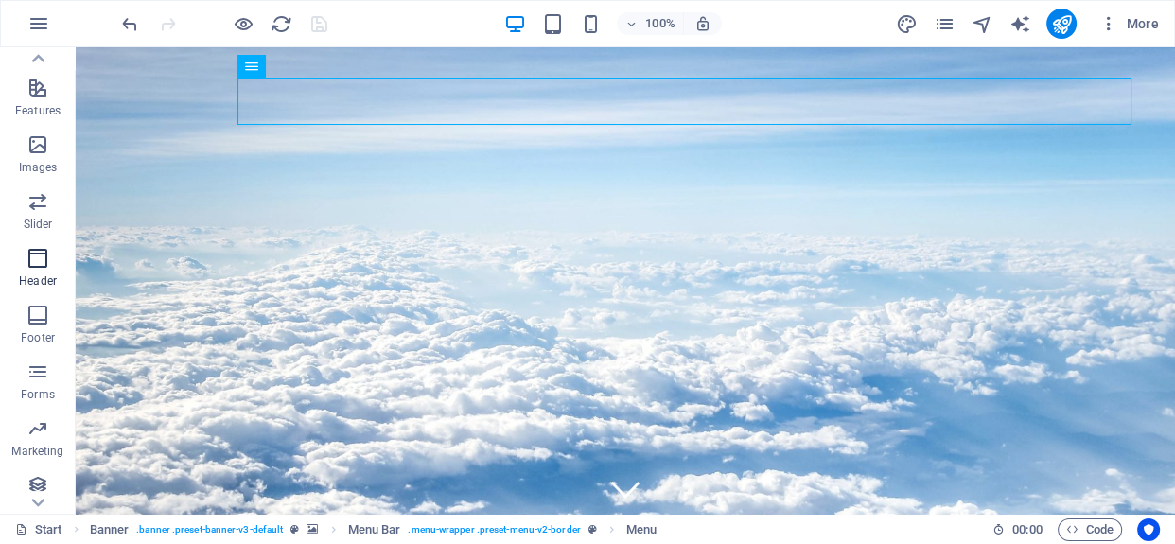
scroll to position [384, 0]
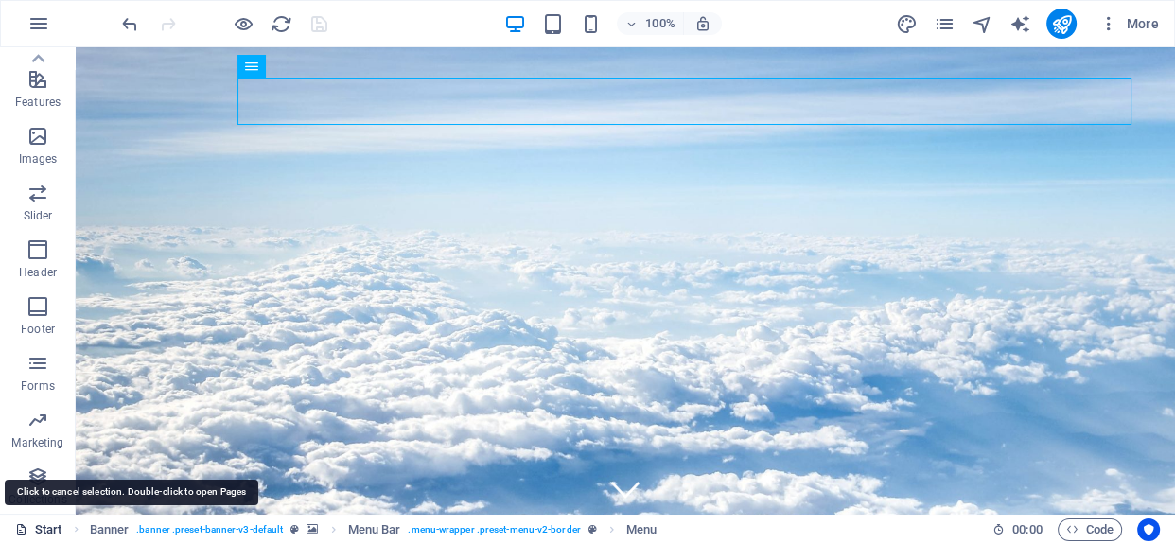
click at [59, 530] on link "Start" at bounding box center [38, 530] width 47 height 23
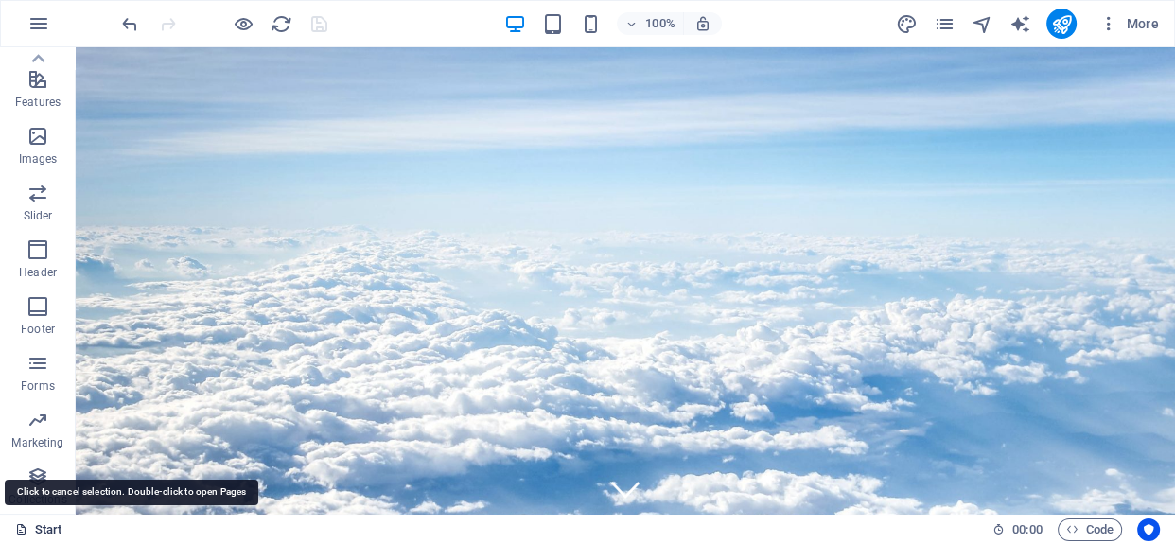
click at [59, 530] on link "Start" at bounding box center [38, 530] width 47 height 23
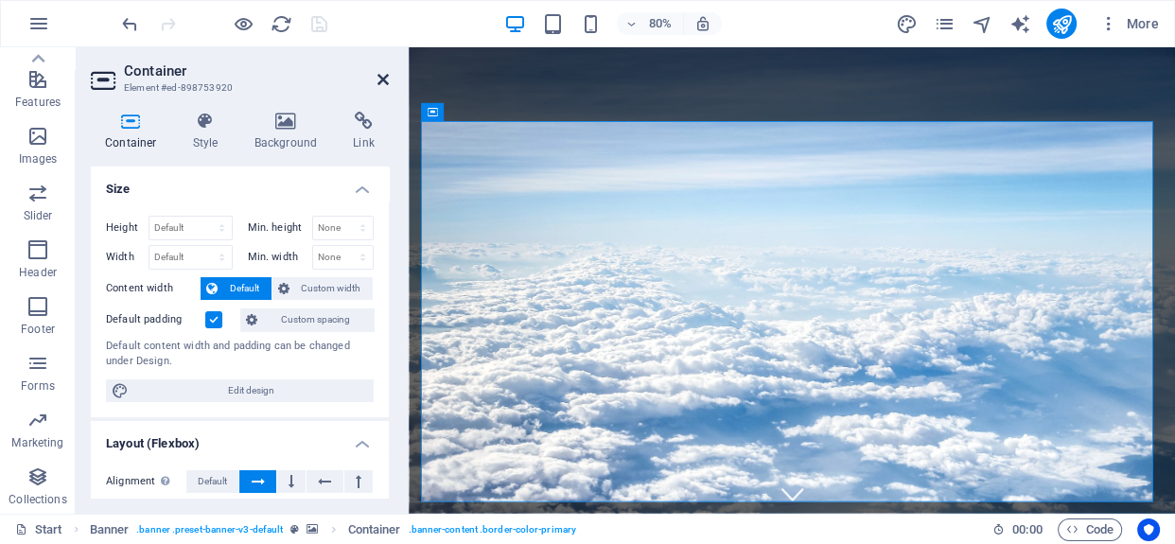
click at [379, 78] on icon at bounding box center [383, 79] width 11 height 15
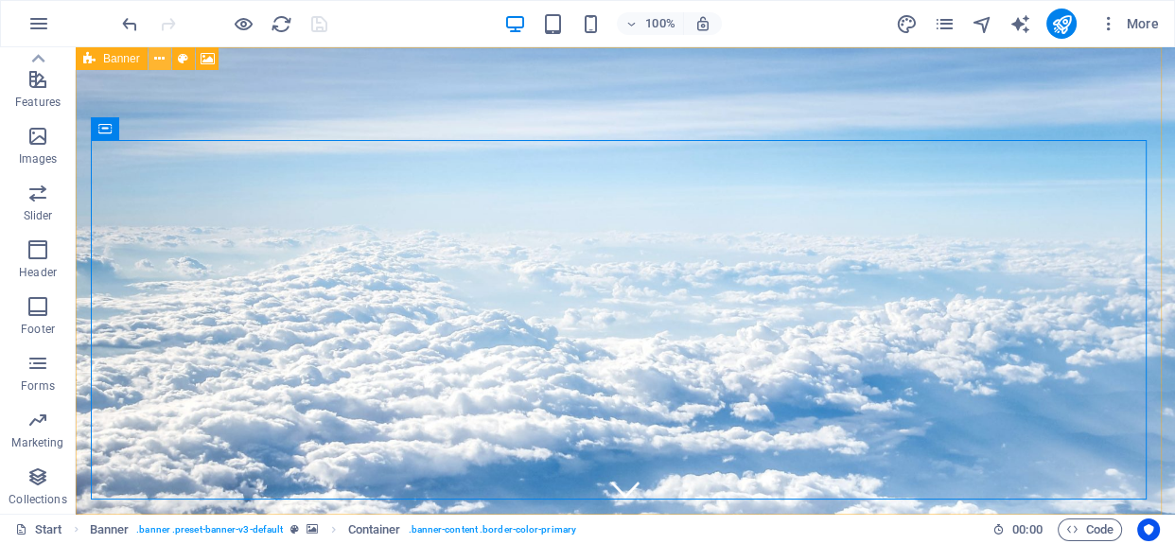
click at [162, 62] on icon at bounding box center [159, 59] width 10 height 20
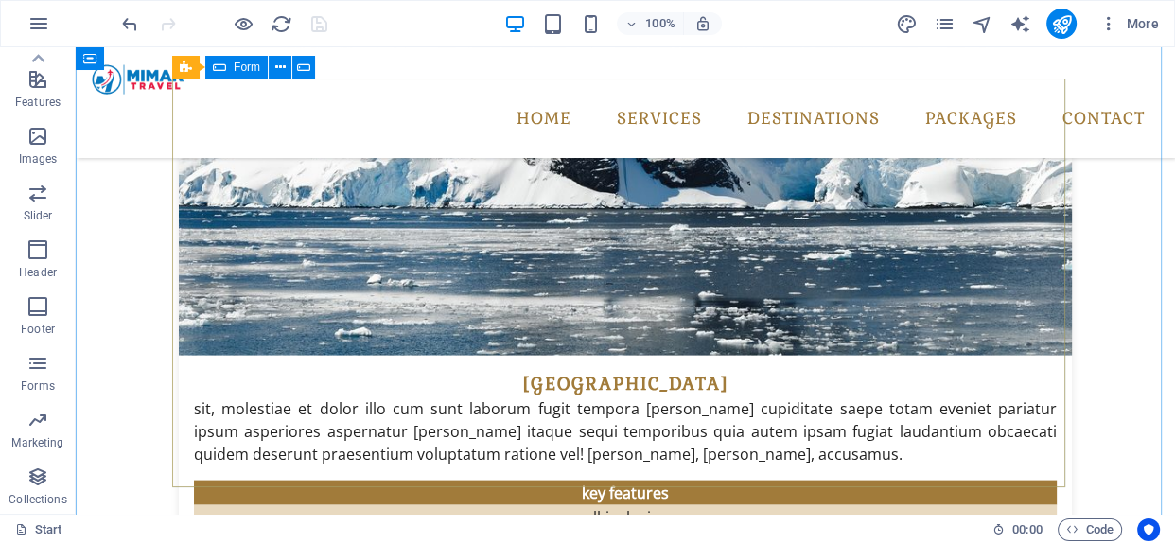
scroll to position [3883, 0]
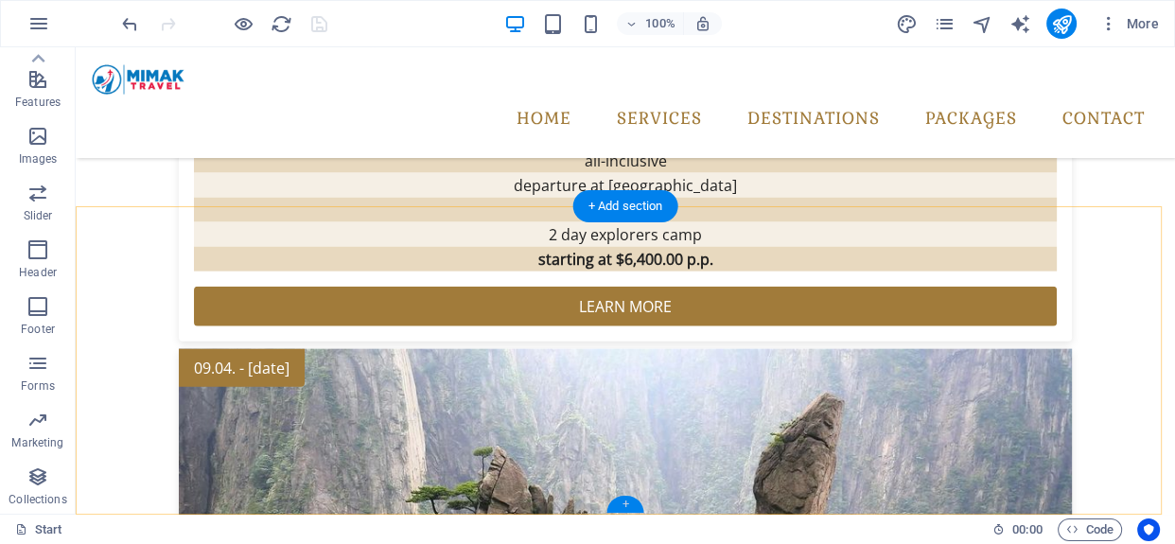
click at [626, 504] on div "+" at bounding box center [625, 504] width 37 height 17
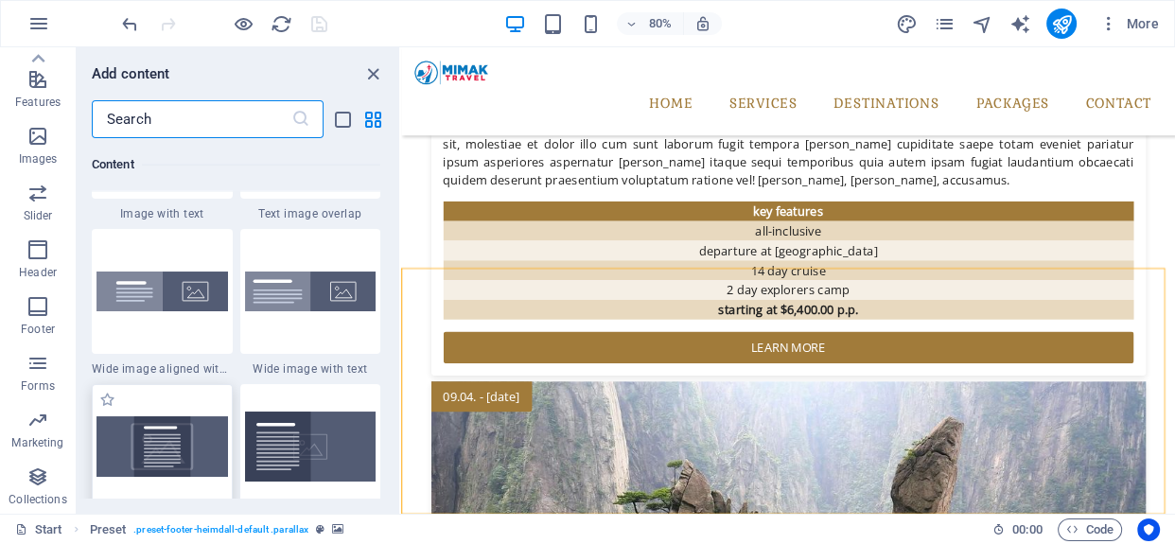
scroll to position [3310, 0]
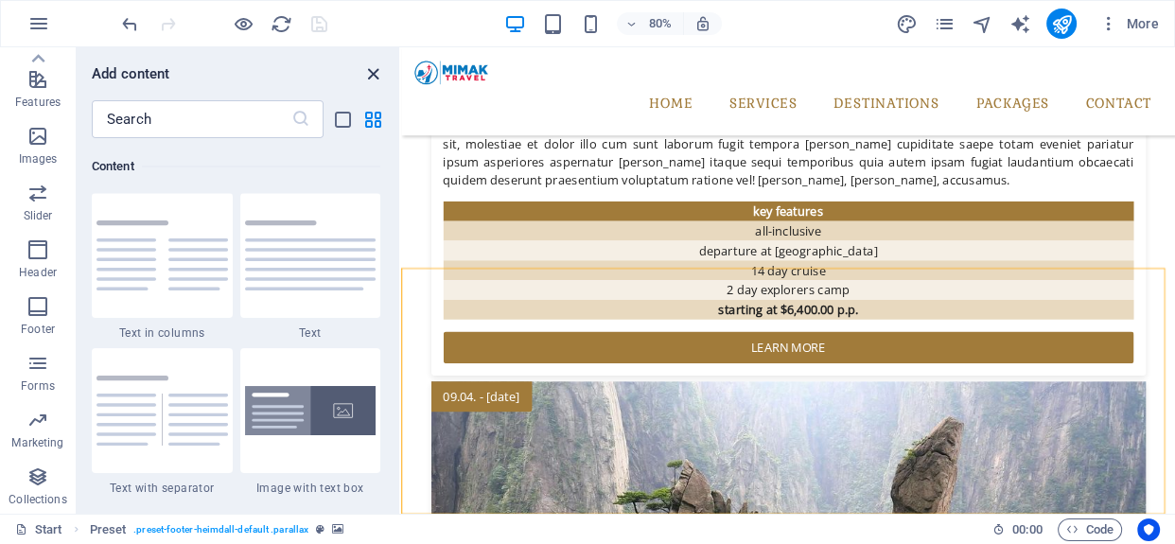
click at [373, 78] on icon "close panel" at bounding box center [373, 74] width 22 height 22
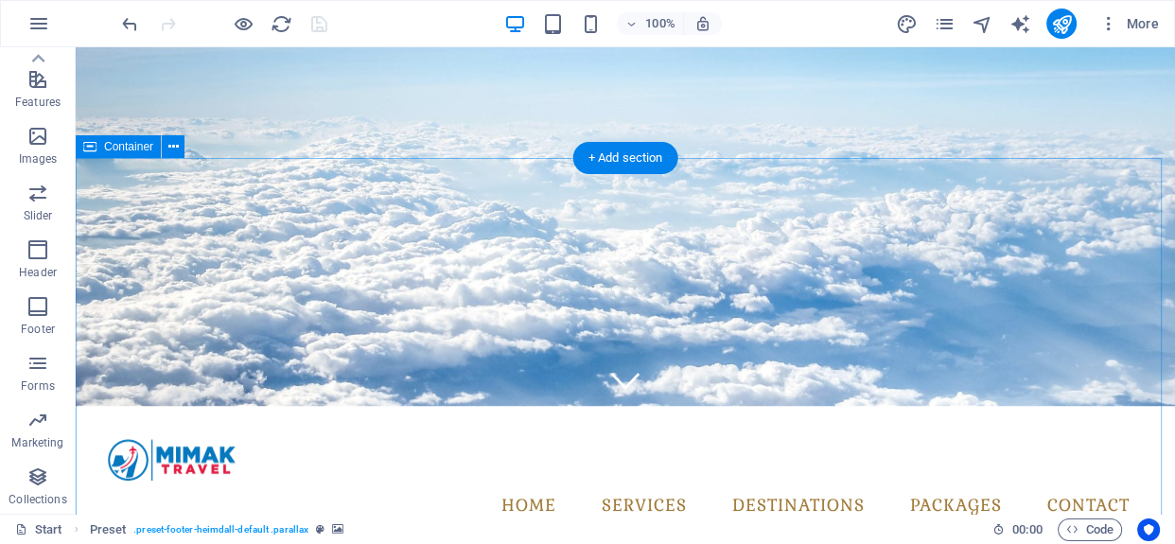
scroll to position [0, 0]
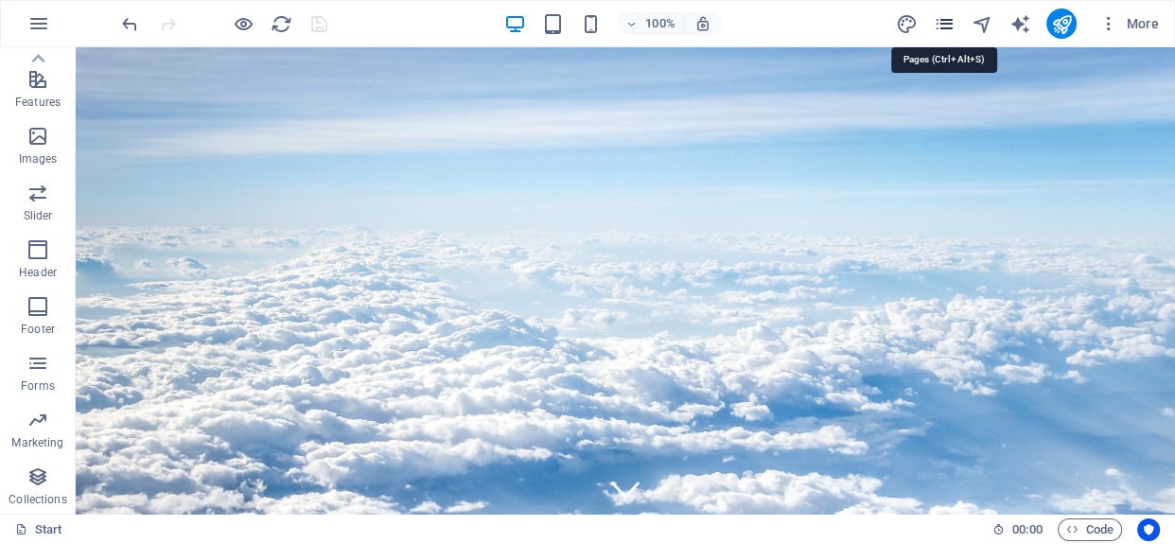
click at [945, 19] on icon "pages" at bounding box center [944, 24] width 22 height 22
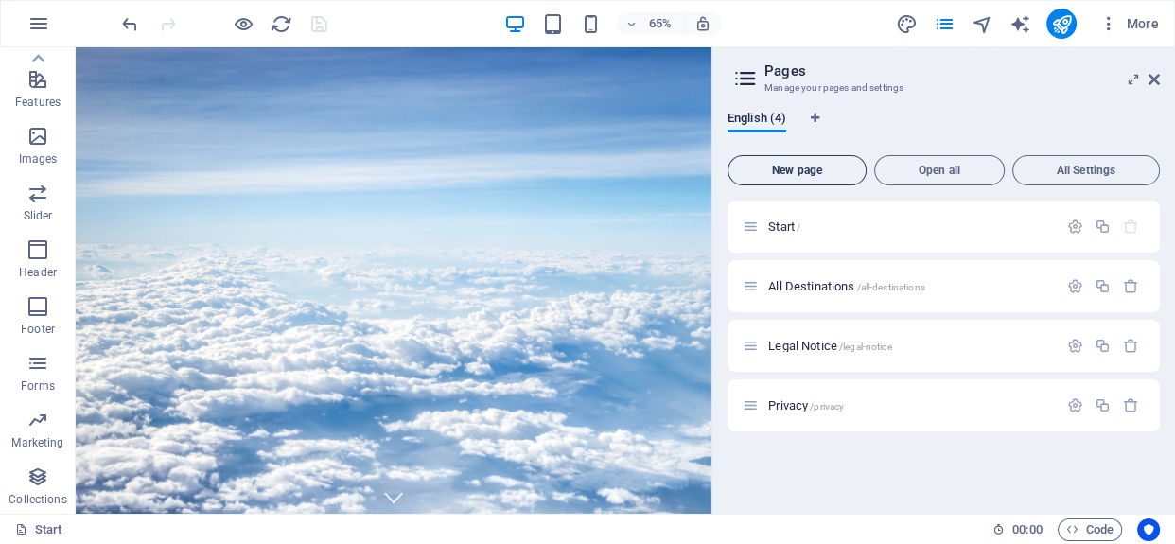
click at [819, 176] on button "New page" at bounding box center [797, 170] width 139 height 30
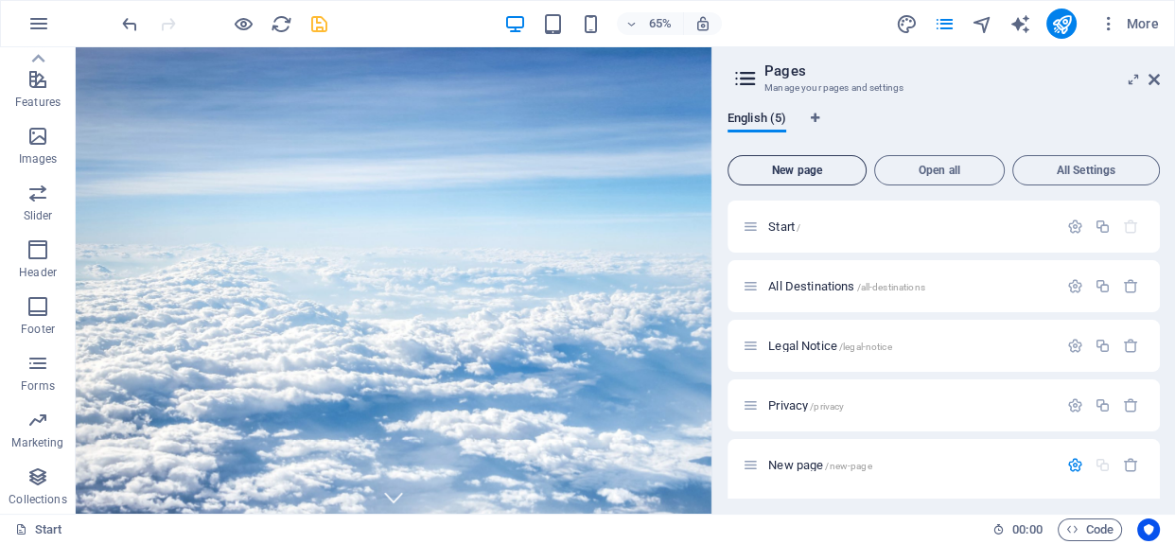
scroll to position [186, 0]
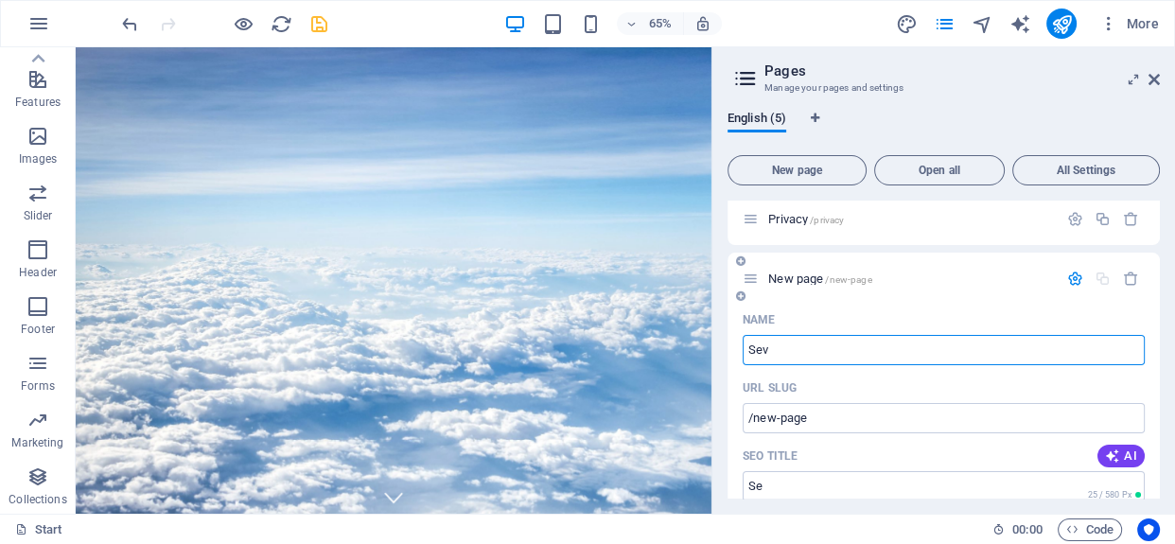
type input "Se"
type input "/se"
type input "Servis"
type input "/ser"
type input "Servise"
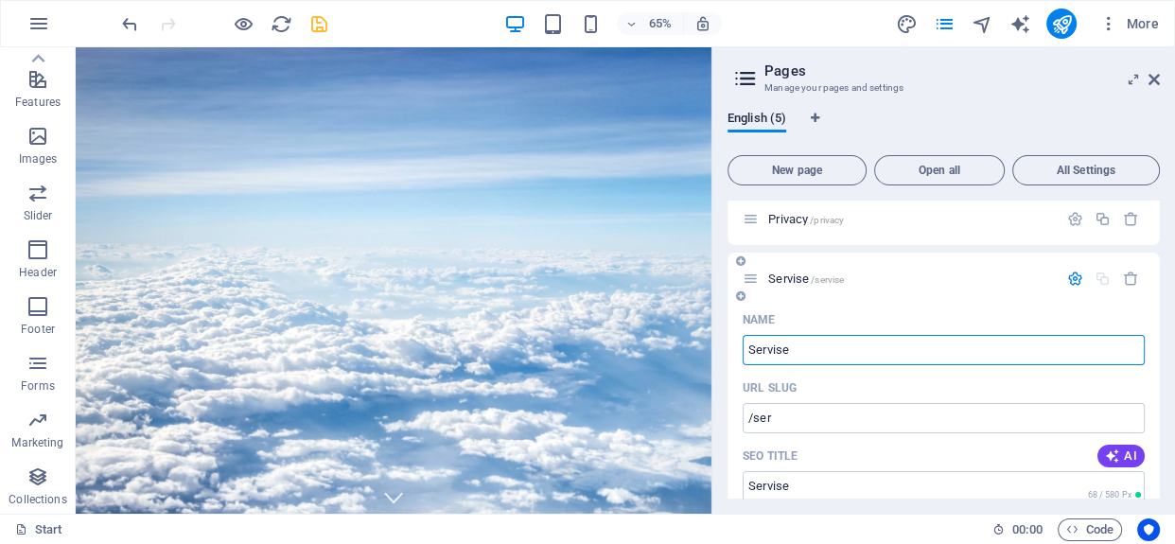
type input "/servise"
type input "Services"
type input "/services"
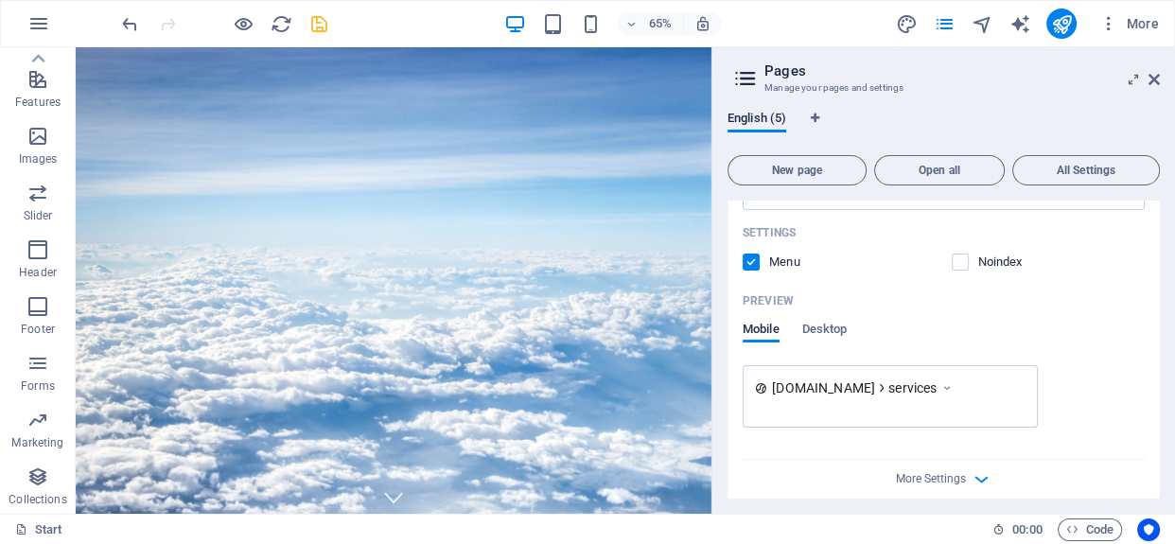
scroll to position [659, 0]
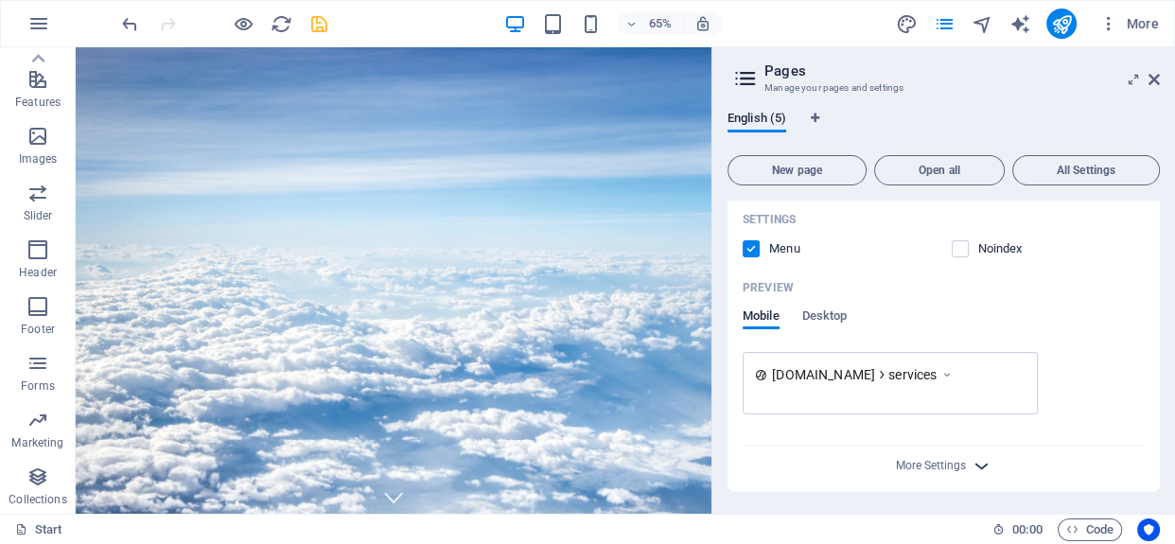
type input "Services"
click at [976, 463] on icon "button" at bounding box center [982, 466] width 22 height 22
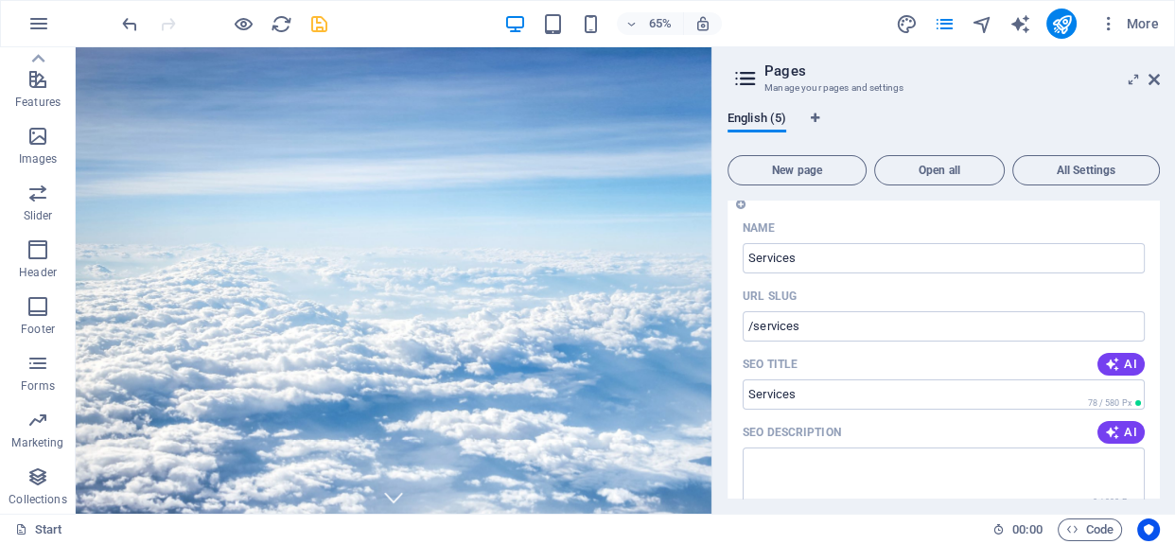
scroll to position [171, 0]
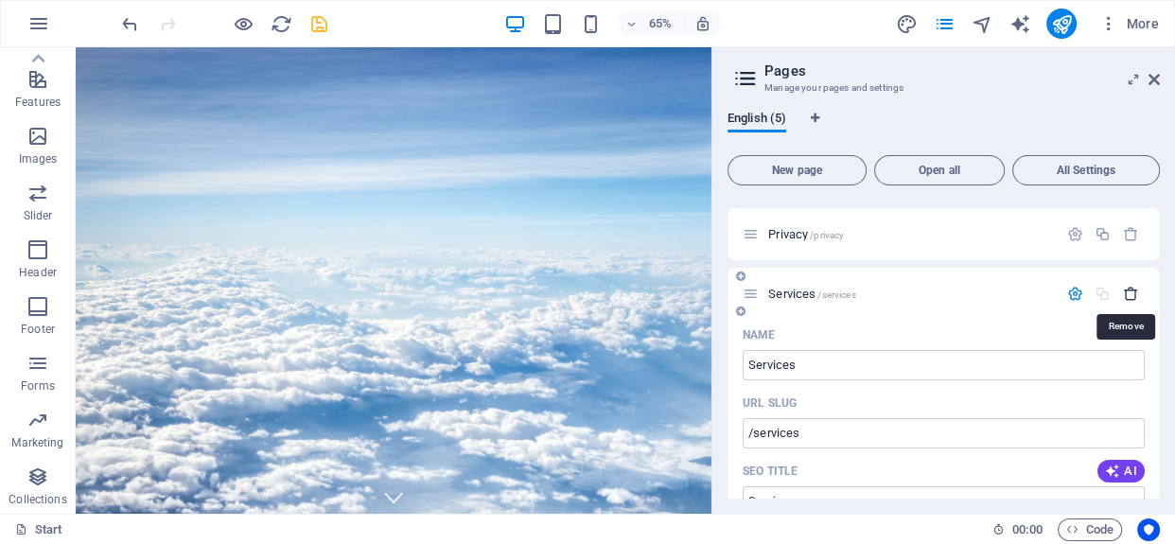
click at [1126, 289] on icon "button" at bounding box center [1131, 294] width 16 height 16
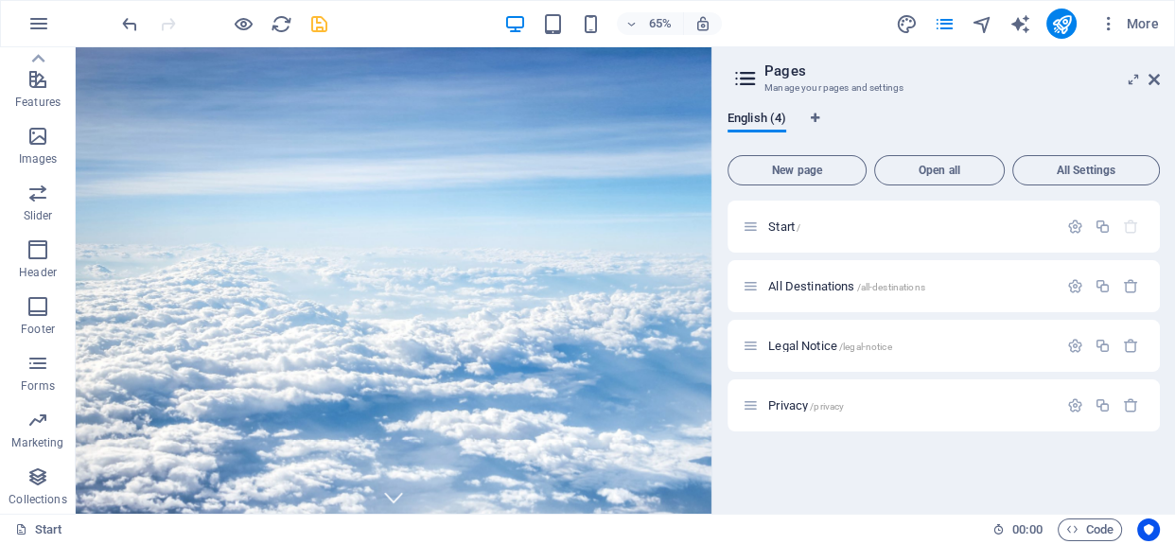
scroll to position [0, 0]
click at [933, 345] on p "Legal Notice /legal-notice" at bounding box center [910, 346] width 284 height 12
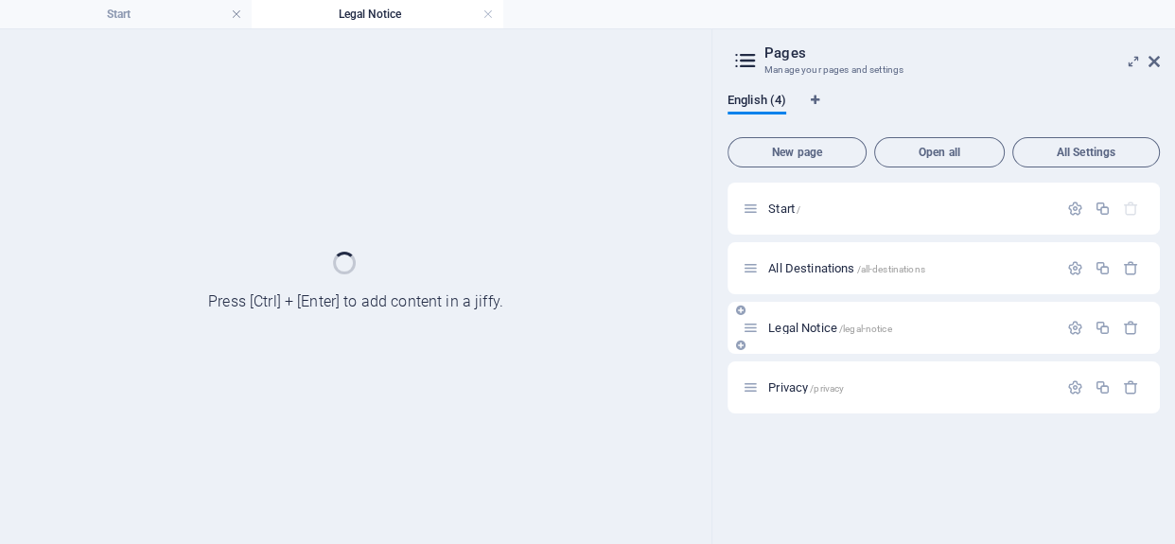
click at [933, 345] on div "Legal Notice /legal-notice" at bounding box center [944, 328] width 432 height 52
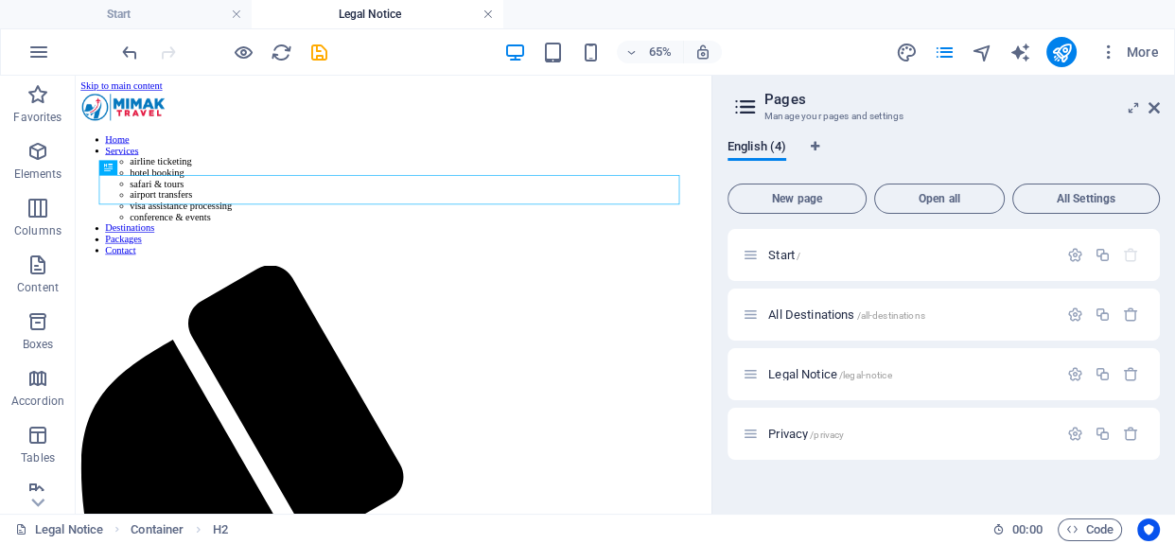
click at [489, 9] on link at bounding box center [488, 15] width 11 height 18
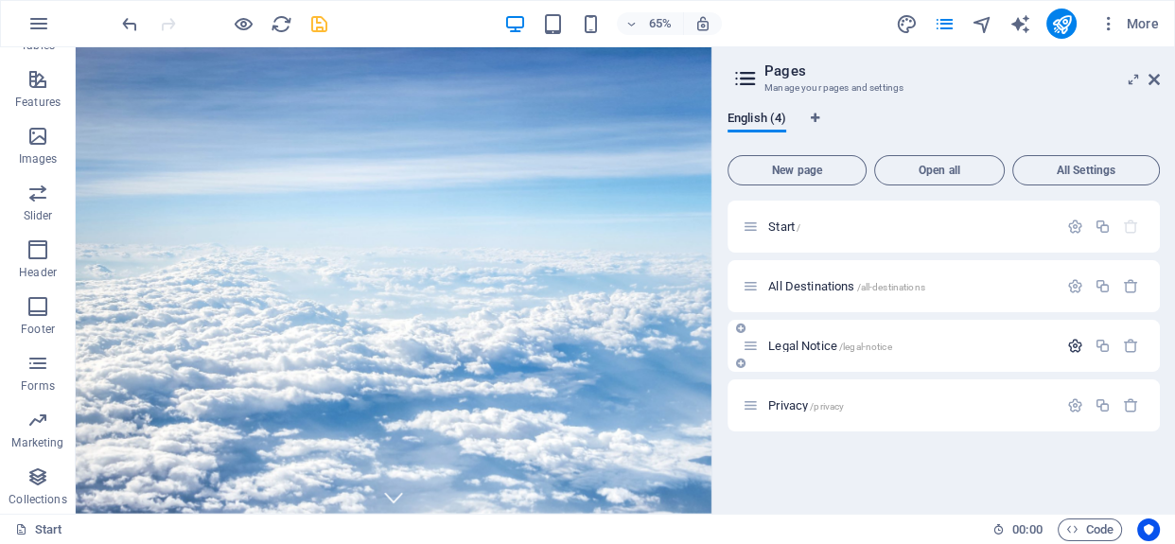
click at [1077, 346] on icon "button" at bounding box center [1075, 346] width 16 height 16
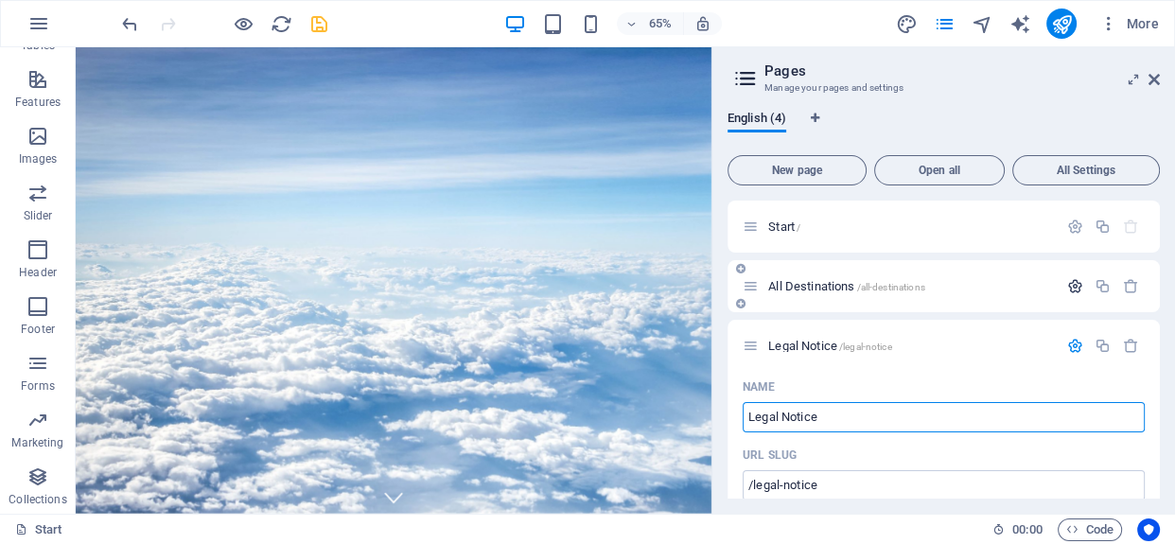
click at [1070, 288] on icon "button" at bounding box center [1075, 286] width 16 height 16
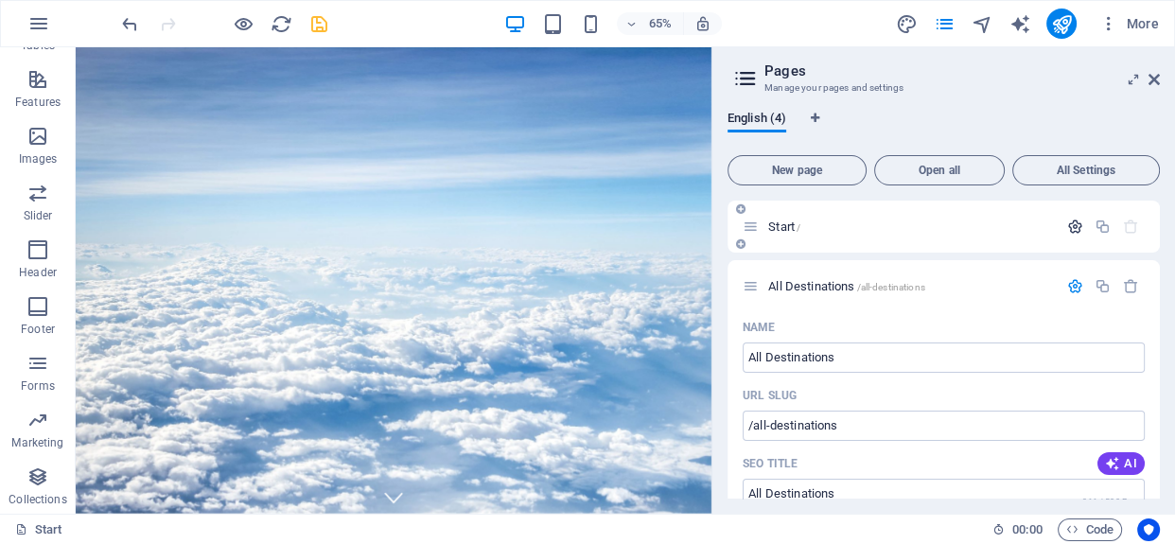
click at [1074, 226] on icon "button" at bounding box center [1075, 227] width 16 height 16
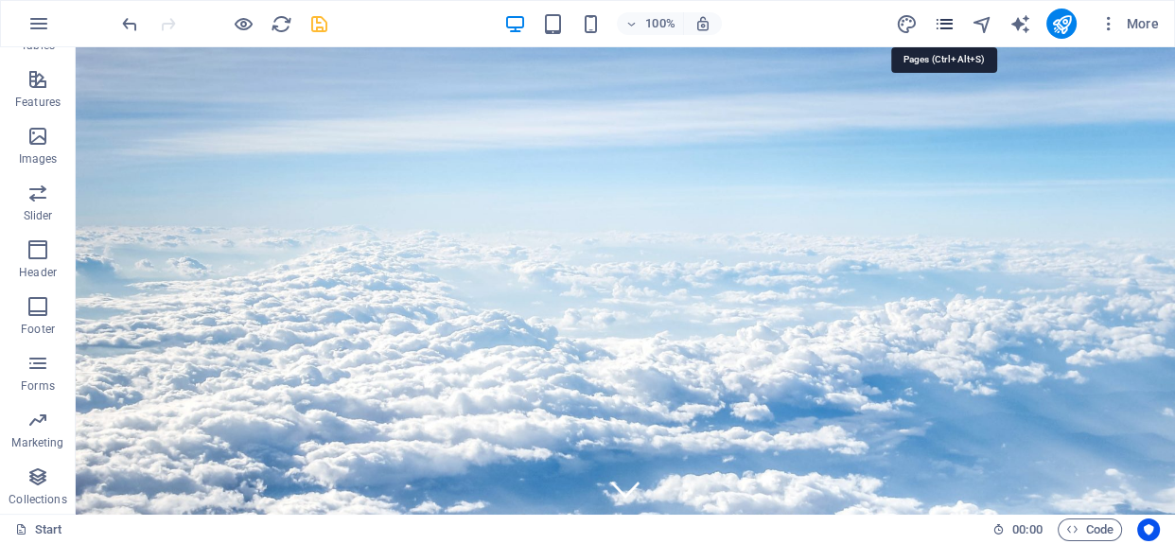
click at [942, 30] on icon "pages" at bounding box center [944, 24] width 22 height 22
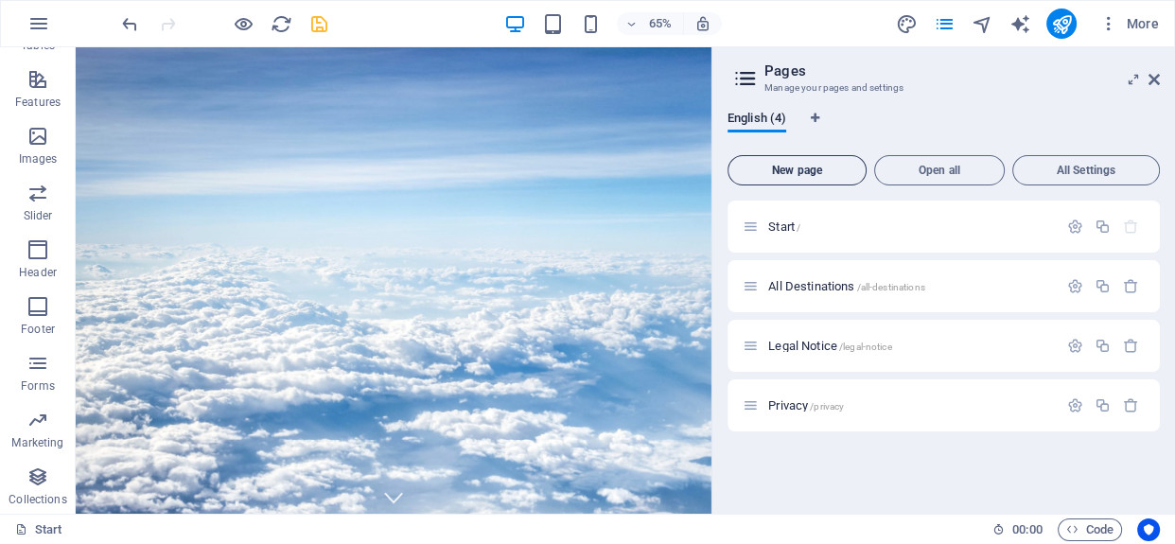
click at [821, 166] on span "New page" at bounding box center [797, 170] width 122 height 11
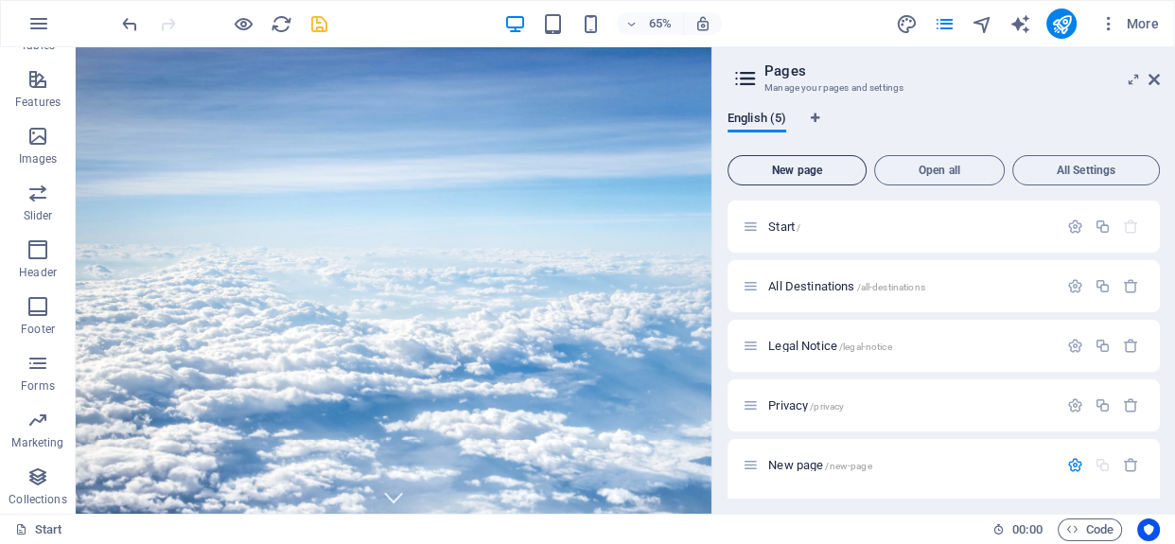
scroll to position [186, 0]
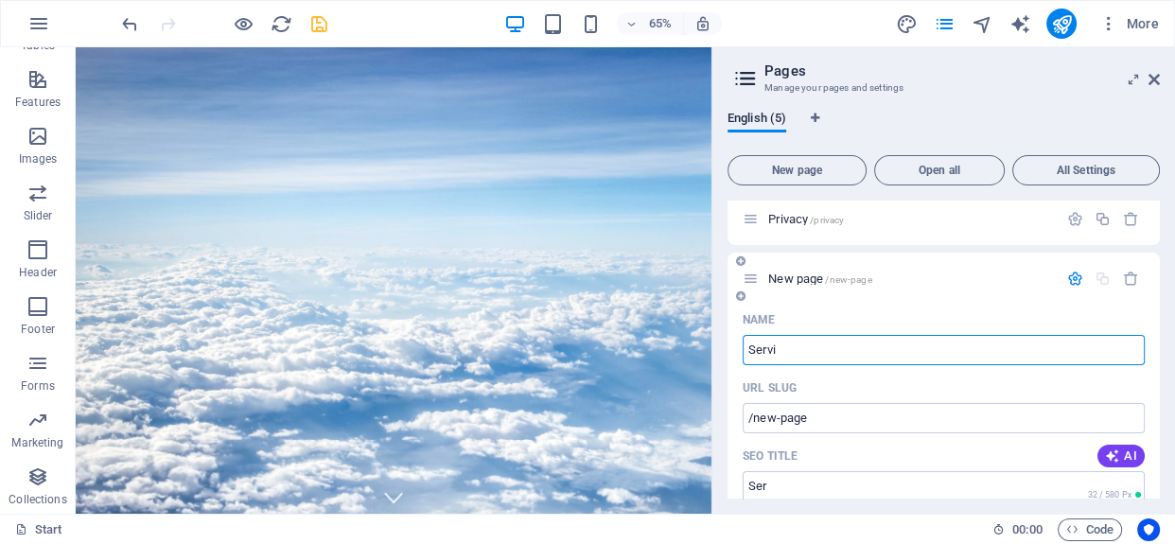
type input "Servic"
type input "/ser"
type input "Services"
type input "/services"
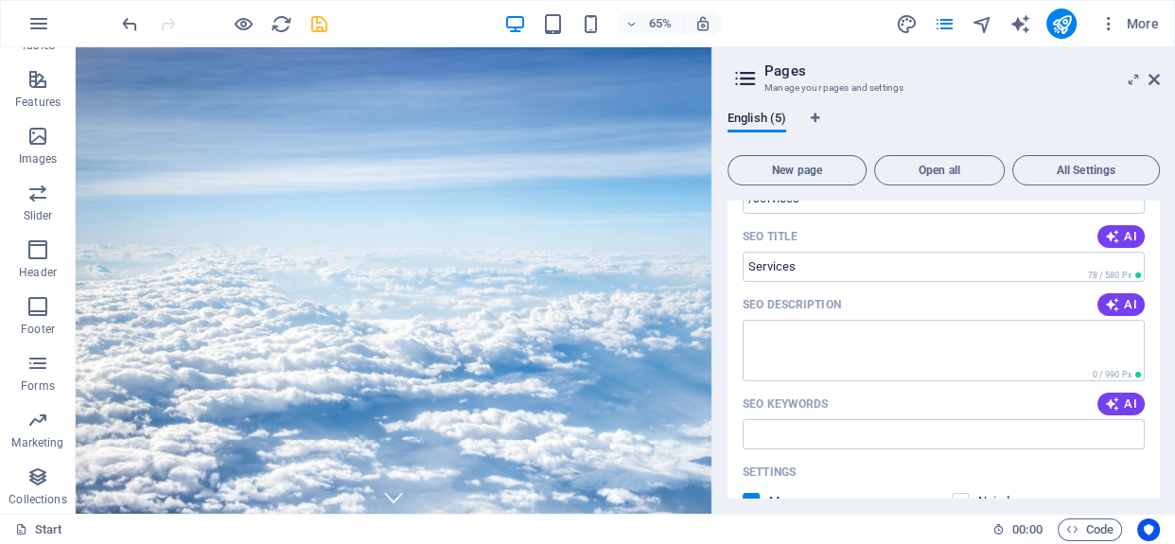
scroll to position [486, 0]
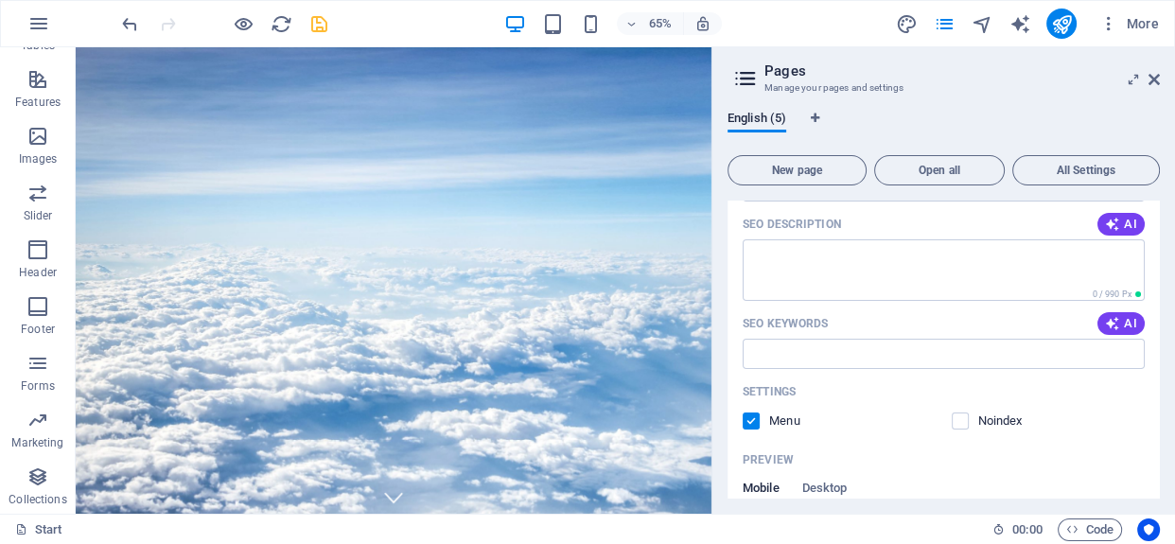
type input "Services"
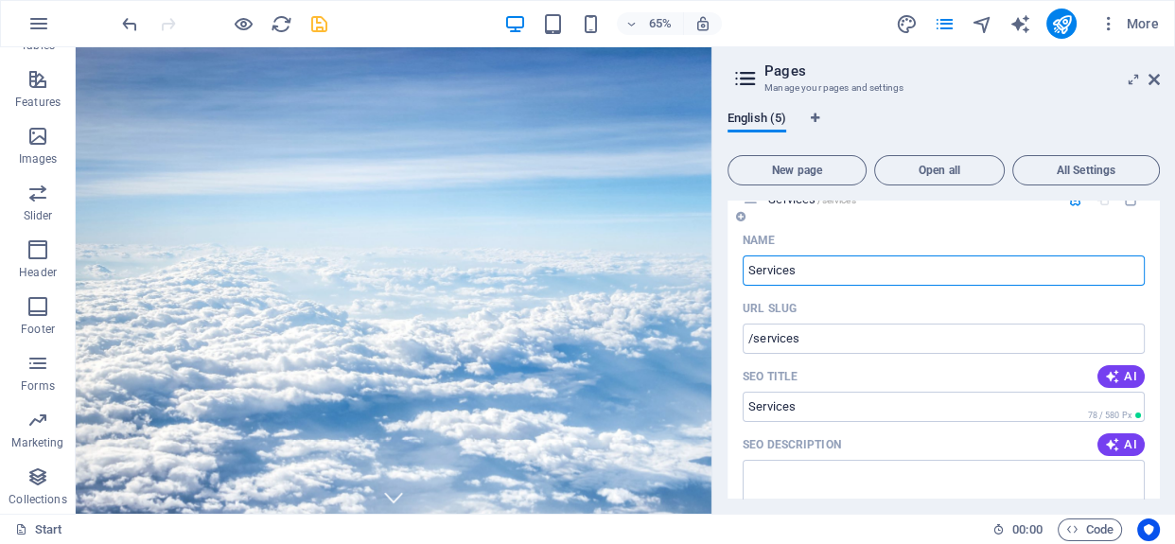
scroll to position [171, 0]
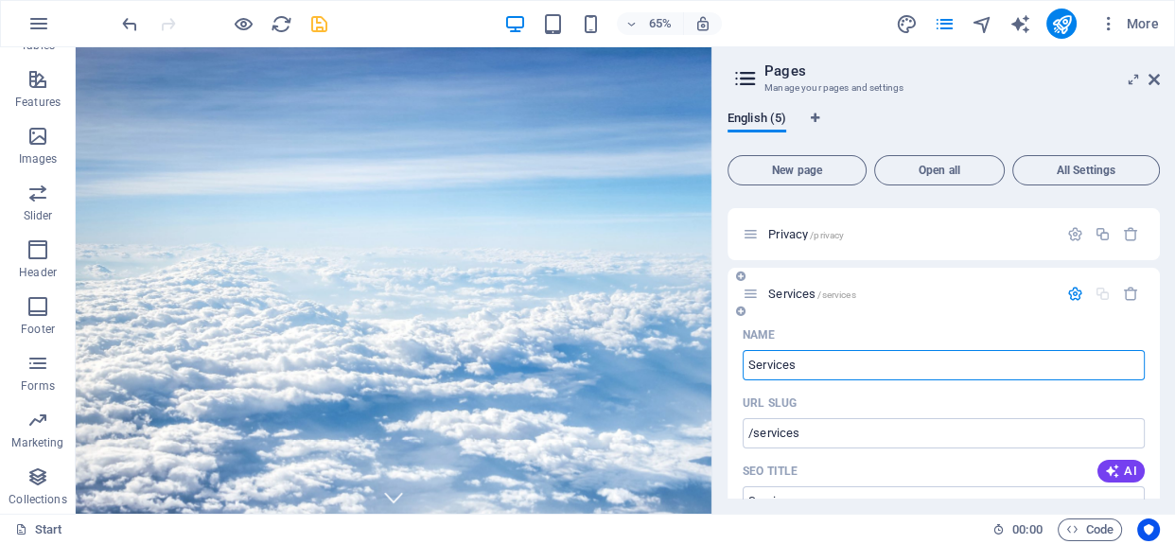
click at [948, 299] on div "Services /services" at bounding box center [900, 294] width 315 height 22
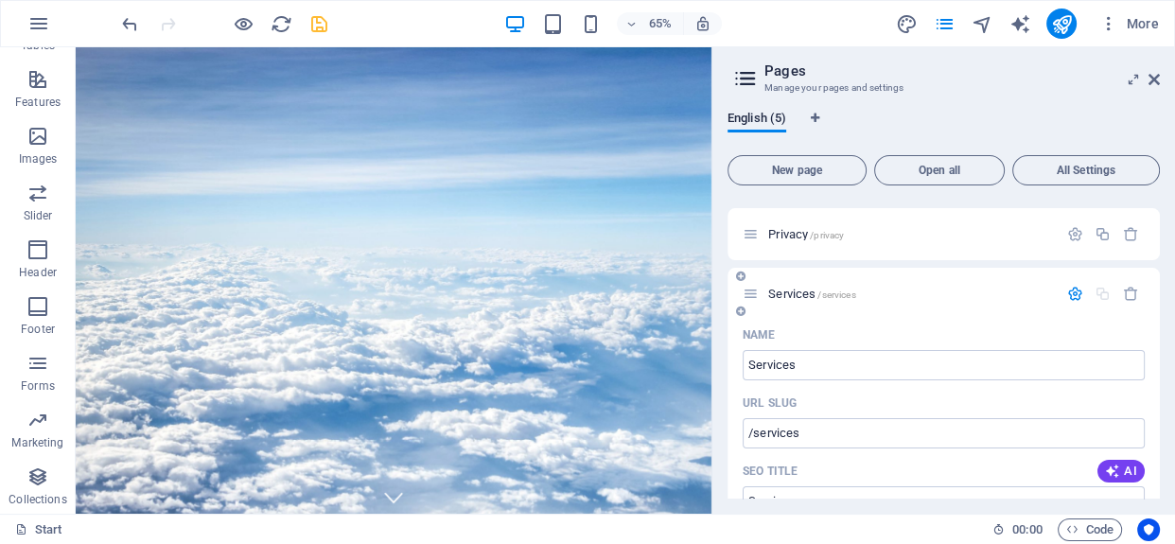
scroll to position [85, 0]
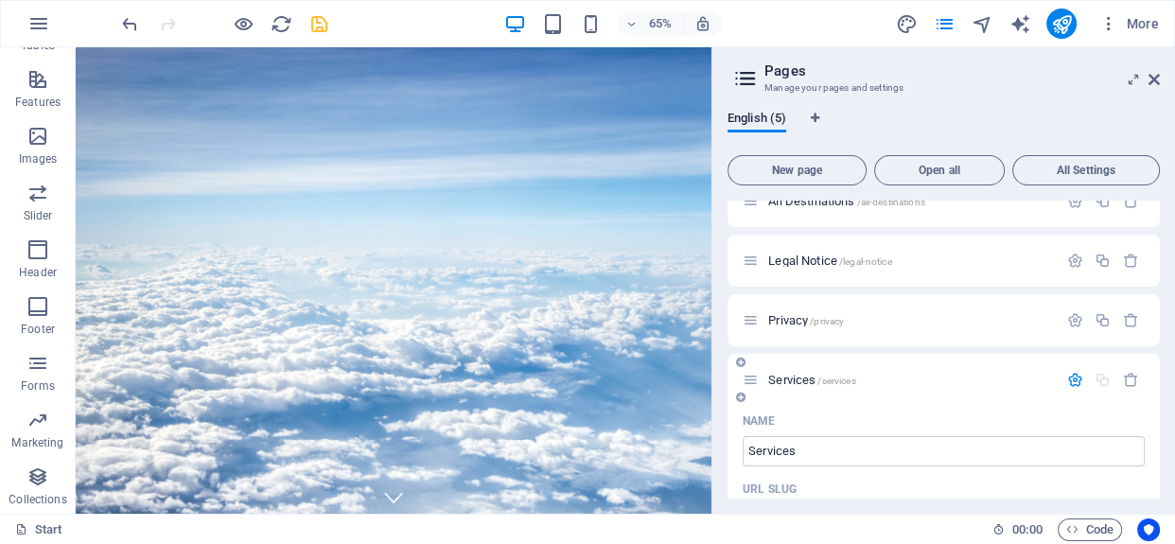
click at [741, 397] on icon at bounding box center [740, 397] width 9 height 11
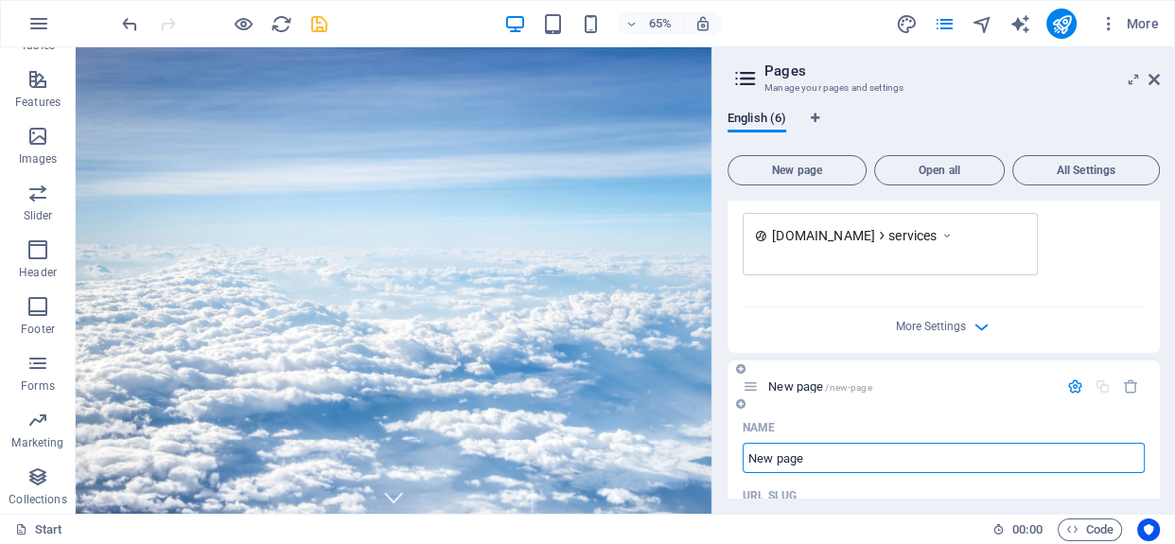
scroll to position [819, 0]
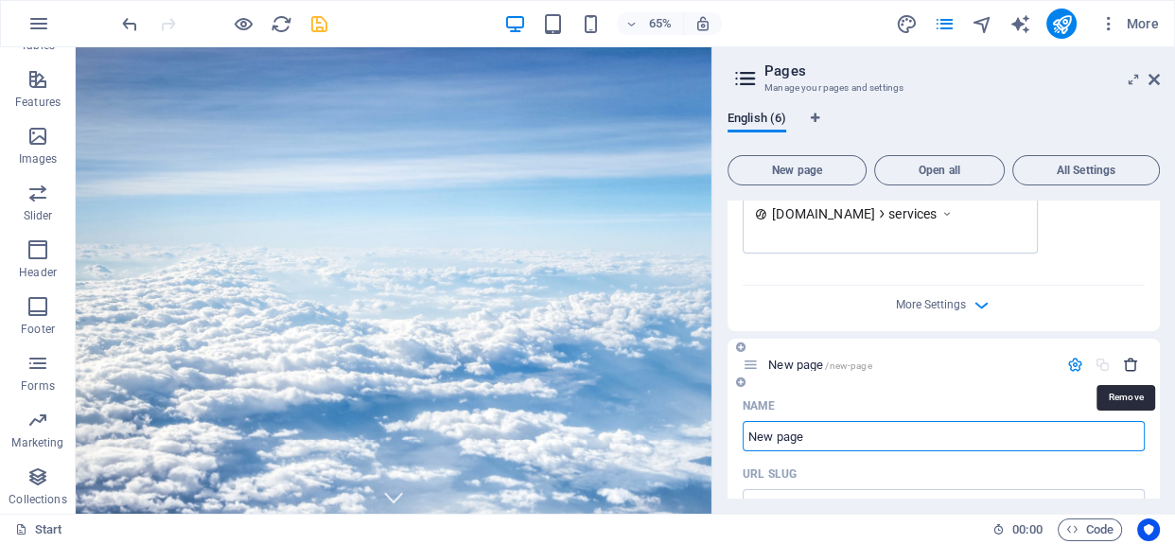
click at [1123, 364] on icon "button" at bounding box center [1131, 365] width 16 height 16
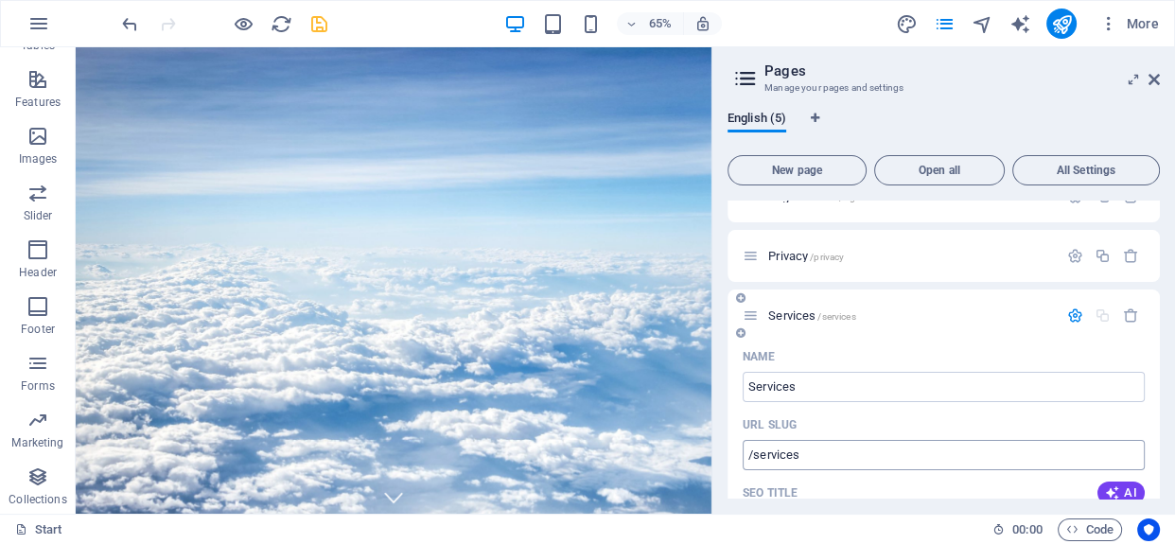
scroll to position [57, 0]
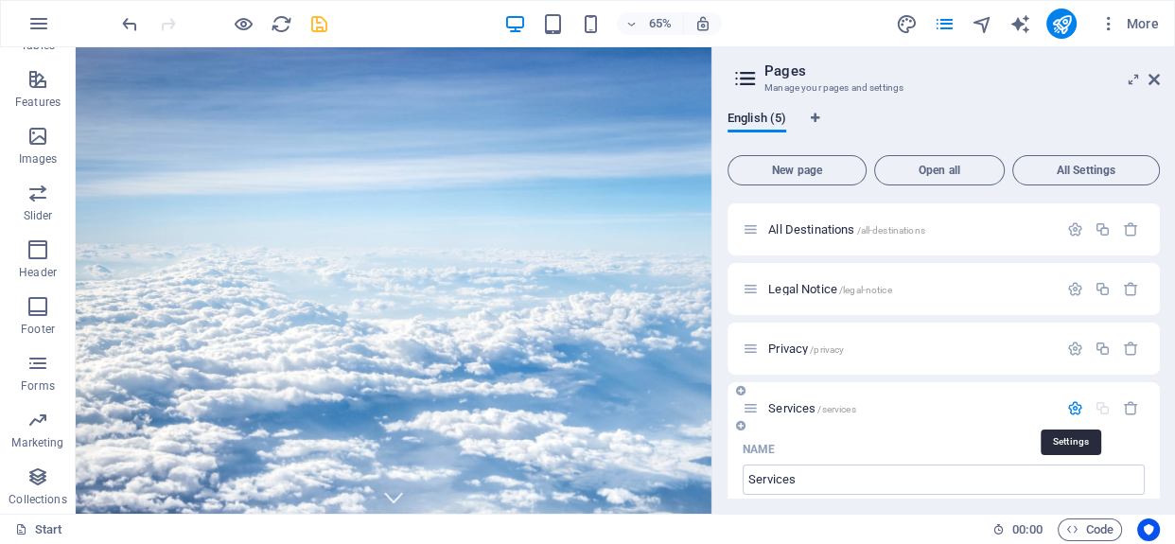
click at [1070, 406] on icon "button" at bounding box center [1075, 408] width 16 height 16
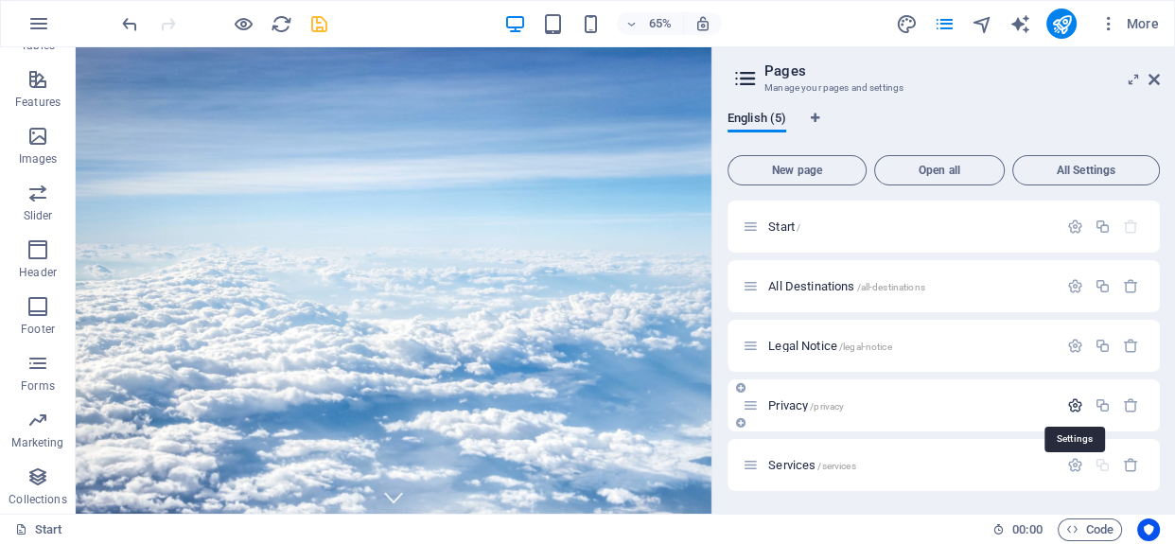
scroll to position [0, 0]
click at [1078, 461] on icon "button" at bounding box center [1075, 465] width 16 height 16
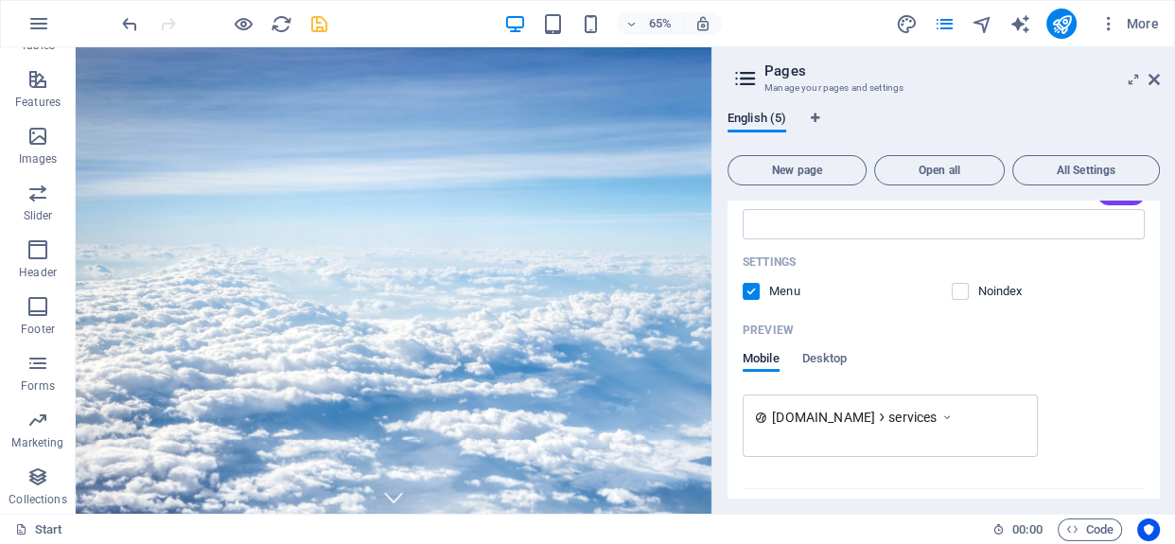
scroll to position [659, 0]
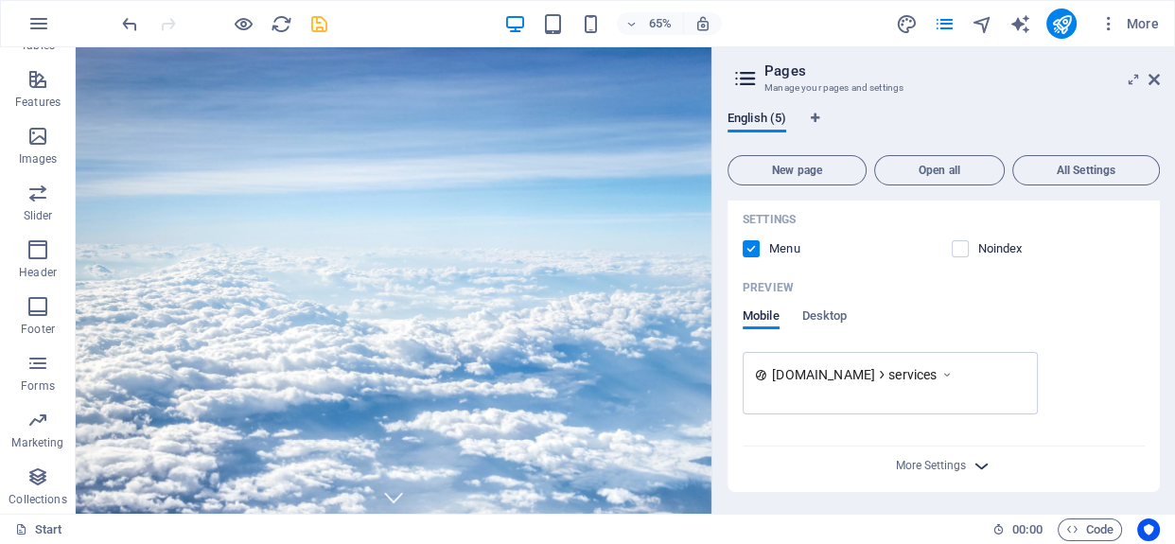
click at [973, 464] on icon "button" at bounding box center [982, 466] width 22 height 22
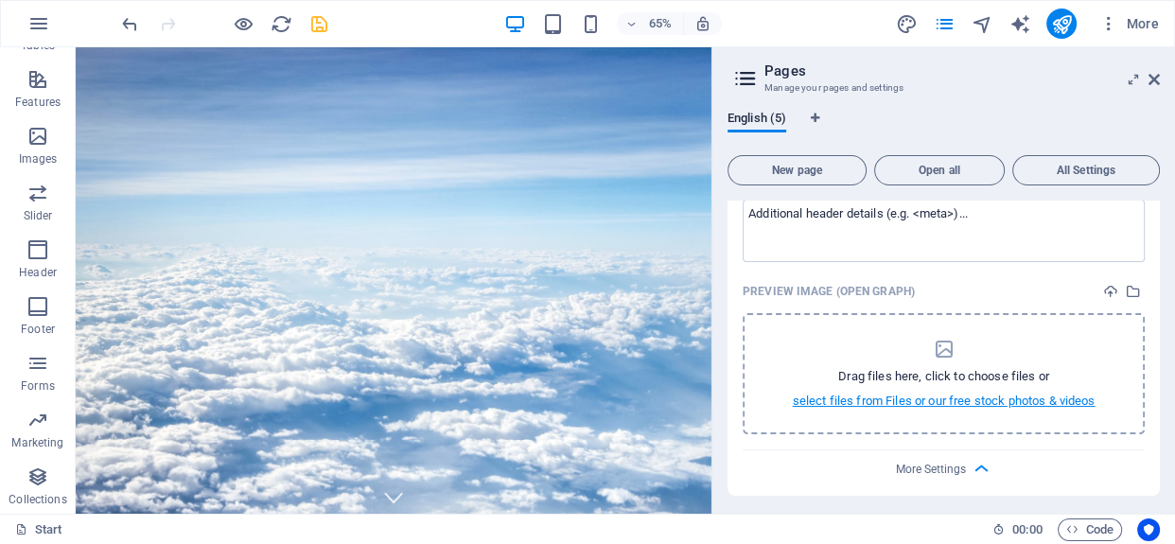
scroll to position [930, 0]
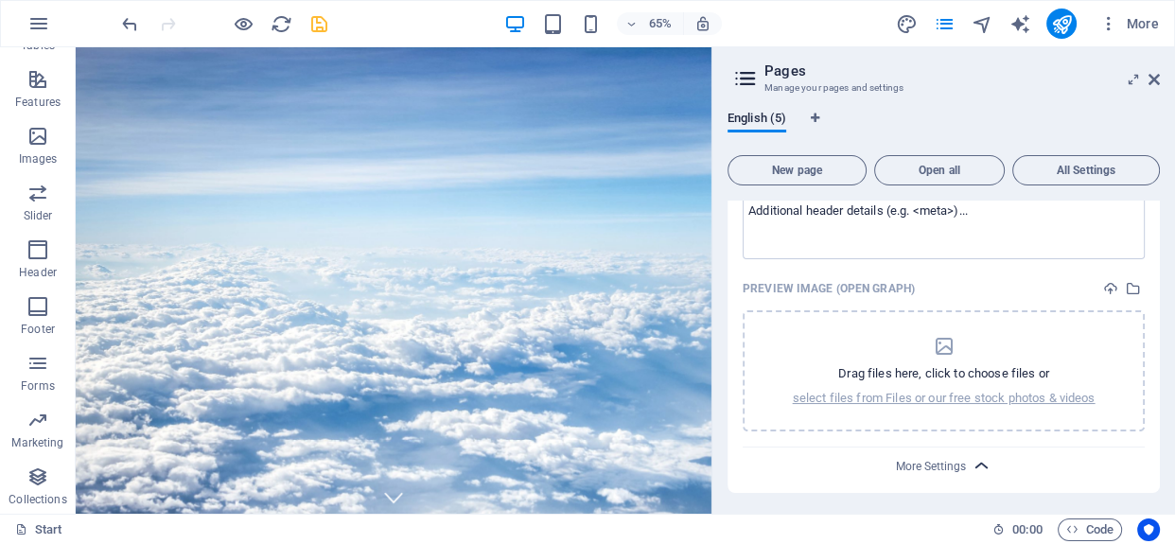
click at [981, 464] on icon "button" at bounding box center [982, 466] width 22 height 22
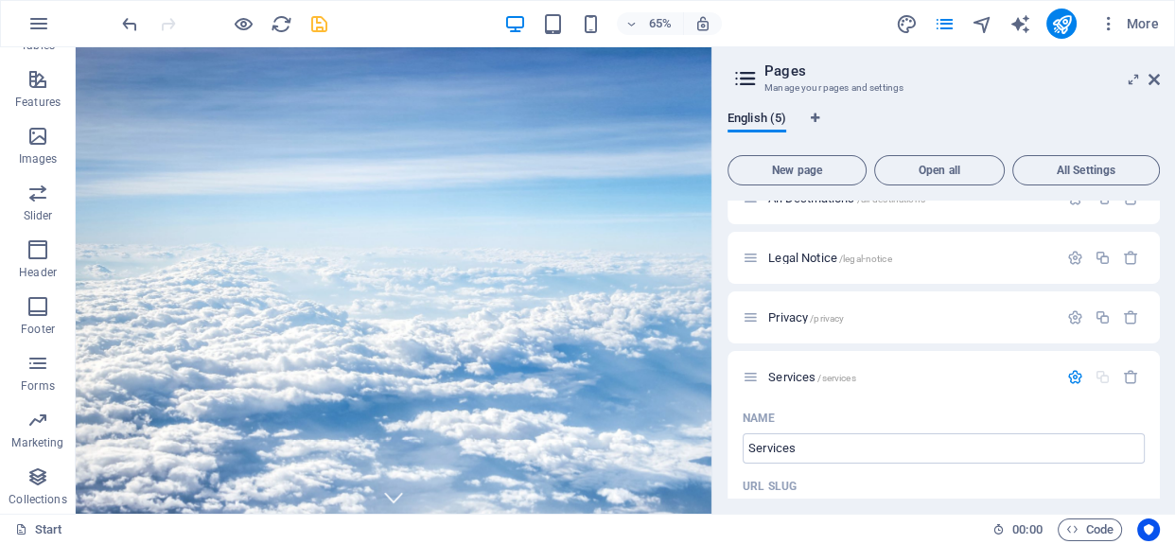
scroll to position [0, 0]
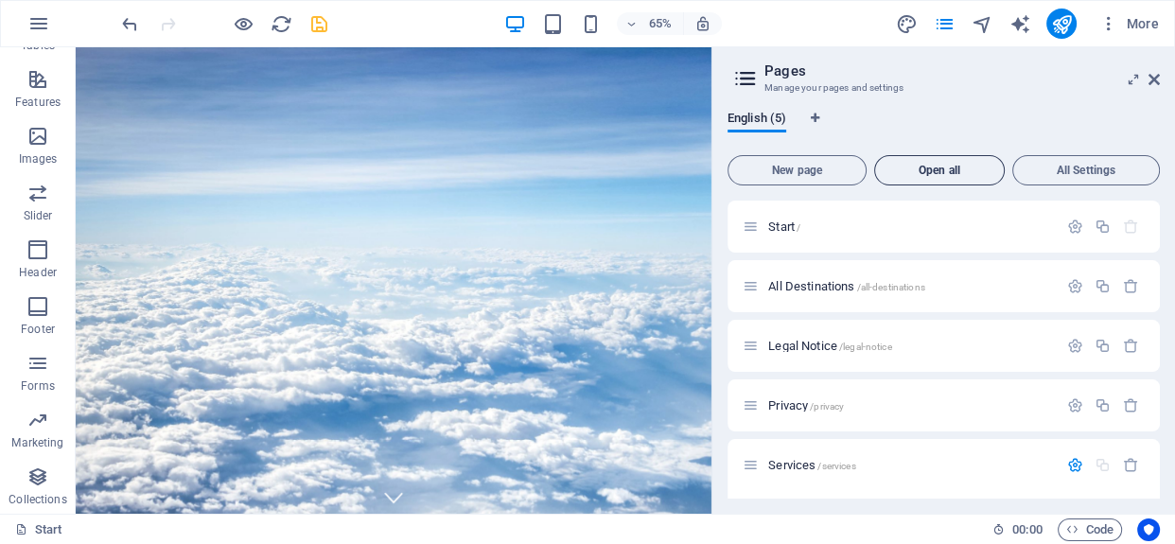
click at [930, 176] on button "Open all" at bounding box center [939, 170] width 131 height 30
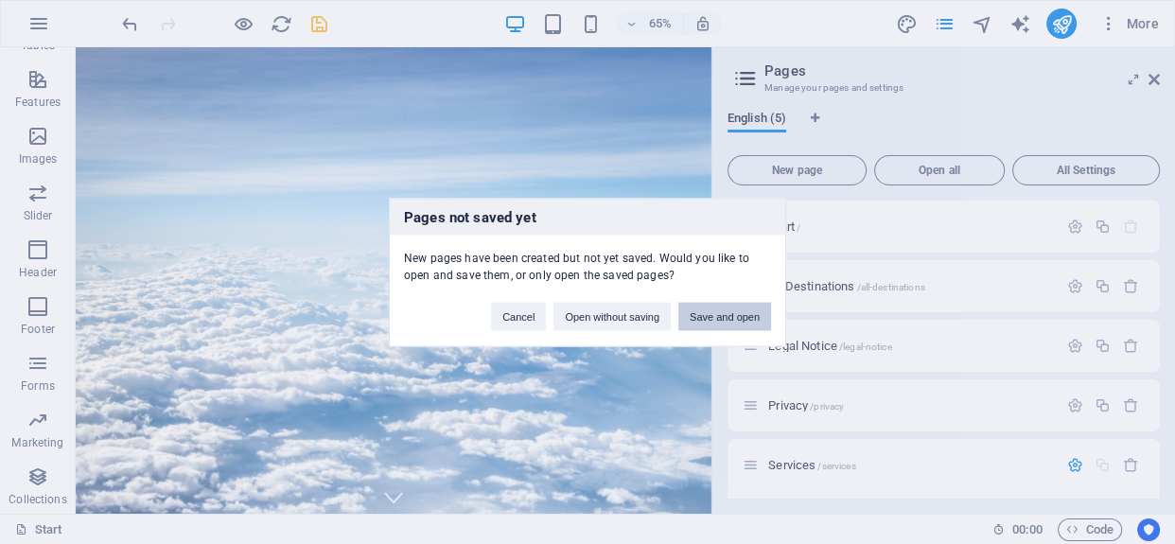
click at [719, 314] on button "Save and open" at bounding box center [724, 316] width 93 height 28
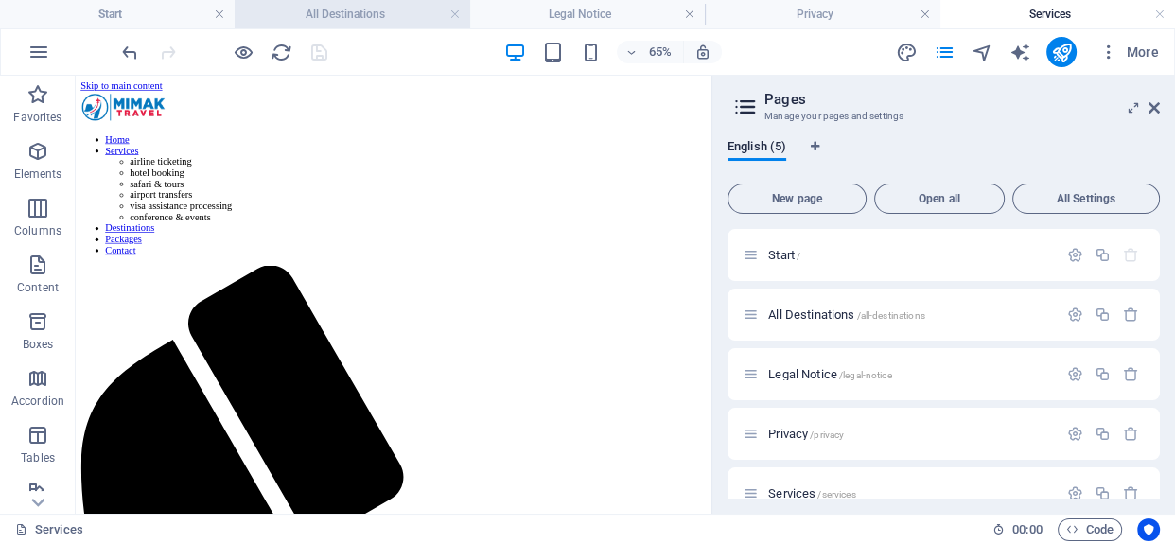
click at [302, 15] on h4 "All Destinations" at bounding box center [352, 14] width 235 height 21
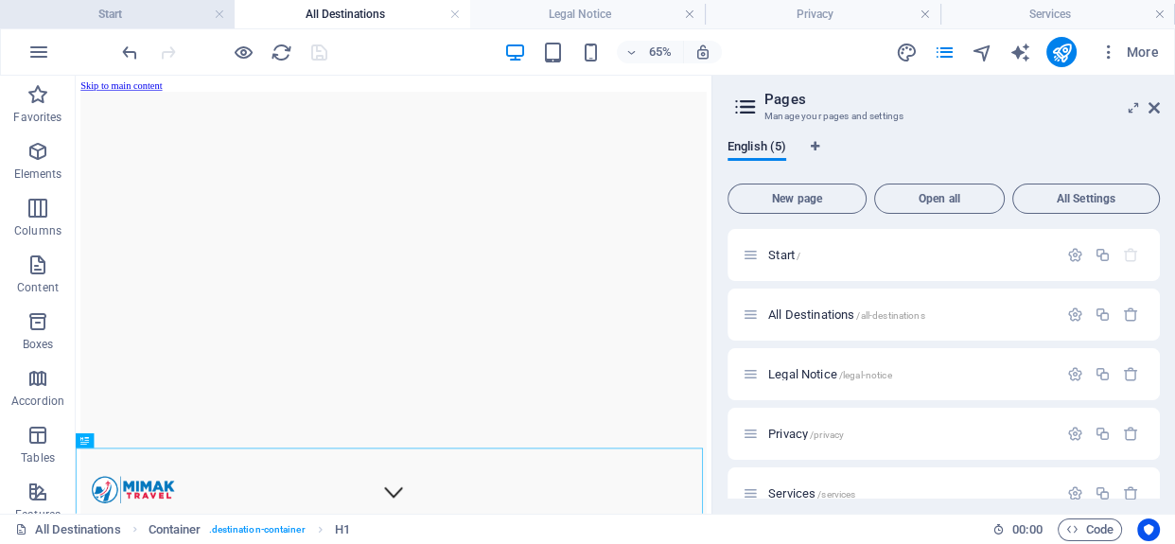
click at [159, 16] on h4 "Start" at bounding box center [117, 14] width 235 height 21
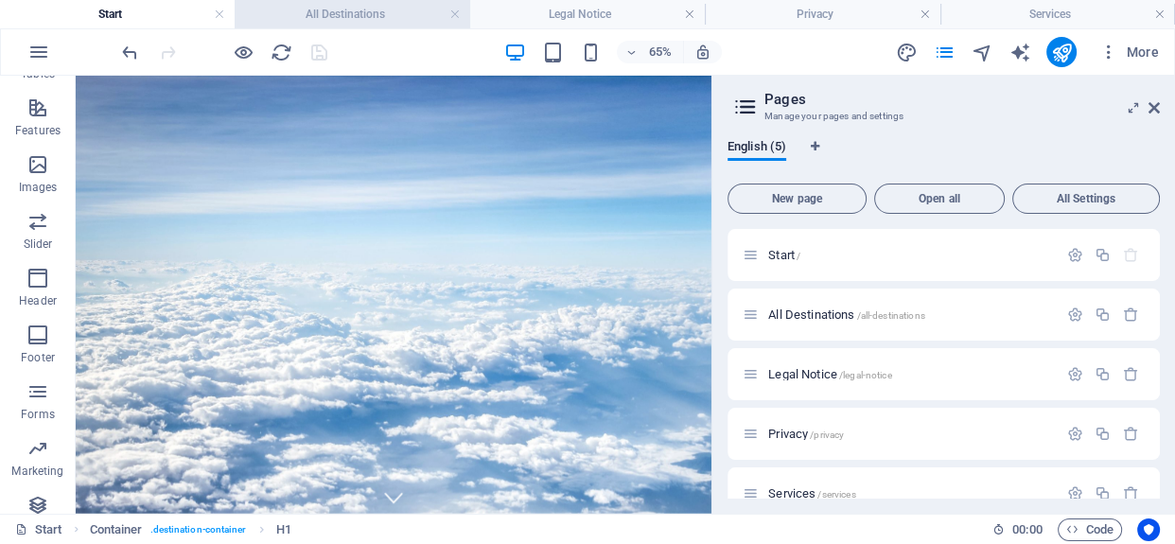
click at [349, 13] on h4 "All Destinations" at bounding box center [352, 14] width 235 height 21
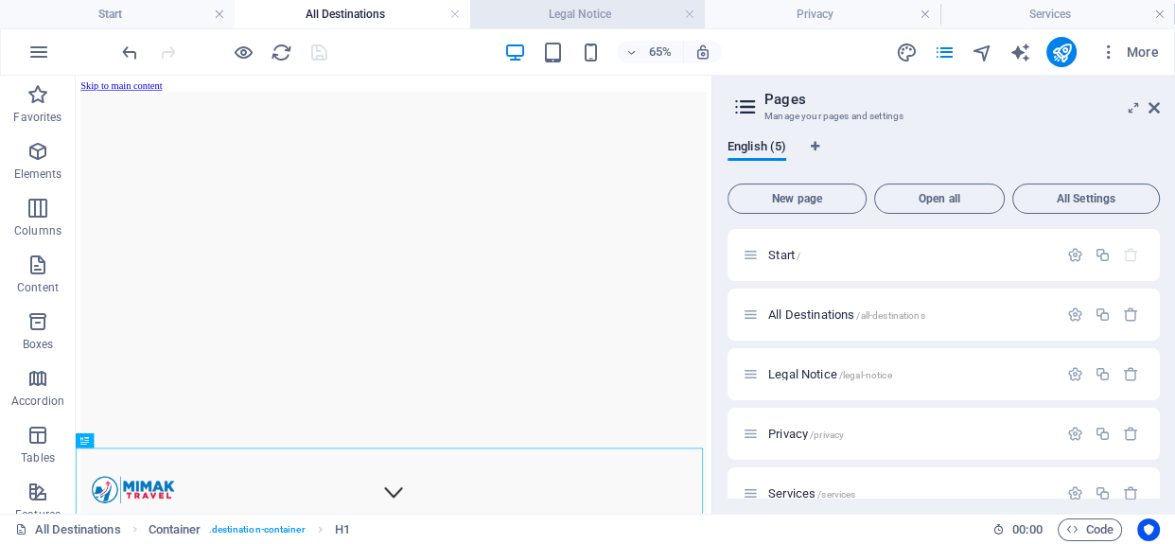
click at [584, 7] on h4 "Legal Notice" at bounding box center [587, 14] width 235 height 21
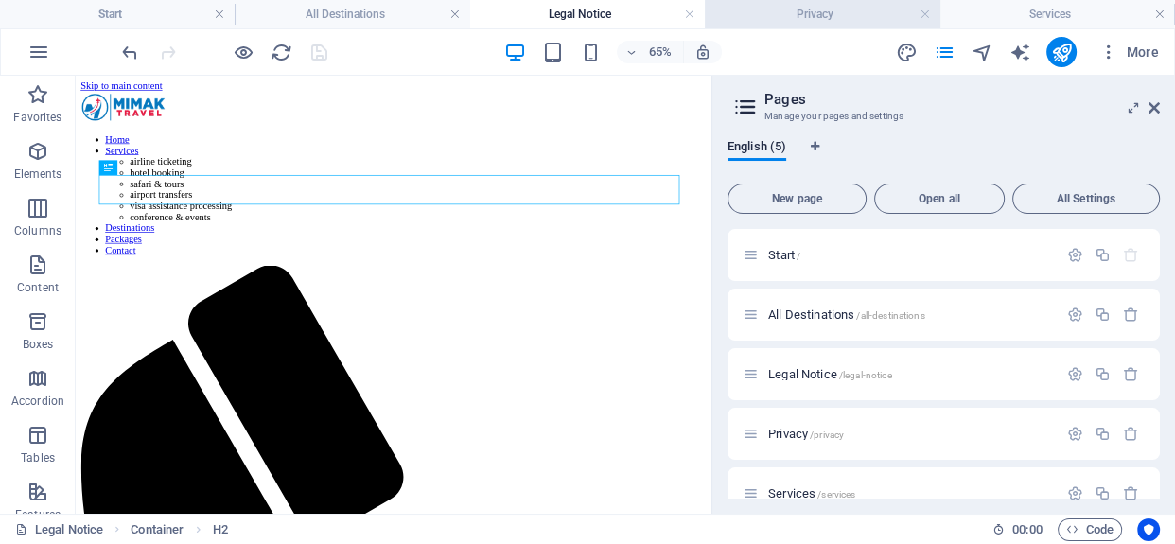
click at [792, 10] on h4 "Privacy" at bounding box center [822, 14] width 235 height 21
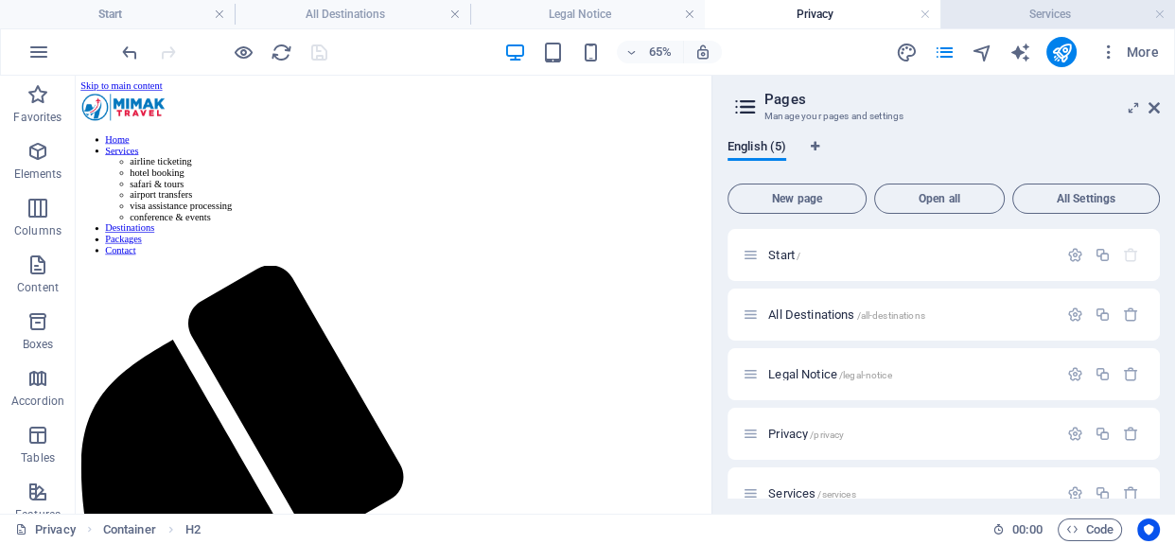
click at [1069, 10] on h4 "Services" at bounding box center [1058, 14] width 235 height 21
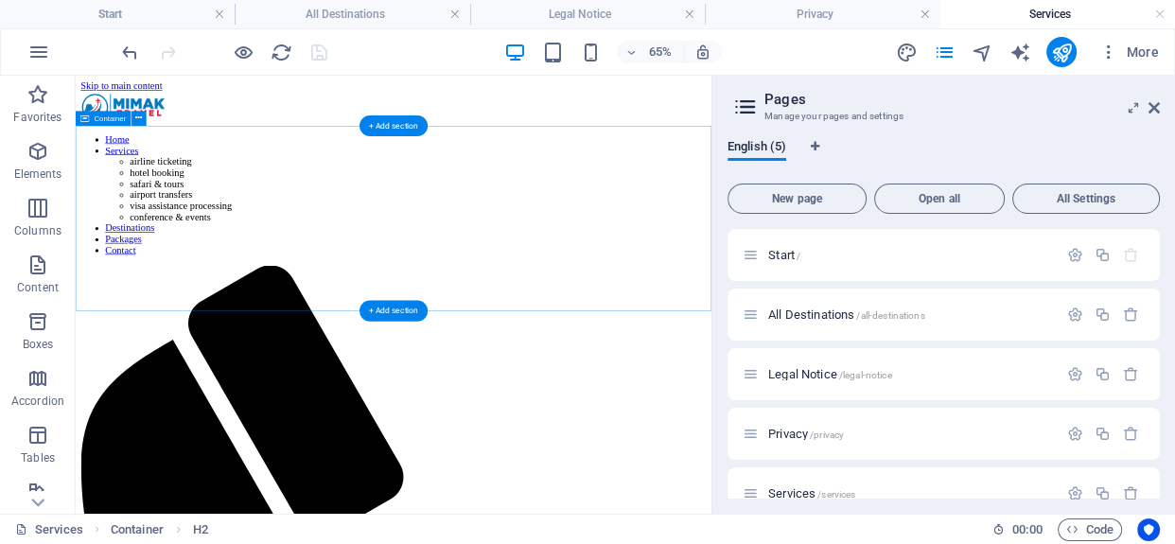
click at [387, 312] on div "+ Add section" at bounding box center [394, 311] width 68 height 21
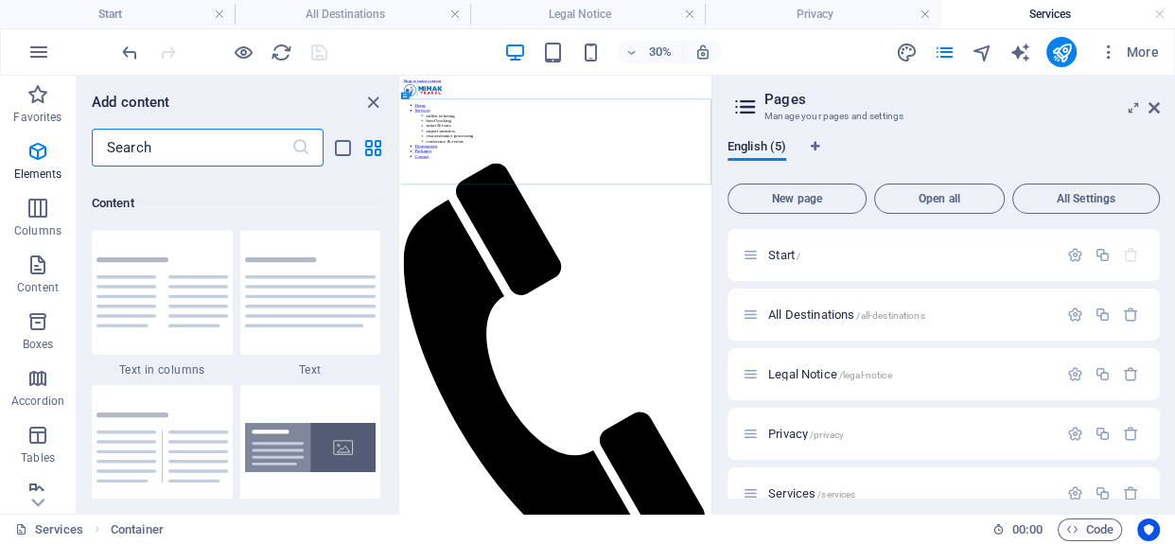
scroll to position [3310, 0]
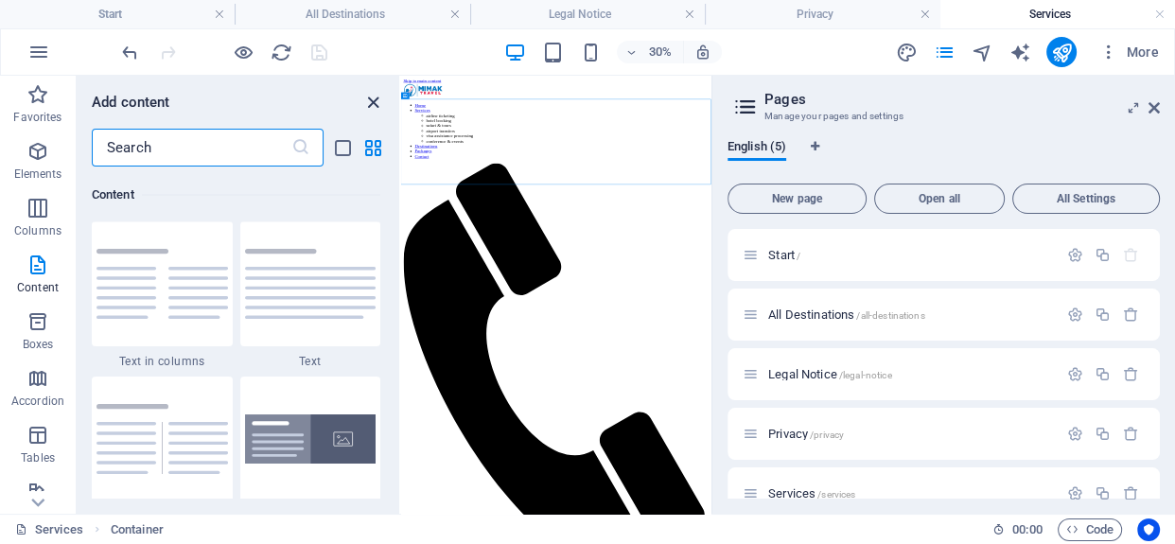
click at [378, 102] on icon "close panel" at bounding box center [373, 103] width 22 height 22
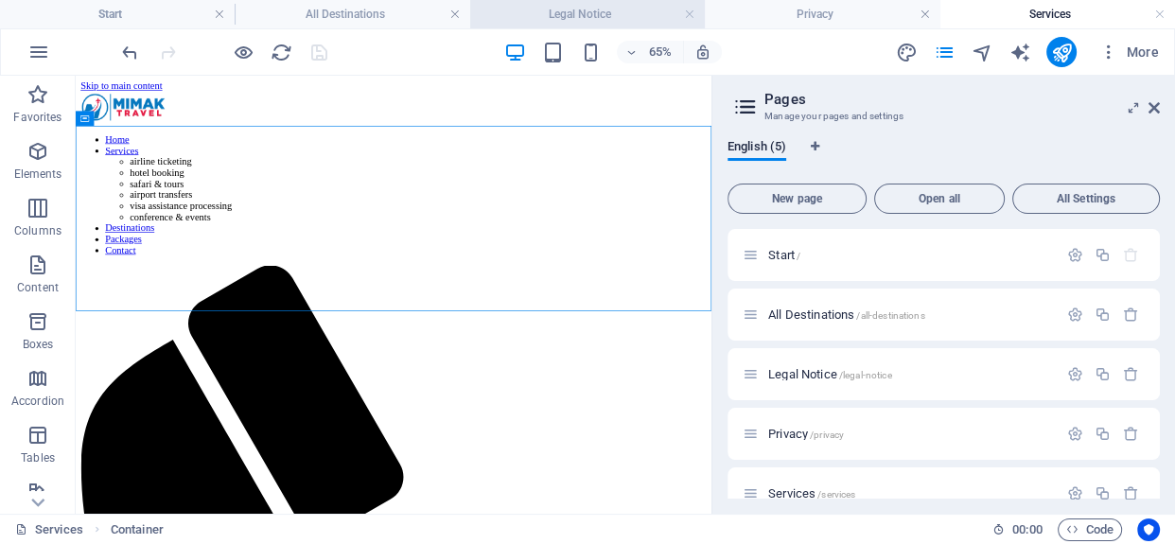
click at [509, 15] on h4 "Legal Notice" at bounding box center [587, 14] width 235 height 21
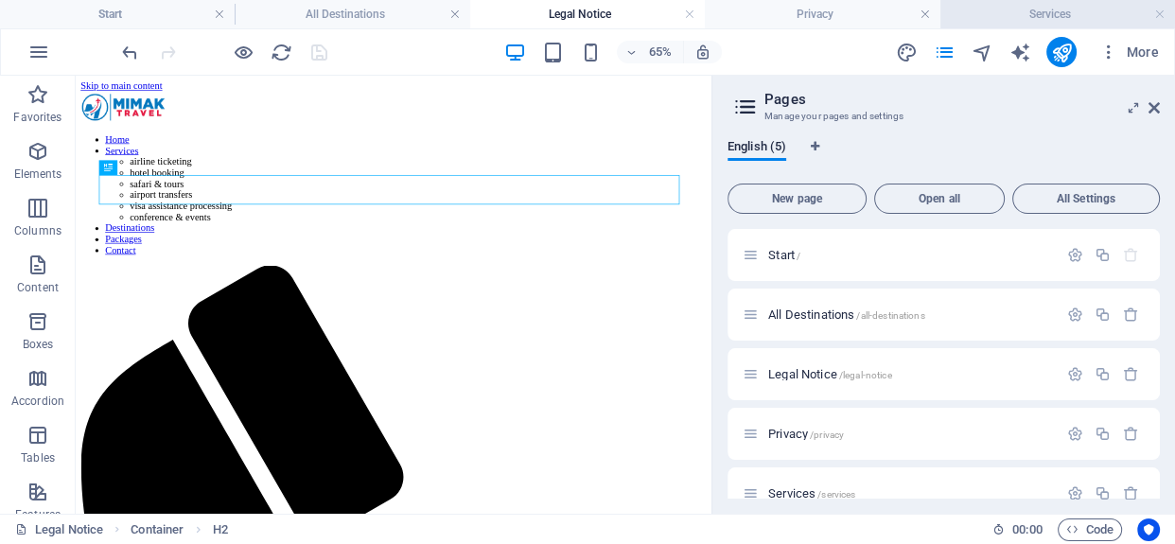
click at [1039, 8] on h4 "Services" at bounding box center [1058, 14] width 235 height 21
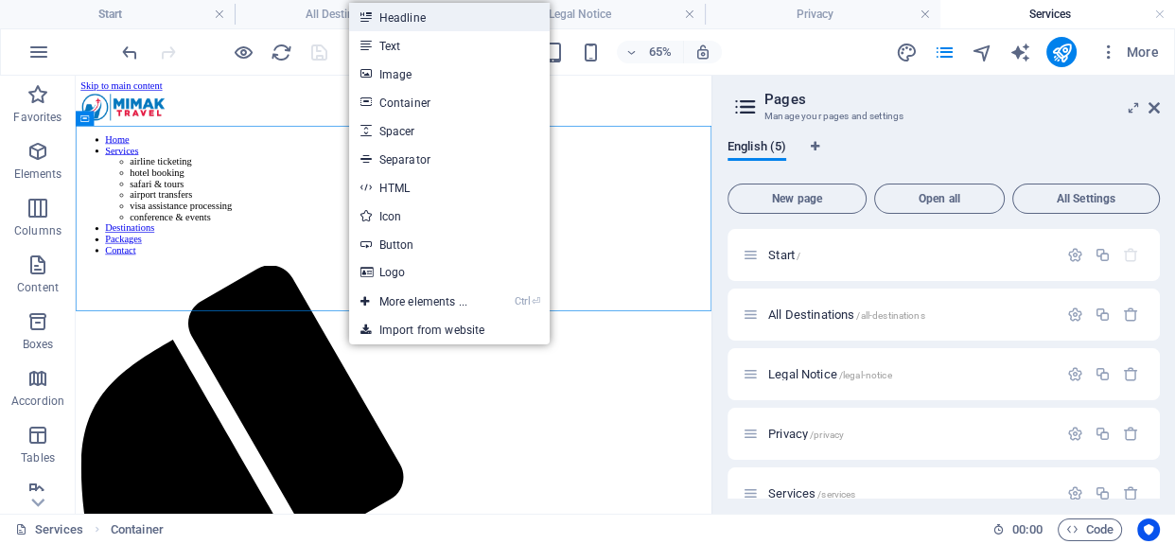
click at [430, 26] on link "Headline" at bounding box center [449, 17] width 201 height 28
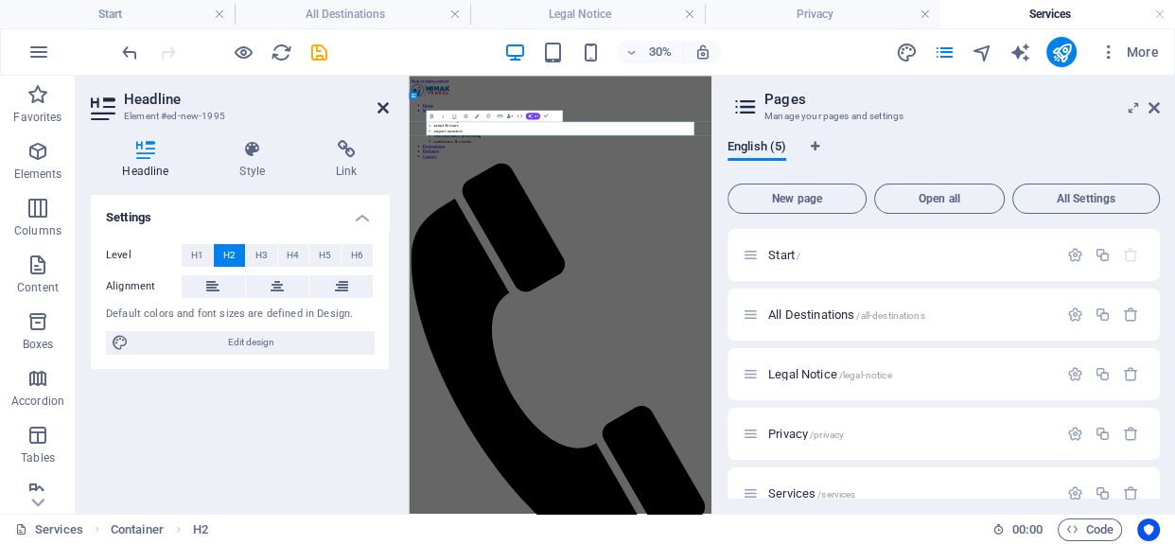
click at [379, 111] on icon at bounding box center [383, 107] width 11 height 15
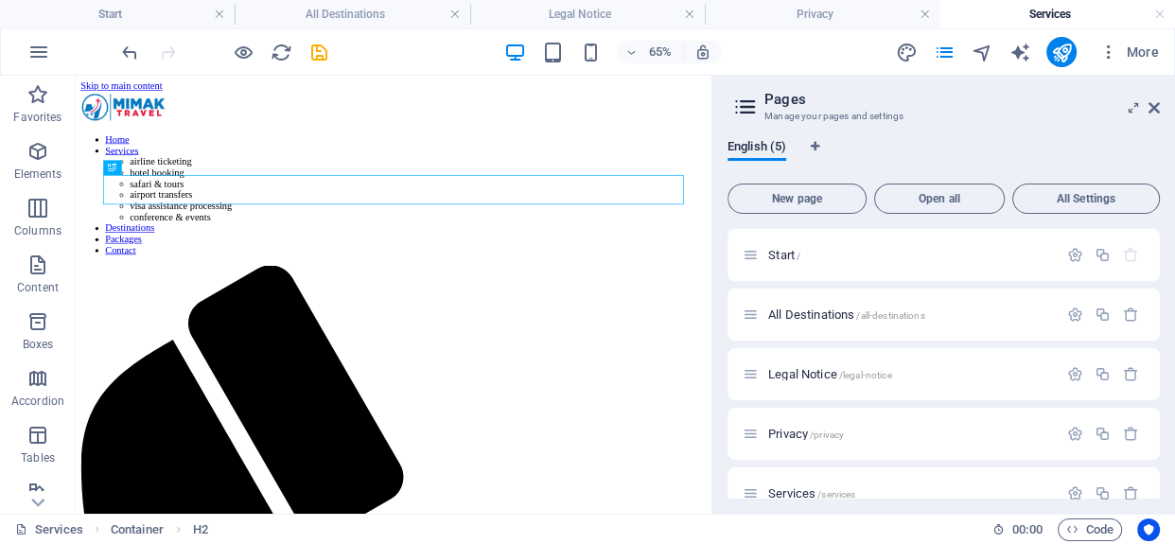
click at [1154, 107] on icon at bounding box center [1154, 107] width 11 height 15
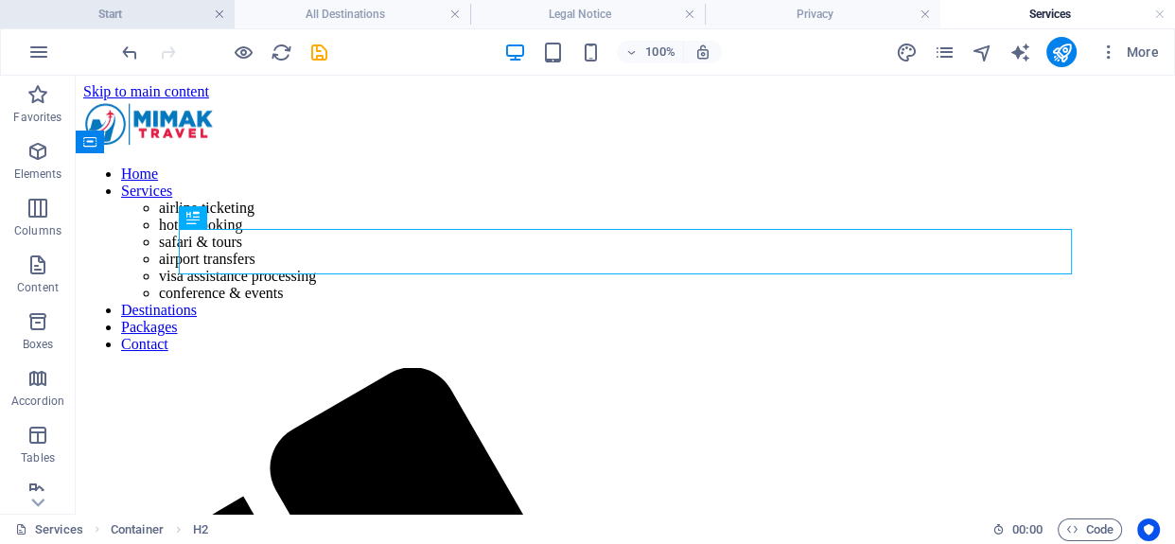
click at [220, 9] on link at bounding box center [219, 15] width 11 height 18
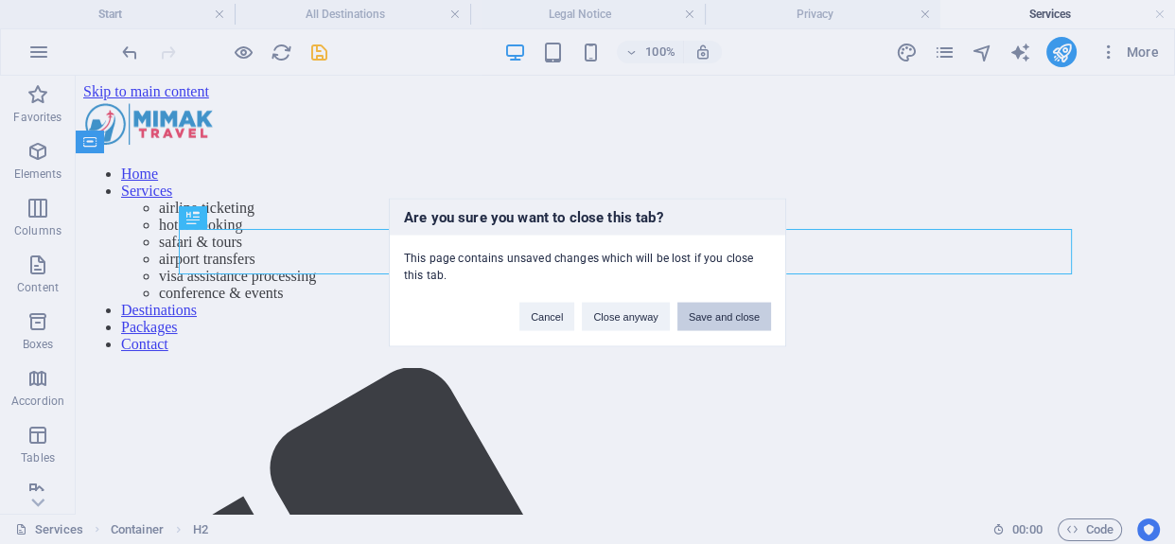
click at [726, 321] on button "Save and close" at bounding box center [725, 316] width 94 height 28
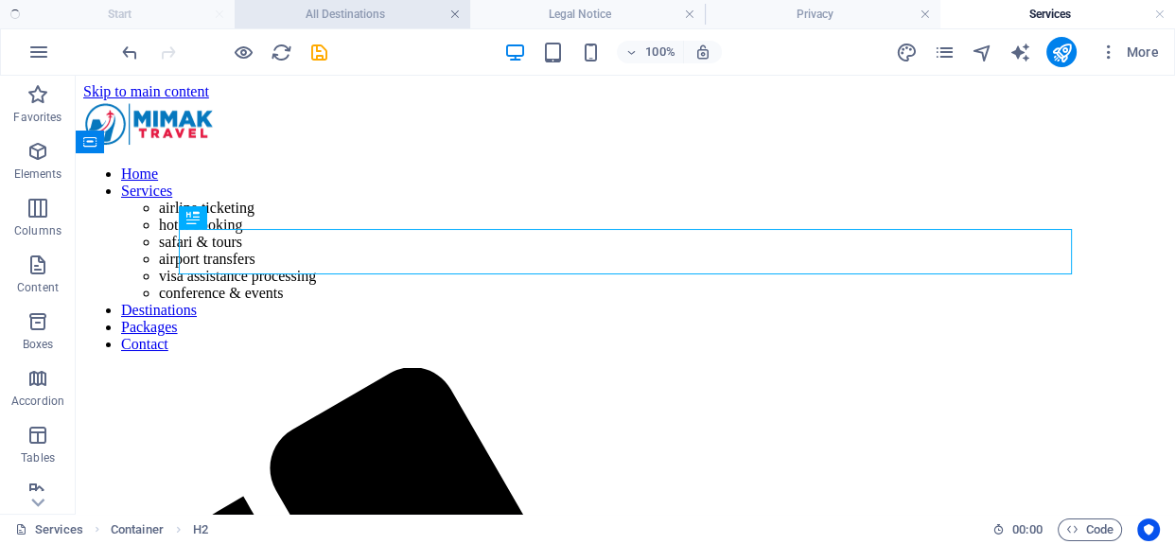
click at [470, 18] on h4 "Legal Notice" at bounding box center [587, 14] width 235 height 21
click at [470, 12] on h4 "Legal Notice" at bounding box center [587, 14] width 235 height 21
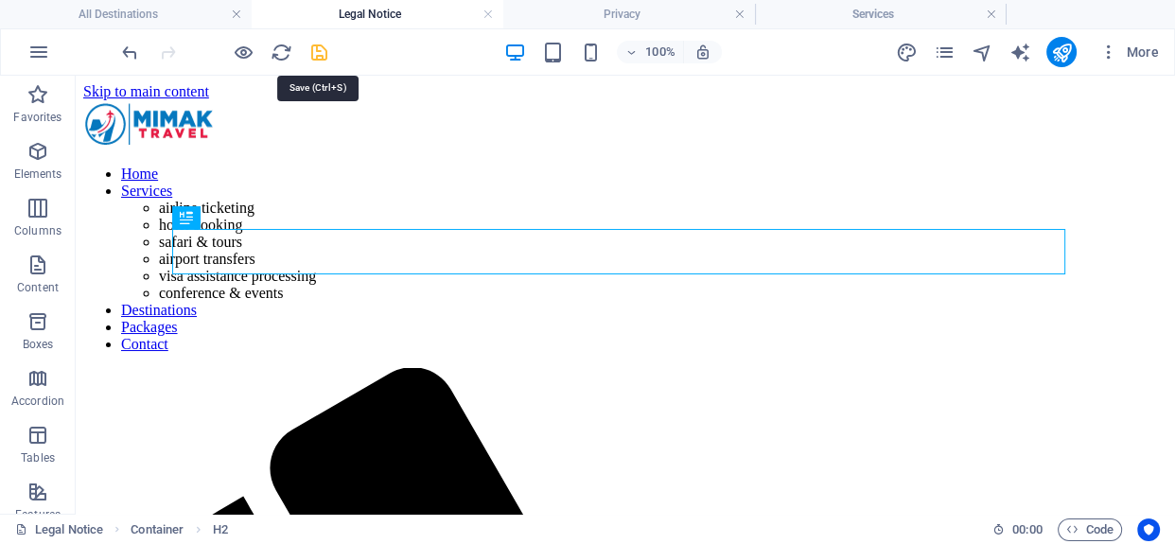
click at [314, 45] on icon "save" at bounding box center [319, 53] width 22 height 22
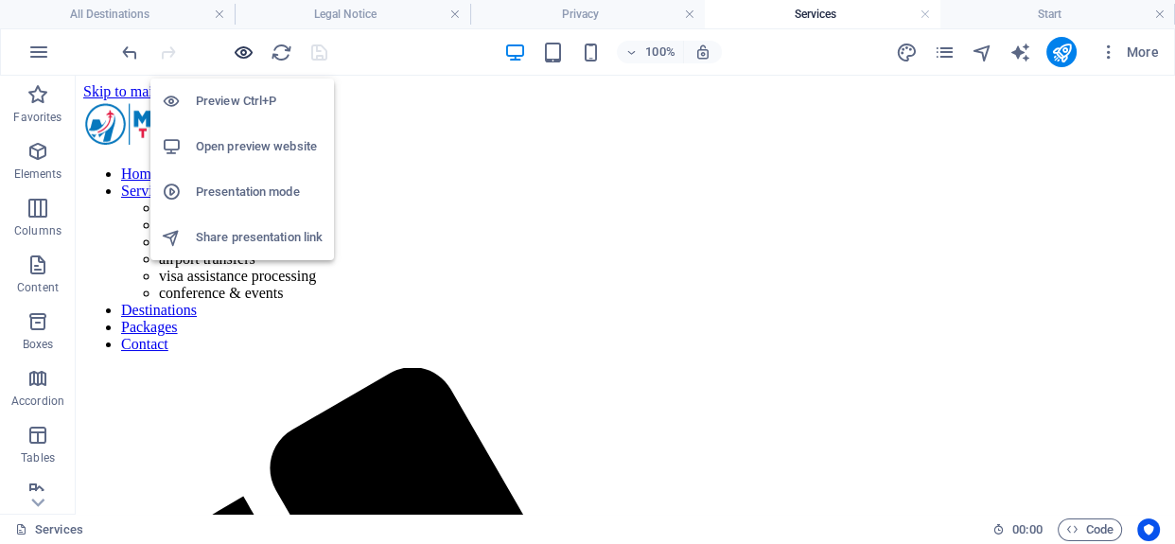
drag, startPoint x: 241, startPoint y: 51, endPoint x: 449, endPoint y: 101, distance: 213.2
click at [241, 51] on icon "button" at bounding box center [244, 53] width 22 height 22
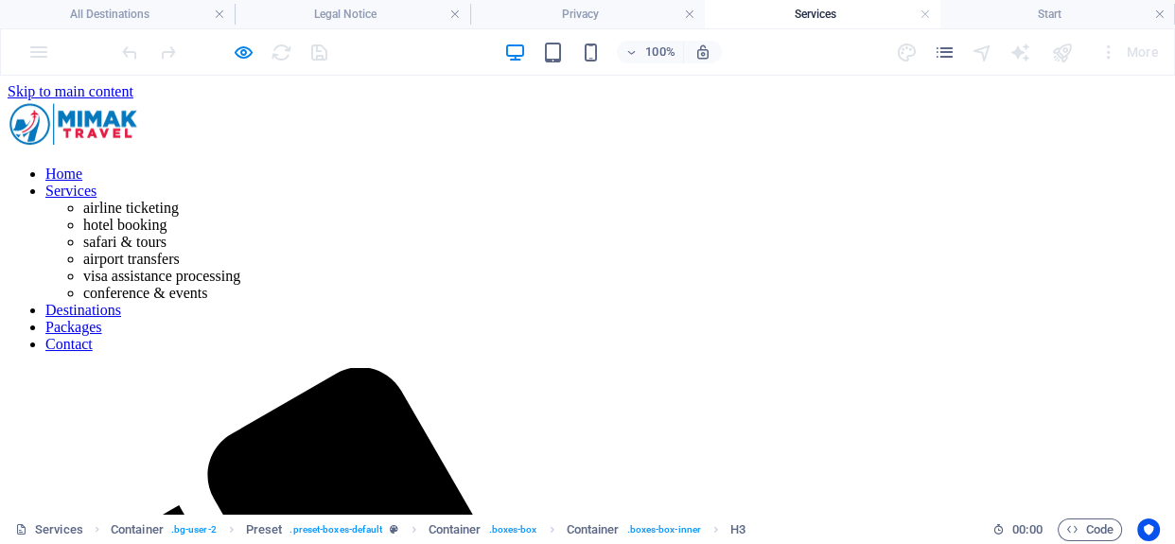
scroll to position [0, 0]
click at [1116, 9] on h4 "Start" at bounding box center [1058, 14] width 235 height 21
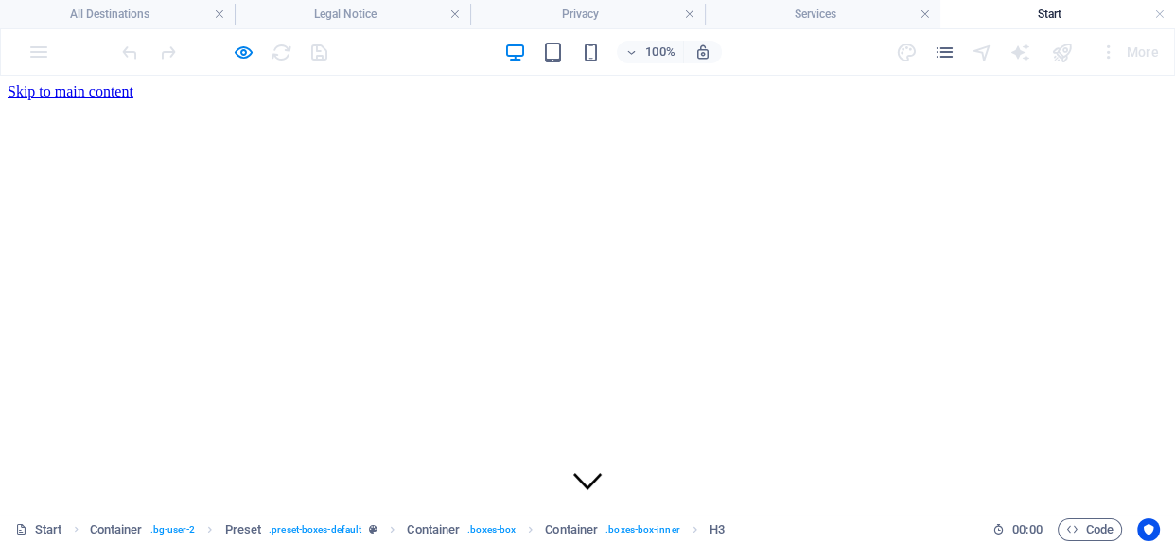
scroll to position [437, 0]
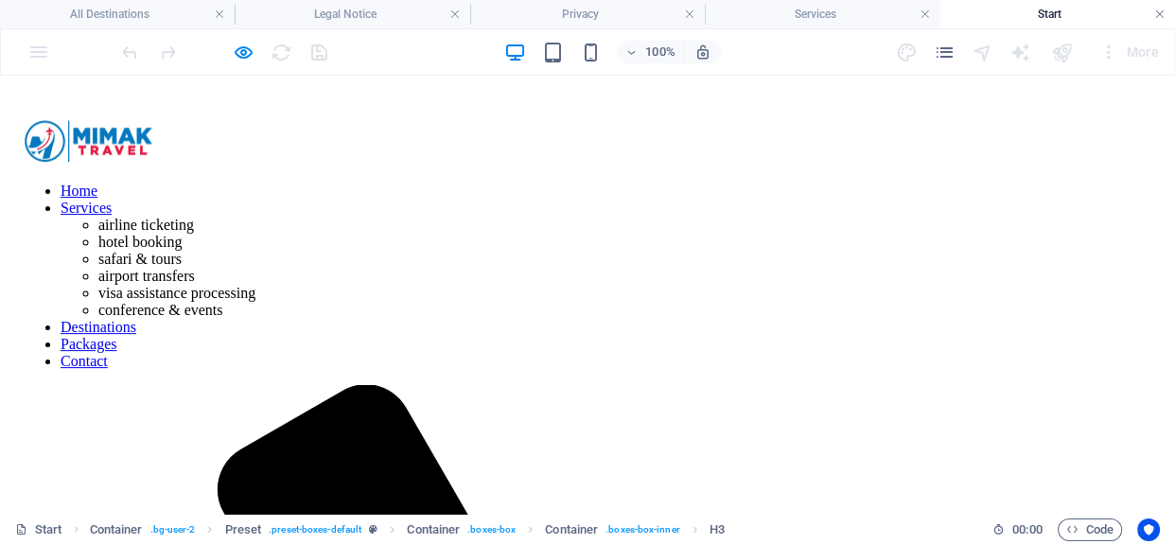
click at [1154, 11] on link at bounding box center [1159, 15] width 11 height 18
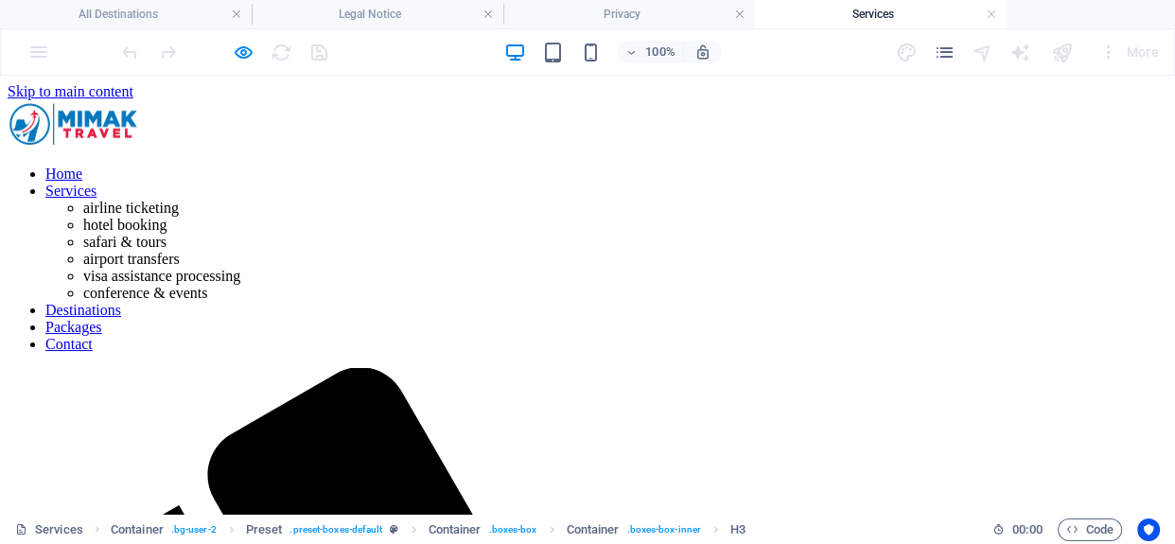
click at [745, 15] on link at bounding box center [739, 15] width 11 height 18
click at [488, 16] on link at bounding box center [488, 15] width 11 height 18
click at [490, 8] on link at bounding box center [488, 15] width 11 height 18
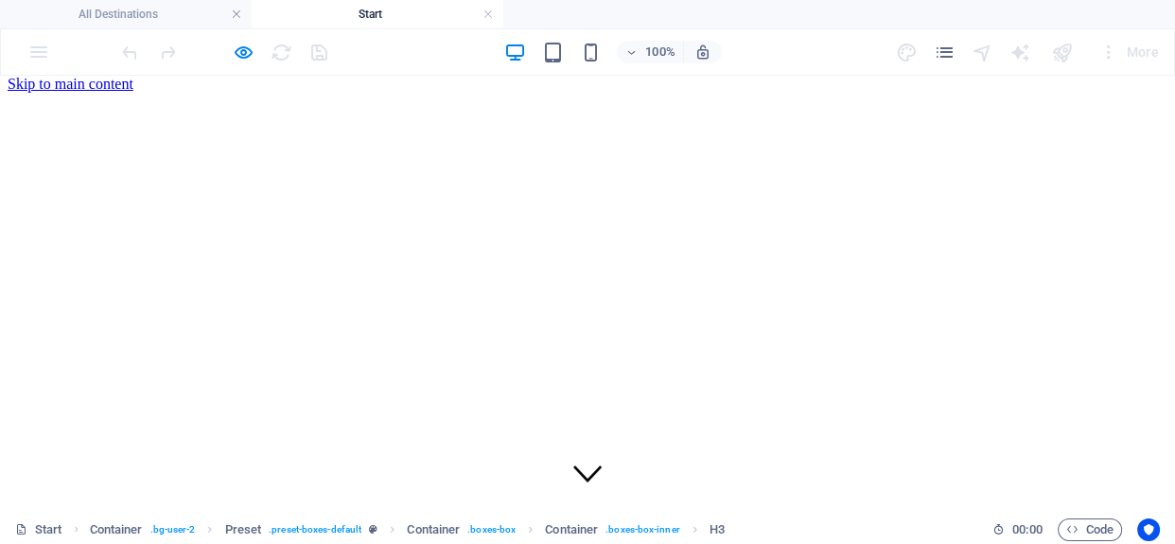
scroll to position [0, 0]
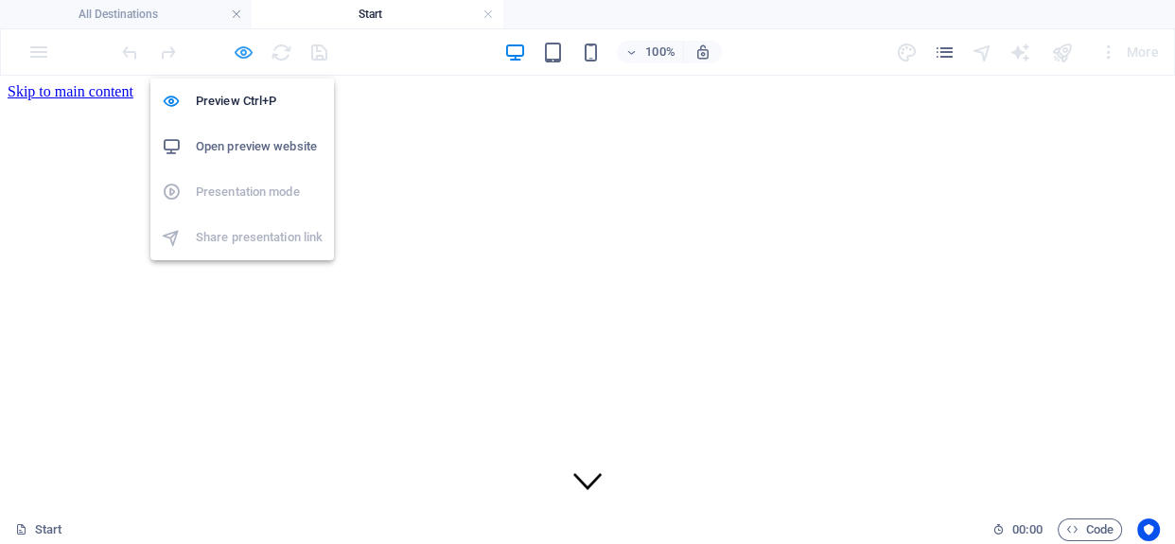
click at [238, 57] on icon "button" at bounding box center [244, 53] width 22 height 22
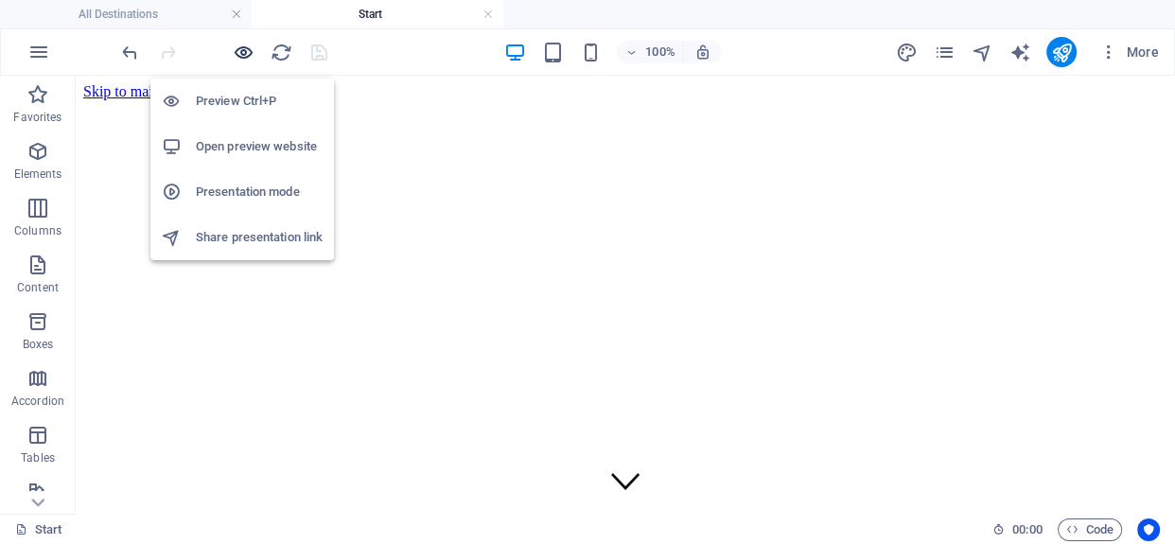
click at [248, 56] on icon "button" at bounding box center [244, 53] width 22 height 22
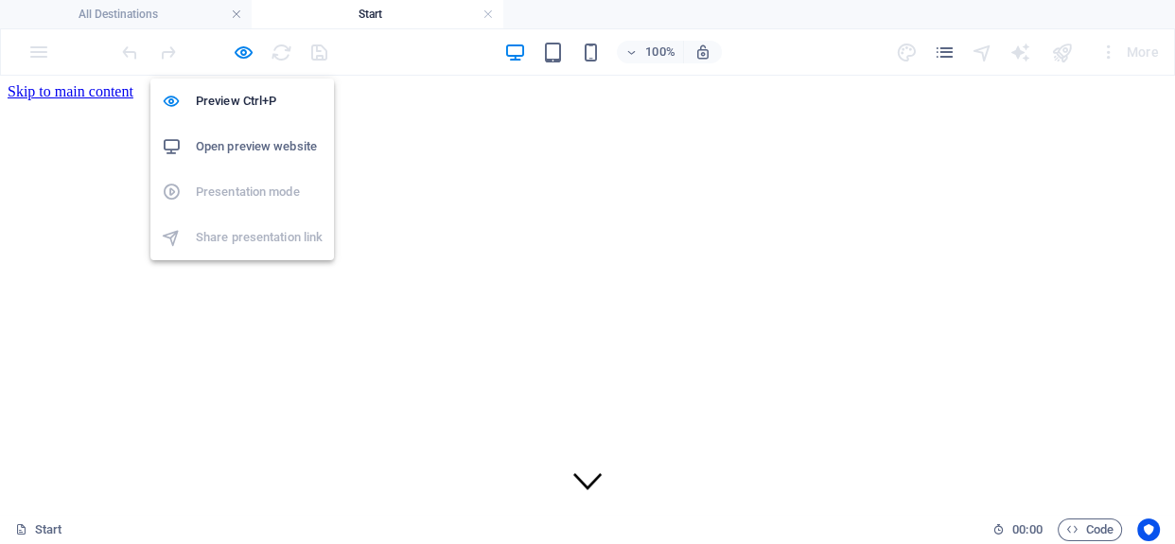
drag, startPoint x: 246, startPoint y: 56, endPoint x: 312, endPoint y: 75, distance: 68.9
click at [246, 56] on icon "button" at bounding box center [244, 53] width 22 height 22
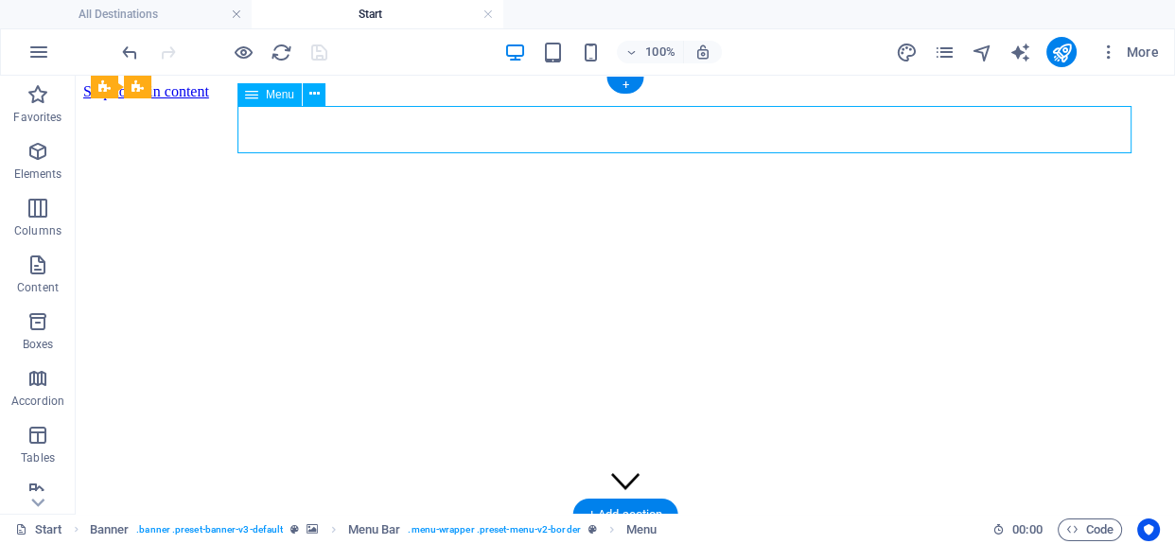
select select
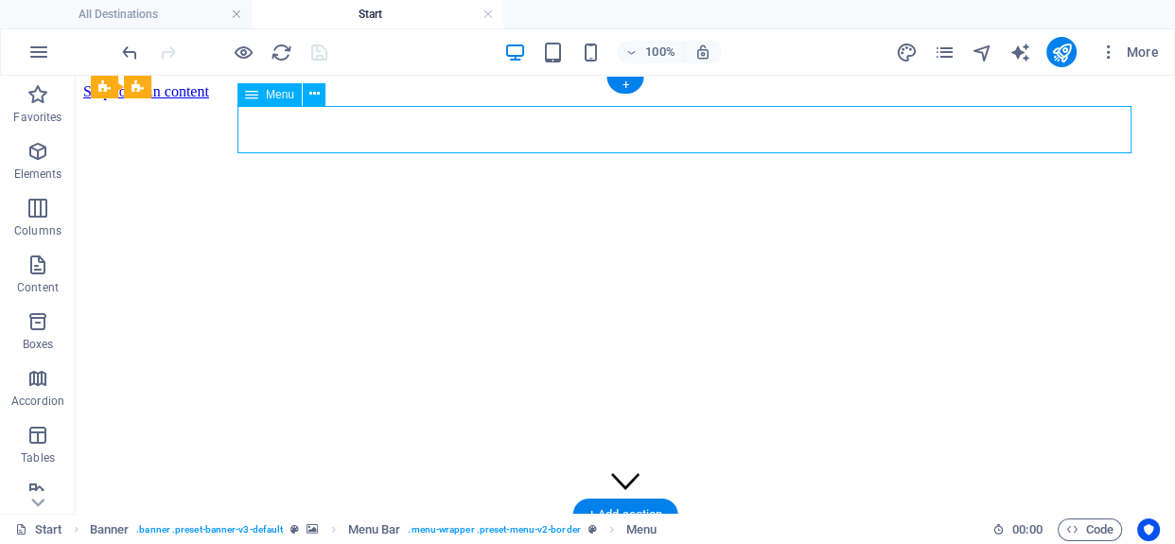
select select
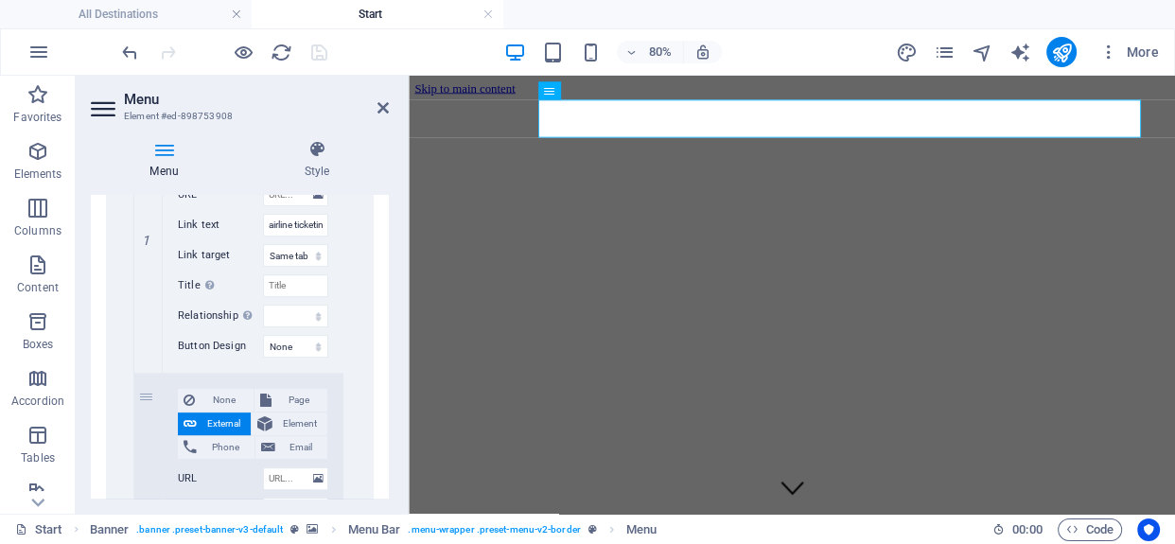
scroll to position [688, 0]
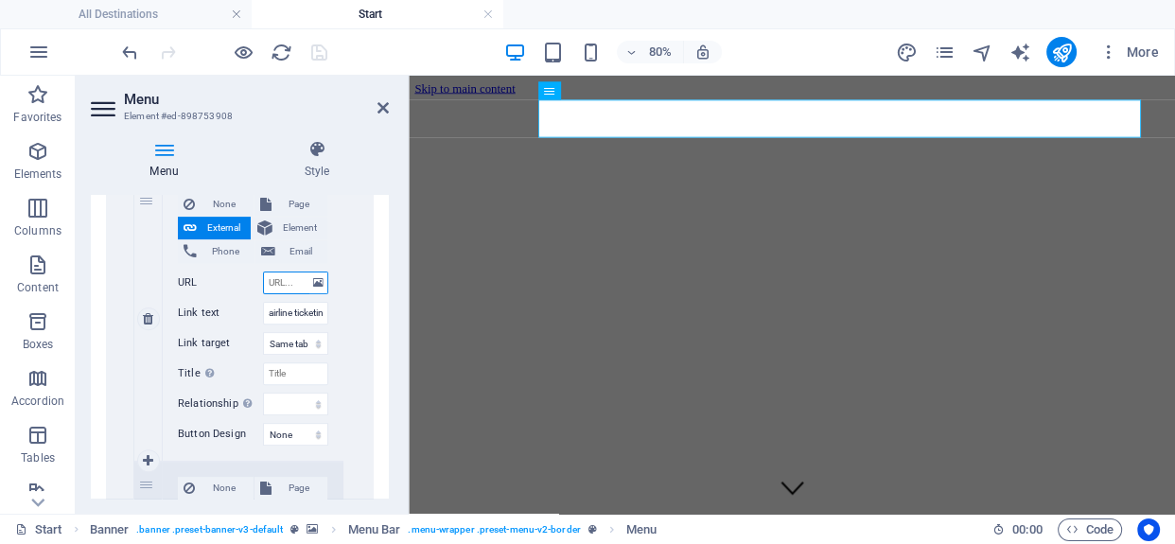
click at [273, 279] on input "URL" at bounding box center [295, 283] width 65 height 23
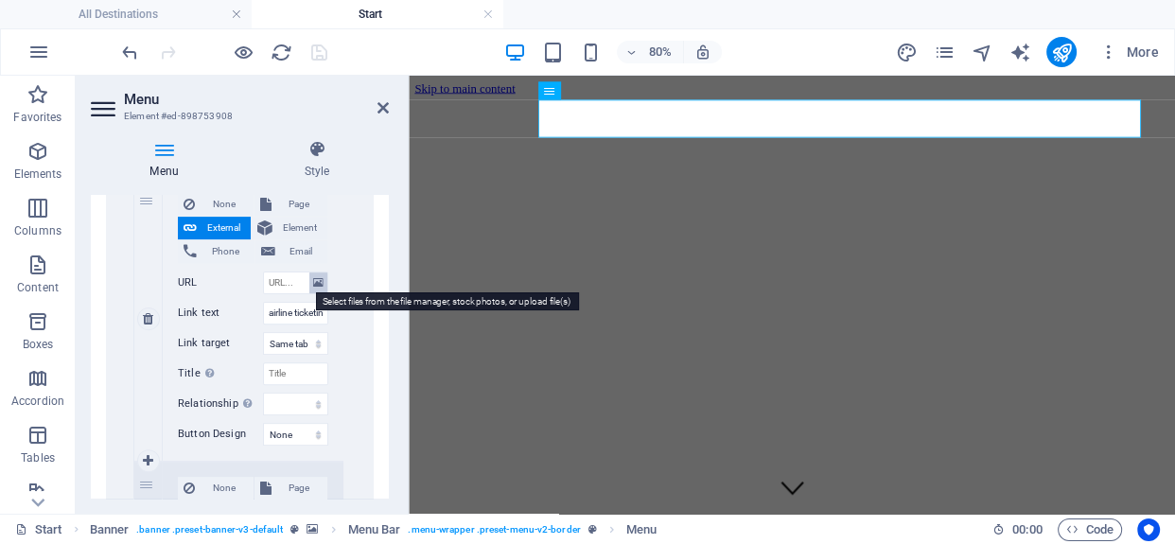
click at [319, 283] on icon at bounding box center [318, 283] width 10 height 21
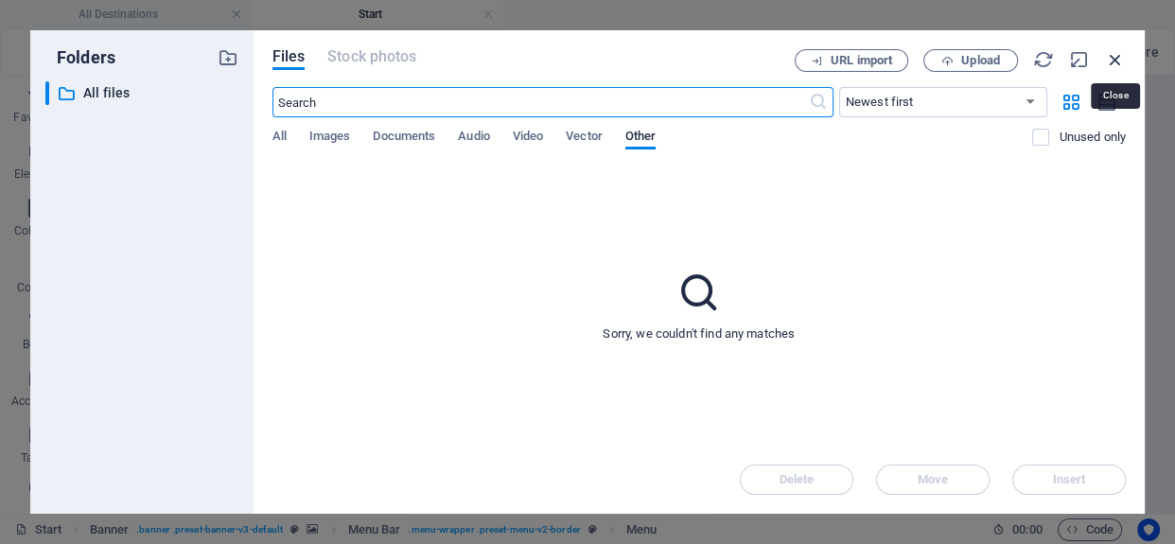
click at [1120, 53] on icon "button" at bounding box center [1115, 59] width 21 height 21
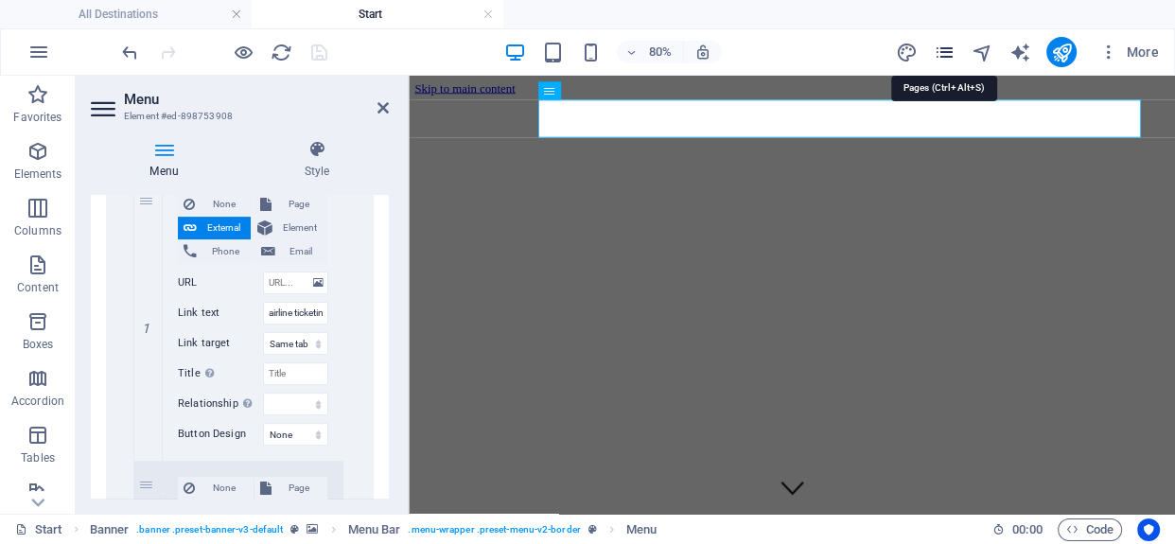
click at [952, 50] on icon "pages" at bounding box center [944, 53] width 22 height 22
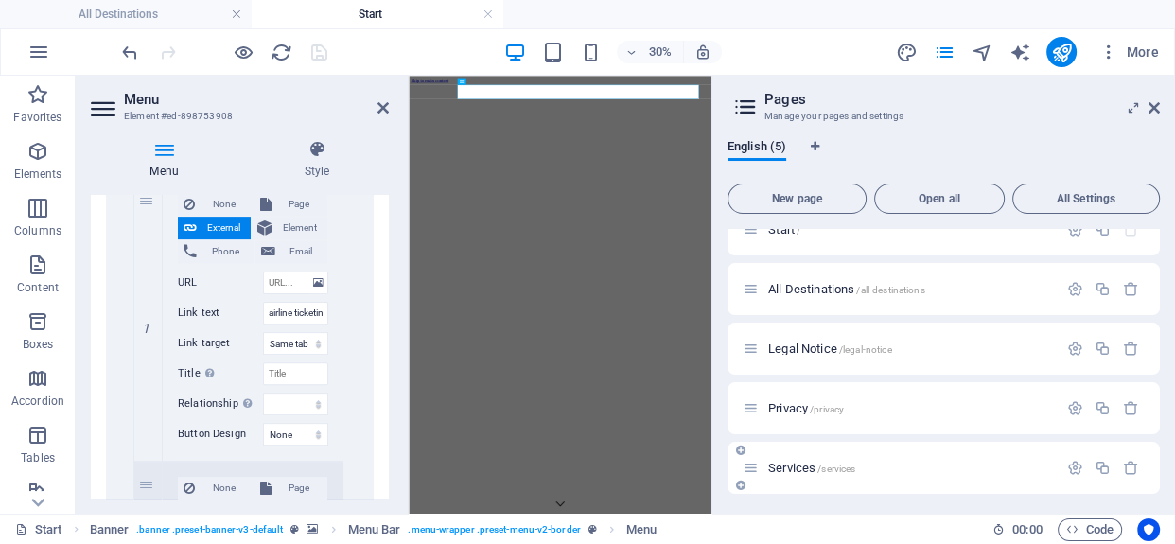
scroll to position [27, 0]
click at [1069, 464] on icon "button" at bounding box center [1075, 466] width 16 height 16
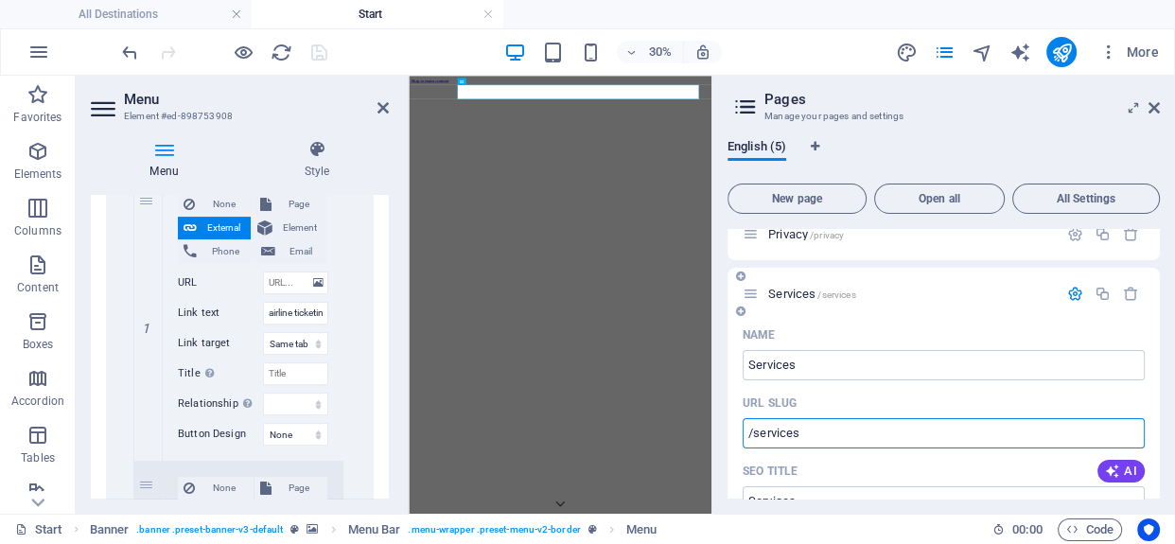
drag, startPoint x: 809, startPoint y: 431, endPoint x: 736, endPoint y: 432, distance: 72.9
drag, startPoint x: 275, startPoint y: 284, endPoint x: 290, endPoint y: 289, distance: 15.0
click at [275, 284] on input "URL" at bounding box center [295, 283] width 65 height 23
paste input "/services"
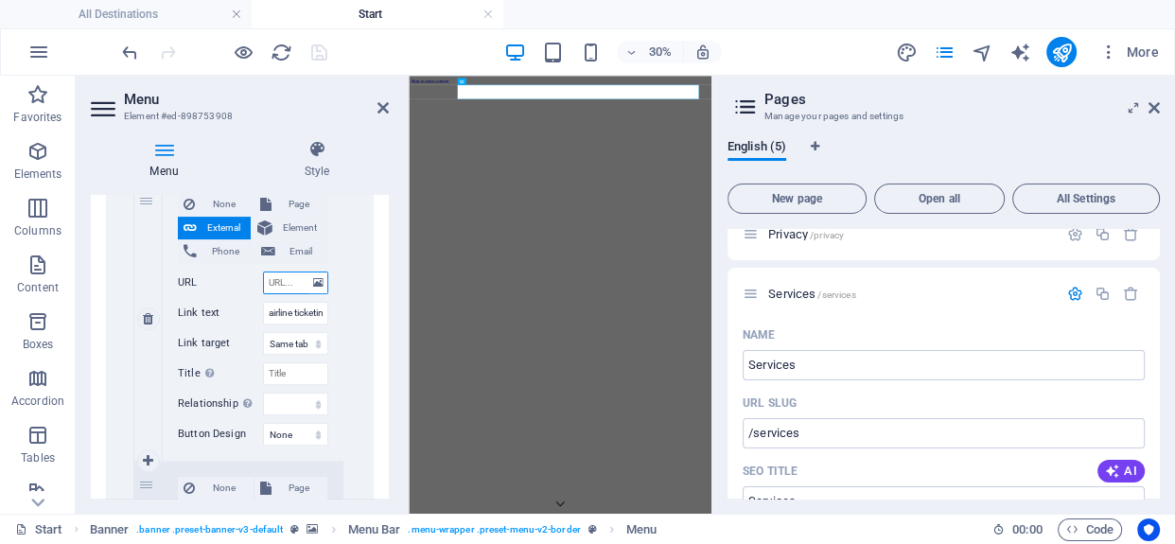
type input "/services"
select select
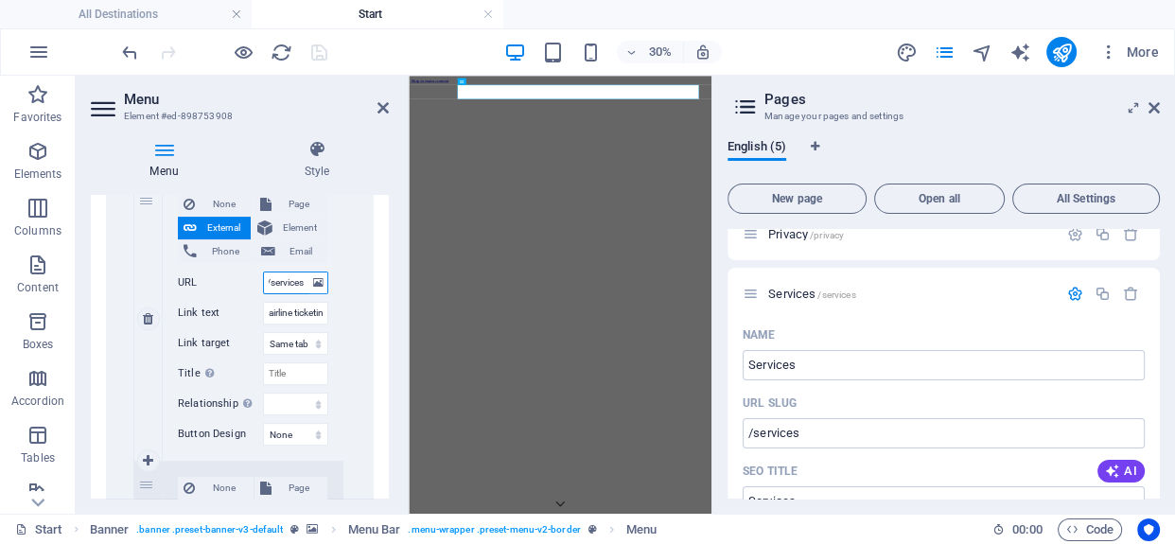
select select
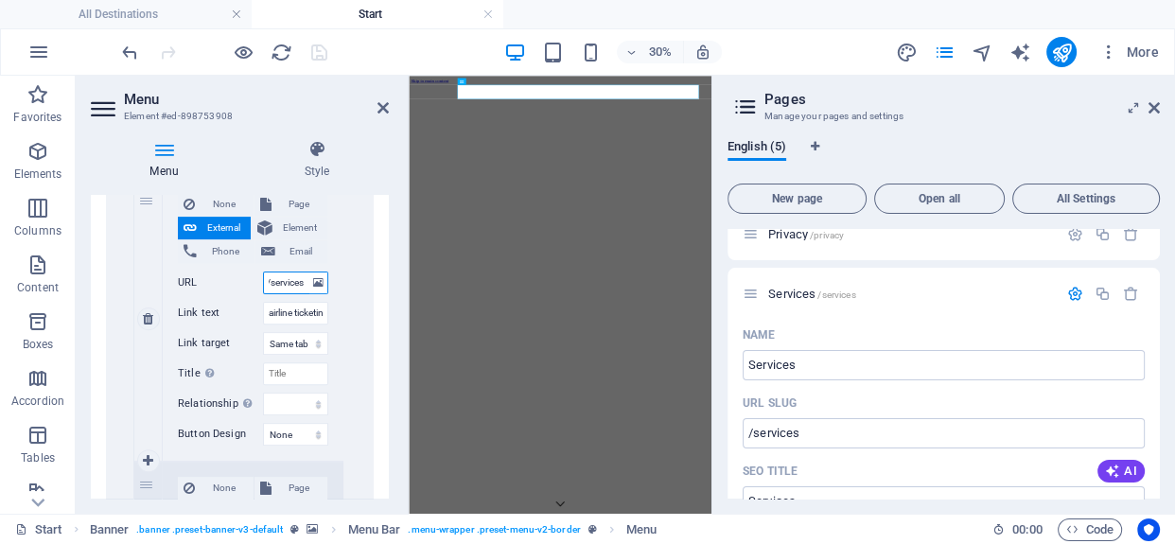
select select
type input "/services"
click at [380, 102] on icon at bounding box center [383, 107] width 11 height 15
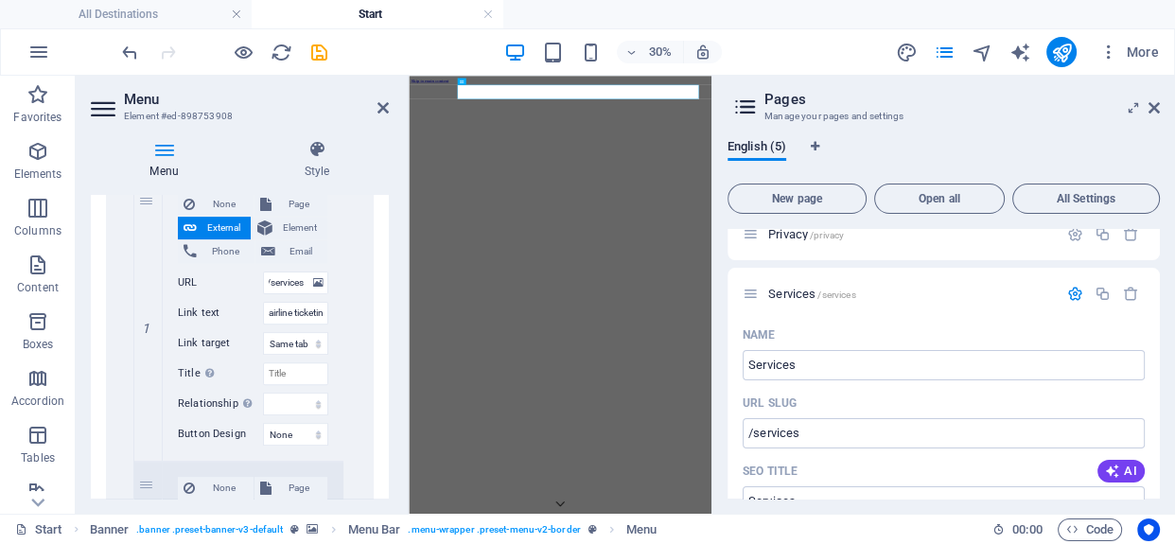
scroll to position [0, 0]
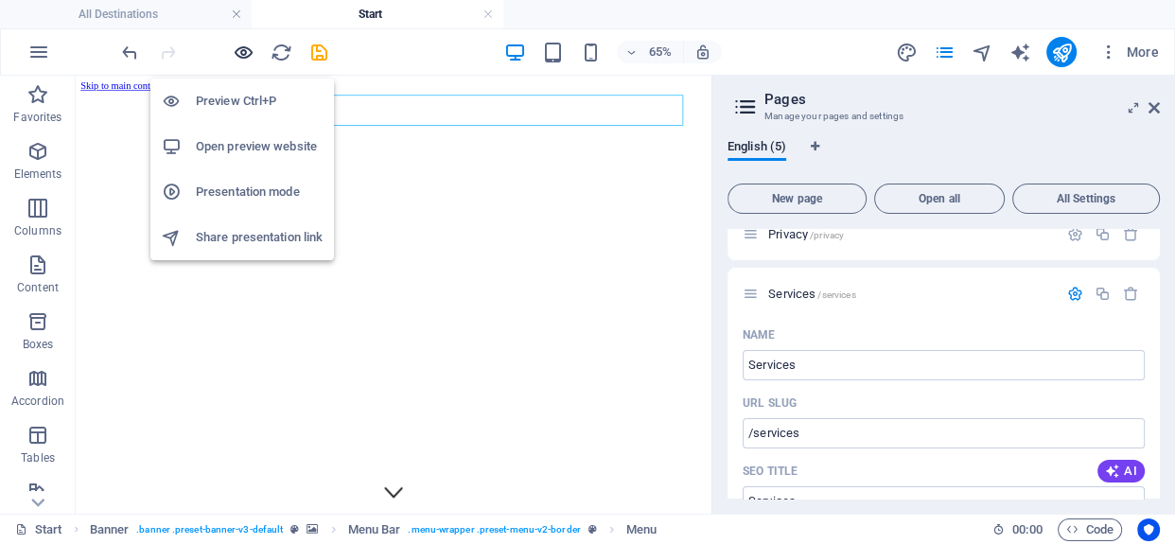
click at [240, 44] on icon "button" at bounding box center [244, 53] width 22 height 22
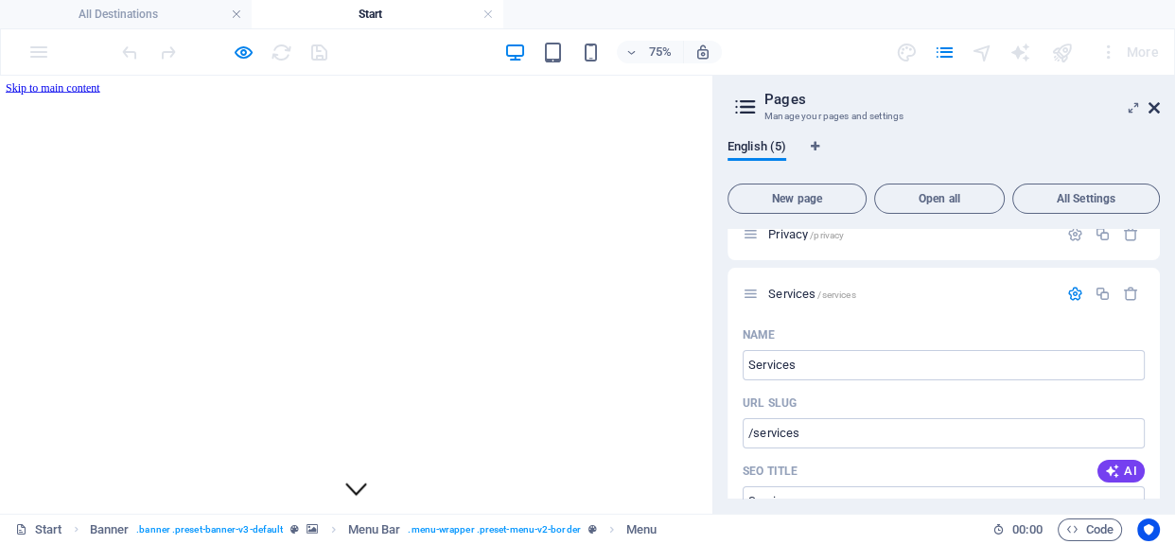
click at [1156, 106] on icon at bounding box center [1154, 107] width 11 height 15
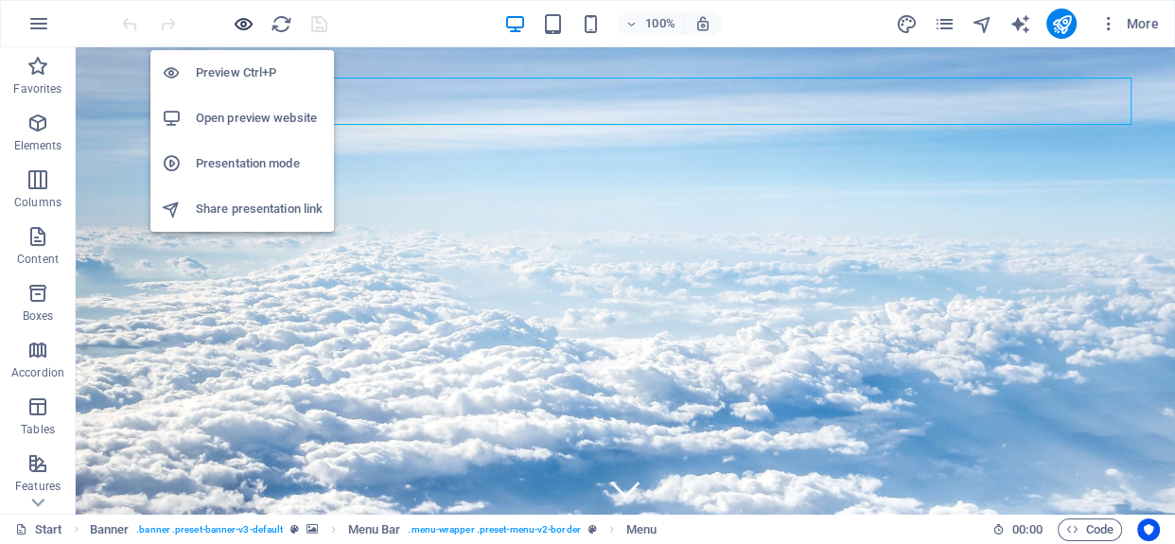
click at [244, 18] on icon "button" at bounding box center [244, 24] width 22 height 22
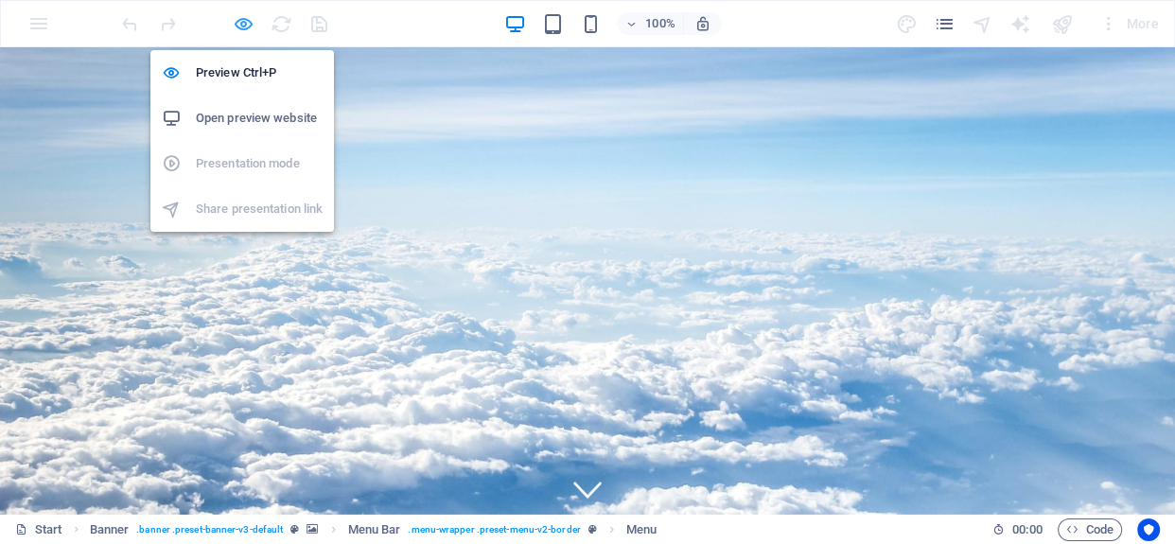
drag, startPoint x: 243, startPoint y: 17, endPoint x: 253, endPoint y: 24, distance: 11.6
click at [243, 17] on icon "button" at bounding box center [244, 24] width 22 height 22
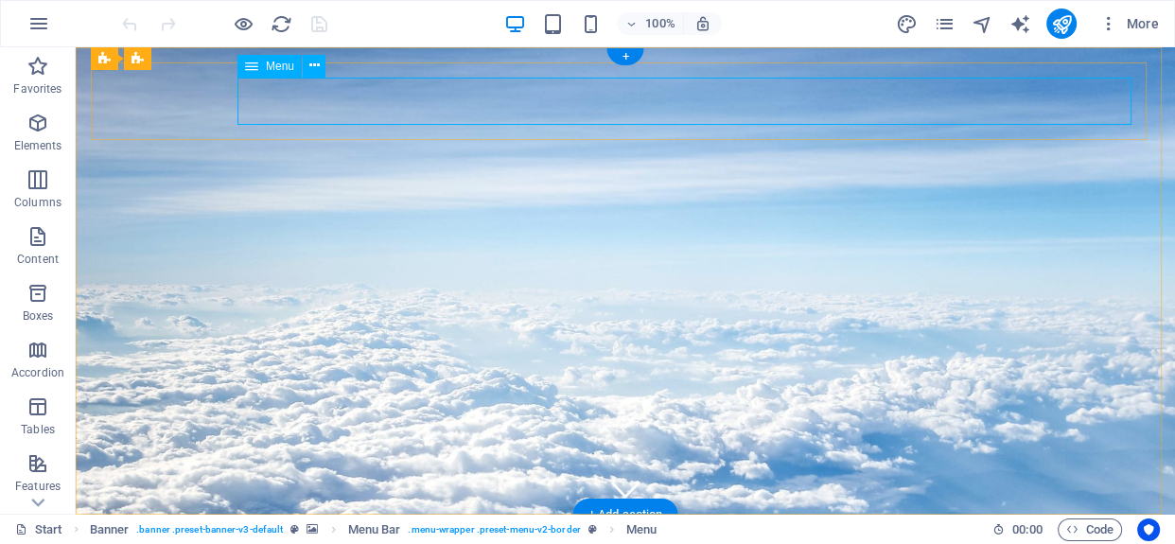
select select
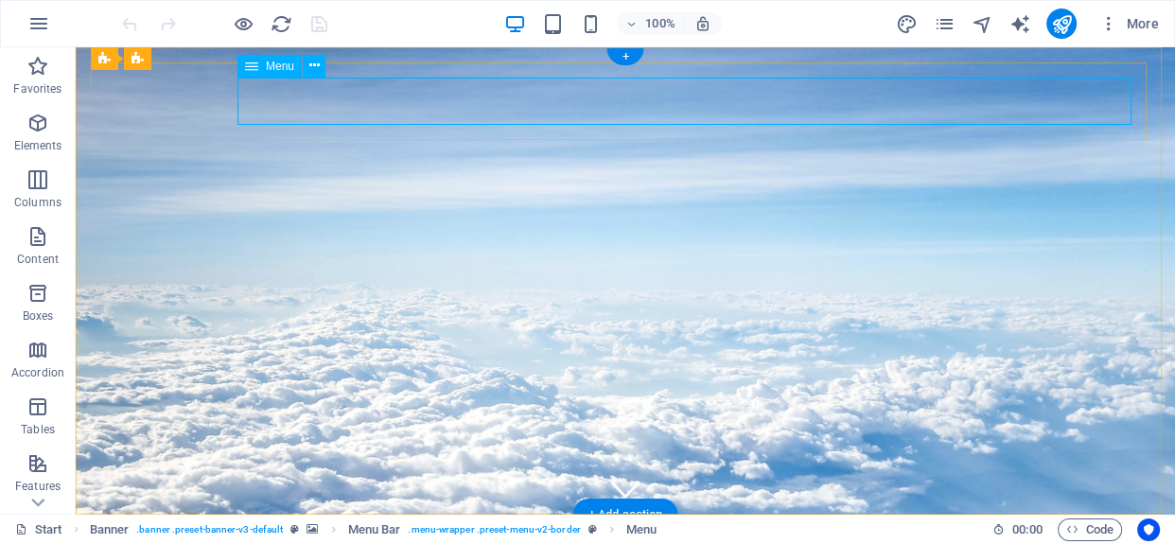
select select
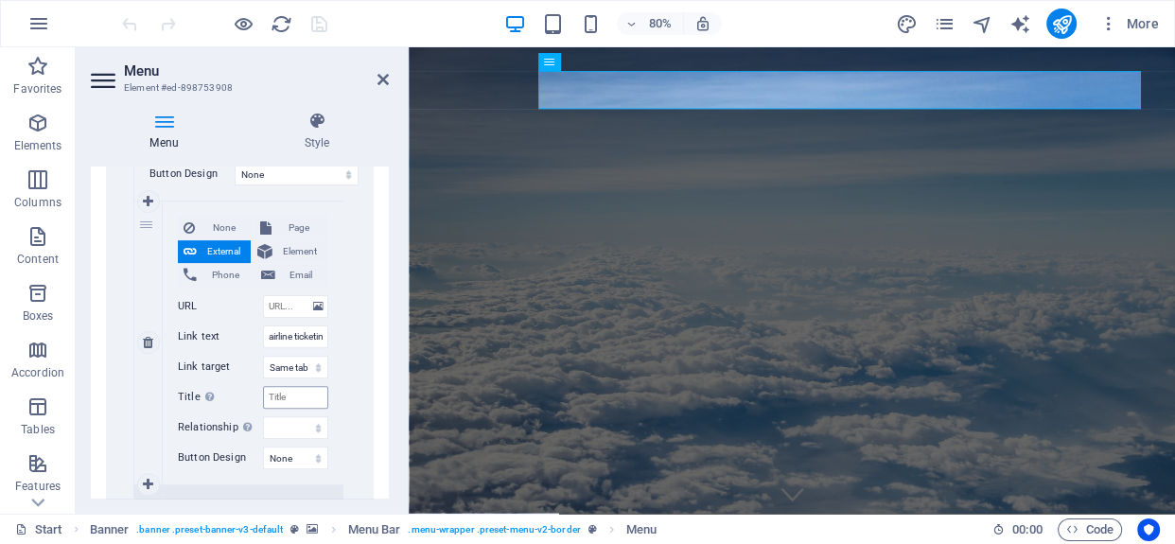
scroll to position [602, 0]
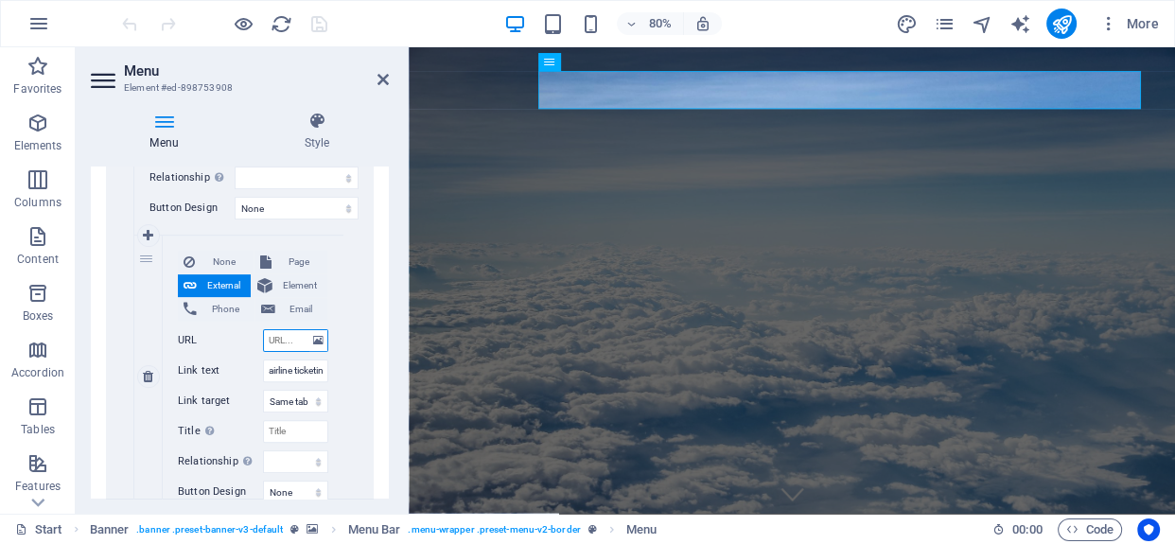
click at [280, 341] on input "URL" at bounding box center [295, 340] width 65 height 23
paste input "/services"
type input "/services"
select select
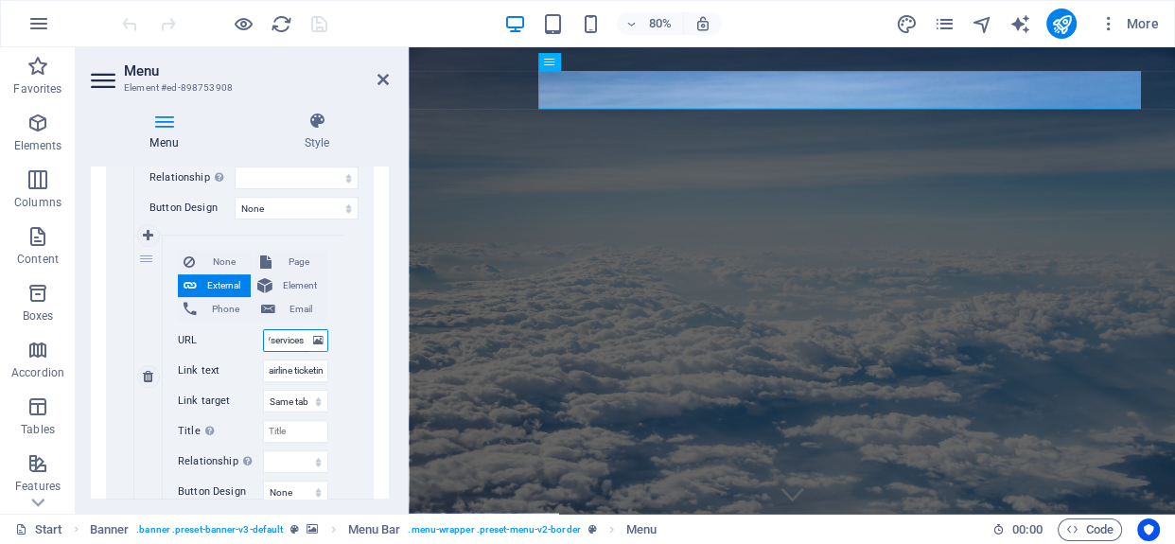
select select
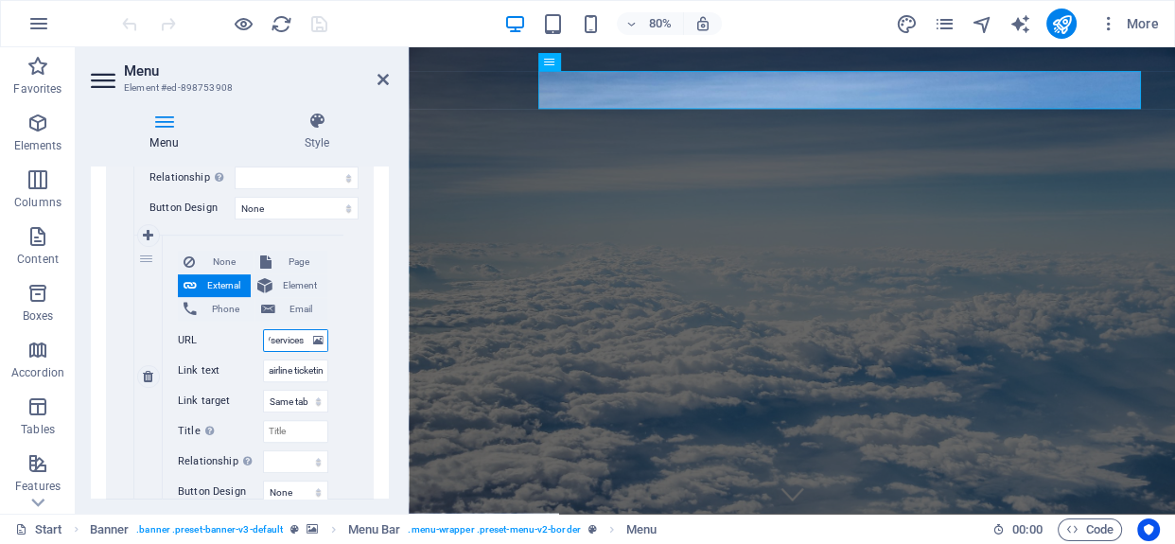
select select
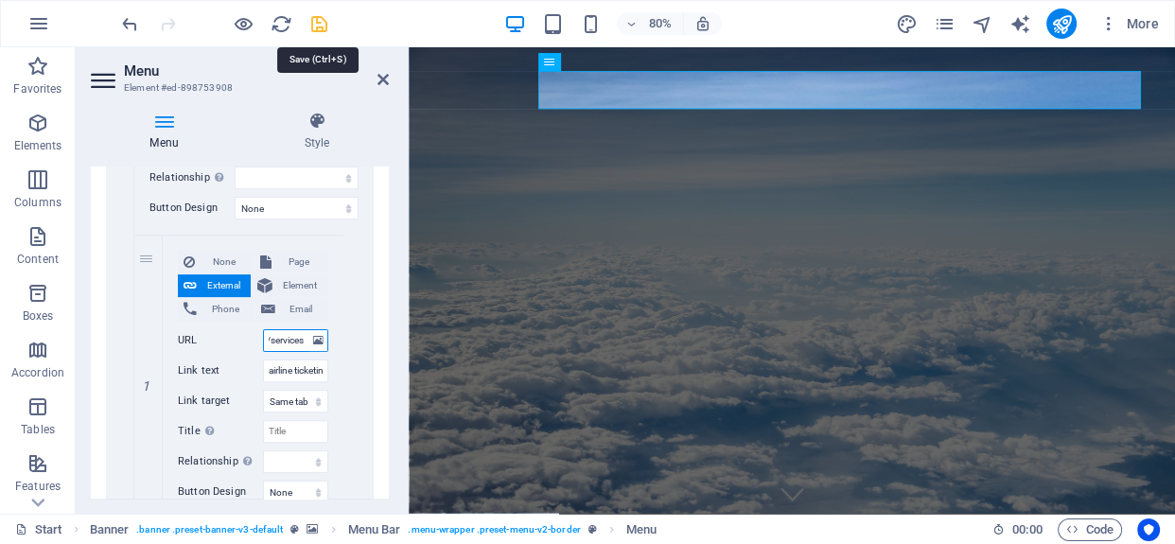
type input "/services"
click at [317, 19] on icon "save" at bounding box center [319, 24] width 22 height 22
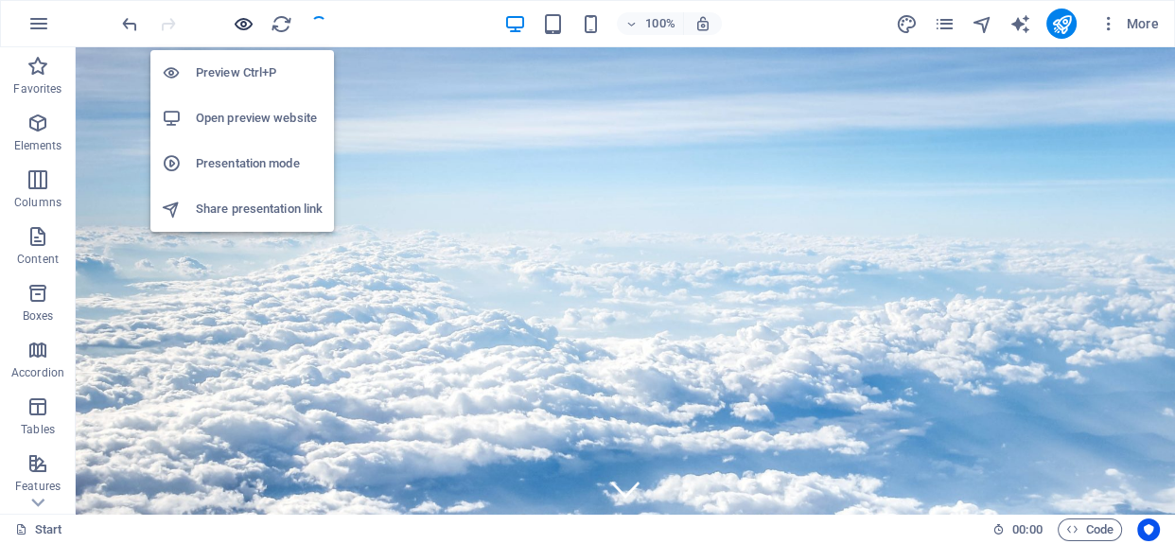
click at [247, 16] on icon "button" at bounding box center [244, 24] width 22 height 22
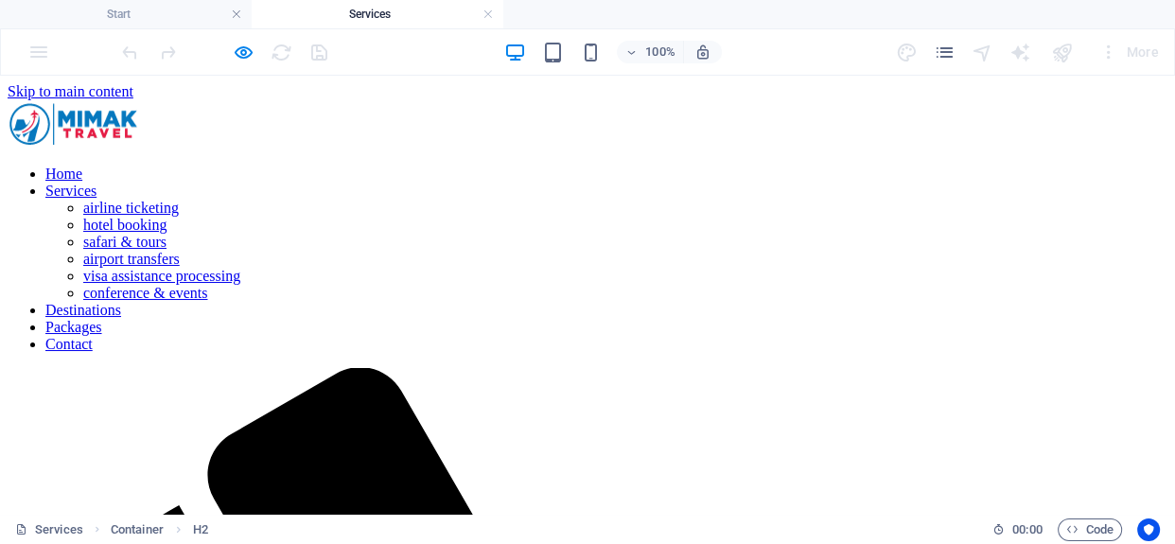
scroll to position [0, 0]
click at [552, 166] on nav "Home Services airline ticketing hotel booking safari & tours airport transfers …" at bounding box center [588, 259] width 1160 height 187
click at [643, 166] on nav "Home Services airline ticketing hotel booking safari & tours airport transfers …" at bounding box center [588, 259] width 1160 height 187
click at [785, 166] on nav "Home Services airline ticketing hotel booking safari & tours airport transfers …" at bounding box center [588, 259] width 1160 height 187
click at [956, 166] on nav "Home Services airline ticketing hotel booking safari & tours airport transfers …" at bounding box center [588, 259] width 1160 height 187
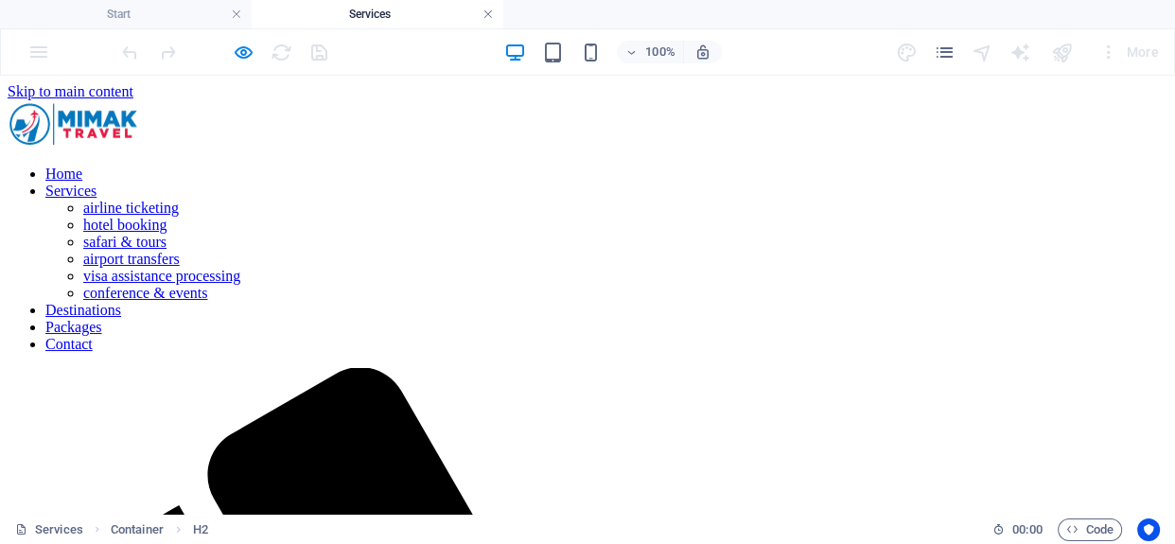
click at [487, 11] on link at bounding box center [488, 15] width 11 height 18
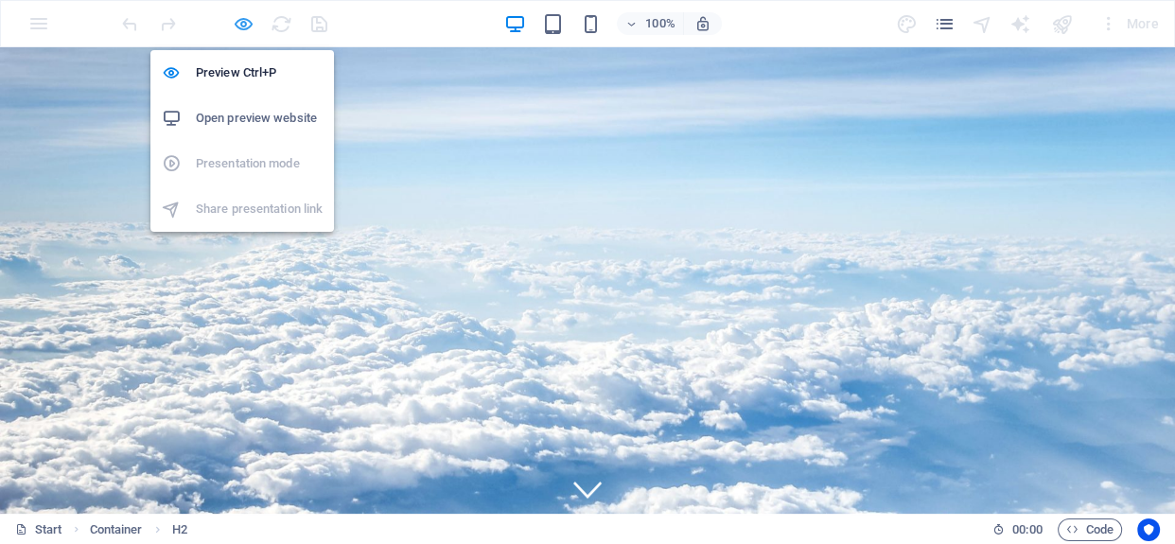
click at [245, 28] on icon "button" at bounding box center [244, 24] width 22 height 22
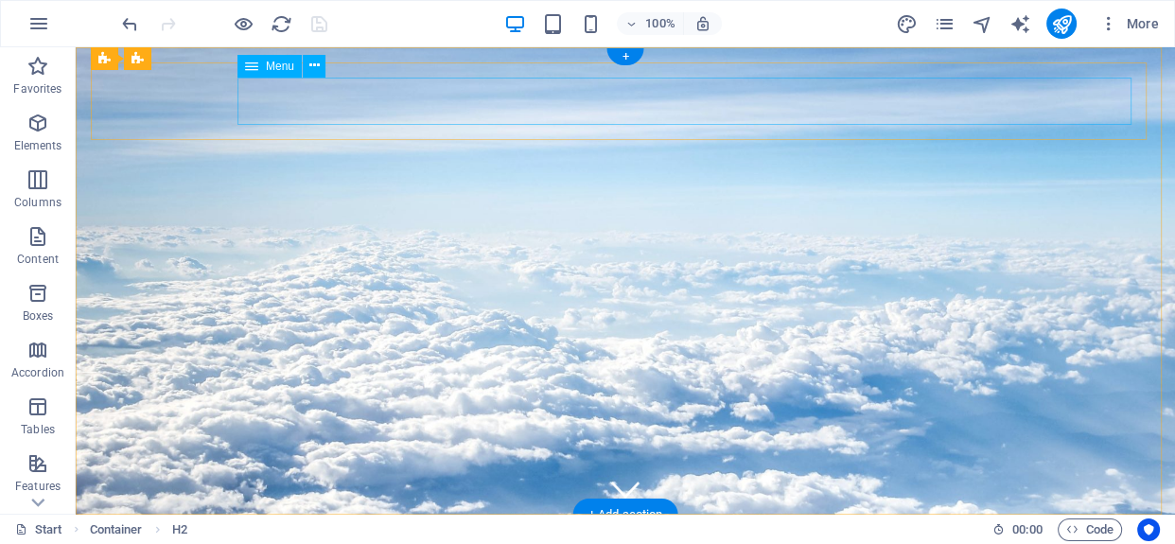
select select
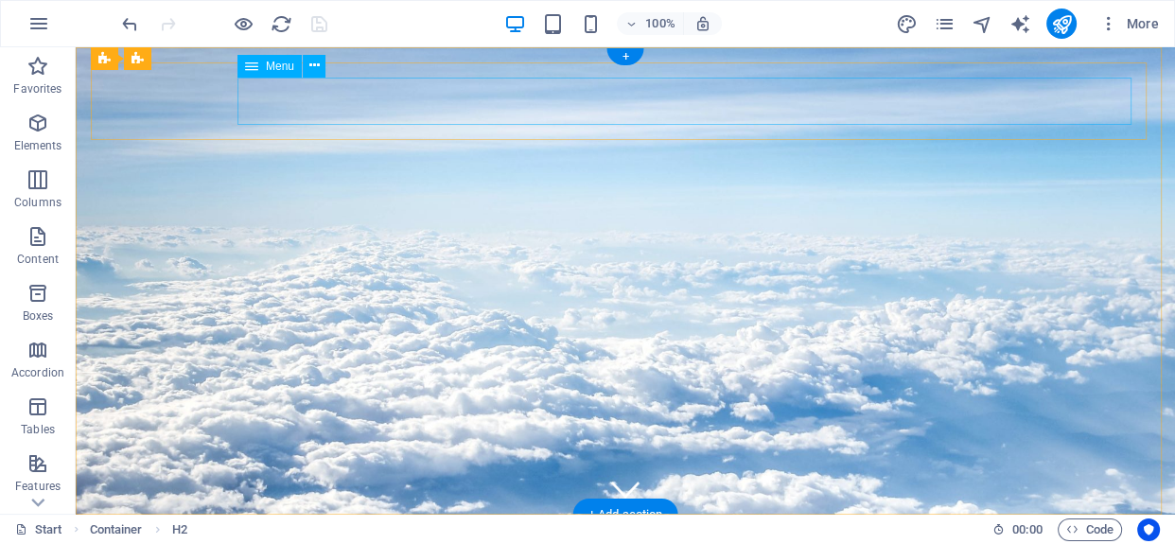
select select
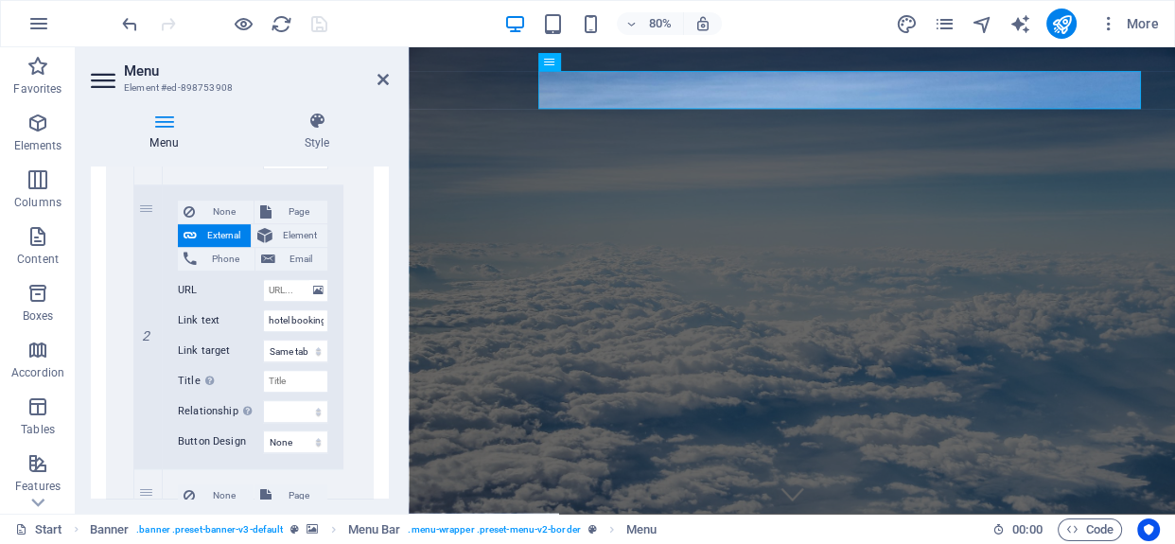
scroll to position [946, 0]
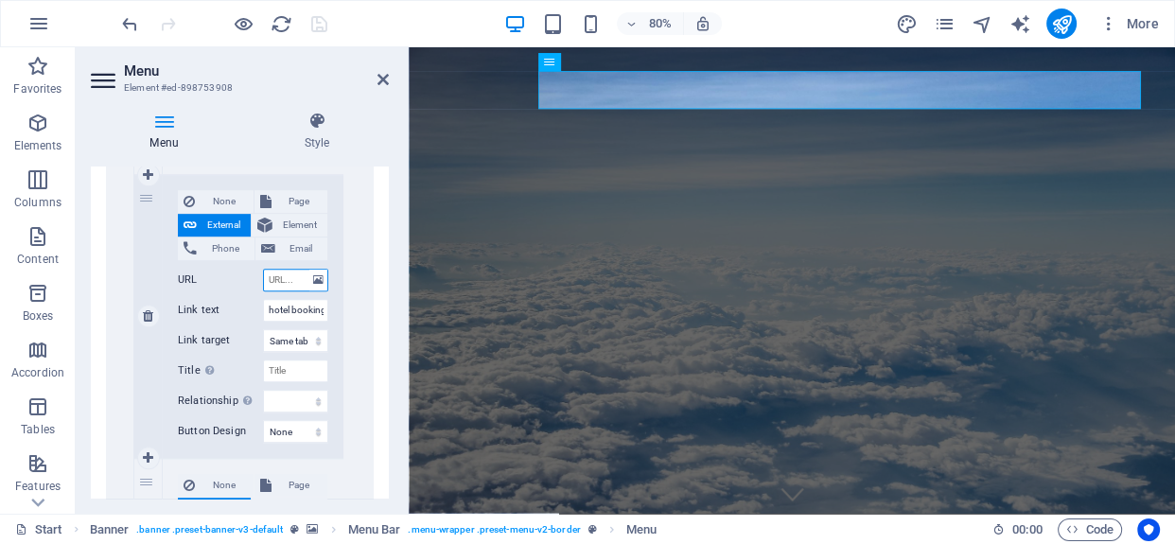
click at [284, 280] on input "URL" at bounding box center [295, 280] width 65 height 23
paste input "/services"
type input "/services"
select select
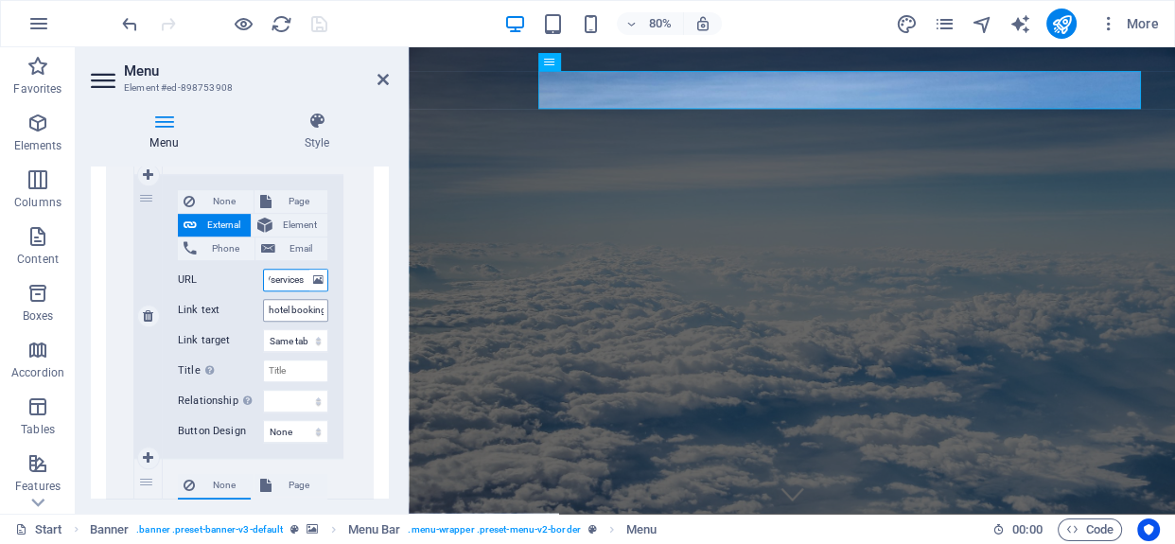
select select
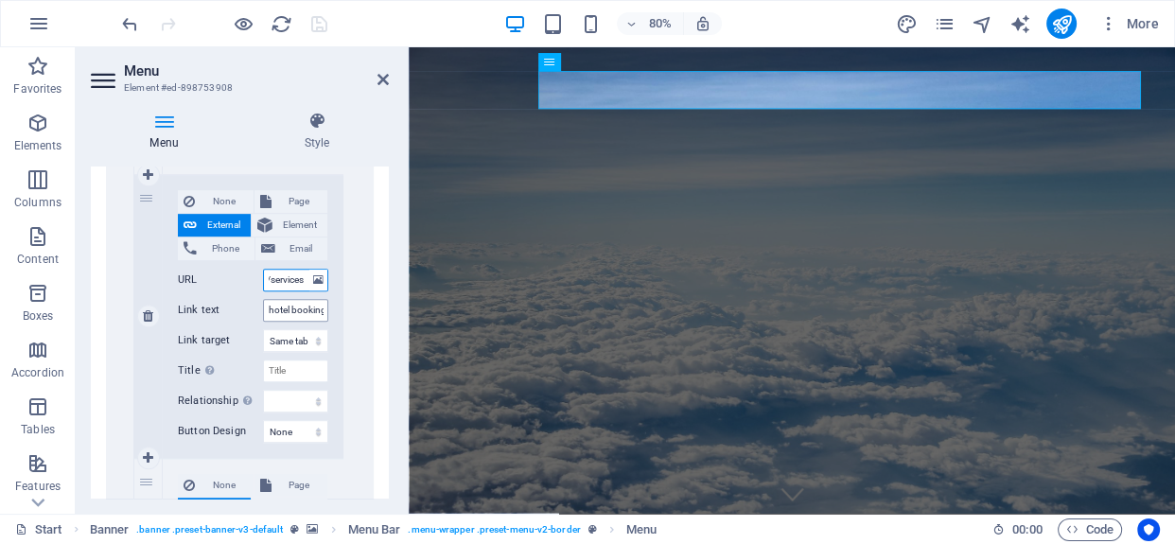
select select
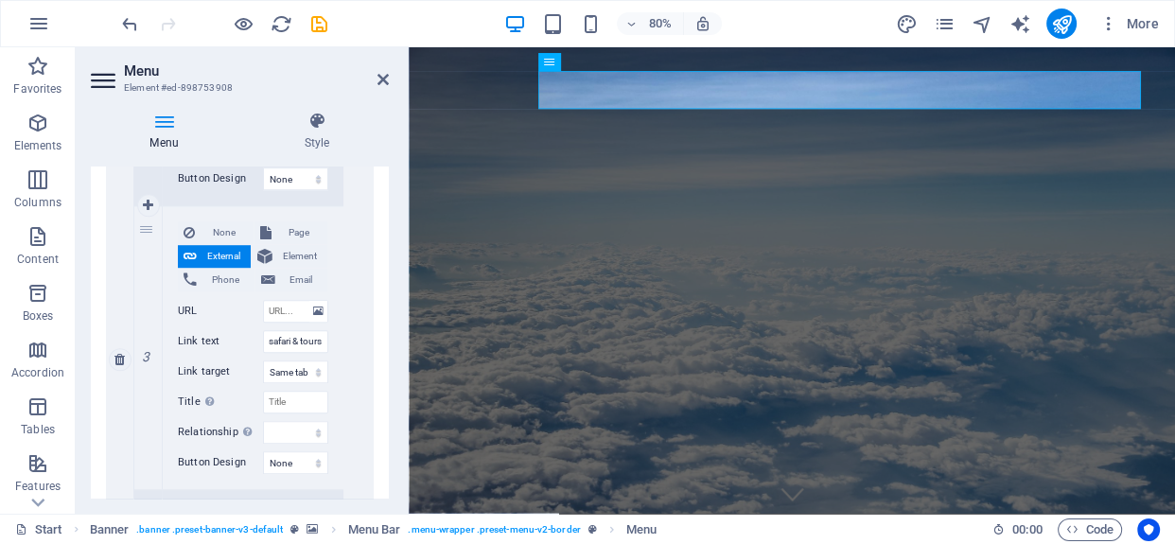
scroll to position [1204, 0]
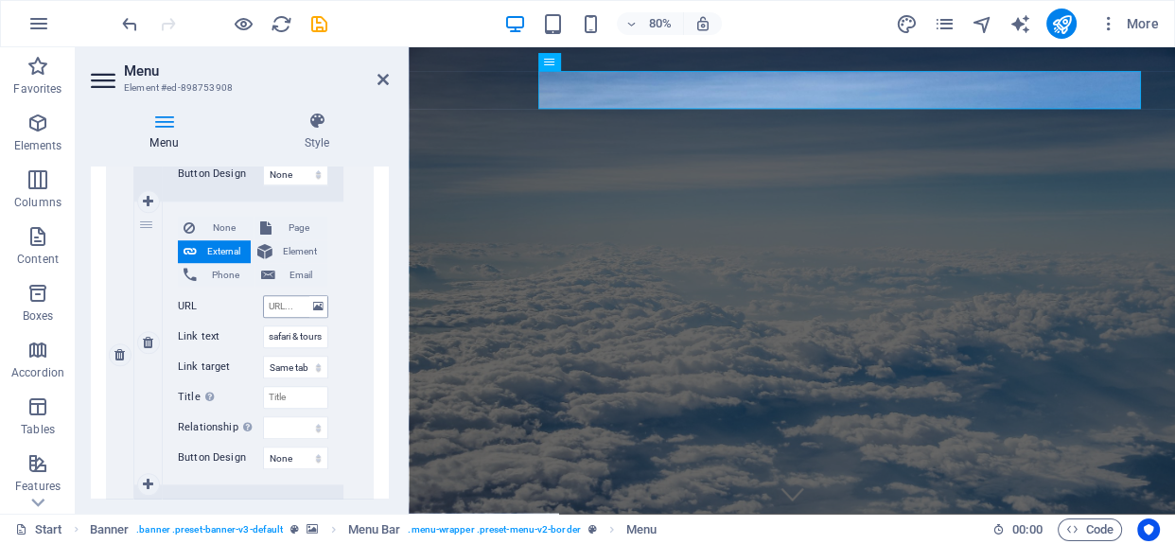
type input "/services"
click at [278, 300] on input "URL" at bounding box center [295, 306] width 65 height 23
paste input "/services"
type input "/services"
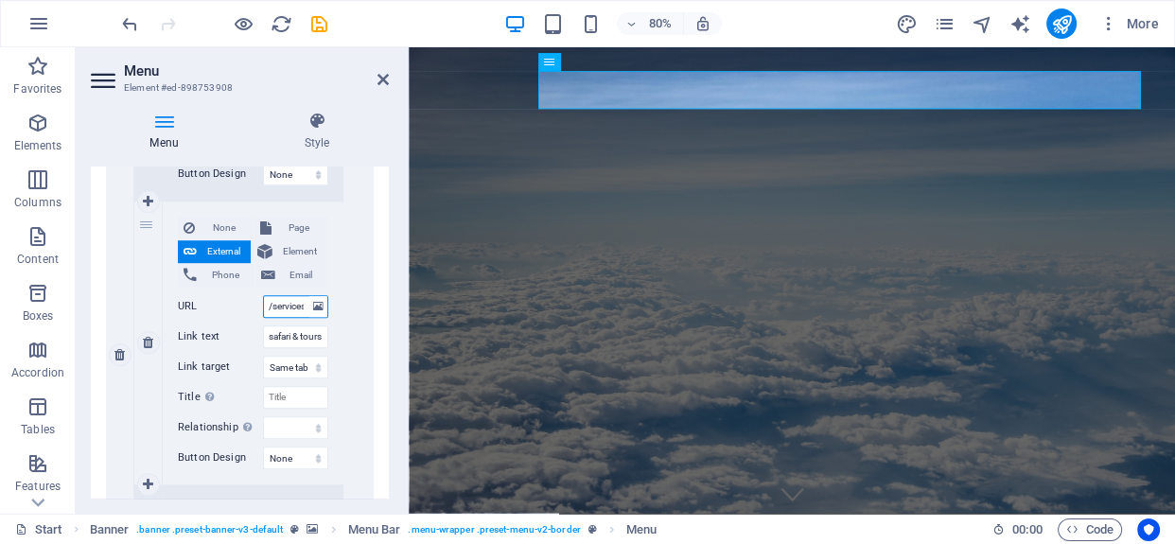
scroll to position [0, 7]
select select
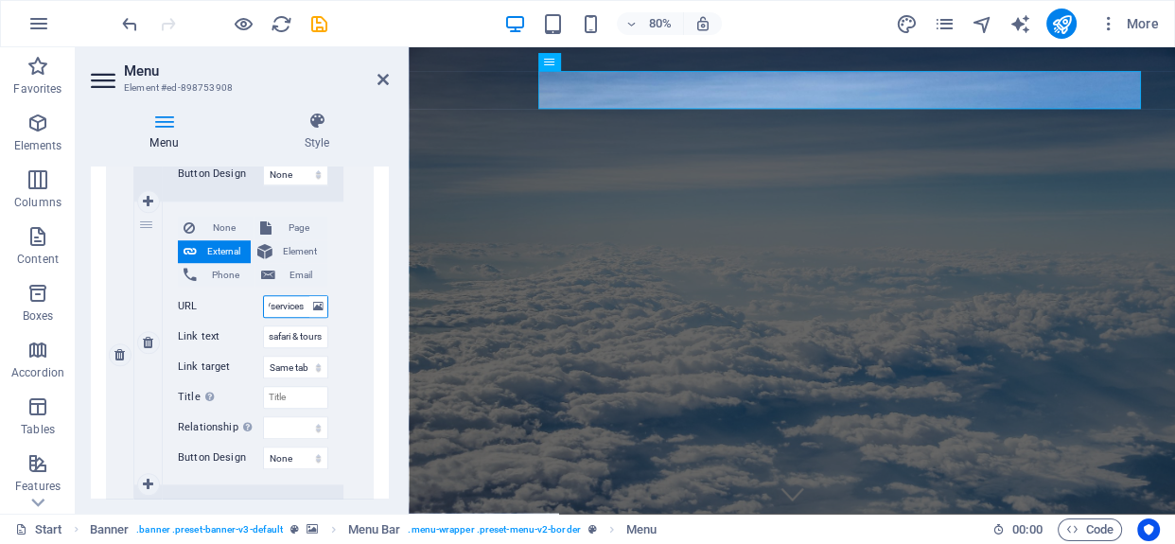
select select
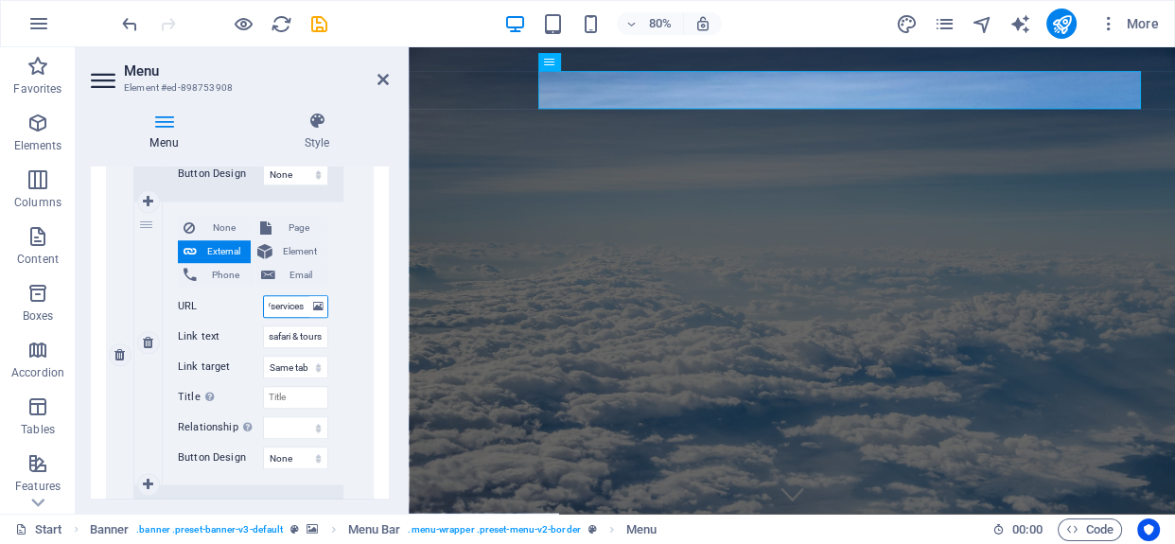
select select
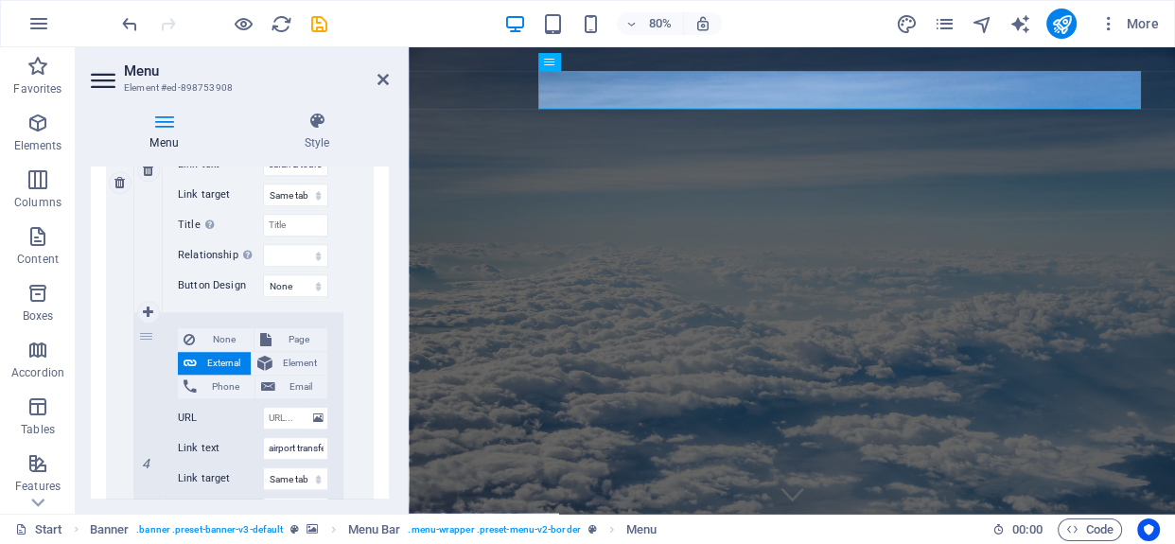
scroll to position [1462, 0]
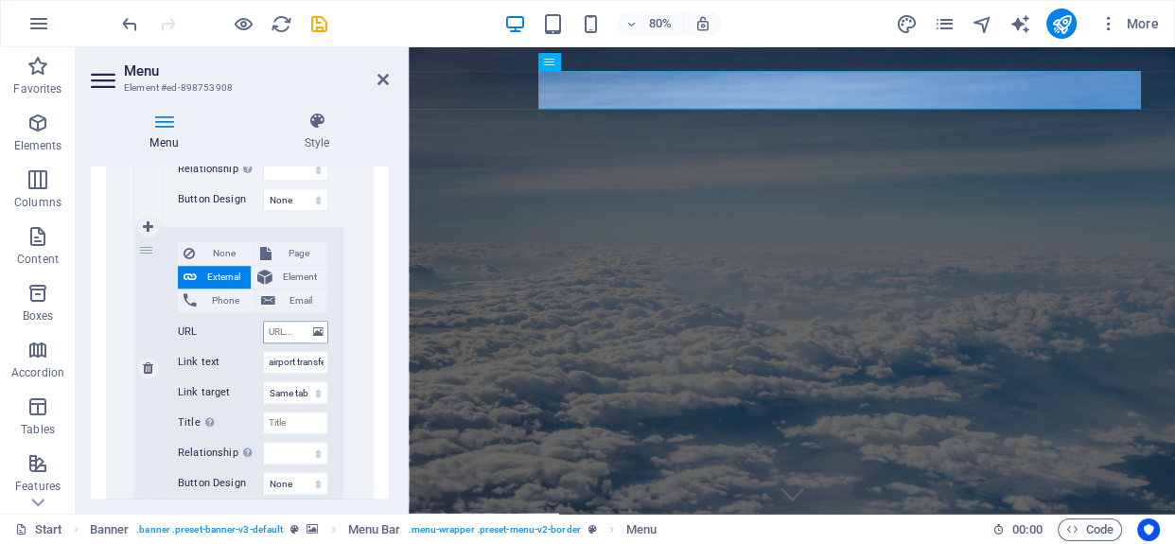
type input "/services"
click at [269, 331] on input "URL" at bounding box center [295, 332] width 65 height 23
paste input "/services"
type input "/services"
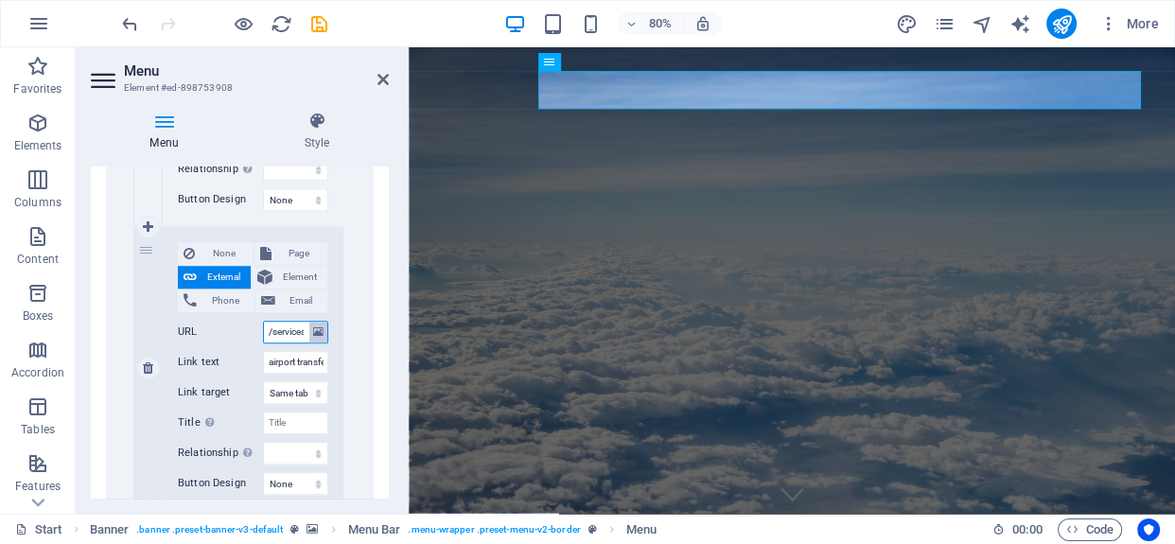
scroll to position [0, 7]
select select
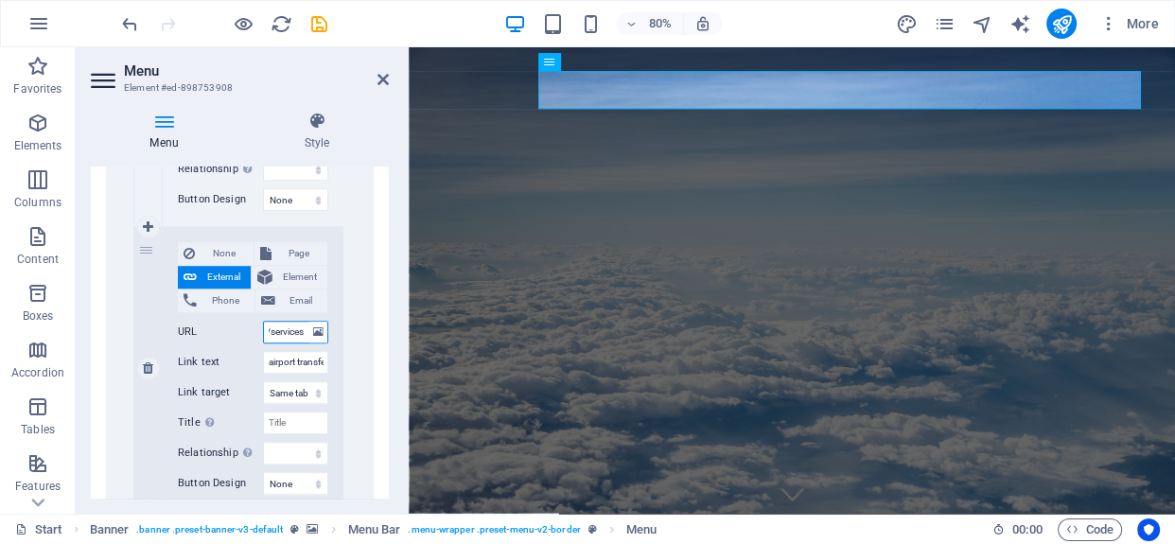
select select
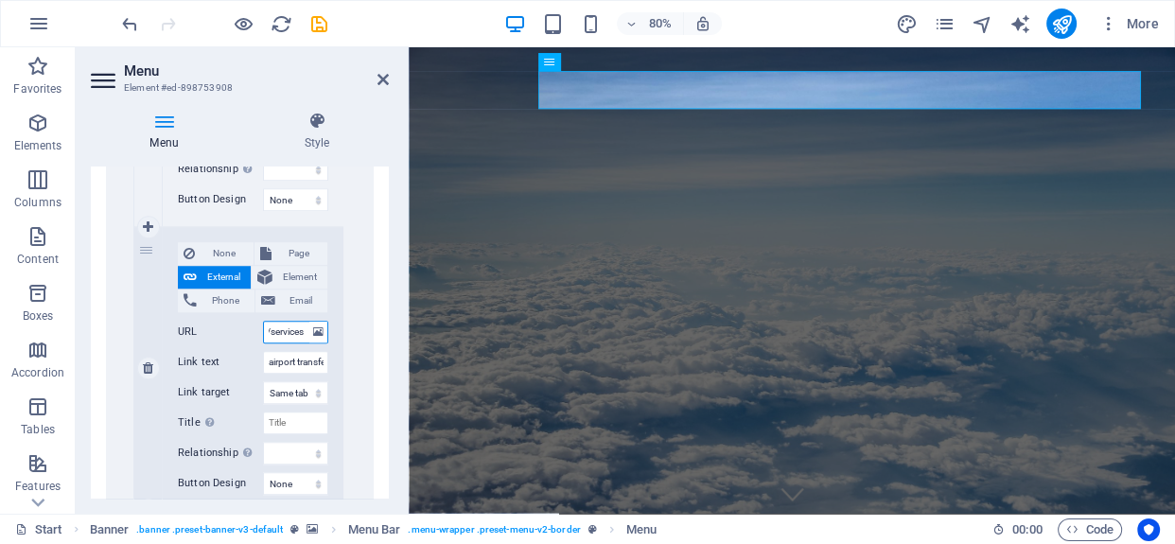
select select
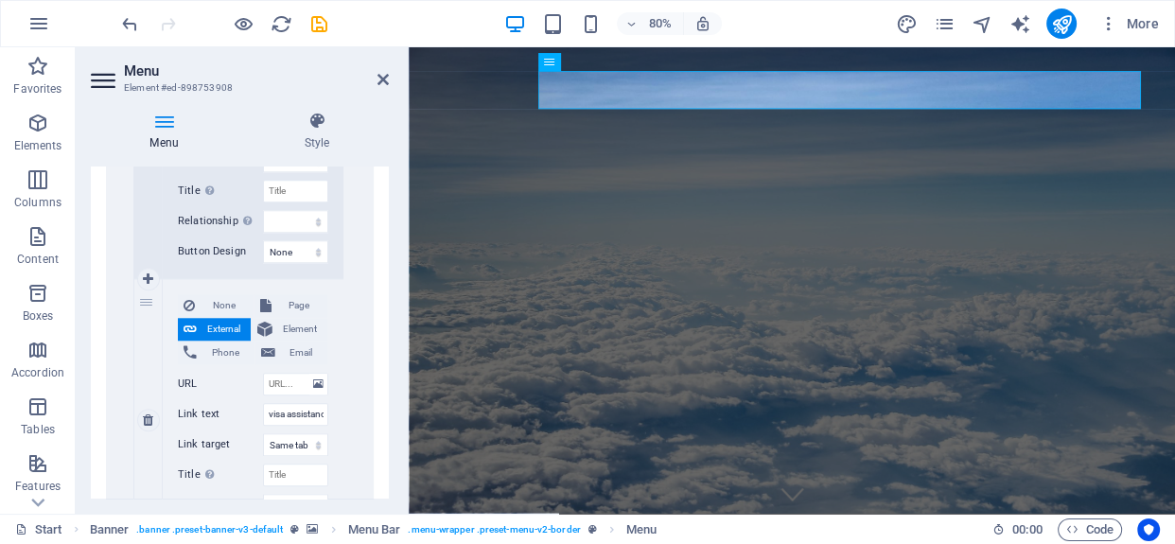
scroll to position [1720, 0]
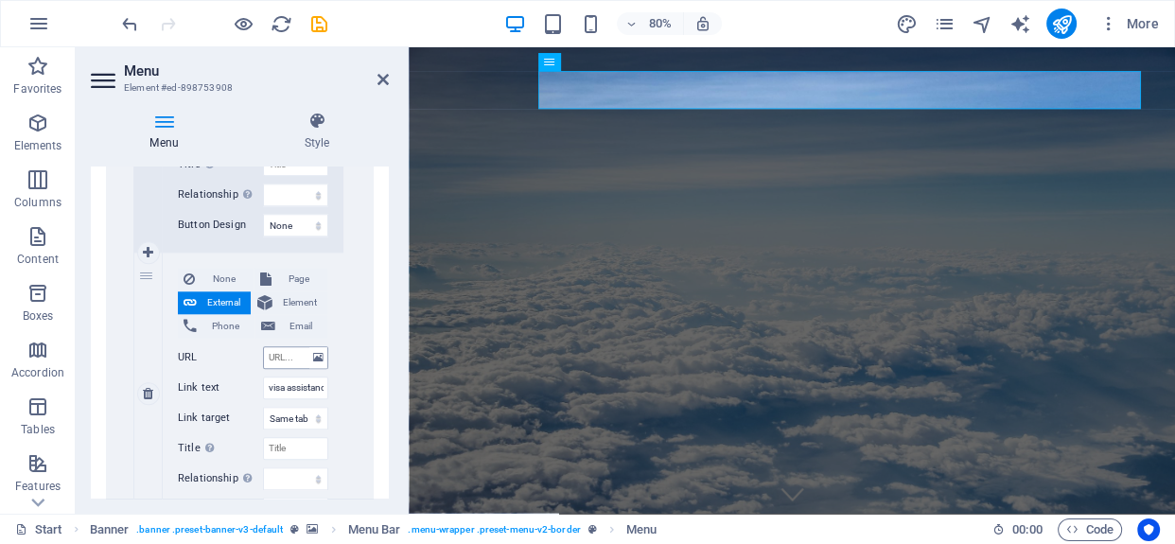
type input "/services"
click at [284, 353] on input "URL" at bounding box center [295, 357] width 65 height 23
paste input "/services"
type input "/services"
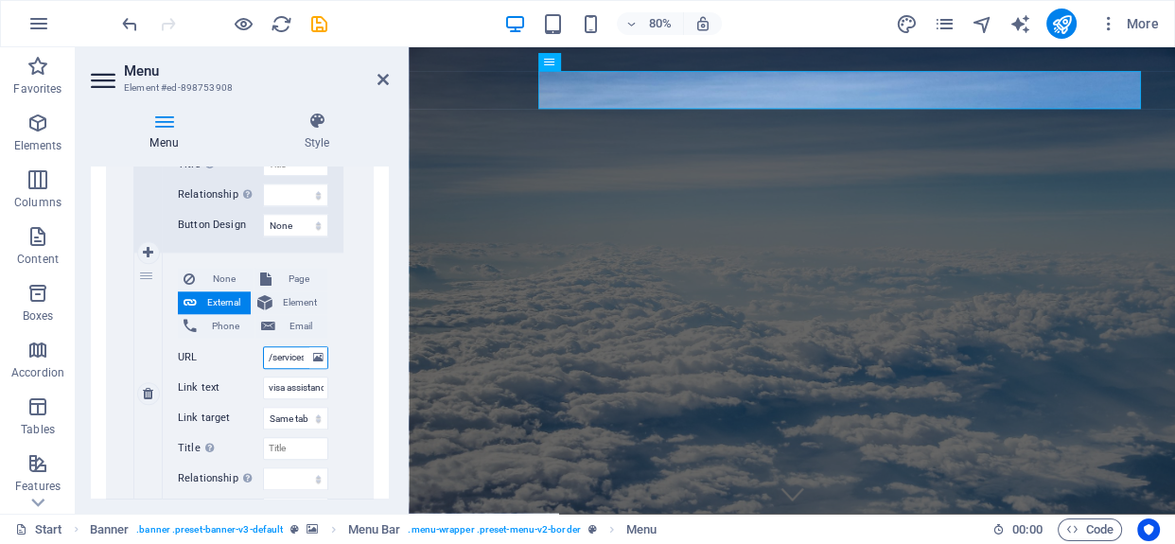
scroll to position [0, 7]
select select
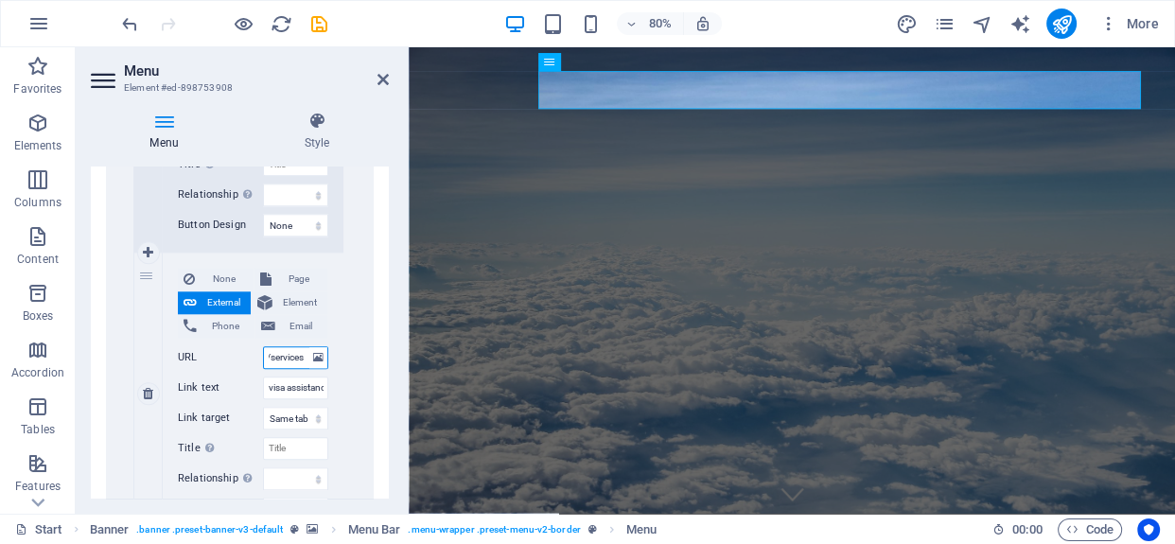
select select
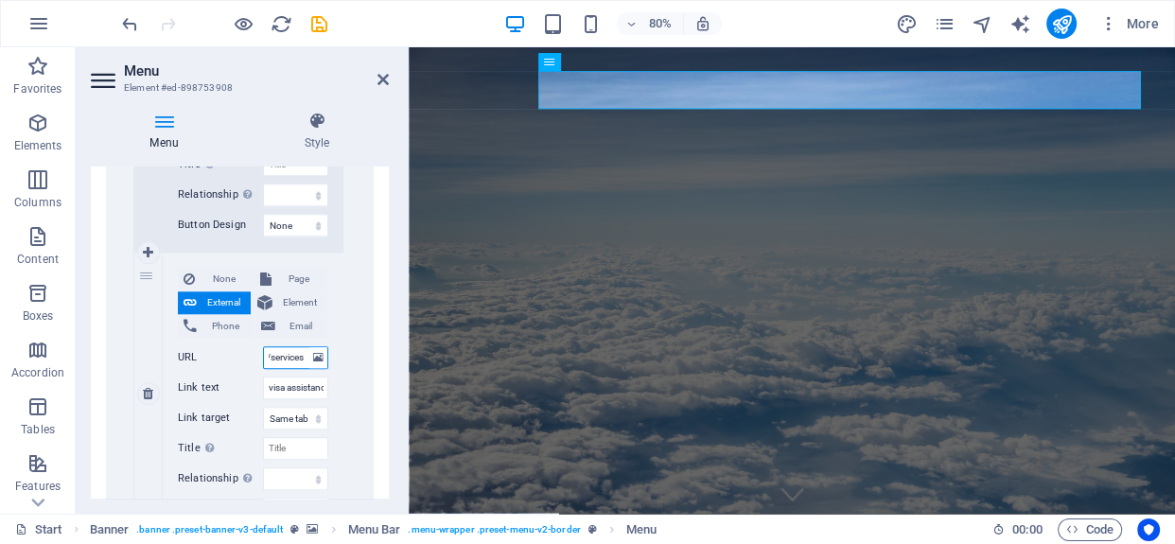
select select
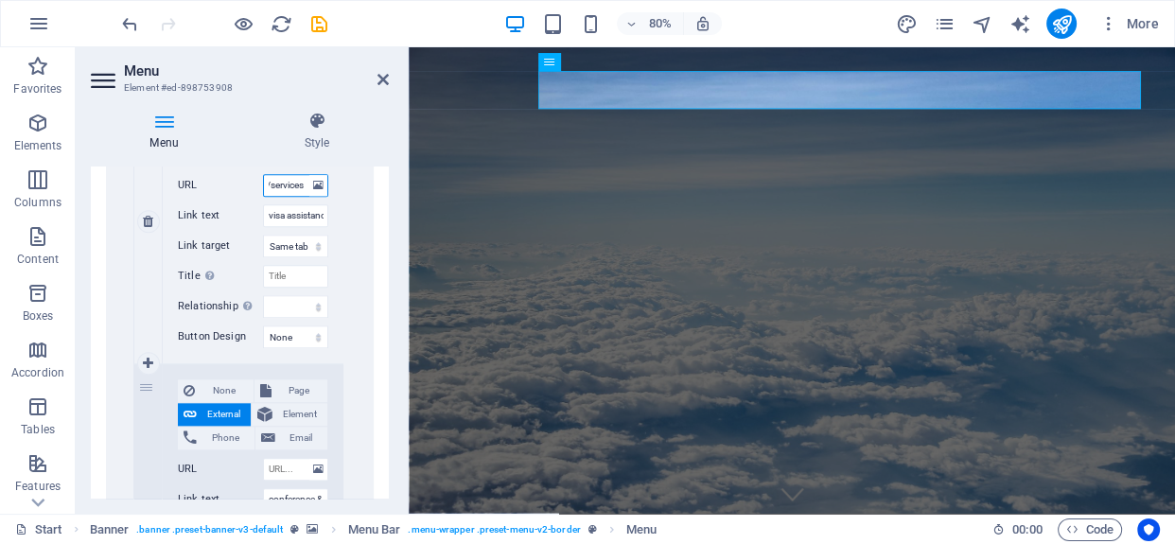
scroll to position [1978, 0]
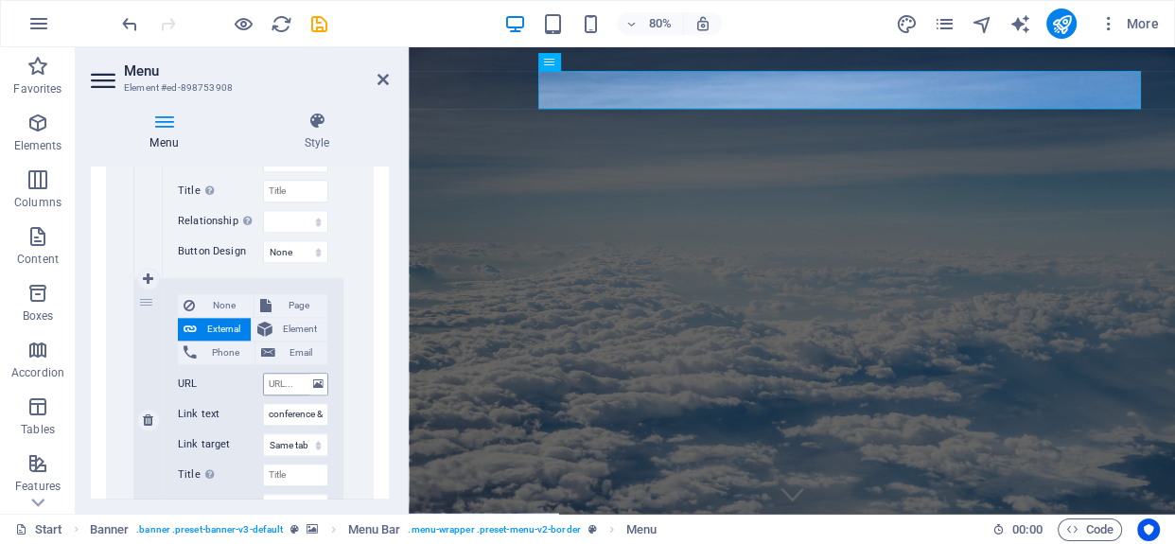
type input "/services"
click at [293, 376] on input "URL" at bounding box center [295, 384] width 65 height 23
paste input "/services"
type input "/services"
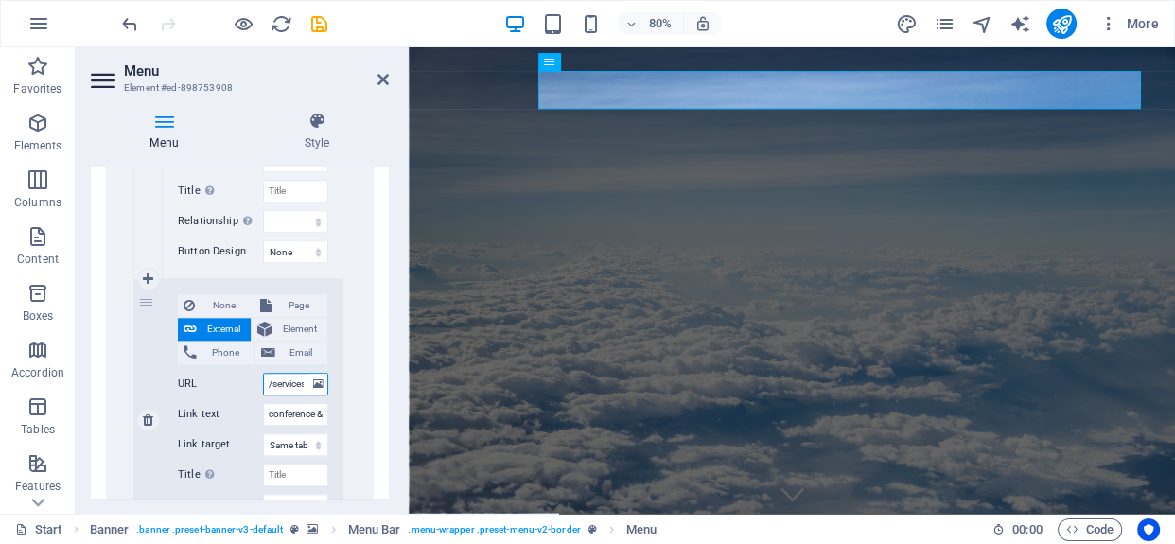
scroll to position [0, 7]
select select
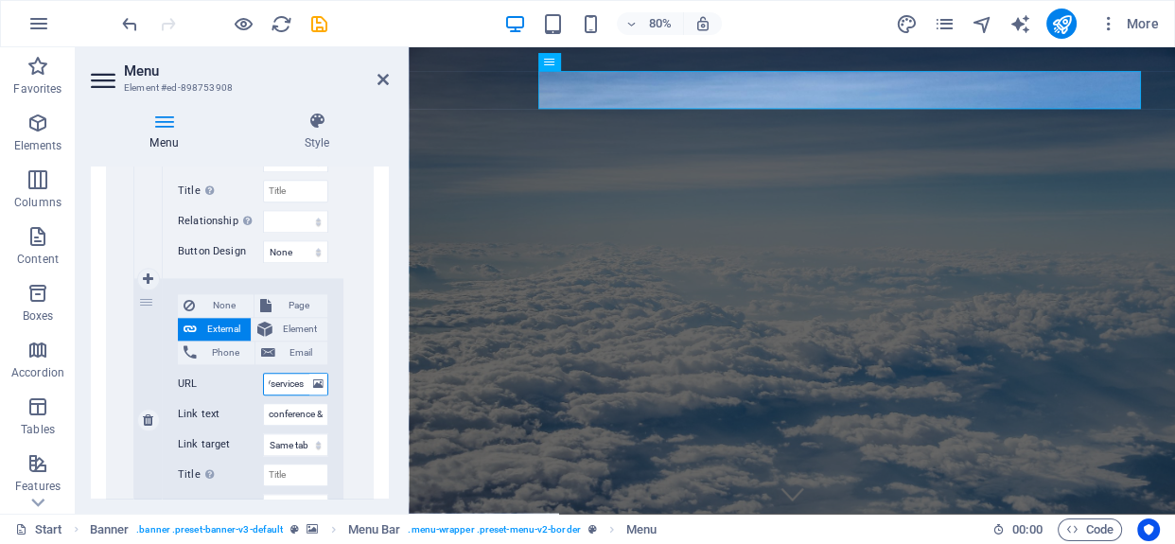
select select
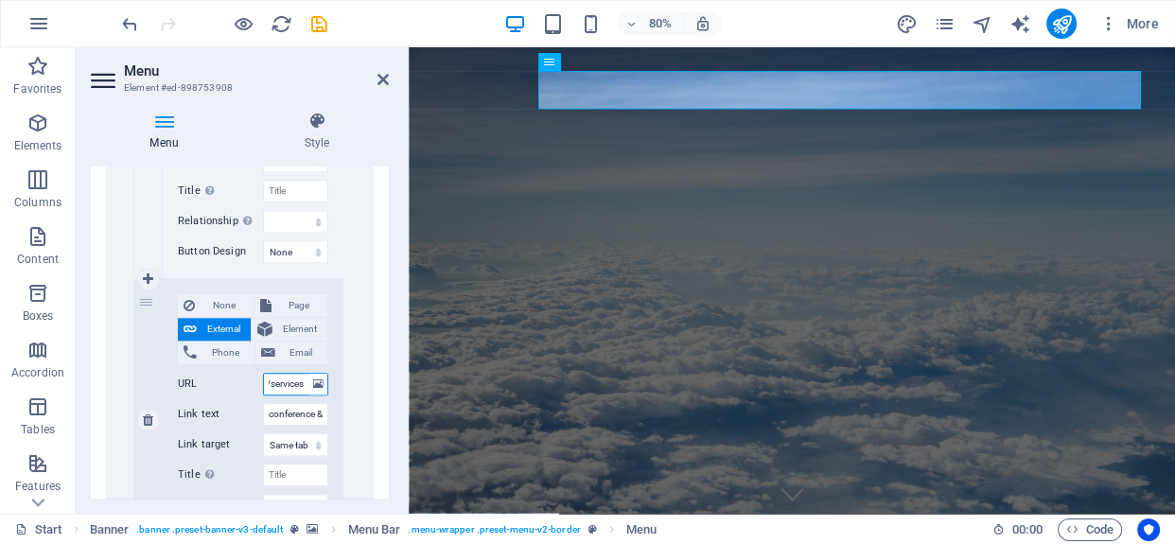
select select
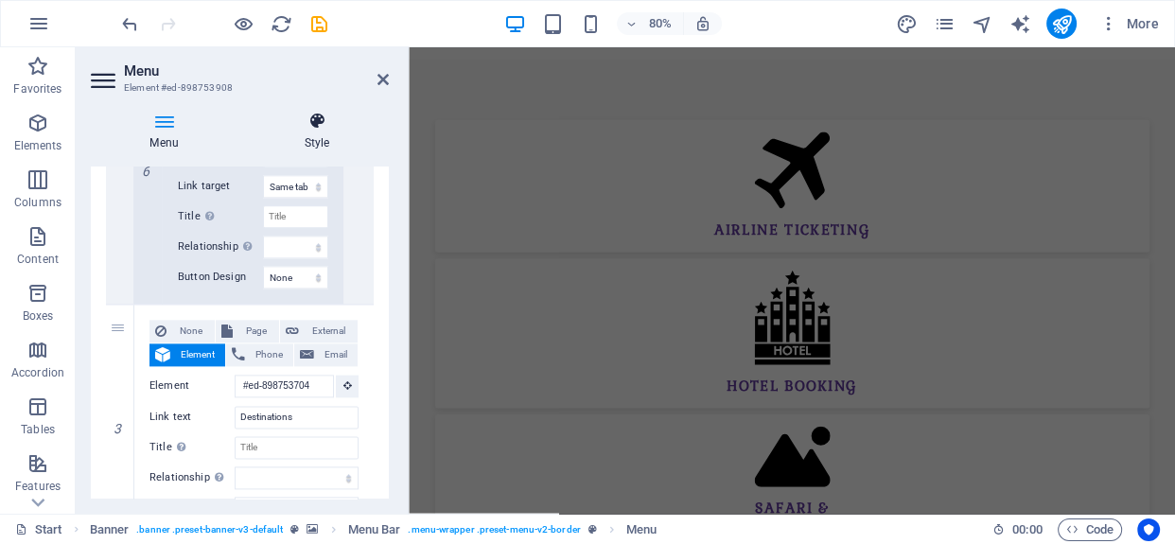
scroll to position [0, 0]
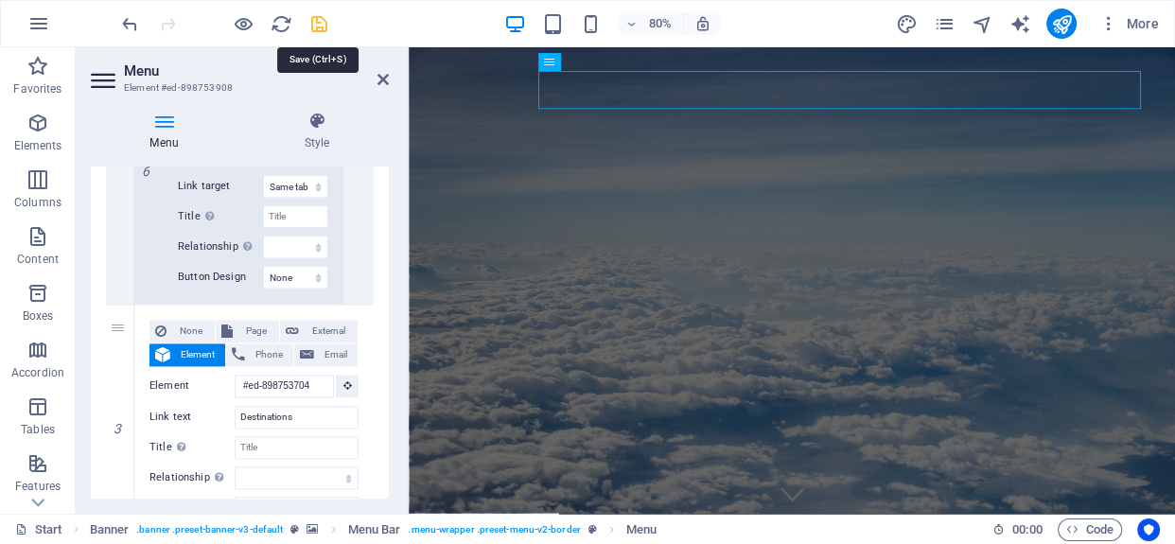
type input "/services"
click at [319, 28] on icon "save" at bounding box center [319, 24] width 22 height 22
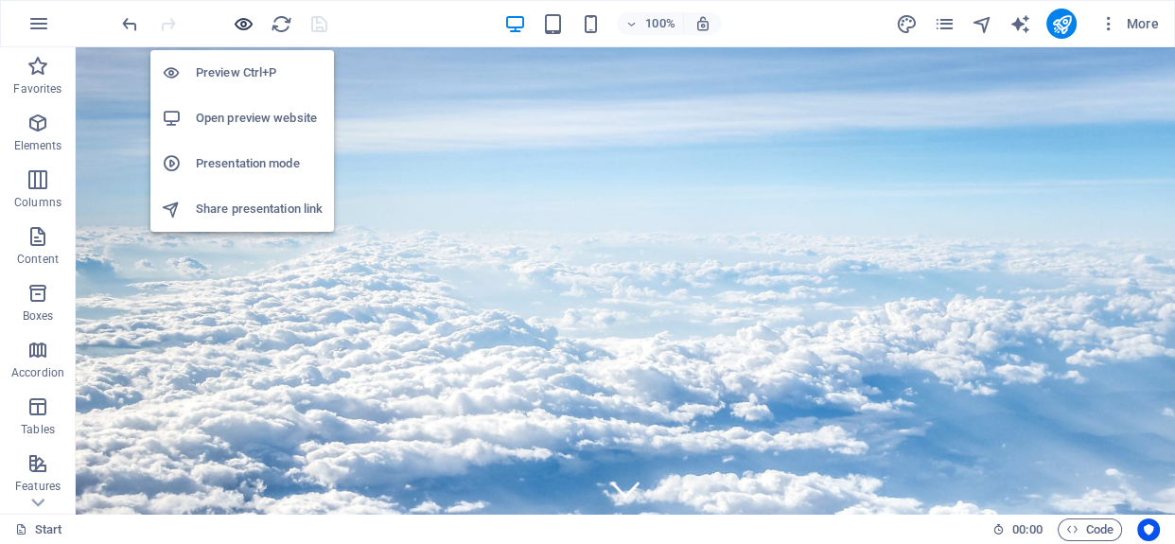
click at [247, 18] on icon "button" at bounding box center [244, 24] width 22 height 22
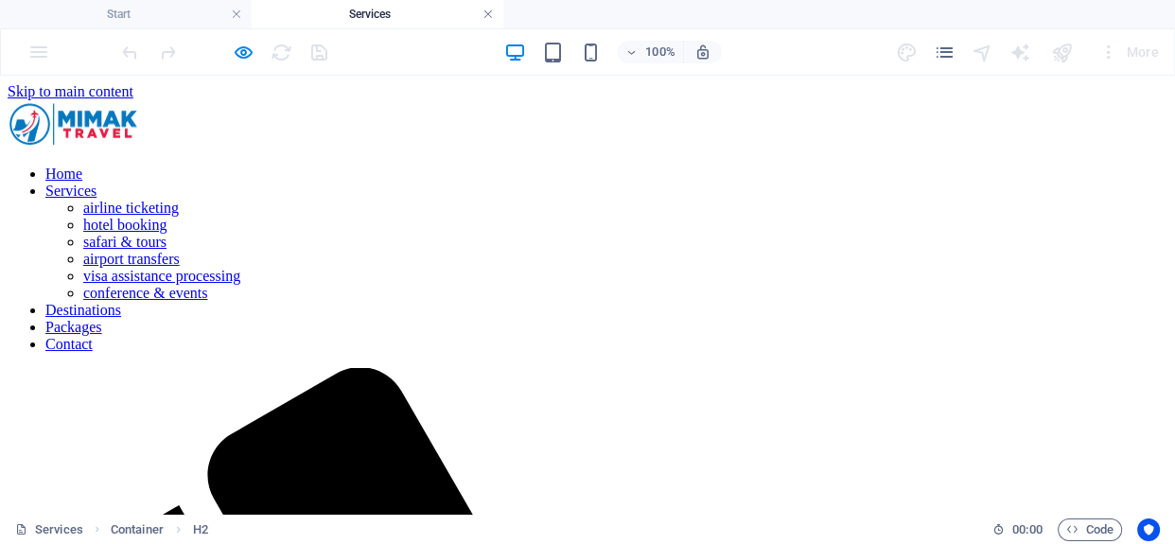
click at [487, 13] on link at bounding box center [488, 15] width 11 height 18
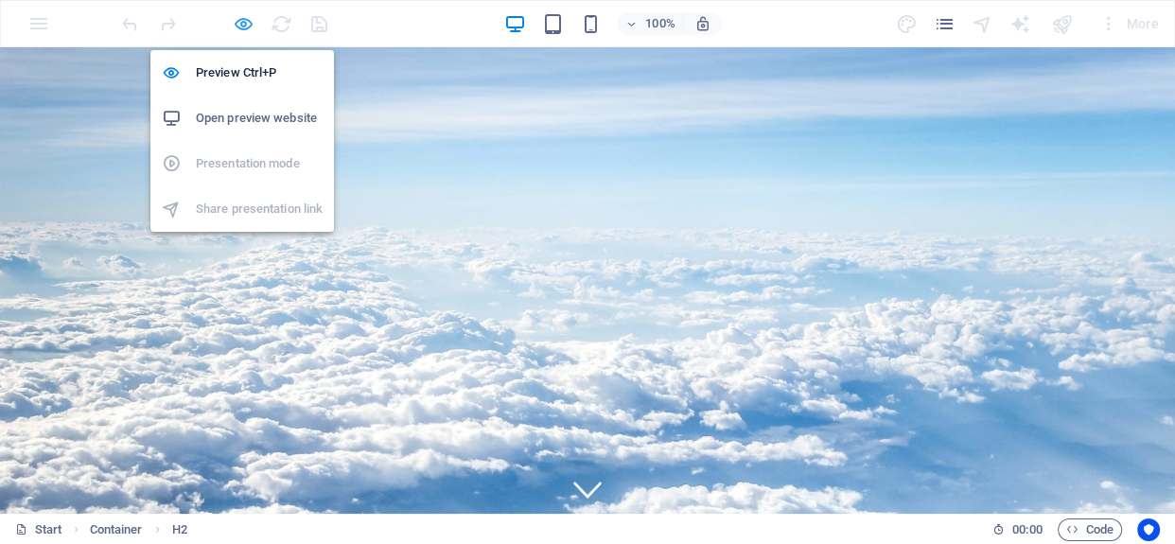
click at [244, 24] on icon "button" at bounding box center [244, 24] width 22 height 22
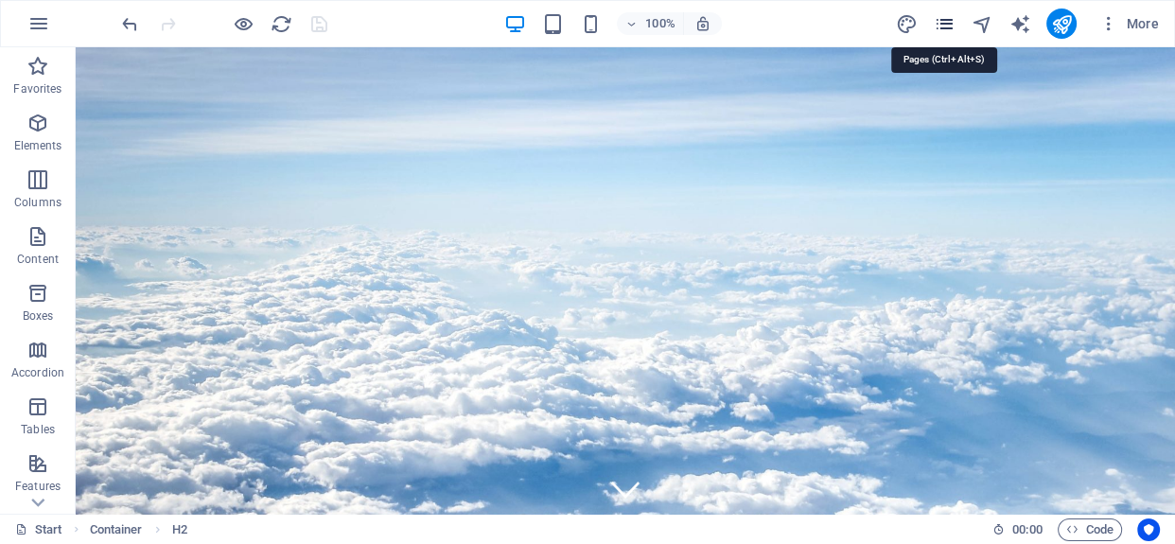
click at [943, 20] on icon "pages" at bounding box center [944, 24] width 22 height 22
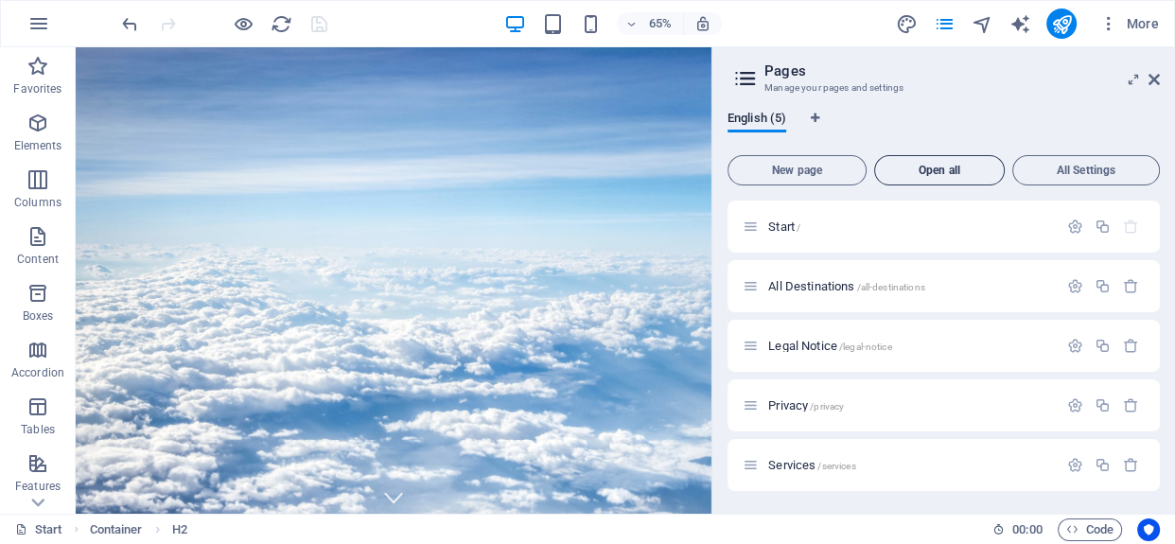
click at [957, 172] on span "Open all" at bounding box center [940, 170] width 114 height 11
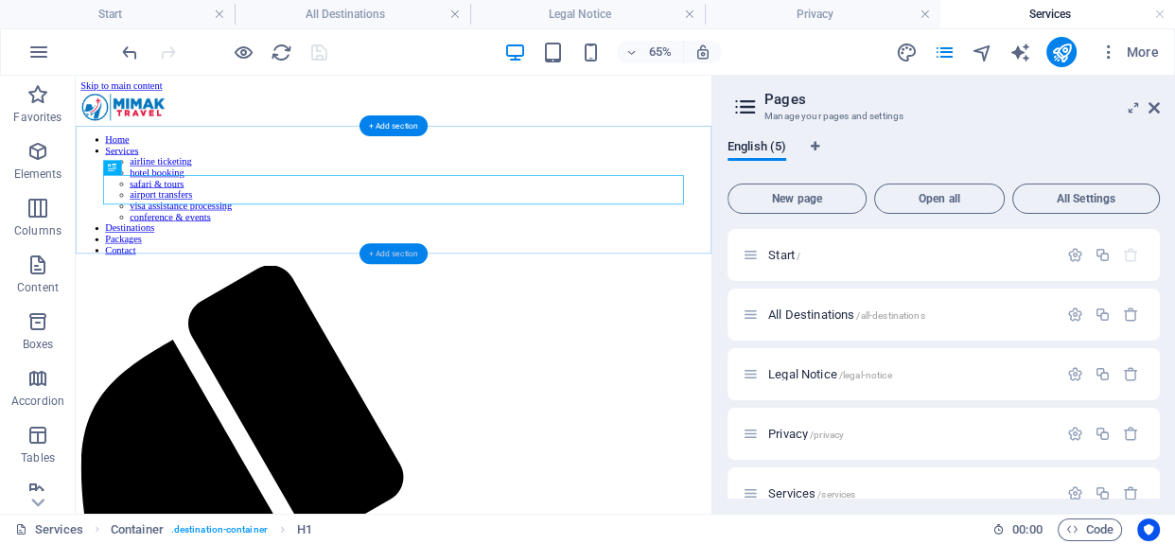
click at [391, 258] on div "+ Add section" at bounding box center [394, 253] width 68 height 21
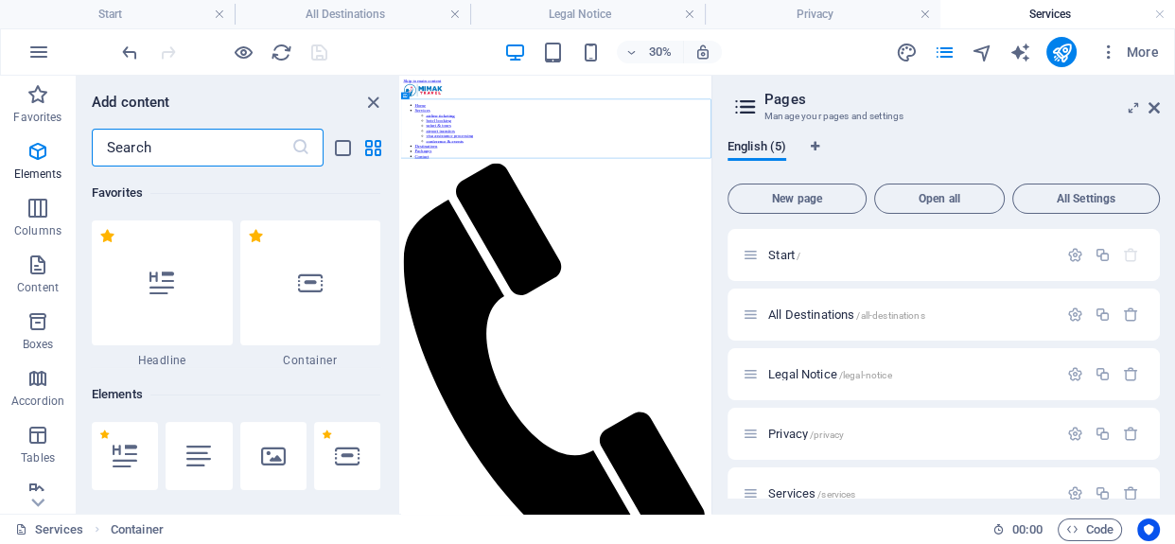
scroll to position [3310, 0]
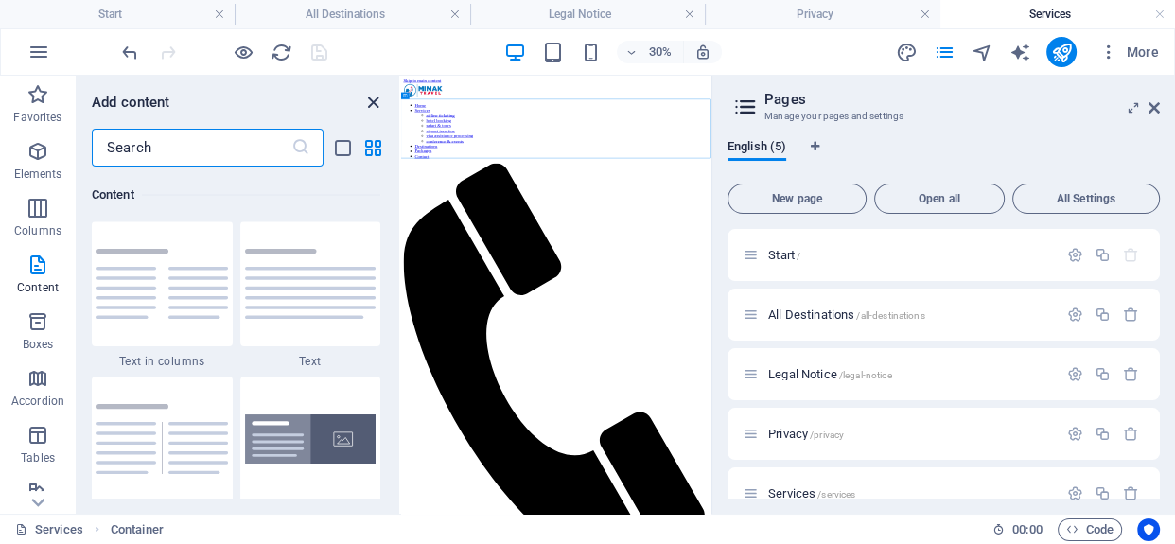
click at [372, 102] on icon "close panel" at bounding box center [373, 103] width 22 height 22
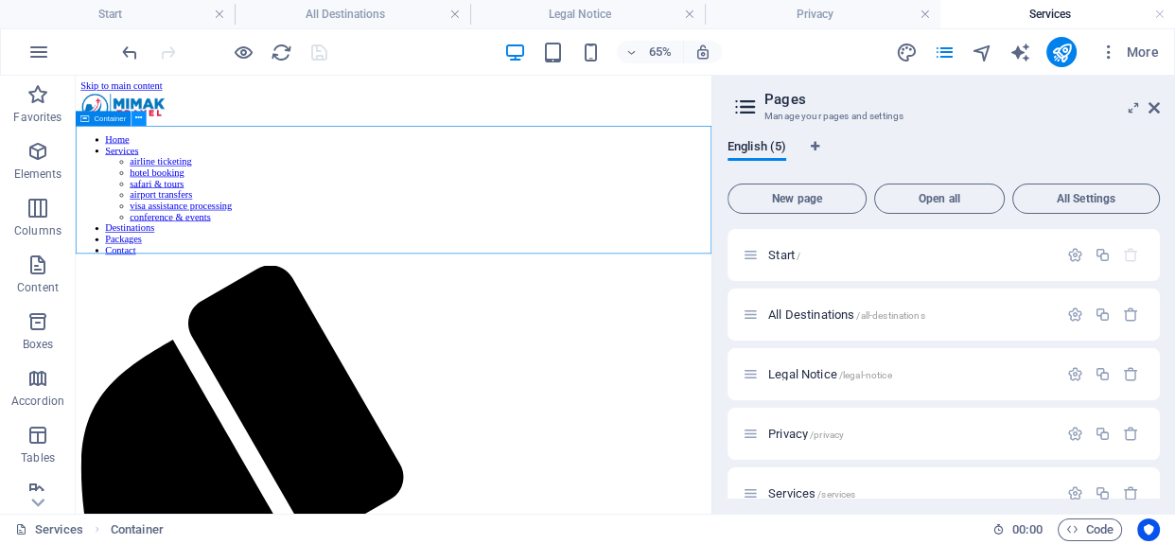
click at [137, 119] on icon at bounding box center [138, 118] width 7 height 13
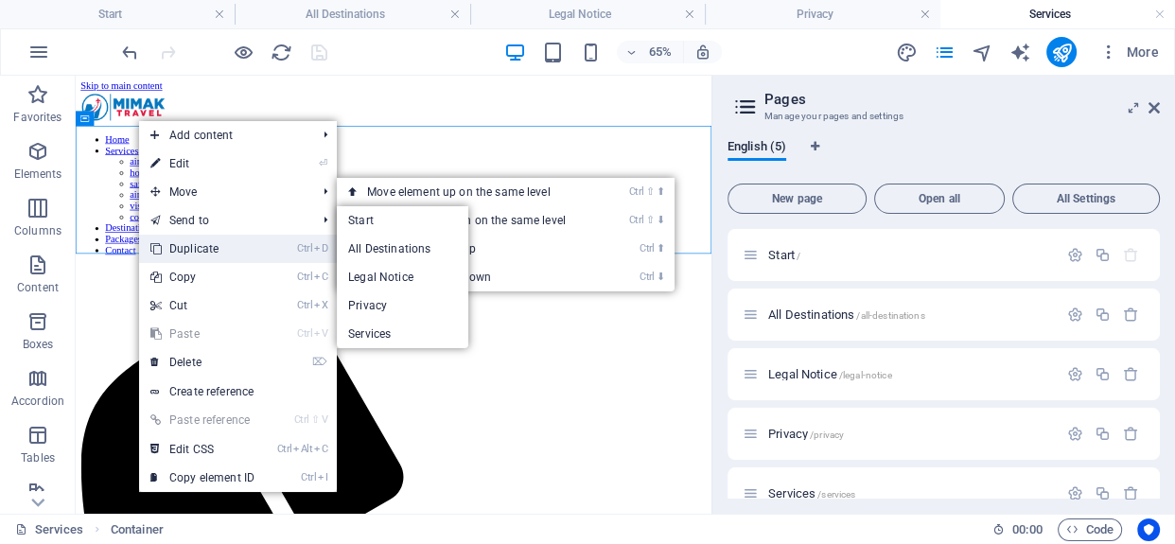
click at [198, 249] on link "Ctrl D Duplicate" at bounding box center [202, 249] width 127 height 28
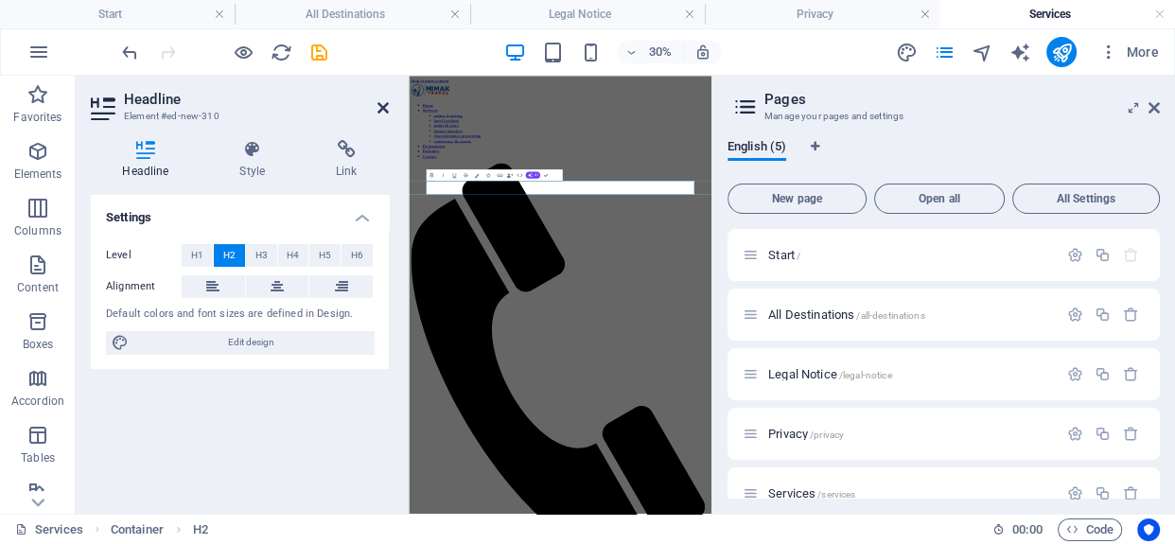
drag, startPoint x: 378, startPoint y: 103, endPoint x: 466, endPoint y: 44, distance: 106.3
click at [378, 103] on icon at bounding box center [383, 107] width 11 height 15
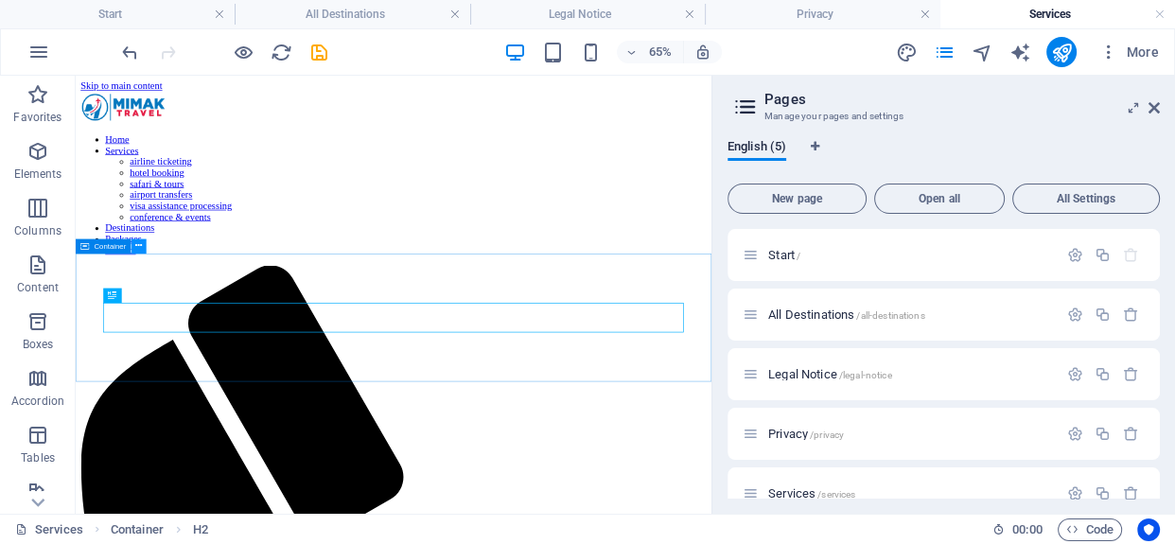
click at [140, 248] on icon at bounding box center [138, 246] width 7 height 13
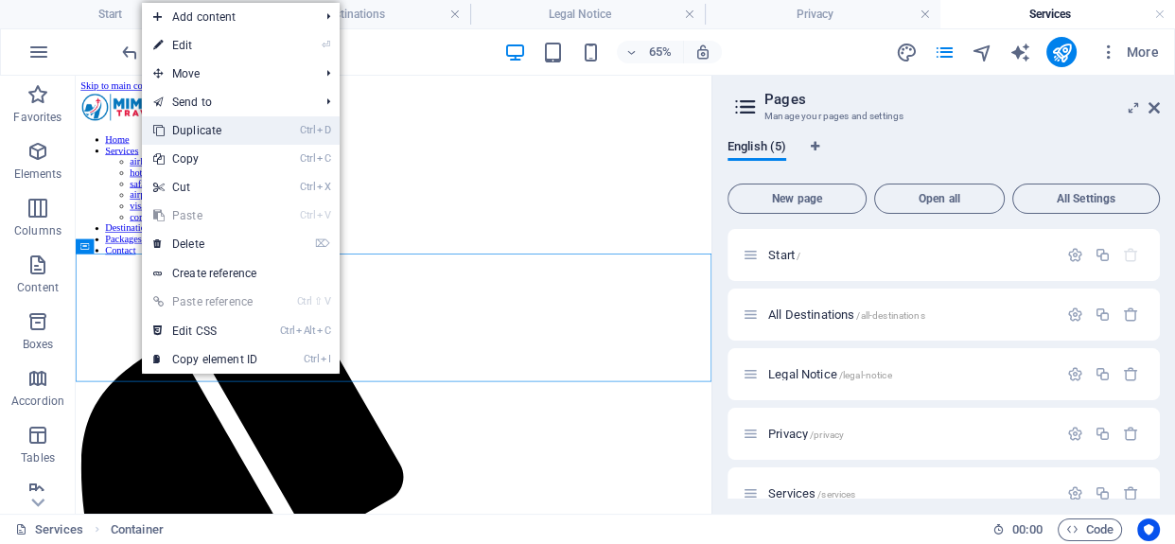
click at [217, 134] on link "Ctrl D Duplicate" at bounding box center [205, 130] width 127 height 28
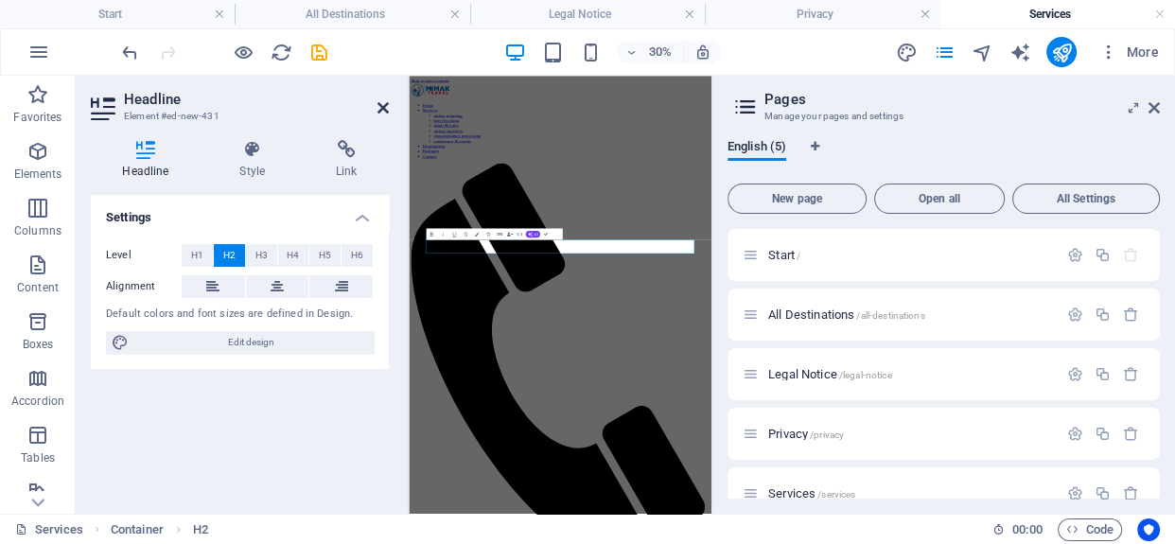
click at [383, 113] on icon at bounding box center [383, 107] width 11 height 15
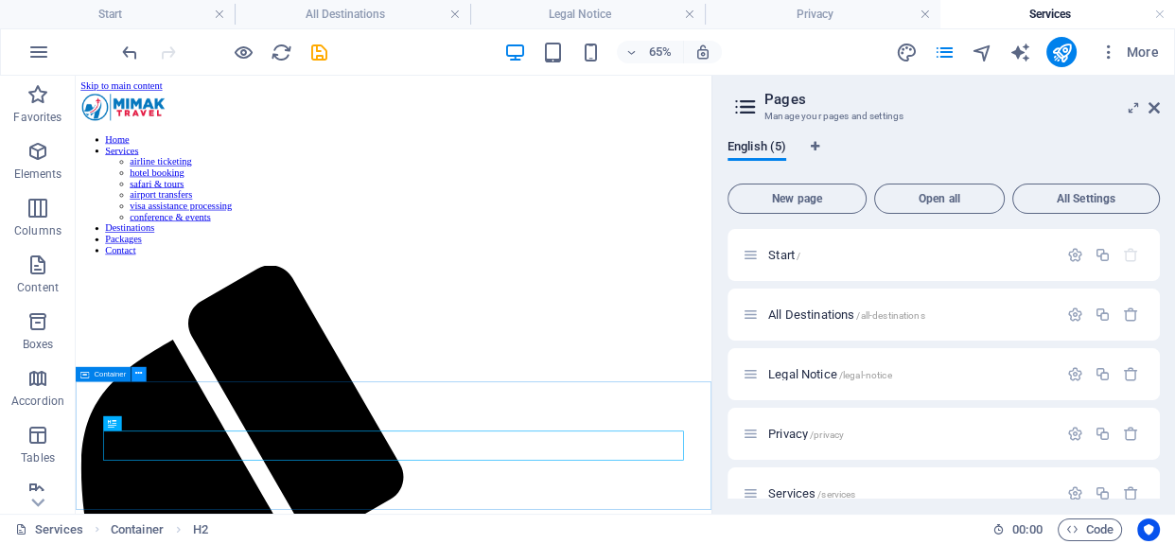
click at [142, 375] on button at bounding box center [139, 374] width 15 height 15
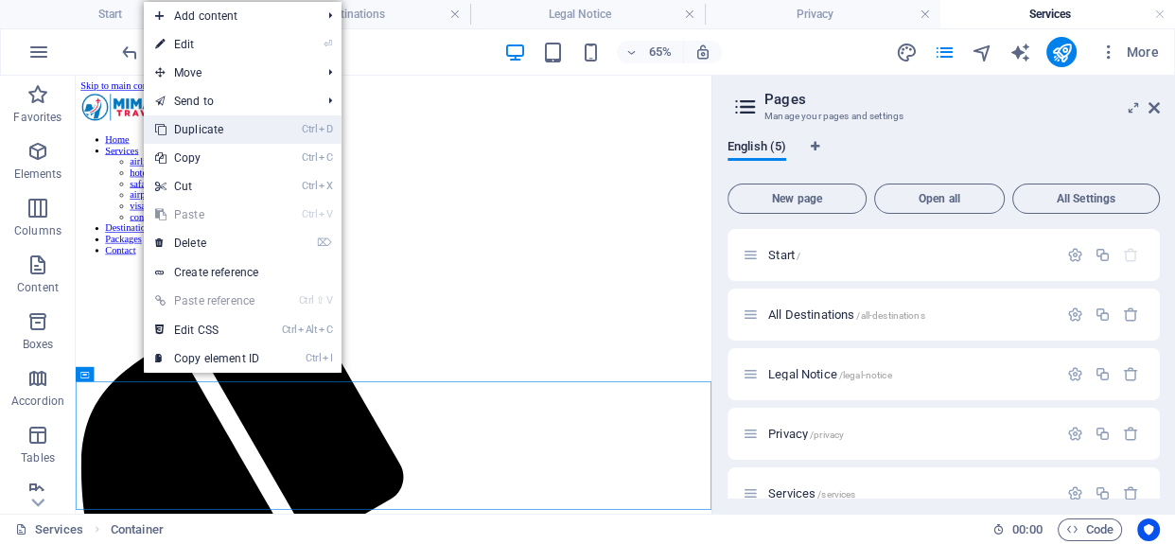
click at [258, 133] on link "Ctrl D Duplicate" at bounding box center [207, 129] width 127 height 28
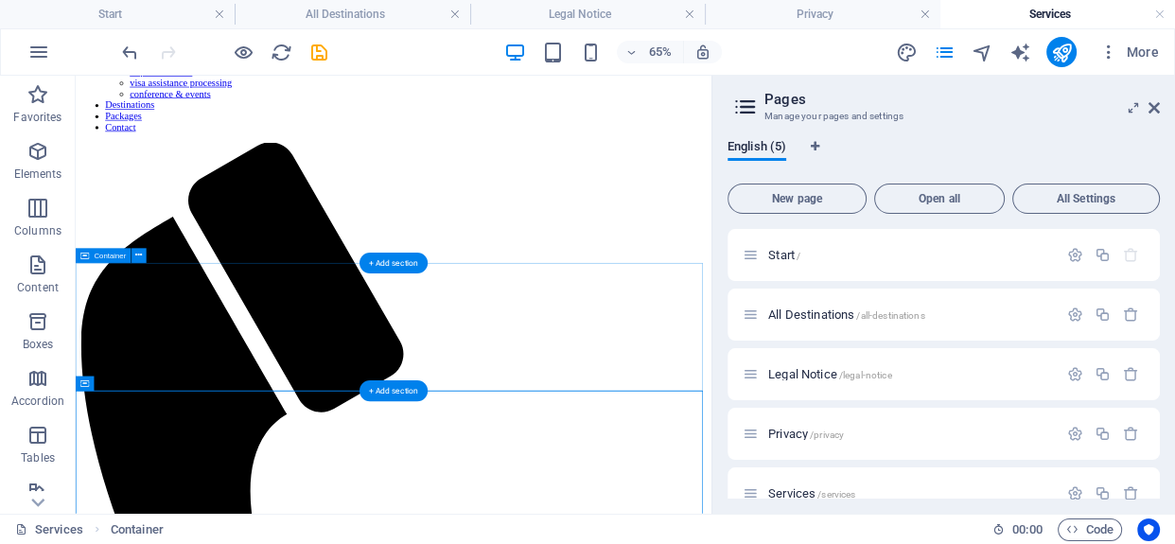
scroll to position [189, 0]
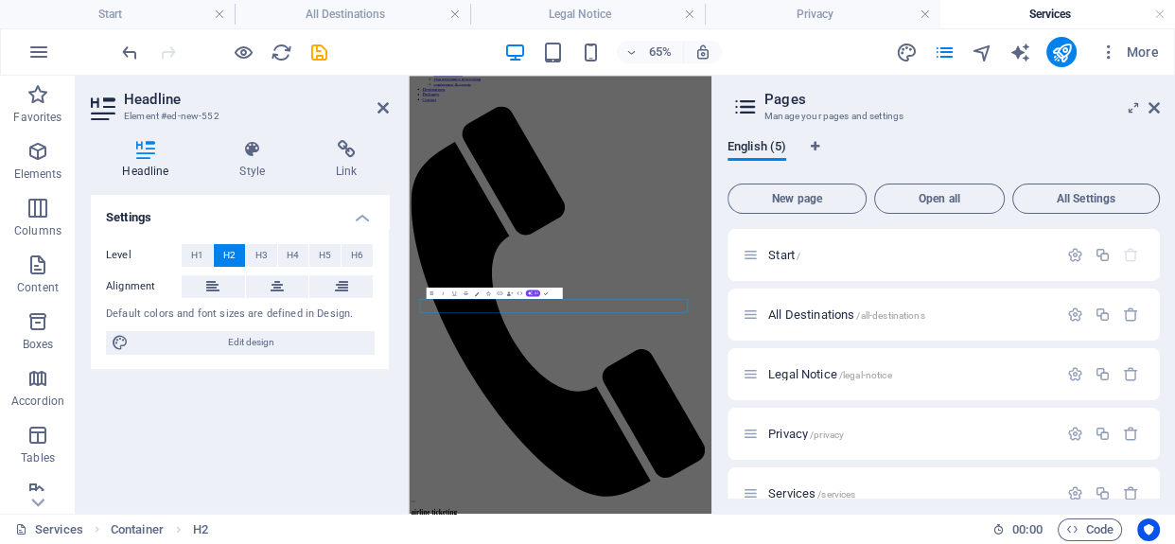
scroll to position [0, 0]
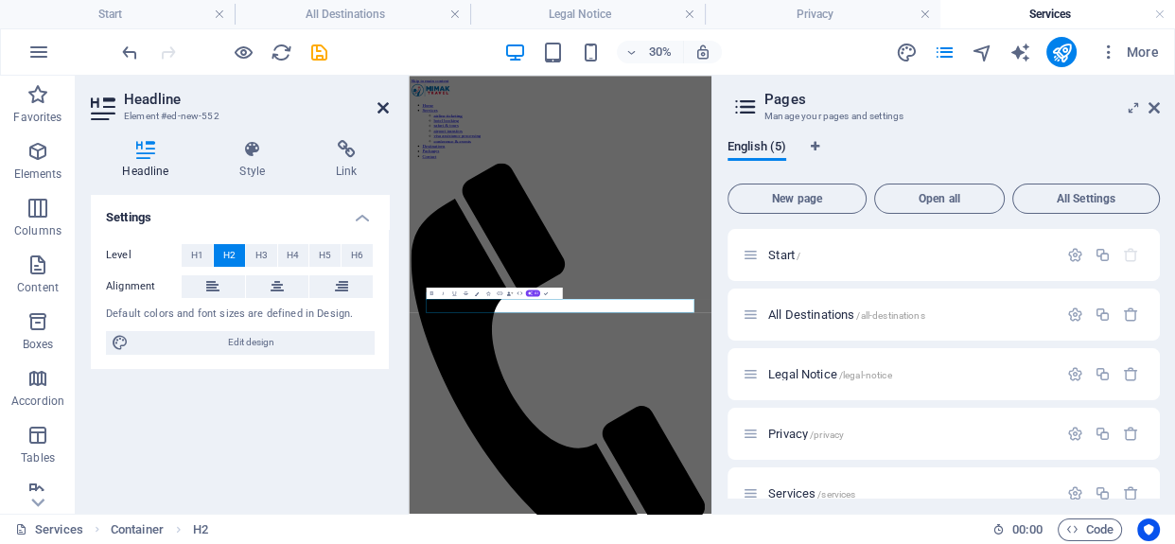
click at [378, 109] on icon at bounding box center [383, 107] width 11 height 15
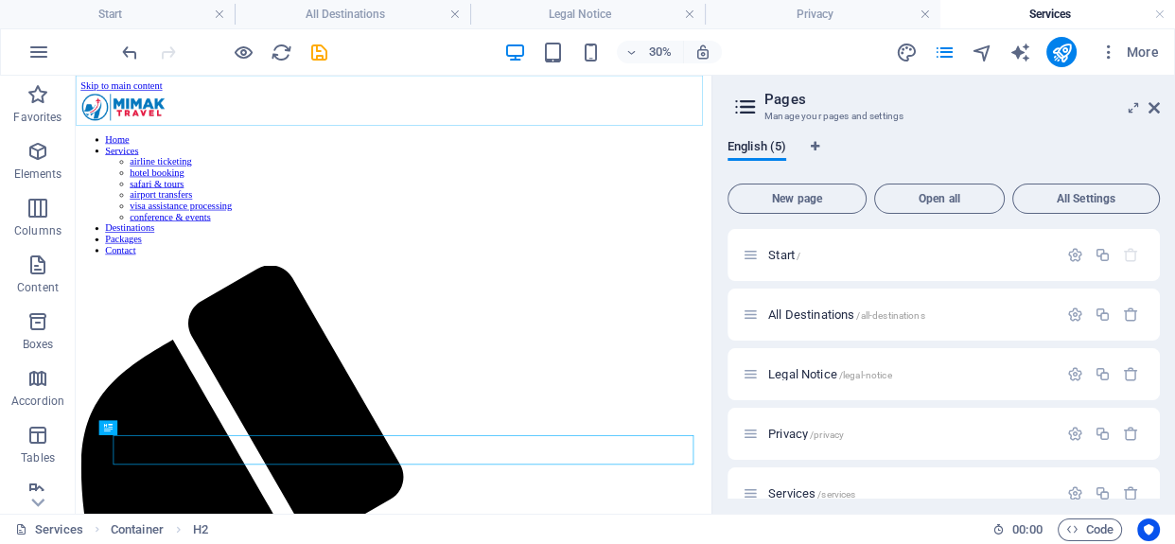
scroll to position [189, 0]
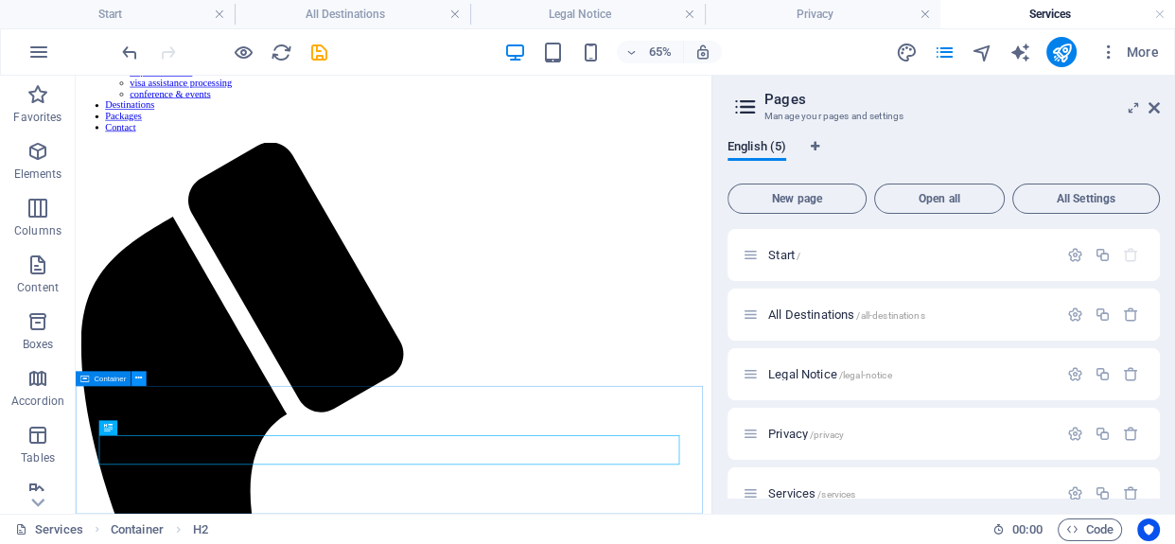
click at [138, 378] on icon at bounding box center [138, 378] width 7 height 13
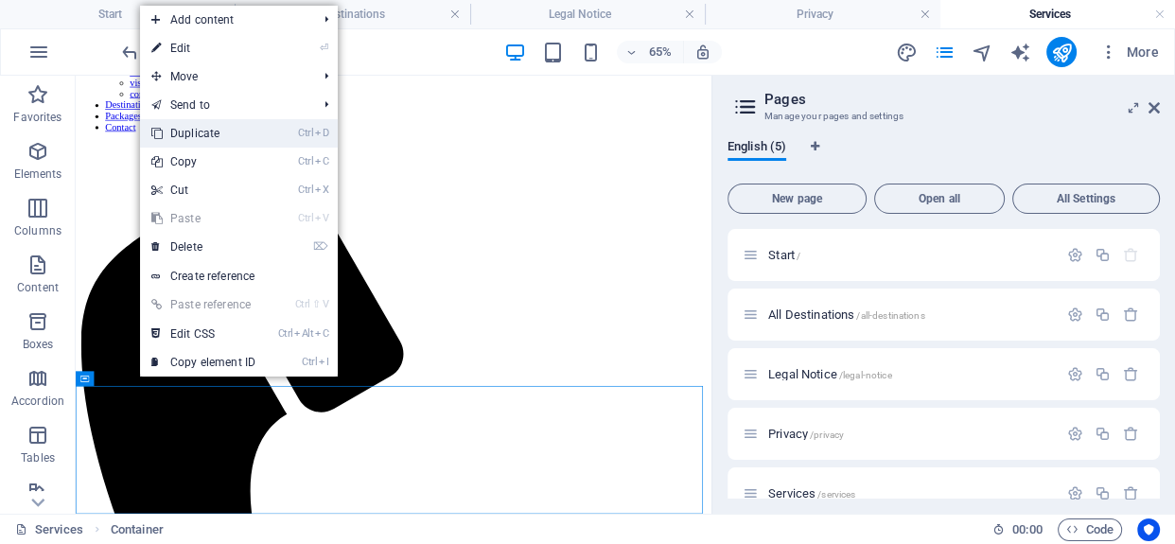
click at [206, 129] on link "Ctrl D Duplicate" at bounding box center [203, 133] width 127 height 28
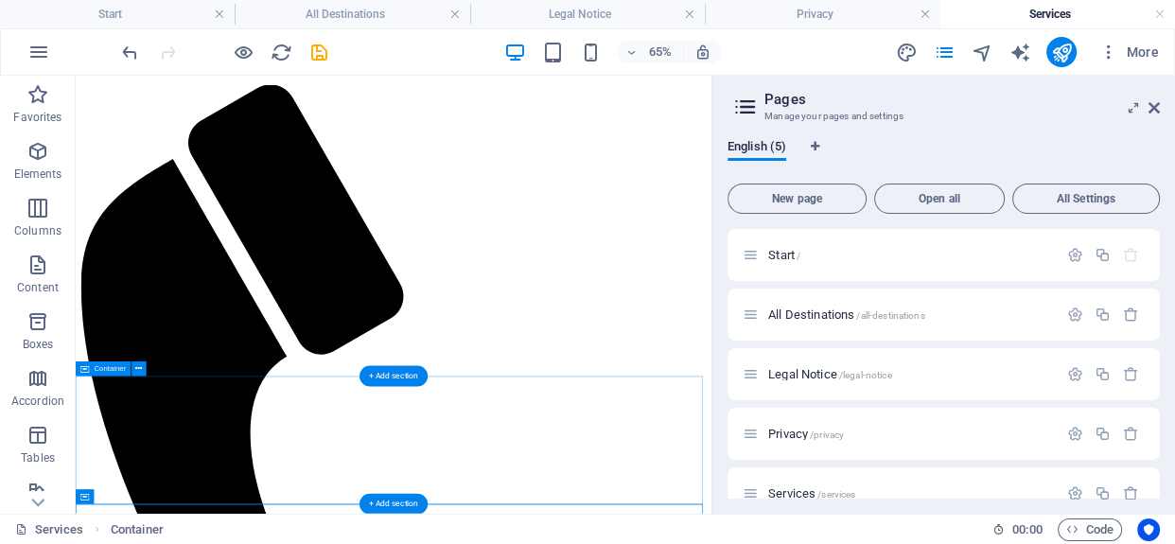
scroll to position [387, 0]
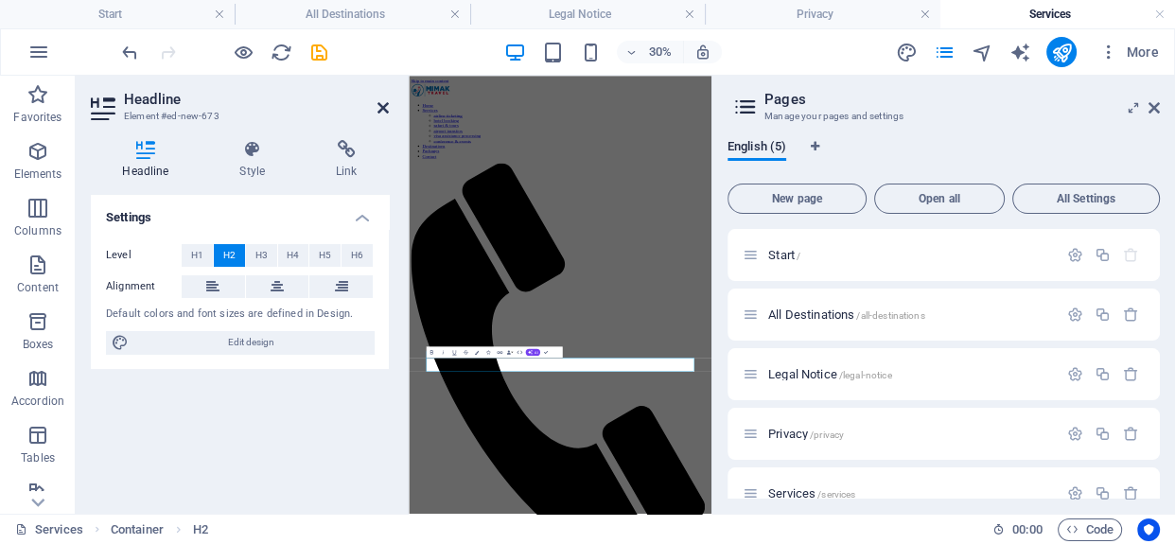
click at [383, 103] on icon at bounding box center [383, 107] width 11 height 15
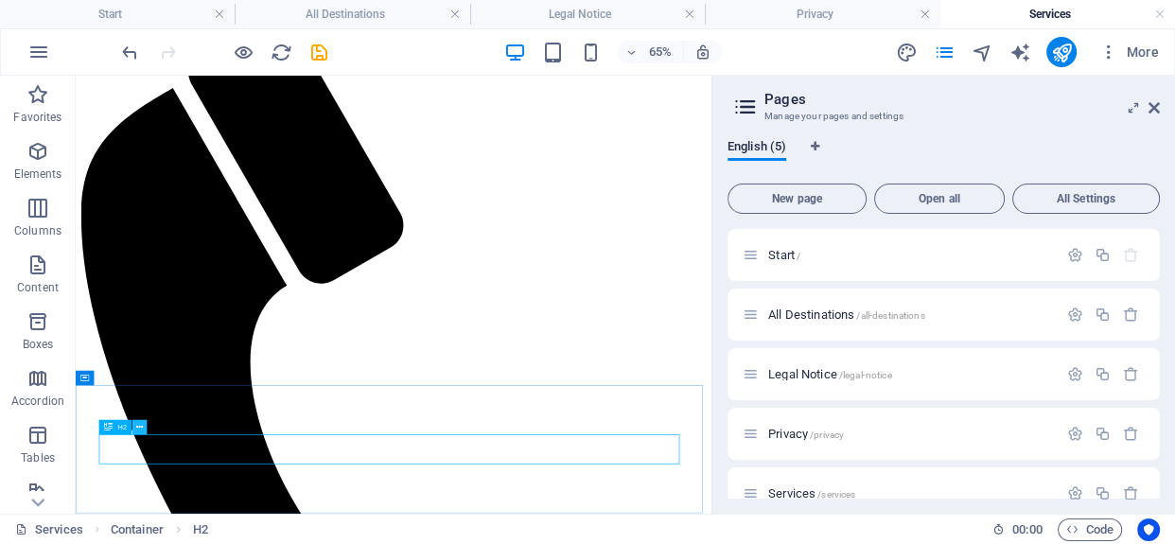
click at [137, 429] on icon at bounding box center [139, 427] width 7 height 13
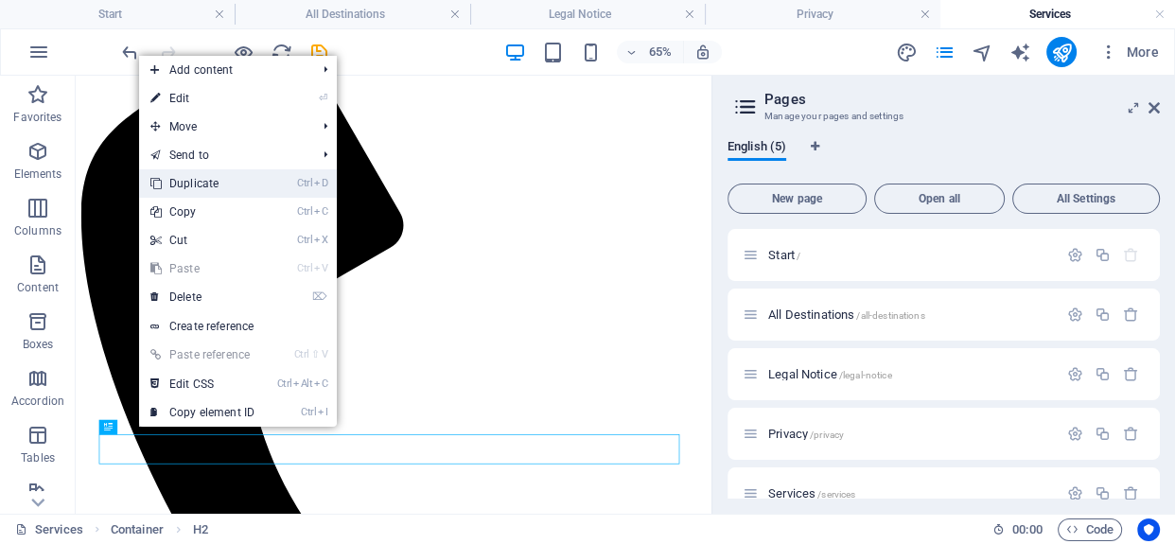
click at [227, 189] on link "Ctrl D Duplicate" at bounding box center [202, 183] width 127 height 28
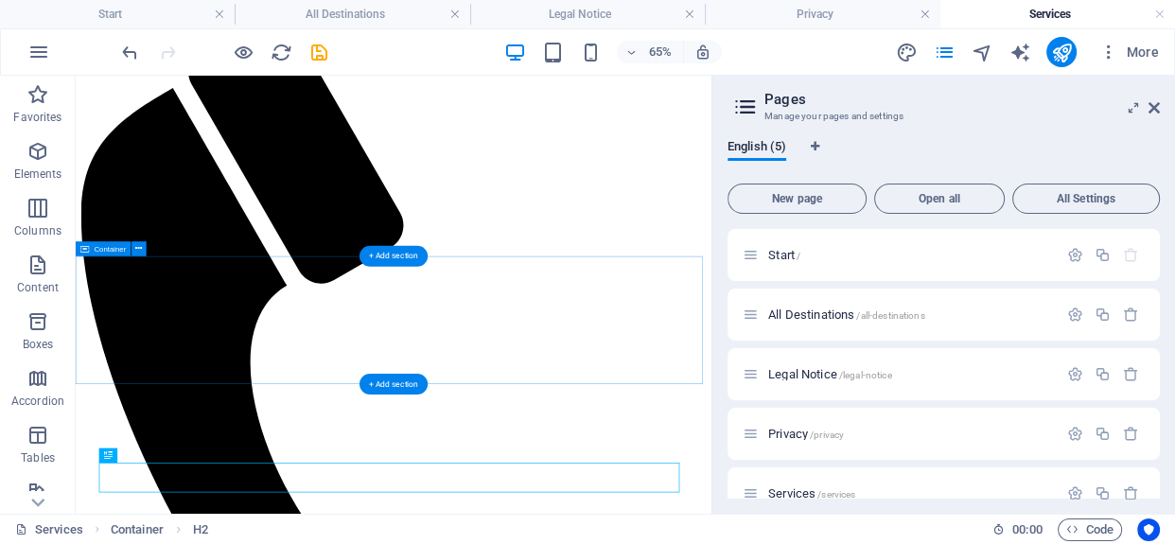
scroll to position [432, 0]
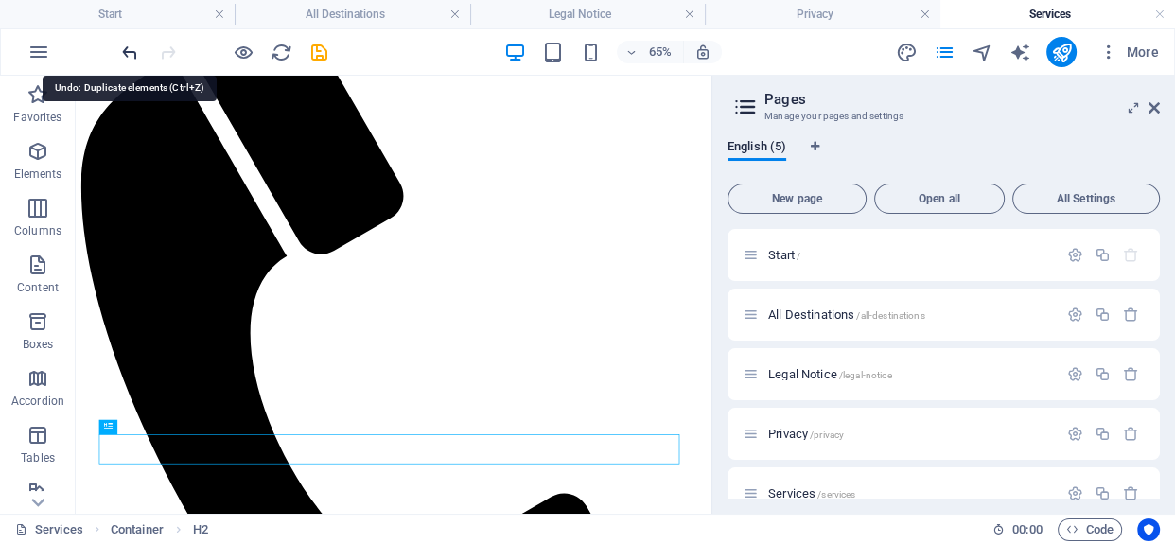
click at [132, 56] on icon "undo" at bounding box center [130, 53] width 22 height 22
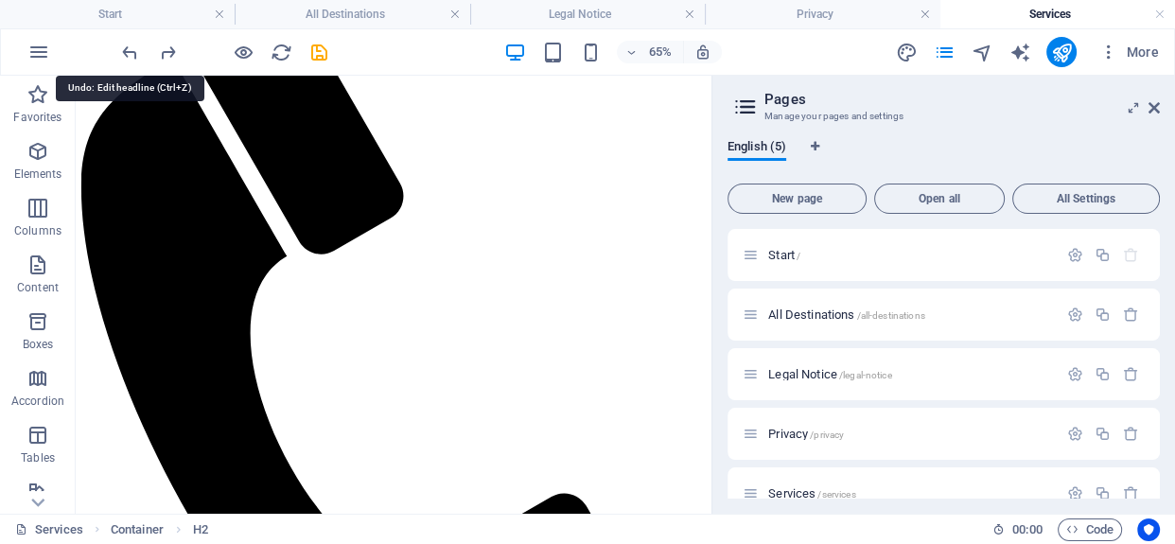
scroll to position [387, 0]
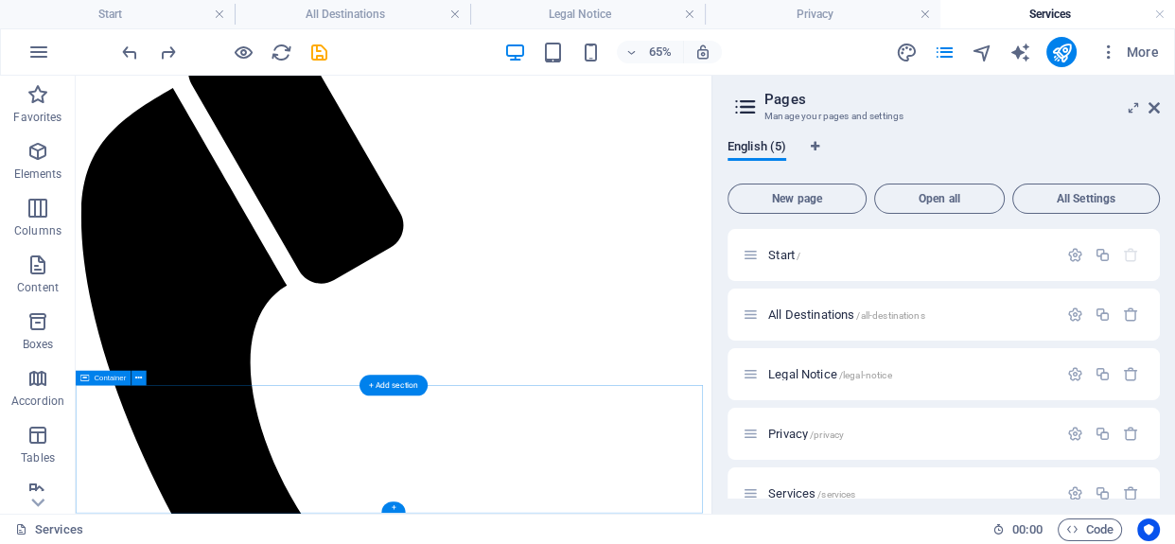
click at [137, 378] on icon at bounding box center [138, 378] width 7 height 13
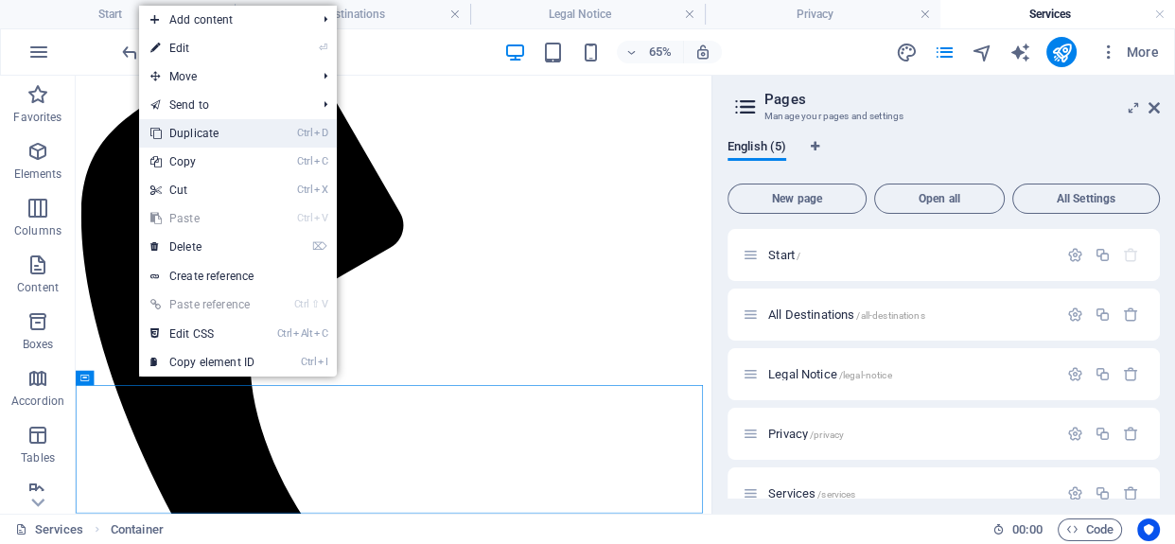
click at [224, 133] on link "Ctrl D Duplicate" at bounding box center [202, 133] width 127 height 28
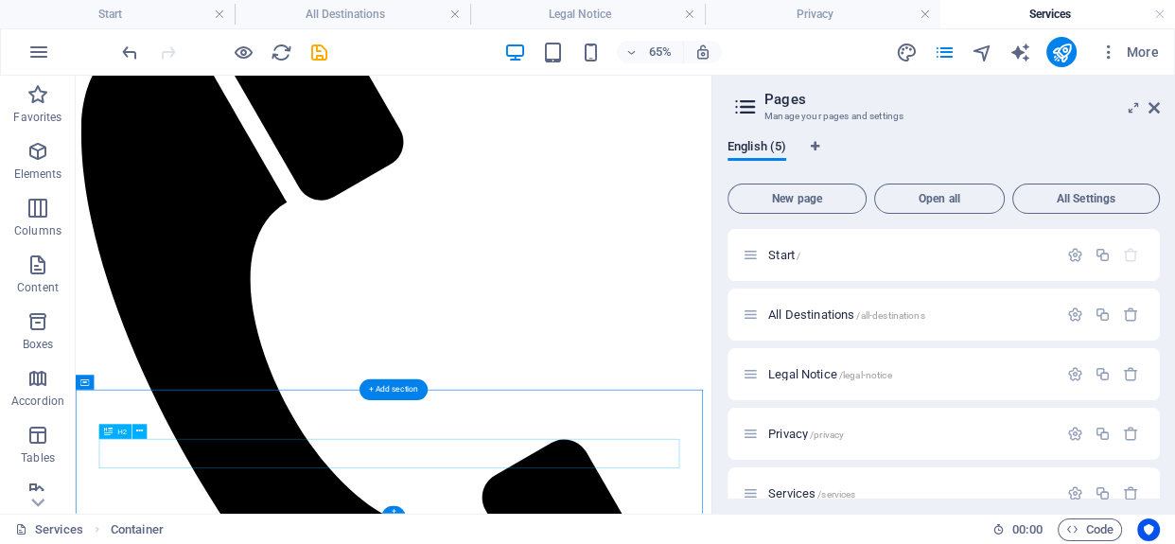
scroll to position [584, 0]
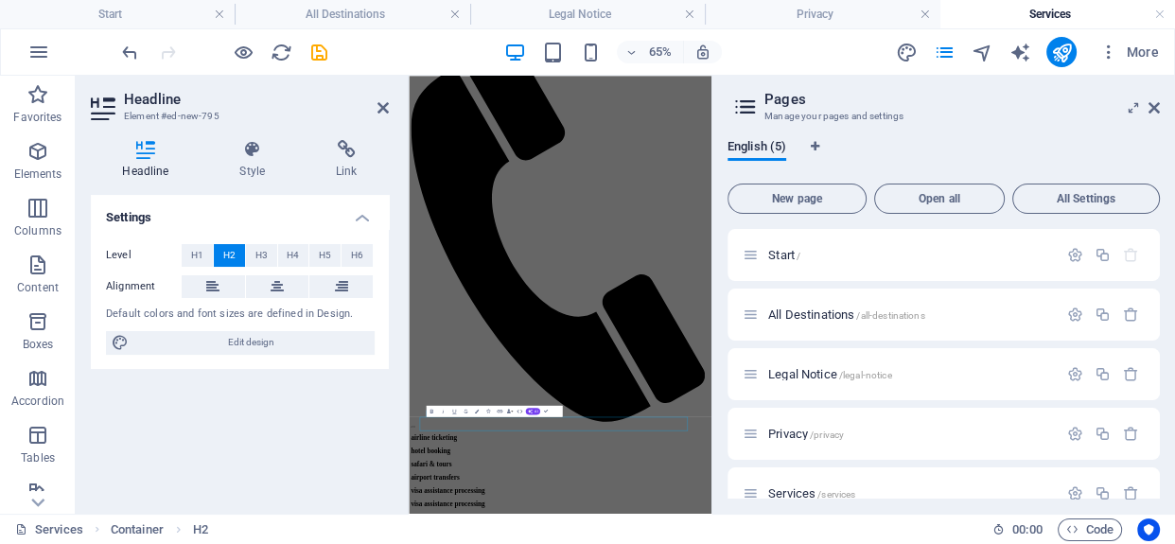
scroll to position [0, 0]
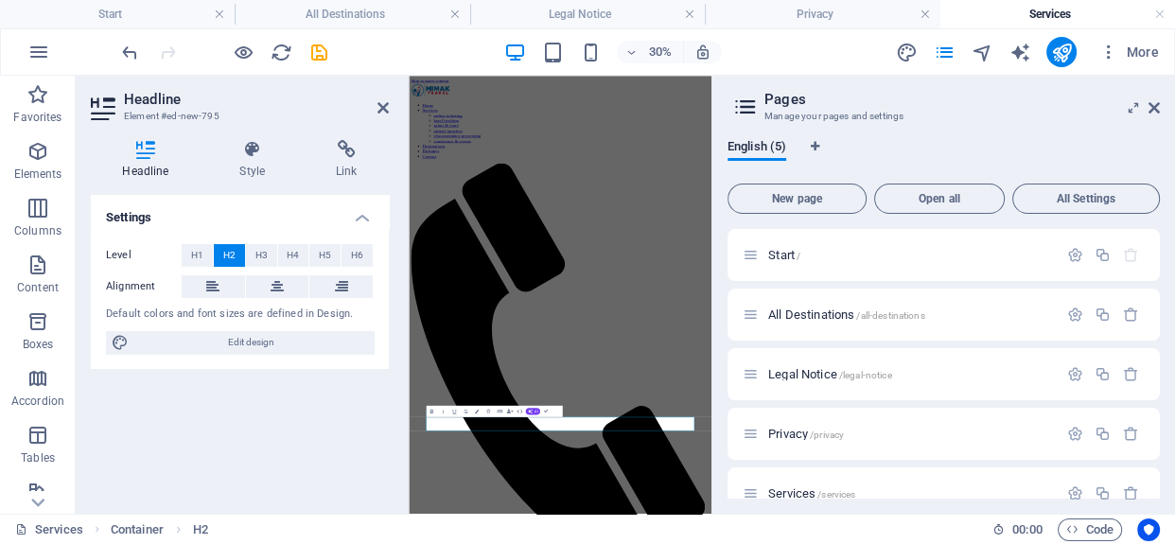
click at [356, 446] on div "Settings Level H1 H2 H3 H4 H5 H6 Alignment Default colors and font sizes are de…" at bounding box center [240, 347] width 298 height 304
click at [379, 107] on icon at bounding box center [383, 107] width 11 height 15
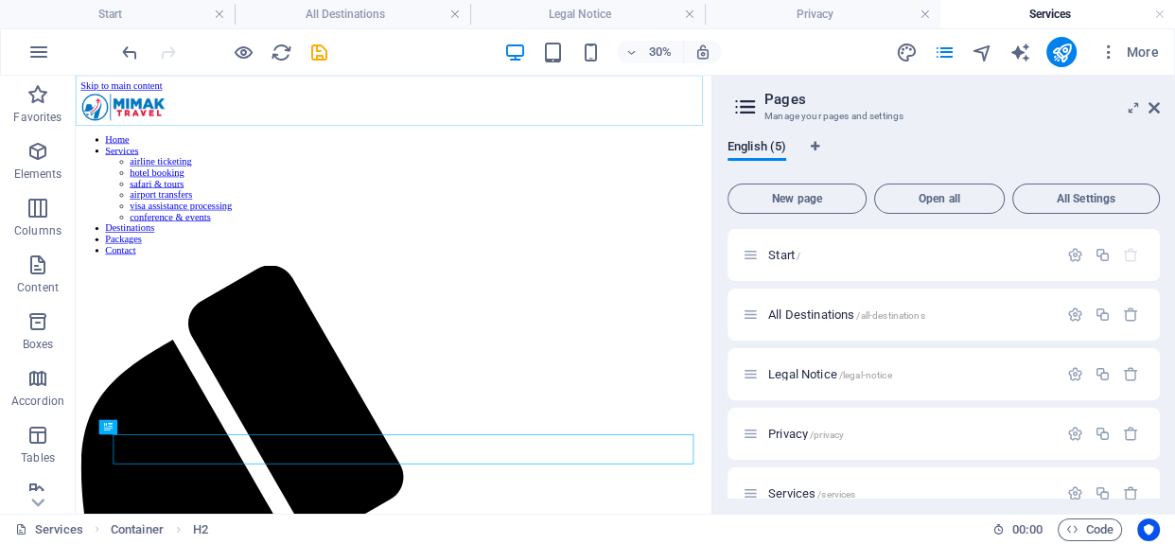
scroll to position [584, 0]
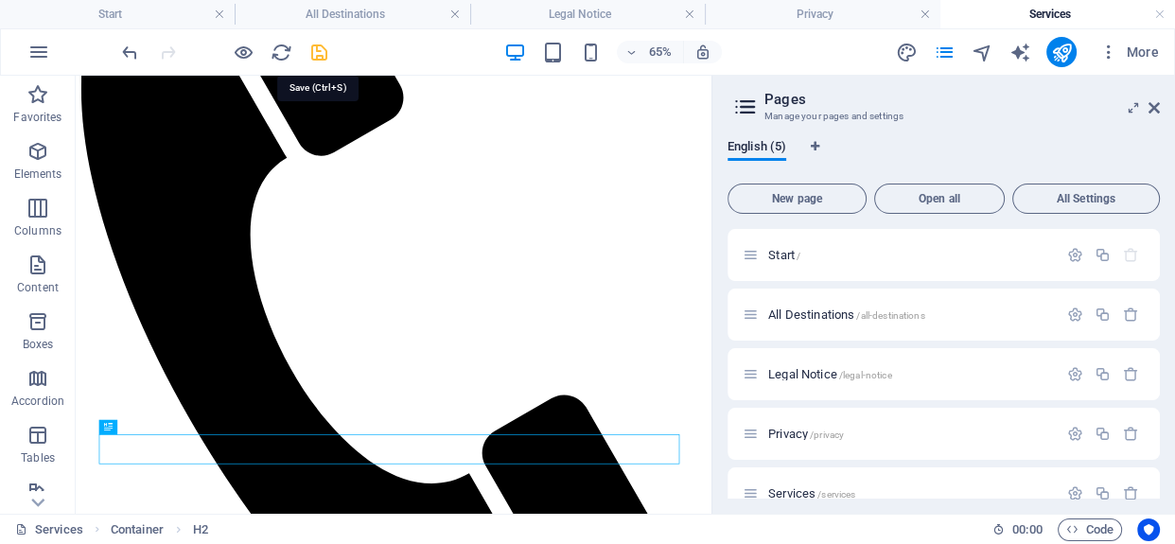
drag, startPoint x: 322, startPoint y: 48, endPoint x: 585, endPoint y: 124, distance: 273.7
click at [322, 48] on icon "save" at bounding box center [319, 53] width 22 height 22
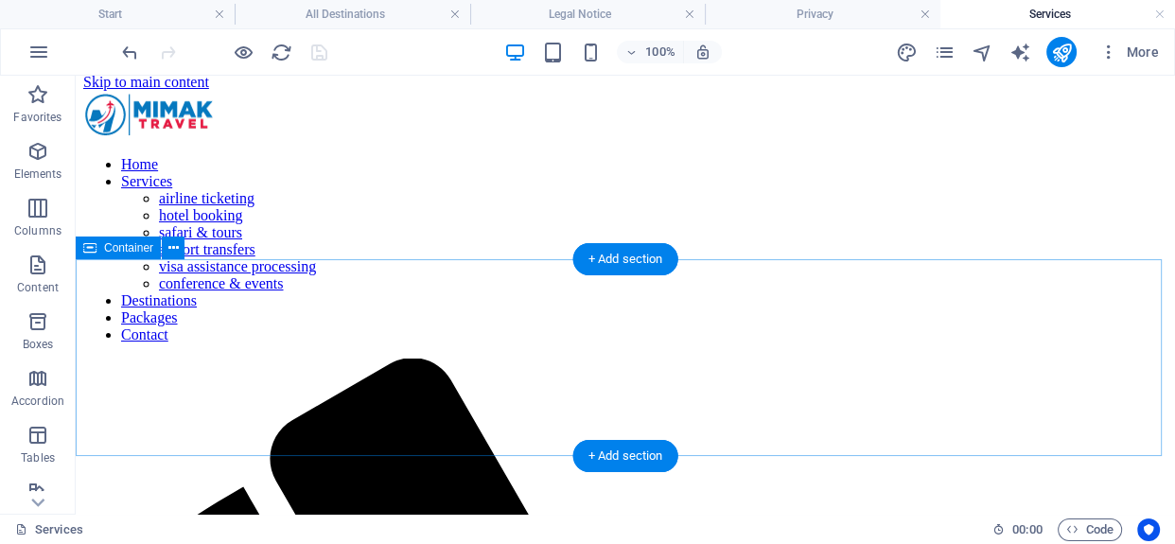
scroll to position [0, 0]
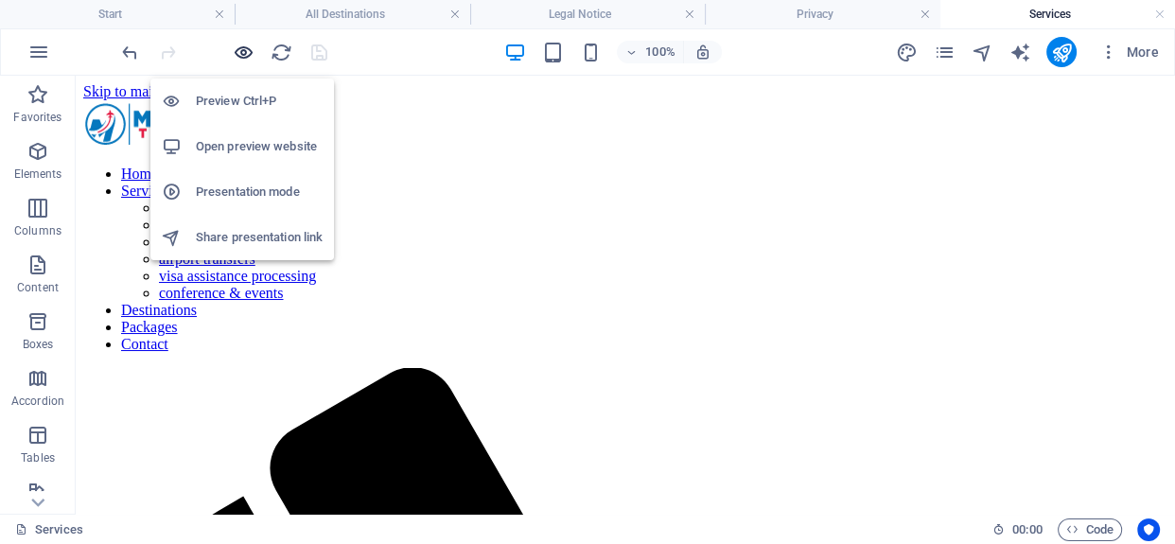
click at [246, 49] on icon "button" at bounding box center [244, 53] width 22 height 22
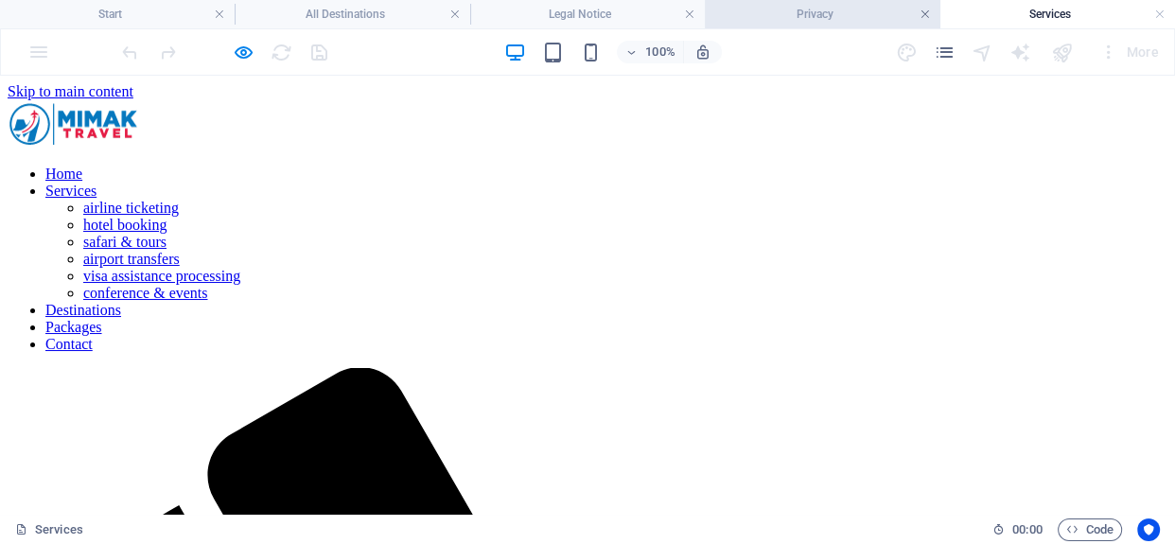
click at [922, 11] on link at bounding box center [924, 15] width 11 height 18
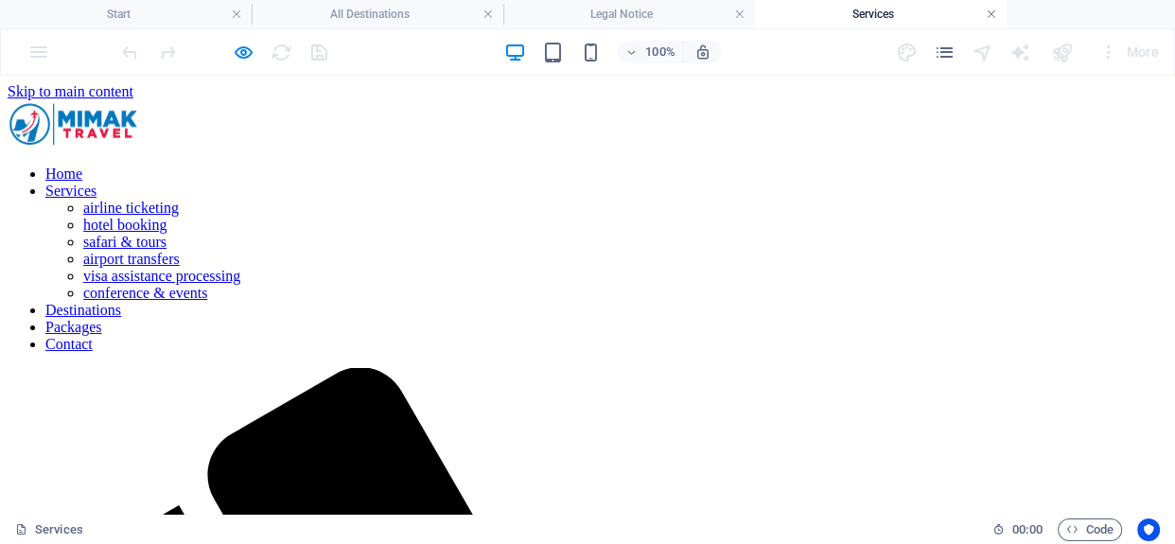
click at [988, 11] on link at bounding box center [991, 15] width 11 height 18
click at [738, 10] on link at bounding box center [739, 15] width 11 height 18
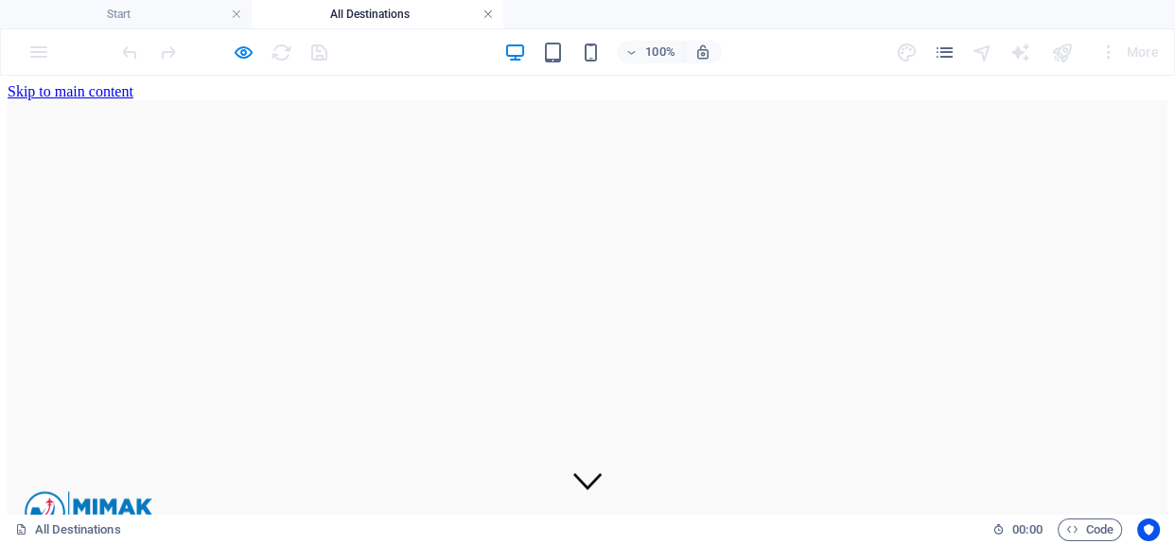
click at [491, 12] on link at bounding box center [488, 15] width 11 height 18
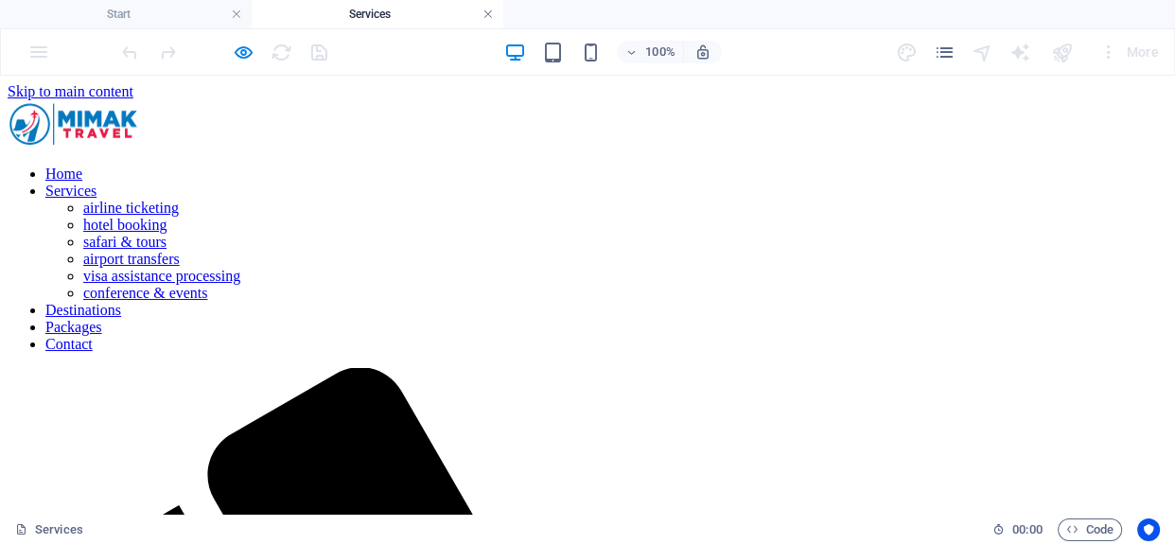
click at [484, 11] on link at bounding box center [488, 15] width 11 height 18
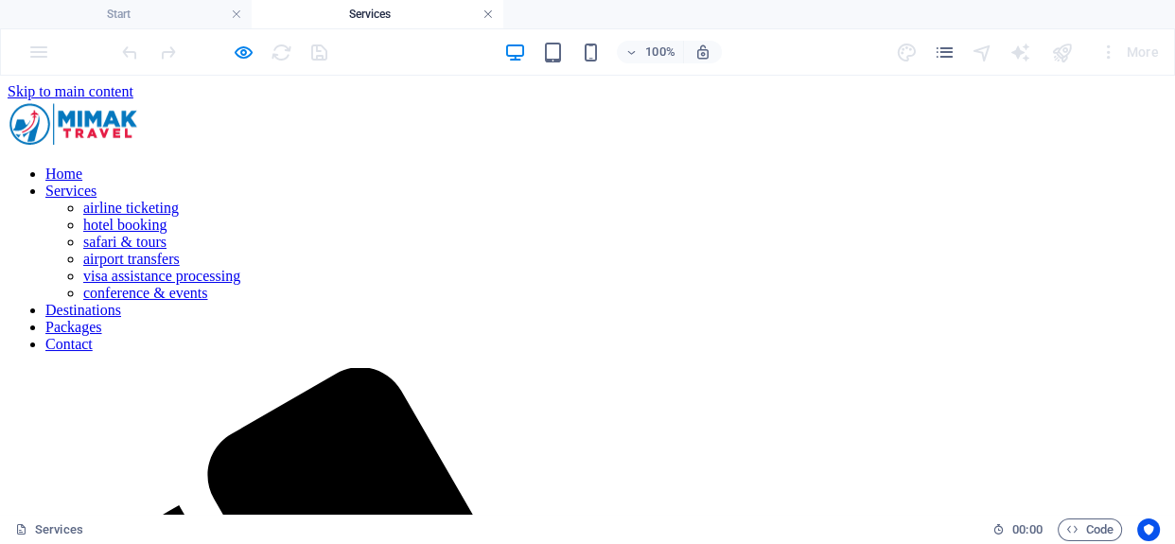
click at [484, 12] on link at bounding box center [488, 15] width 11 height 18
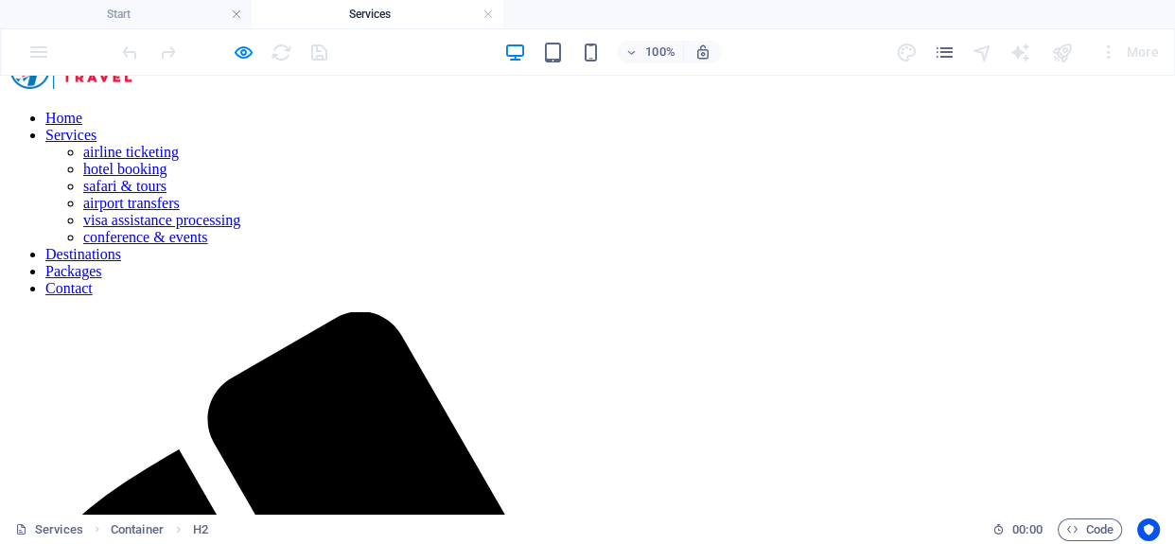
scroll to position [45, 0]
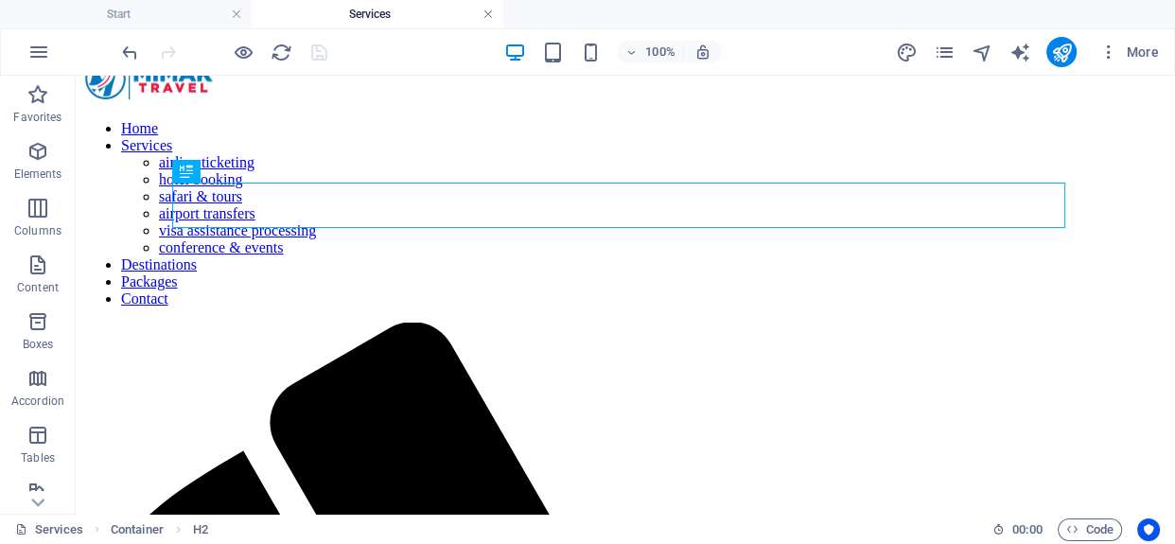
click at [484, 14] on link at bounding box center [488, 15] width 11 height 18
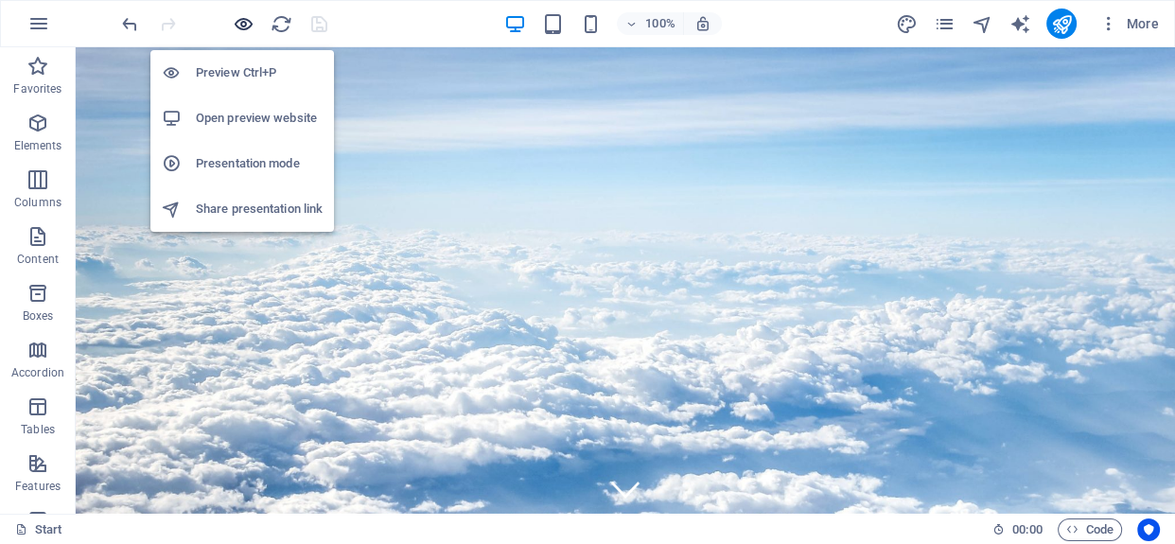
click at [243, 26] on icon "button" at bounding box center [244, 24] width 22 height 22
click at [238, 18] on icon "button" at bounding box center [244, 24] width 22 height 22
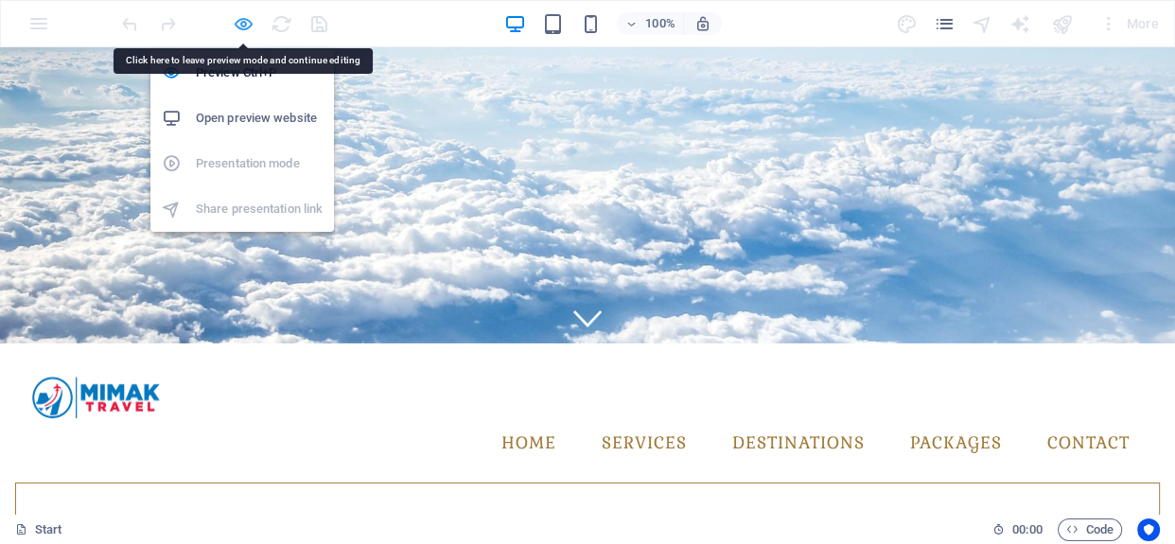
click at [241, 17] on icon "button" at bounding box center [244, 24] width 22 height 22
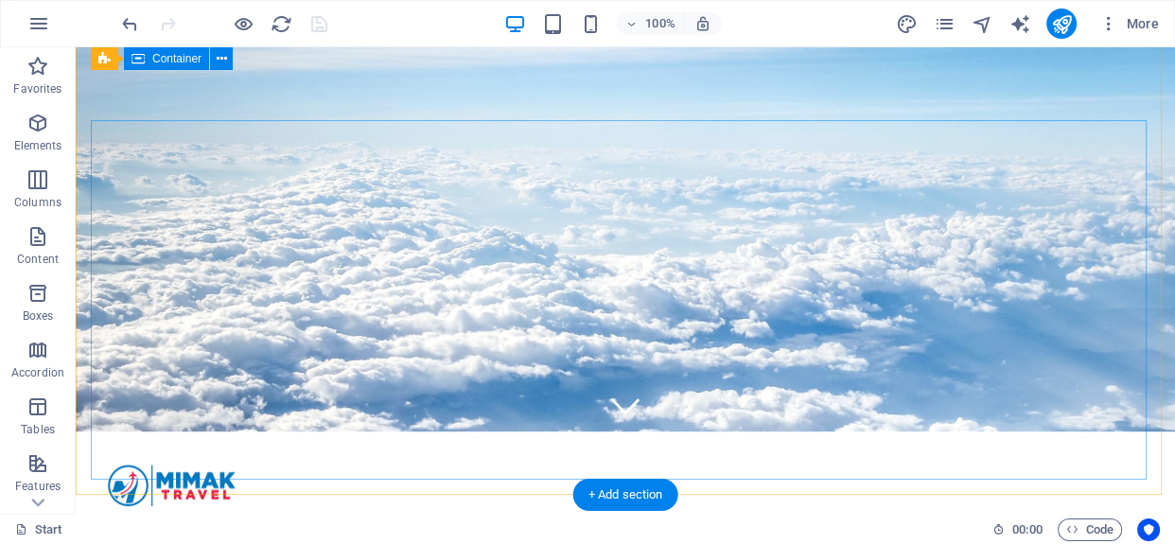
scroll to position [0, 0]
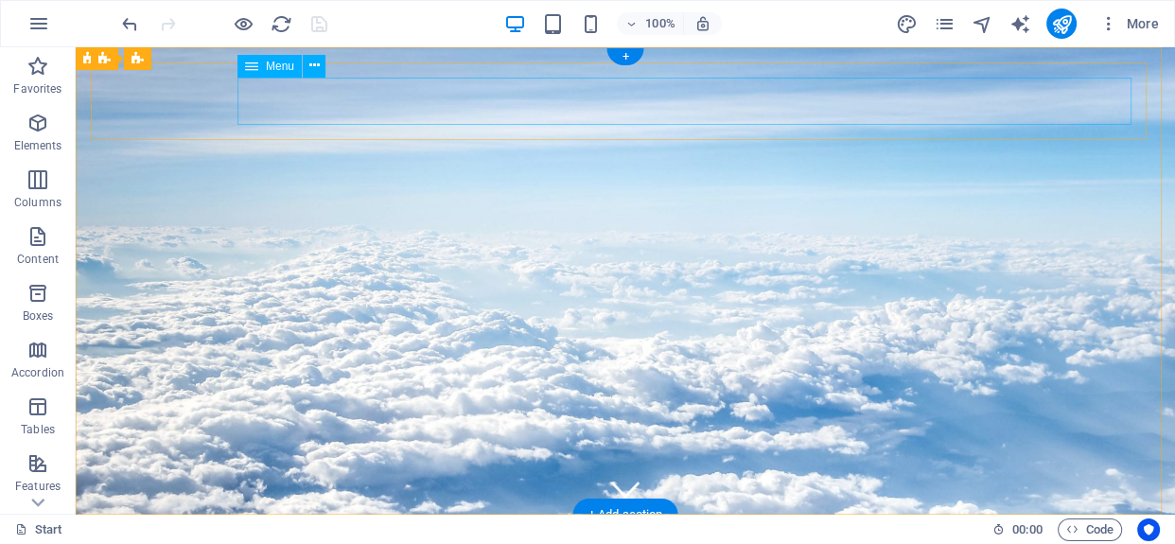
select select
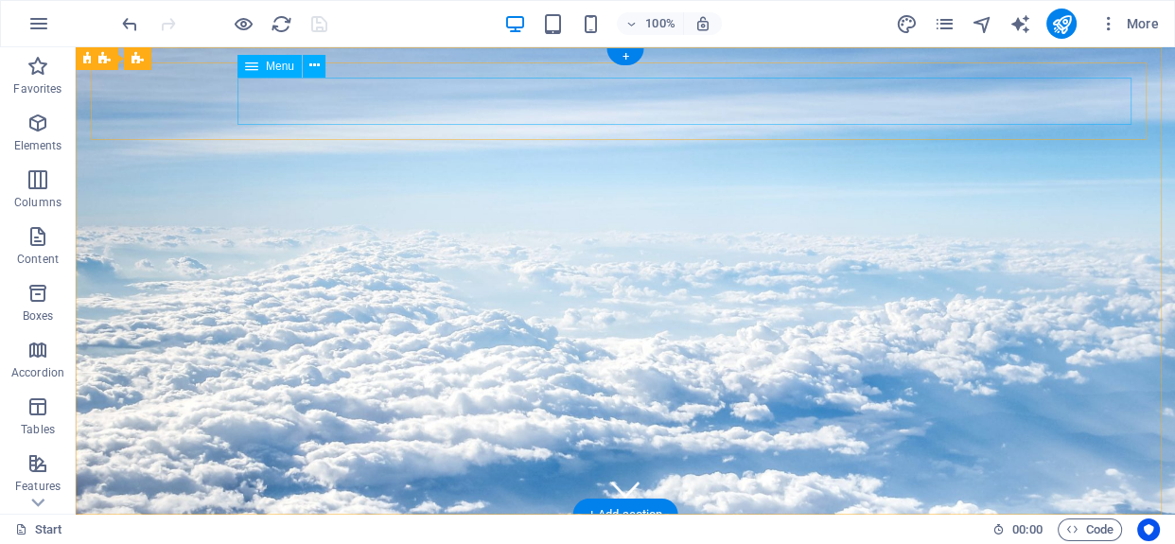
select select
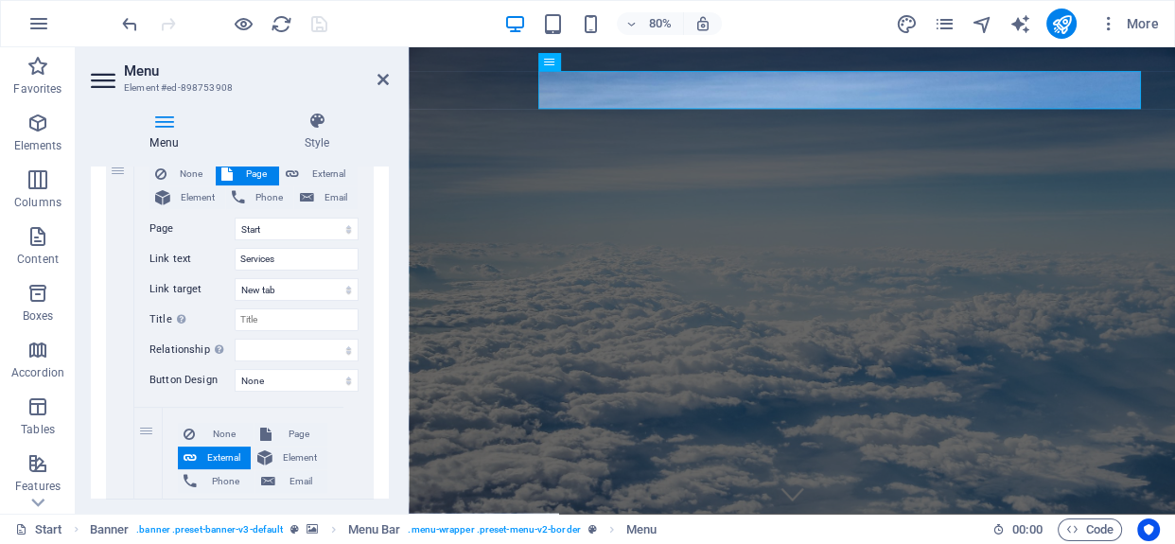
scroll to position [343, 0]
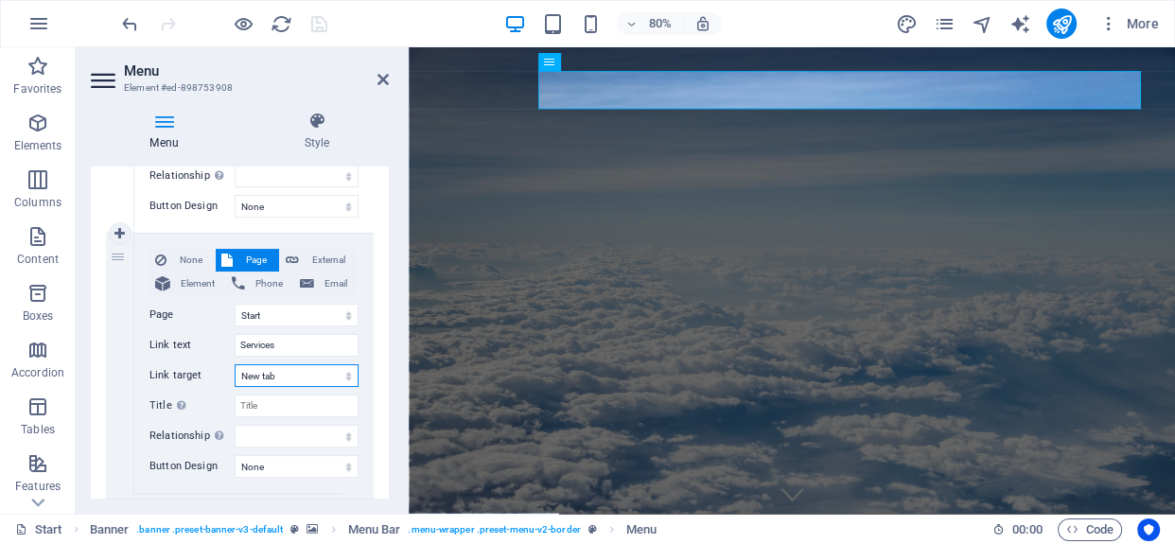
click at [343, 375] on select "New tab Same tab Overlay" at bounding box center [297, 375] width 124 height 23
click at [389, 141] on div "Menu Style Menu Auto Custom Create custom menu items for this menu. Recommended…" at bounding box center [240, 305] width 328 height 417
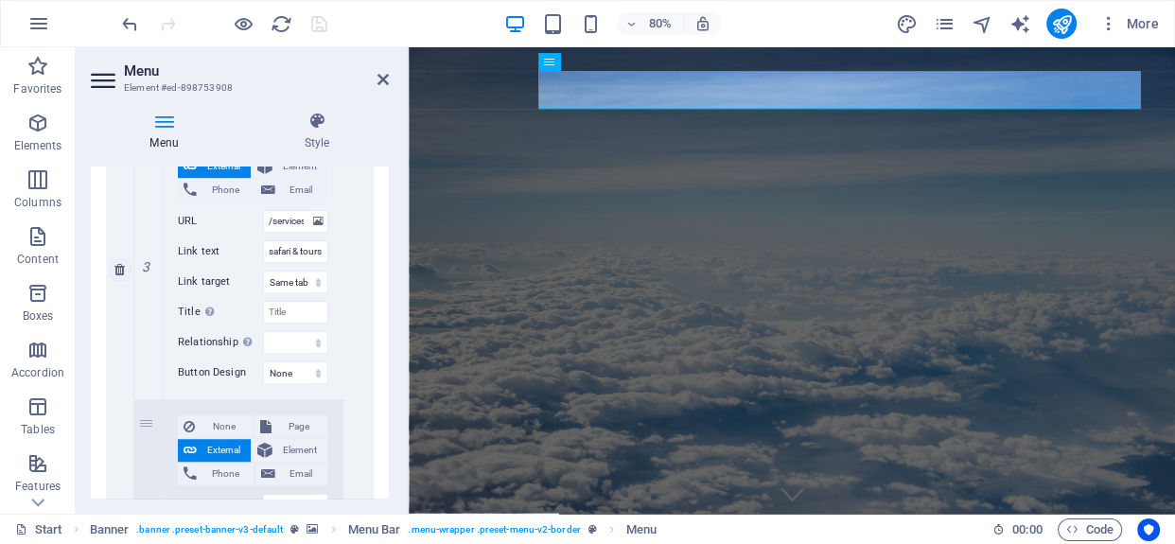
scroll to position [1290, 0]
click at [303, 278] on select "New tab Same tab Overlay" at bounding box center [295, 281] width 65 height 23
click at [358, 283] on div "None Page External Element Phone Email Page Start All Destinations Legal Notice…" at bounding box center [253, 268] width 239 height 1962
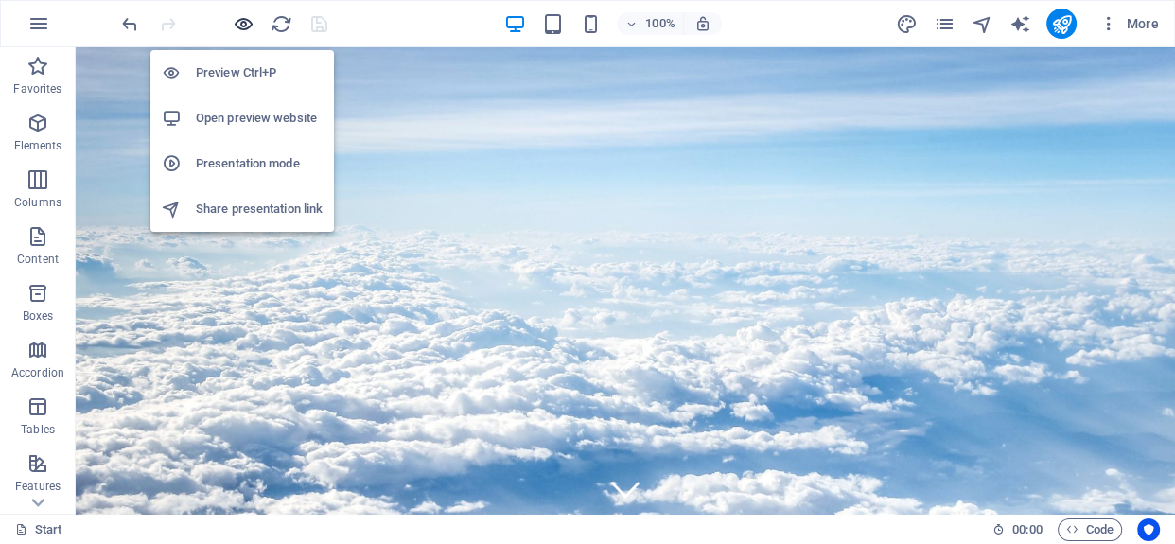
click at [237, 28] on icon "button" at bounding box center [244, 24] width 22 height 22
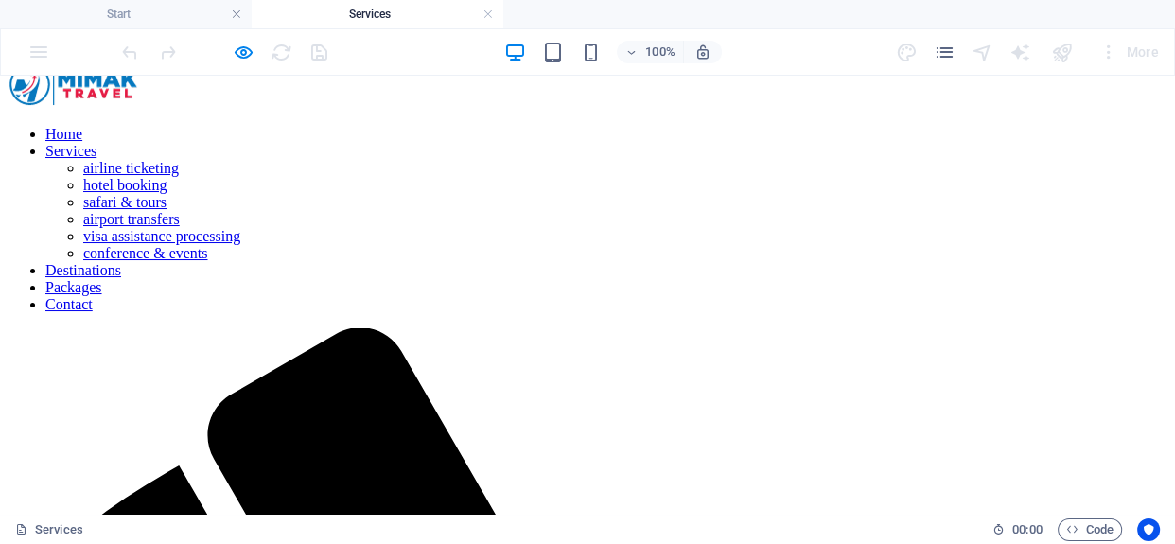
scroll to position [0, 0]
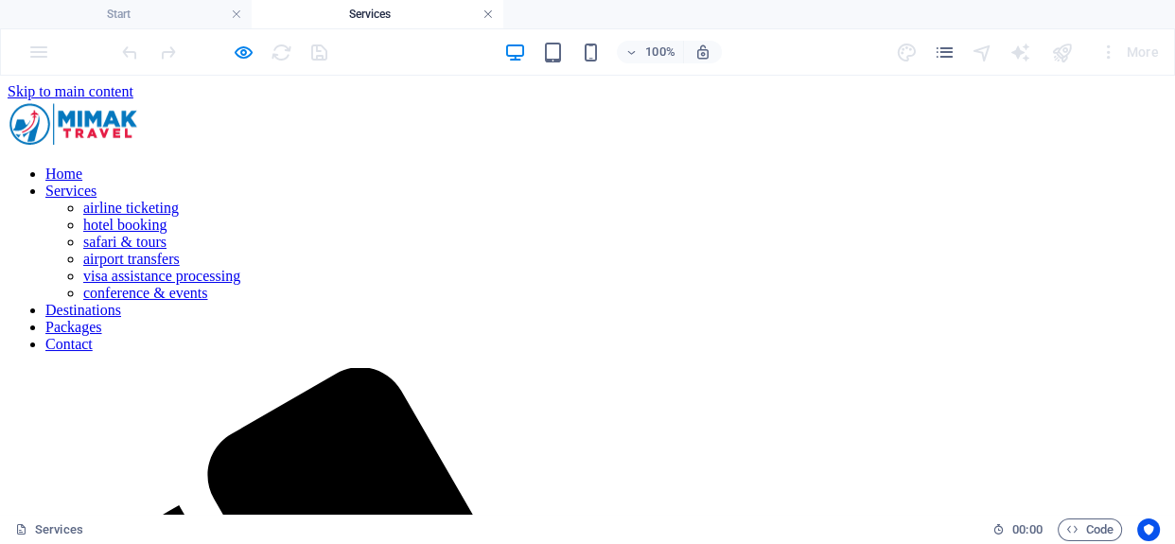
click at [485, 12] on link at bounding box center [488, 15] width 11 height 18
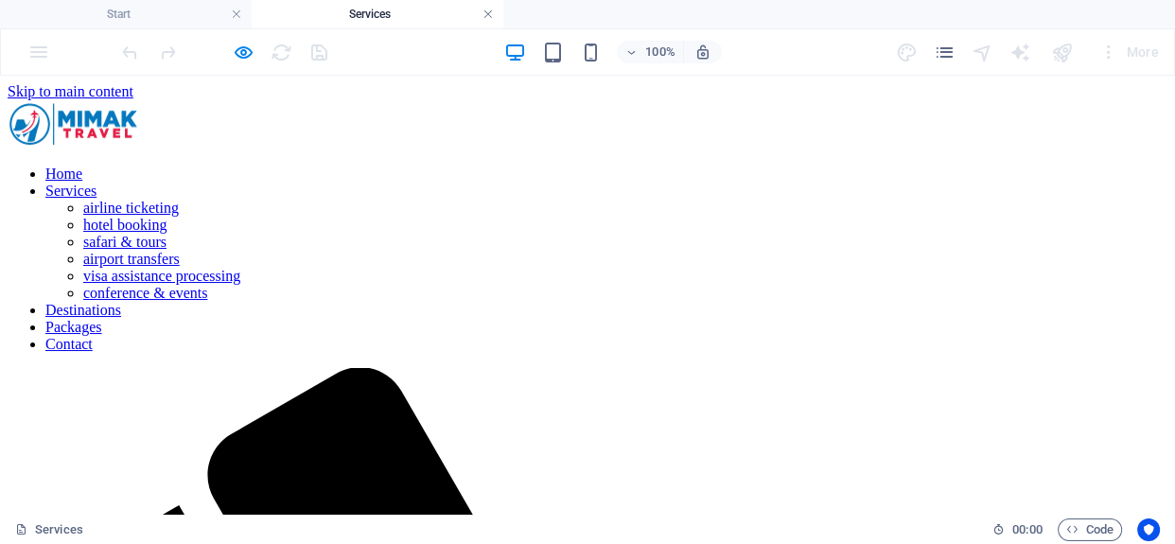
click at [486, 9] on link at bounding box center [488, 15] width 11 height 18
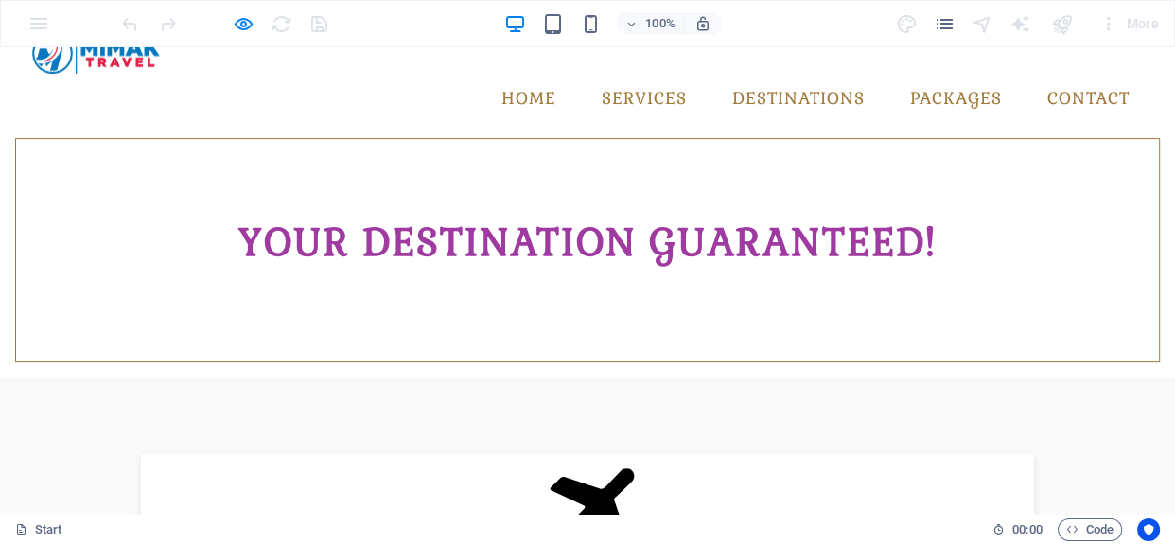
scroll to position [430, 0]
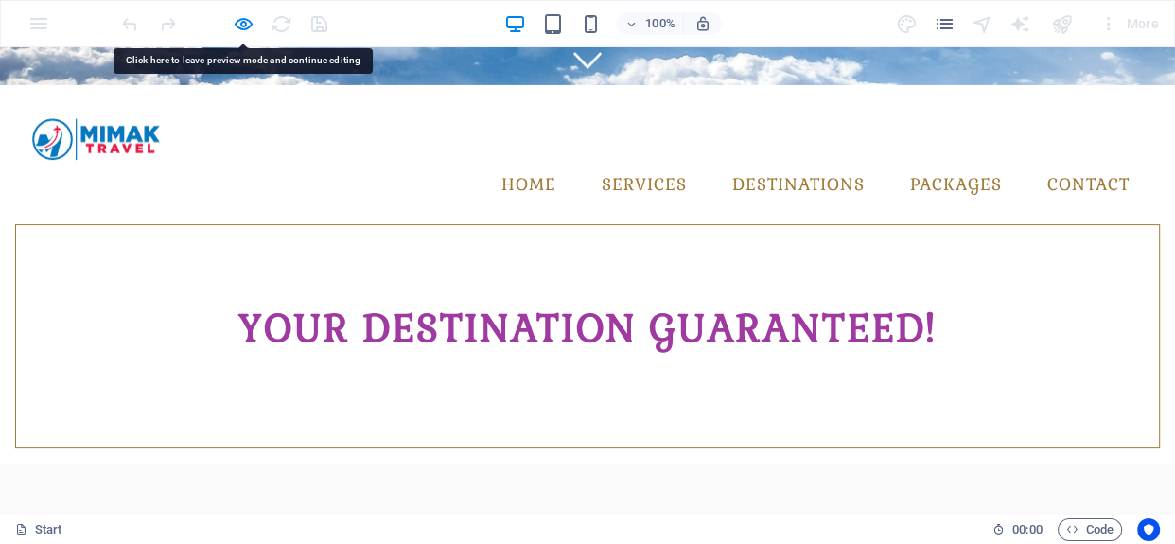
drag, startPoint x: 239, startPoint y: 217, endPoint x: 195, endPoint y: 227, distance: 45.7
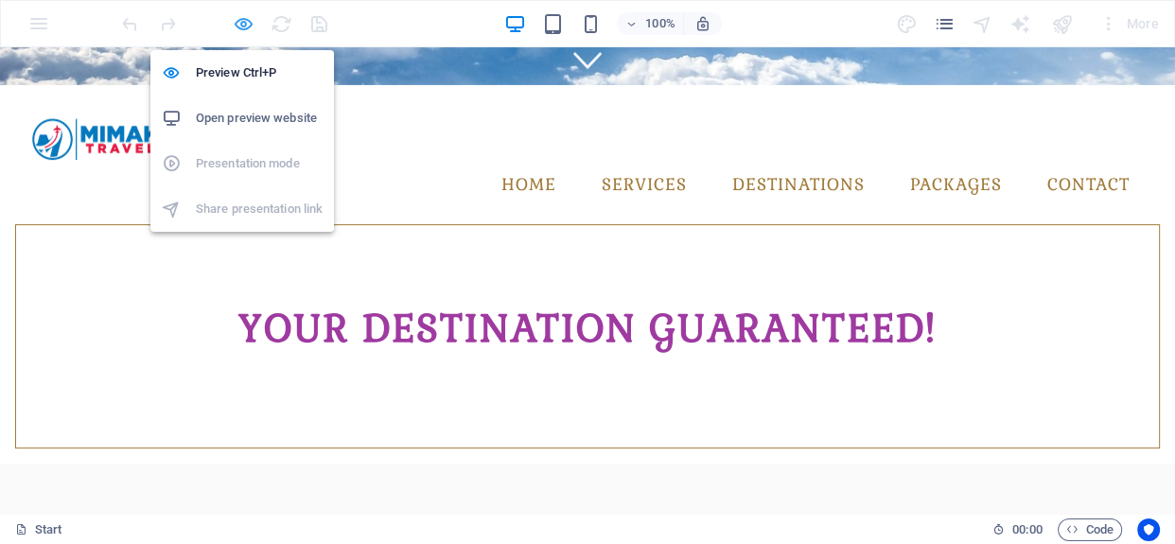
click at [238, 27] on icon "button" at bounding box center [244, 24] width 22 height 22
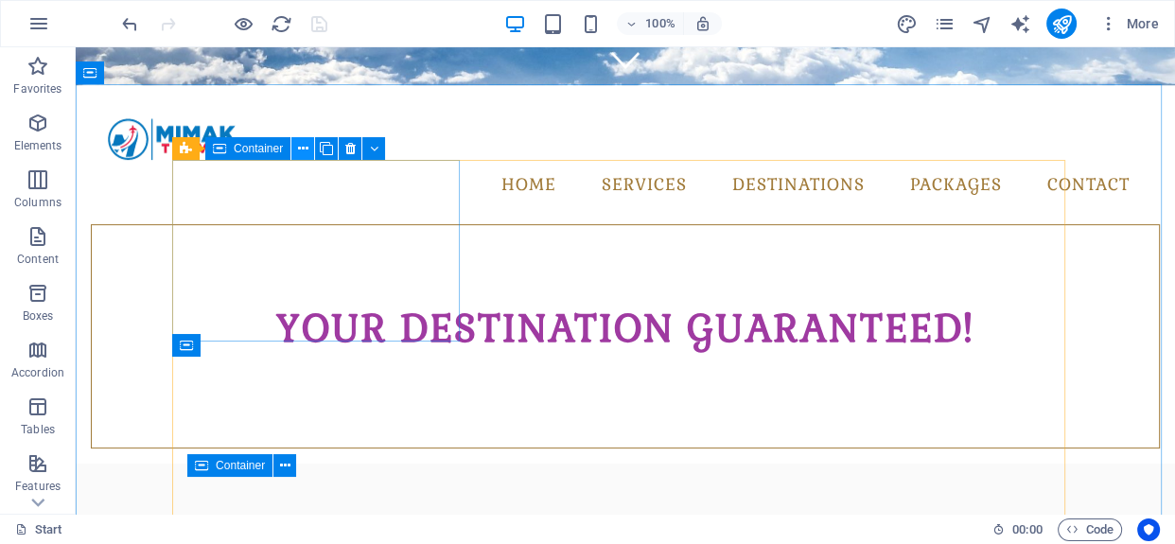
click at [305, 152] on icon at bounding box center [303, 149] width 10 height 20
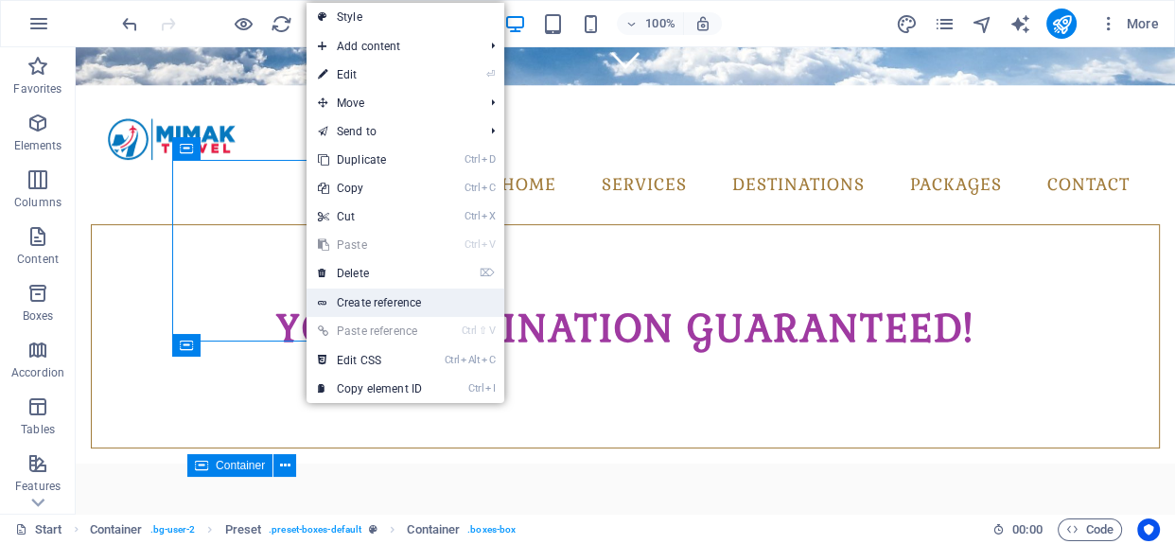
click at [382, 303] on link "Create reference" at bounding box center [406, 303] width 198 height 28
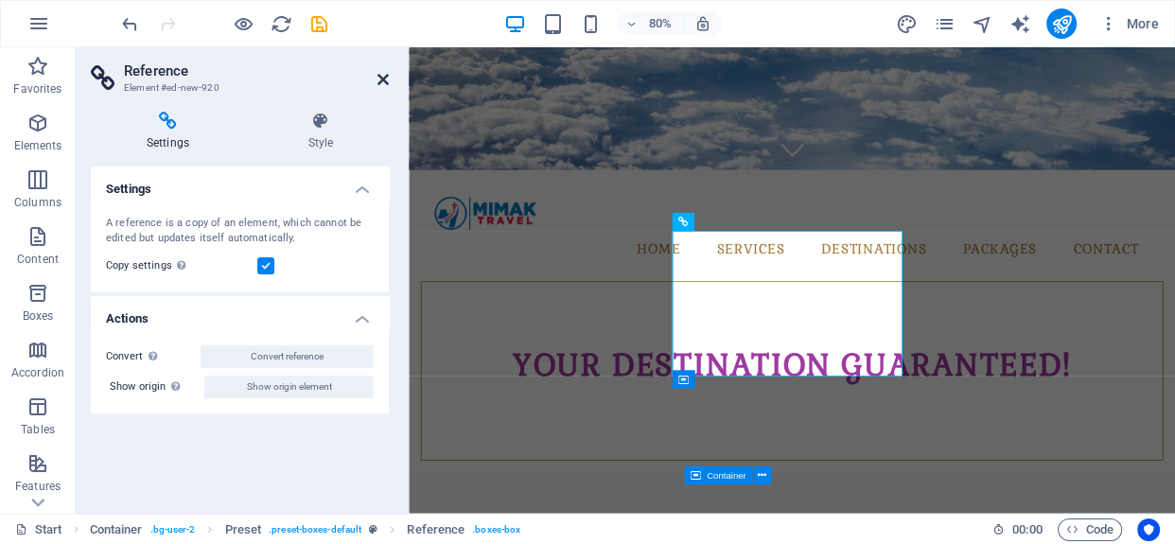
click at [384, 78] on icon at bounding box center [383, 79] width 11 height 15
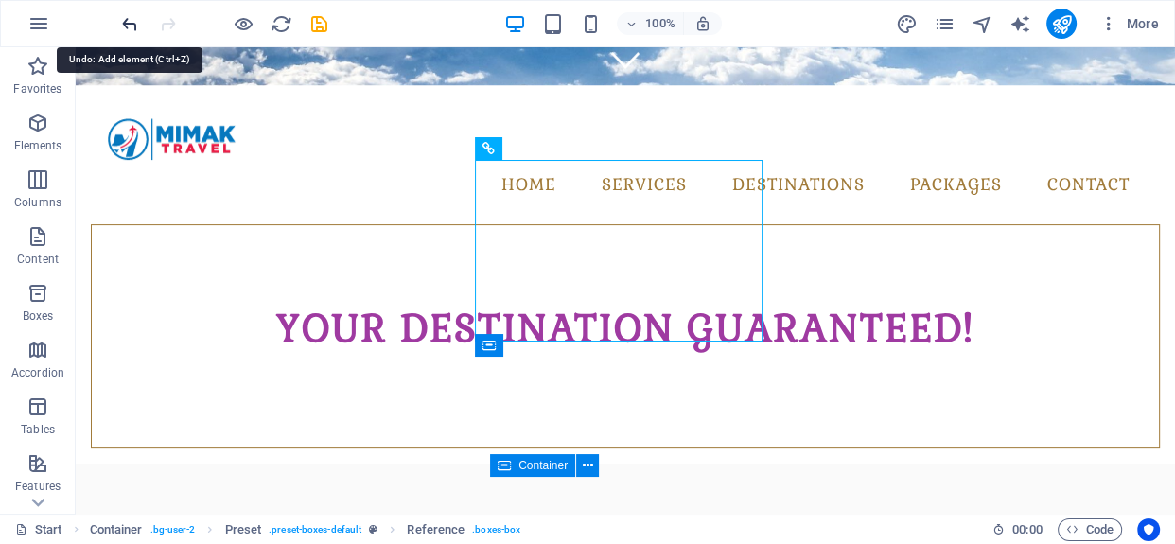
click at [124, 27] on icon "undo" at bounding box center [130, 24] width 22 height 22
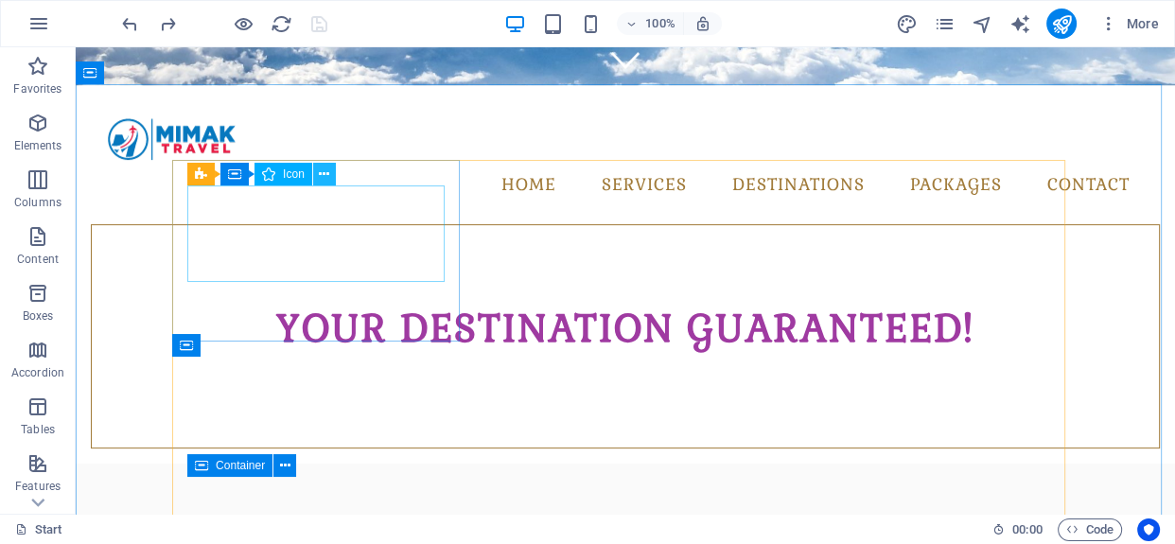
click at [326, 171] on icon at bounding box center [324, 175] width 10 height 20
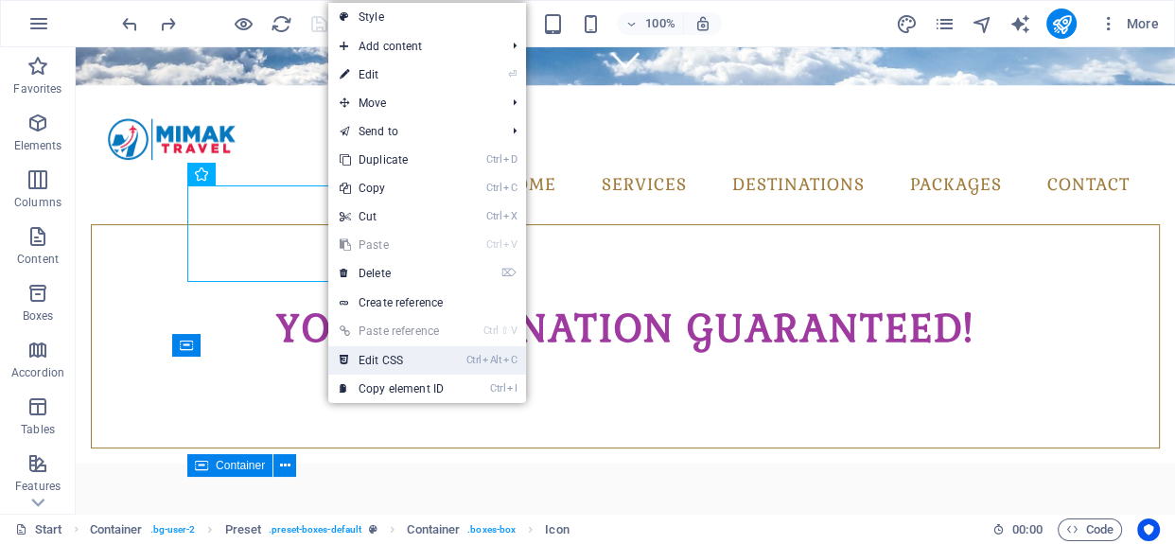
click at [397, 360] on link "Ctrl Alt C Edit CSS" at bounding box center [391, 360] width 127 height 28
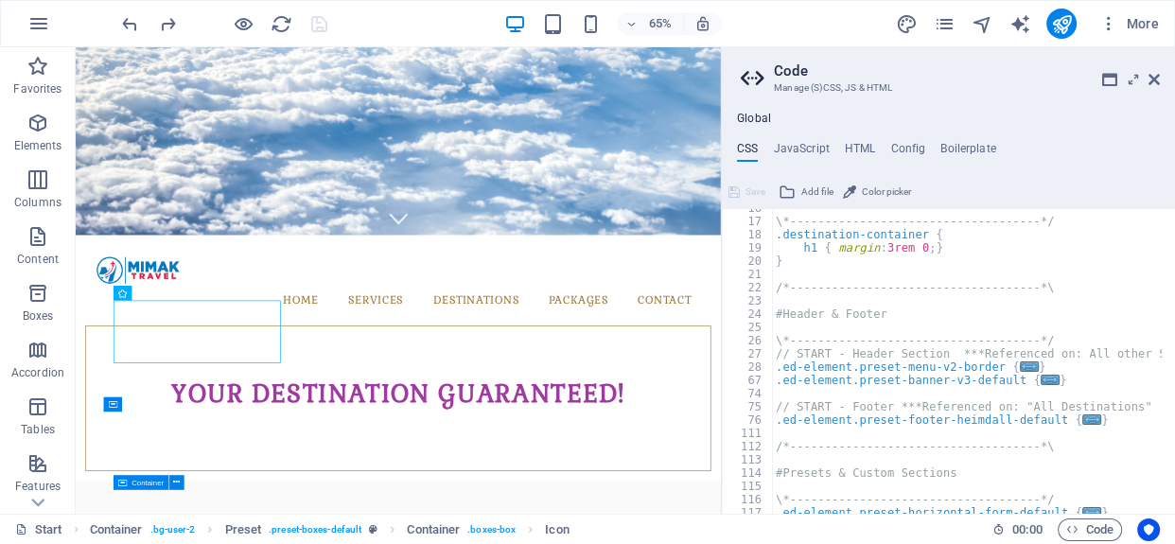
scroll to position [206, 0]
click at [1155, 75] on icon at bounding box center [1154, 79] width 11 height 15
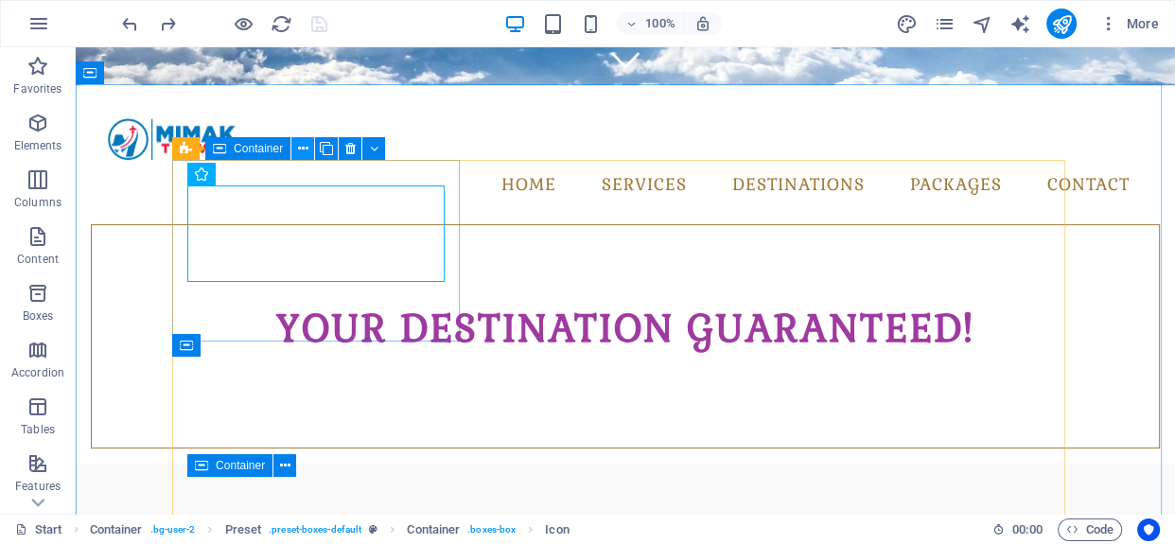
click at [303, 151] on icon at bounding box center [303, 149] width 10 height 20
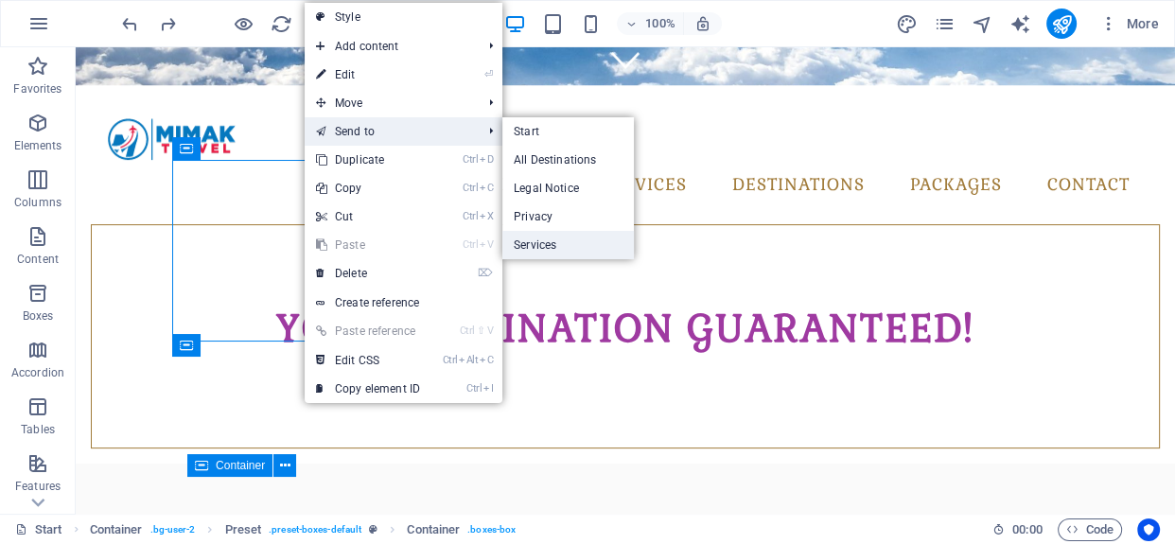
click at [541, 241] on link "Services" at bounding box center [568, 245] width 132 height 28
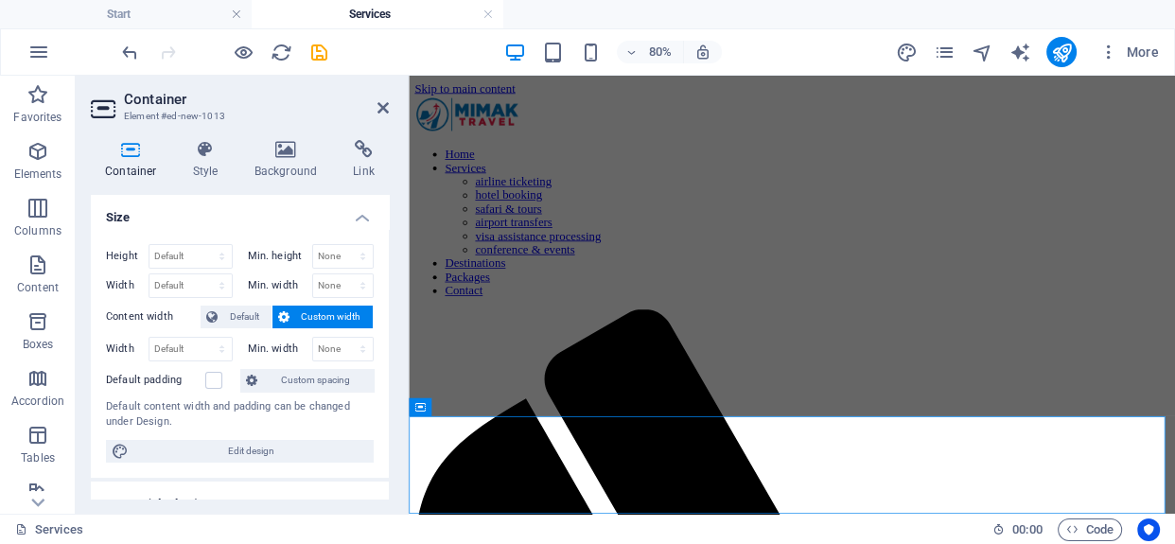
scroll to position [833, 0]
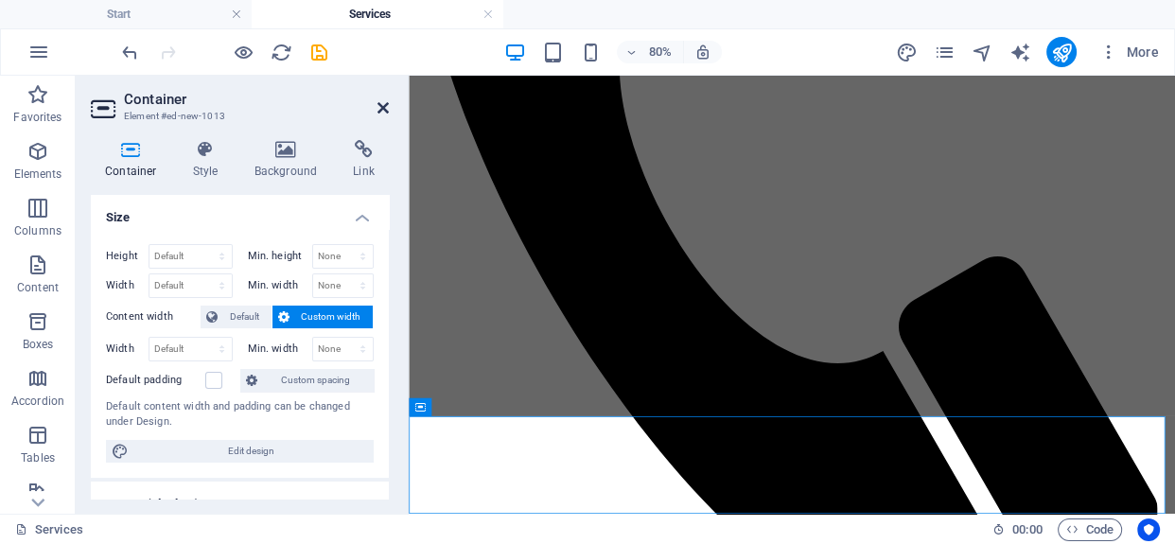
click at [380, 106] on icon at bounding box center [383, 107] width 11 height 15
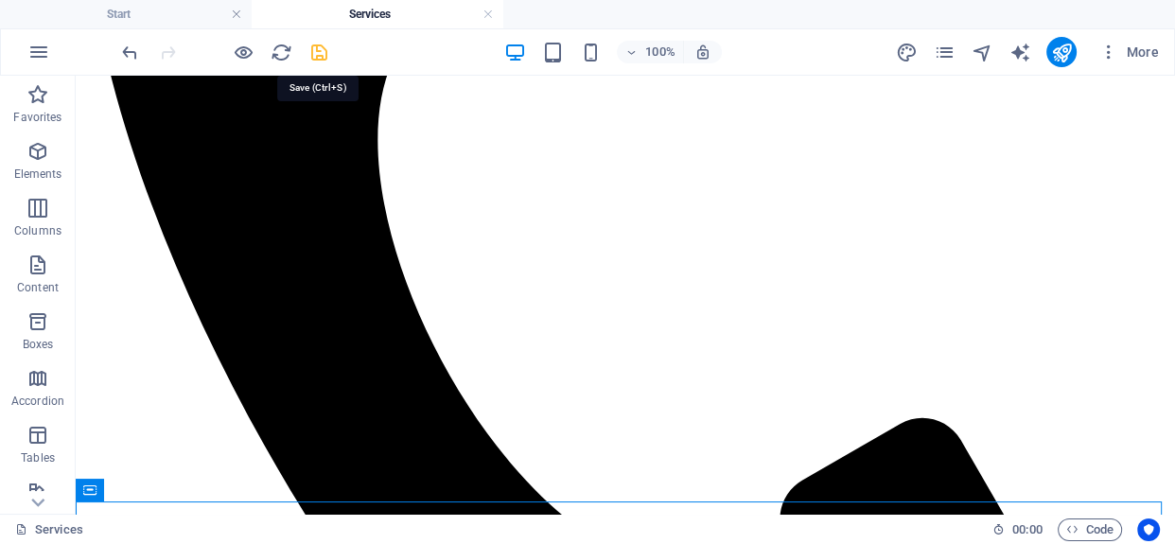
click at [318, 56] on icon "save" at bounding box center [319, 53] width 22 height 22
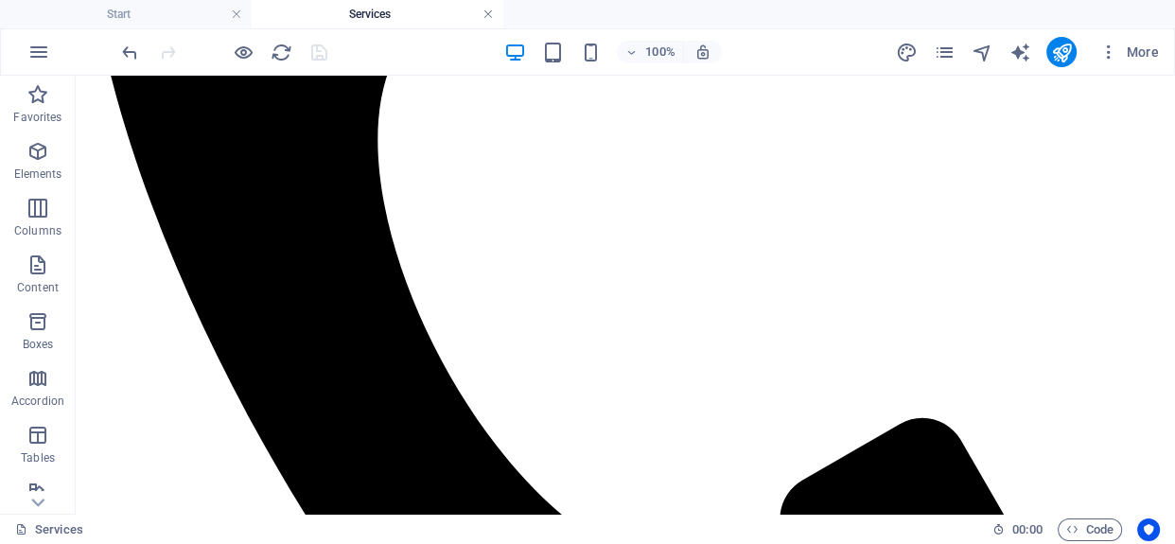
click at [487, 18] on link at bounding box center [488, 15] width 11 height 18
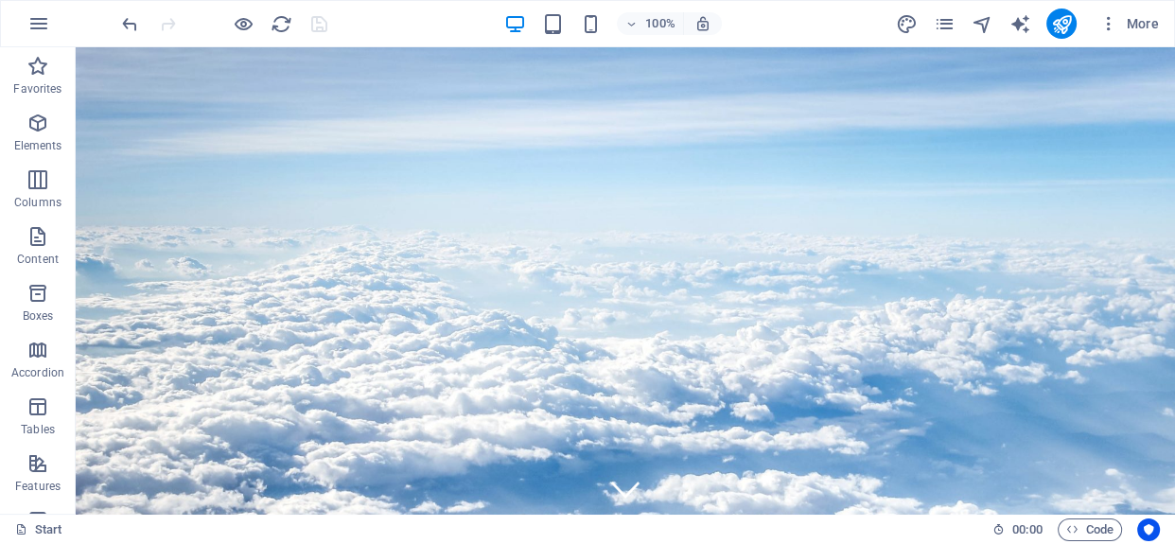
scroll to position [430, 0]
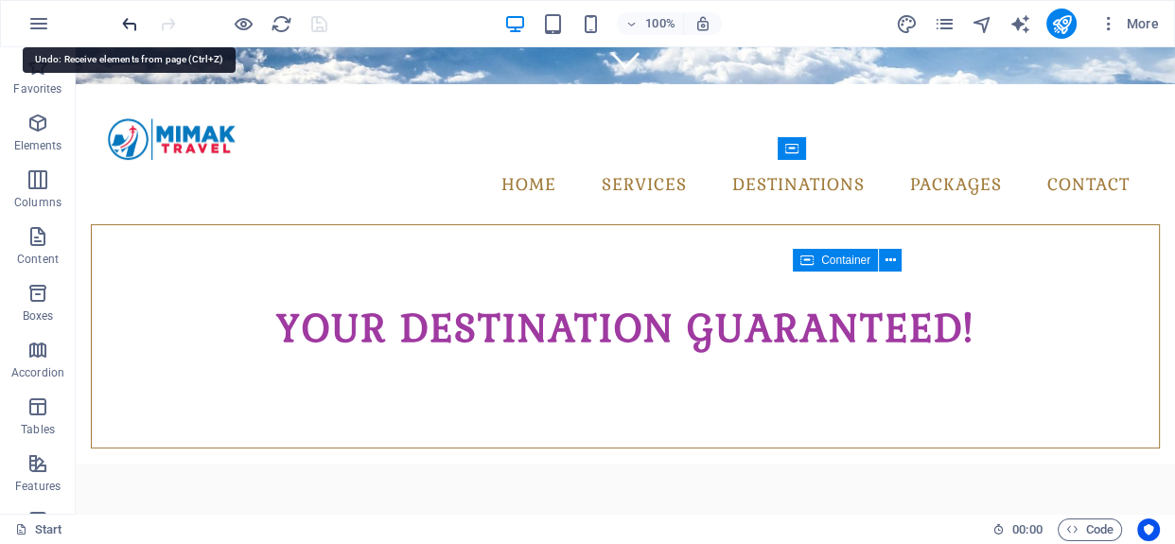
click at [132, 21] on icon "undo" at bounding box center [130, 24] width 22 height 22
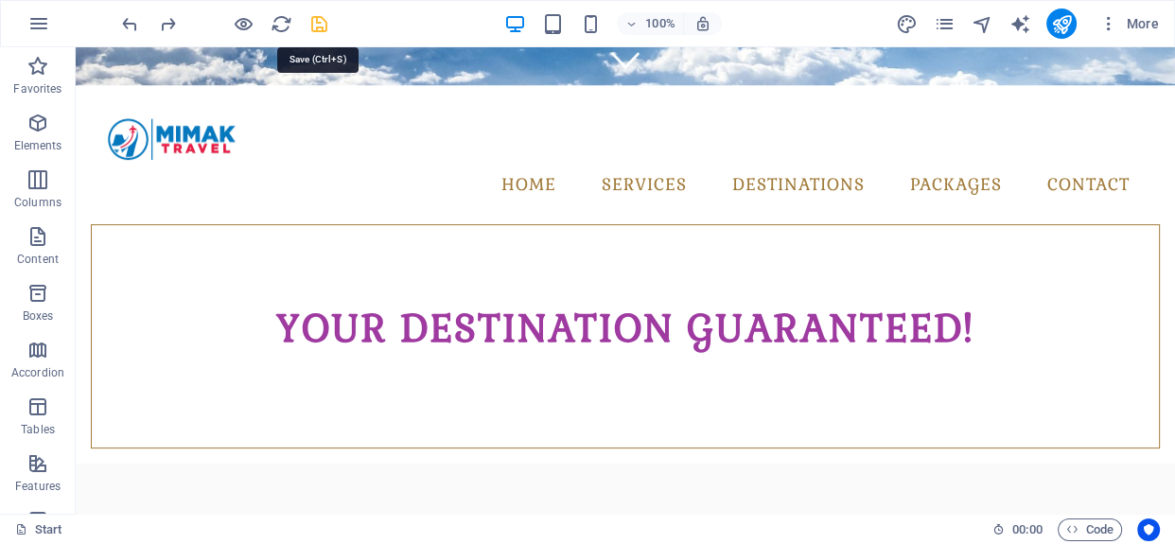
click at [317, 28] on icon "save" at bounding box center [319, 24] width 22 height 22
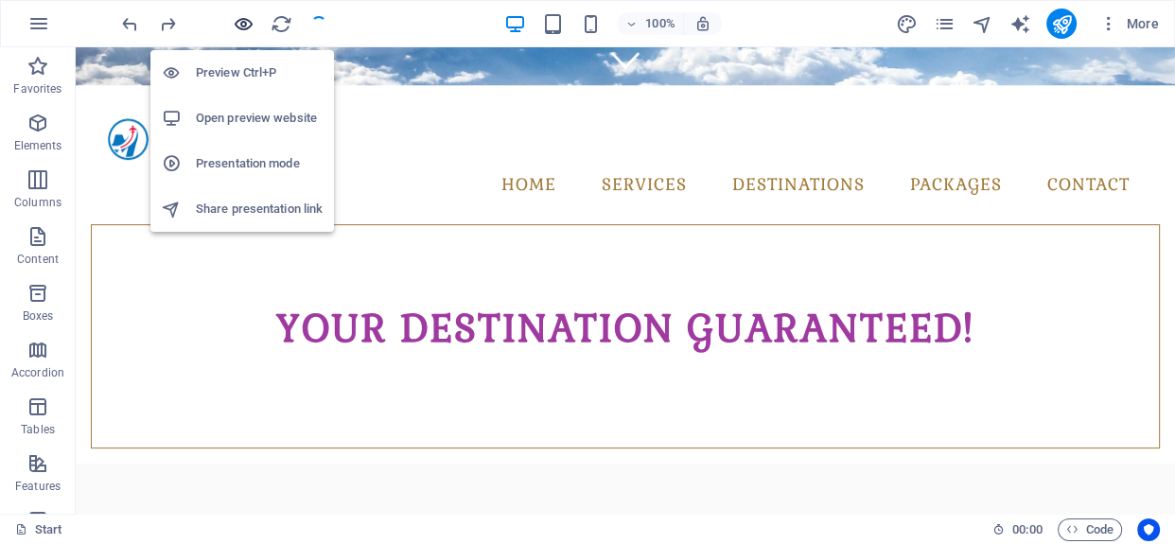
click at [239, 23] on icon "button" at bounding box center [244, 24] width 22 height 22
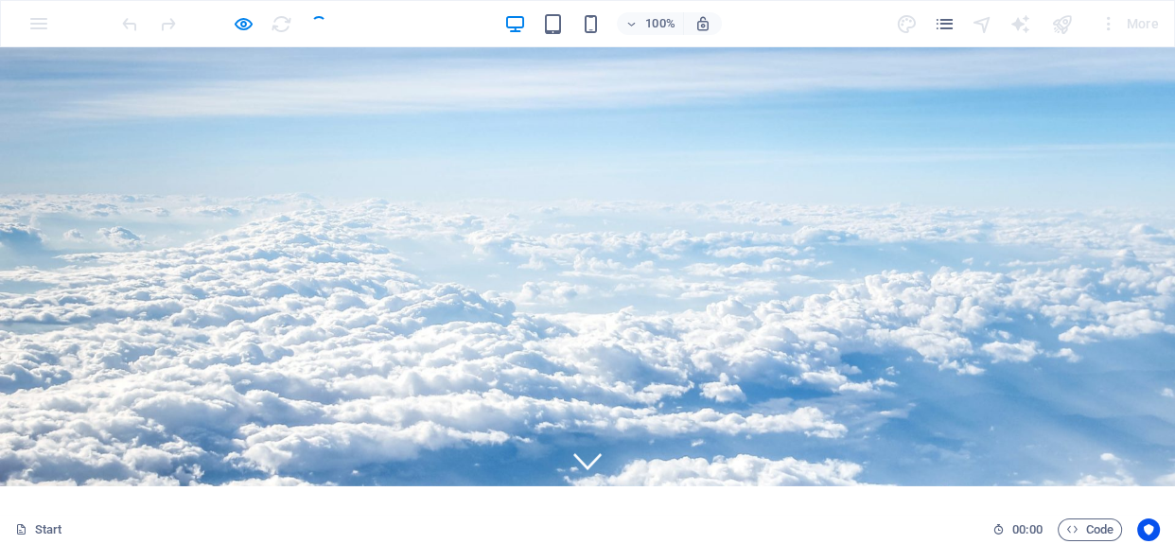
scroll to position [0, 0]
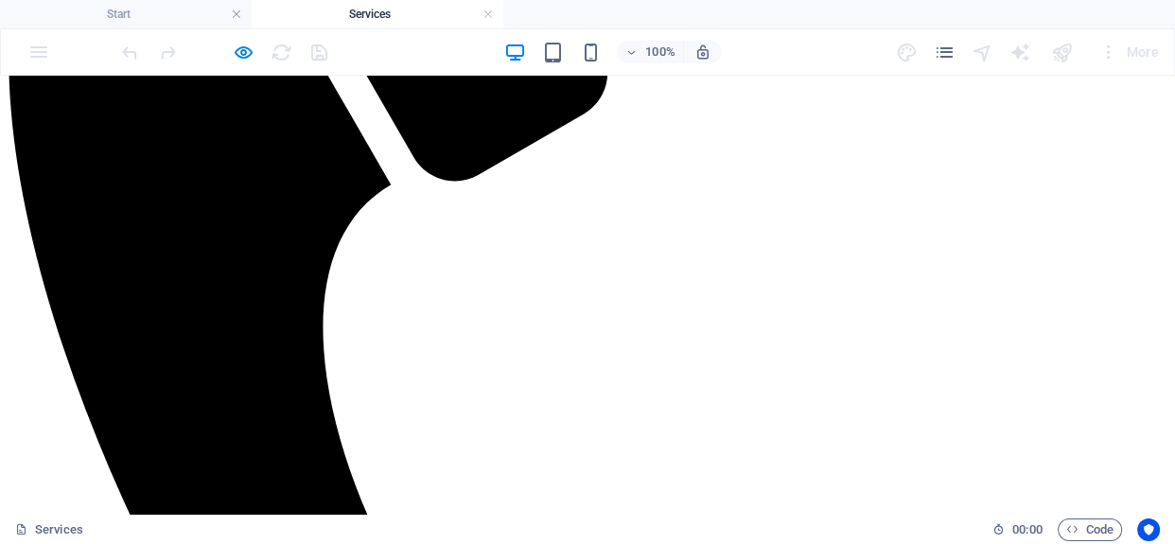
scroll to position [942, 0]
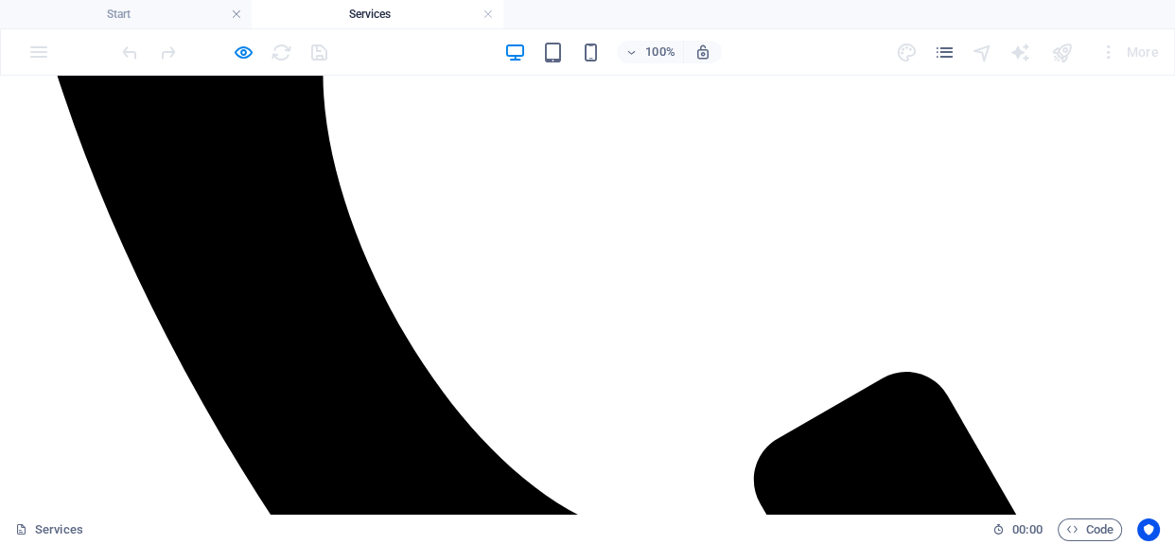
click at [485, 15] on link at bounding box center [488, 15] width 11 height 18
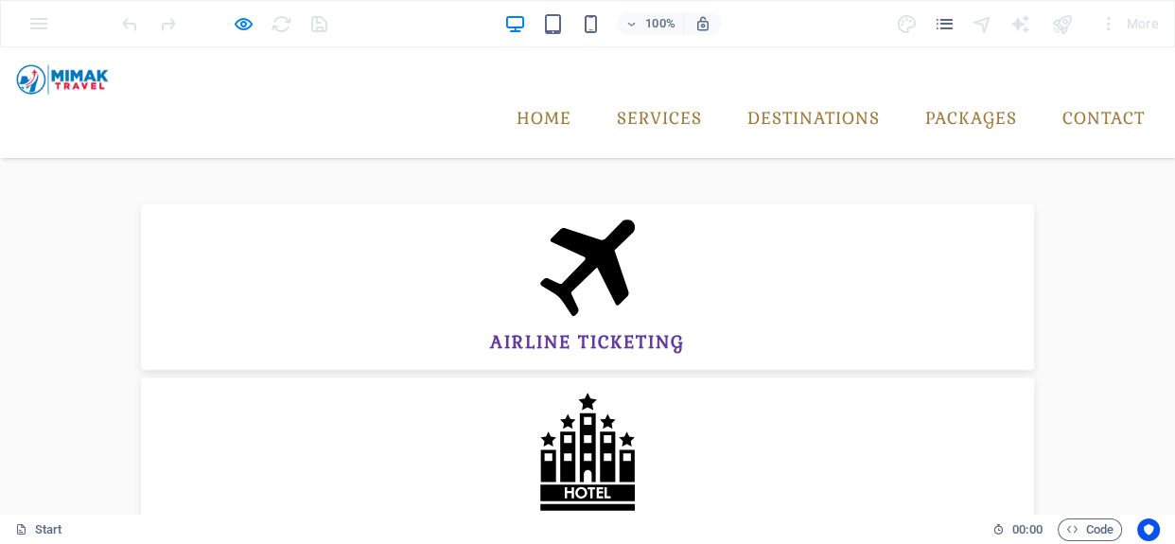
scroll to position [602, 0]
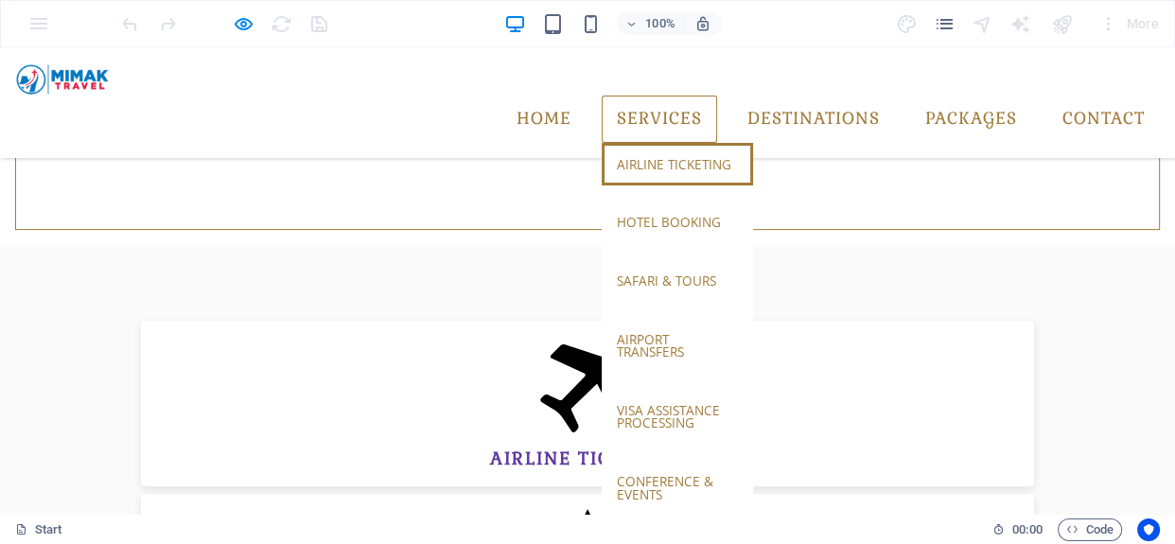
click at [642, 143] on link "airline ticketing" at bounding box center [677, 165] width 151 height 44
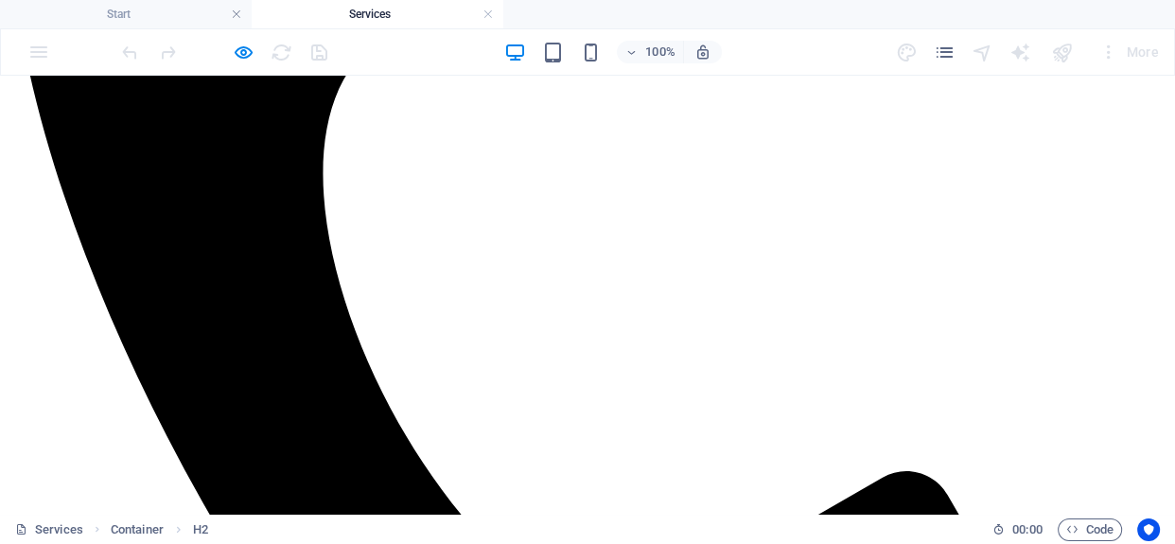
scroll to position [942, 0]
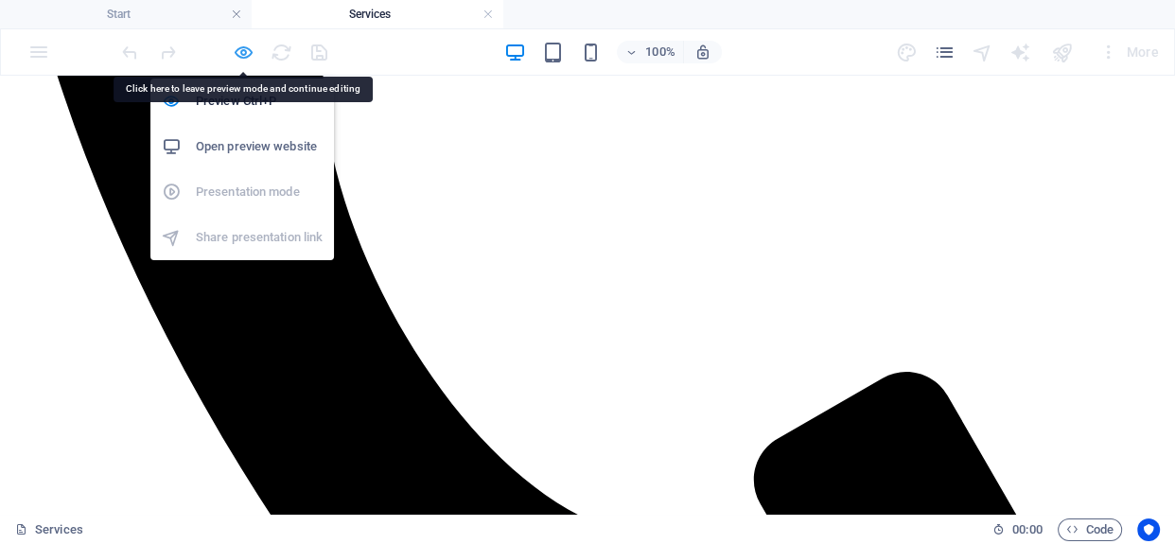
click at [244, 52] on icon "button" at bounding box center [244, 53] width 22 height 22
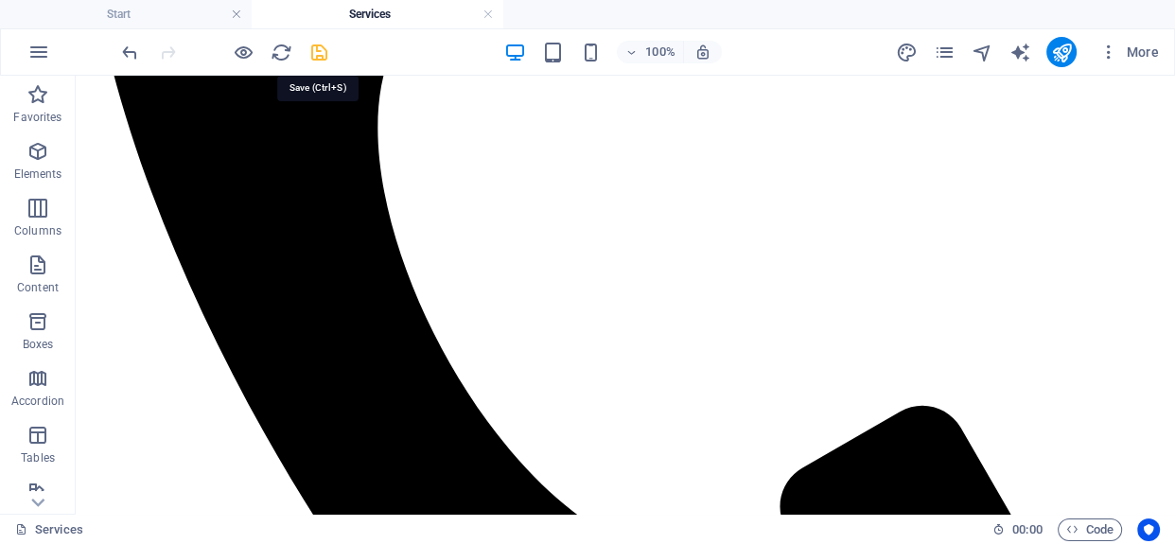
click at [322, 51] on icon "save" at bounding box center [319, 53] width 22 height 22
click at [490, 15] on link at bounding box center [488, 15] width 11 height 18
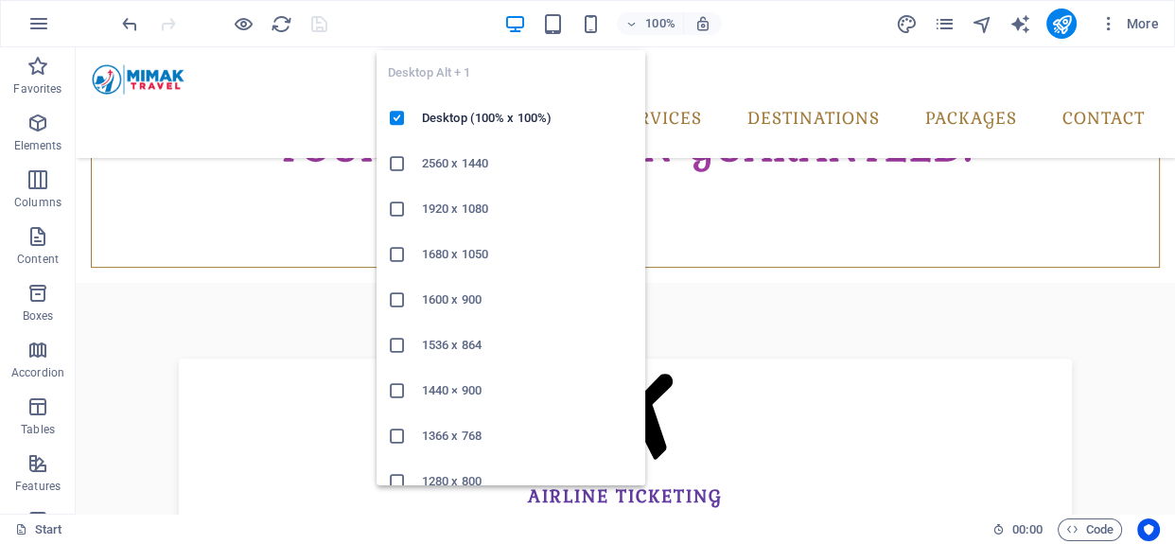
scroll to position [154, 0]
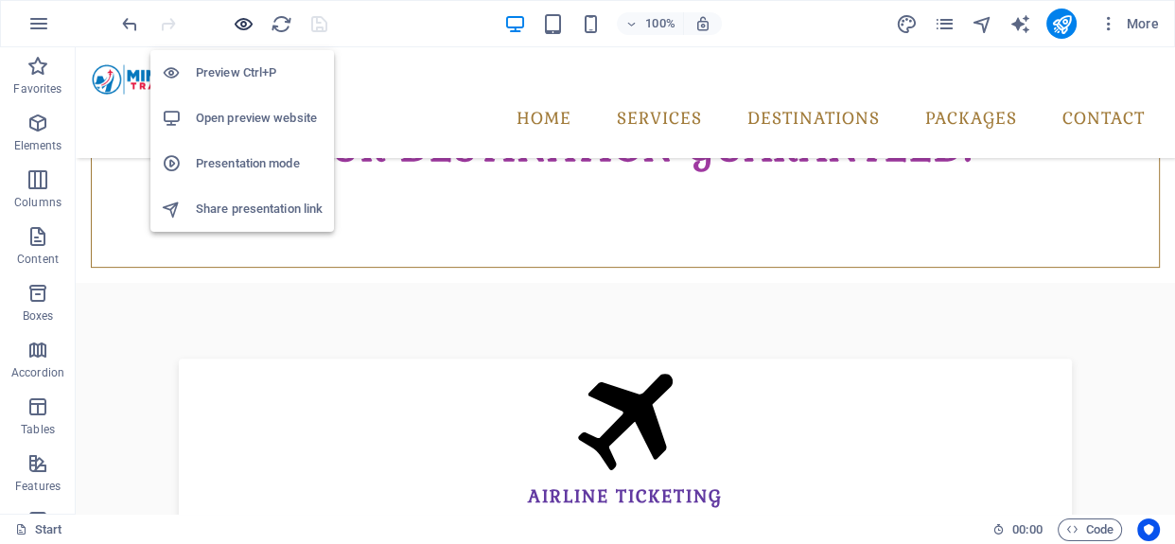
click at [241, 27] on icon "button" at bounding box center [244, 24] width 22 height 22
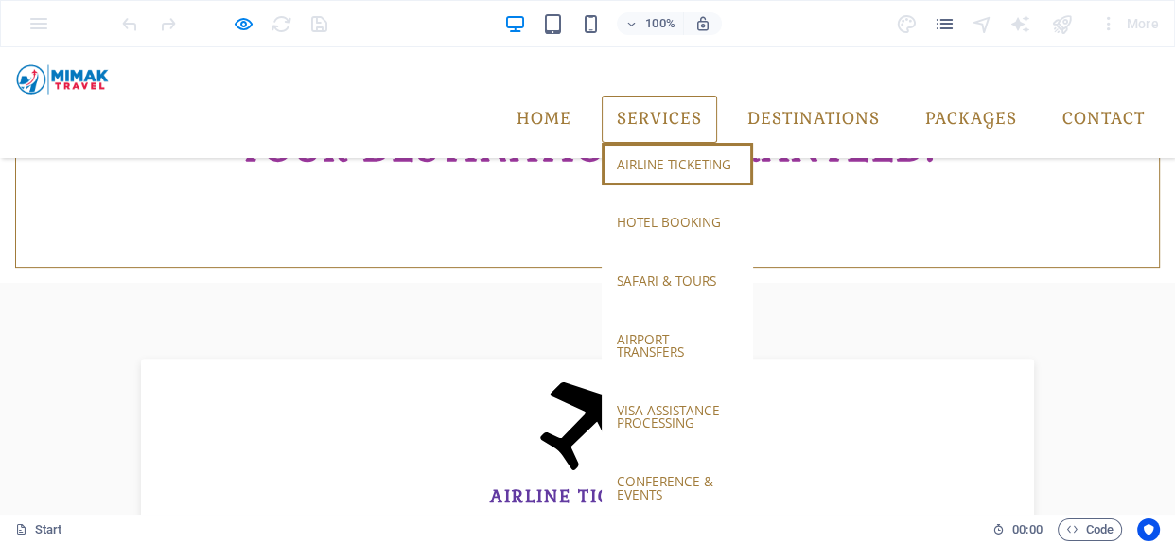
click at [645, 143] on link "airline ticketing" at bounding box center [677, 165] width 151 height 44
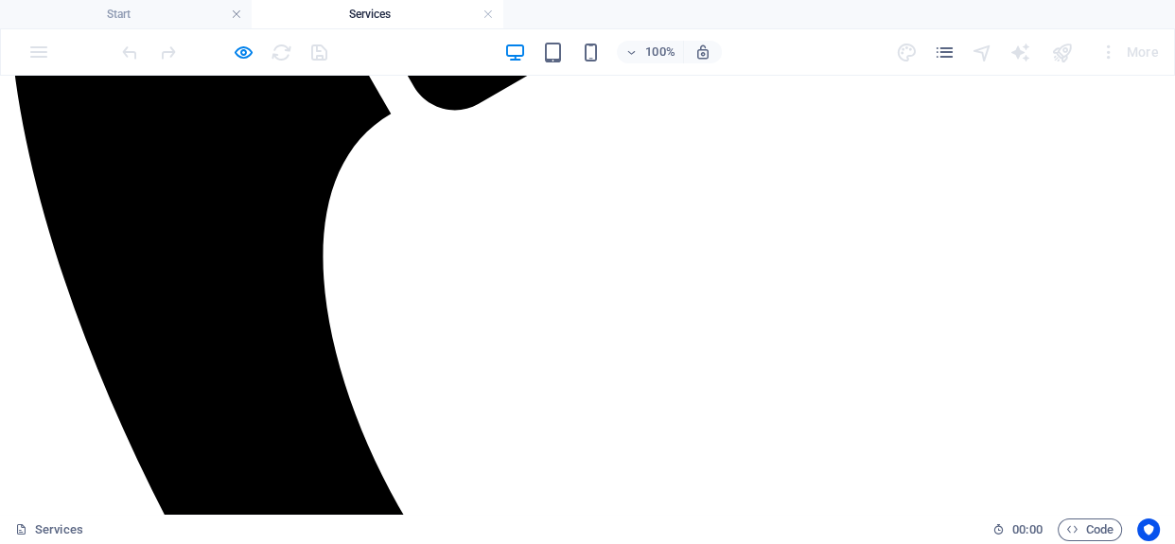
scroll to position [845, 0]
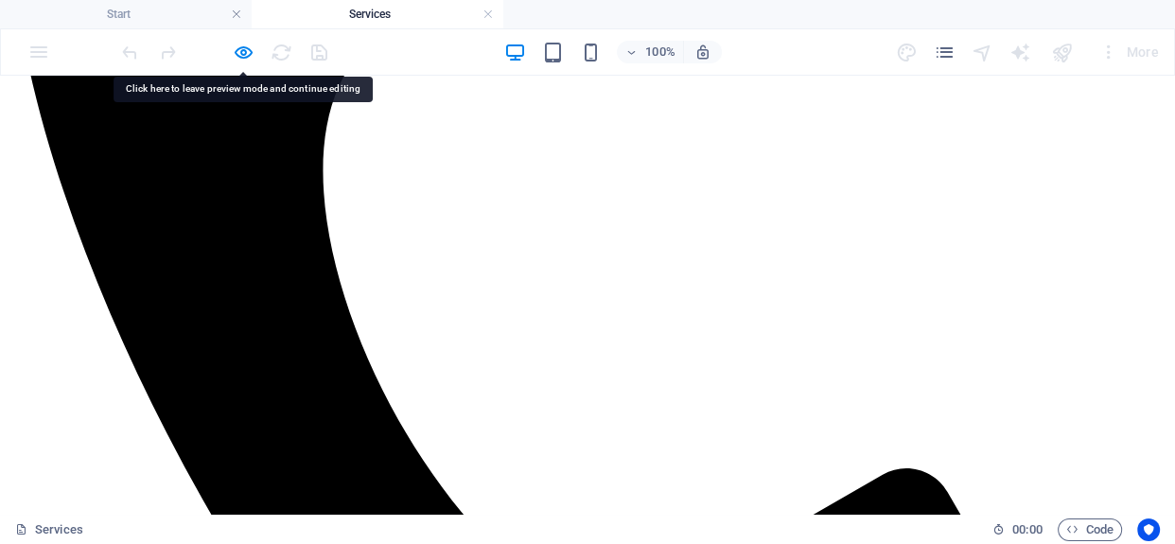
drag, startPoint x: 238, startPoint y: 14, endPoint x: 233, endPoint y: 26, distance: 12.3
click at [238, 14] on link at bounding box center [236, 15] width 11 height 18
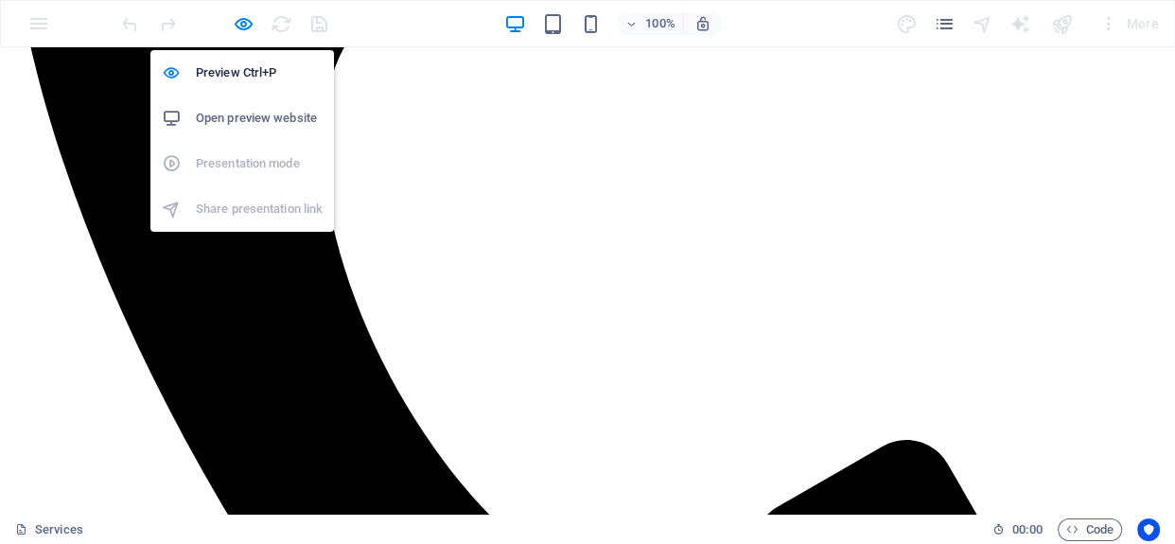
scroll to position [817, 0]
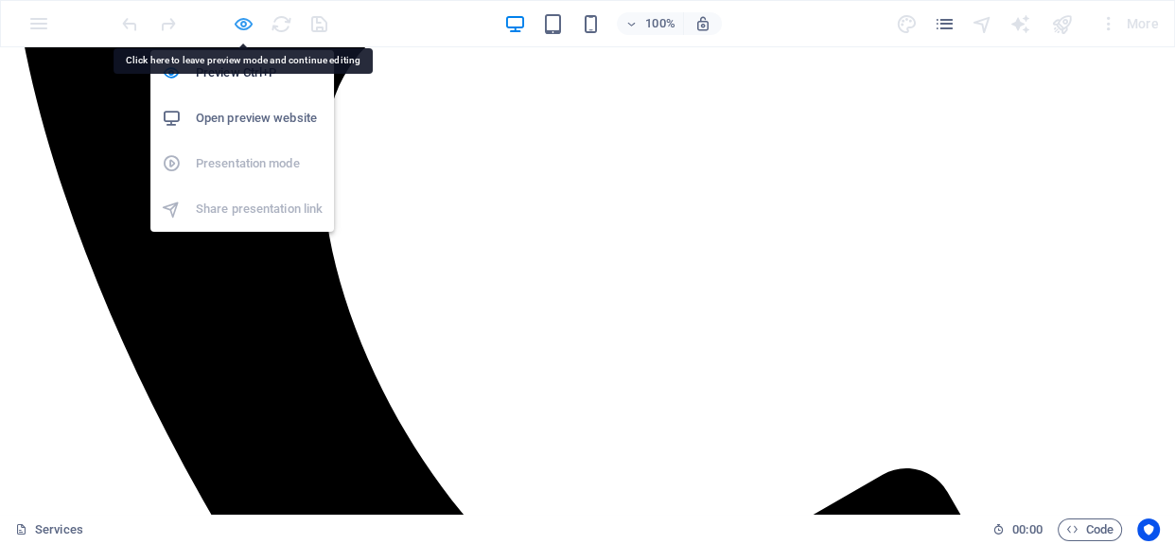
click at [240, 22] on icon "button" at bounding box center [244, 24] width 22 height 22
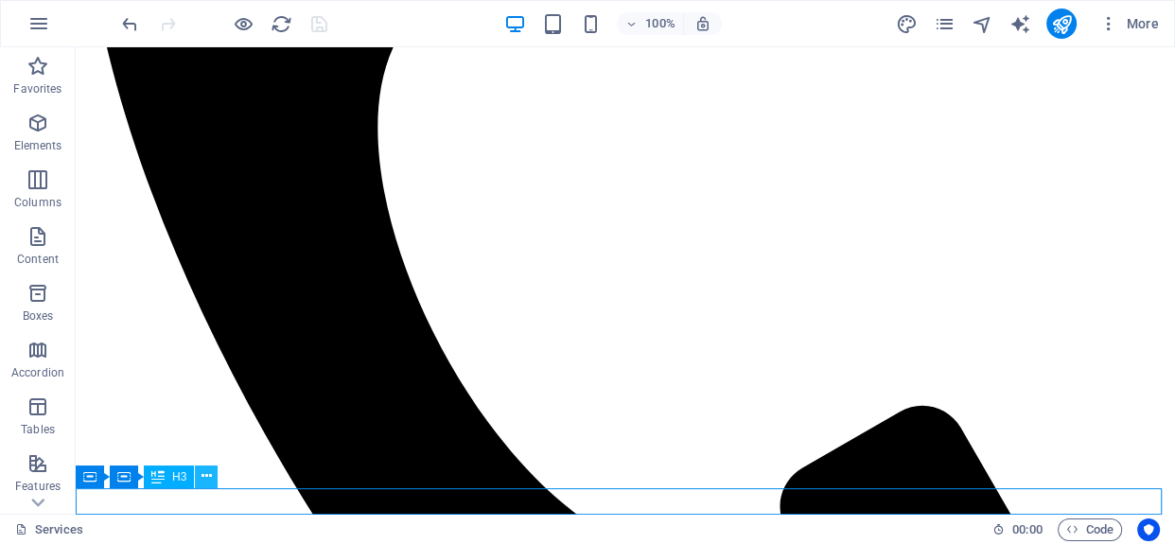
click at [207, 476] on icon at bounding box center [207, 476] width 10 height 20
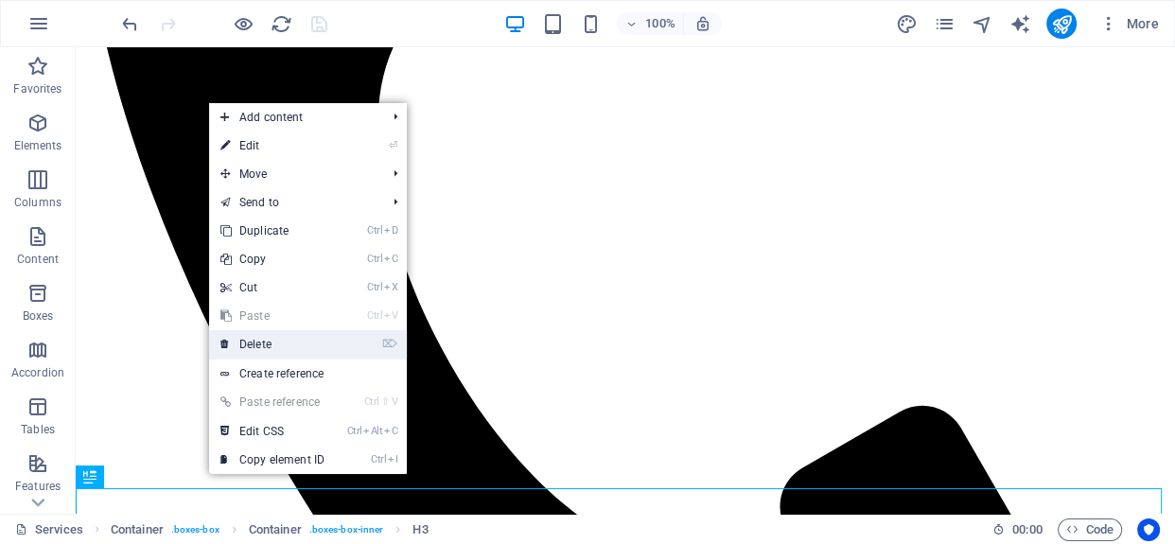
click at [294, 346] on link "⌦ Delete" at bounding box center [272, 344] width 127 height 28
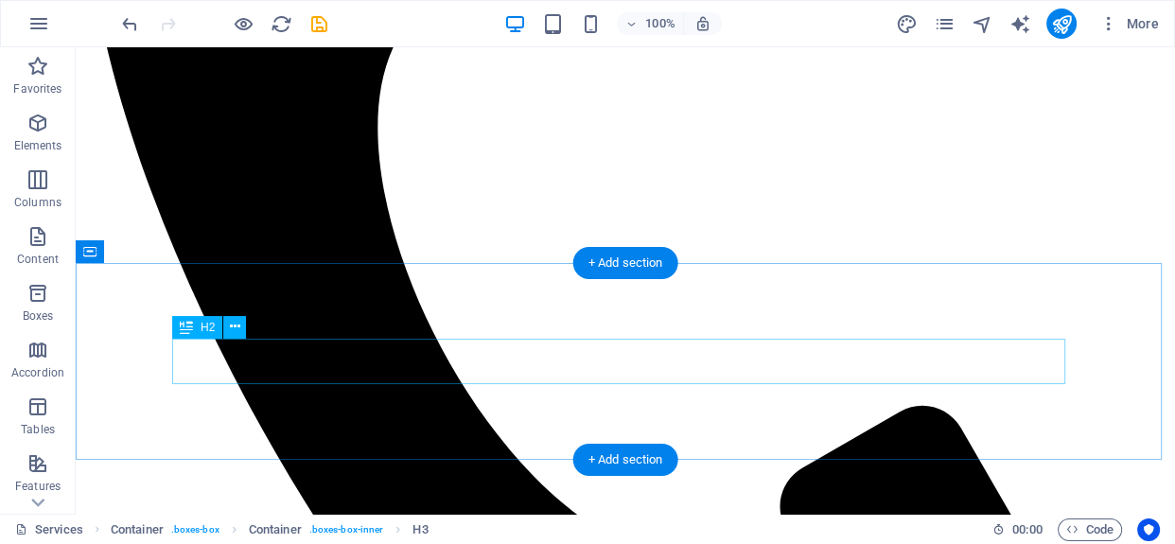
scroll to position [845, 0]
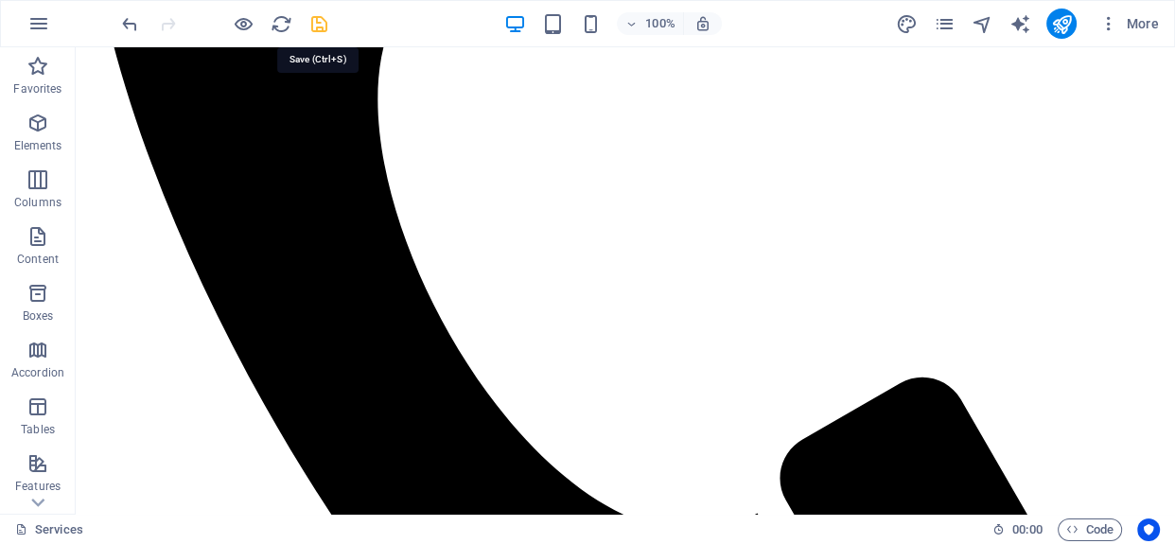
click at [321, 16] on icon "save" at bounding box center [319, 24] width 22 height 22
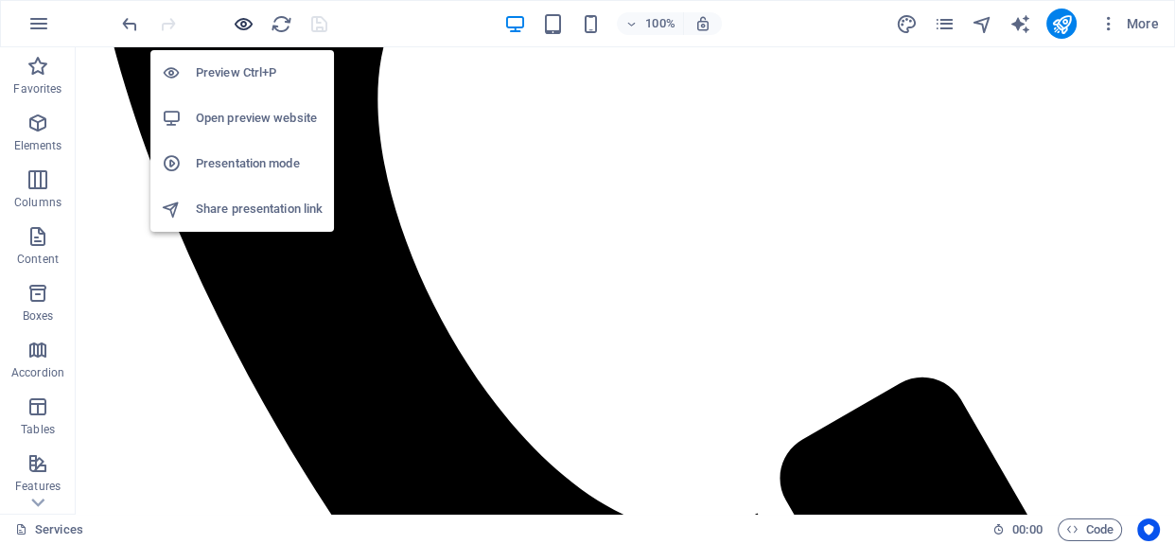
click at [244, 26] on icon "button" at bounding box center [244, 24] width 22 height 22
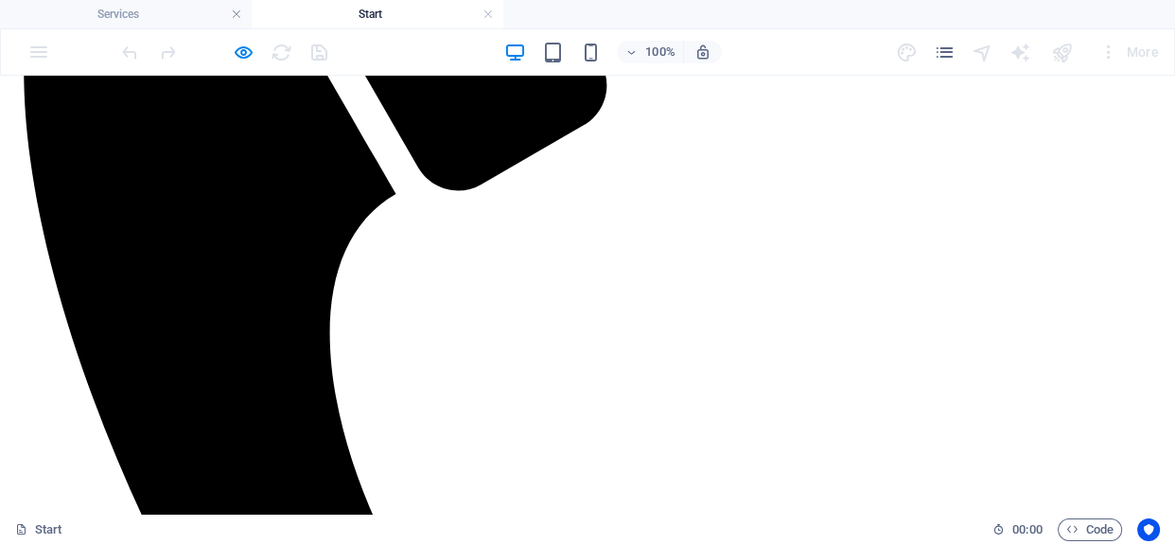
scroll to position [1117, 0]
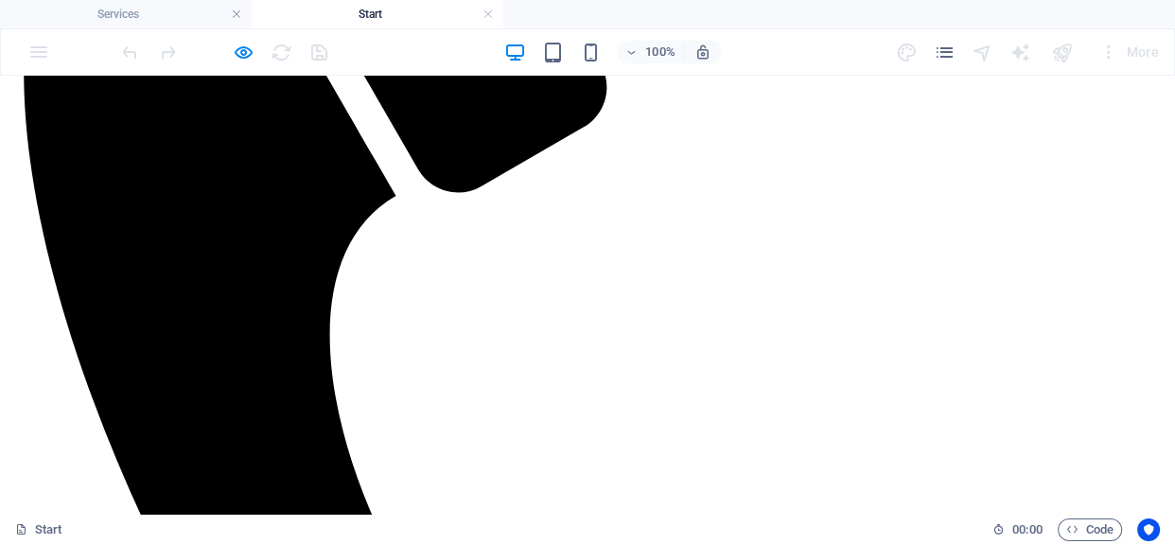
click at [484, 11] on link at bounding box center [488, 15] width 11 height 18
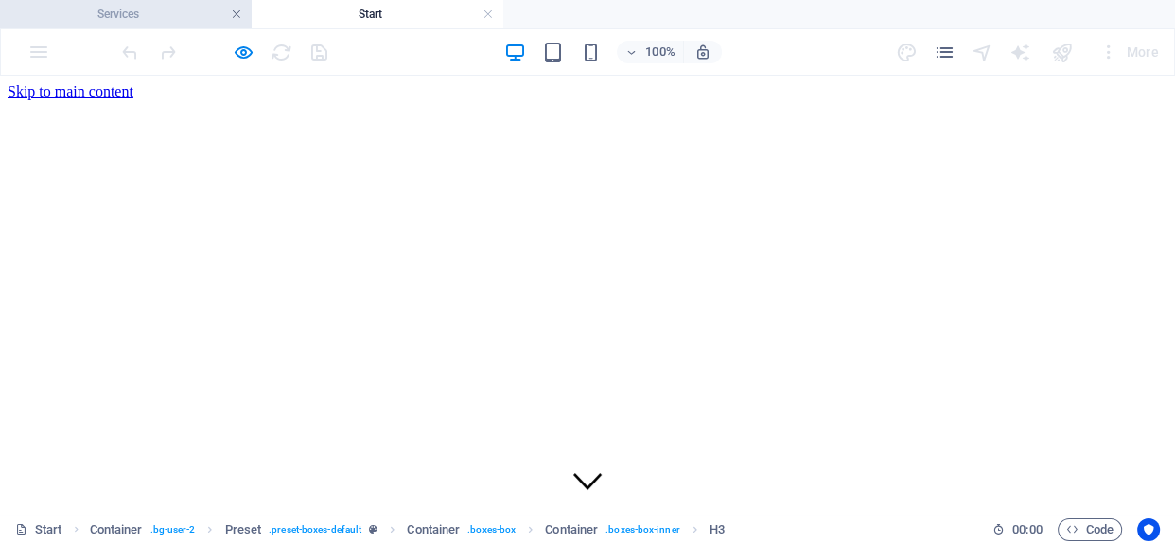
scroll to position [437, 0]
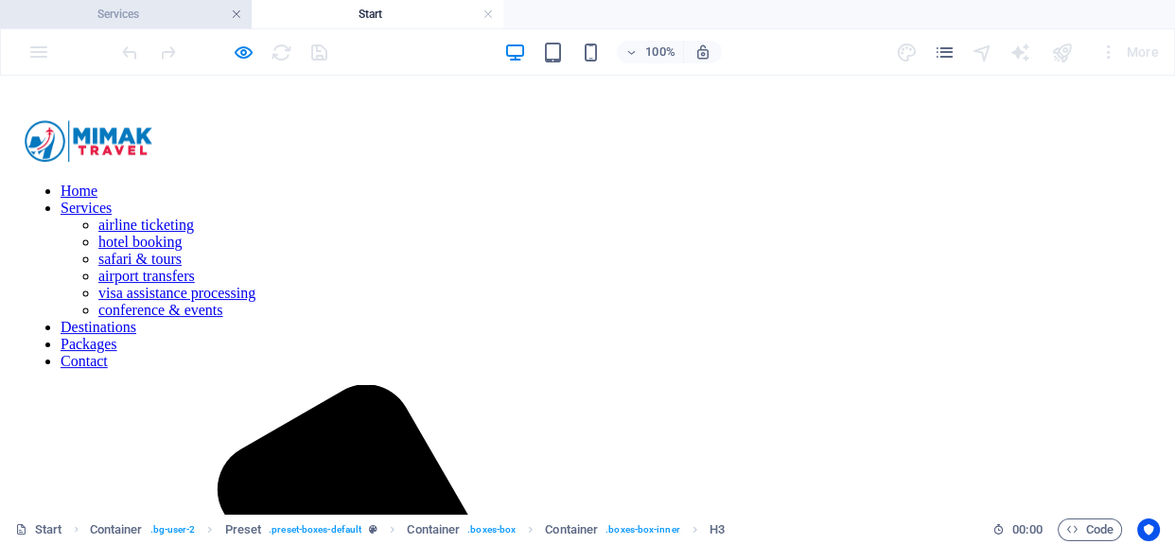
click at [235, 13] on link at bounding box center [236, 15] width 11 height 18
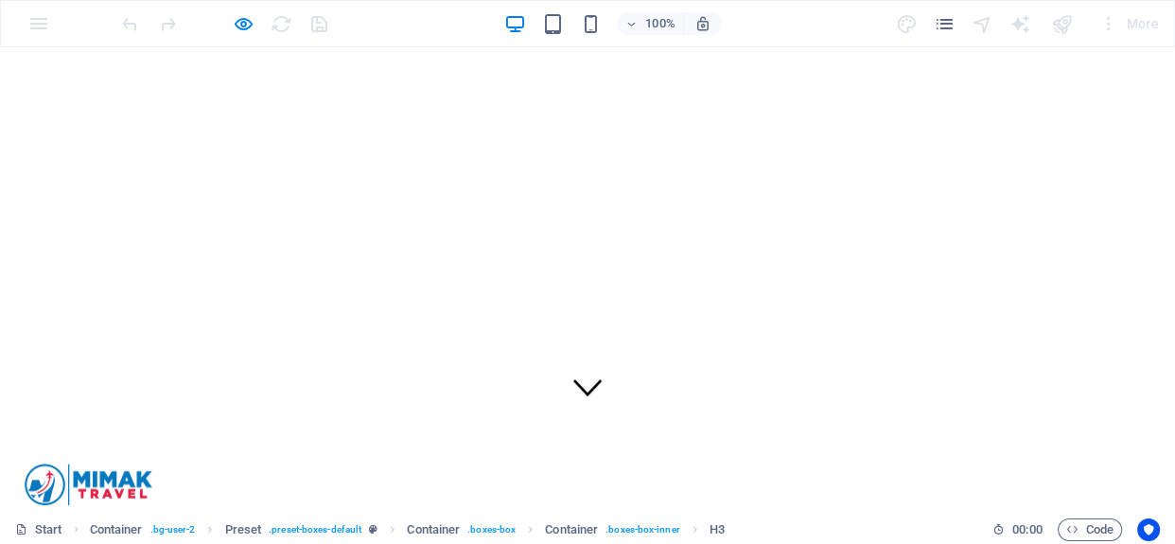
scroll to position [0, 0]
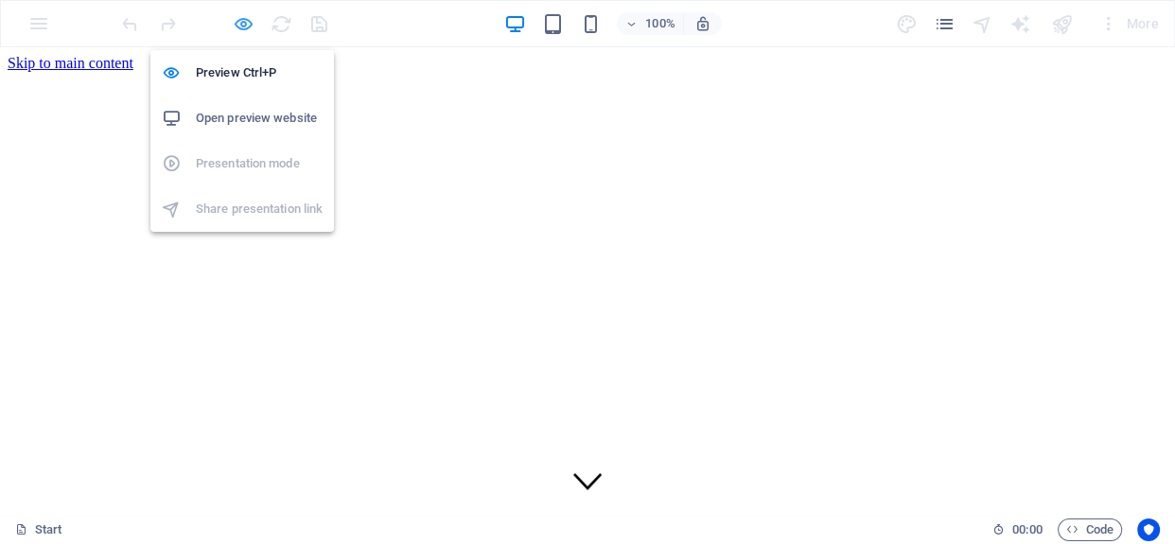
click at [246, 26] on icon "button" at bounding box center [244, 24] width 22 height 22
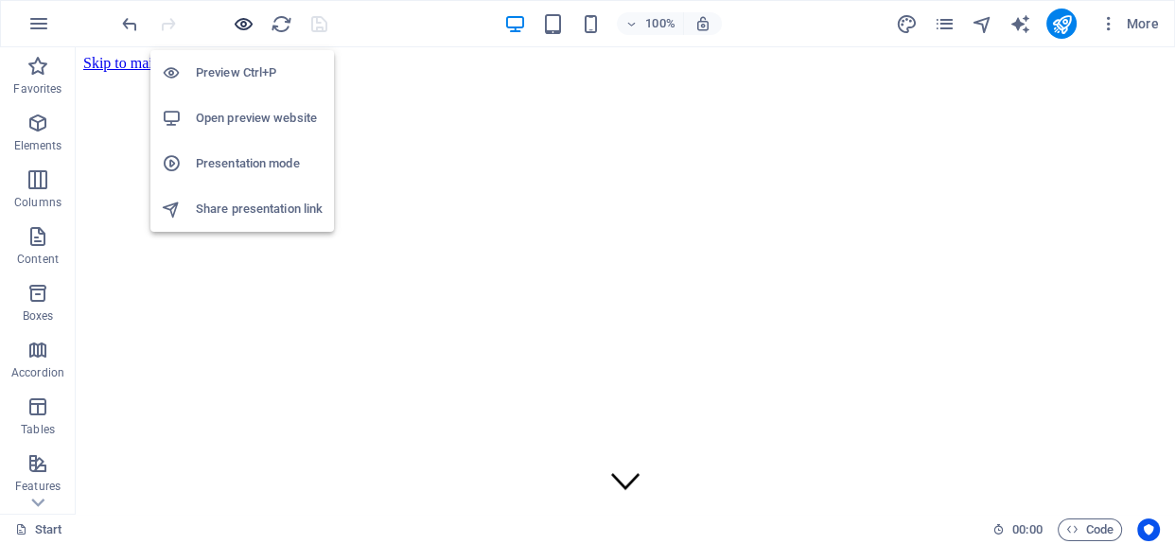
click at [239, 24] on icon "button" at bounding box center [244, 24] width 22 height 22
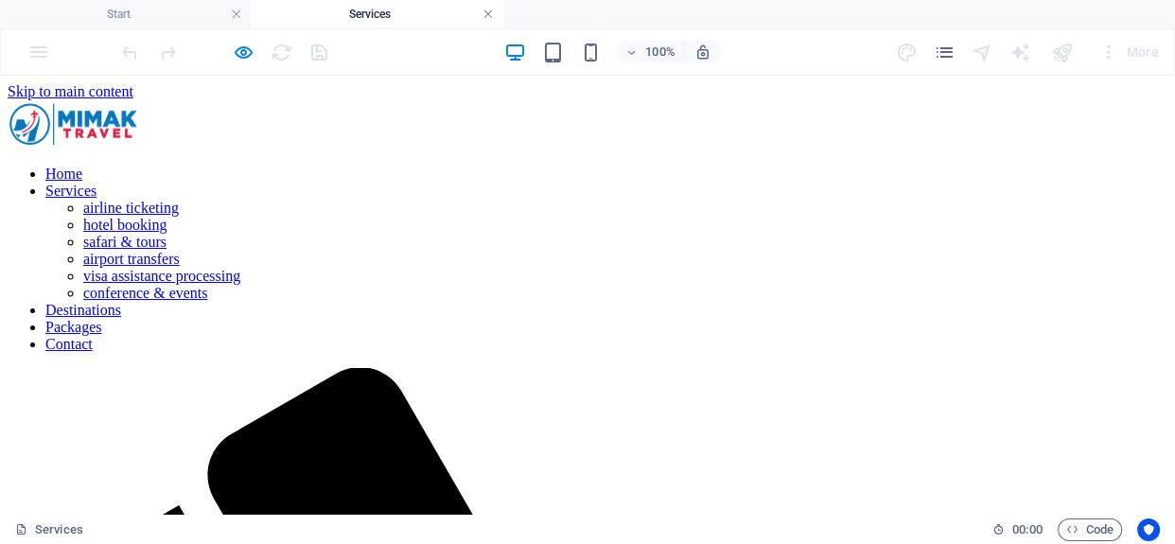
click at [483, 16] on link at bounding box center [488, 15] width 11 height 18
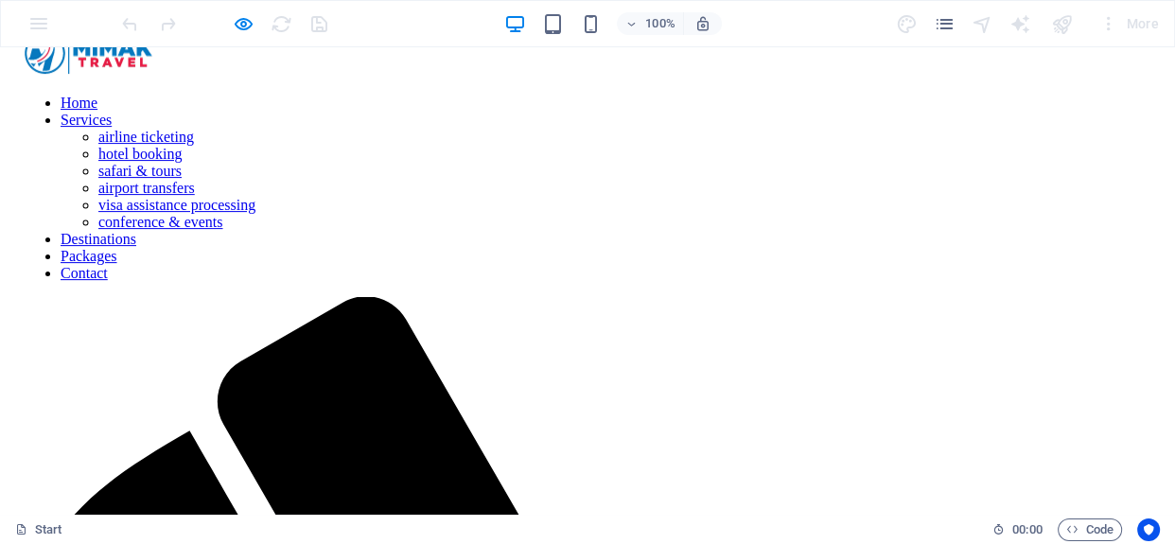
scroll to position [430, 0]
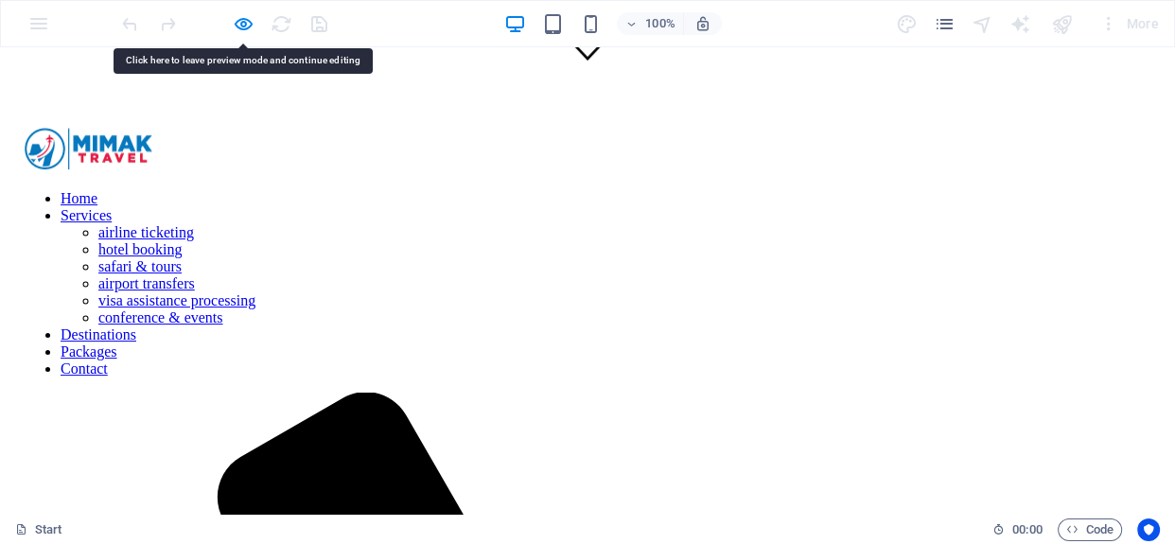
drag, startPoint x: 291, startPoint y: 227, endPoint x: 236, endPoint y: 238, distance: 57.0
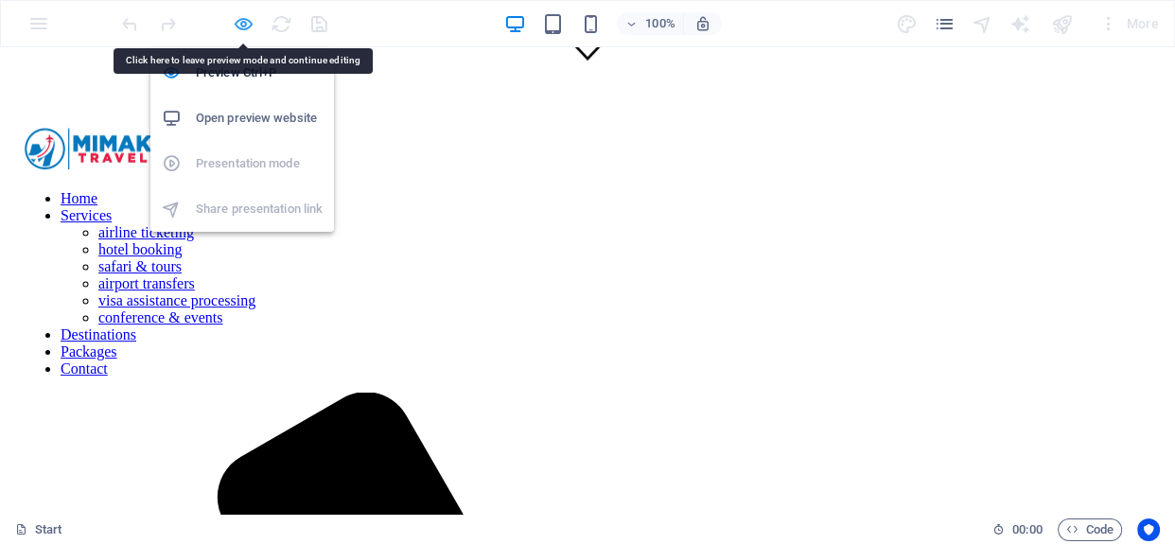
click at [238, 26] on icon "button" at bounding box center [244, 24] width 22 height 22
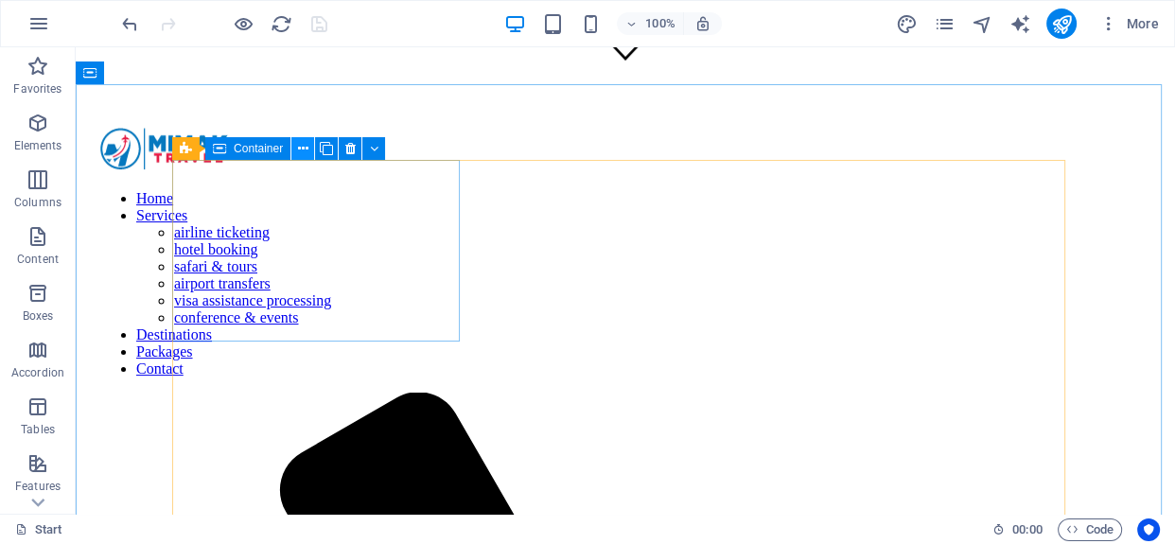
click at [305, 150] on icon at bounding box center [303, 149] width 10 height 20
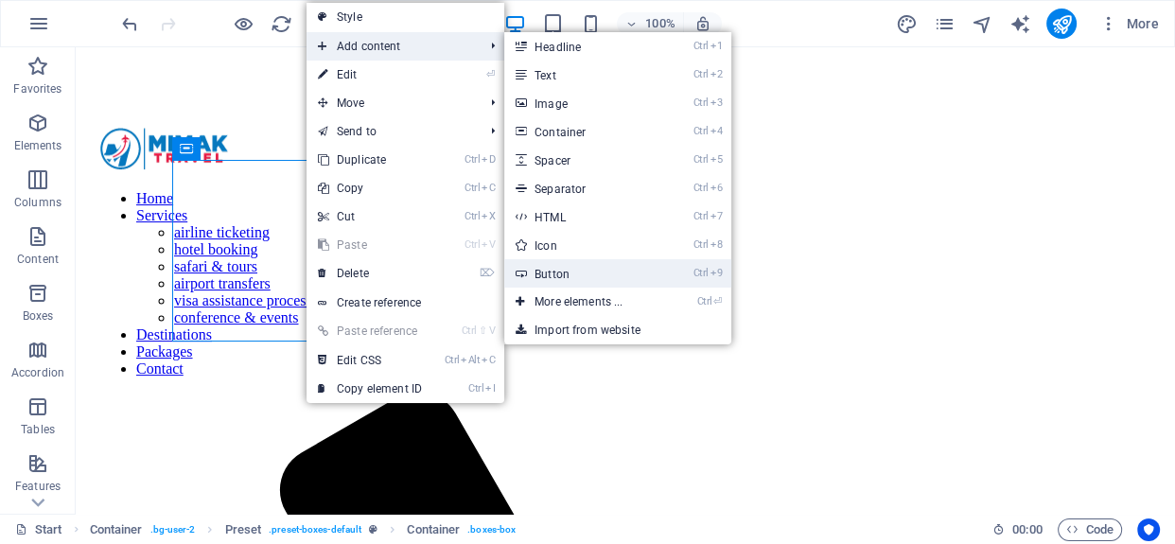
click at [578, 275] on link "Ctrl 9 Button" at bounding box center [582, 273] width 156 height 28
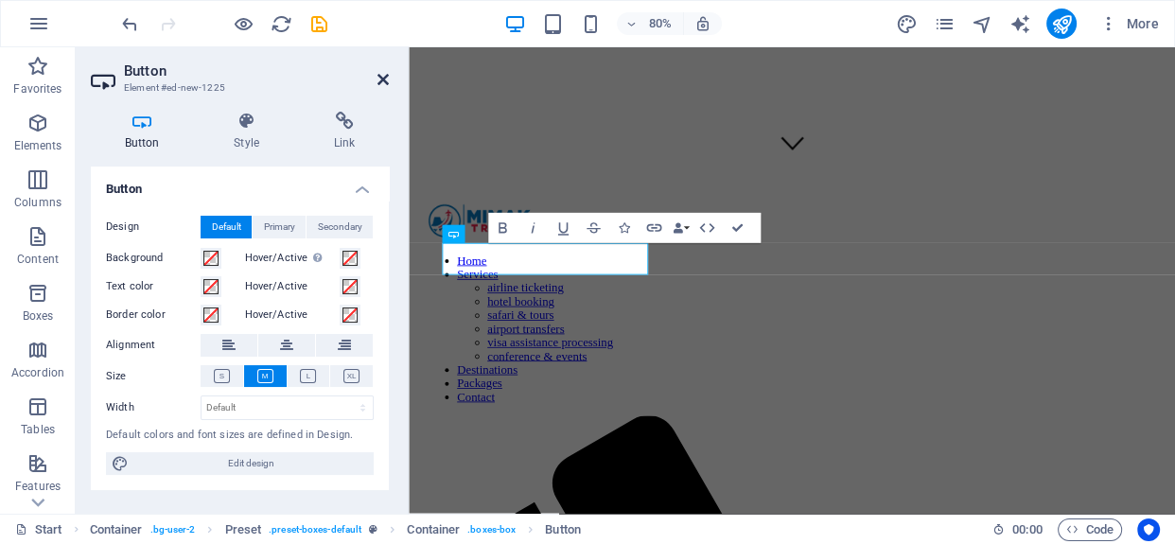
click at [378, 80] on icon at bounding box center [383, 79] width 11 height 15
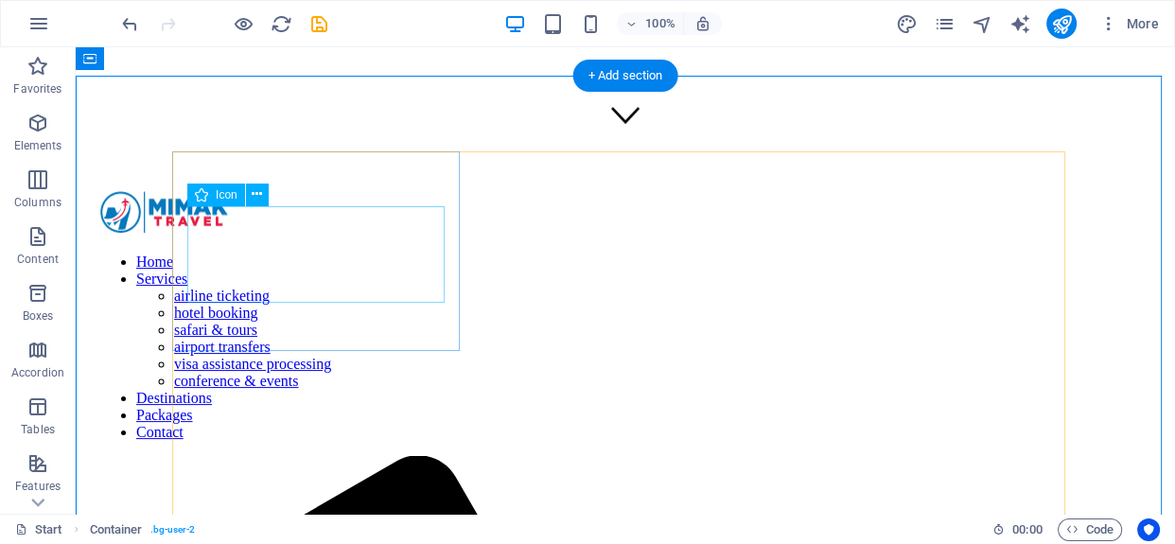
scroll to position [312, 0]
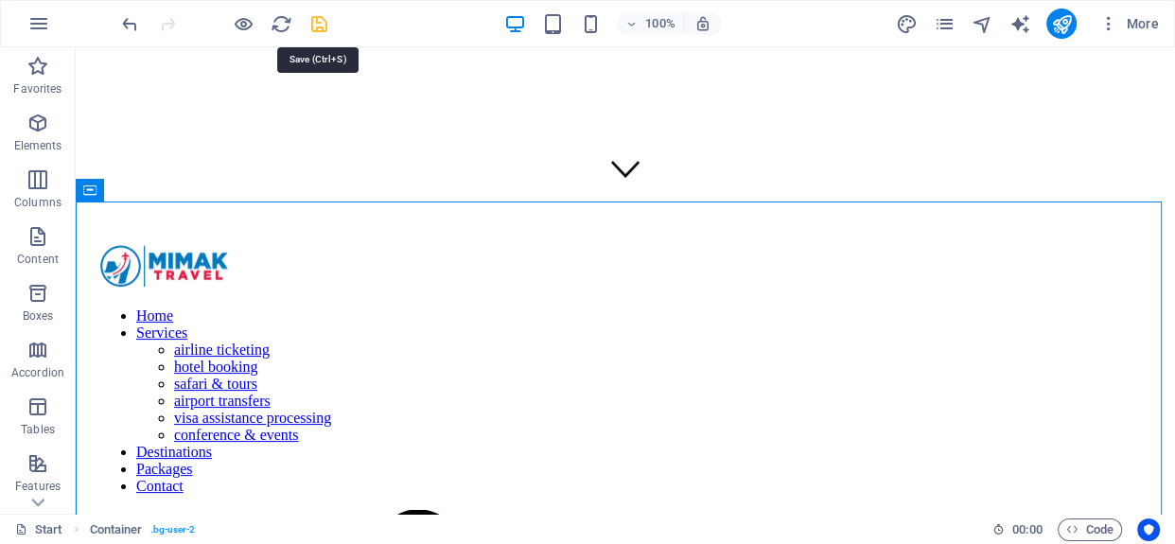
click at [312, 26] on icon "save" at bounding box center [319, 24] width 22 height 22
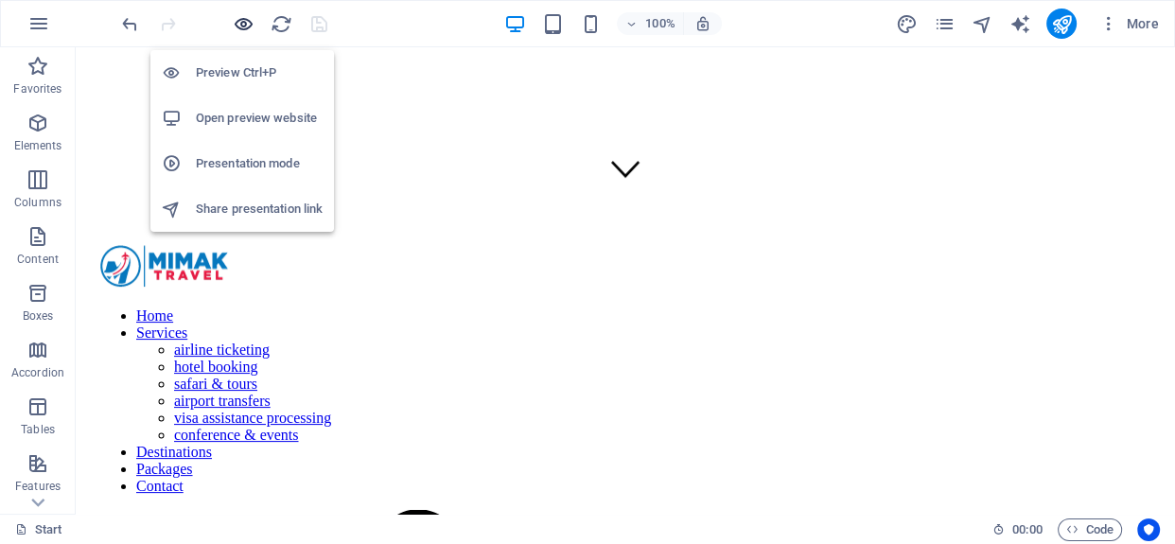
click at [243, 26] on icon "button" at bounding box center [244, 24] width 22 height 22
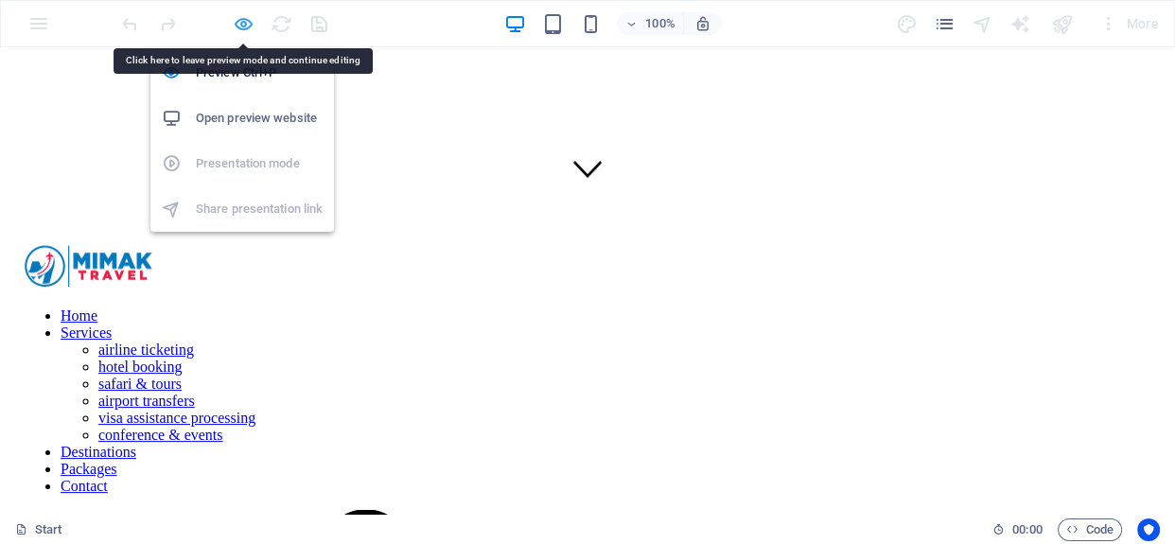
click at [246, 19] on icon "button" at bounding box center [244, 24] width 22 height 22
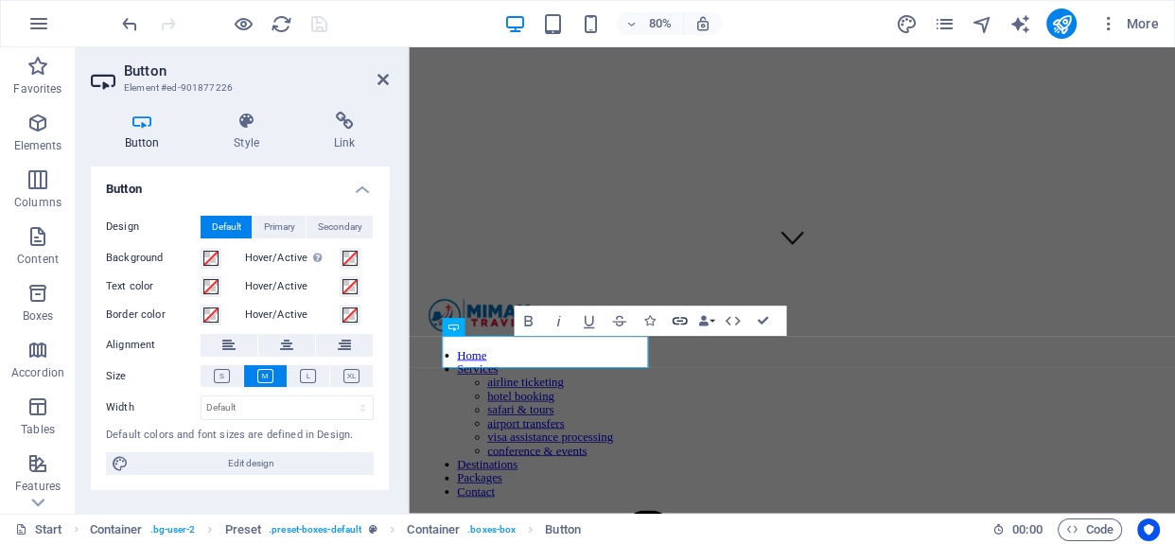
click at [681, 322] on icon "button" at bounding box center [680, 321] width 18 height 18
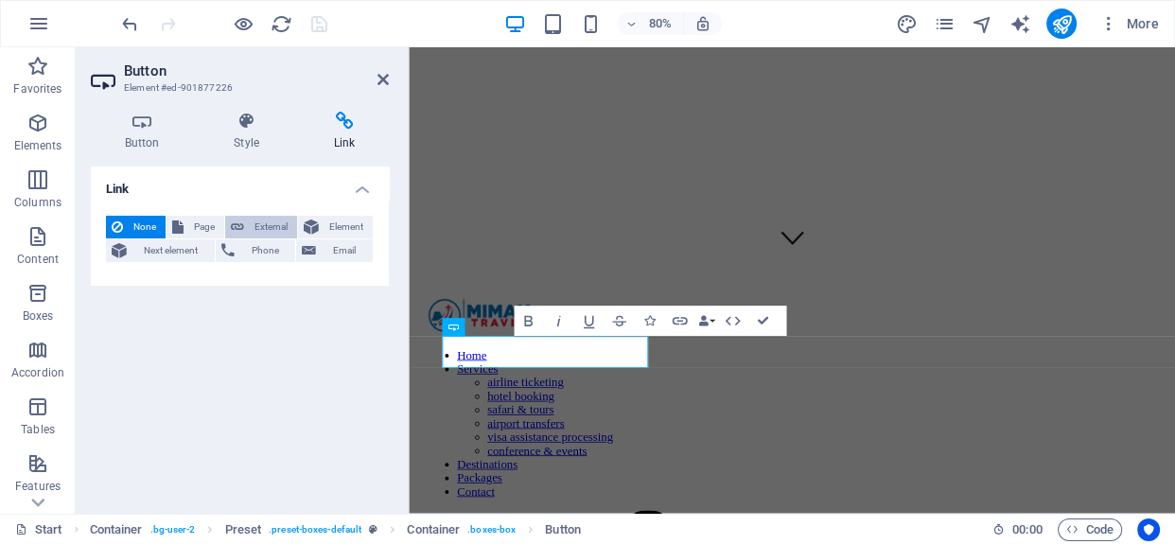
click at [257, 226] on span "External" at bounding box center [271, 227] width 42 height 23
select select "blank"
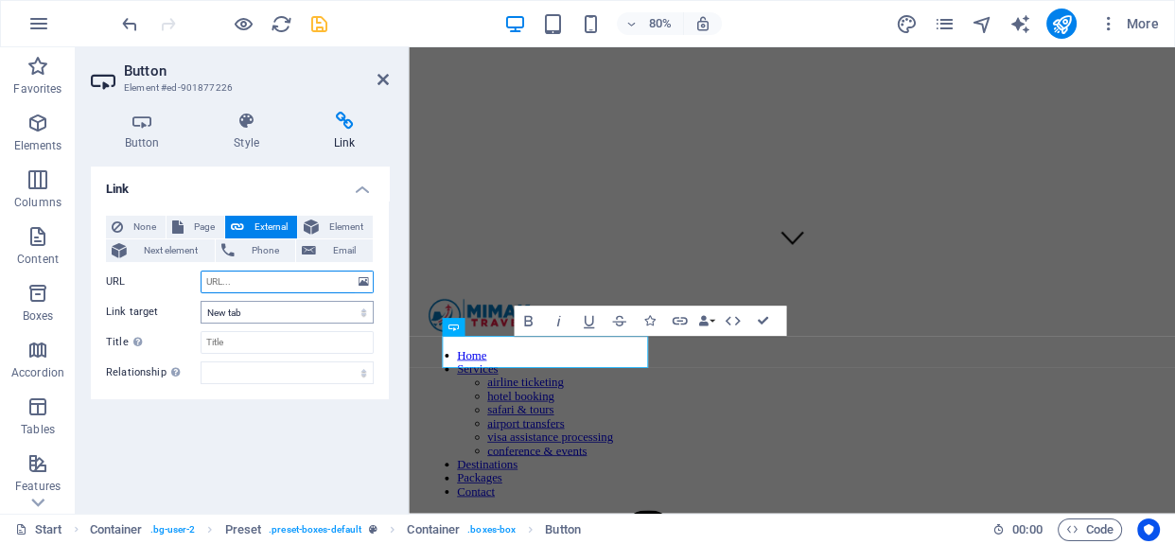
paste input "/services"
type input "/services"
drag, startPoint x: 304, startPoint y: 36, endPoint x: 379, endPoint y: 83, distance: 89.3
click at [379, 83] on icon at bounding box center [383, 79] width 11 height 15
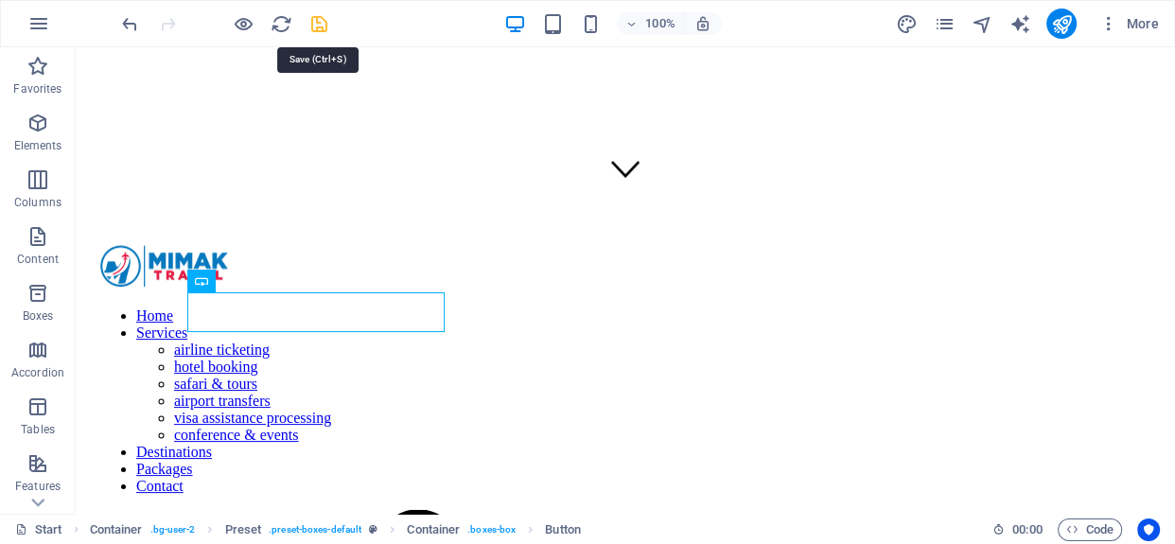
click at [312, 21] on icon "save" at bounding box center [319, 24] width 22 height 22
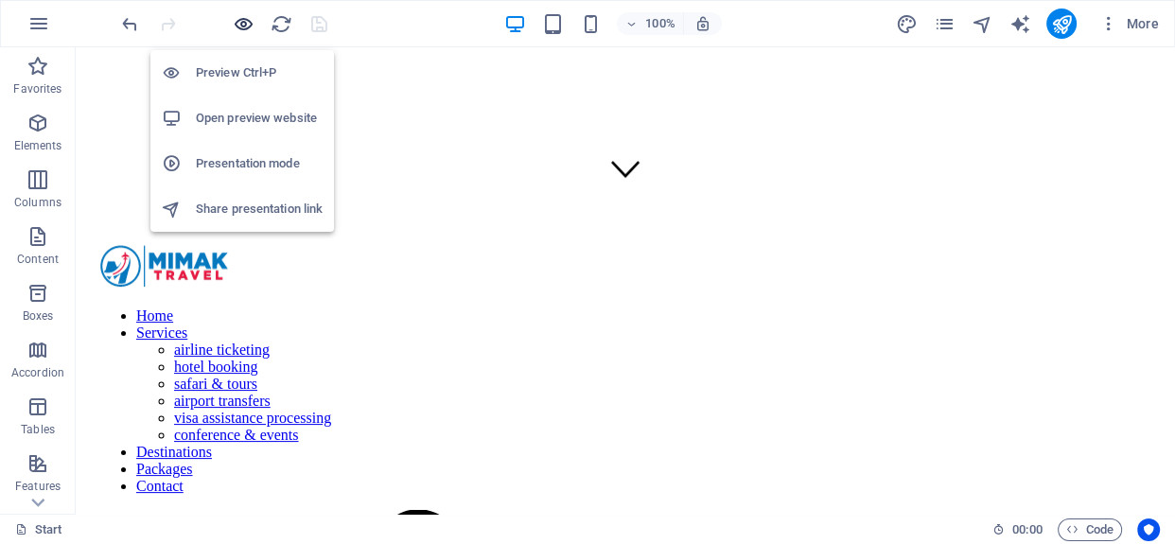
click at [244, 24] on icon "button" at bounding box center [244, 24] width 22 height 22
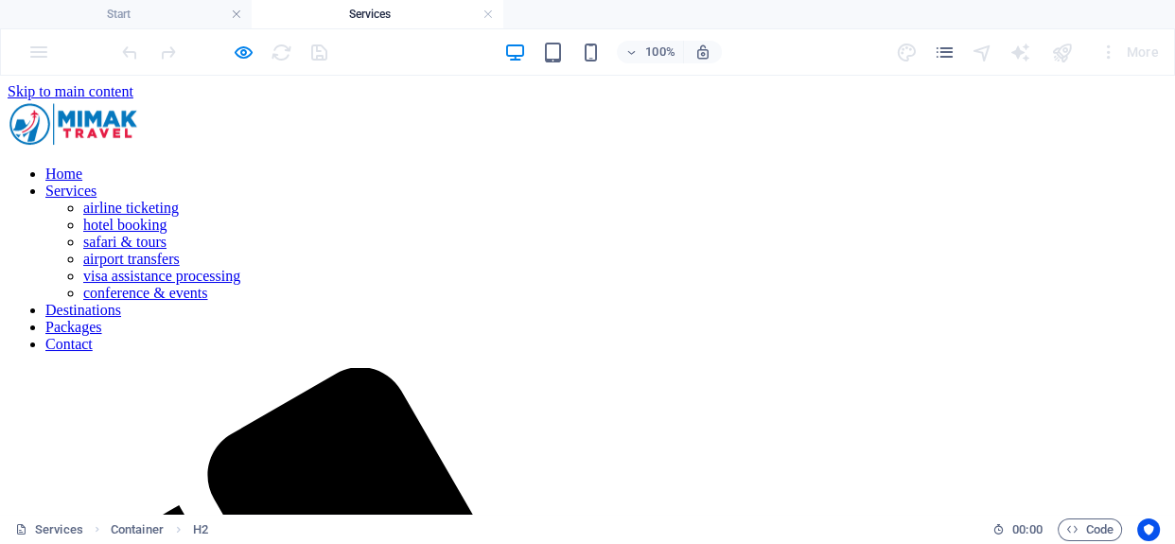
scroll to position [0, 0]
click at [483, 13] on link at bounding box center [488, 15] width 11 height 18
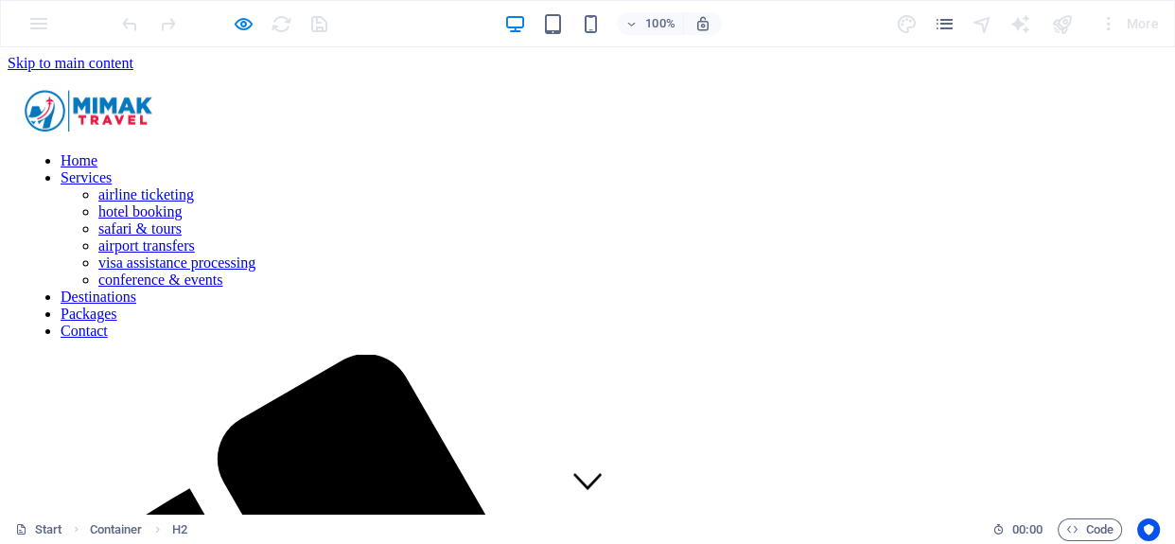
scroll to position [312, 0]
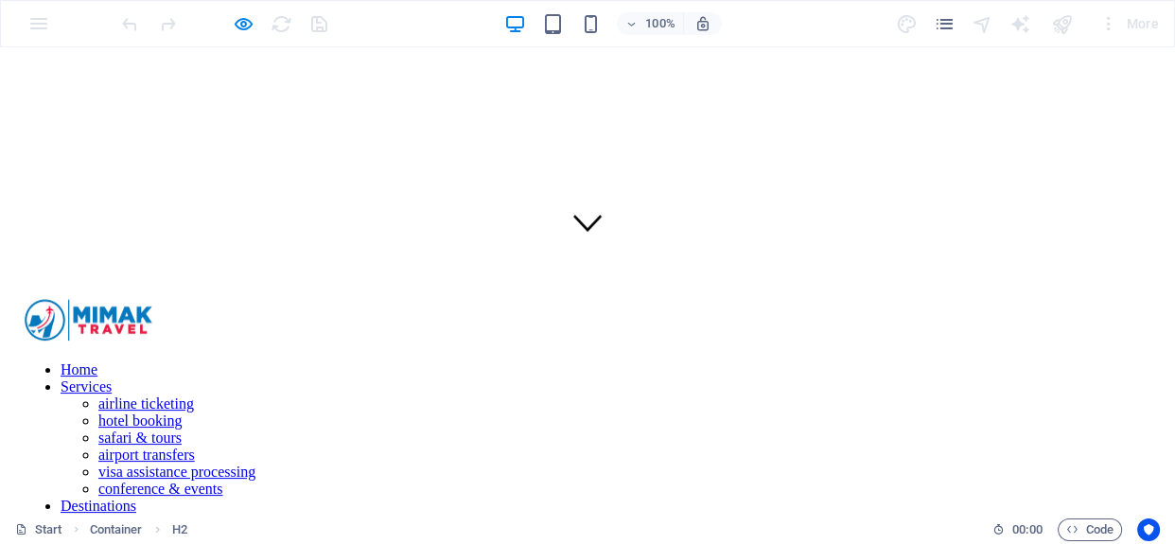
scroll to position [0, 0]
